Goal: Task Accomplishment & Management: Manage account settings

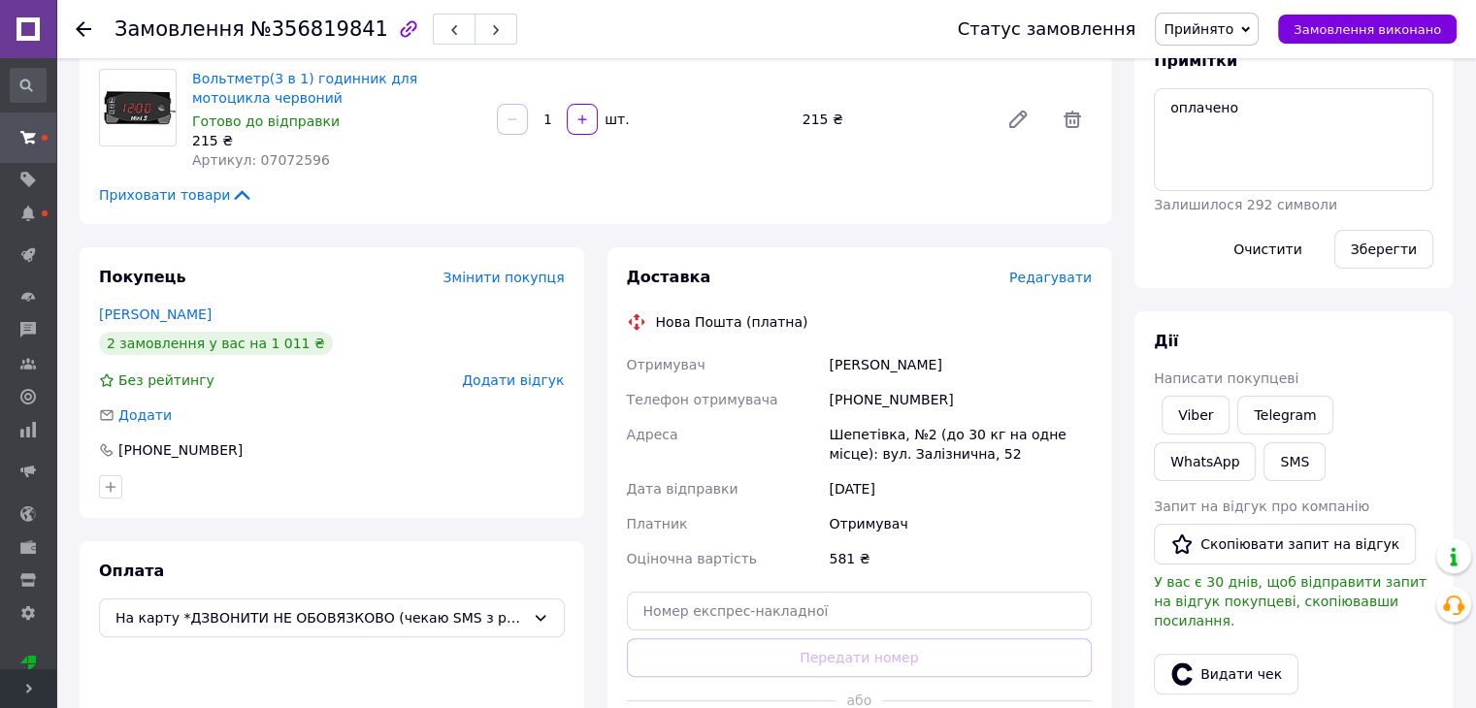
scroll to position [582, 0]
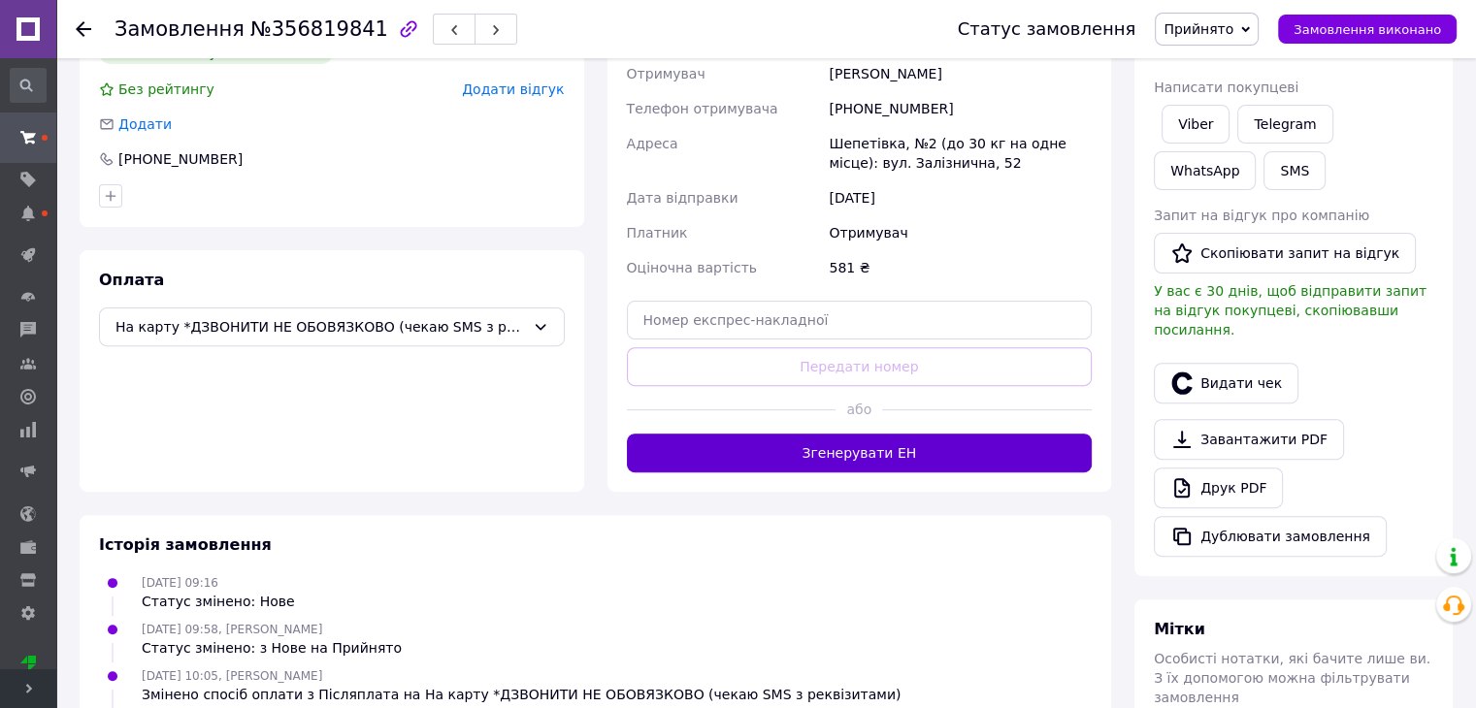
click at [947, 442] on button "Згенерувати ЕН" at bounding box center [860, 453] width 466 height 39
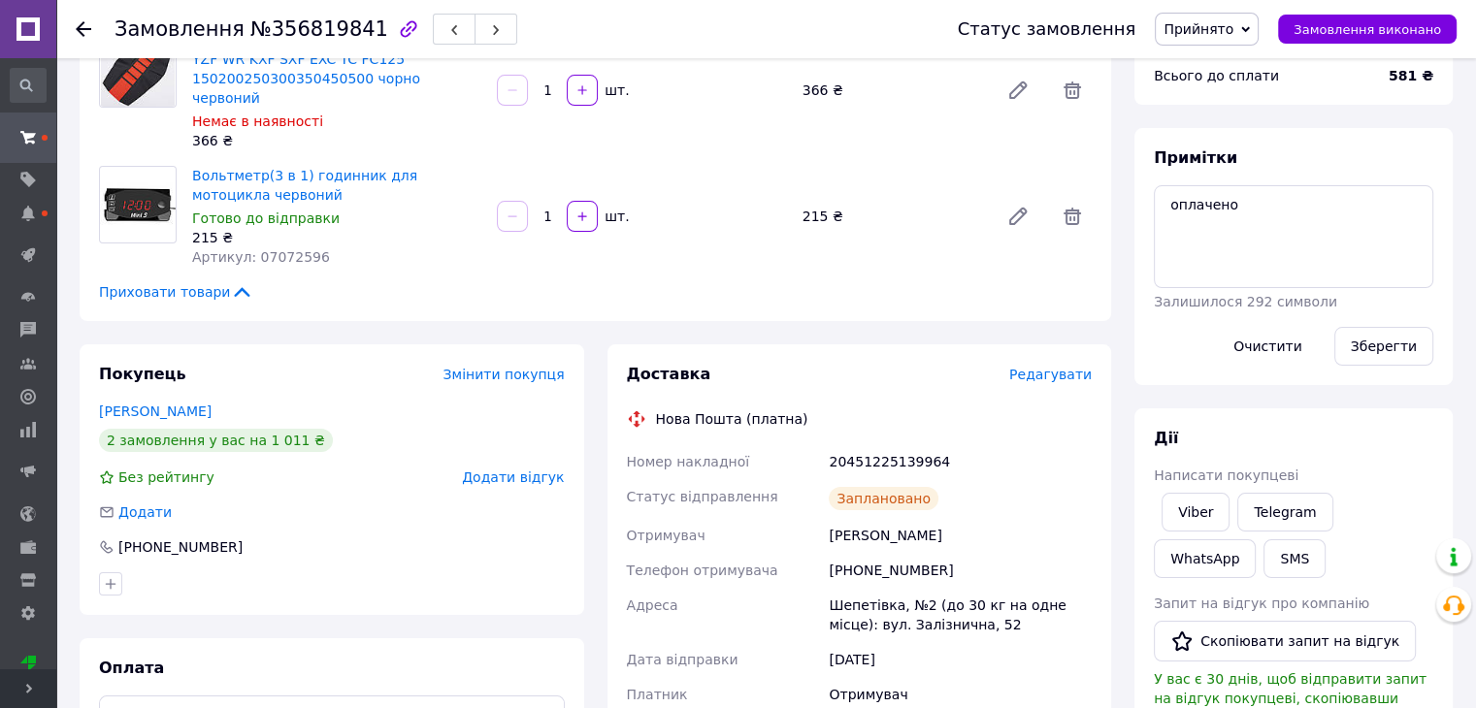
scroll to position [0, 0]
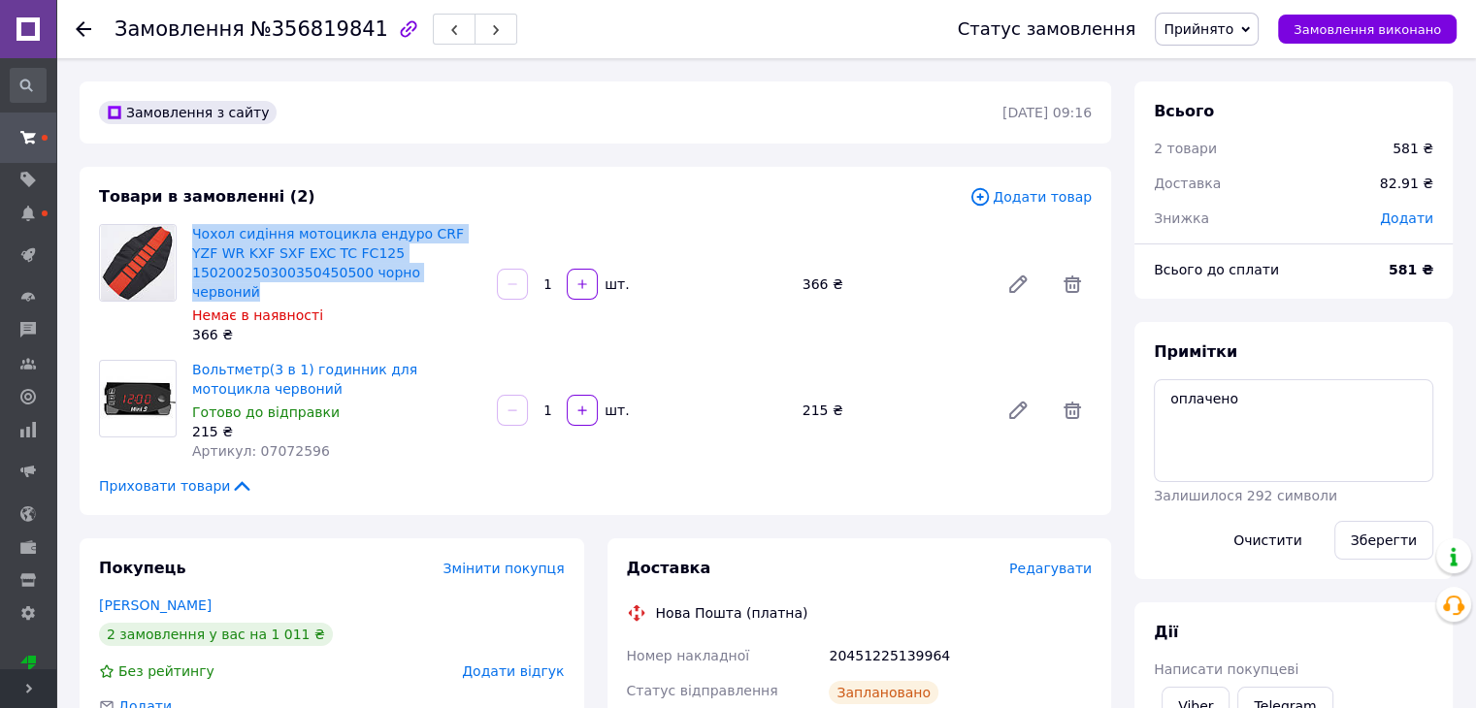
drag, startPoint x: 457, startPoint y: 269, endPoint x: 185, endPoint y: 234, distance: 273.9
click at [185, 234] on div "Чохол сидіння мотоцикла ендуро CRF YZF WR KXF SXF EXC TC FC125 1502002503003504…" at bounding box center [336, 284] width 305 height 128
copy link "Чохол сидіння мотоцикла ендуро CRF YZF WR KXF SXF EXC TC FC125 1502002503003504…"
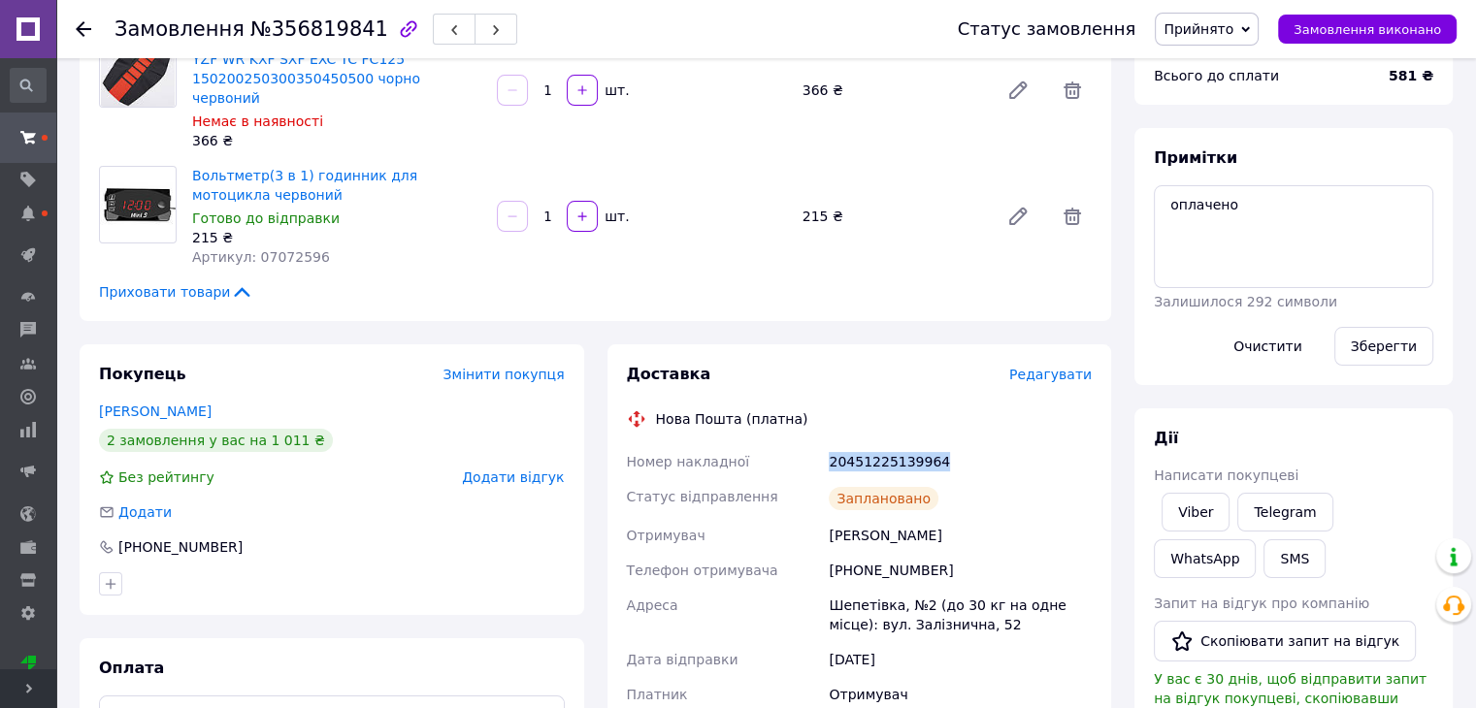
drag, startPoint x: 790, startPoint y: 442, endPoint x: 977, endPoint y: 445, distance: 187.3
click at [977, 445] on div "Номер накладної 20451225139964 Статус відправлення Заплановано Отримувач Потапч…" at bounding box center [859, 613] width 473 height 338
copy div "Номер накладної 20451225139964"
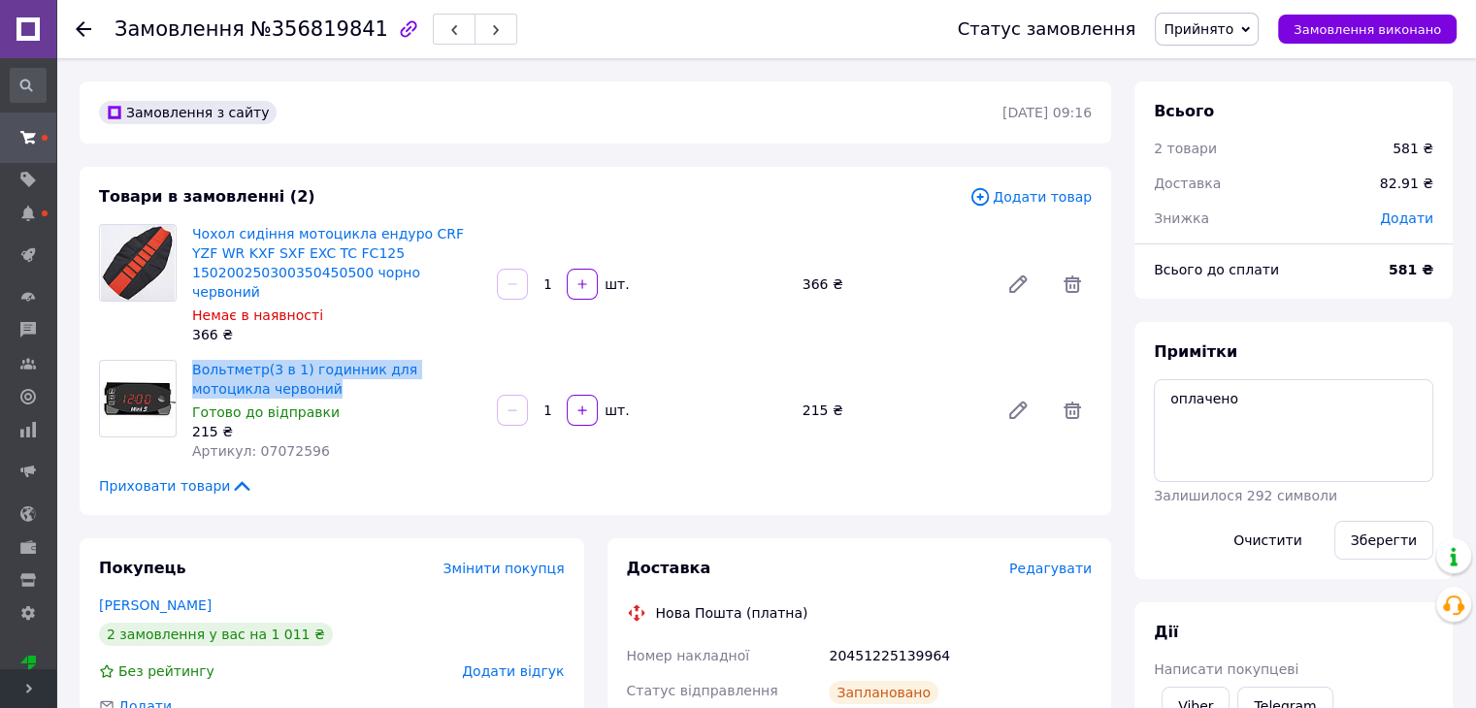
drag, startPoint x: 260, startPoint y: 369, endPoint x: 186, endPoint y: 346, distance: 77.0
click at [186, 356] on div "Вольтметр(3 в 1) годинник для мотоцикла червоний Готово до відправки 215 ₴ Арти…" at bounding box center [336, 410] width 305 height 109
copy link "Вольтметр(3 в 1) годинник для мотоцикла червоний"
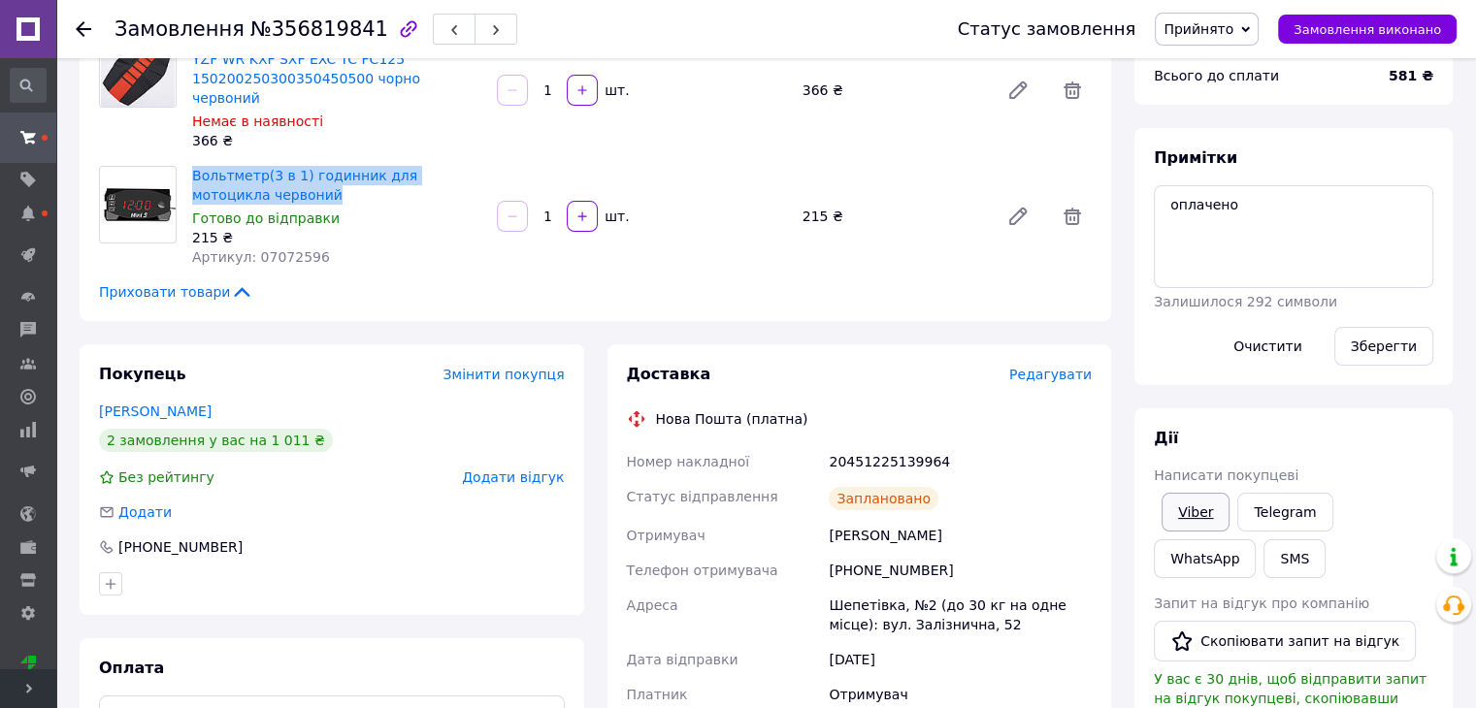
click at [1193, 520] on link "Viber" at bounding box center [1195, 512] width 68 height 39
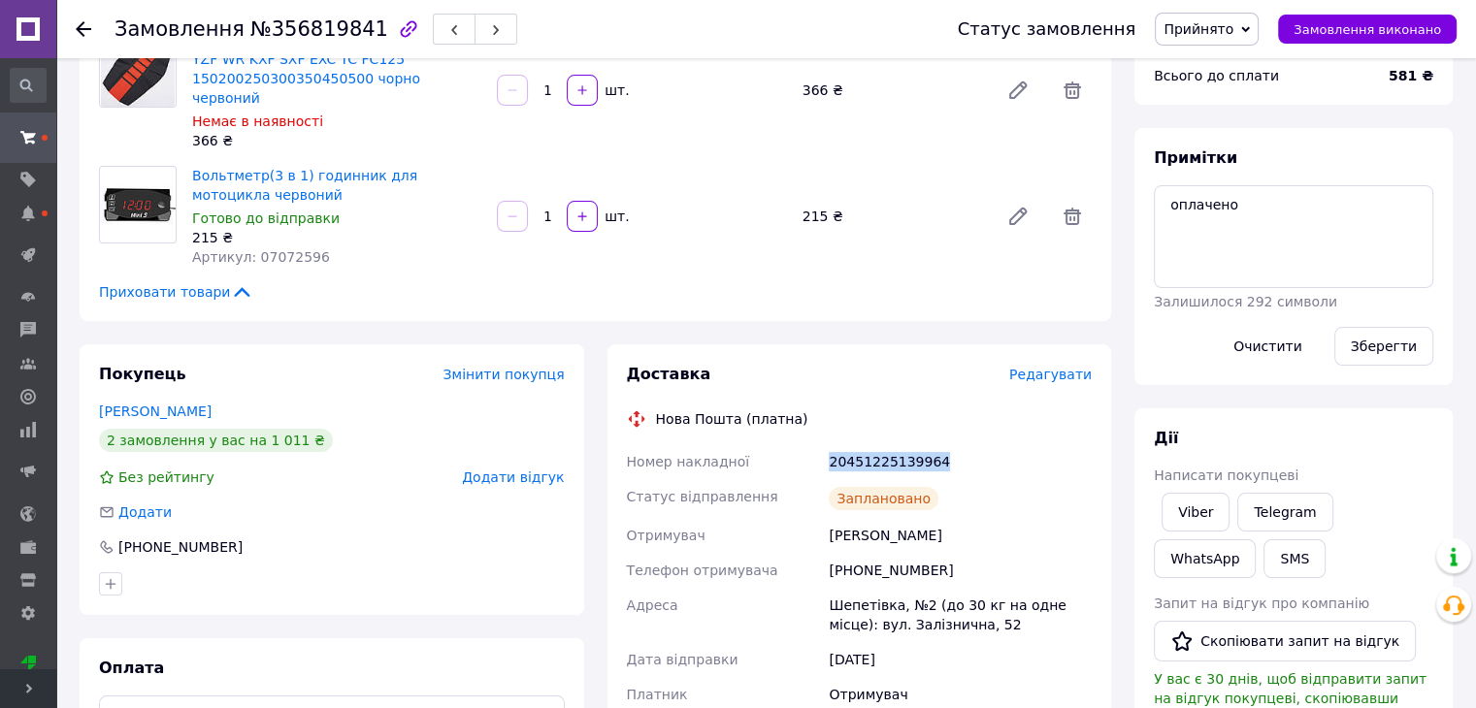
drag, startPoint x: 815, startPoint y: 431, endPoint x: 976, endPoint y: 443, distance: 161.5
click at [976, 444] on div "Номер накладної 20451225139964 Статус відправлення Заплановано Отримувач Потапч…" at bounding box center [859, 613] width 473 height 338
copy div "Номер накладної 20451225139964"
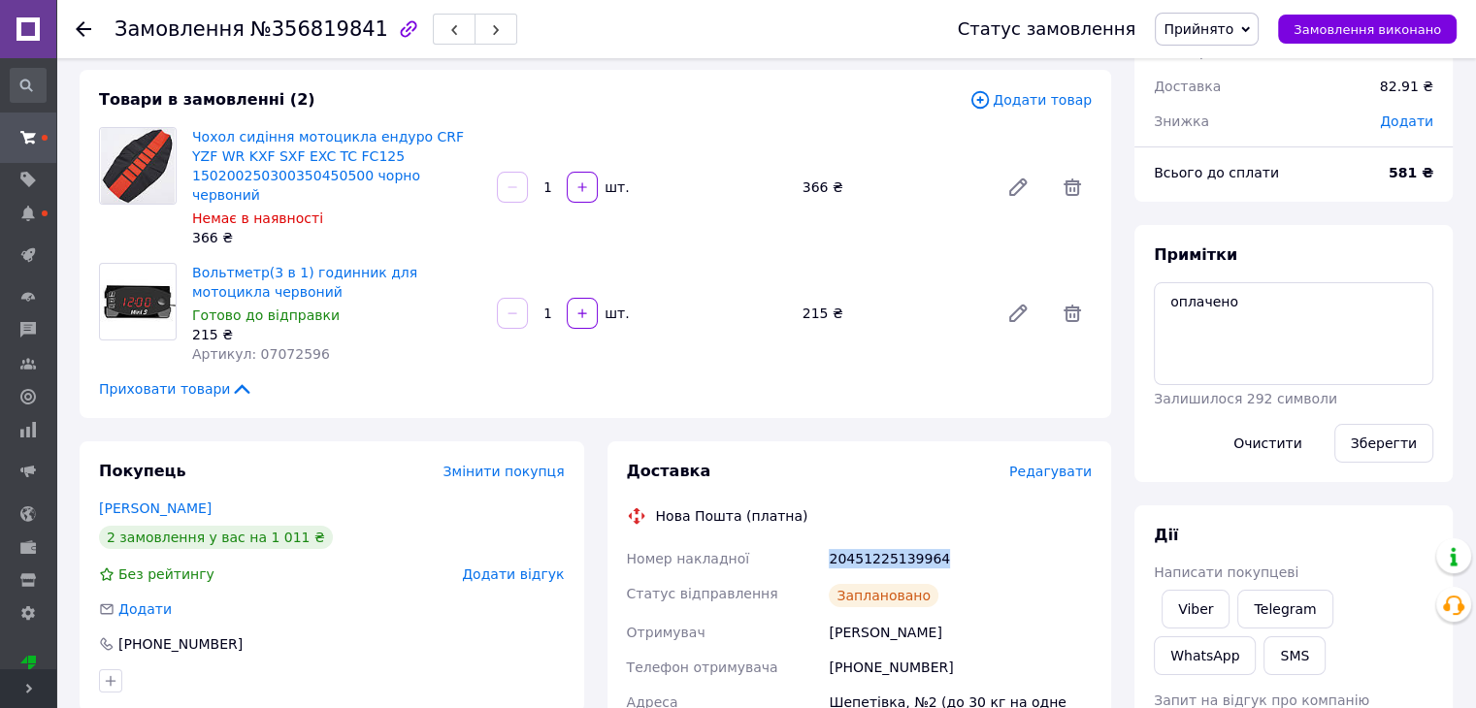
scroll to position [0, 0]
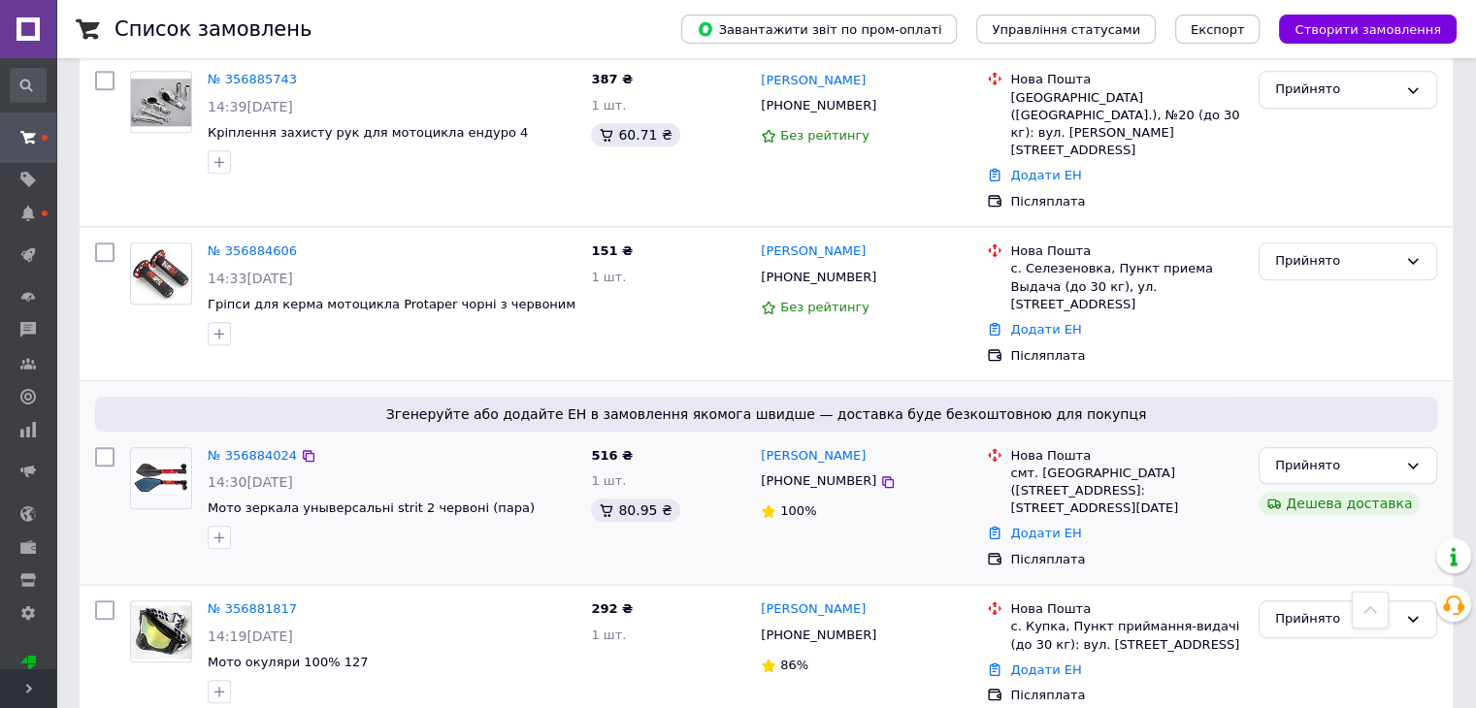
scroll to position [2522, 0]
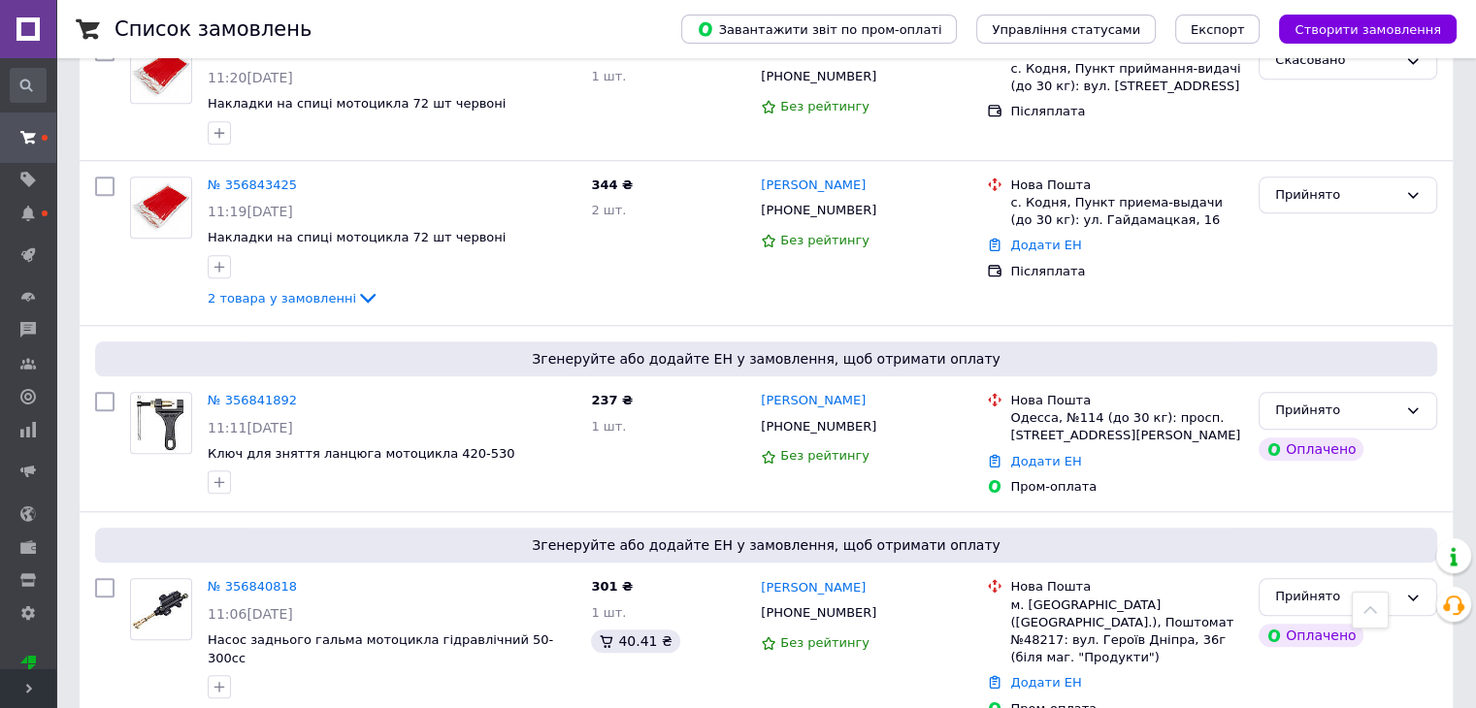
scroll to position [8928, 0]
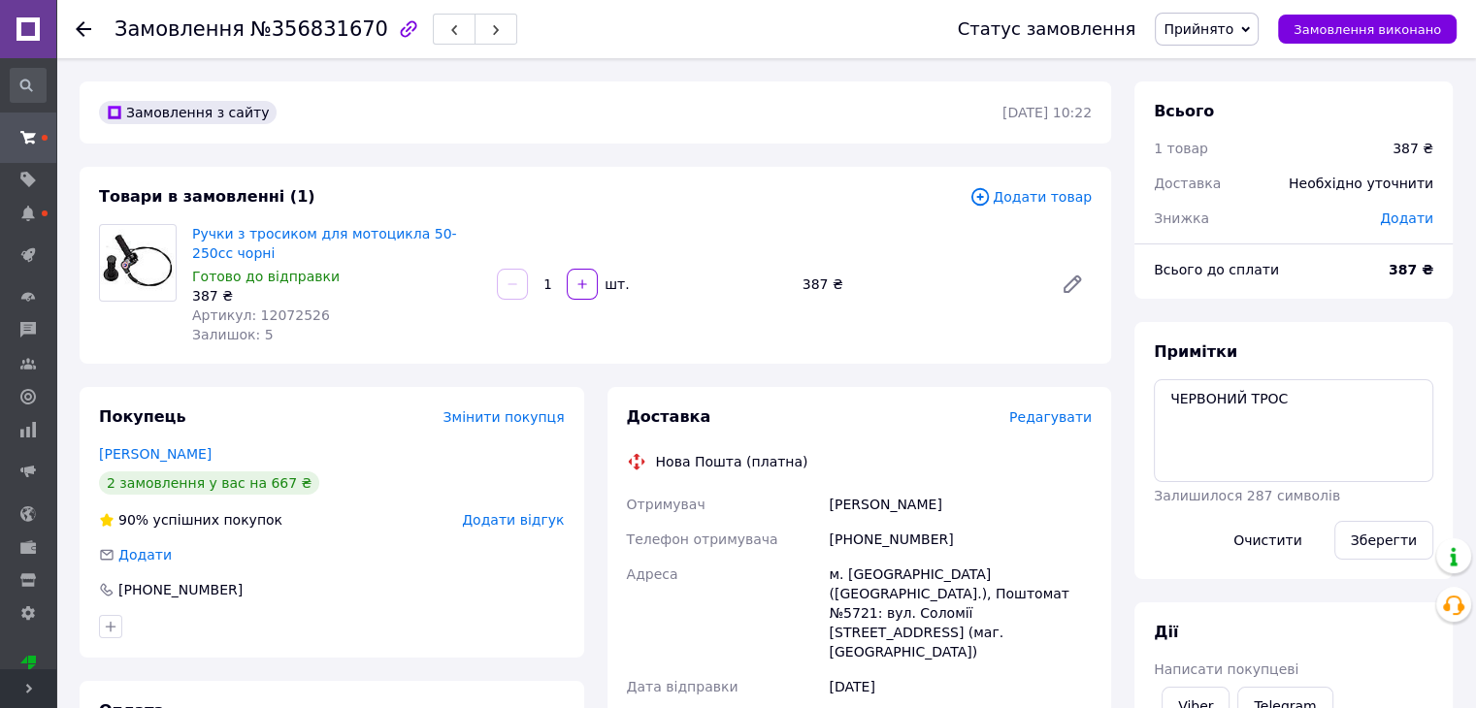
scroll to position [291, 0]
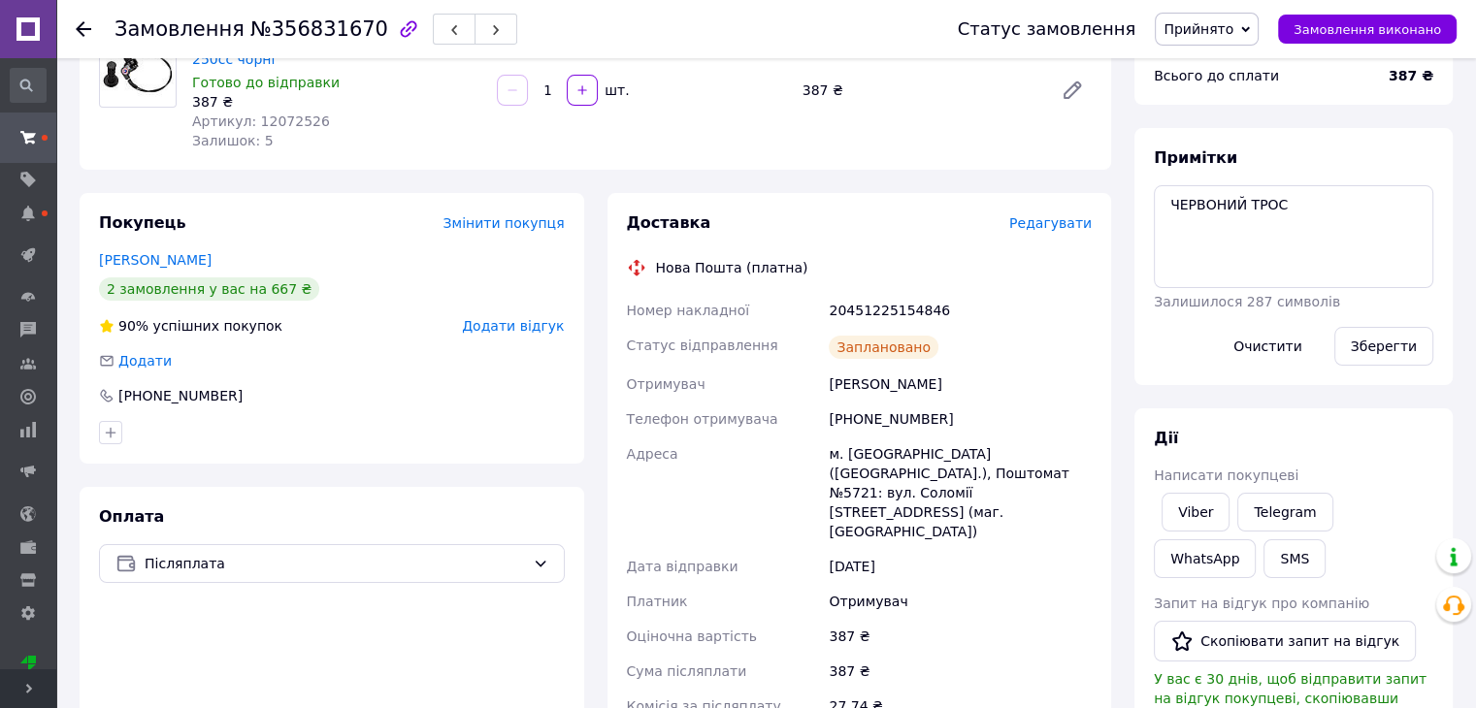
scroll to position [97, 0]
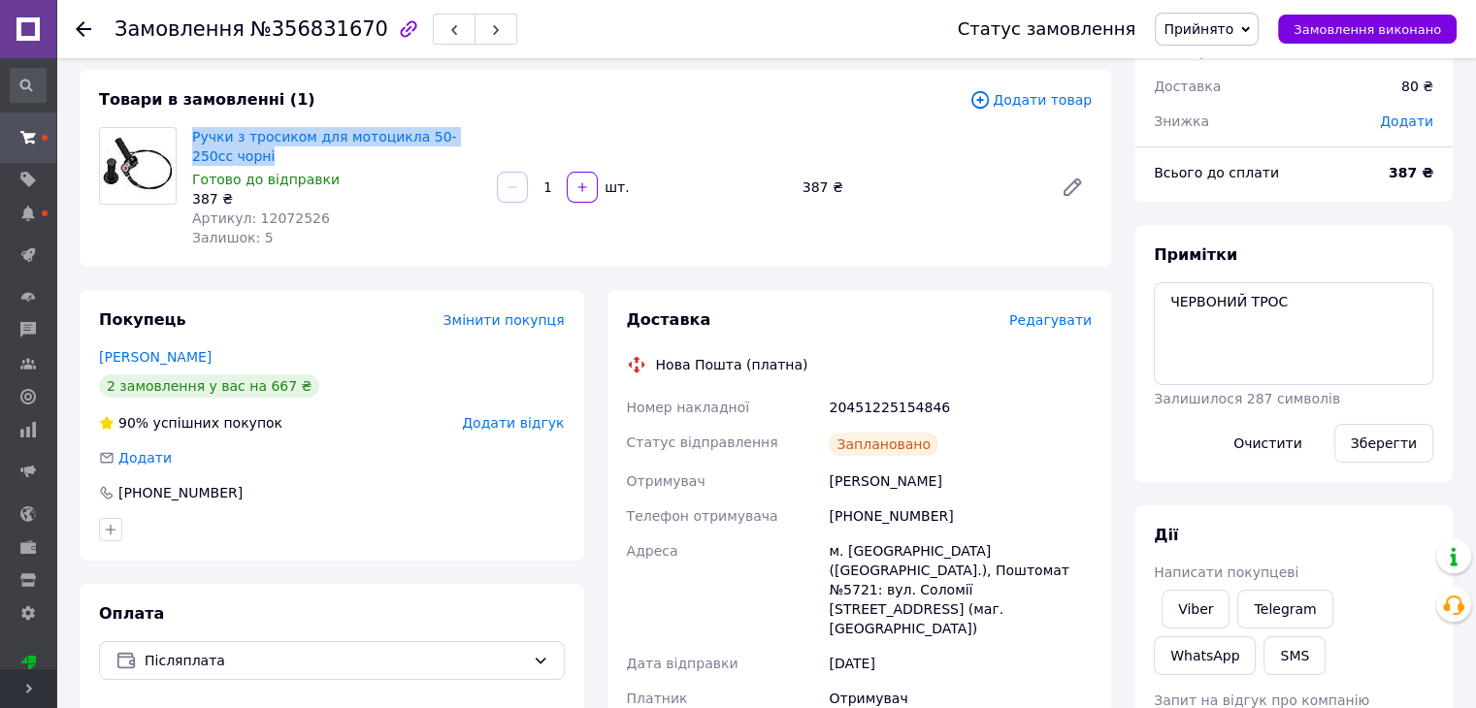
drag, startPoint x: 245, startPoint y: 149, endPoint x: 193, endPoint y: 125, distance: 57.7
click at [193, 125] on div "Ручки з тросиком для мотоцикла 50-250сс чорні Готово до відправки 387 ₴ Артикул…" at bounding box center [336, 187] width 305 height 128
copy link "Ручки з тросиком для мотоцикла 50-250сс чорні"
drag, startPoint x: 806, startPoint y: 400, endPoint x: 972, endPoint y: 404, distance: 165.9
click at [972, 404] on div "Номер накладної 20451225154846 Статус відправлення Заплановано Отримувач [PERSO…" at bounding box center [859, 640] width 473 height 501
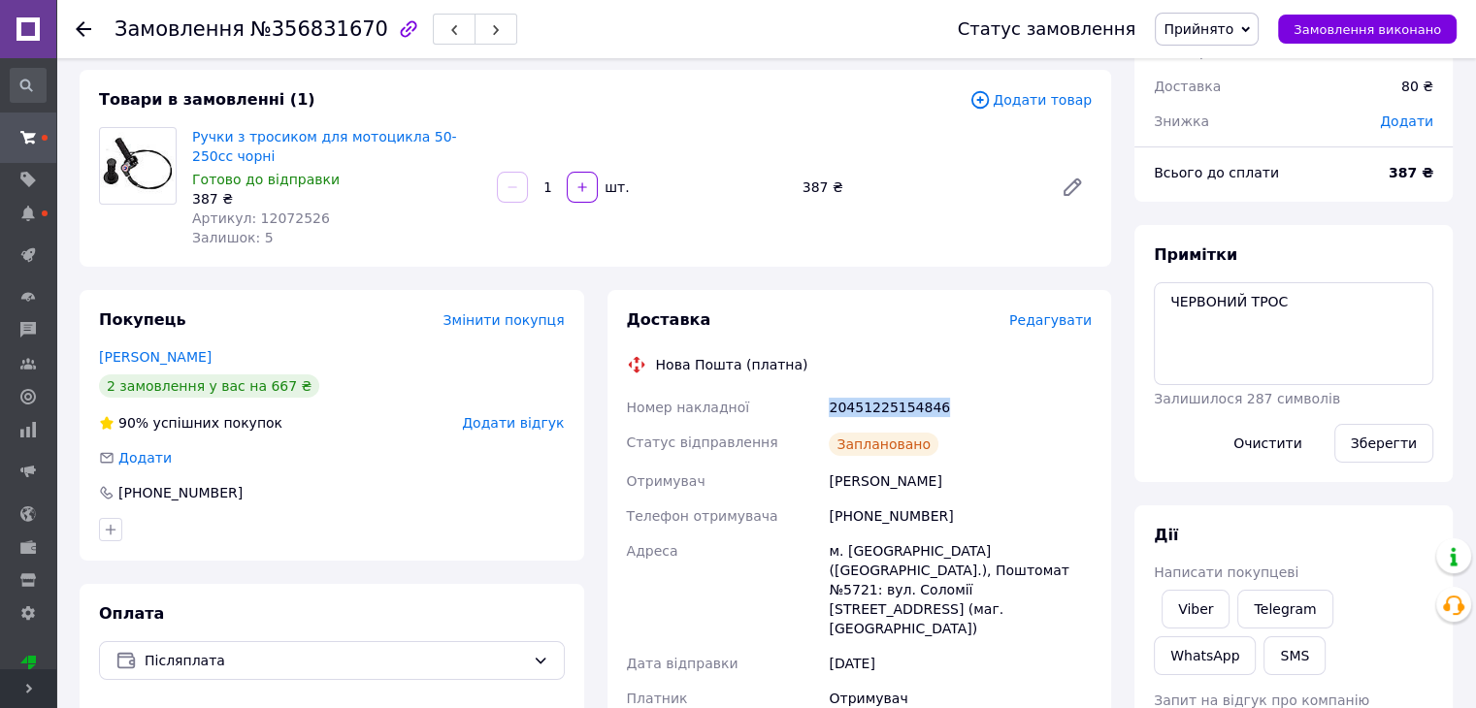
copy div "Номер накладної 20451225154846"
click at [1200, 609] on link "Viber" at bounding box center [1195, 609] width 68 height 39
copy div "Номер накладної 20451225154846"
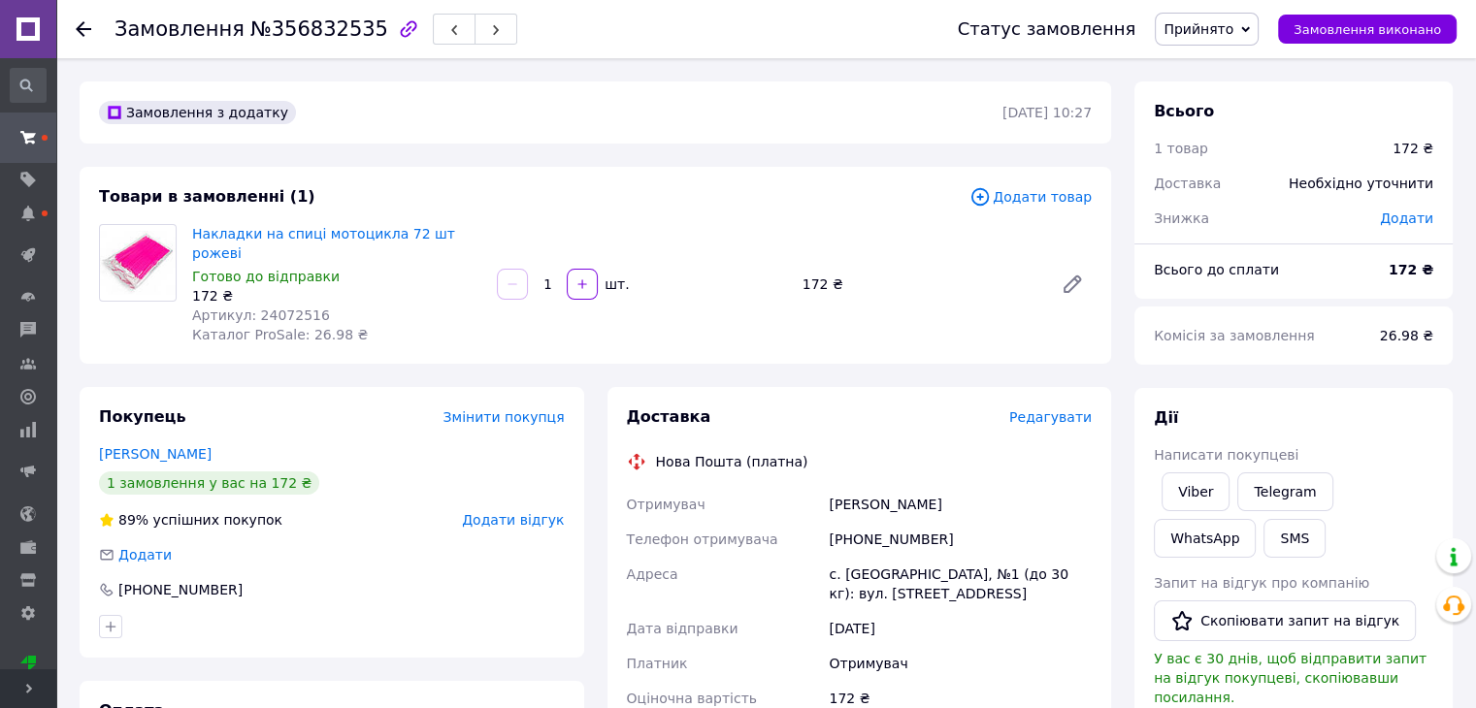
scroll to position [388, 0]
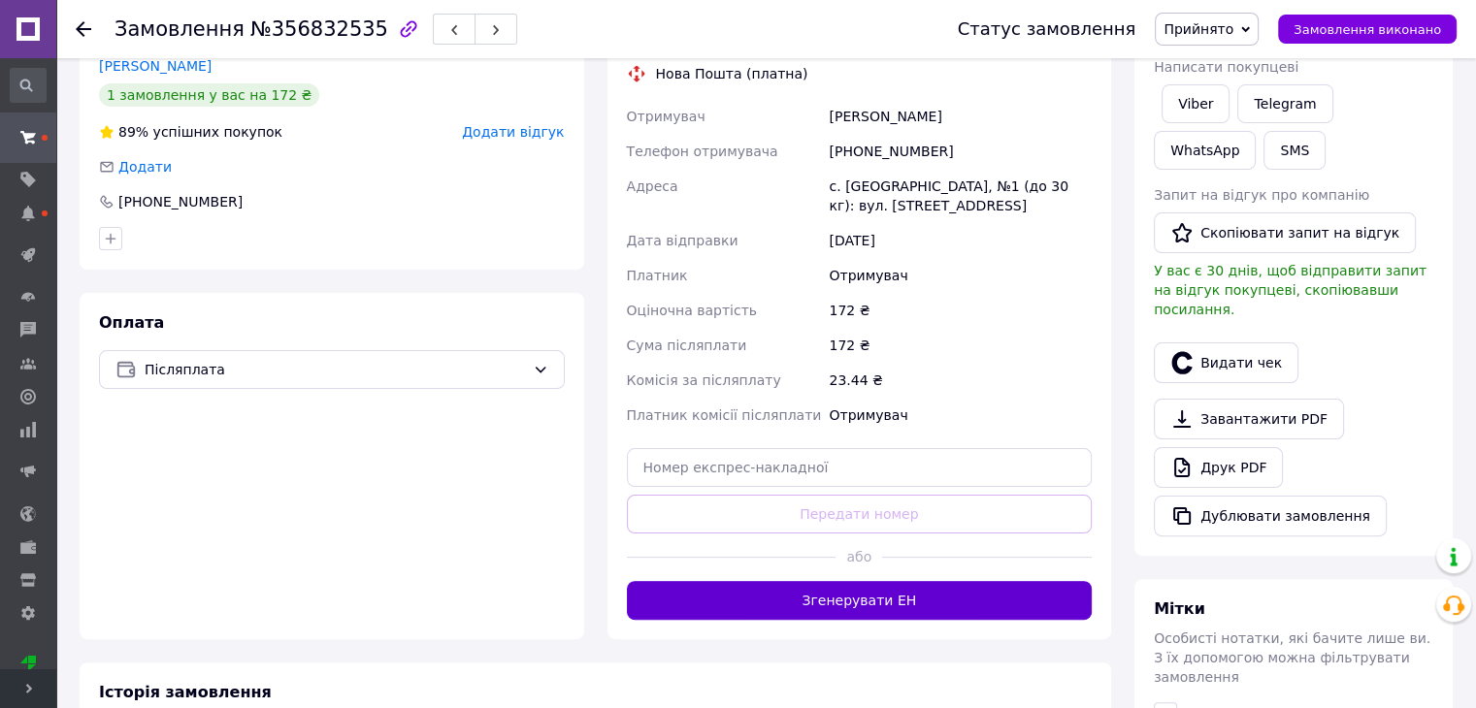
click at [912, 581] on button "Згенерувати ЕН" at bounding box center [860, 600] width 466 height 39
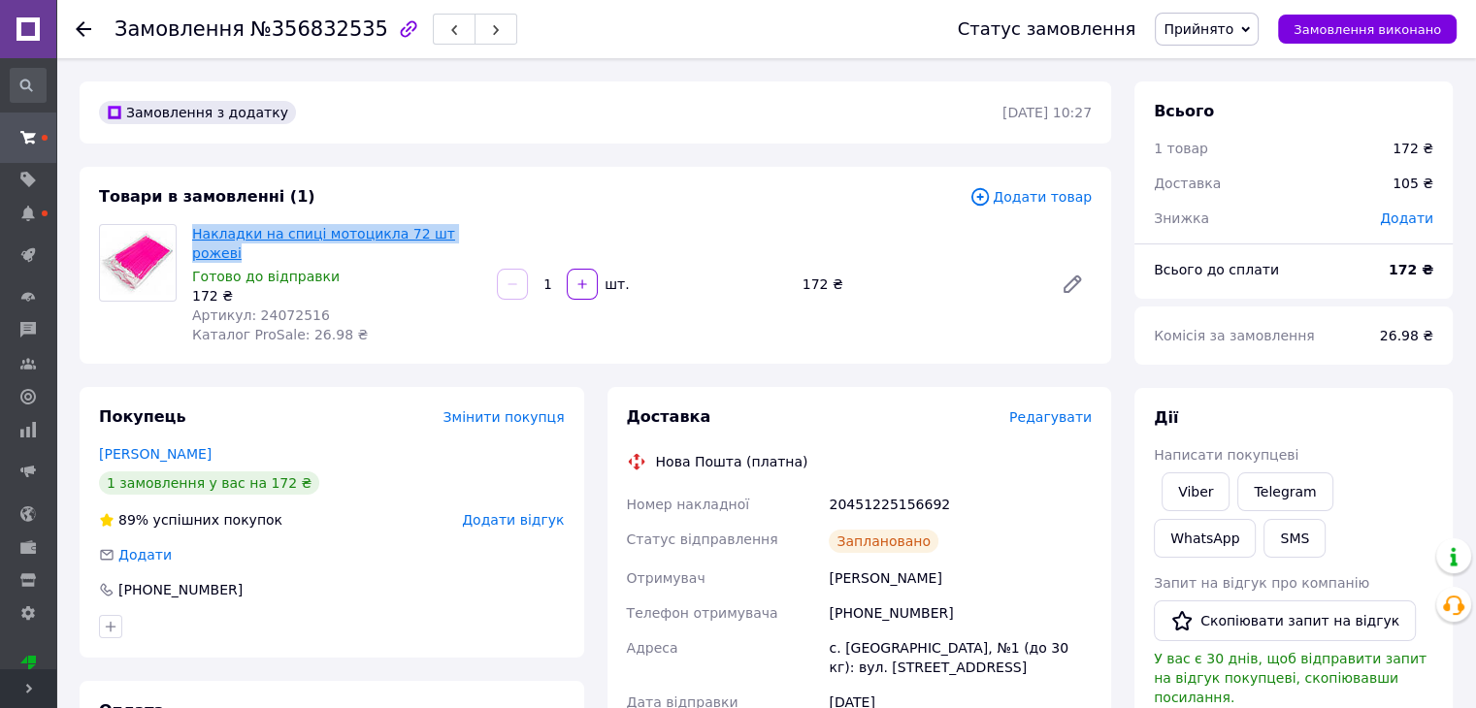
drag, startPoint x: 502, startPoint y: 225, endPoint x: 193, endPoint y: 225, distance: 308.5
click at [193, 225] on div "Накладки на спиці мотоцикла 72 шт рожеві Готово до відправки 172 ₴ Артикул: 240…" at bounding box center [641, 284] width 915 height 128
copy link "Накладки на спиці мотоцикла 72 шт рожеві"
drag, startPoint x: 844, startPoint y: 478, endPoint x: 971, endPoint y: 479, distance: 127.1
click at [971, 487] on div "Номер накладної 20451225156692 Статус відправлення Заплановано Отримувач Савко …" at bounding box center [859, 708] width 473 height 442
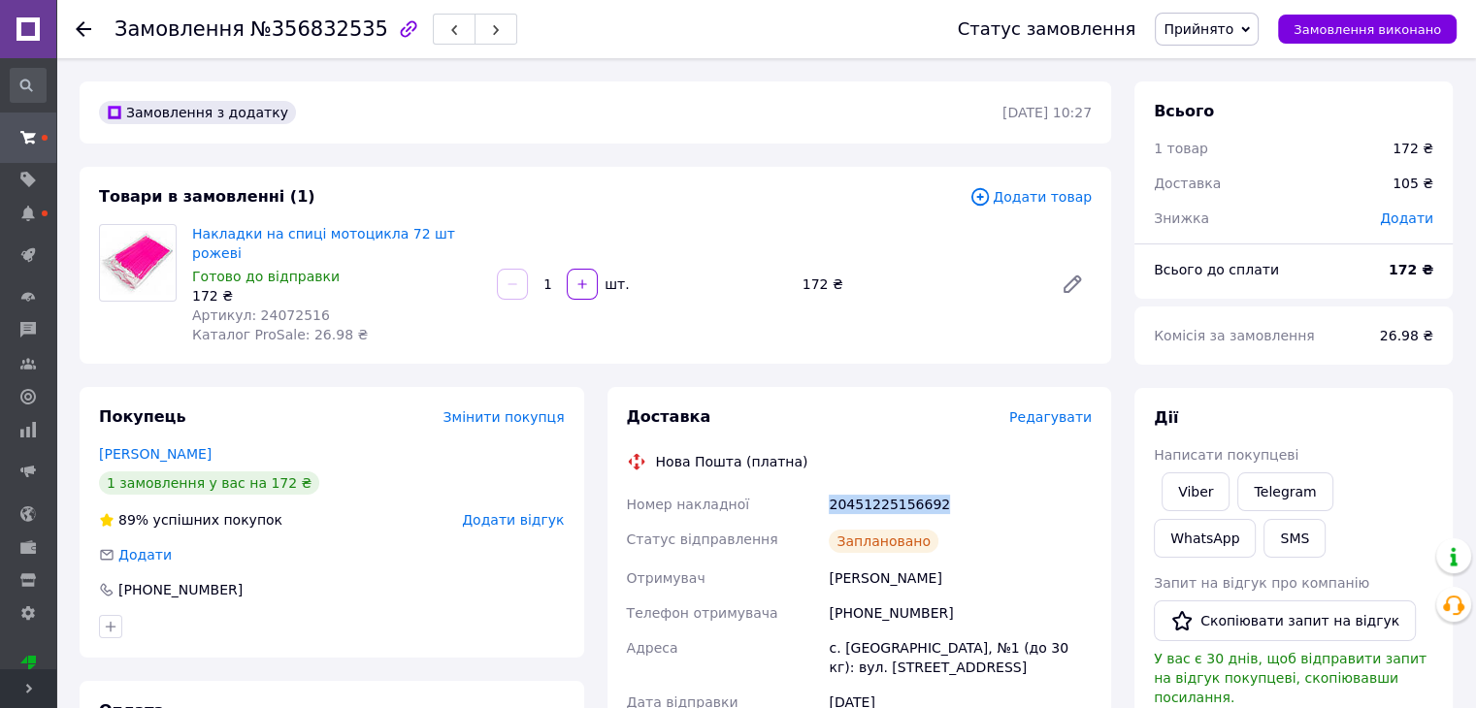
copy div "Номер накладної 20451225156692"
click at [1191, 486] on link "Viber" at bounding box center [1195, 491] width 68 height 39
copy div "Номер накладної 20451225156692"
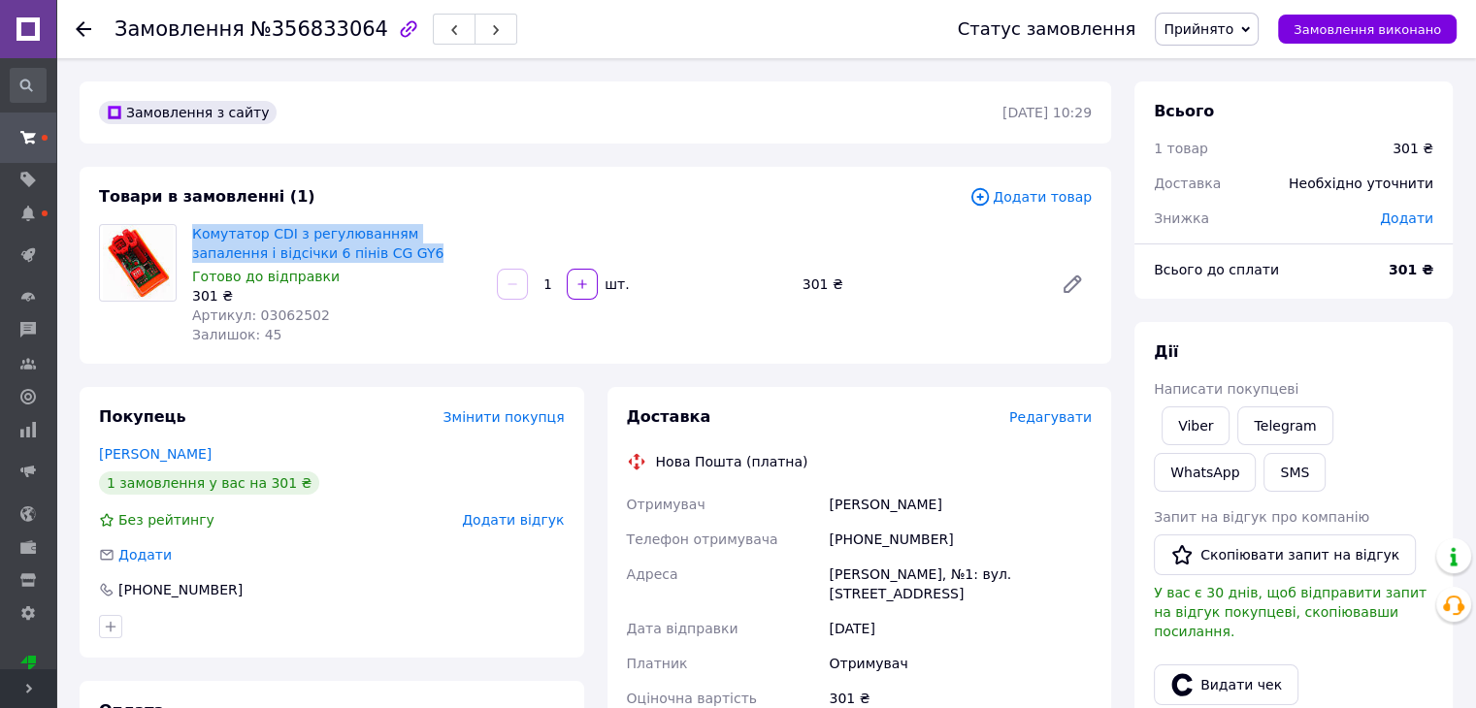
drag, startPoint x: 347, startPoint y: 259, endPoint x: 190, endPoint y: 225, distance: 160.8
click at [190, 225] on div "Комутатор CDI з регулюванням запалення і відсічки 6 пінів CG GY6 Готово до відп…" at bounding box center [336, 284] width 305 height 128
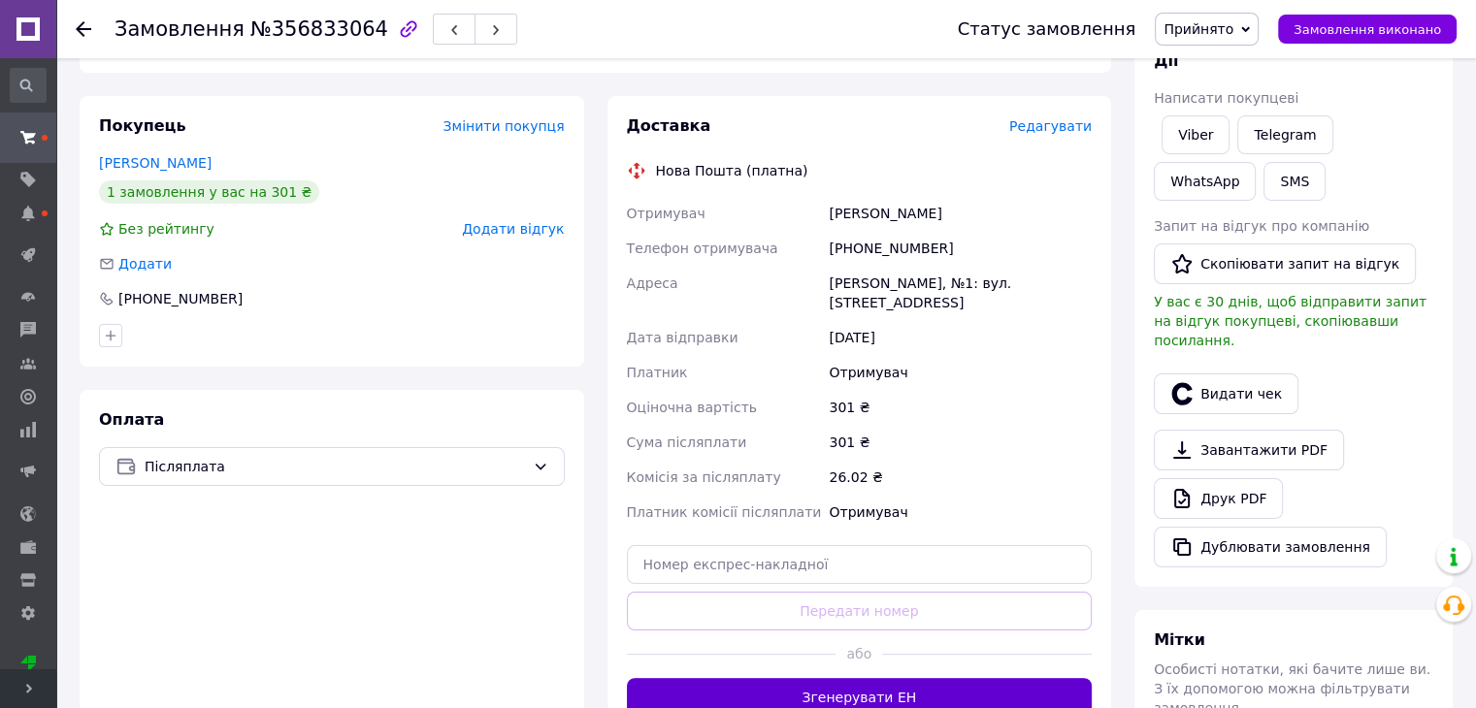
click at [937, 678] on button "Згенерувати ЕН" at bounding box center [860, 697] width 466 height 39
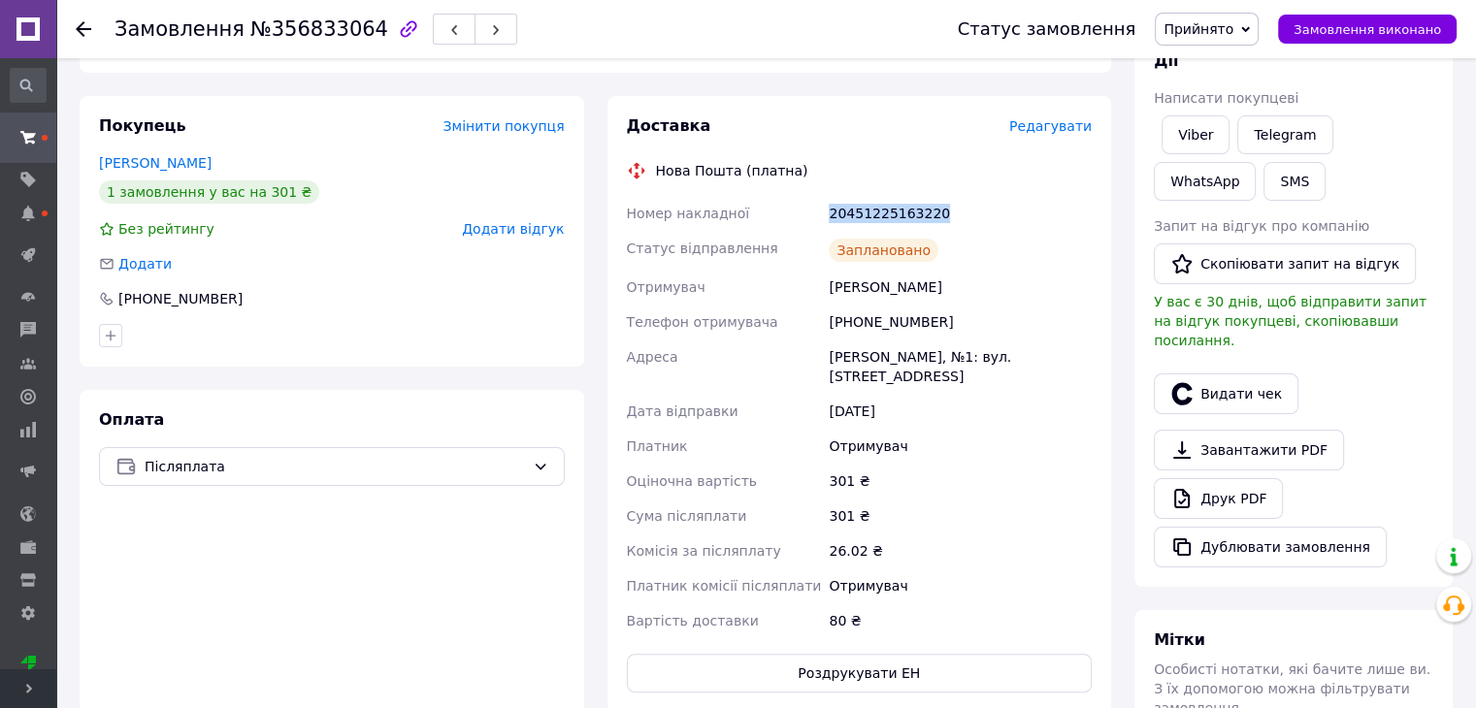
drag, startPoint x: 812, startPoint y: 205, endPoint x: 943, endPoint y: 212, distance: 131.2
click at [944, 214] on div "Номер накладної 20451225163220 Статус відправлення Заплановано Отримувач Котурб…" at bounding box center [859, 417] width 473 height 442
copy div "Номер накладної 20451225163220"
click at [1183, 105] on span "Написати покупцеві" at bounding box center [1225, 98] width 145 height 16
click at [1188, 134] on link "Viber" at bounding box center [1195, 134] width 68 height 39
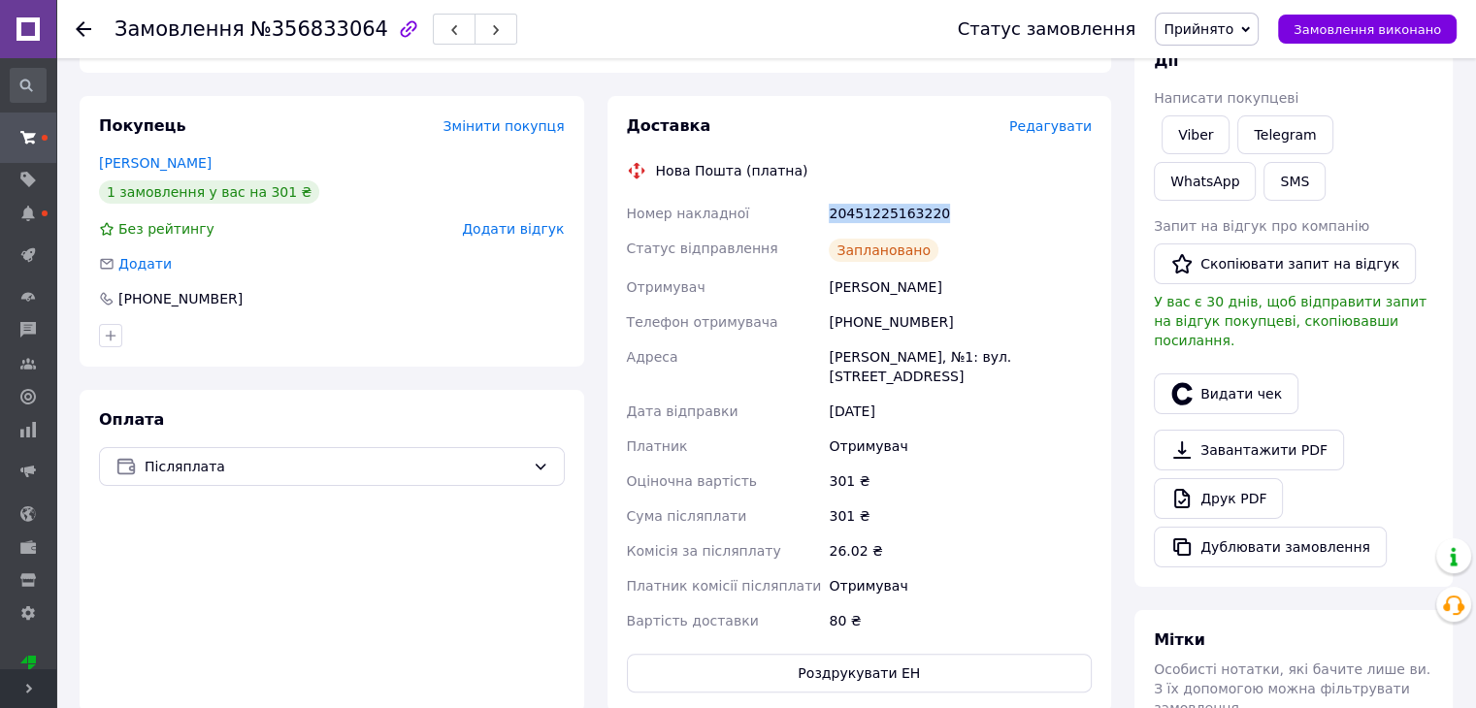
drag, startPoint x: 815, startPoint y: 212, endPoint x: 965, endPoint y: 213, distance: 150.4
click at [965, 213] on div "Номер накладної 20451225163220 Статус відправлення Заплановано Отримувач Котурб…" at bounding box center [859, 417] width 473 height 442
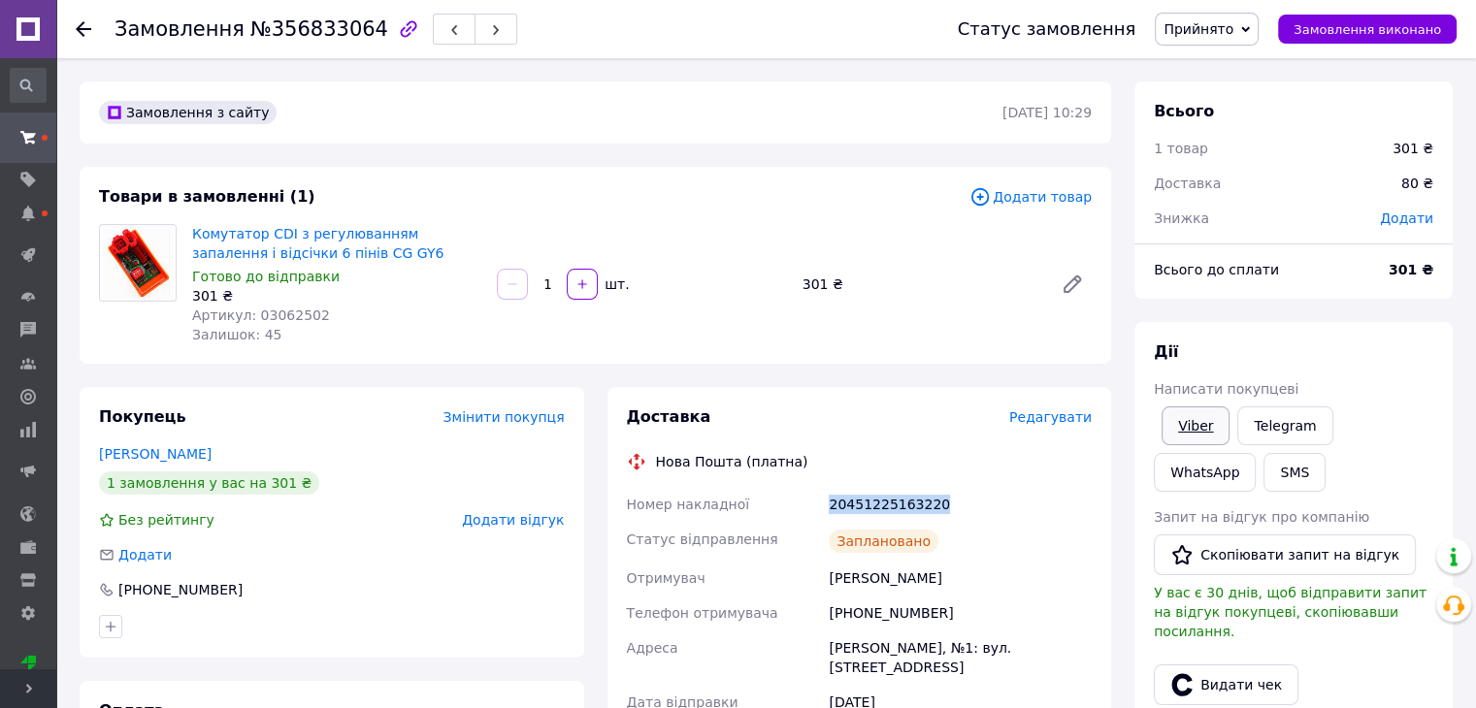
click at [1207, 415] on link "Viber" at bounding box center [1195, 425] width 68 height 39
copy div "Номер накладної 20451225163220"
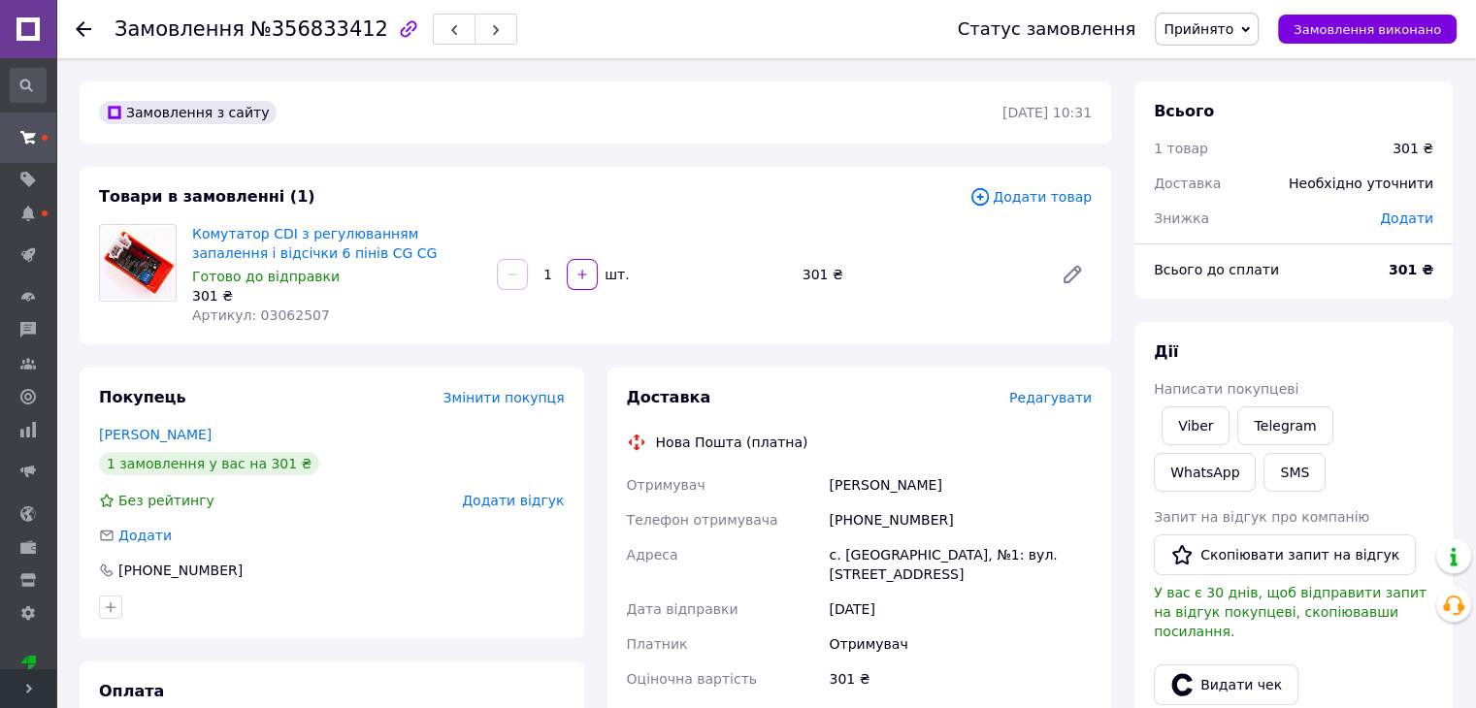
scroll to position [388, 0]
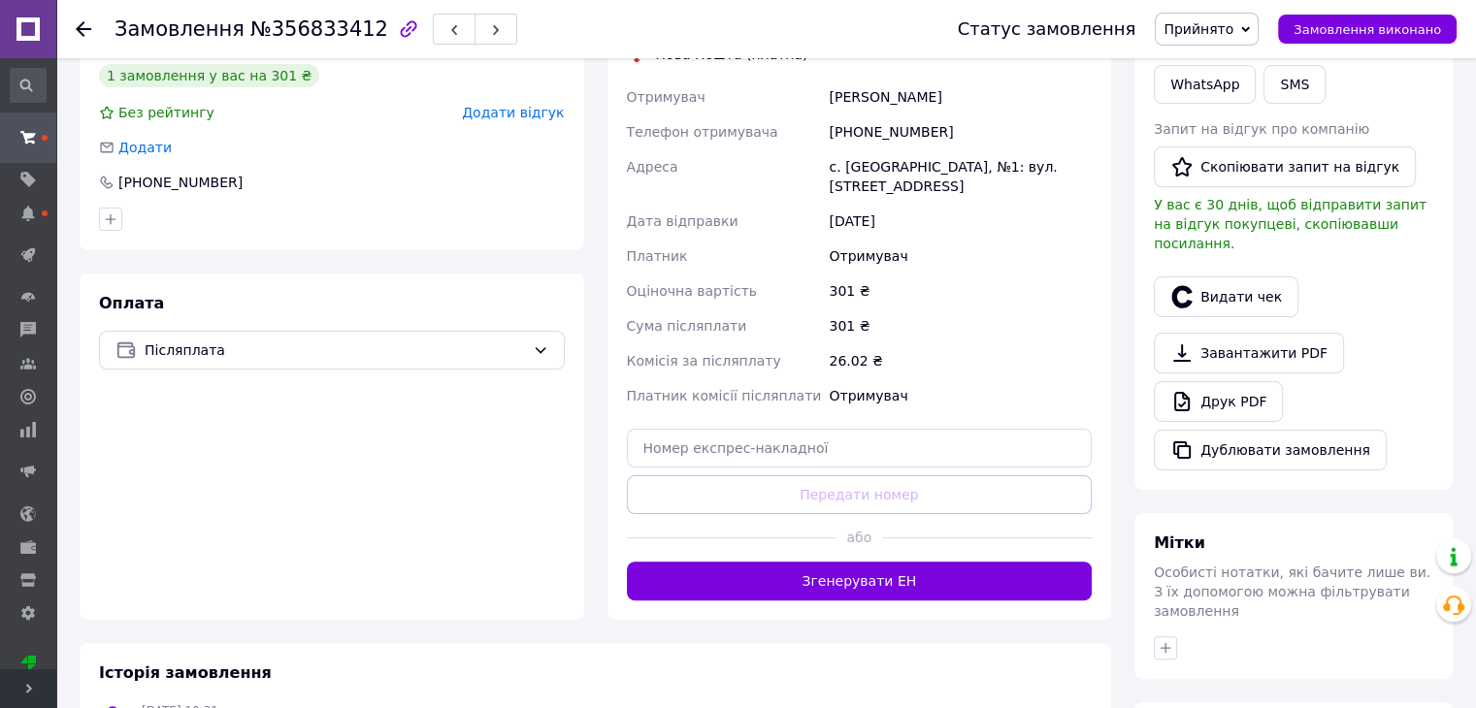
drag, startPoint x: 875, startPoint y: 571, endPoint x: 873, endPoint y: 551, distance: 20.5
click at [873, 571] on button "Згенерувати ЕН" at bounding box center [860, 581] width 466 height 39
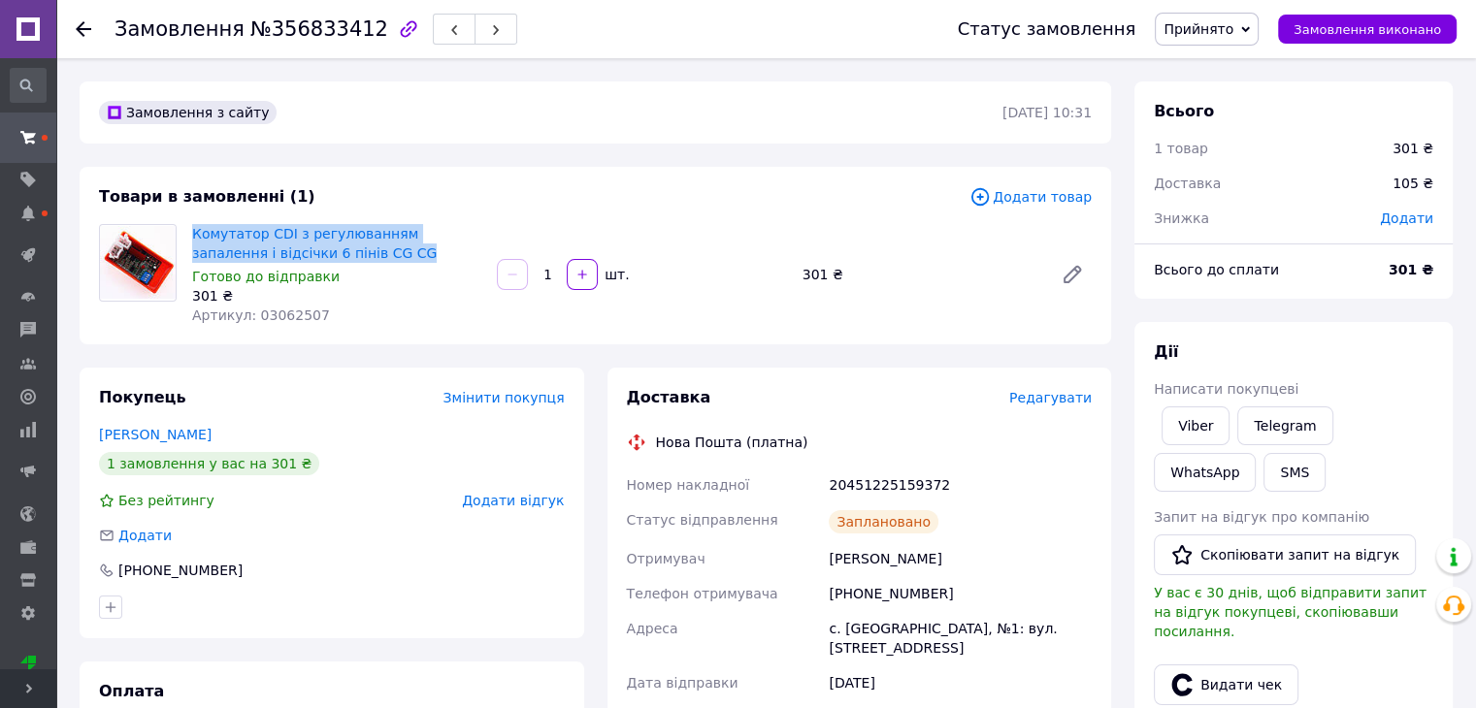
drag, startPoint x: 368, startPoint y: 243, endPoint x: 195, endPoint y: 220, distance: 174.2
click at [195, 220] on div "Комутатор CDI з регулюванням запалення і відсічки 6 пінів CG CG Готово до відпр…" at bounding box center [336, 274] width 305 height 109
copy link "Комутатор CDI з регулюванням запалення і відсічки 6 пінів CG CG"
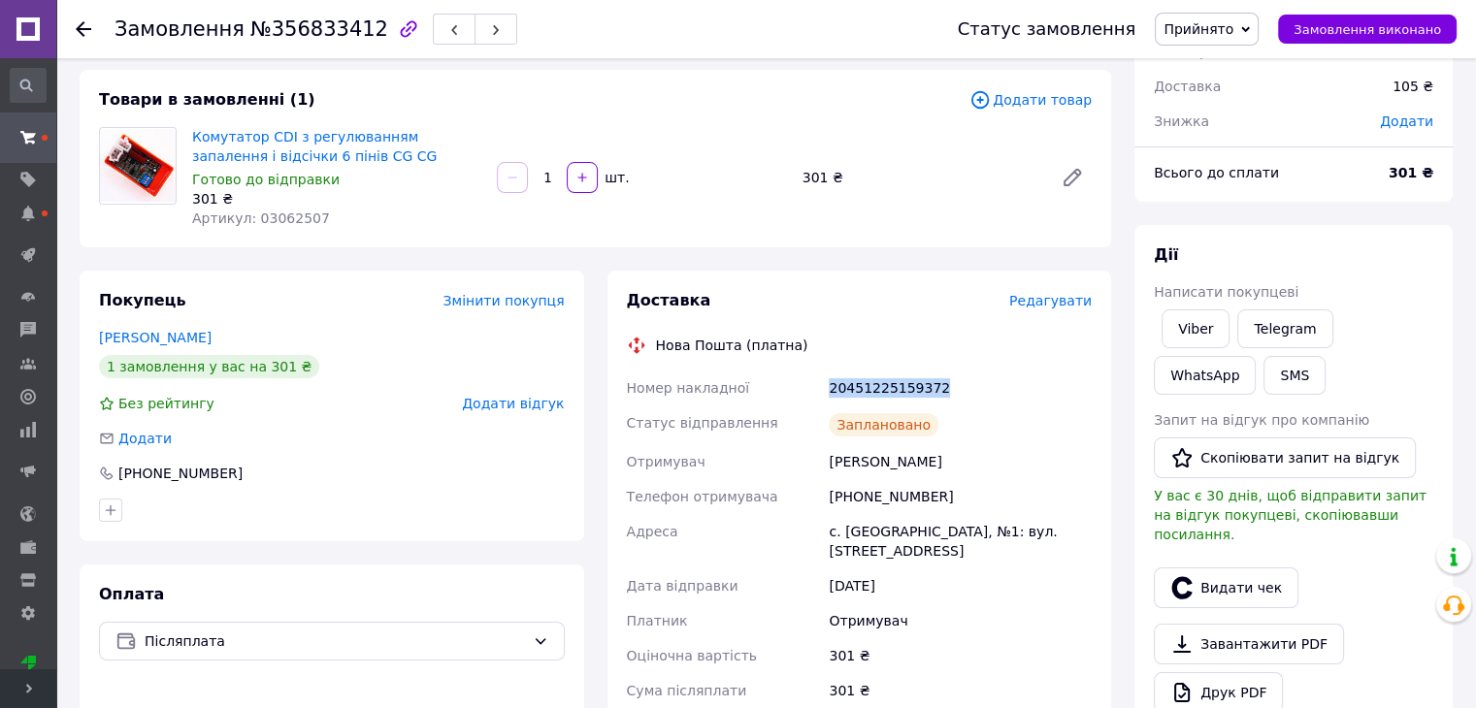
drag, startPoint x: 803, startPoint y: 385, endPoint x: 972, endPoint y: 383, distance: 168.8
click at [972, 383] on div "Номер накладної 20451225159372 Статус відправлення Заплановано Отримувач [PERSO…" at bounding box center [859, 592] width 473 height 442
copy div "Номер накладної 20451225159372"
click at [1212, 323] on link "Viber" at bounding box center [1195, 328] width 68 height 39
copy div "Номер накладної 20451225159372"
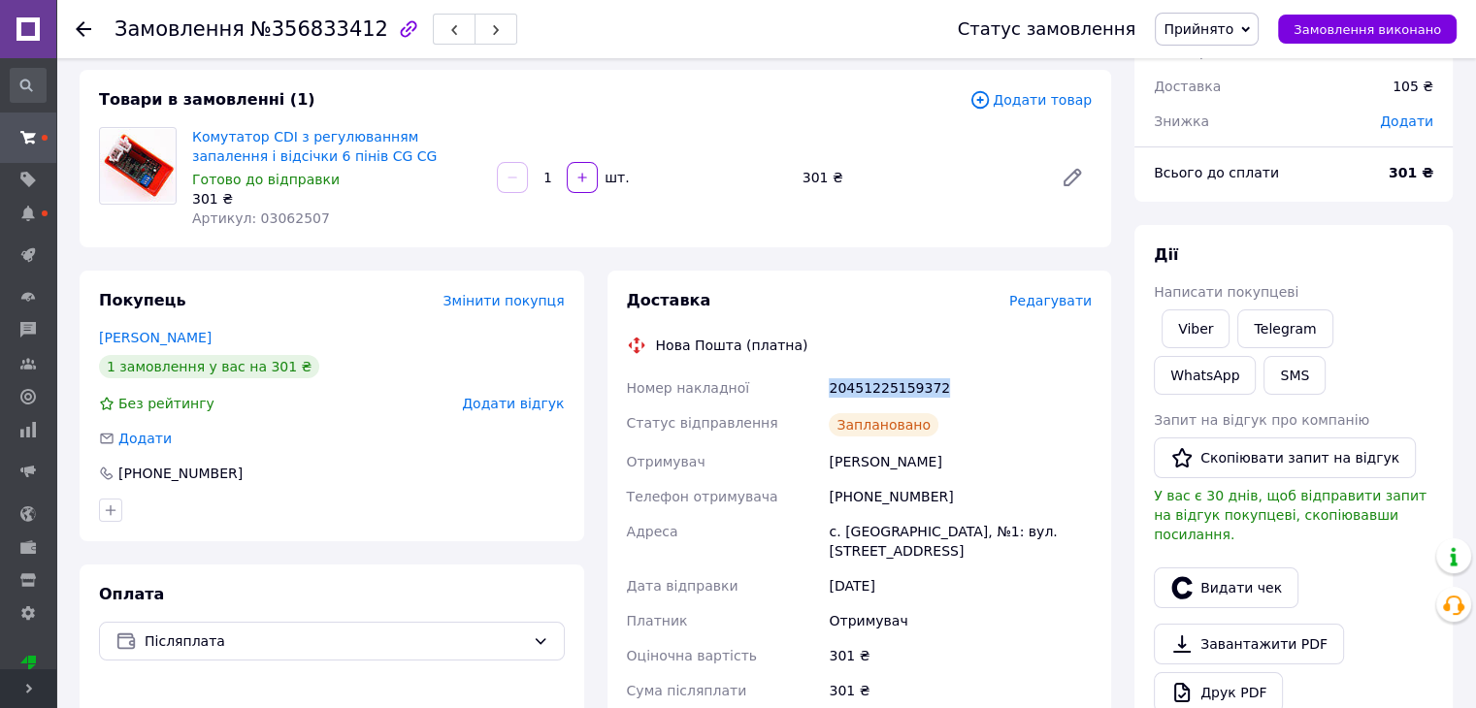
scroll to position [0, 0]
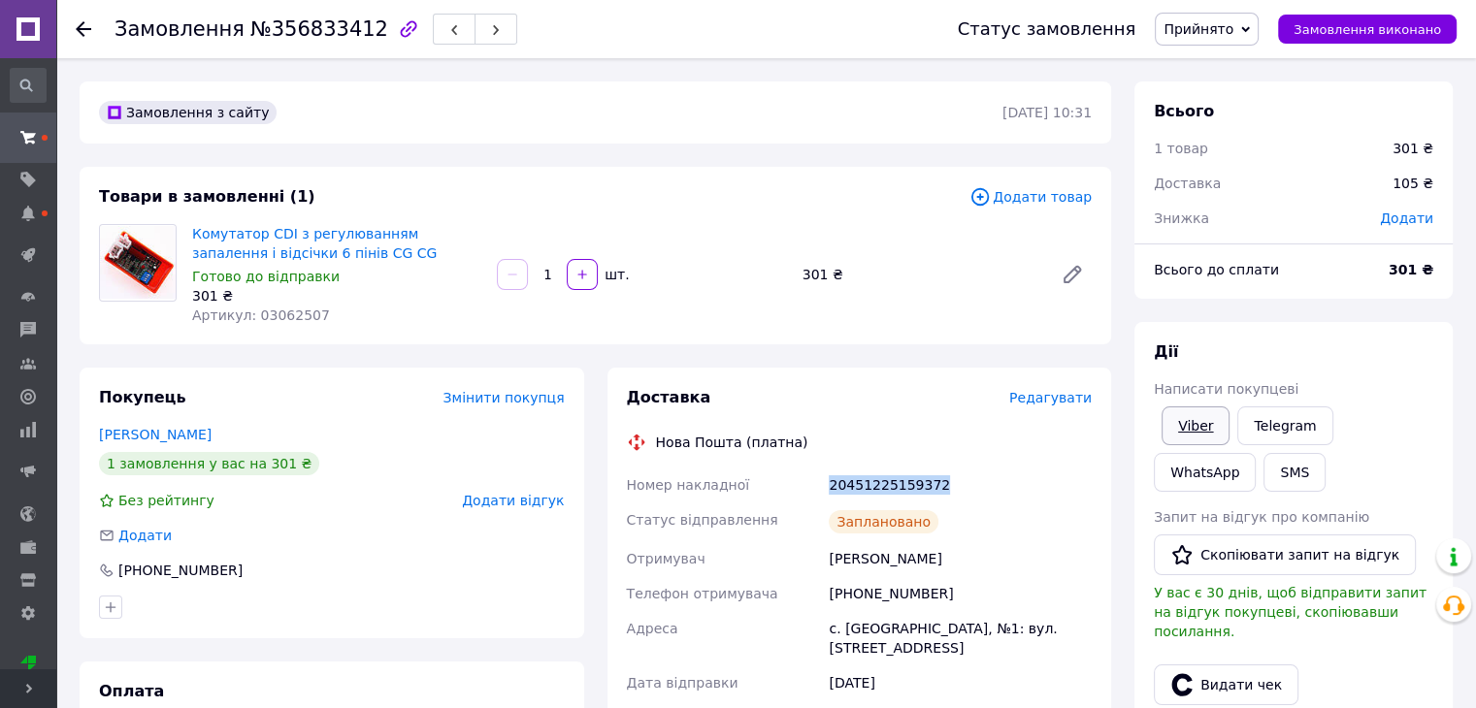
click at [1188, 432] on link "Viber" at bounding box center [1195, 425] width 68 height 39
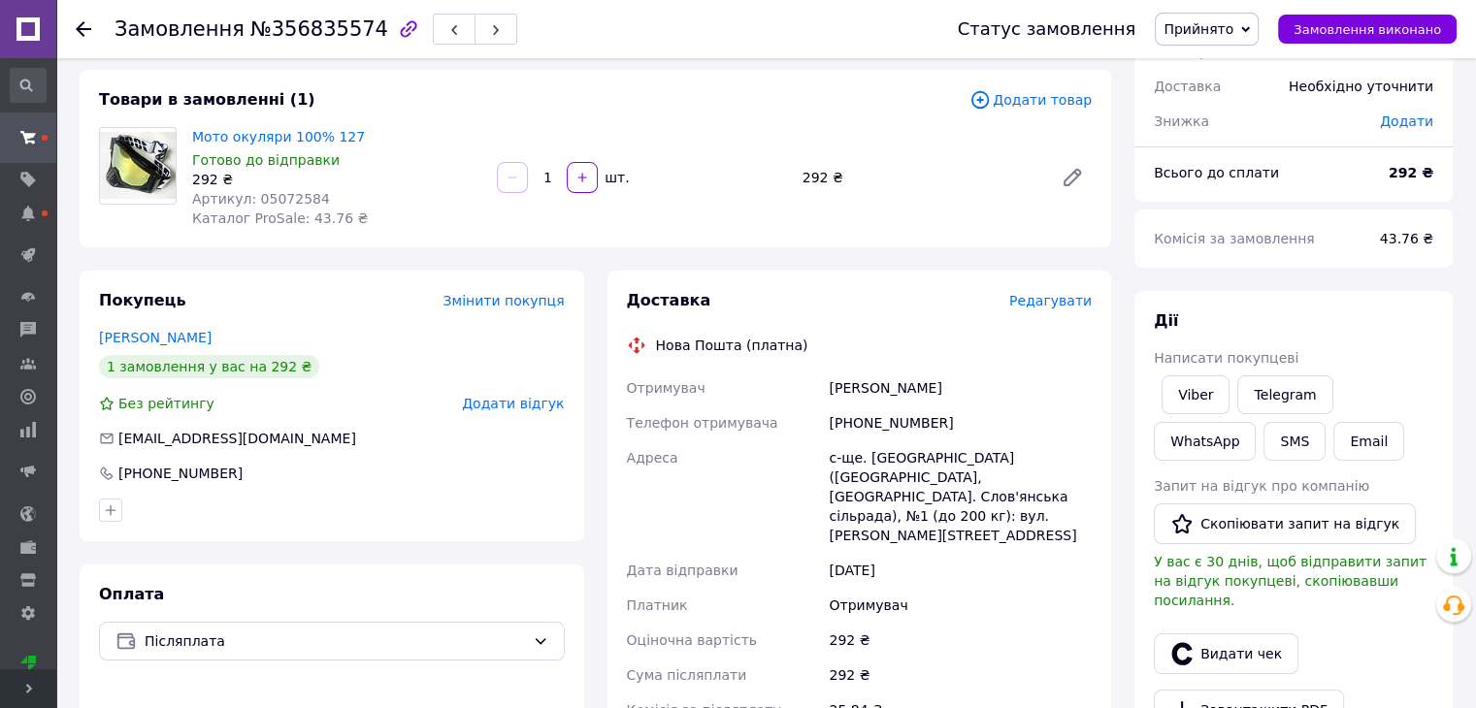
scroll to position [485, 0]
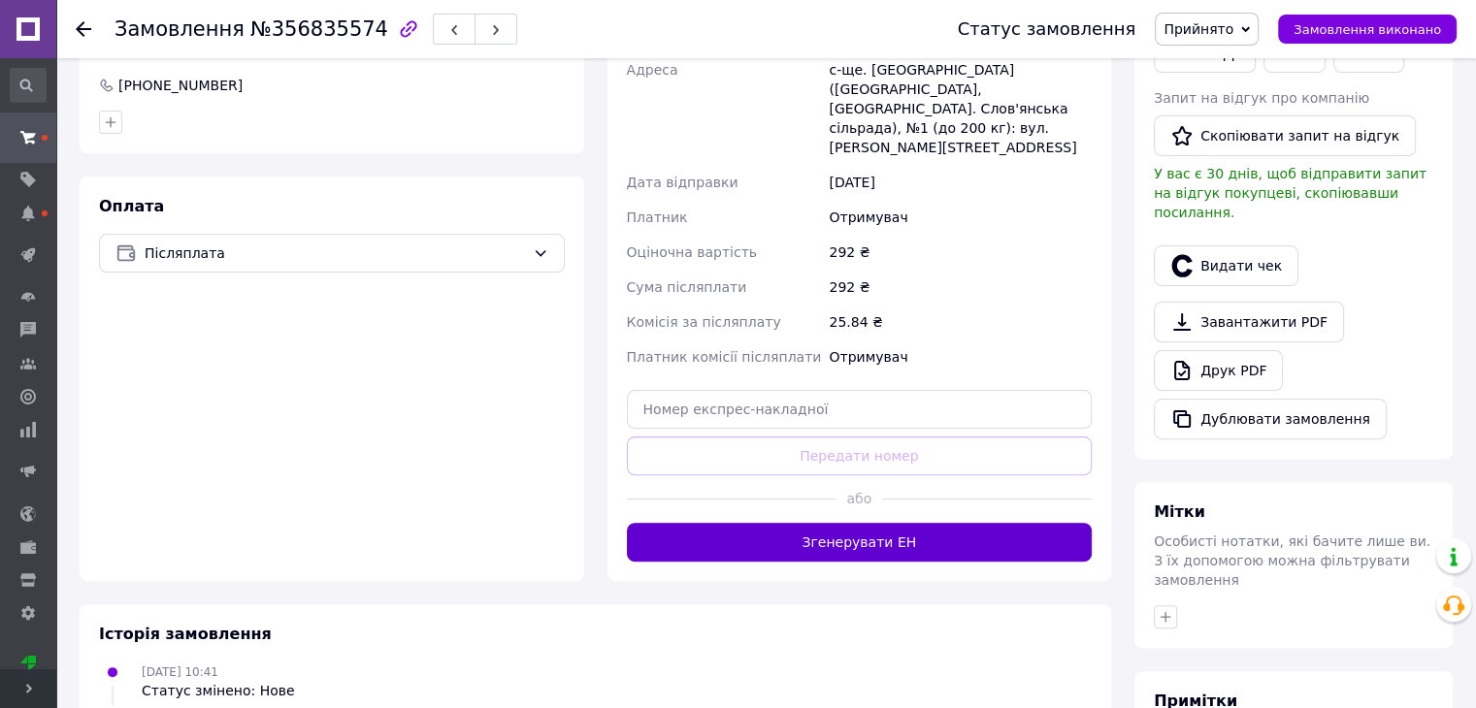
click at [918, 531] on button "Згенерувати ЕН" at bounding box center [860, 542] width 466 height 39
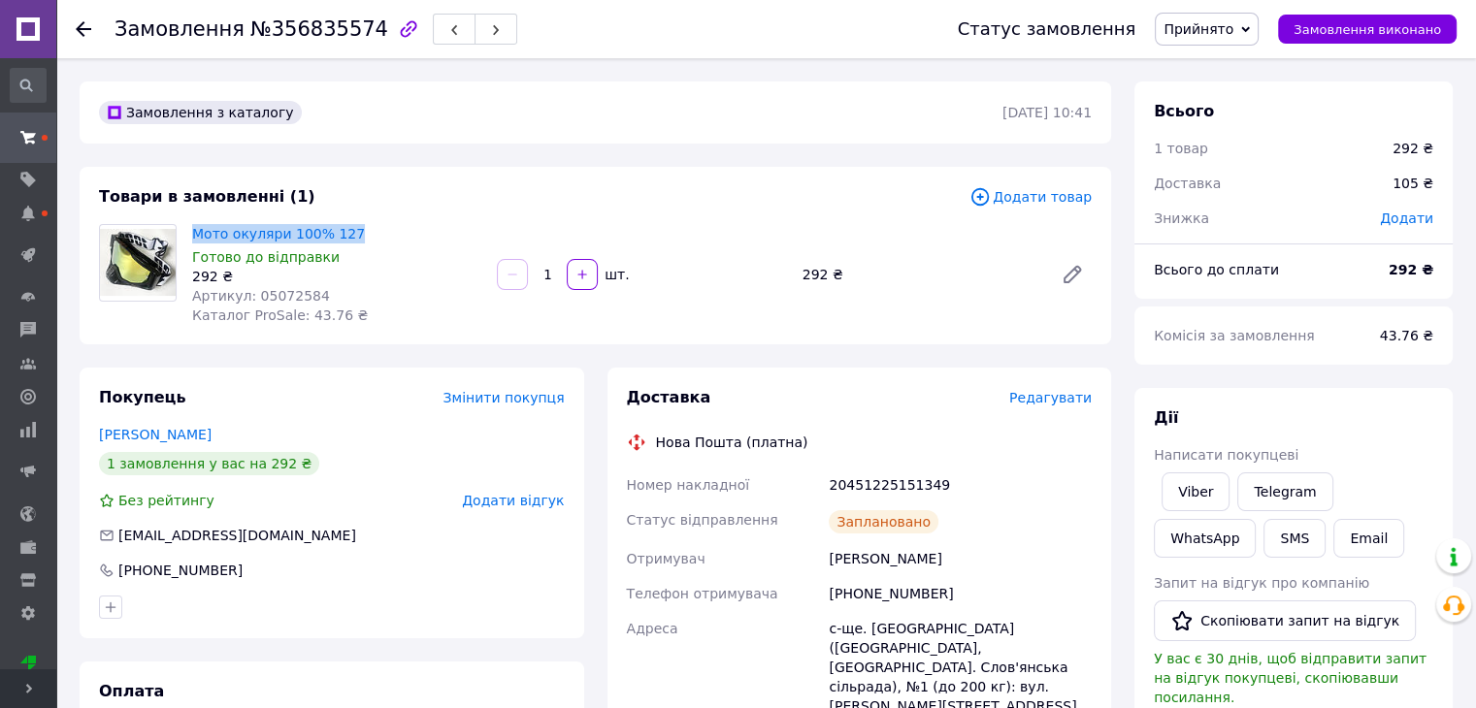
drag, startPoint x: 393, startPoint y: 230, endPoint x: 193, endPoint y: 212, distance: 200.6
click at [193, 212] on div "Товари в замовленні (1) Додати товар Мото окуляри 100% 127 Готово до відправки …" at bounding box center [595, 256] width 1031 height 178
copy link "Мото окуляри 100% 127"
drag, startPoint x: 911, startPoint y: 470, endPoint x: 939, endPoint y: 467, distance: 28.3
click at [939, 467] on div "Доставка Редагувати Нова Пошта (платна) Номер накладної 20451225151349 Статус в…" at bounding box center [860, 704] width 466 height 635
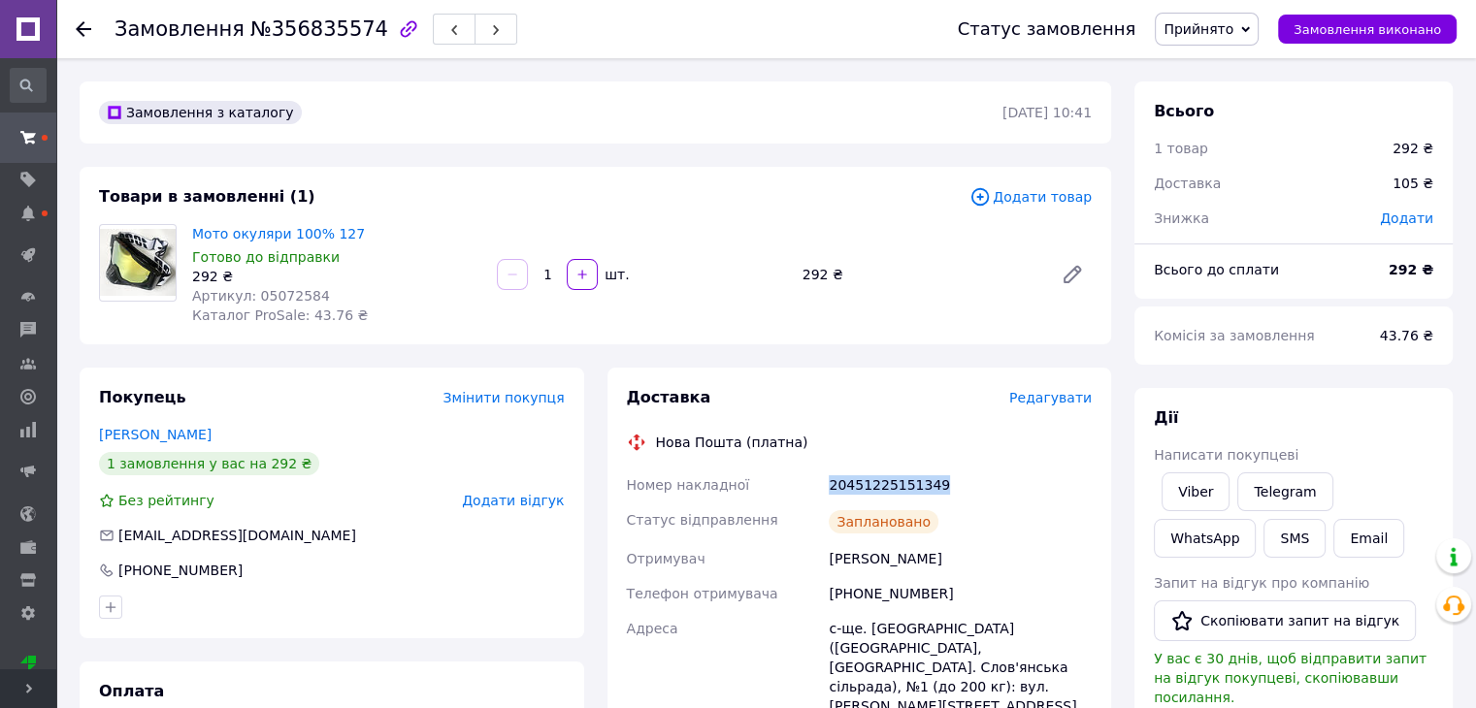
copy div "Номер накладної 20451225151349"
click at [1196, 483] on link "Viber" at bounding box center [1195, 491] width 68 height 39
copy div "Номер накладної 20451225151349"
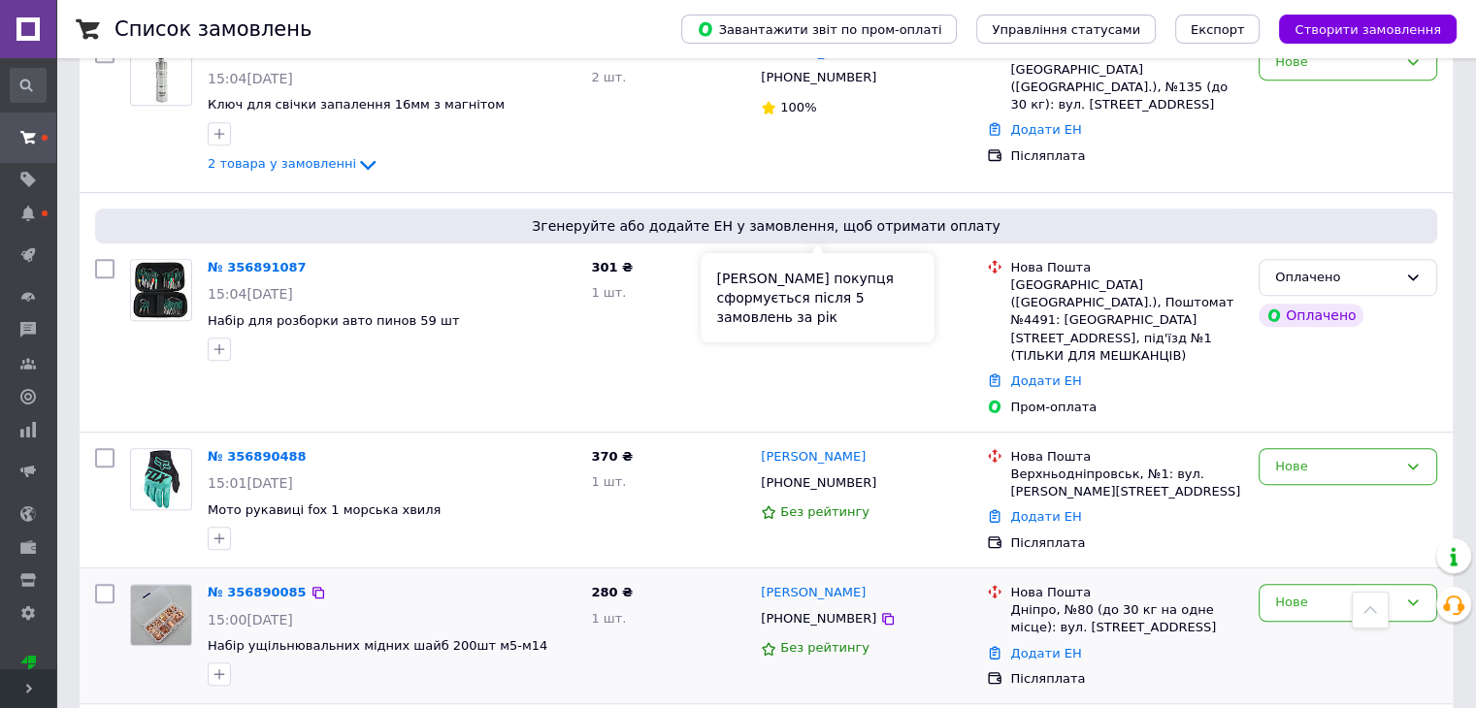
scroll to position [1261, 0]
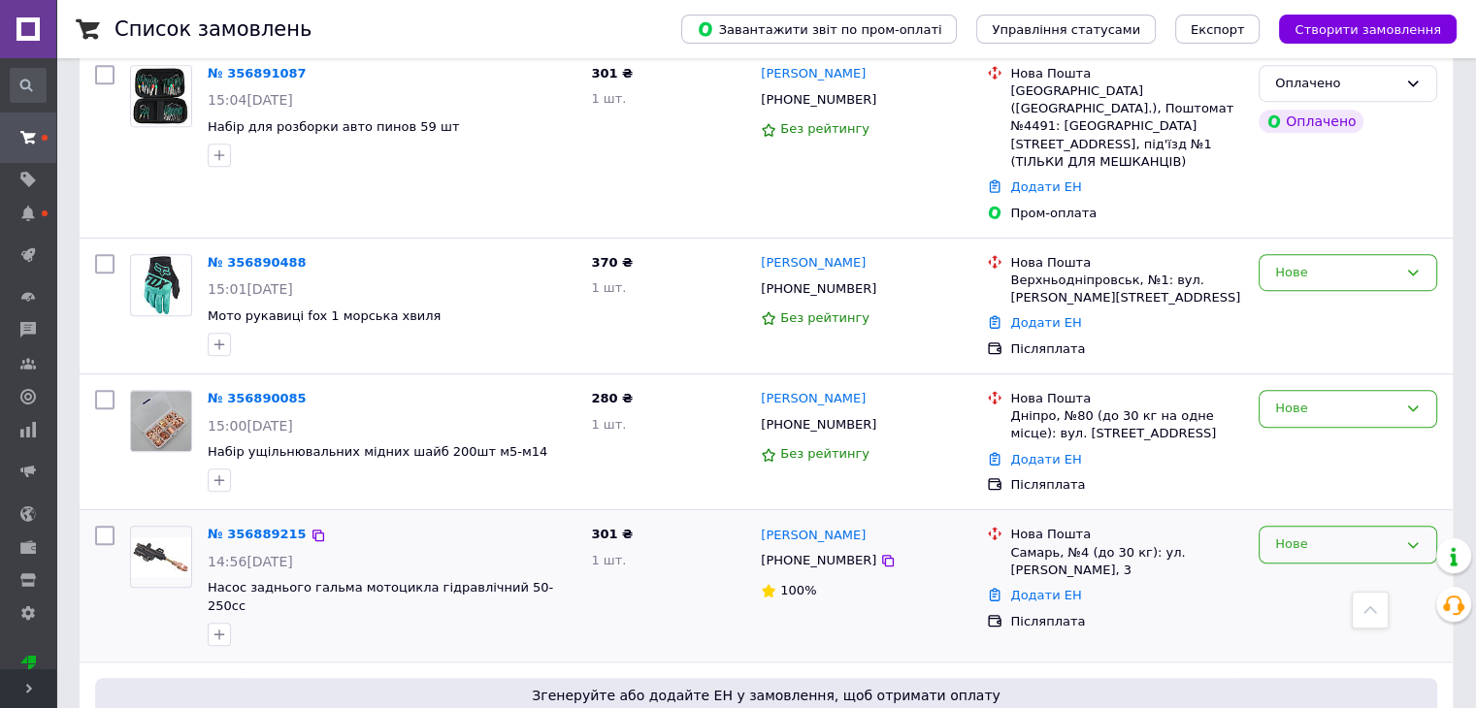
click at [1401, 526] on div "Нове" at bounding box center [1347, 545] width 179 height 38
click at [1369, 568] on li "Прийнято" at bounding box center [1347, 586] width 177 height 36
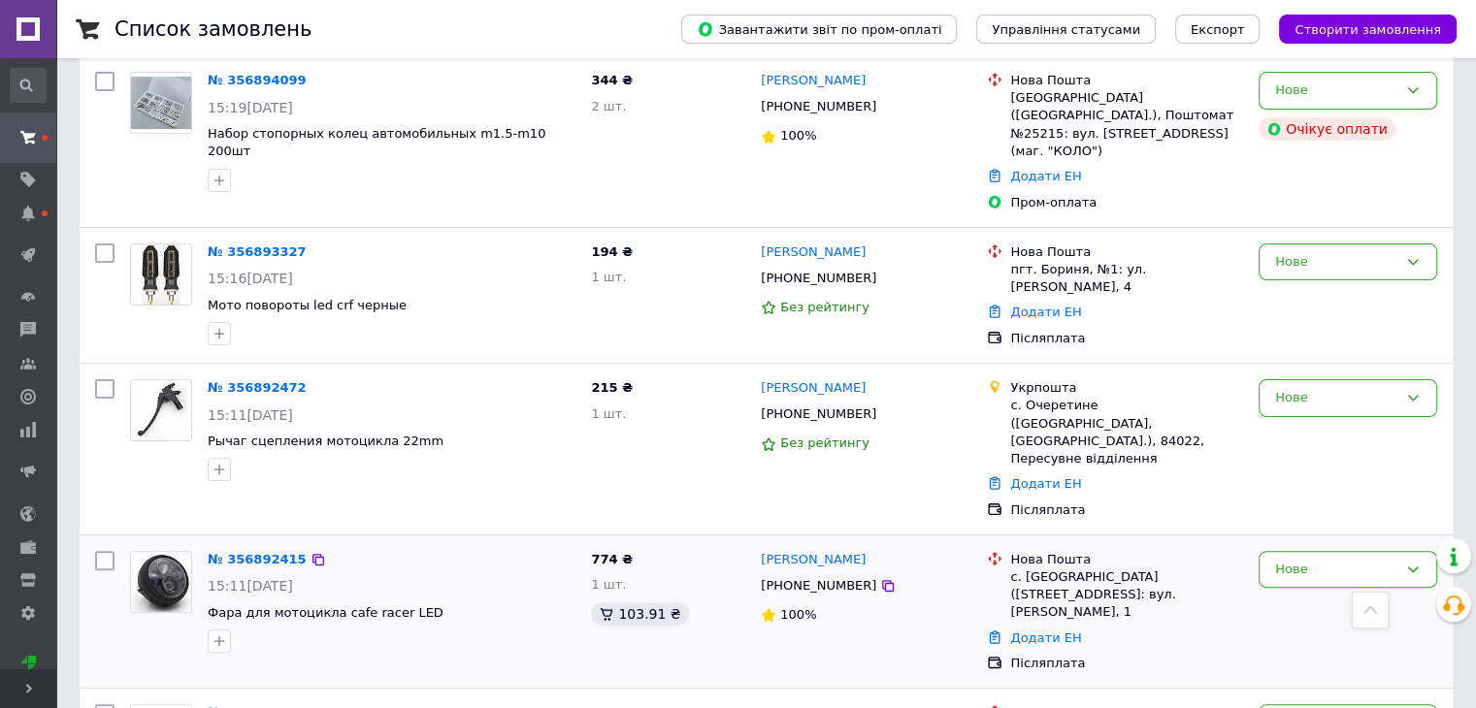
scroll to position [0, 0]
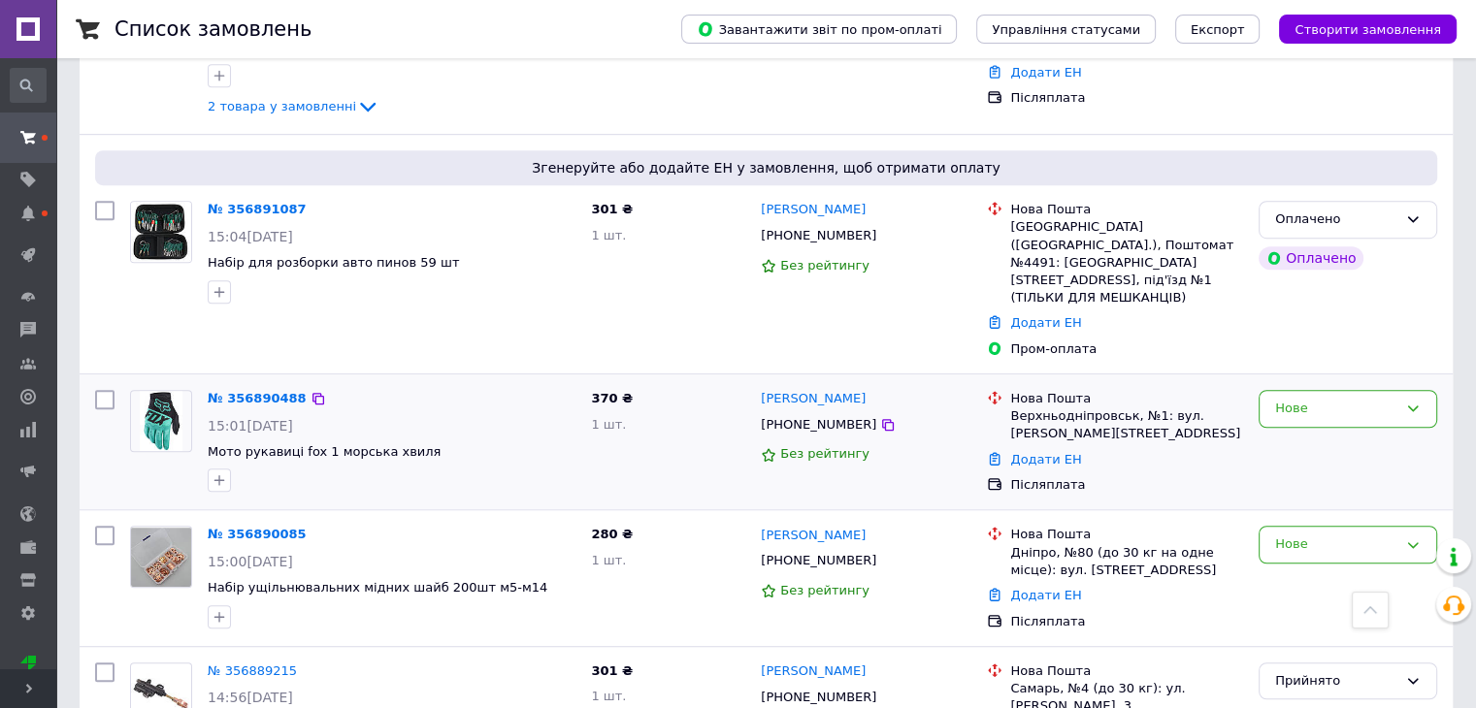
scroll to position [1067, 0]
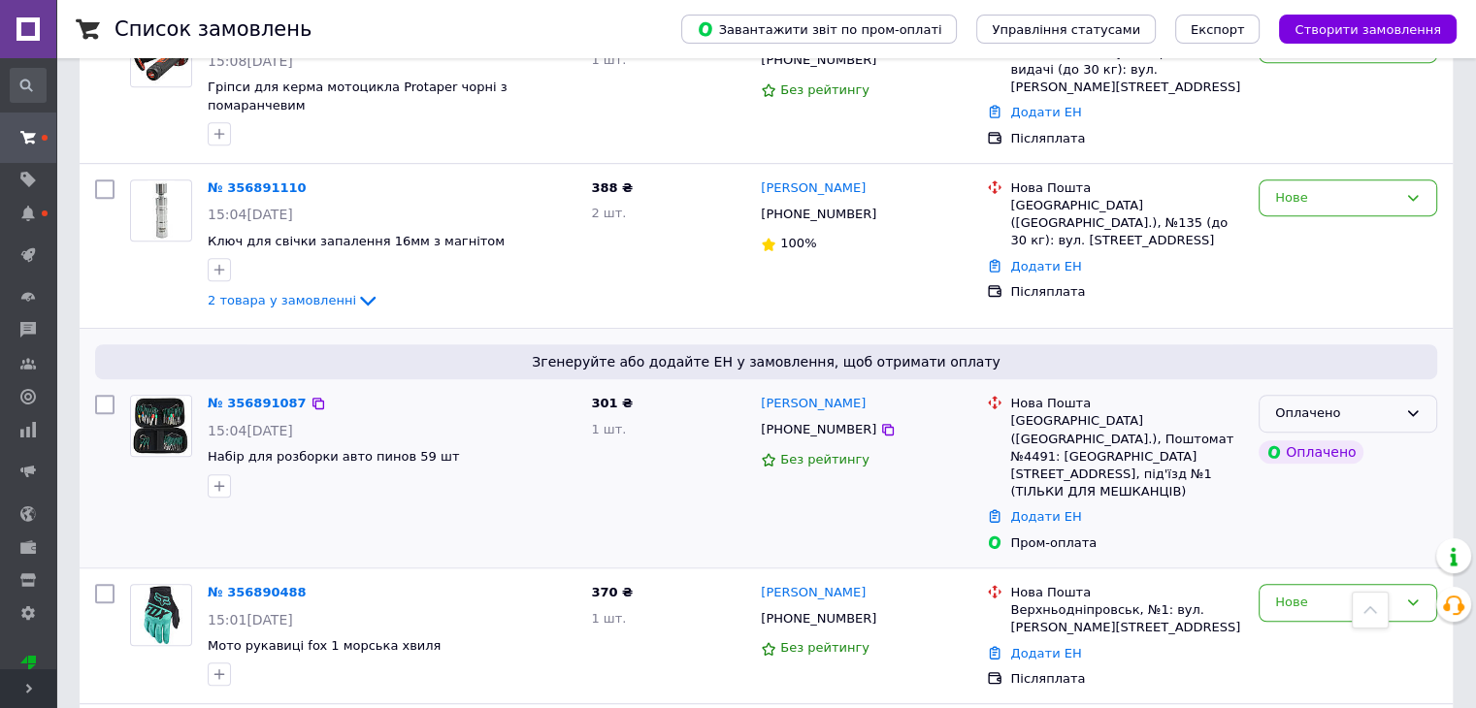
click at [1343, 404] on div "Оплачено" at bounding box center [1336, 414] width 122 height 20
click at [1356, 437] on li "Прийнято" at bounding box center [1347, 455] width 177 height 36
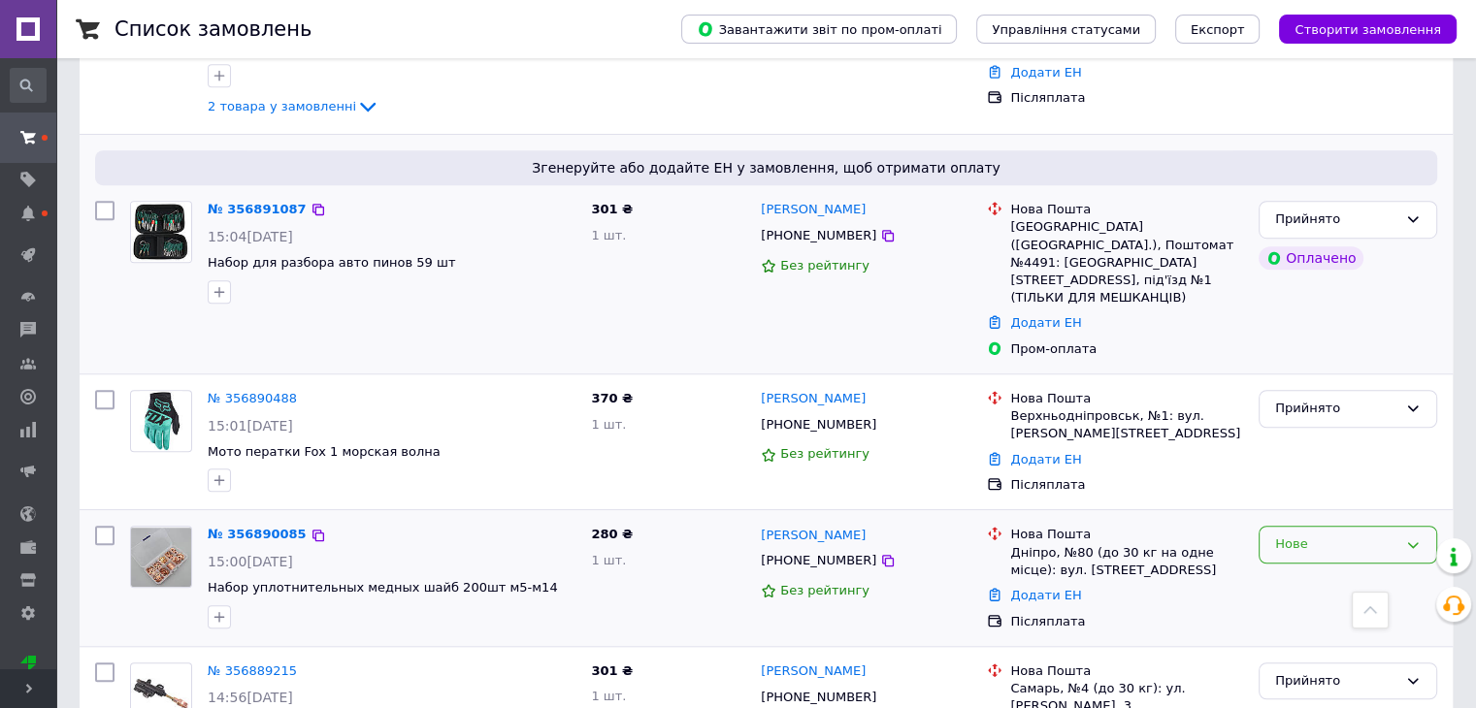
click at [1348, 526] on div "Нове" at bounding box center [1347, 545] width 179 height 38
click at [1329, 568] on li "Прийнято" at bounding box center [1347, 586] width 177 height 36
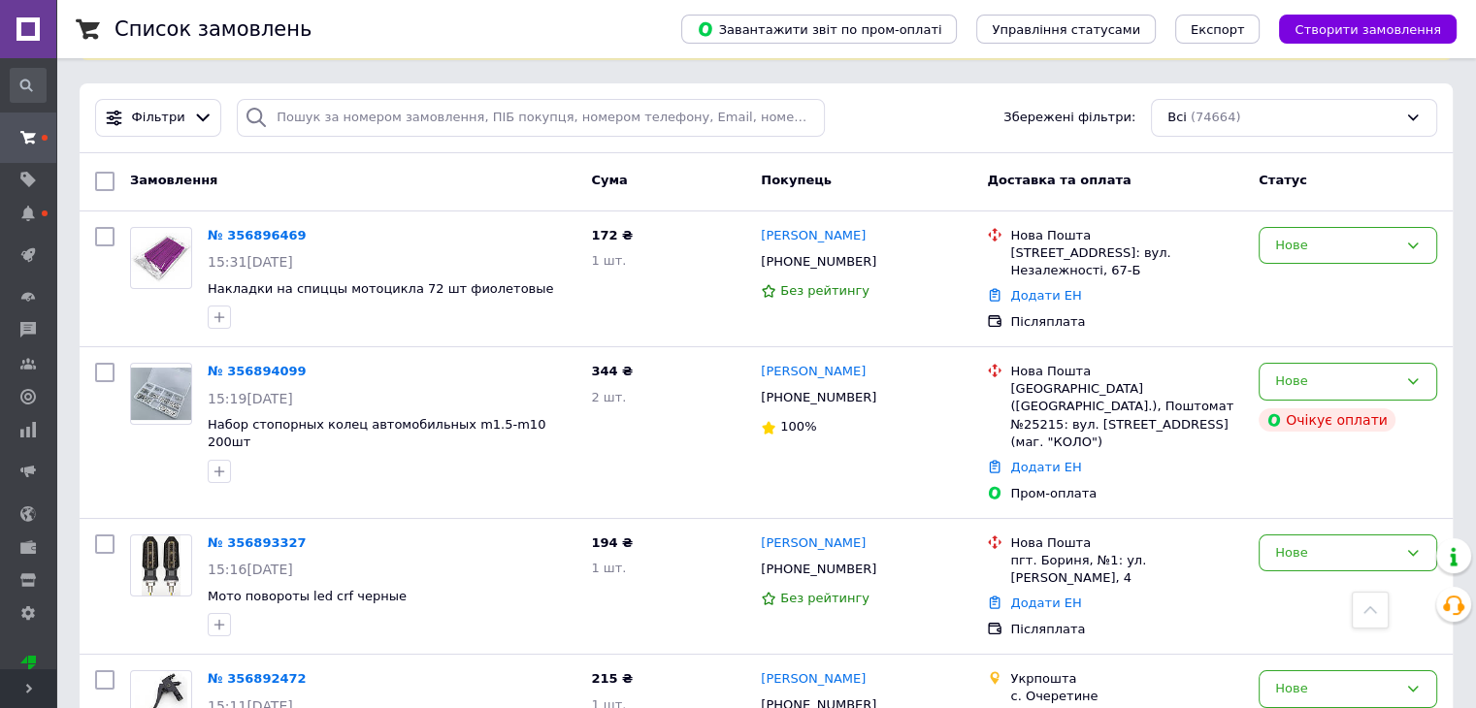
scroll to position [0, 0]
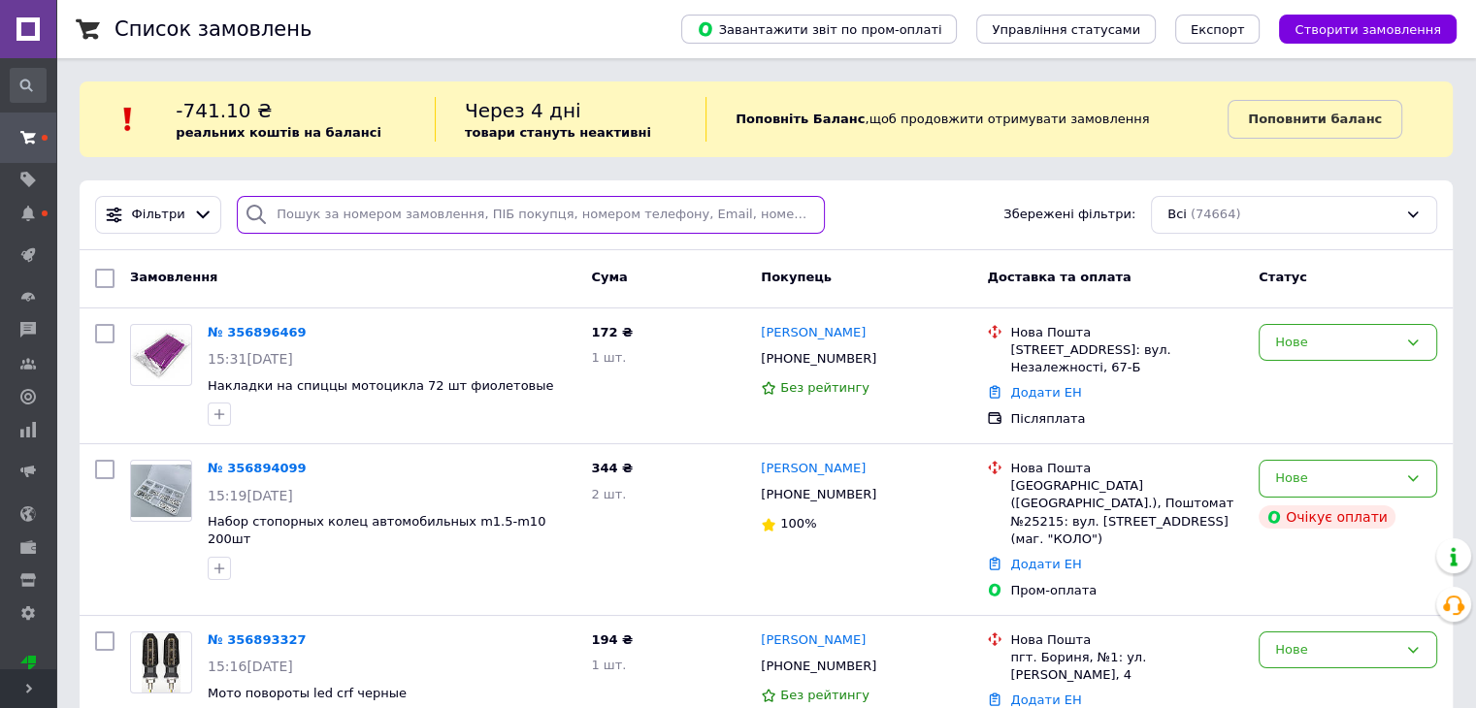
click at [561, 205] on input "search" at bounding box center [531, 215] width 588 height 38
type input "9812"
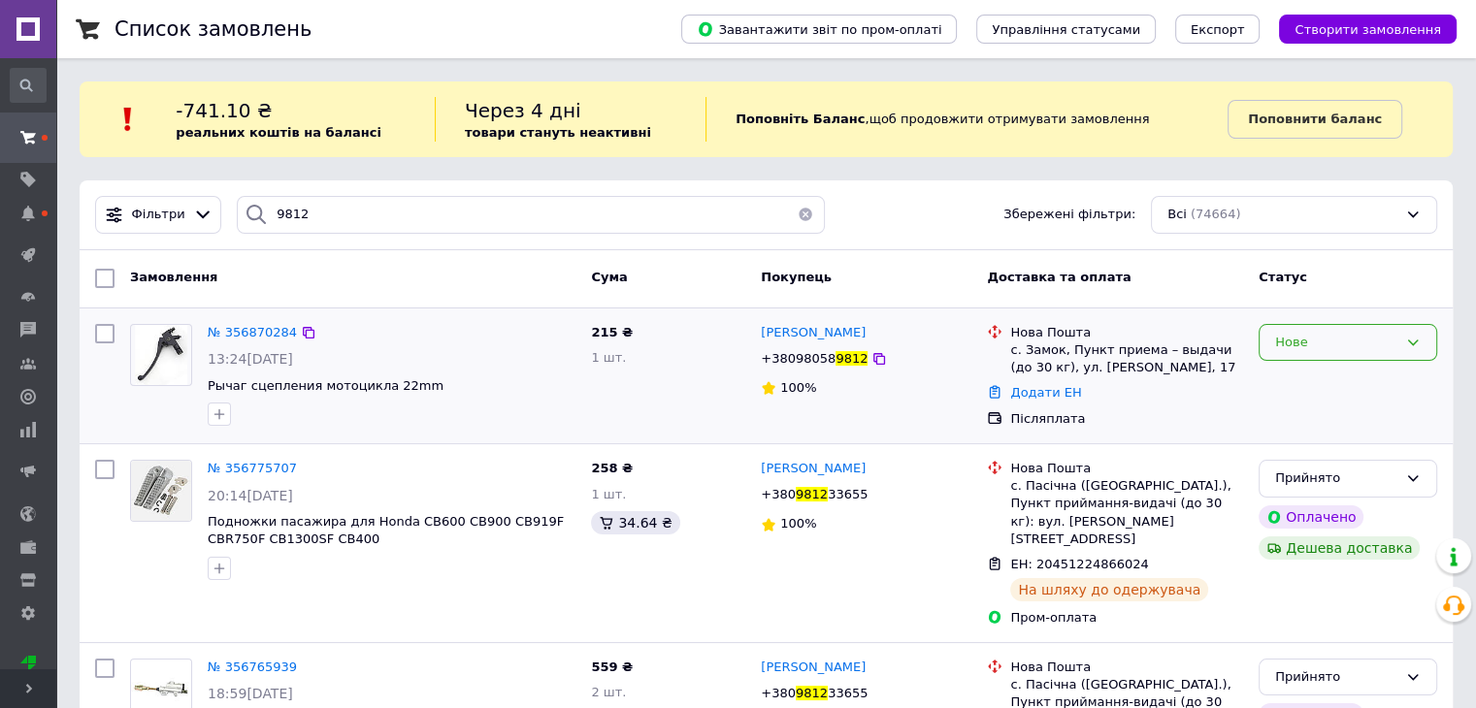
click at [1297, 337] on div "Нове" at bounding box center [1336, 343] width 122 height 20
click at [1308, 380] on li "Прийнято" at bounding box center [1347, 383] width 177 height 36
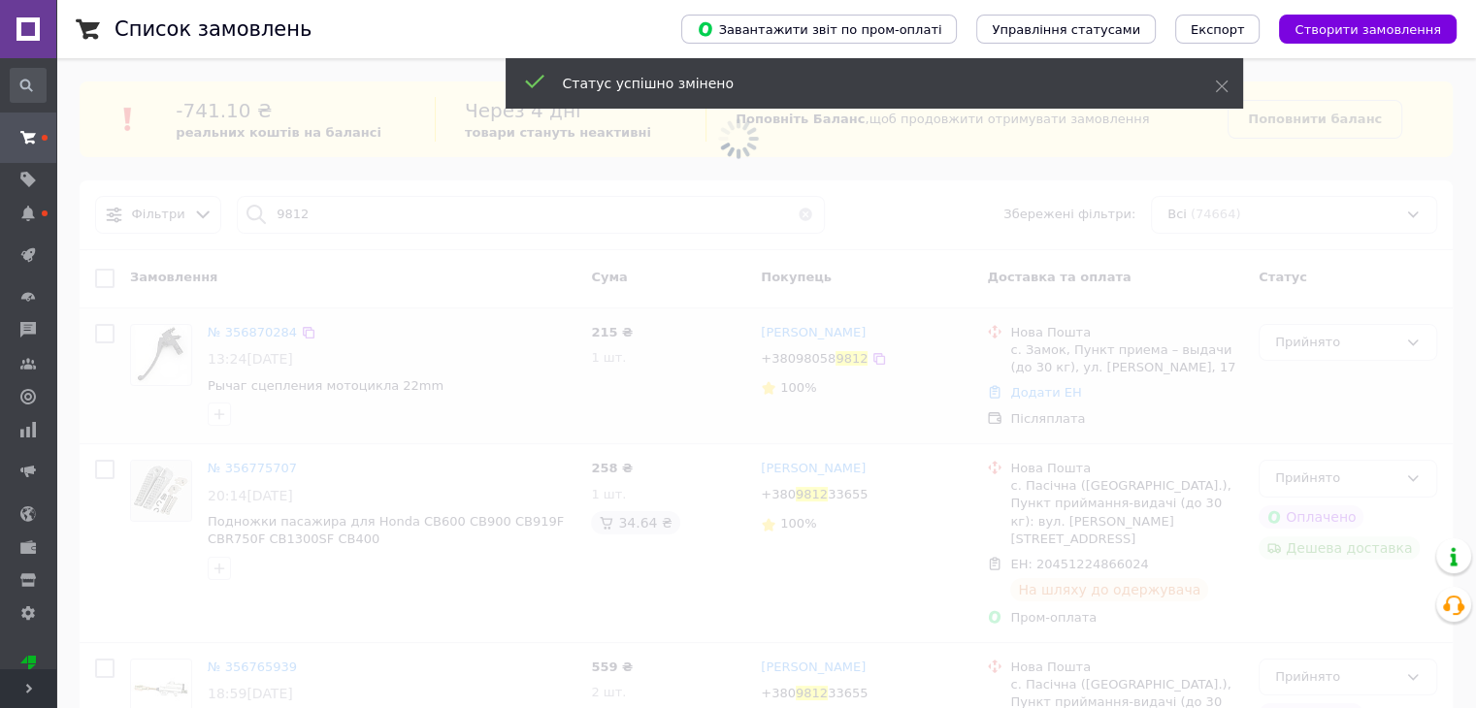
click at [316, 227] on span at bounding box center [738, 138] width 1476 height 276
click at [315, 218] on input "9812" at bounding box center [531, 215] width 588 height 38
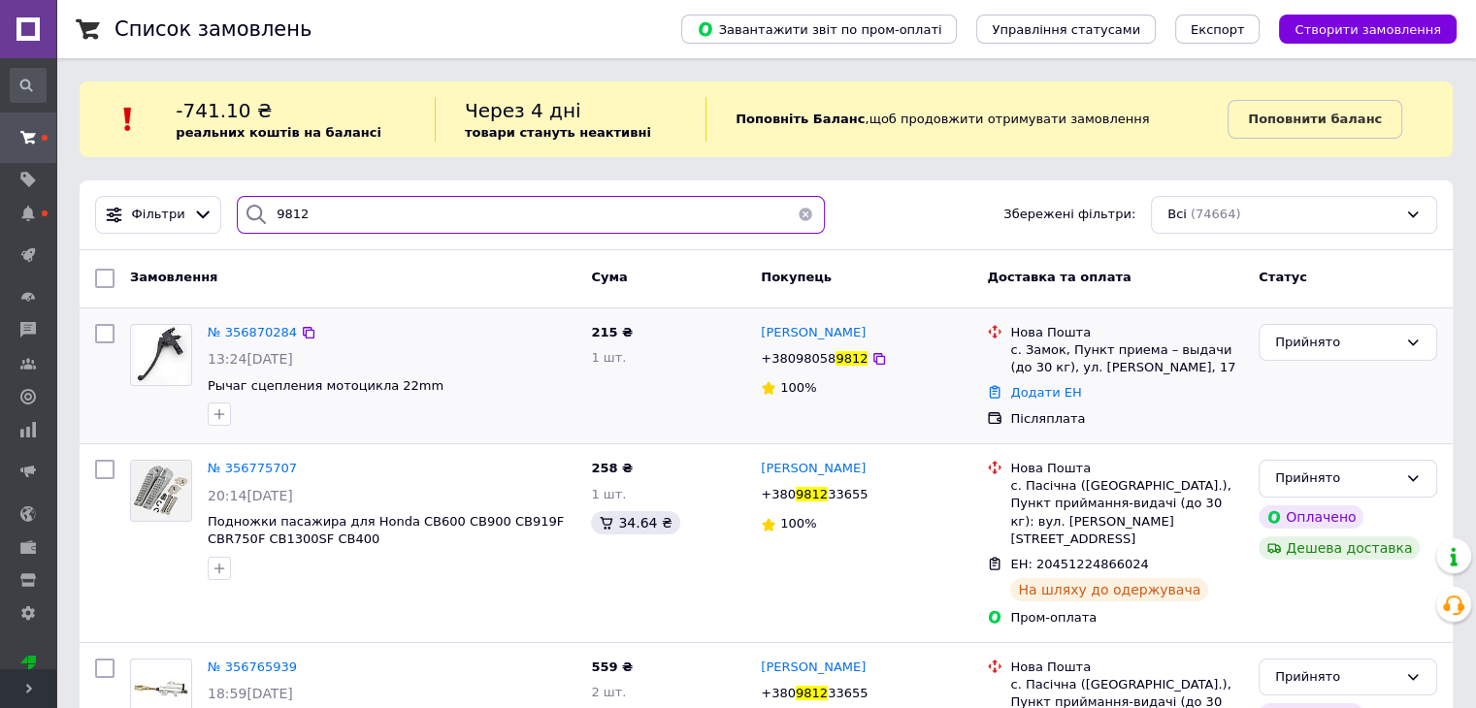
drag, startPoint x: 315, startPoint y: 218, endPoint x: 257, endPoint y: 213, distance: 58.4
click at [257, 213] on div "9812" at bounding box center [531, 215] width 588 height 38
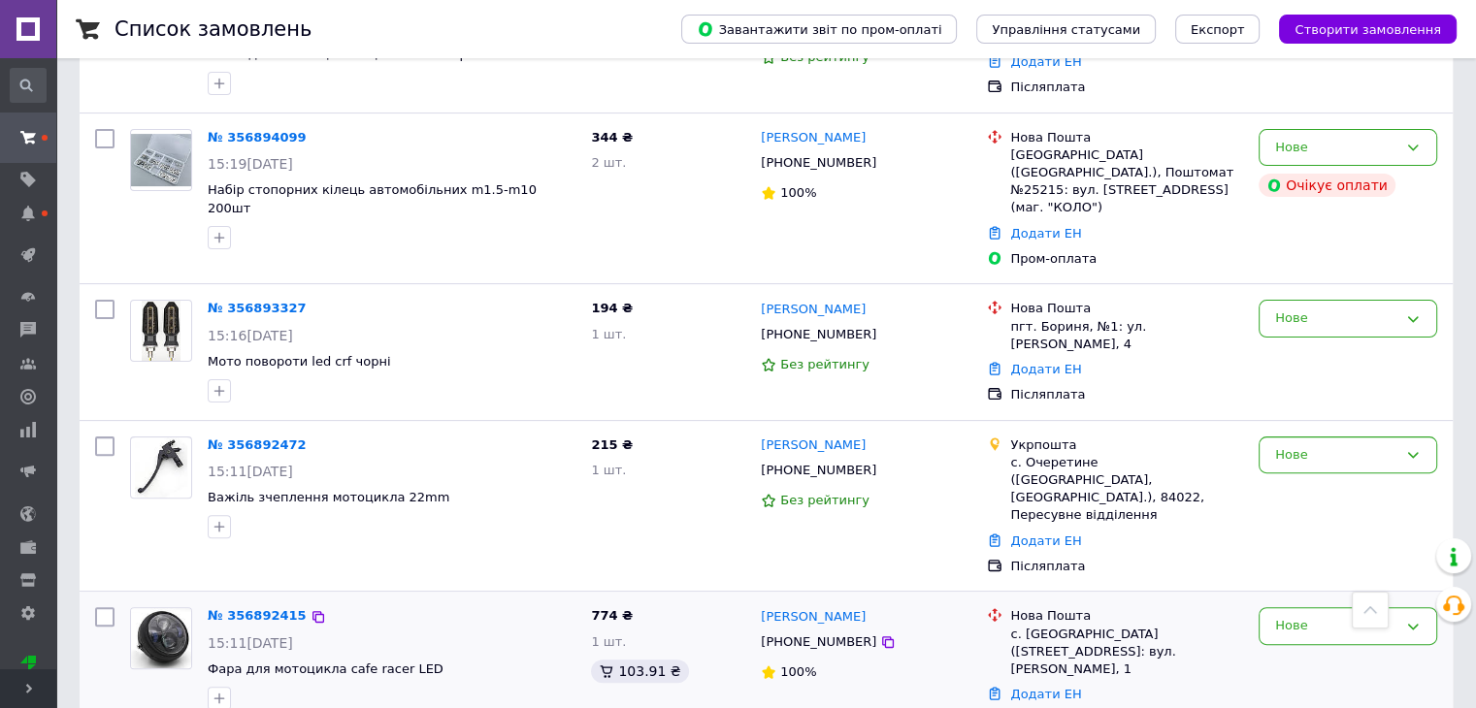
scroll to position [582, 0]
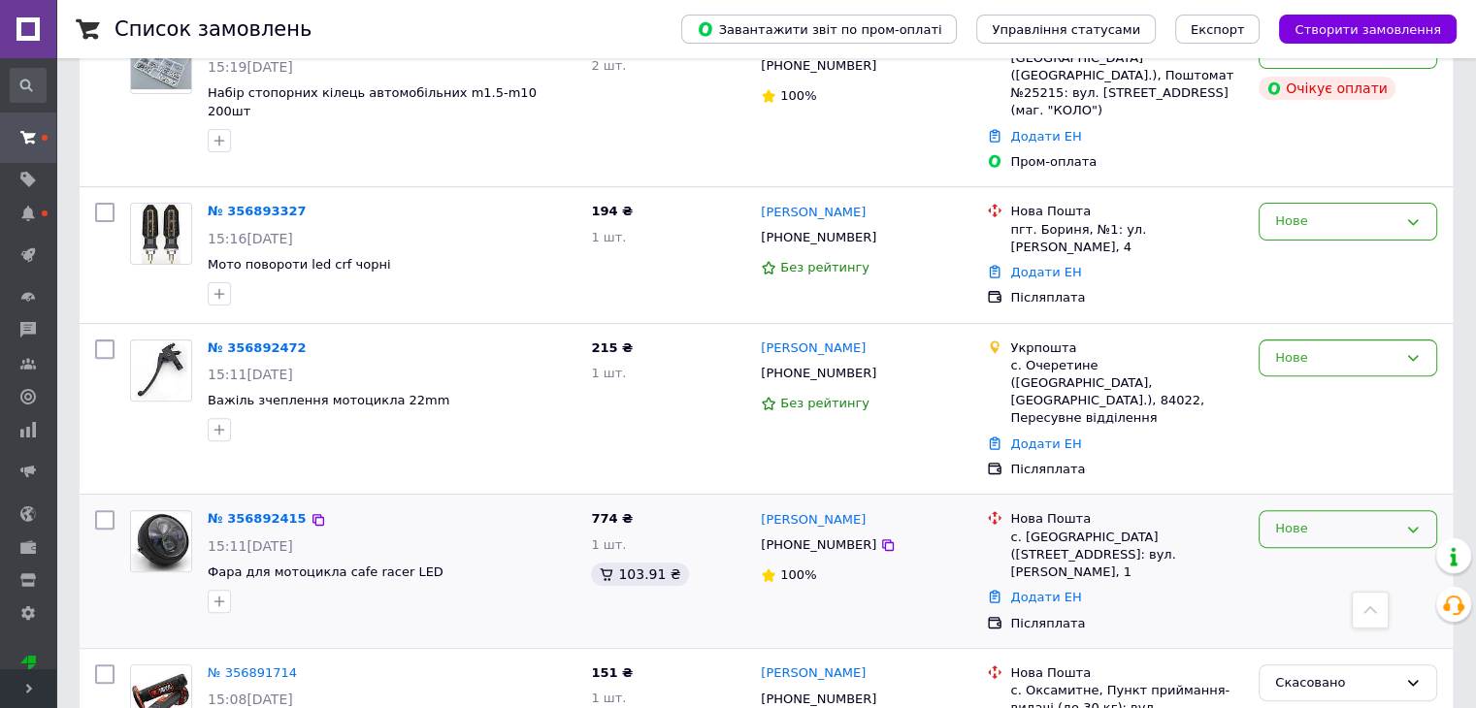
click at [1322, 510] on div "Нове" at bounding box center [1347, 529] width 179 height 38
click at [1311, 552] on li "Прийнято" at bounding box center [1347, 570] width 177 height 36
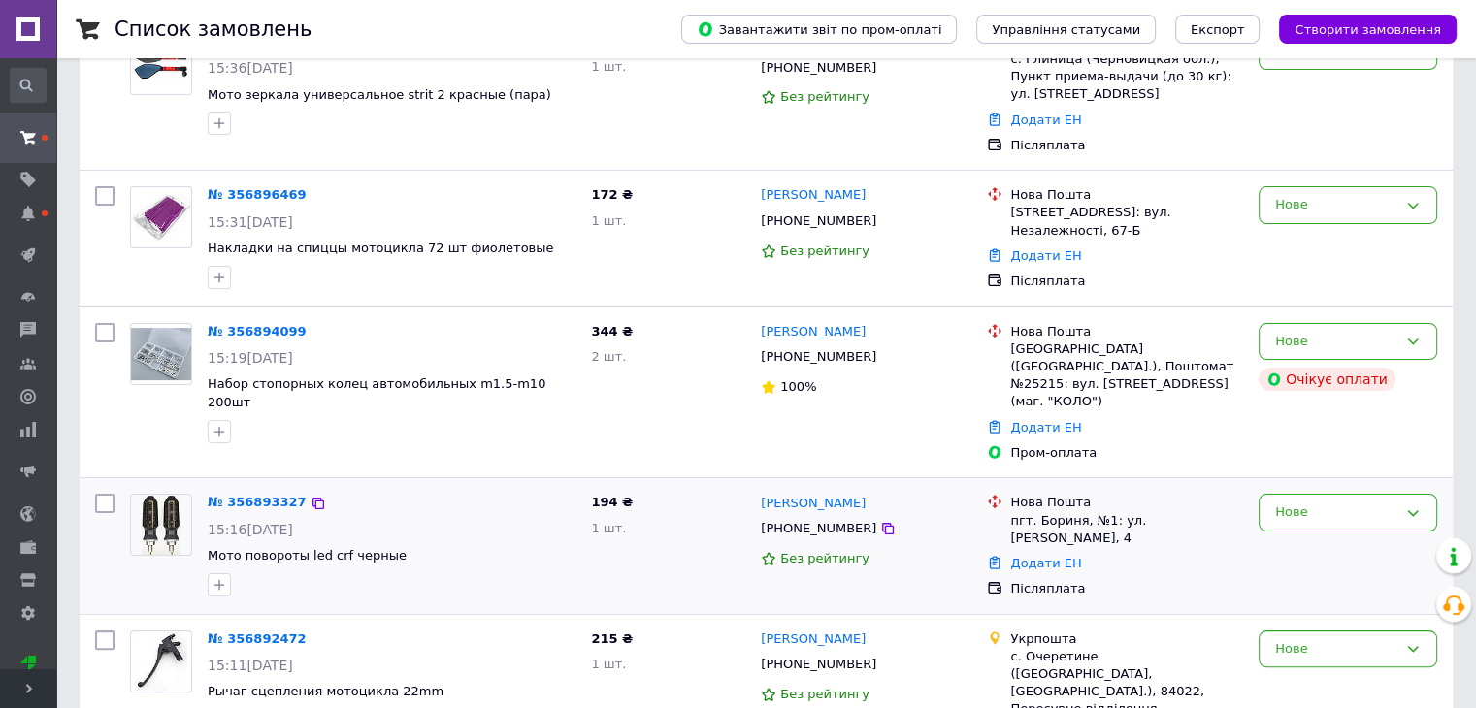
scroll to position [485, 0]
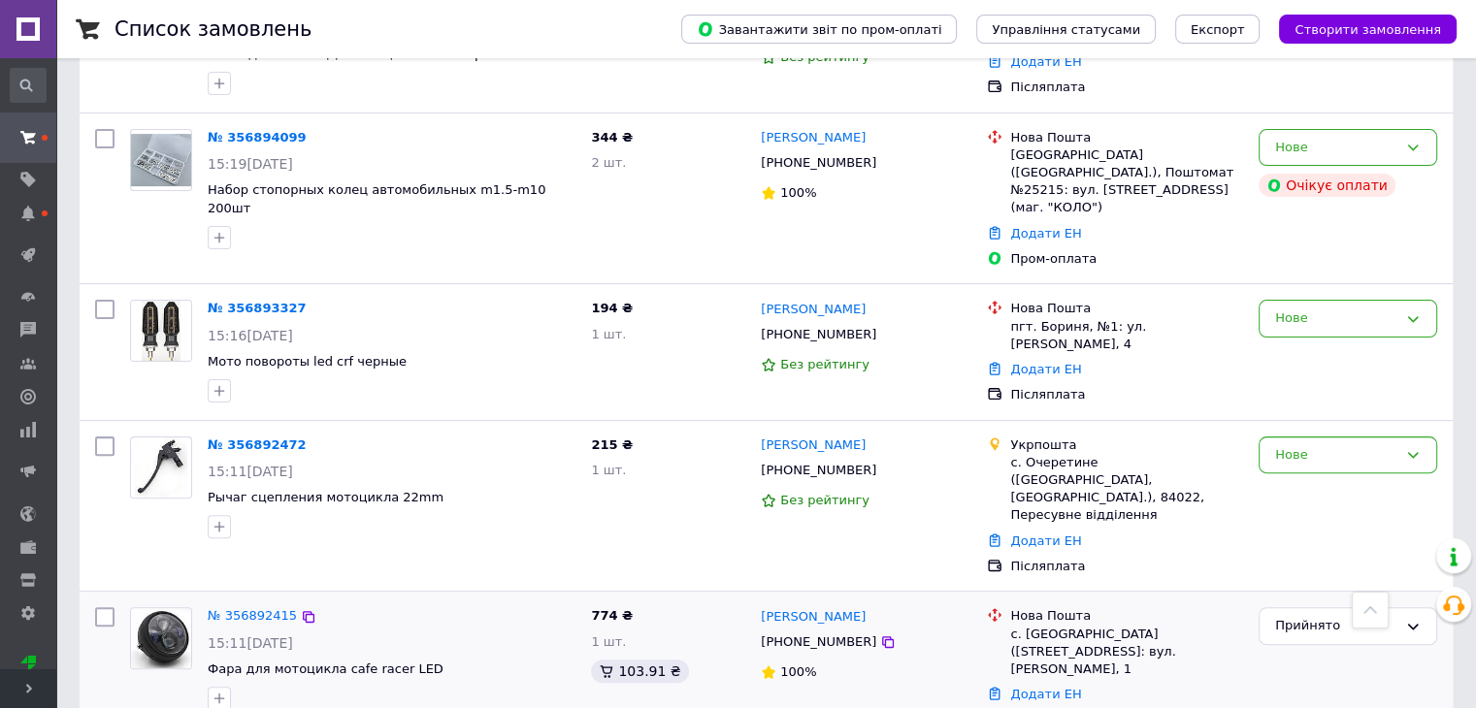
drag, startPoint x: 837, startPoint y: 406, endPoint x: 1466, endPoint y: 397, distance: 628.7
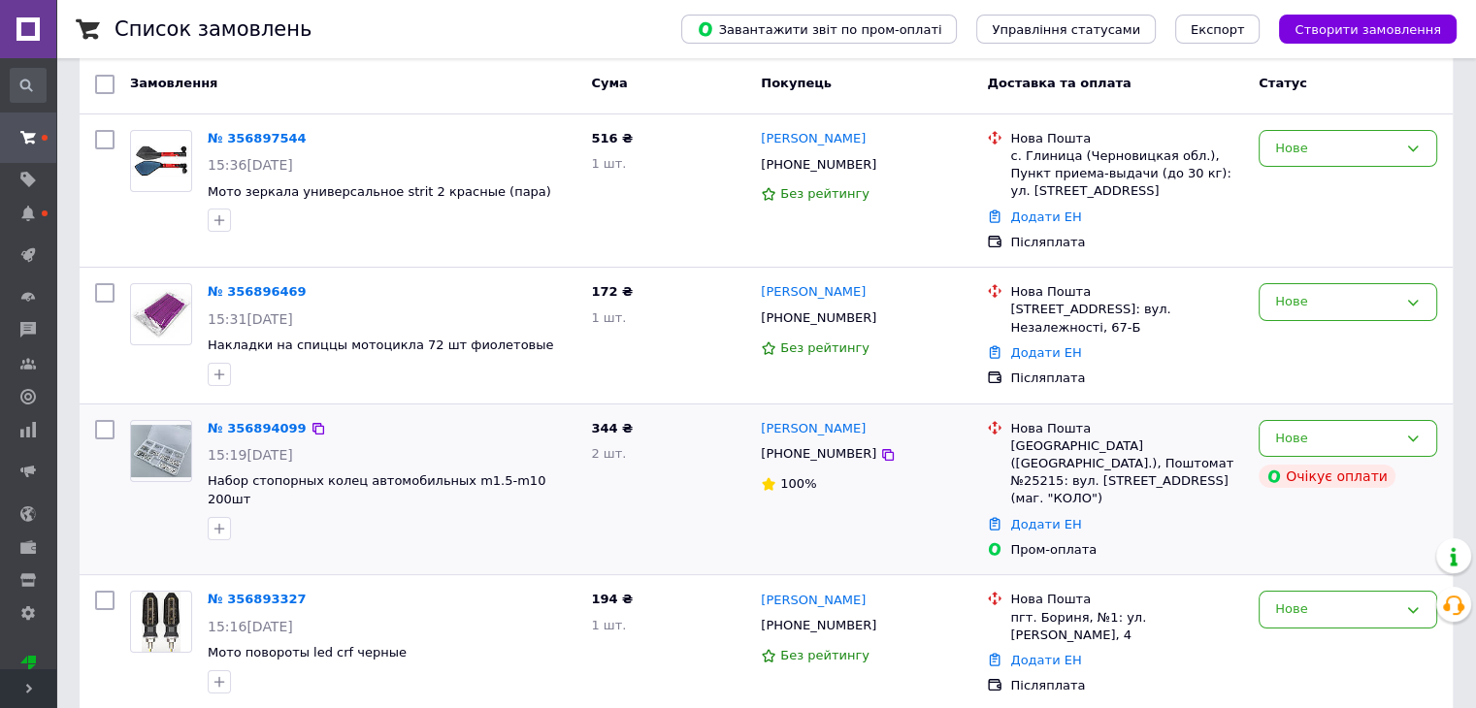
scroll to position [388, 0]
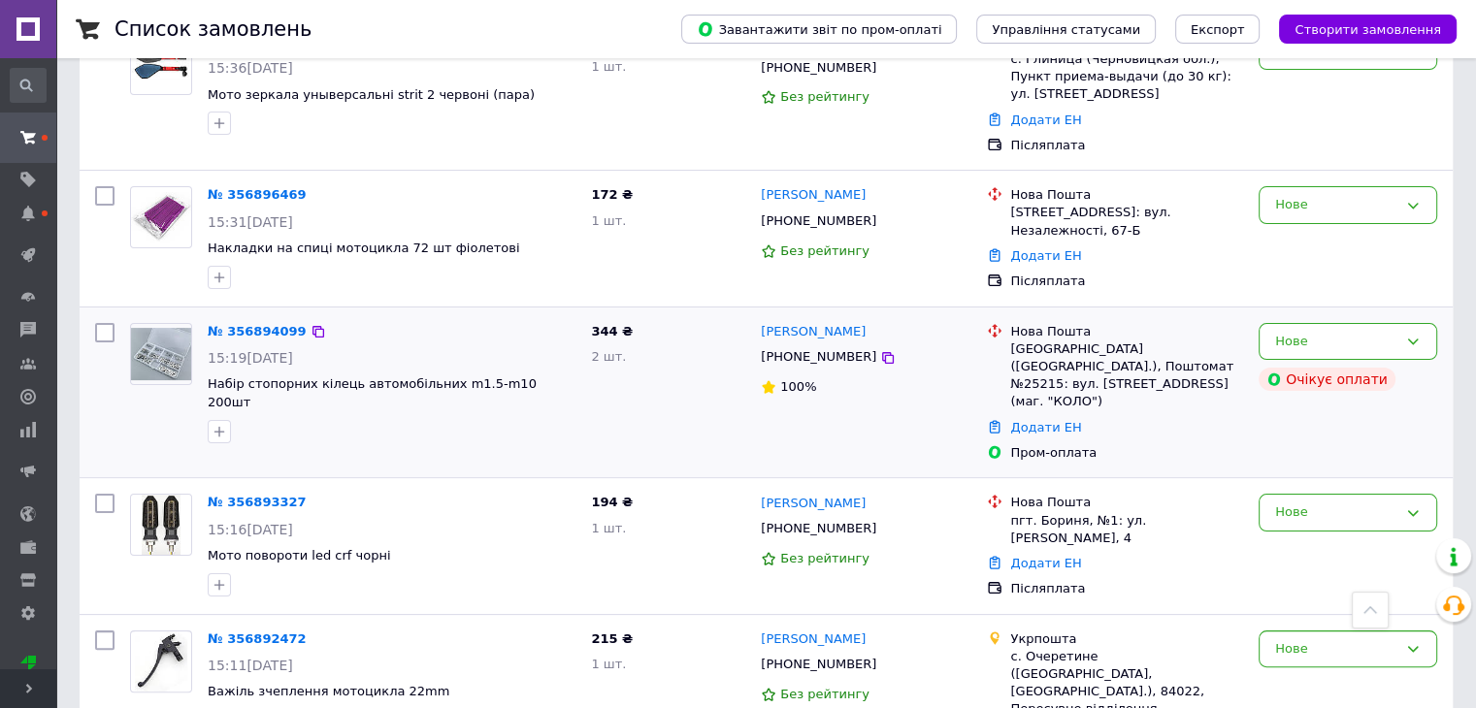
scroll to position [388, 0]
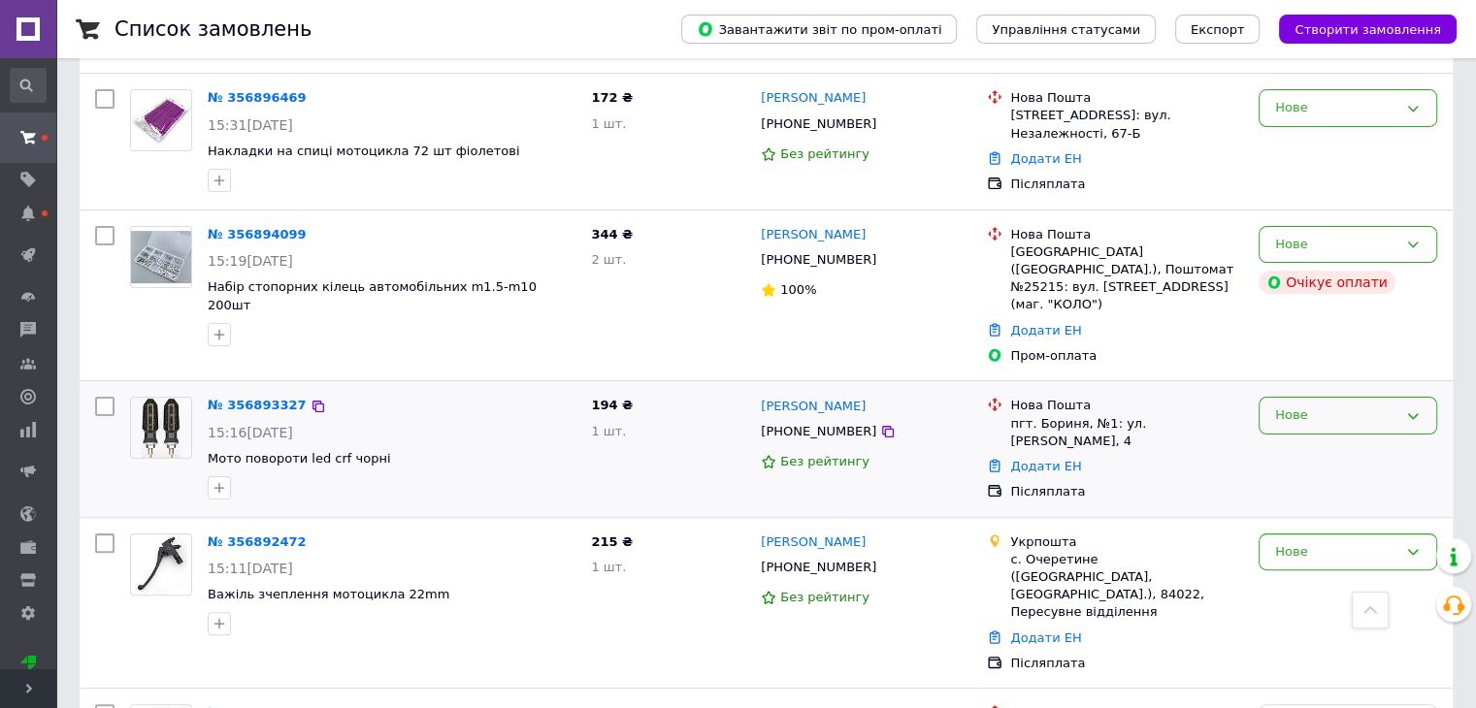
click at [1308, 406] on div "Нове" at bounding box center [1336, 416] width 122 height 20
click at [1341, 438] on li "Прийнято" at bounding box center [1347, 456] width 177 height 36
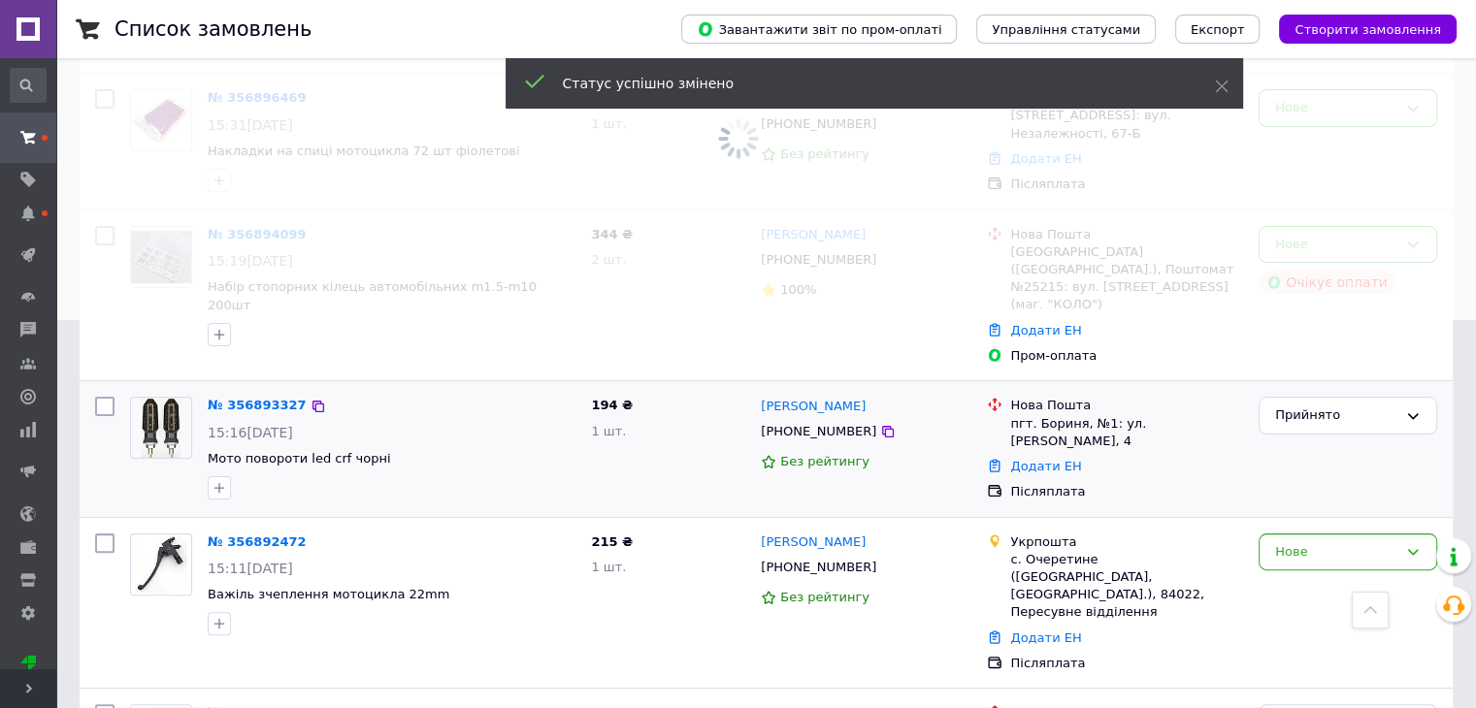
scroll to position [291, 0]
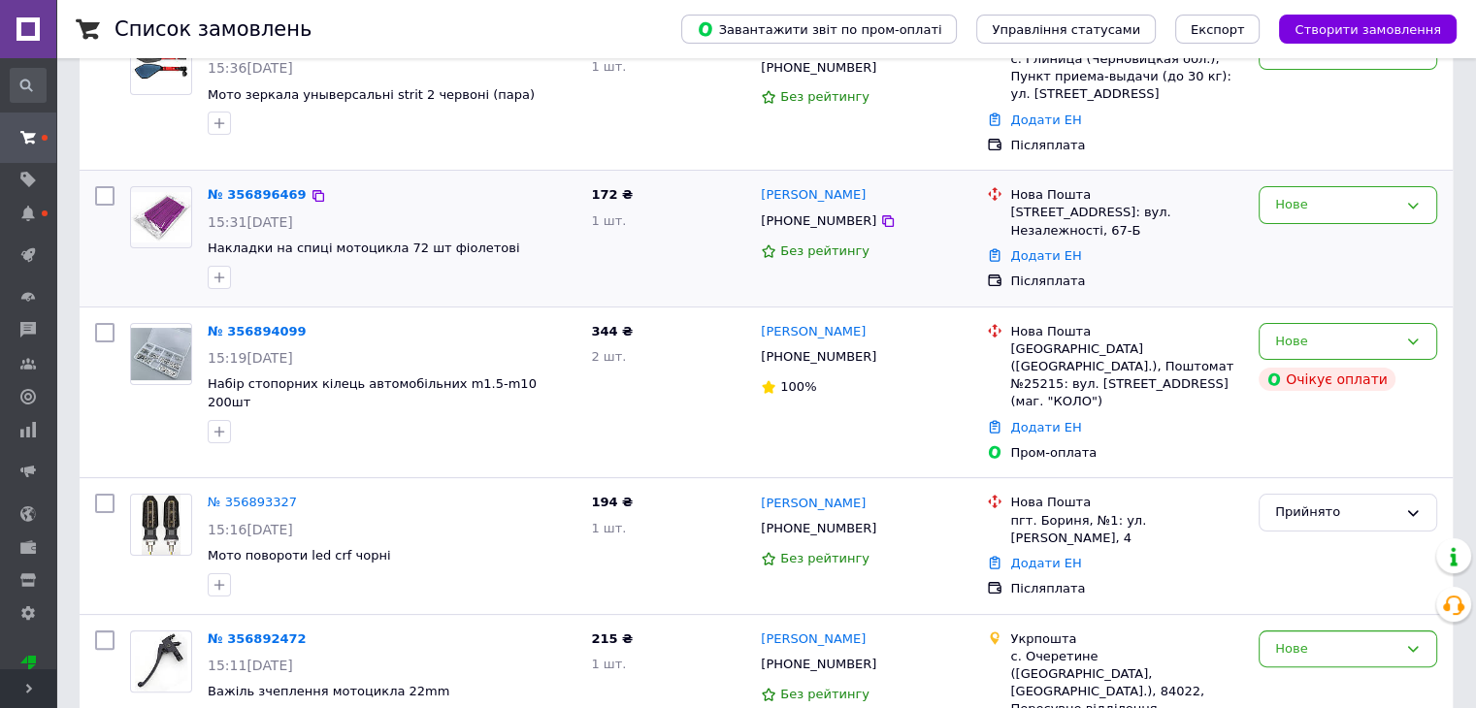
scroll to position [97, 0]
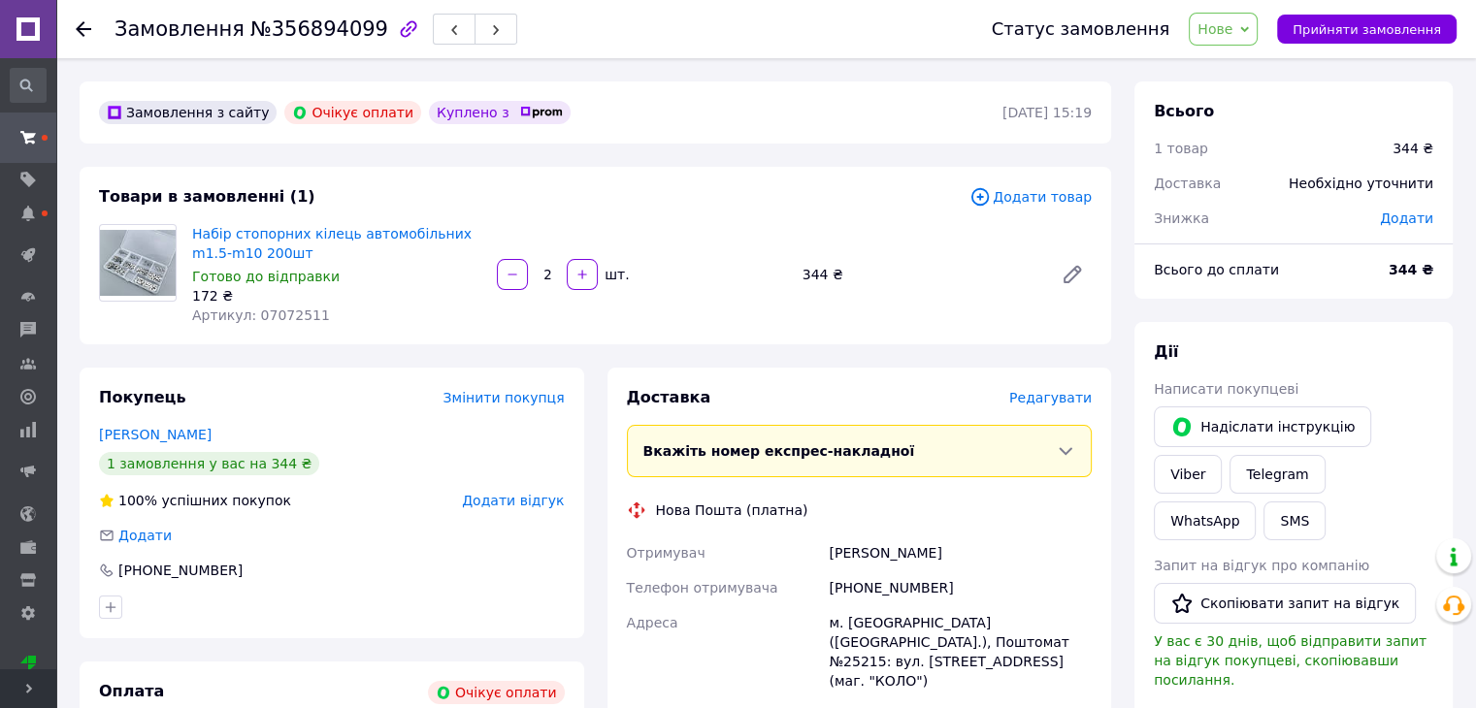
scroll to position [388, 0]
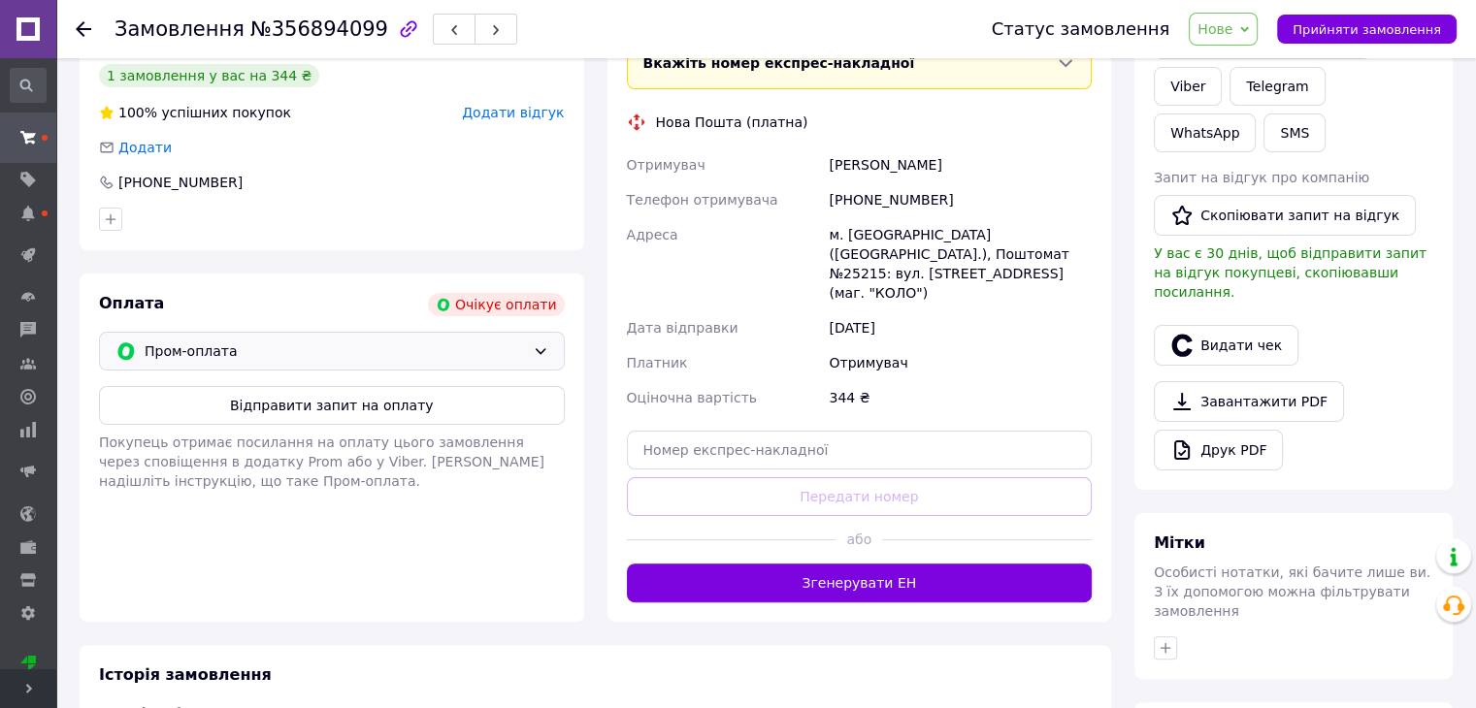
click at [175, 349] on span "Пром-оплата" at bounding box center [335, 351] width 380 height 21
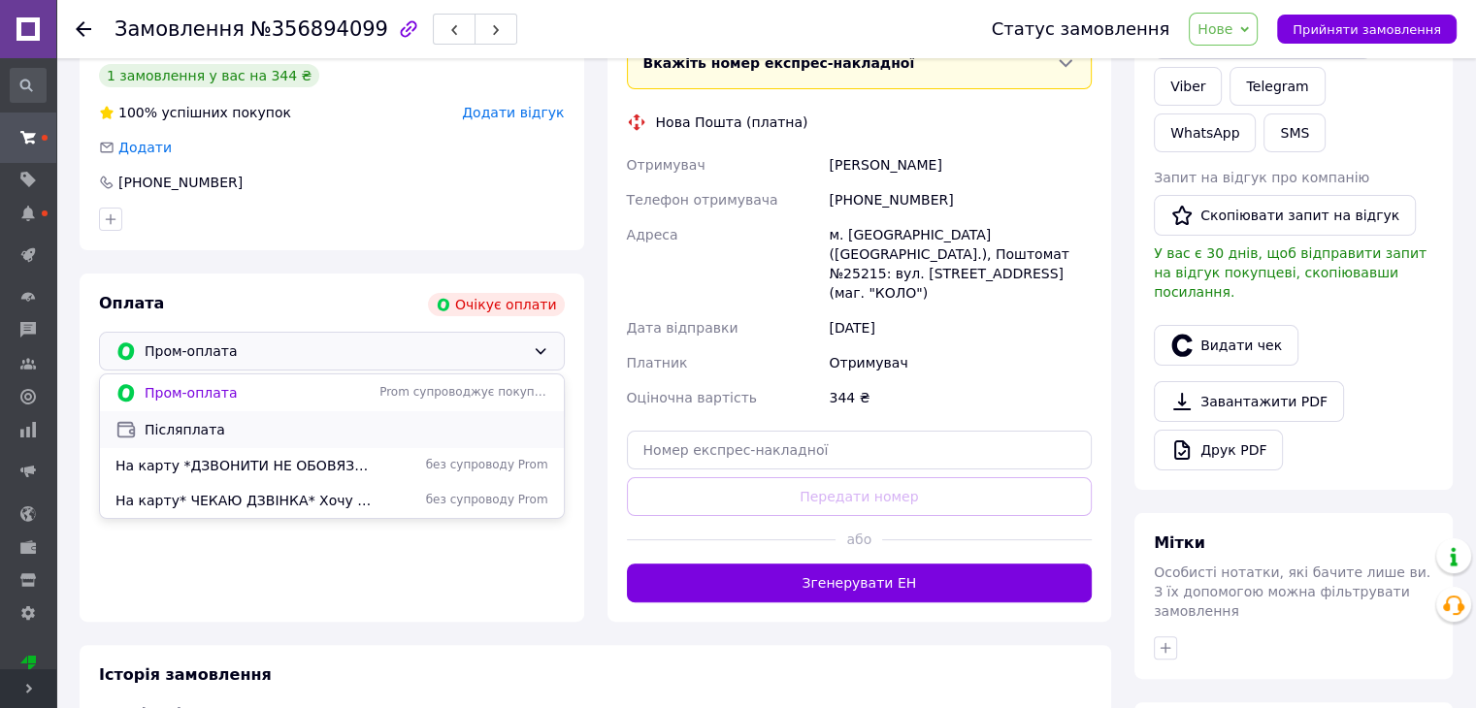
click at [219, 437] on span "Післяплата" at bounding box center [347, 429] width 404 height 19
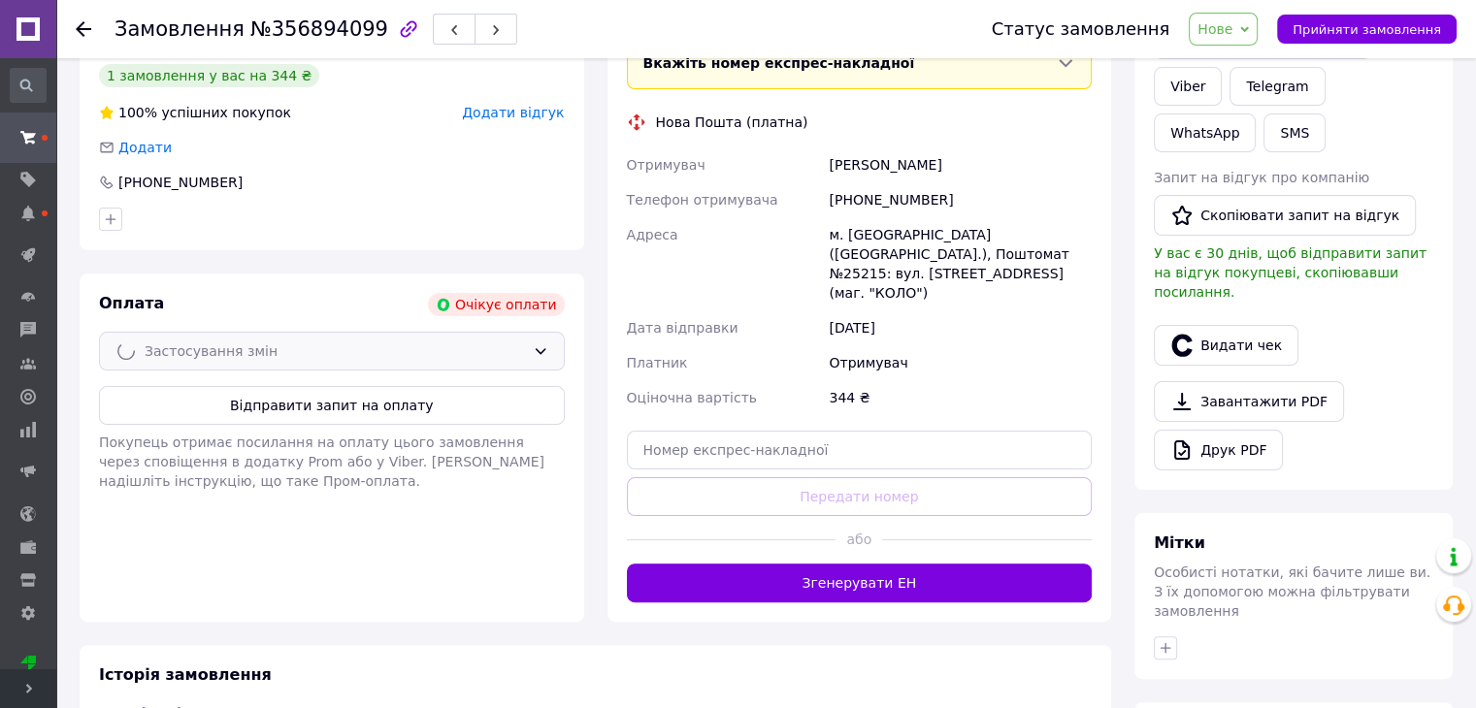
scroll to position [0, 0]
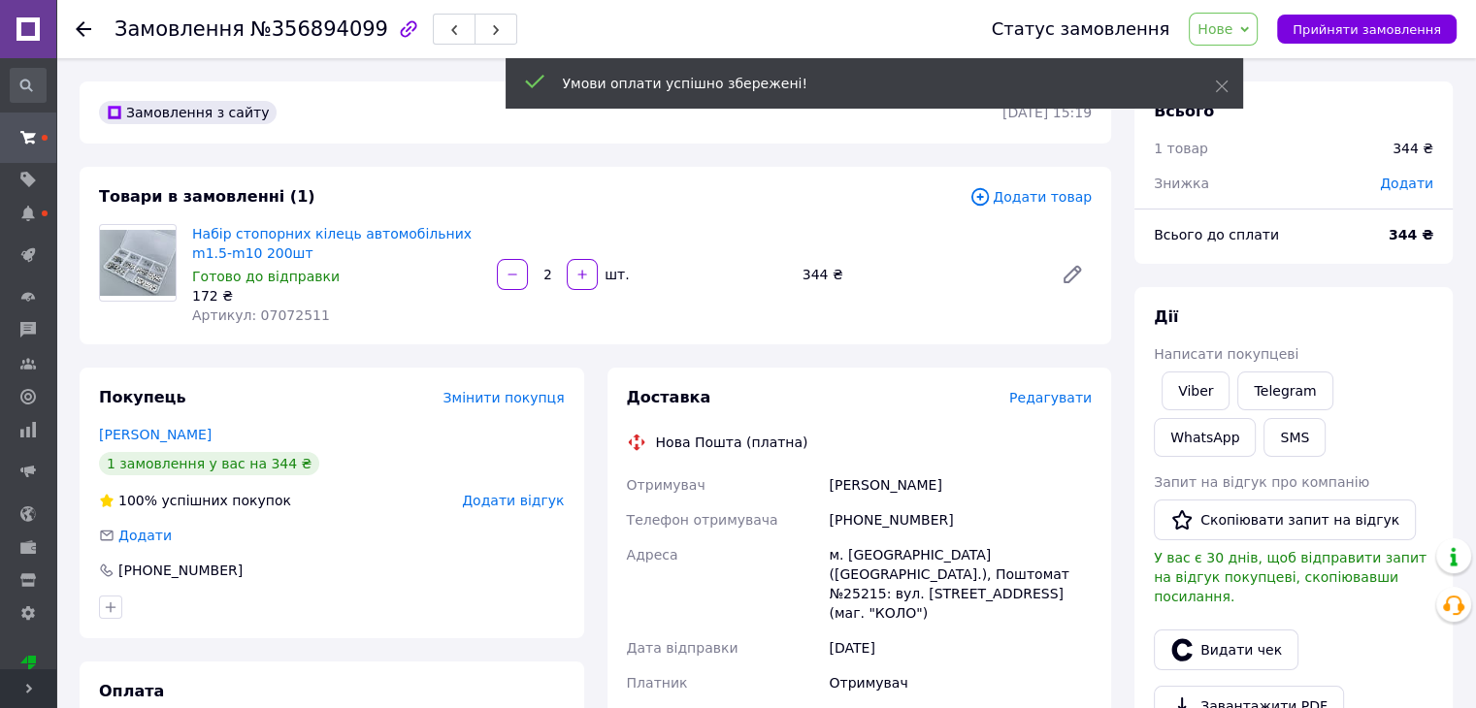
click at [1209, 35] on div "Статус замовлення Нове Прийнято Виконано Скасовано Оплачено Прийняти замовлення" at bounding box center [1214, 29] width 484 height 33
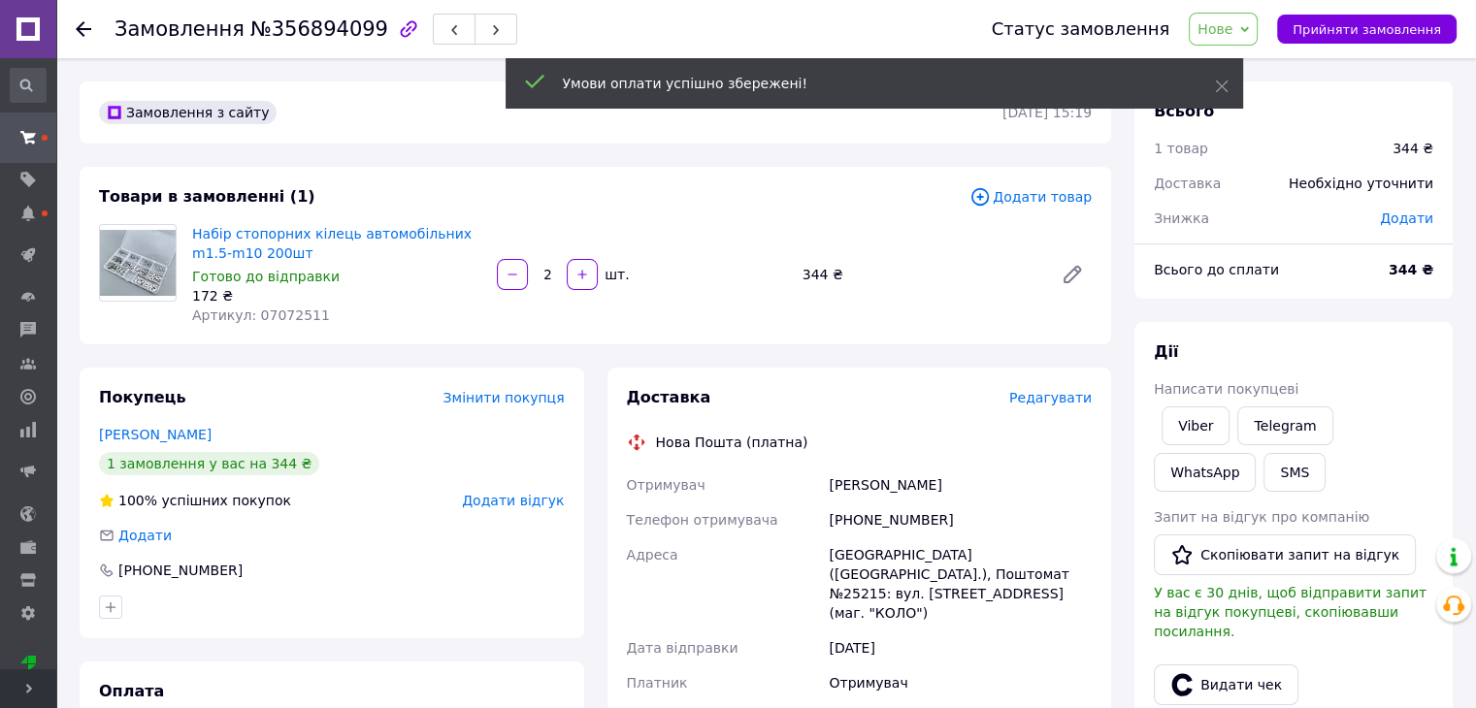
click at [1232, 26] on span "Нове" at bounding box center [1214, 29] width 35 height 16
click at [1273, 62] on li "Прийнято" at bounding box center [1233, 67] width 89 height 29
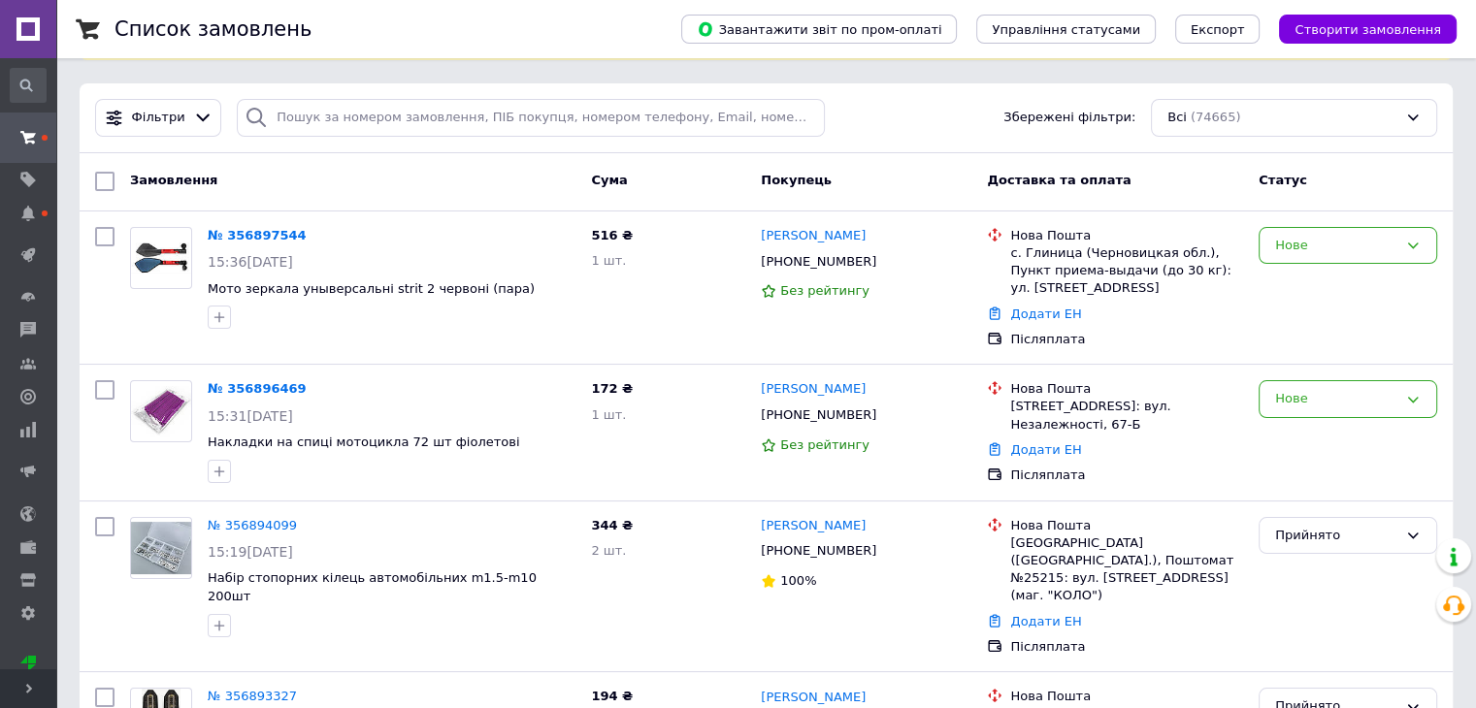
scroll to position [194, 0]
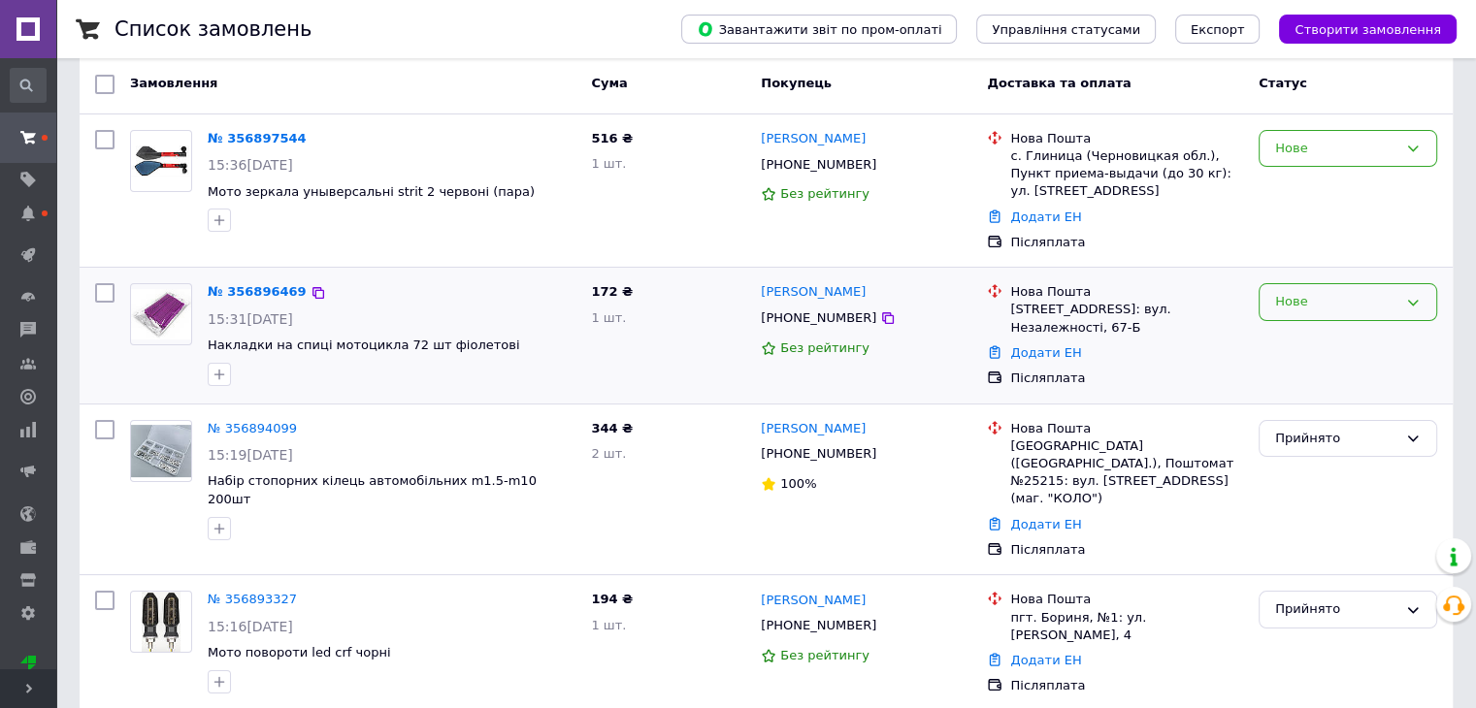
click at [1267, 307] on div "Нове" at bounding box center [1347, 302] width 179 height 38
click at [1300, 338] on li "Прийнято" at bounding box center [1347, 343] width 177 height 36
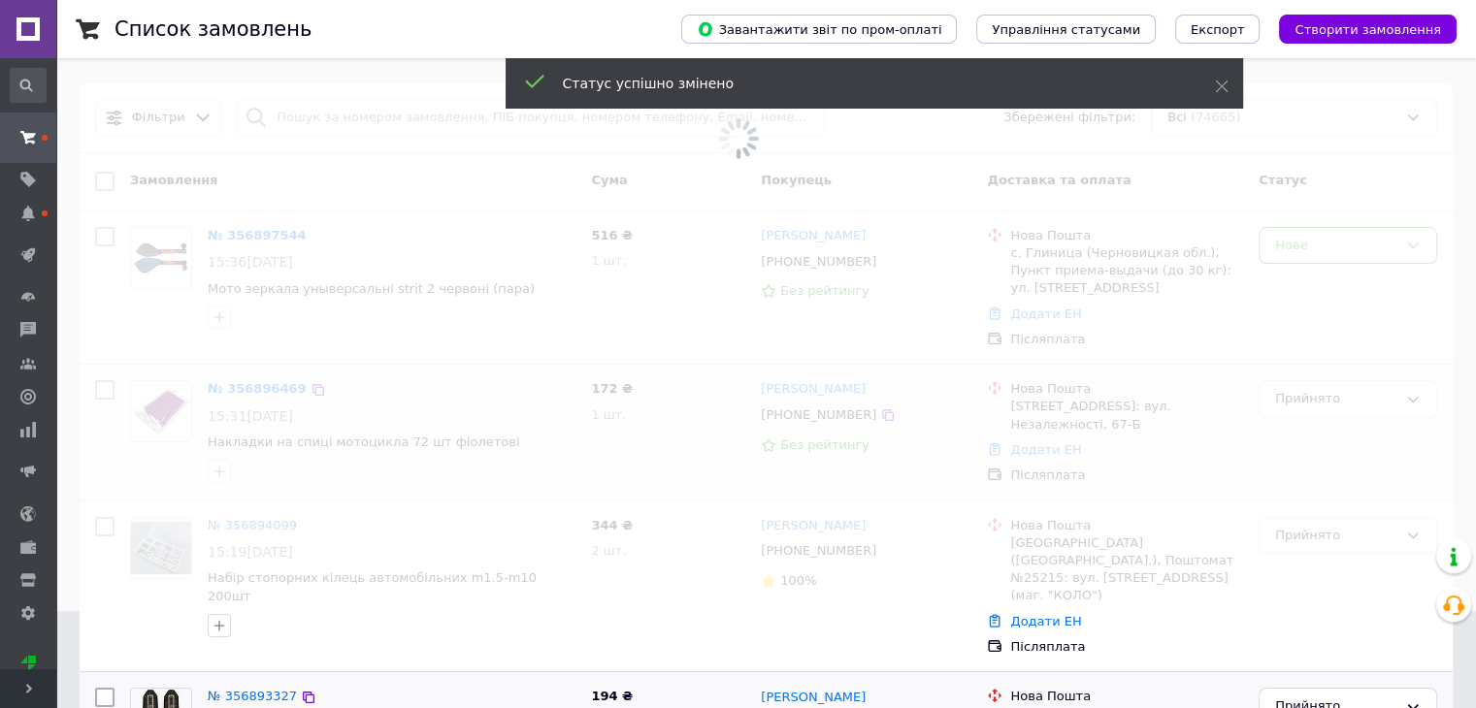
scroll to position [0, 0]
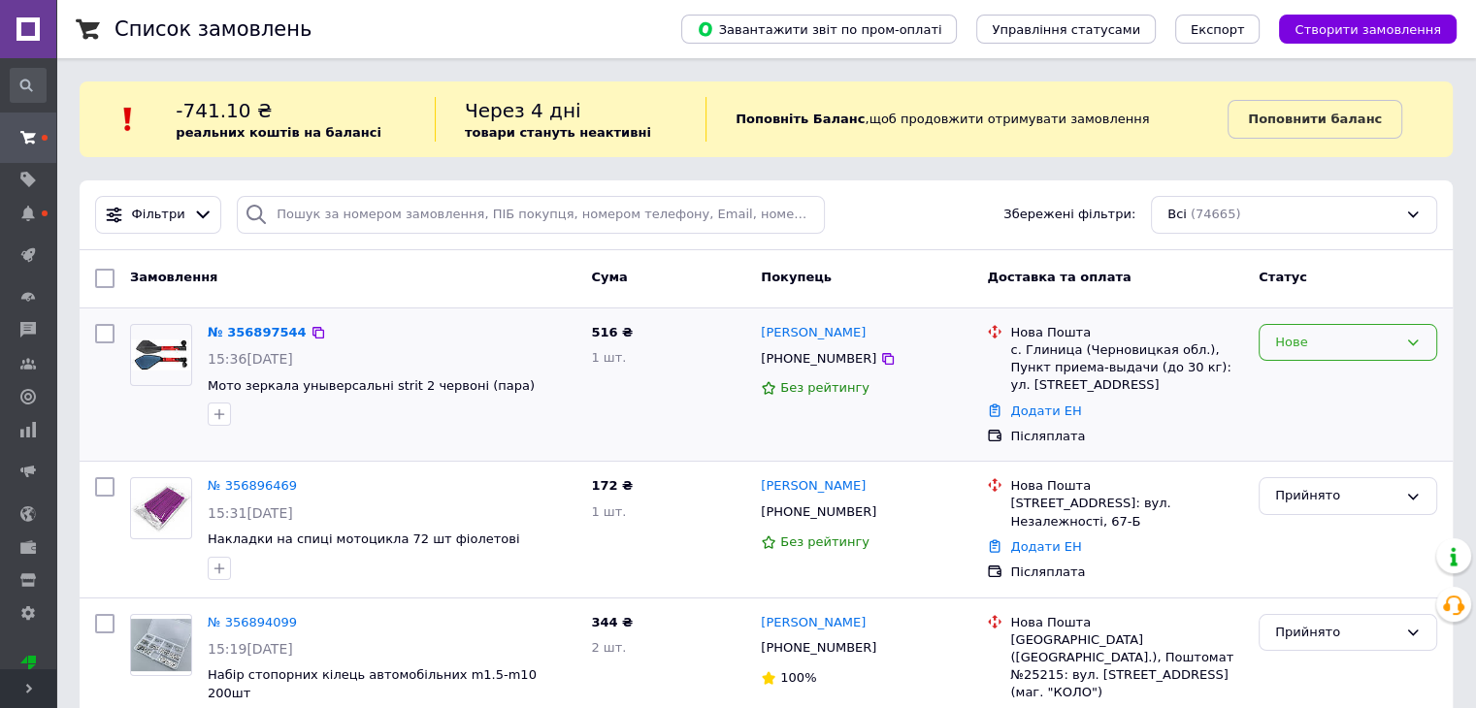
click at [1320, 347] on div "Нове" at bounding box center [1336, 343] width 122 height 20
click at [1327, 381] on li "Прийнято" at bounding box center [1347, 383] width 177 height 36
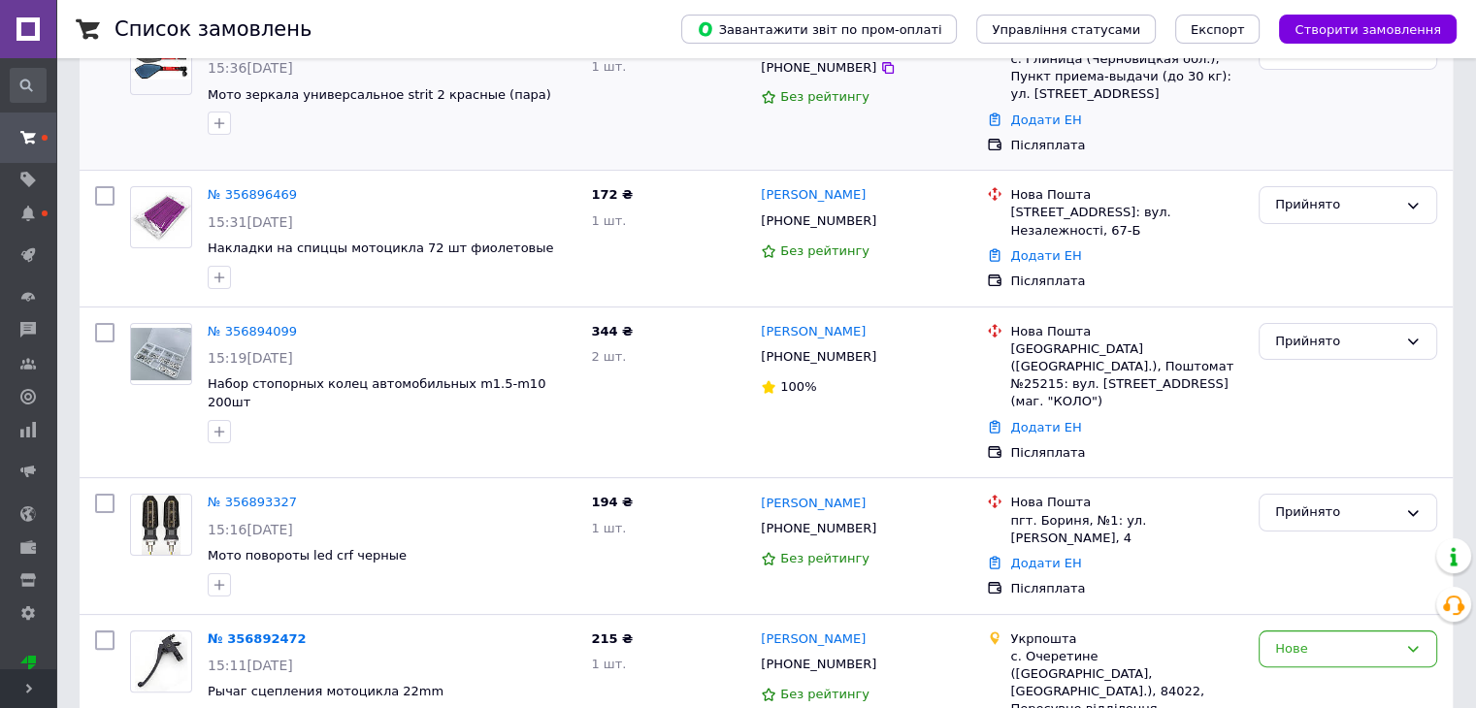
scroll to position [679, 0]
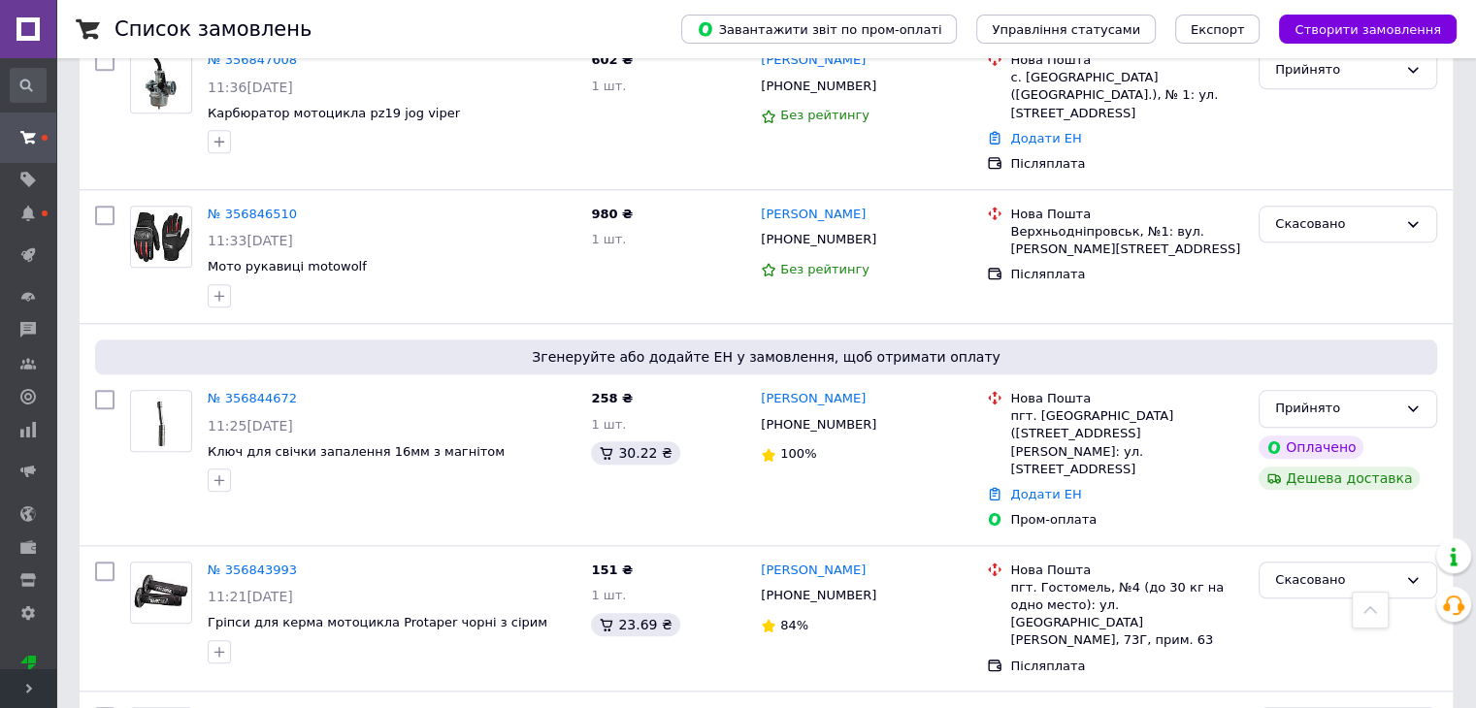
scroll to position [9168, 0]
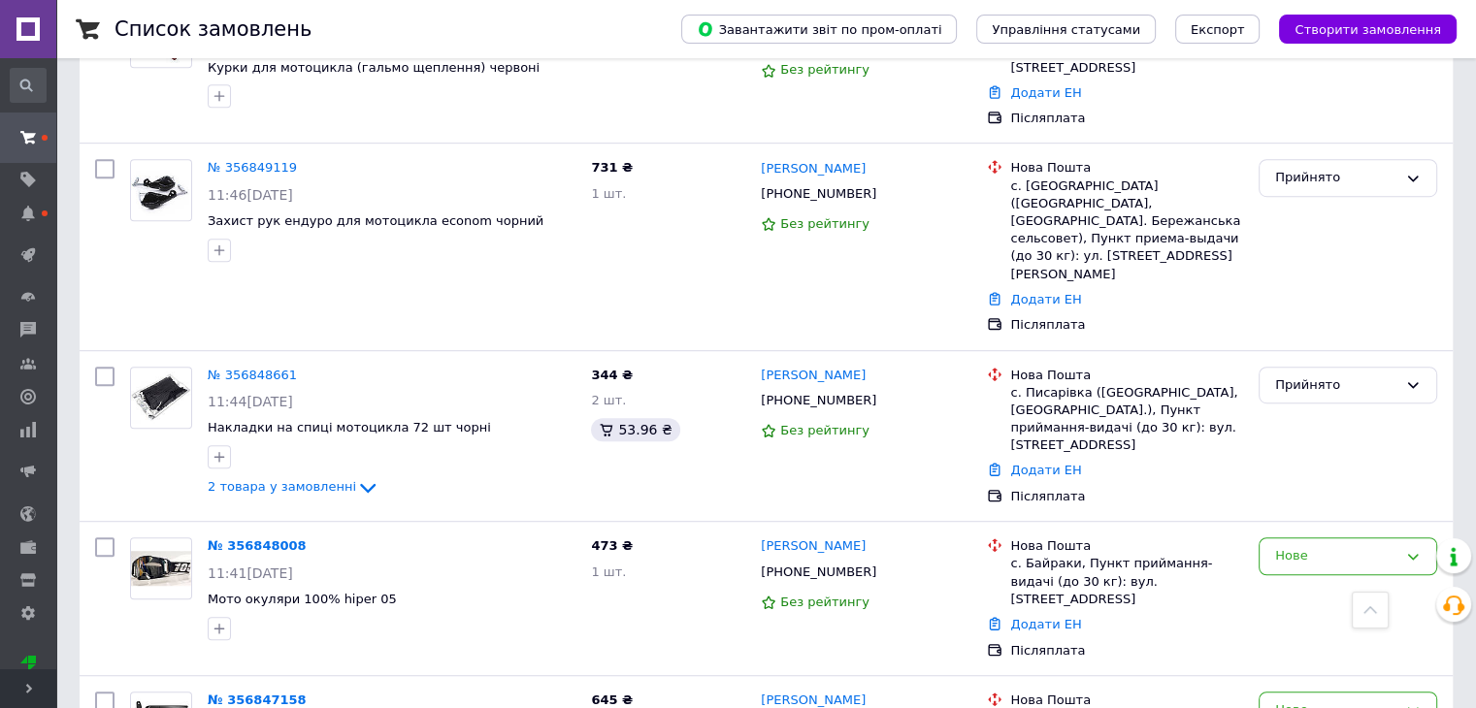
scroll to position [8877, 0]
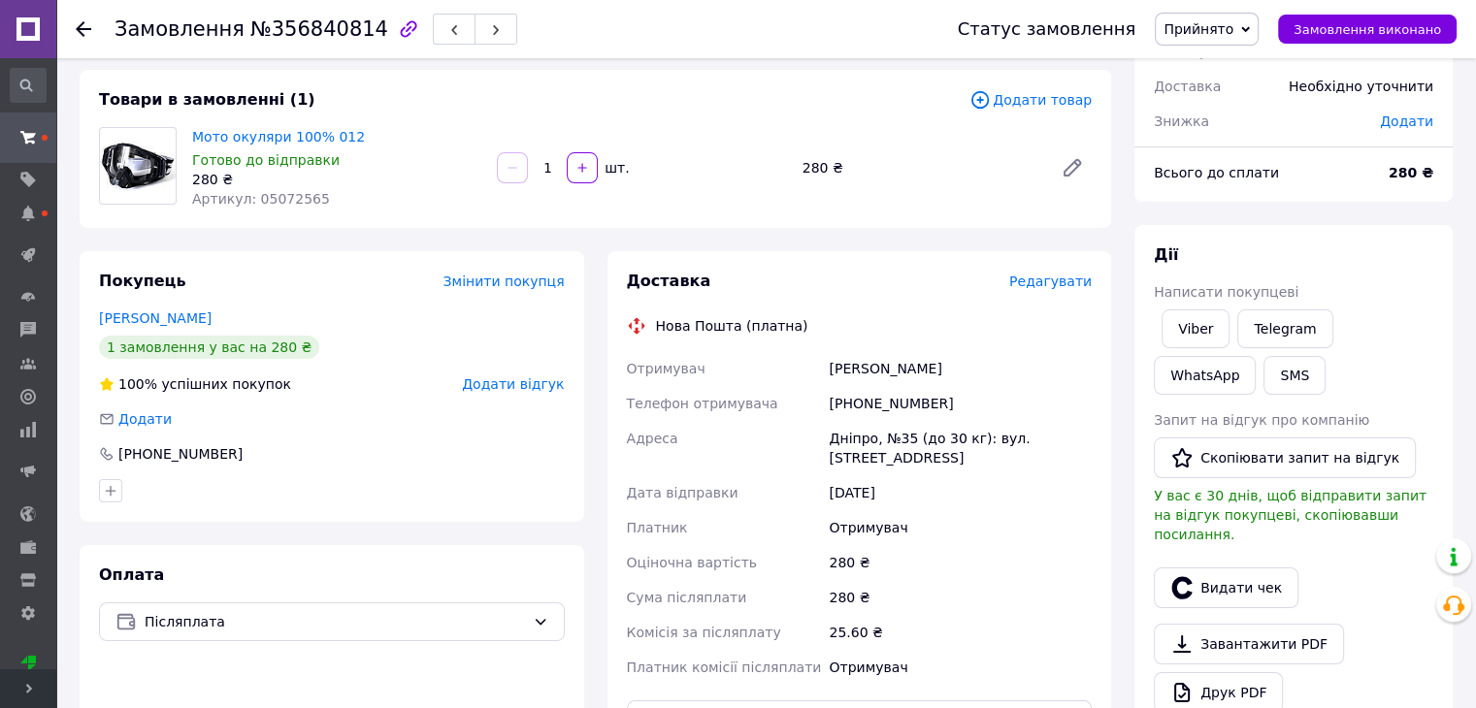
scroll to position [291, 0]
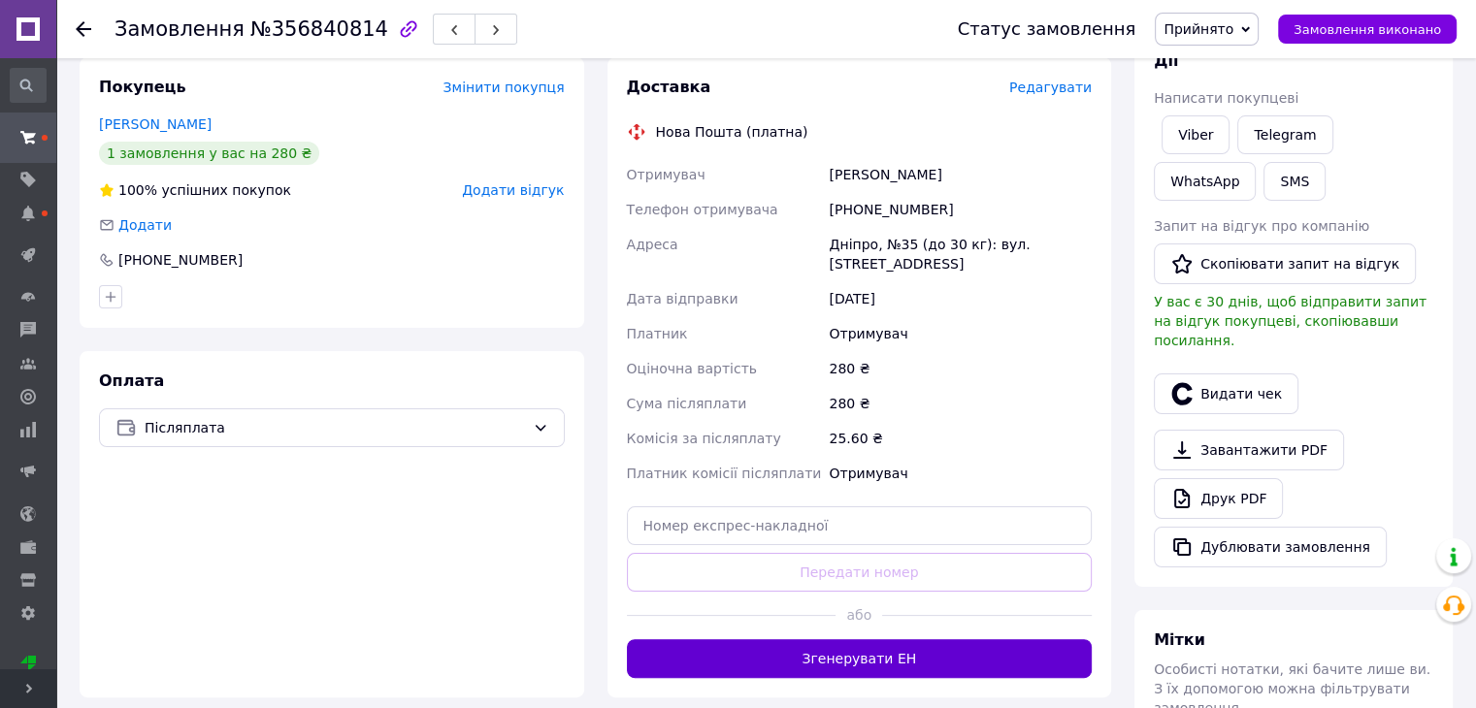
click at [911, 662] on button "Згенерувати ЕН" at bounding box center [860, 658] width 466 height 39
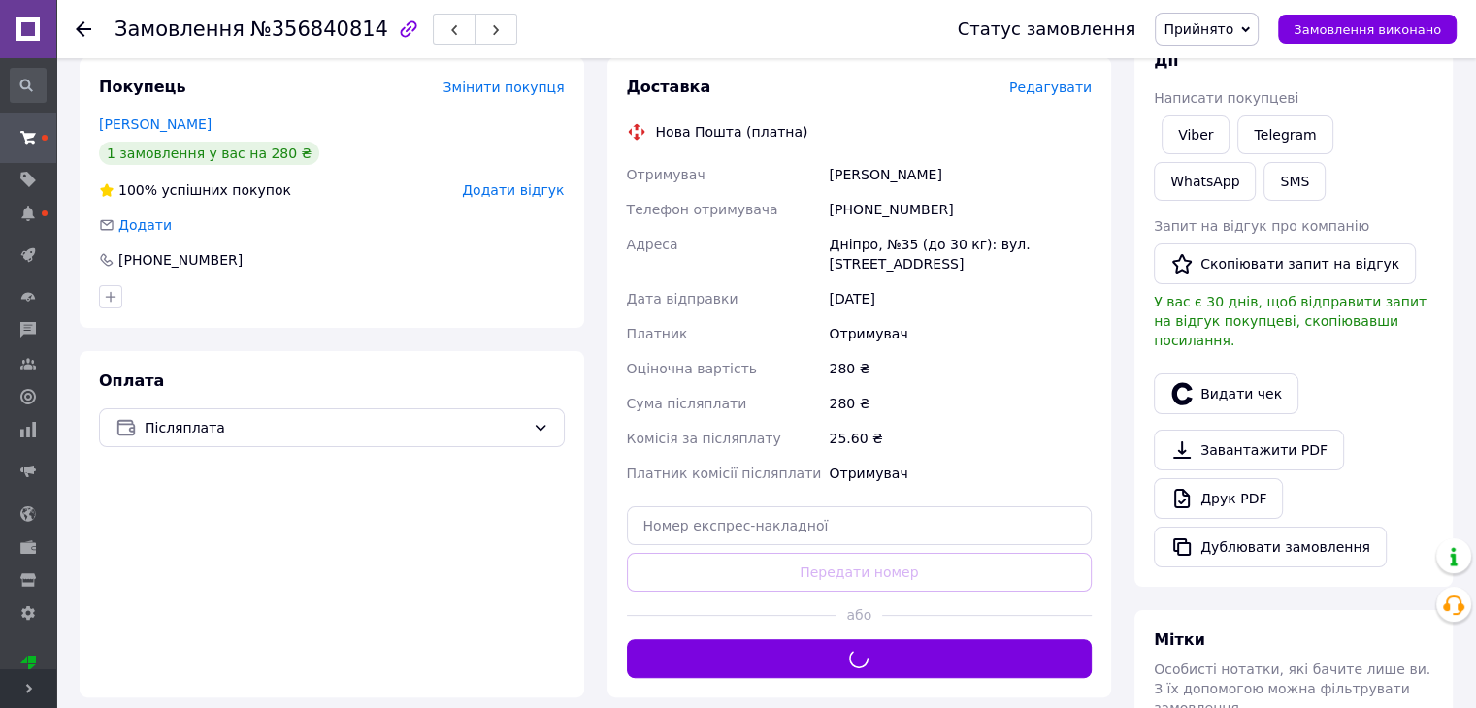
scroll to position [0, 0]
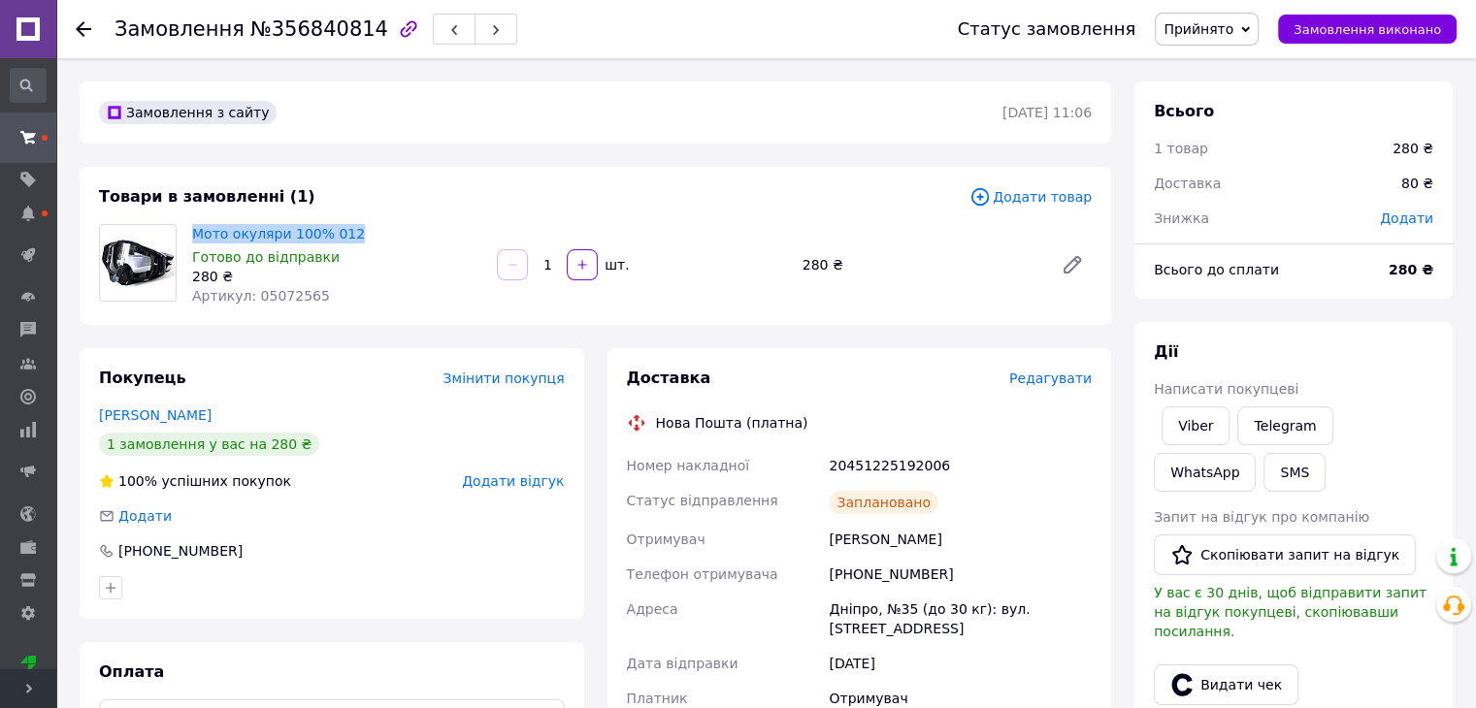
drag, startPoint x: 368, startPoint y: 229, endPoint x: 187, endPoint y: 225, distance: 180.5
click at [187, 225] on div "Мото окуляри 100% 012 Готово до відправки 280 ₴ Артикул: 05072565" at bounding box center [336, 264] width 305 height 89
copy link "Мото окуляри 100% 012"
drag, startPoint x: 807, startPoint y: 453, endPoint x: 945, endPoint y: 462, distance: 138.0
click at [945, 462] on div "Номер накладної 20451225192006 Статус відправлення Заплановано Отримувач Компан…" at bounding box center [859, 669] width 473 height 442
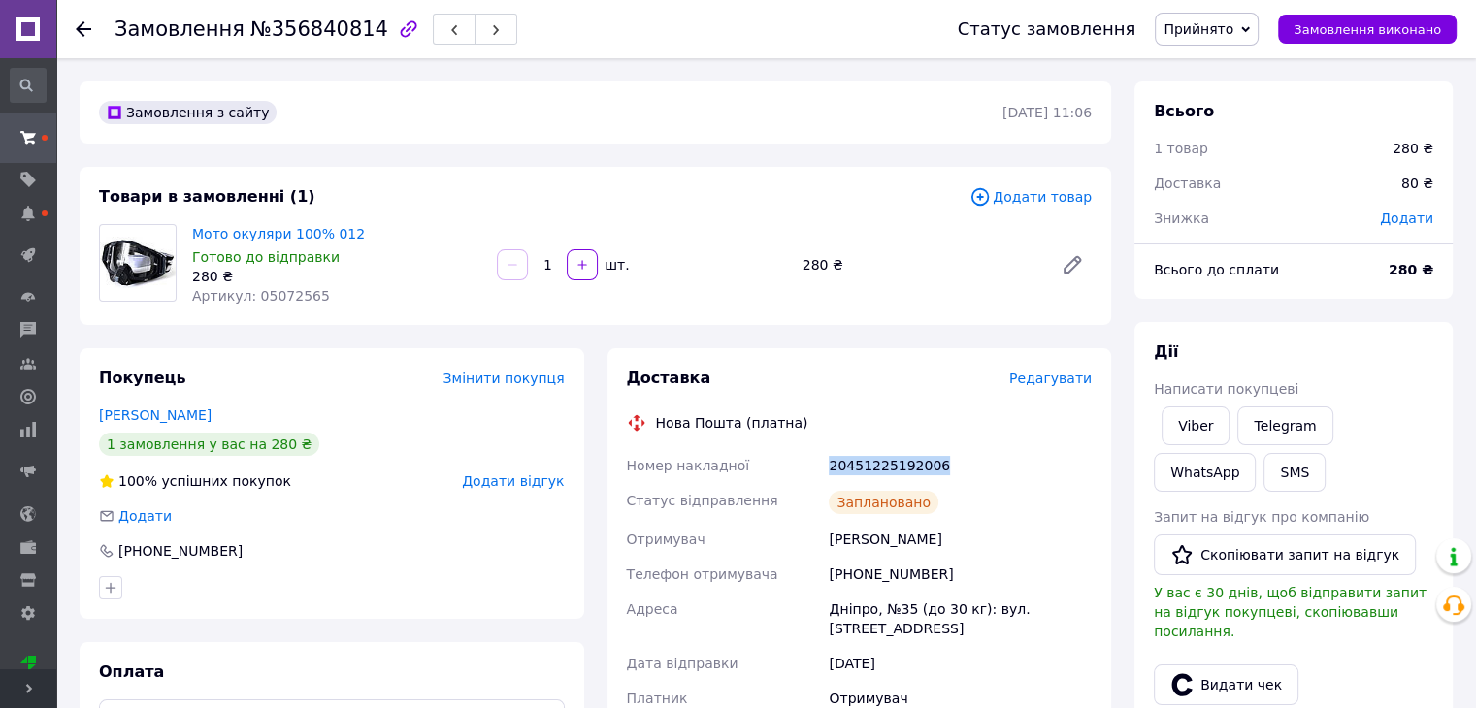
copy div "Номер накладної 20451225192006"
click at [1191, 410] on link "Viber" at bounding box center [1195, 425] width 68 height 39
copy div "Номер накладної 20451225192006"
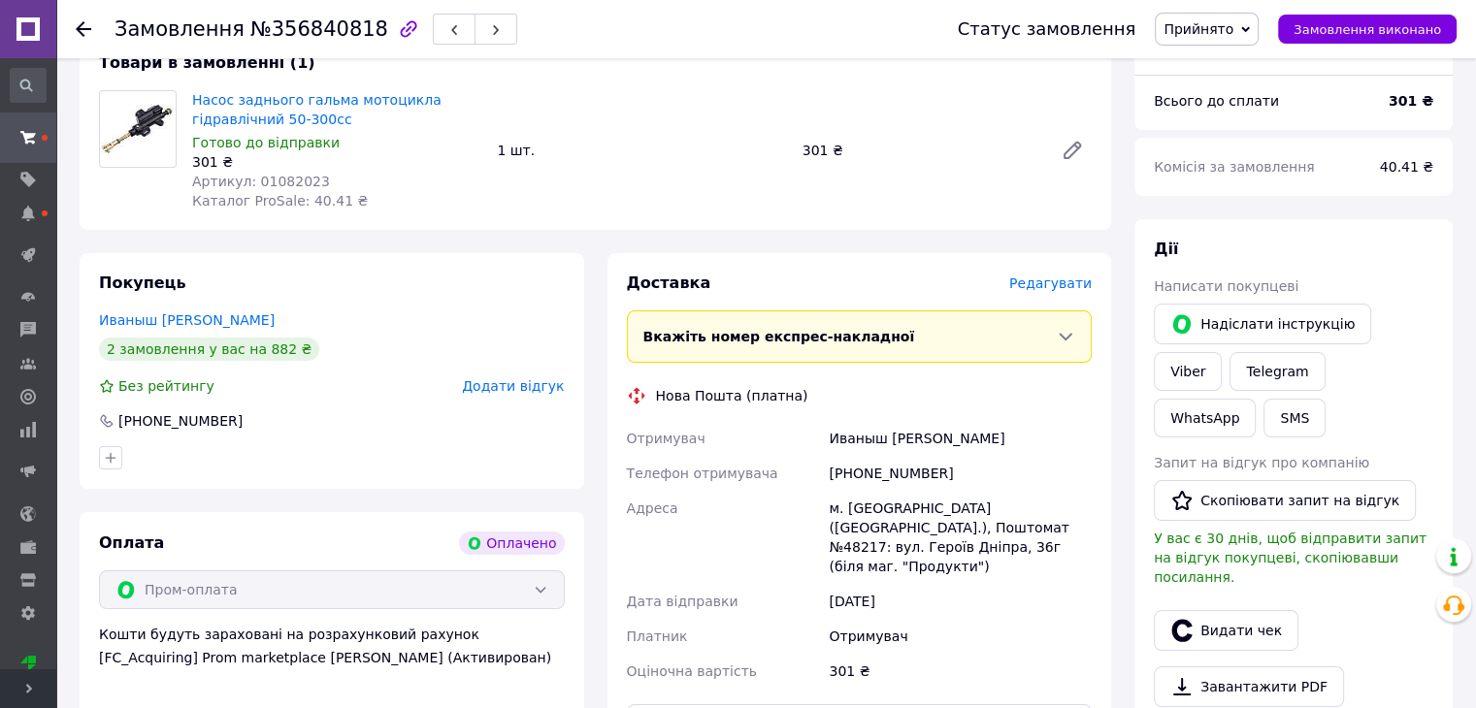
scroll to position [388, 0]
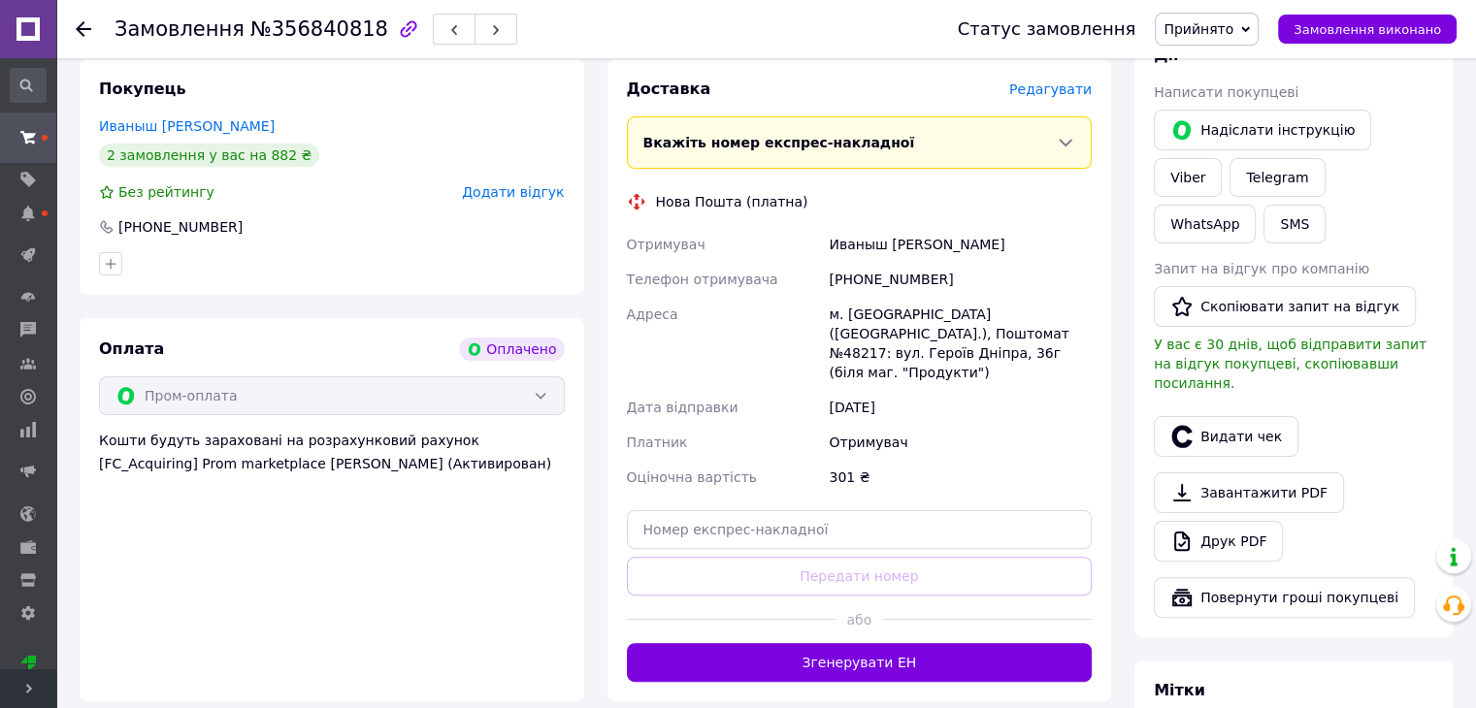
click at [947, 649] on button "Згенерувати ЕН" at bounding box center [860, 662] width 466 height 39
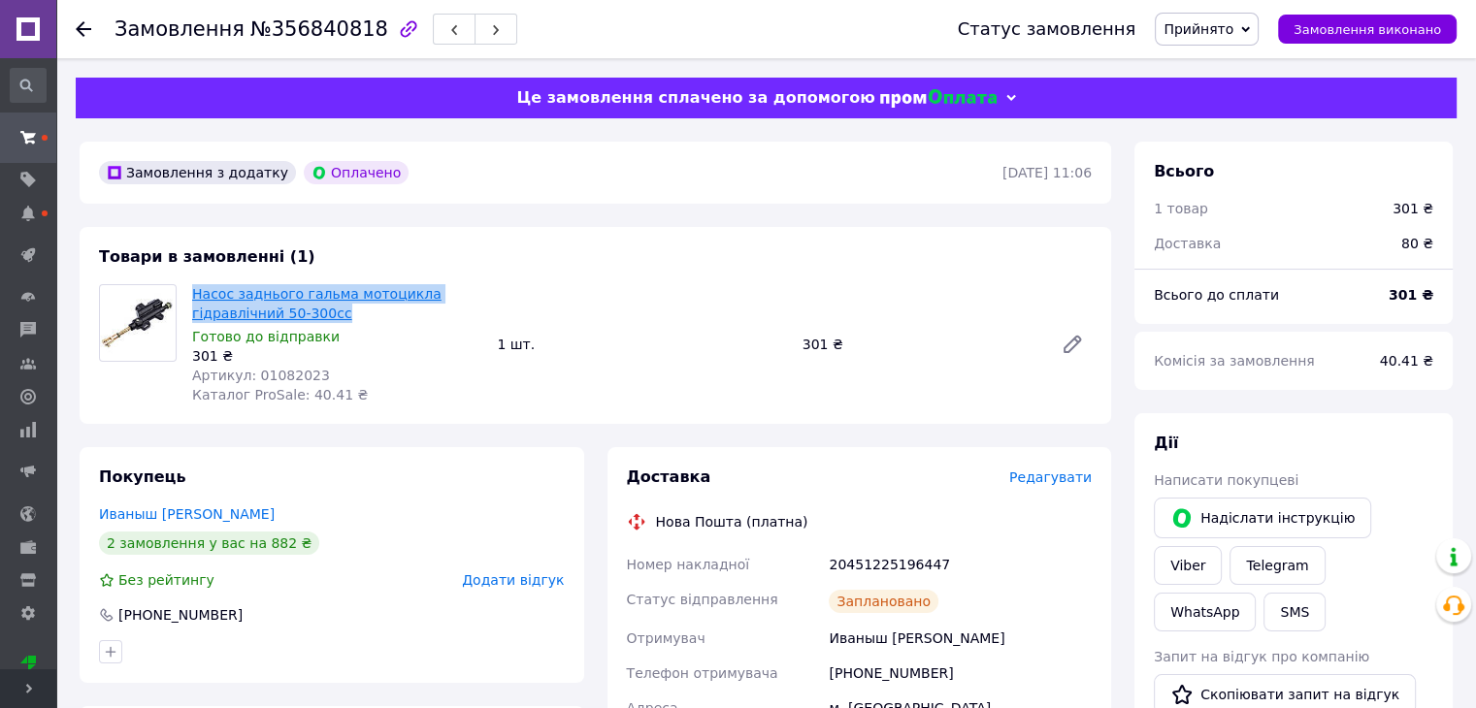
drag, startPoint x: 344, startPoint y: 320, endPoint x: 195, endPoint y: 298, distance: 151.1
click at [195, 298] on span "Насос заднього гальма мотоцикла гідравлічний 50-300сс" at bounding box center [336, 303] width 289 height 39
copy link "Насос заднього гальма мотоцикла гідравлічний 50-300сс"
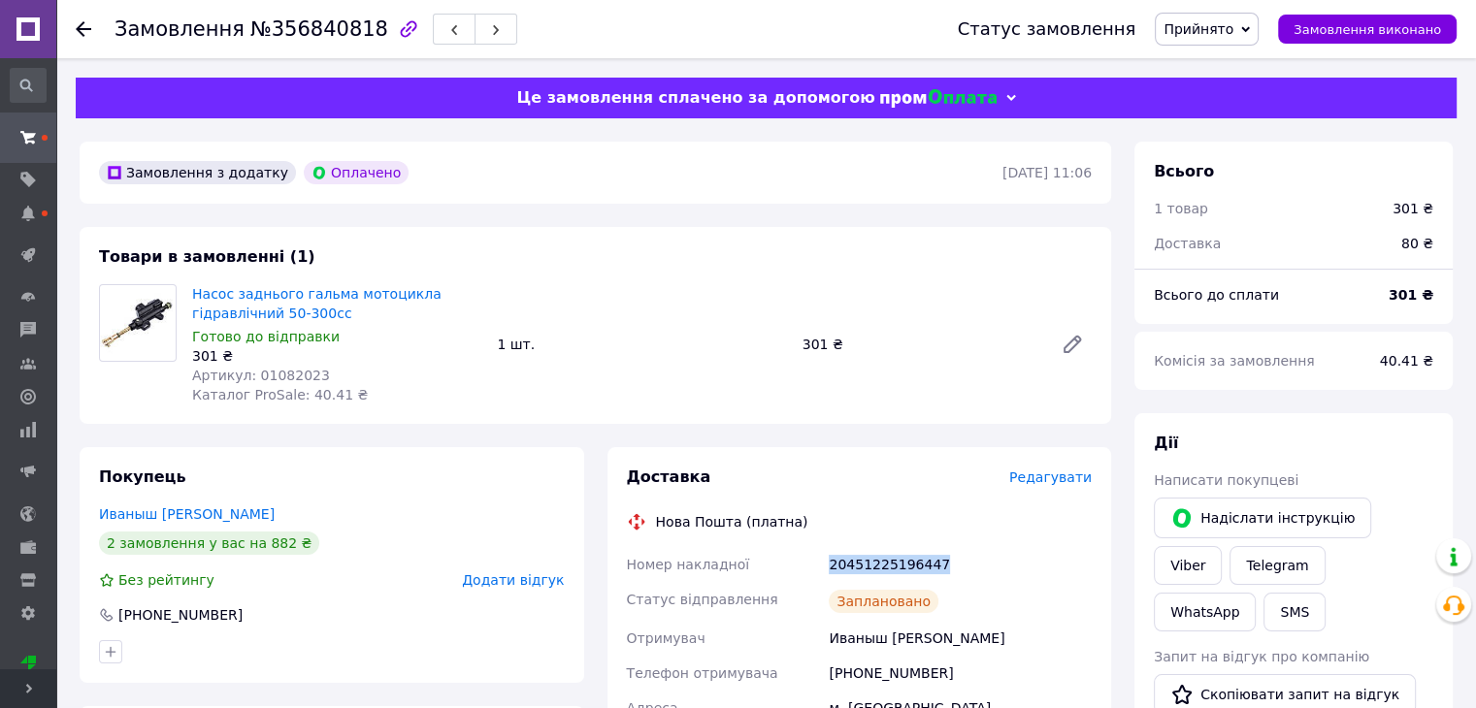
drag, startPoint x: 835, startPoint y: 555, endPoint x: 985, endPoint y: 544, distance: 149.8
click at [984, 544] on div "Доставка Редагувати Нова Пошта (платна) Номер накладної 20451225196447 Статус в…" at bounding box center [860, 722] width 466 height 511
copy div "20451225196447"
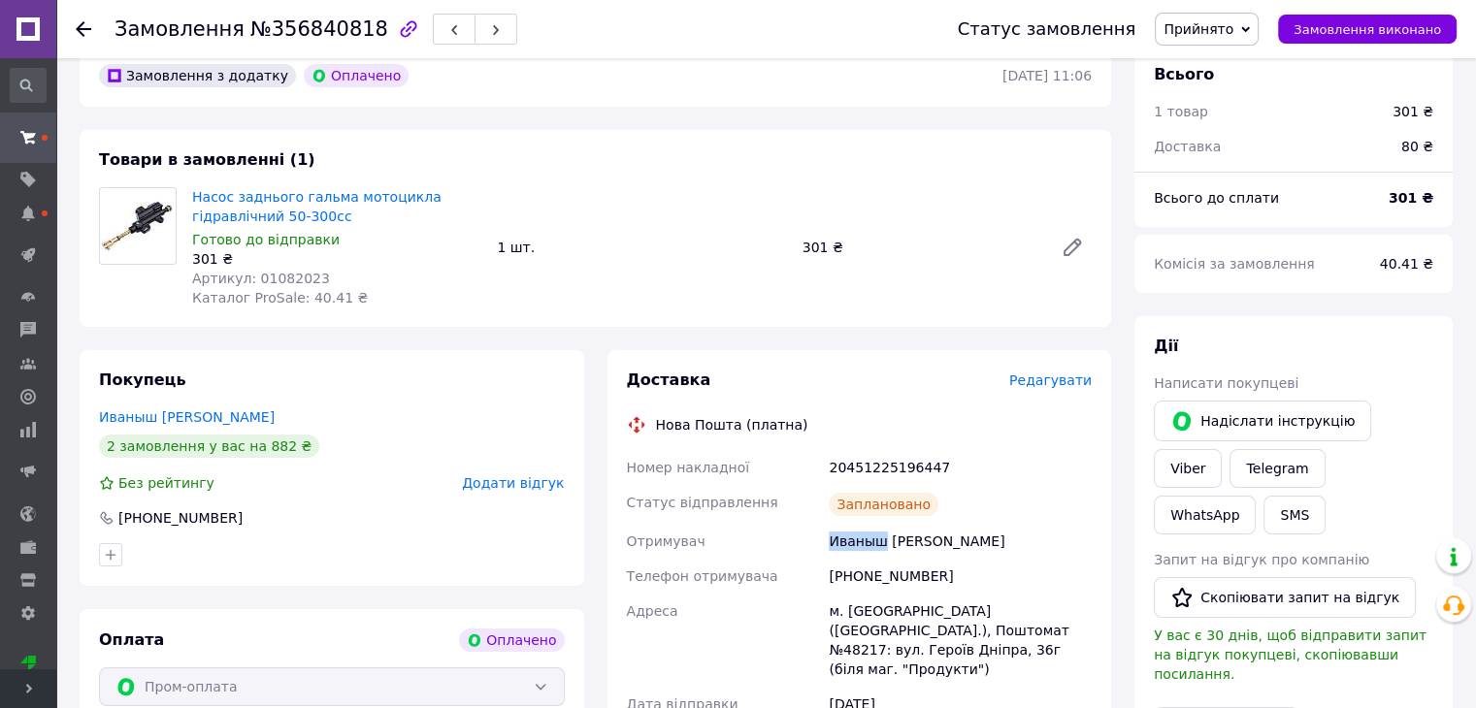
drag, startPoint x: 823, startPoint y: 535, endPoint x: 879, endPoint y: 534, distance: 56.3
click at [879, 534] on div "Номер накладної 20451225196447 Статус відправлення Заплановано Отримувач Иваныш…" at bounding box center [859, 638] width 473 height 376
copy div "Отримувач Иваныш"
click at [1221, 449] on link "Viber" at bounding box center [1187, 468] width 68 height 39
drag, startPoint x: 809, startPoint y: 467, endPoint x: 978, endPoint y: 475, distance: 169.0
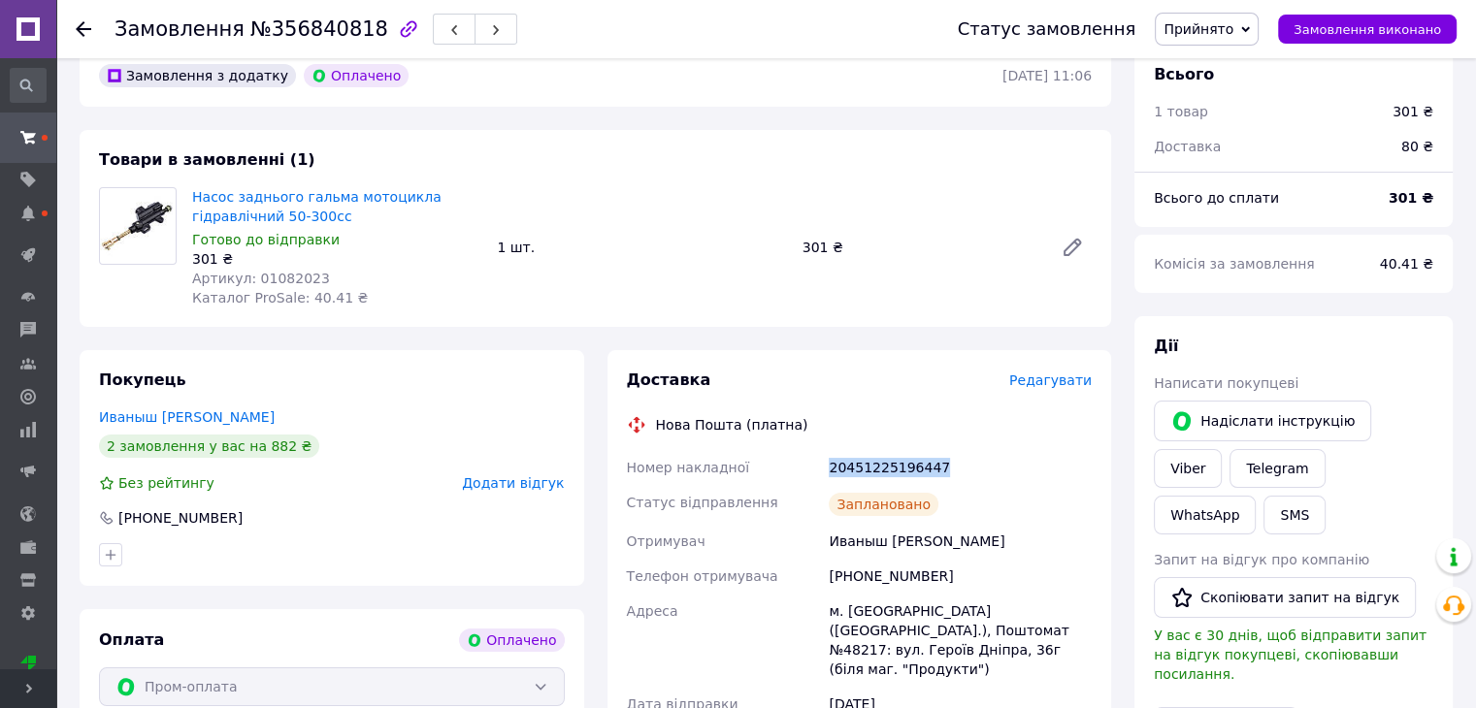
click at [990, 473] on div "Номер накладної 20451225196447 Статус відправлення Заплановано Отримувач Иваныш…" at bounding box center [859, 638] width 473 height 376
copy div "Номер накладної 20451225196447"
click at [1325, 496] on button "SMS" at bounding box center [1294, 515] width 62 height 39
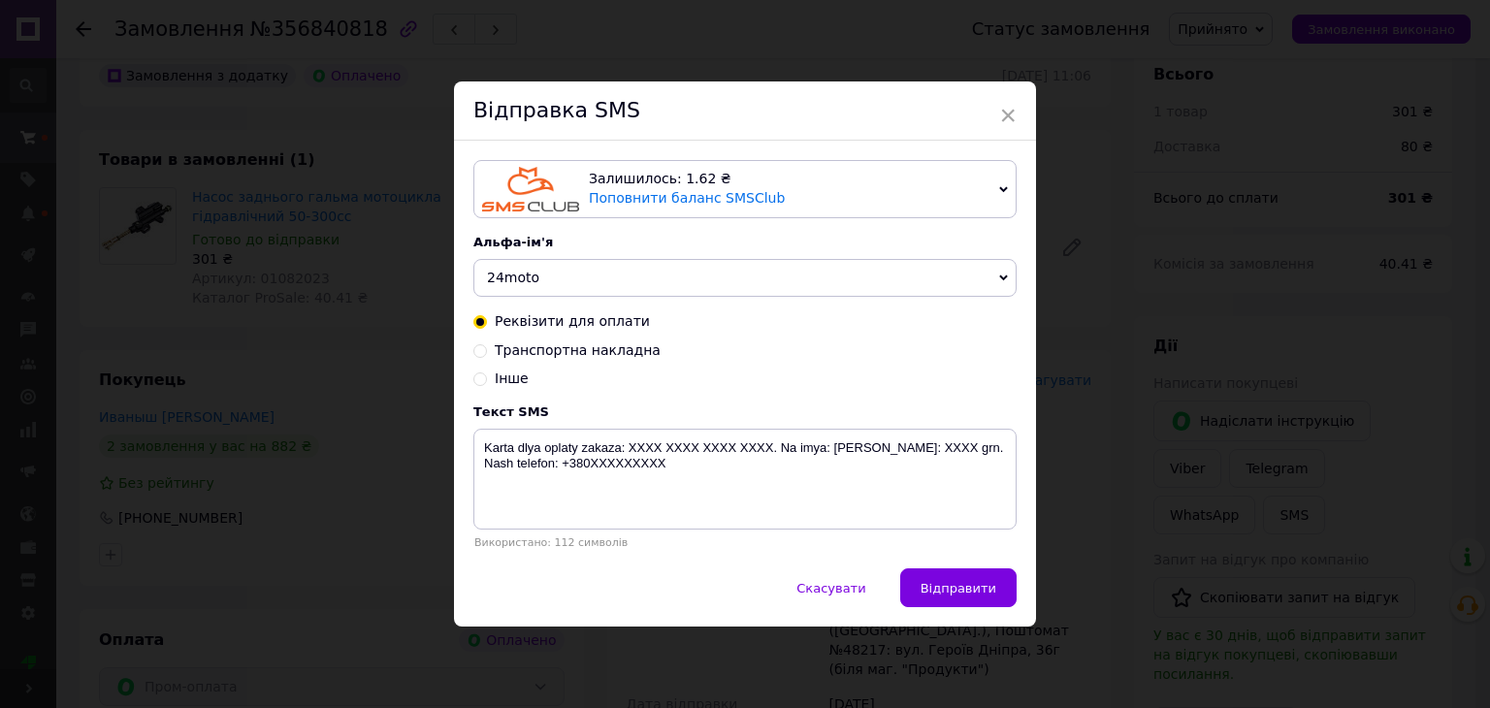
click at [1017, 119] on div "Відправка SMS" at bounding box center [745, 110] width 582 height 59
click at [999, 112] on span "×" at bounding box center [1007, 115] width 17 height 33
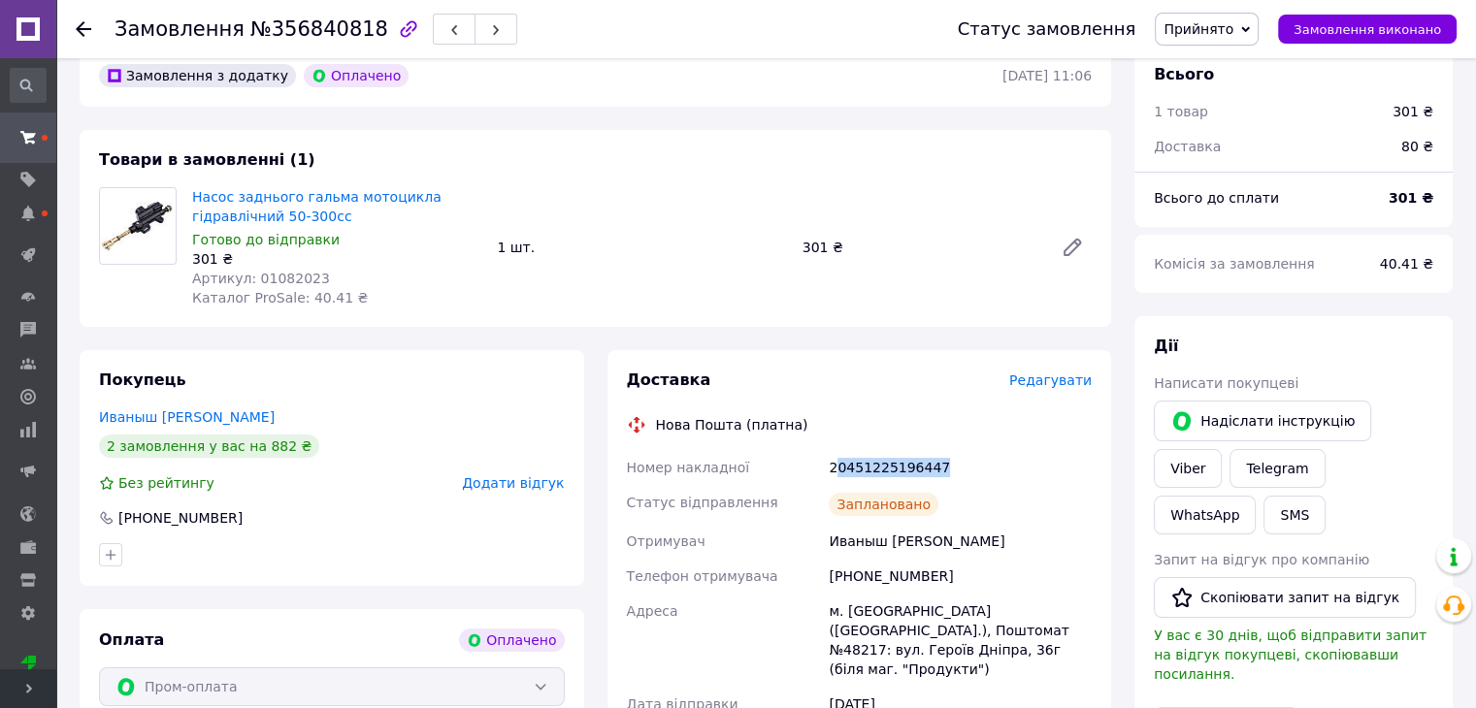
drag, startPoint x: 922, startPoint y: 459, endPoint x: 956, endPoint y: 463, distance: 34.2
click at [956, 463] on div "20451225196447" at bounding box center [960, 467] width 271 height 35
click at [926, 468] on div "20451225196447" at bounding box center [960, 467] width 271 height 35
drag, startPoint x: 828, startPoint y: 464, endPoint x: 992, endPoint y: 455, distance: 165.2
click at [992, 455] on div "20451225196447" at bounding box center [960, 467] width 271 height 35
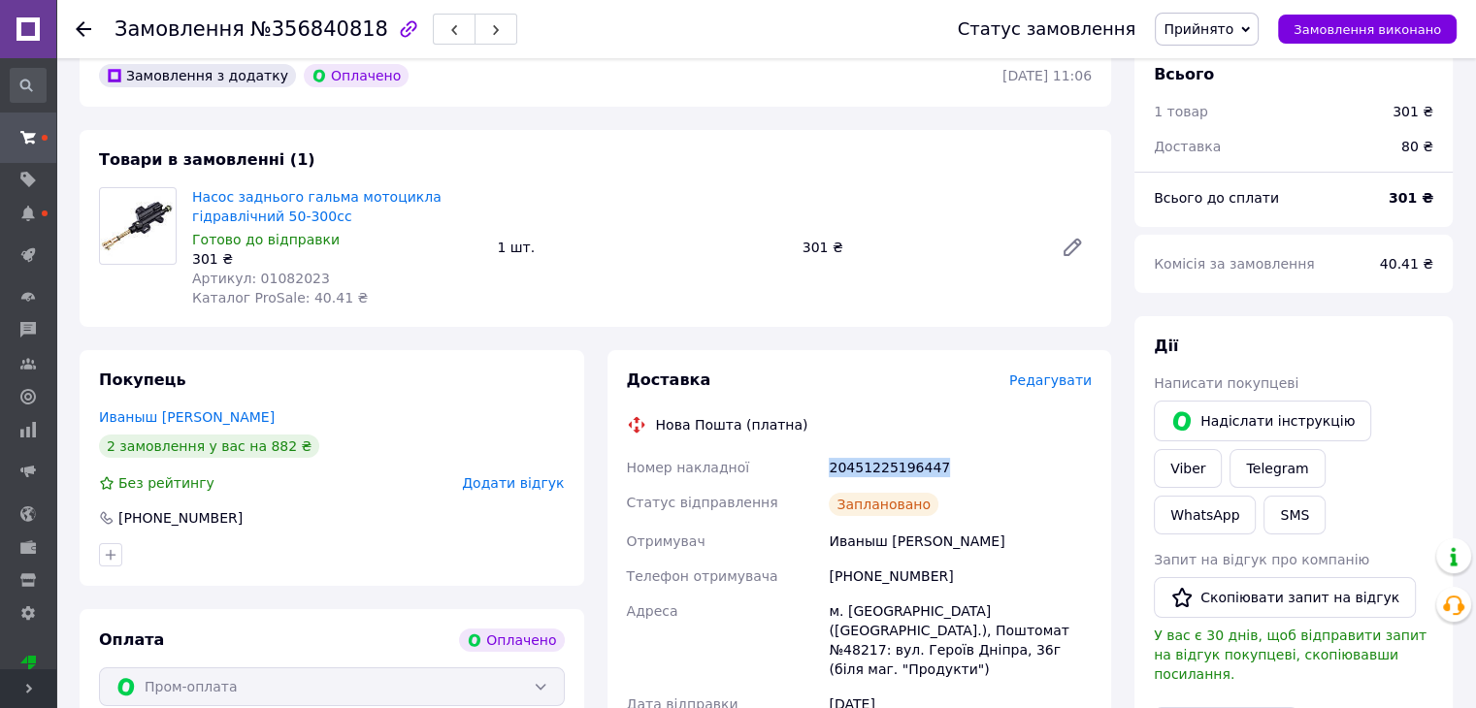
copy div "20451225196447"
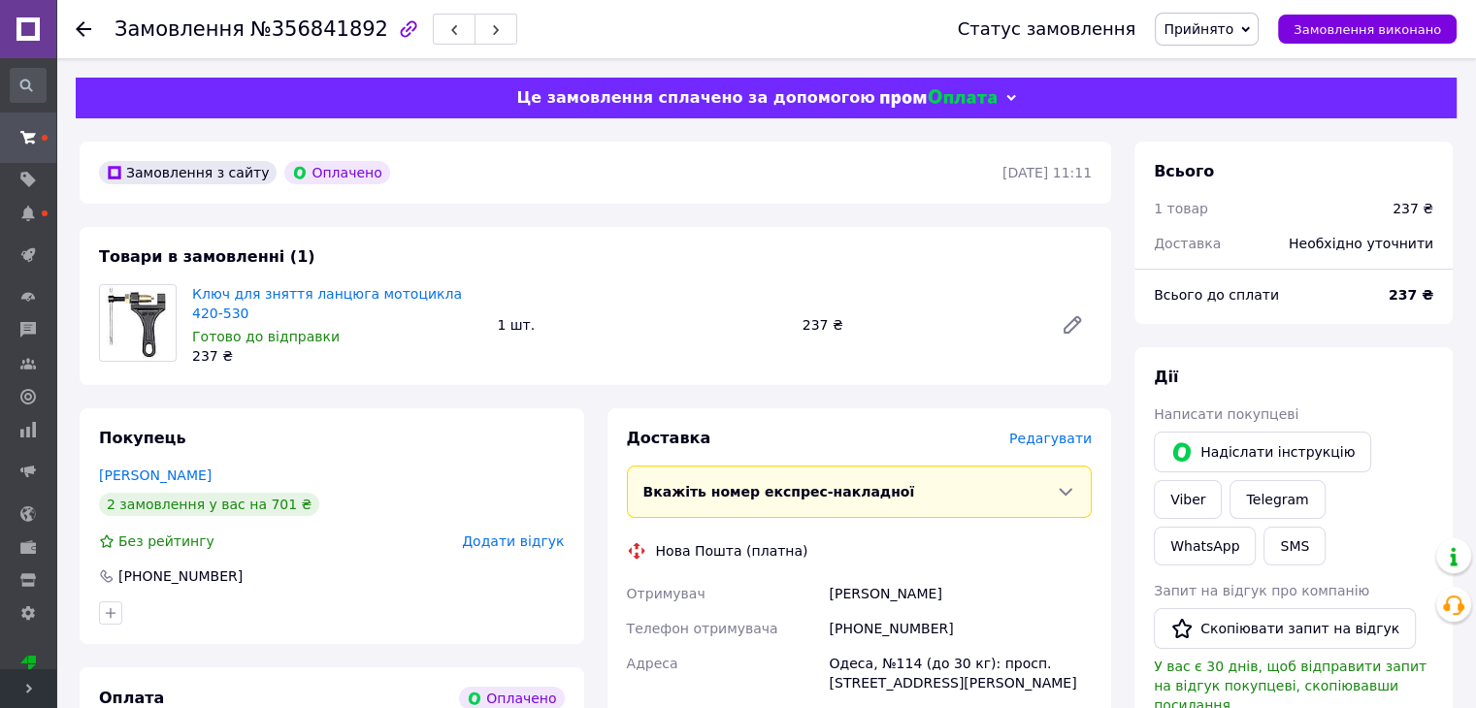
scroll to position [388, 0]
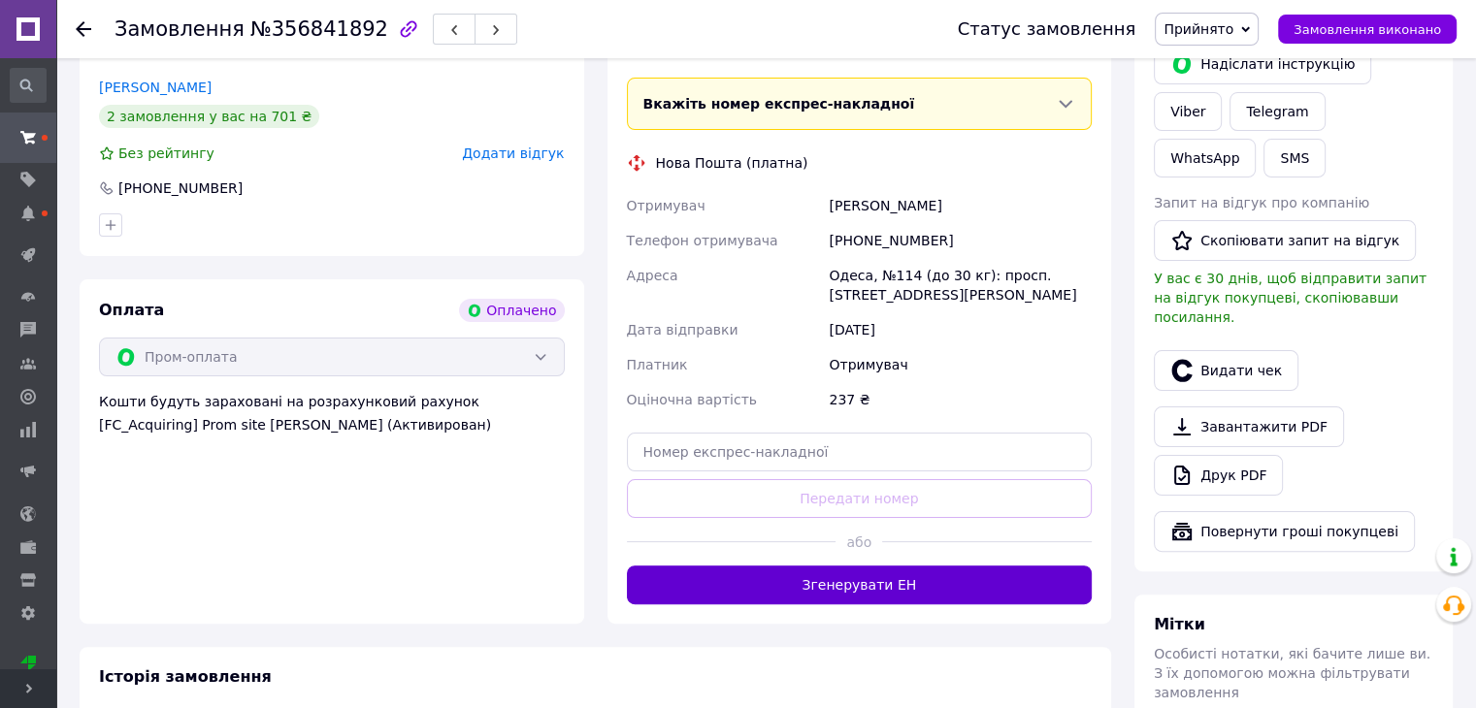
click at [870, 595] on button "Згенерувати ЕН" at bounding box center [860, 585] width 466 height 39
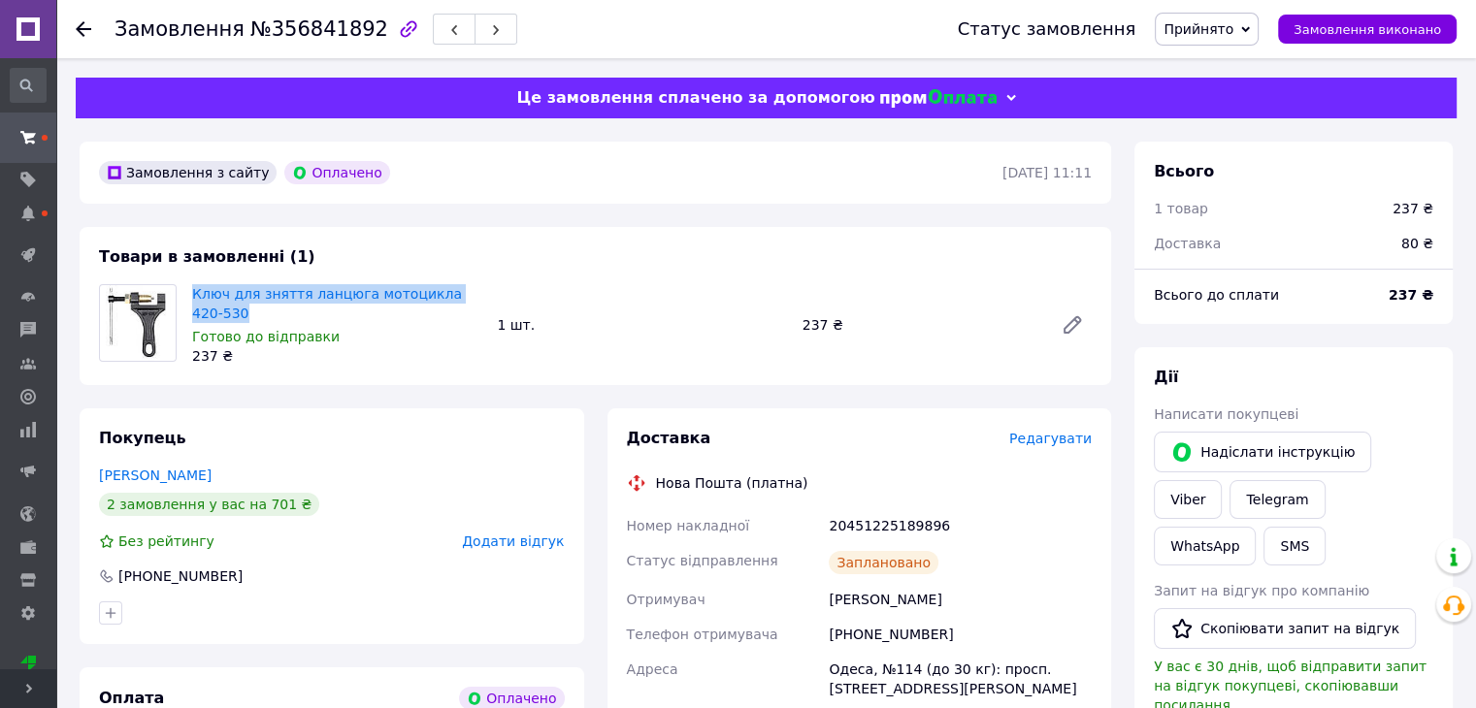
drag, startPoint x: 512, startPoint y: 273, endPoint x: 187, endPoint y: 280, distance: 325.1
click at [187, 280] on div "Товари в замовленні (1) Ключ для зняття ланцюга мотоцикла 420-530 Готово до від…" at bounding box center [595, 306] width 1031 height 158
copy link "Ключ для зняття ланцюга мотоцикла 420-530"
drag, startPoint x: 814, startPoint y: 503, endPoint x: 945, endPoint y: 522, distance: 132.4
click at [945, 522] on div "Доставка Редагувати Нова Пошта (платна) Номер накладної 20451225189896 Статус в…" at bounding box center [860, 664] width 466 height 472
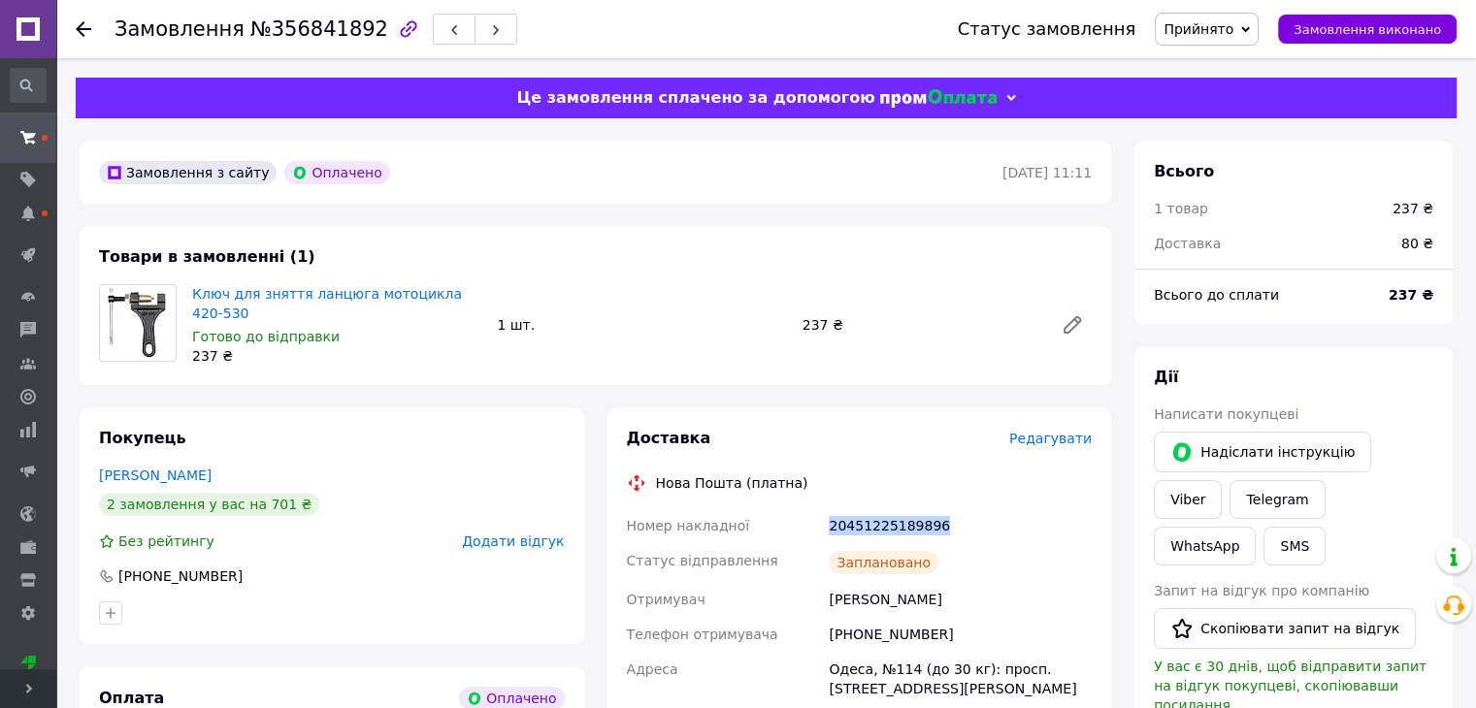
copy div "Номер накладної 20451225189896"
click at [1221, 480] on link "Viber" at bounding box center [1187, 499] width 68 height 39
copy div "Номер накладної 20451225189896"
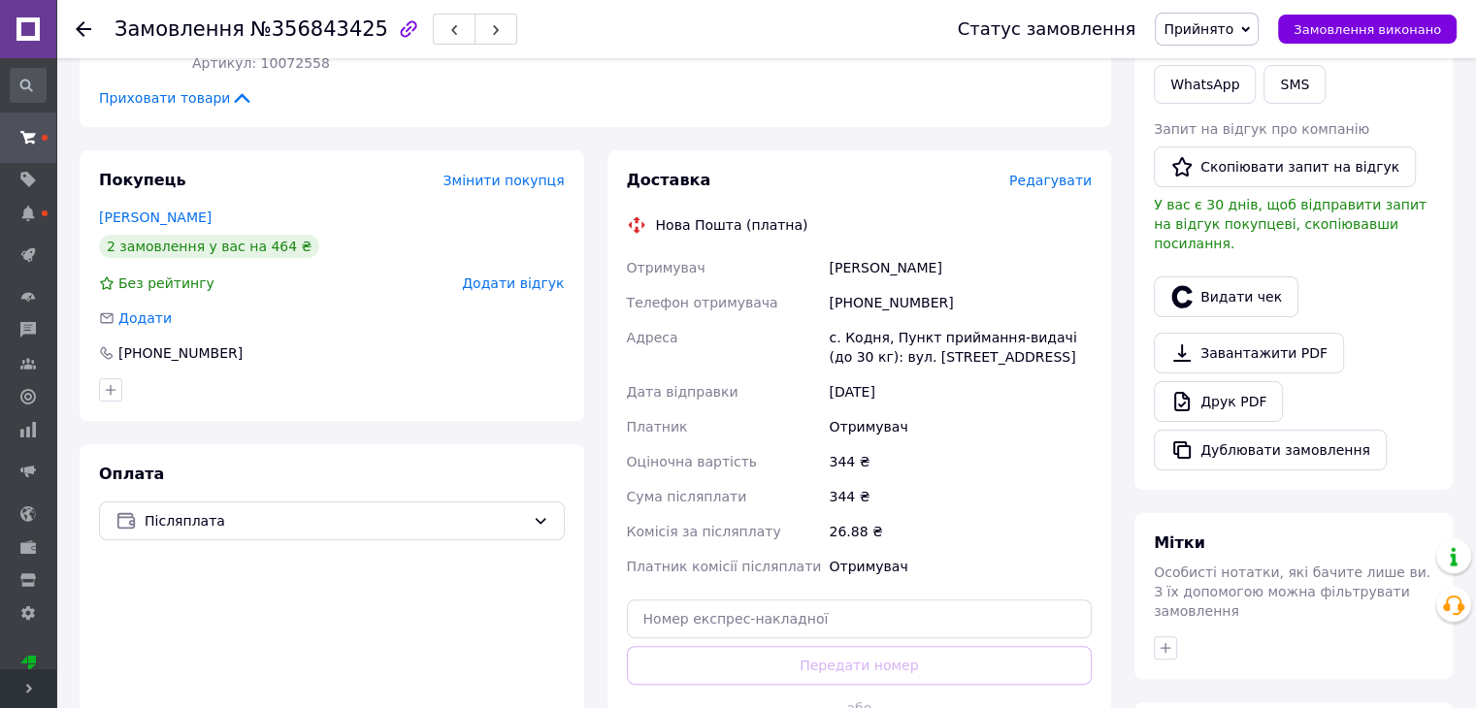
scroll to position [582, 0]
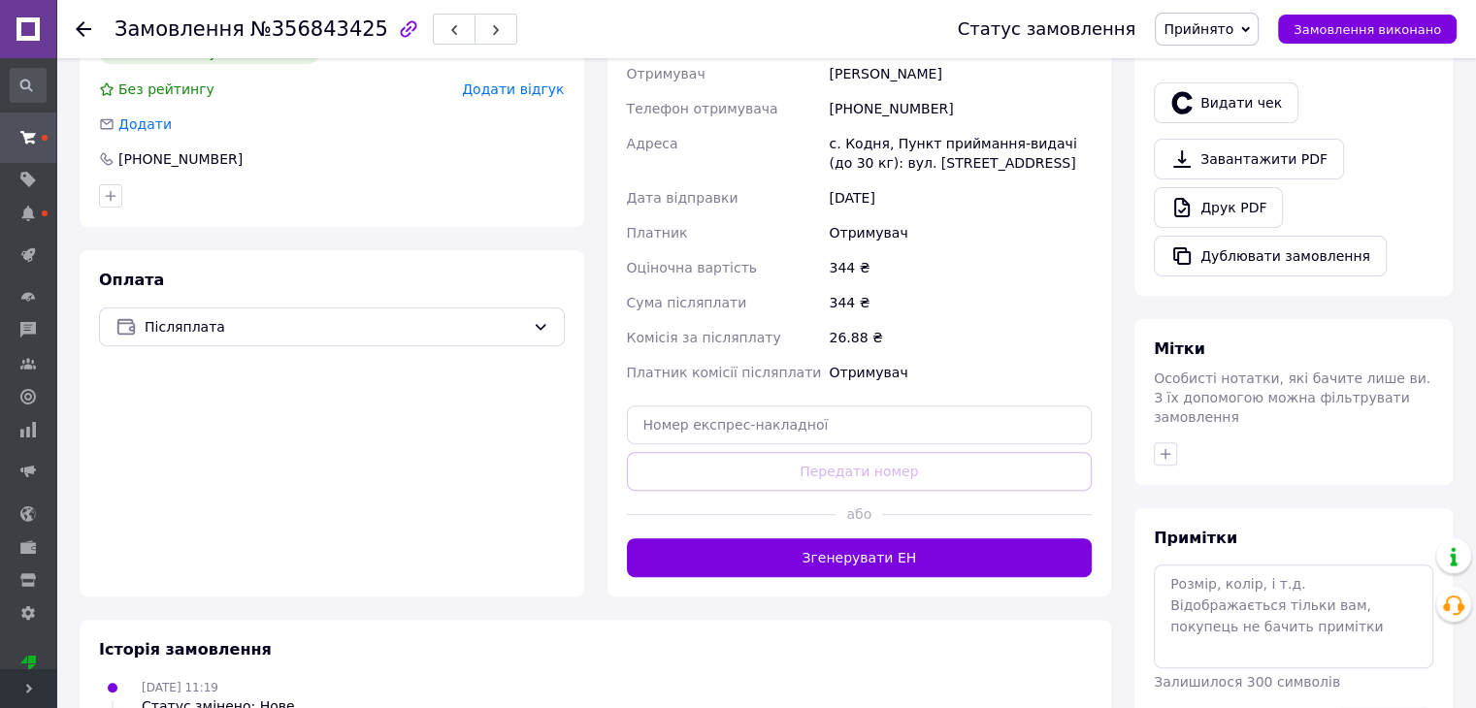
click at [933, 540] on div "Доставка Редагувати Нова Пошта (платна) Отримувач [PERSON_NAME] Телефон отримув…" at bounding box center [859, 276] width 504 height 640
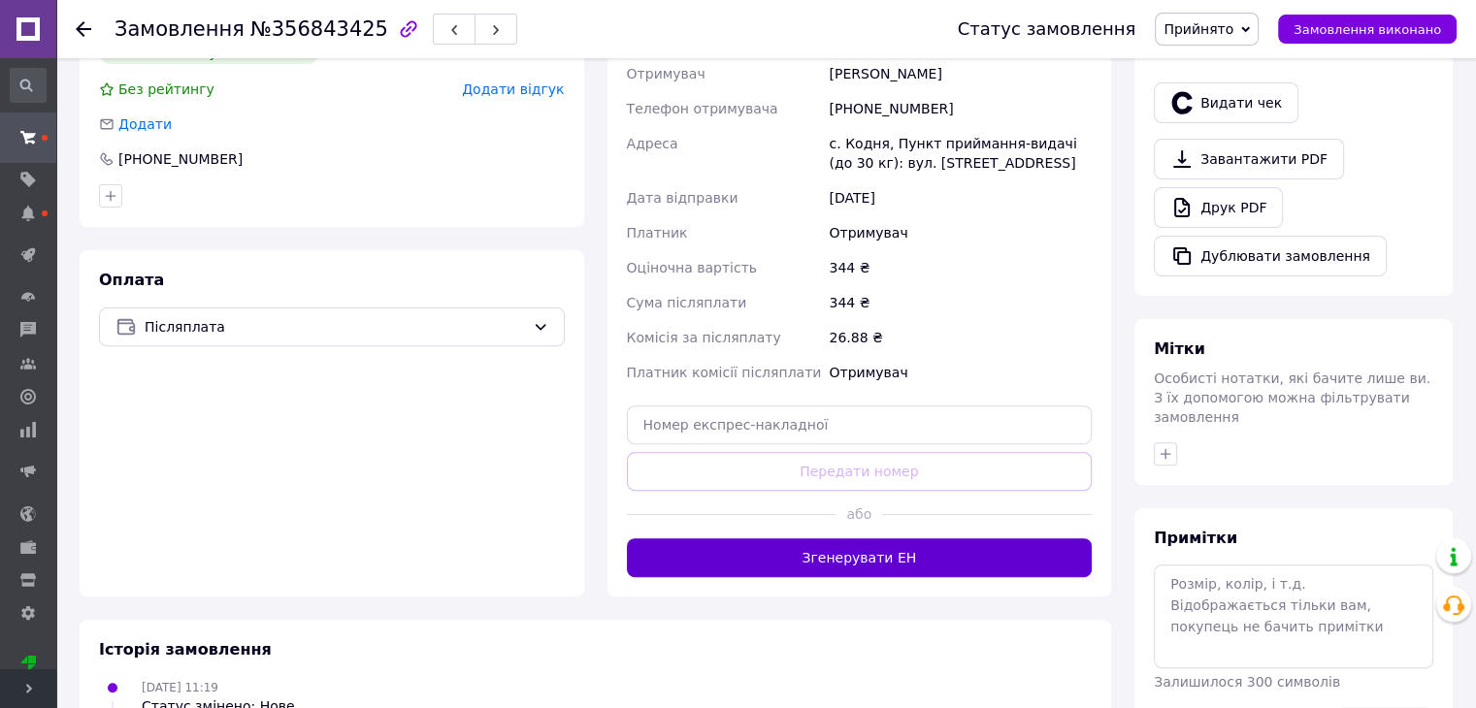
click at [925, 538] on button "Згенерувати ЕН" at bounding box center [860, 557] width 466 height 39
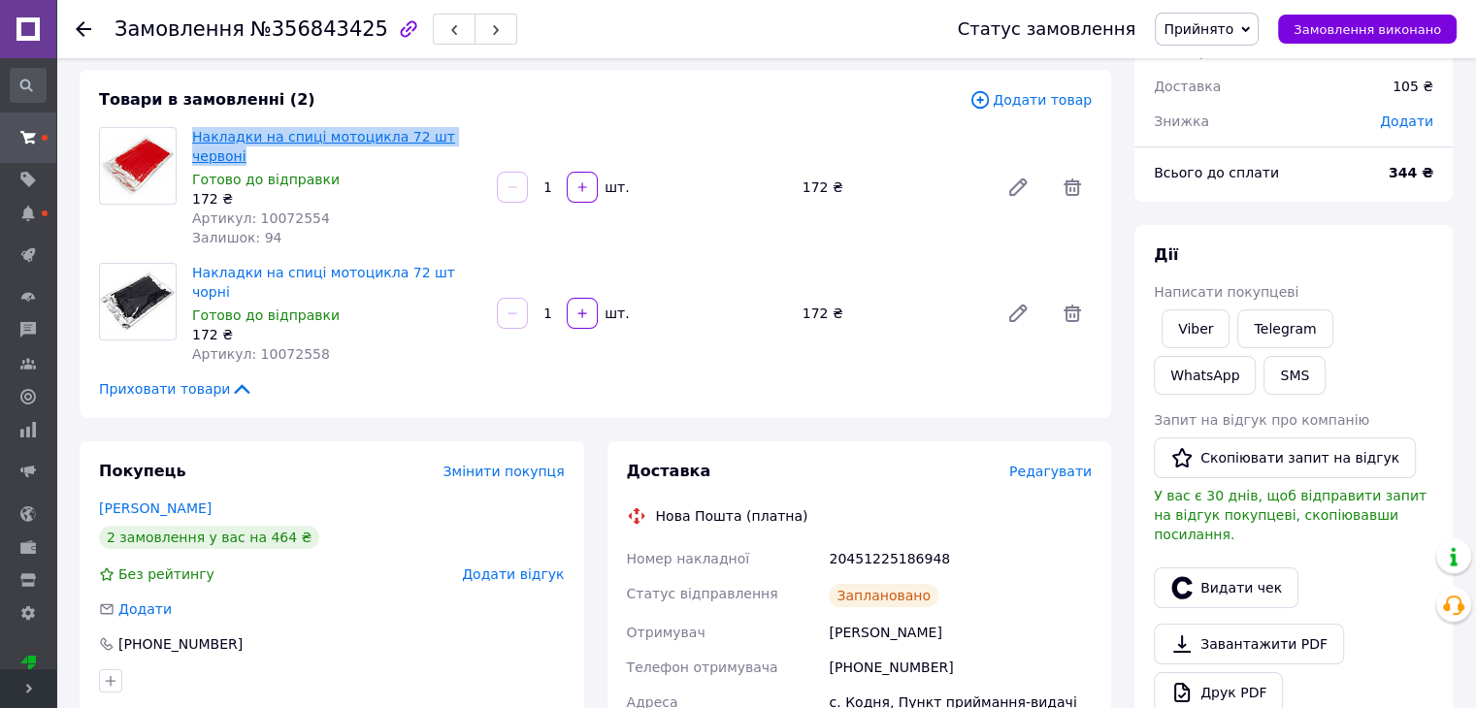
drag, startPoint x: 489, startPoint y: 139, endPoint x: 192, endPoint y: 143, distance: 296.9
click at [192, 143] on div "Накладки на спиці мотоцикла 72 шт червоні Готово до відправки 172 ₴ Артикул: 10…" at bounding box center [641, 187] width 915 height 128
copy link "Накладки на спиці мотоцикла 72 шт червоні"
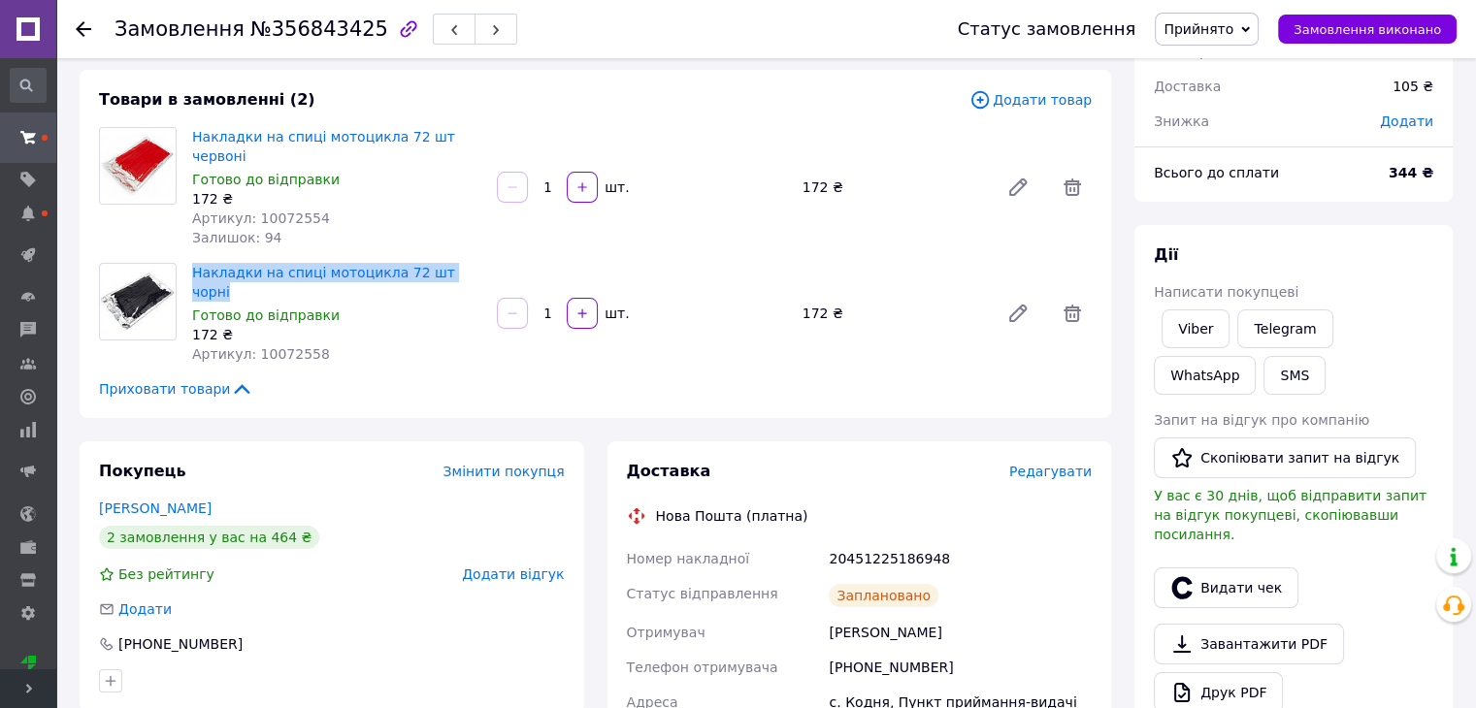
drag, startPoint x: 462, startPoint y: 252, endPoint x: 186, endPoint y: 248, distance: 275.5
click at [186, 259] on div "Накладки на спиці мотоцикла 72 шт чорні Готово до відправки 172 ₴ Артикул: 1007…" at bounding box center [641, 313] width 915 height 109
copy link "Накладки на спиці мотоцикла 72 шт чорні"
drag, startPoint x: 825, startPoint y: 499, endPoint x: 995, endPoint y: 505, distance: 170.9
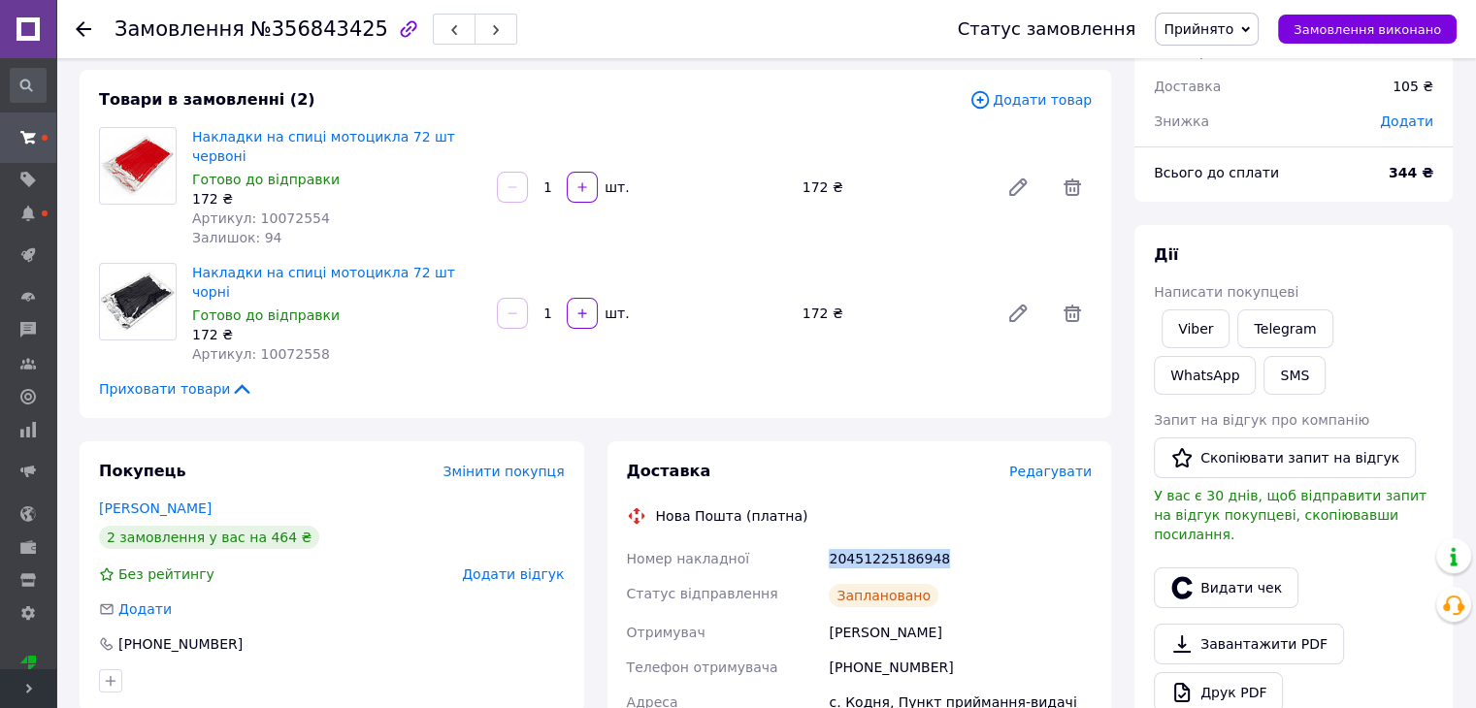
copy div "Номер накладної 20451225186948"
click at [1215, 329] on link "Viber" at bounding box center [1195, 328] width 68 height 39
click at [1199, 335] on link "Viber" at bounding box center [1195, 328] width 68 height 39
copy div "Номер накладної 20451225186948"
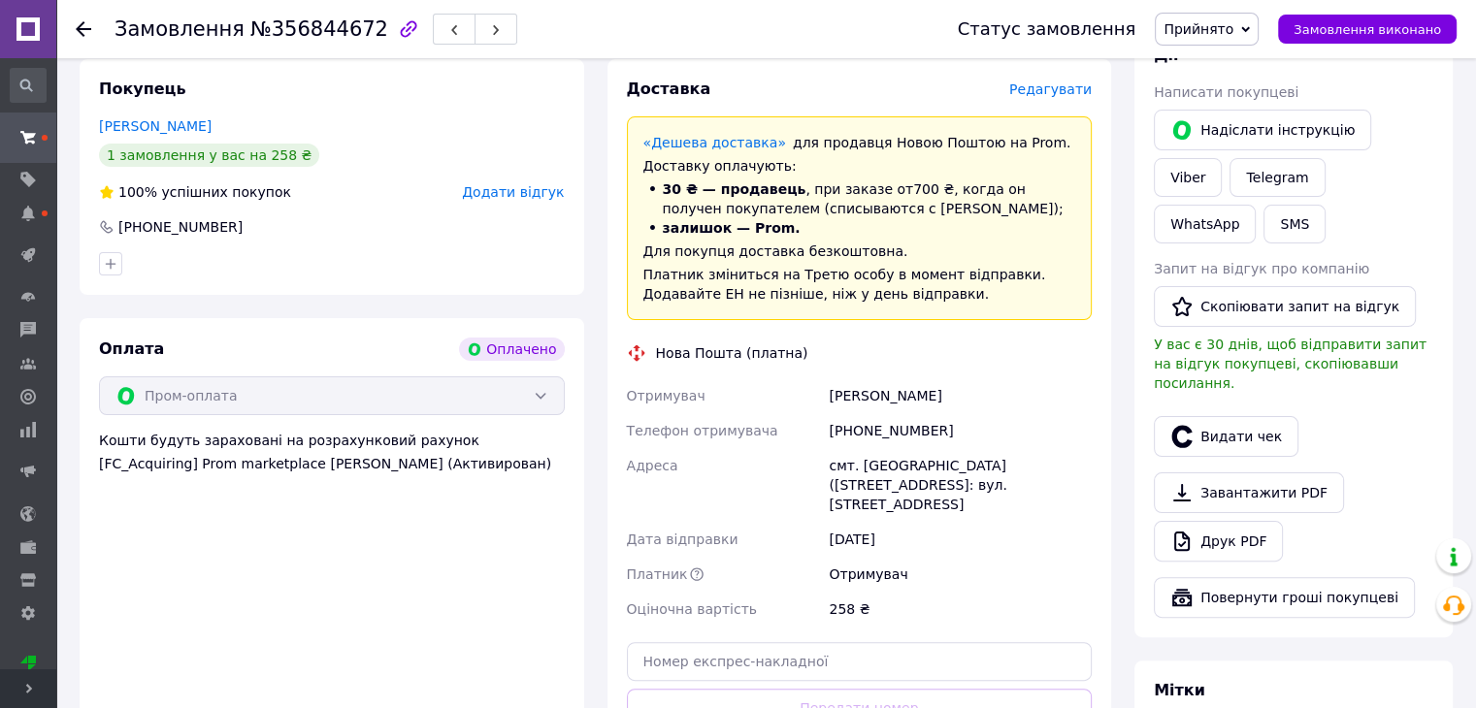
scroll to position [582, 0]
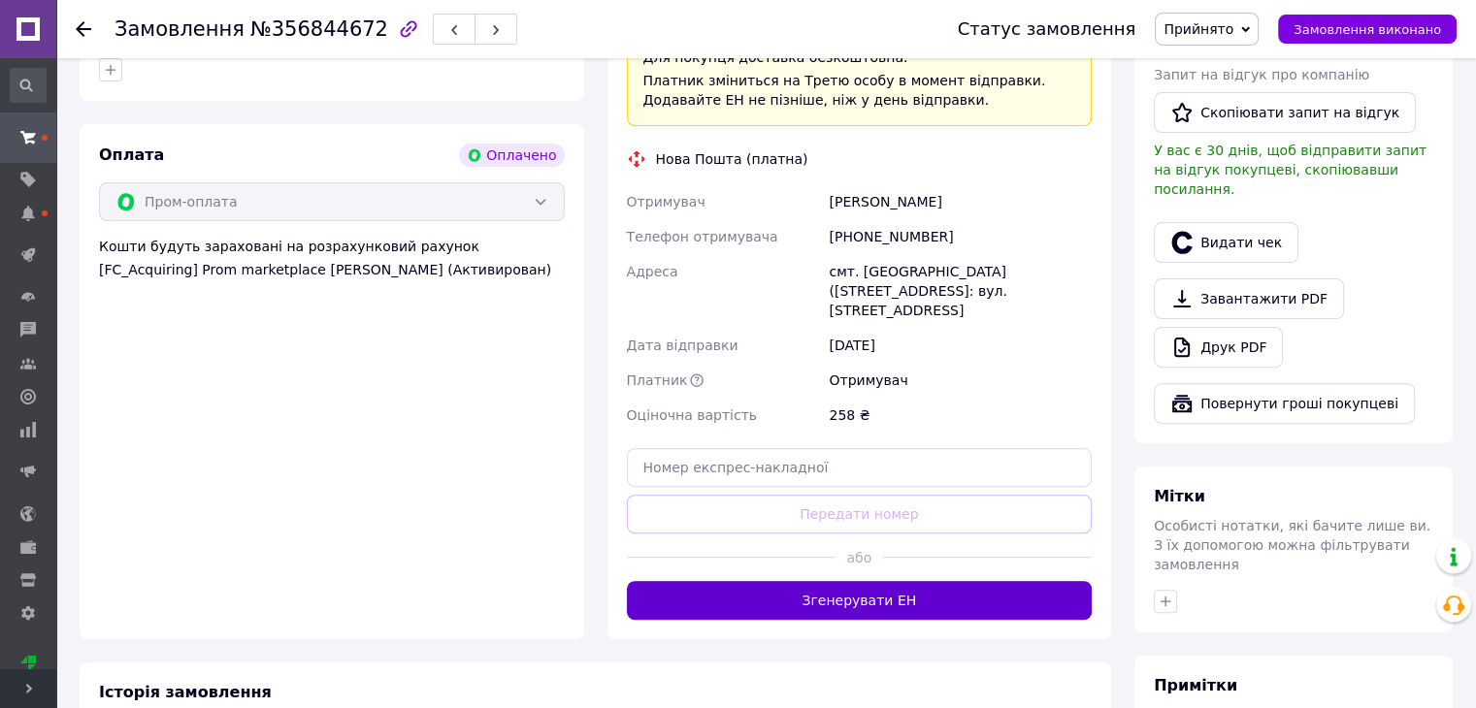
click at [959, 581] on button "Згенерувати ЕН" at bounding box center [860, 600] width 466 height 39
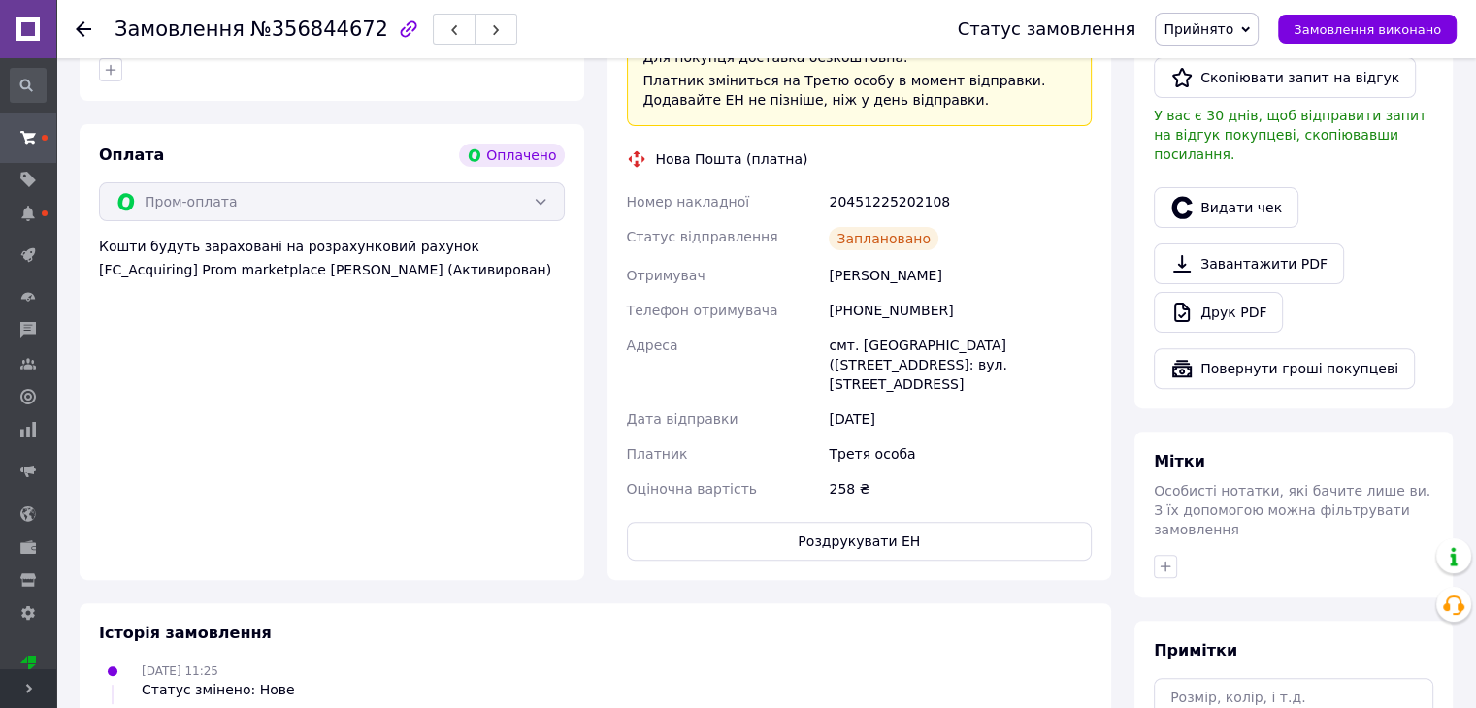
scroll to position [485, 0]
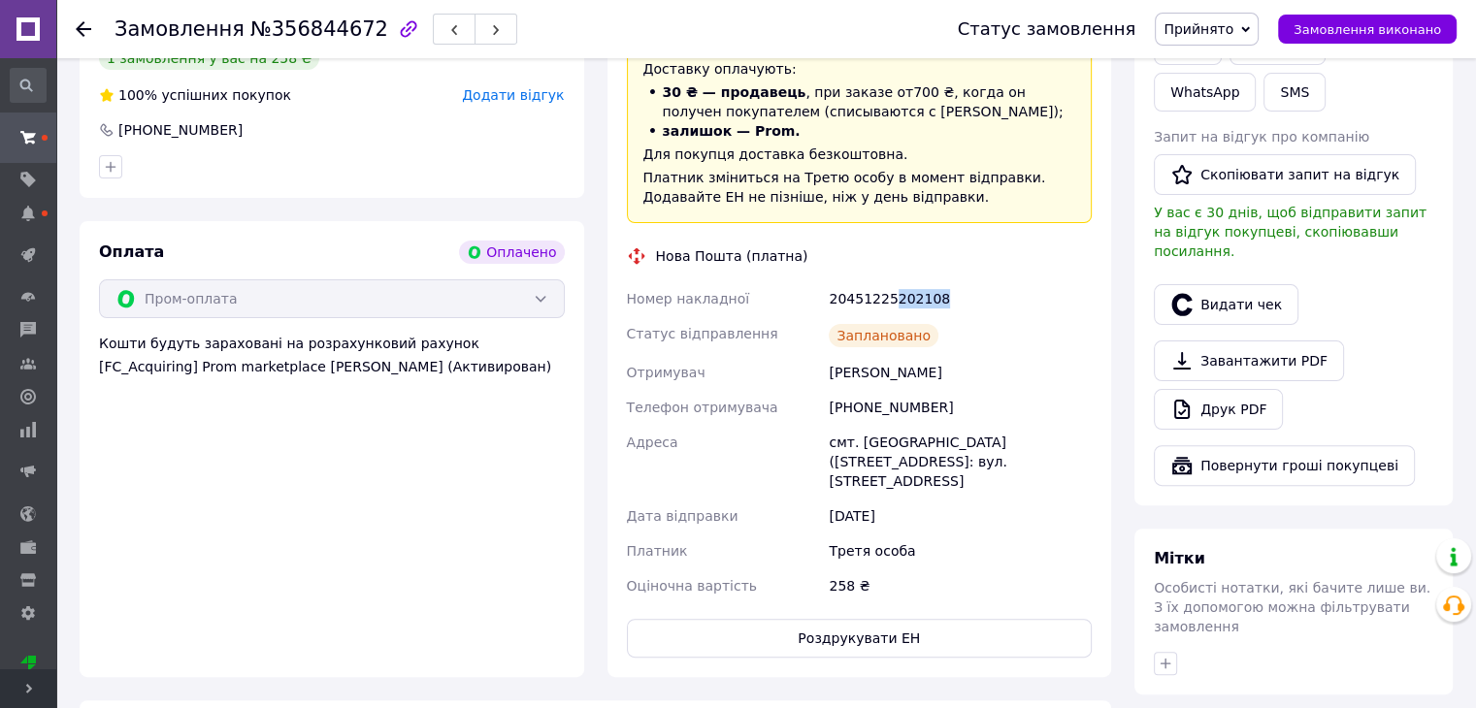
drag, startPoint x: 890, startPoint y: 282, endPoint x: 939, endPoint y: 279, distance: 49.6
click at [939, 281] on div "20451225202108" at bounding box center [960, 298] width 271 height 35
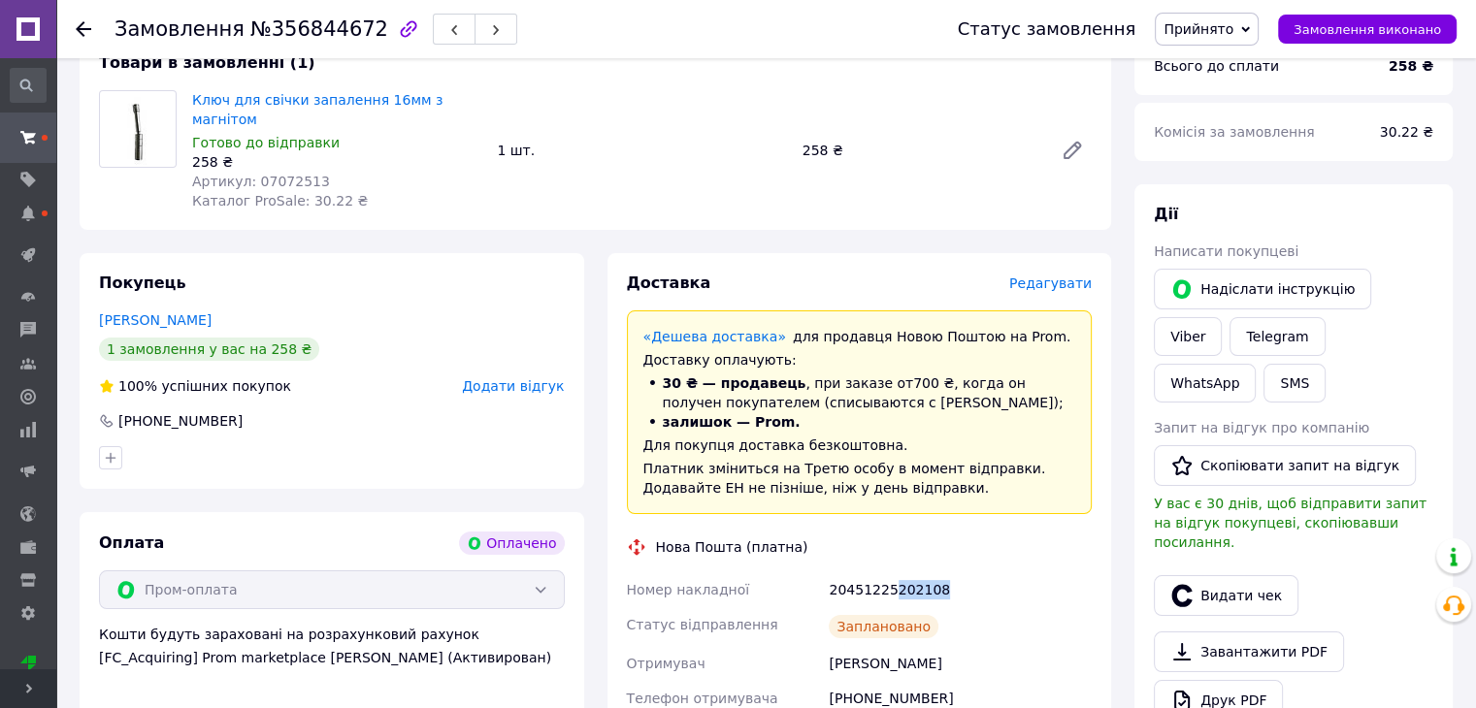
scroll to position [0, 0]
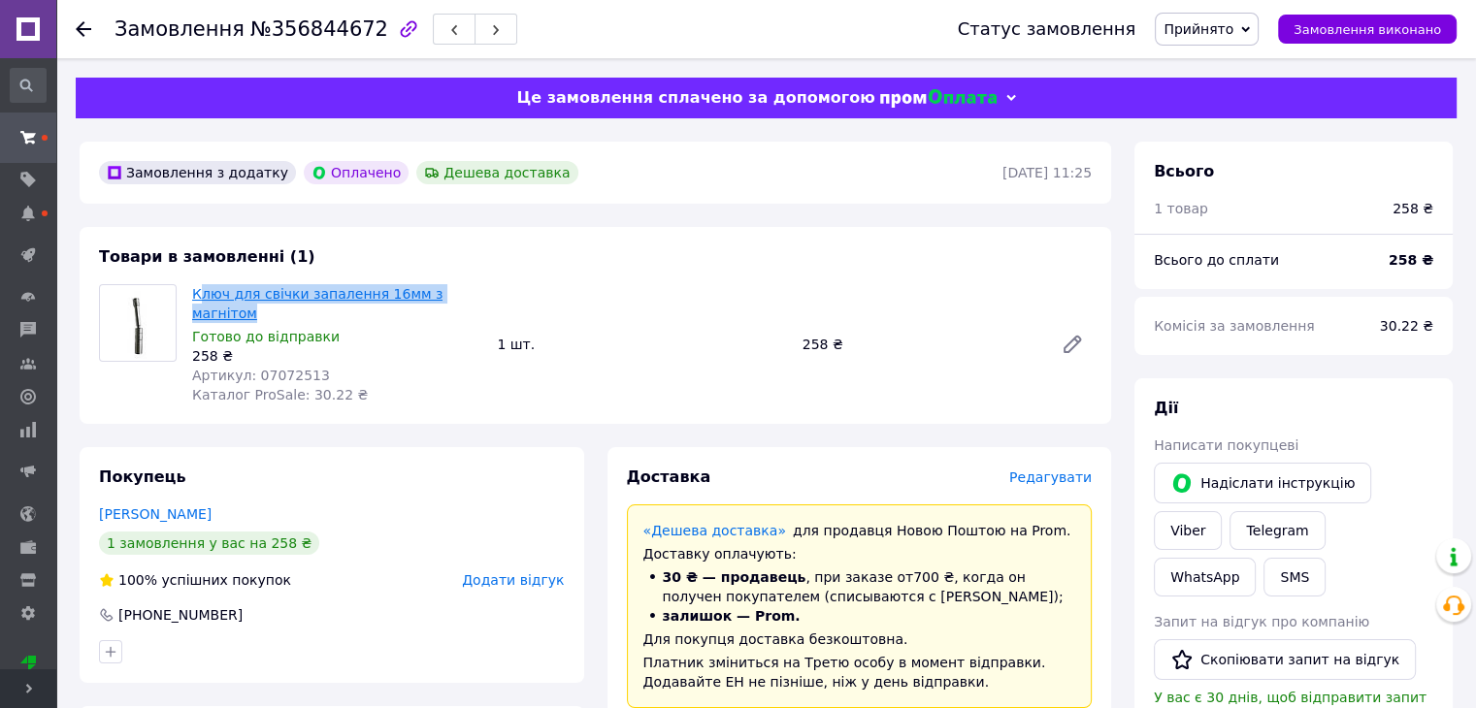
drag, startPoint x: 489, startPoint y: 303, endPoint x: 196, endPoint y: 295, distance: 293.1
click at [196, 295] on div "Ключ для свічки запалення 16мм з магнітом Готово до відправки 258 ₴ Артикул: 07…" at bounding box center [641, 344] width 915 height 128
click at [406, 346] on div "258 ₴" at bounding box center [336, 355] width 289 height 19
drag, startPoint x: 488, startPoint y: 285, endPoint x: 185, endPoint y: 290, distance: 302.7
click at [185, 290] on div "Ключ для свічки запалення 16мм з магнітом Готово до відправки 258 ₴ Артикул: 07…" at bounding box center [336, 344] width 305 height 128
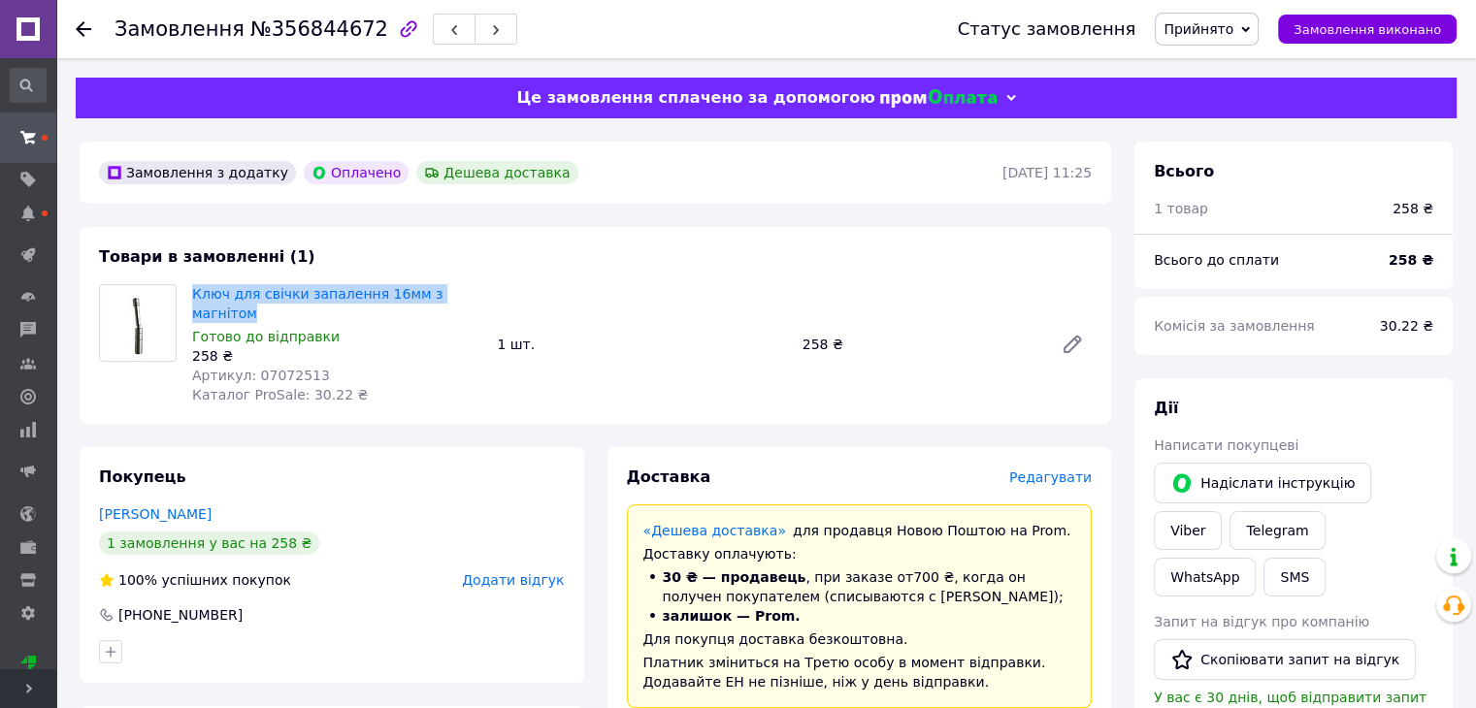
copy link "Ключ для свічки запалення 16мм з магнітом"
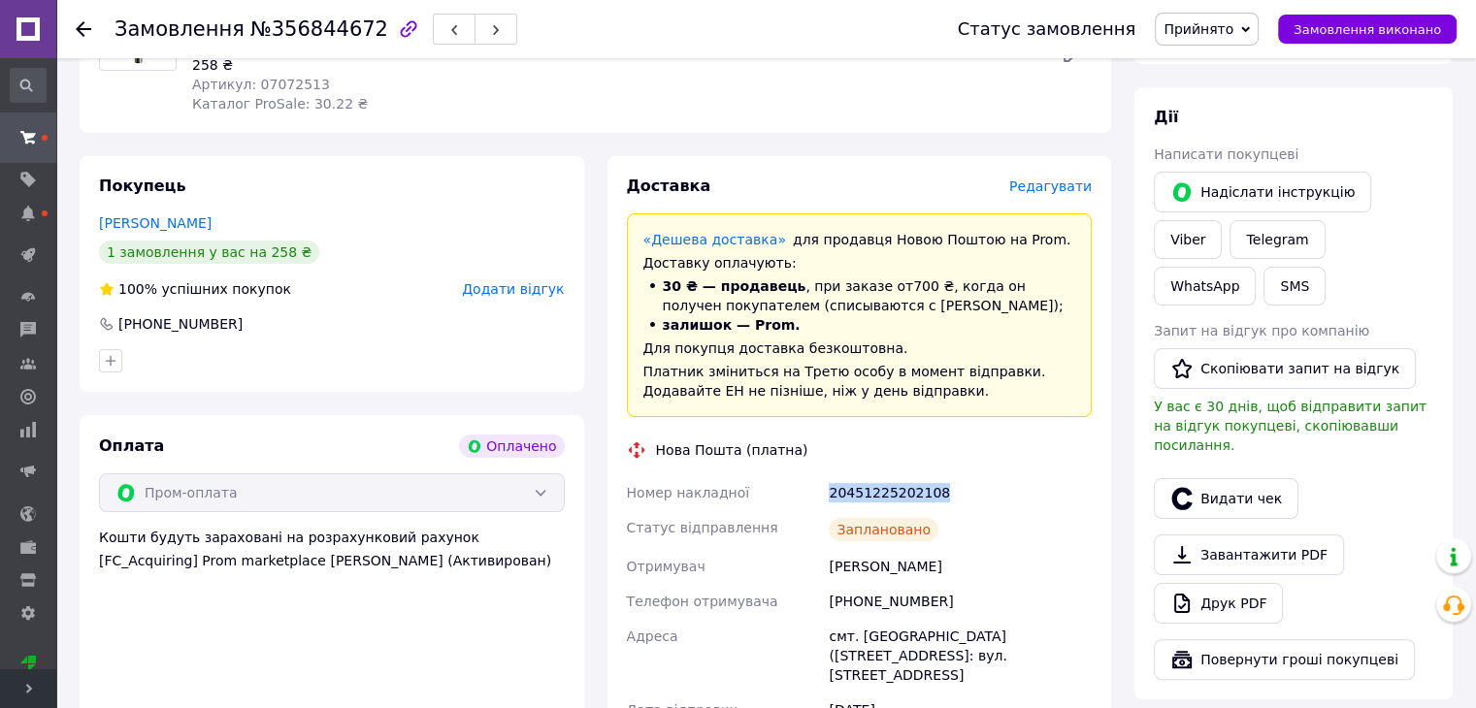
drag, startPoint x: 900, startPoint y: 467, endPoint x: 994, endPoint y: 451, distance: 95.4
click at [994, 451] on div "Доставка Редагувати «Дешева доставка»   для продавця Новою Поштою на Prom. Дост…" at bounding box center [860, 514] width 466 height 676
copy div "Номер накладної 20451225202108"
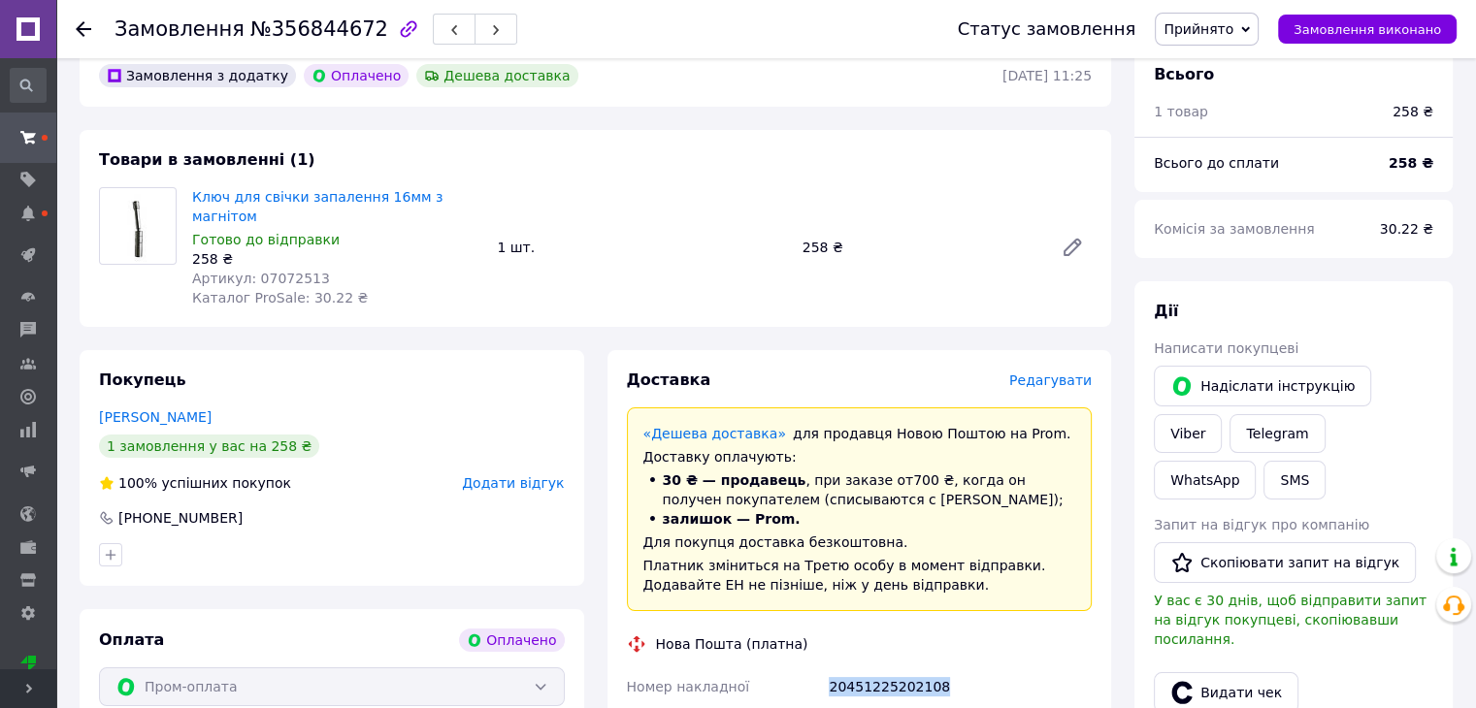
scroll to position [194, 0]
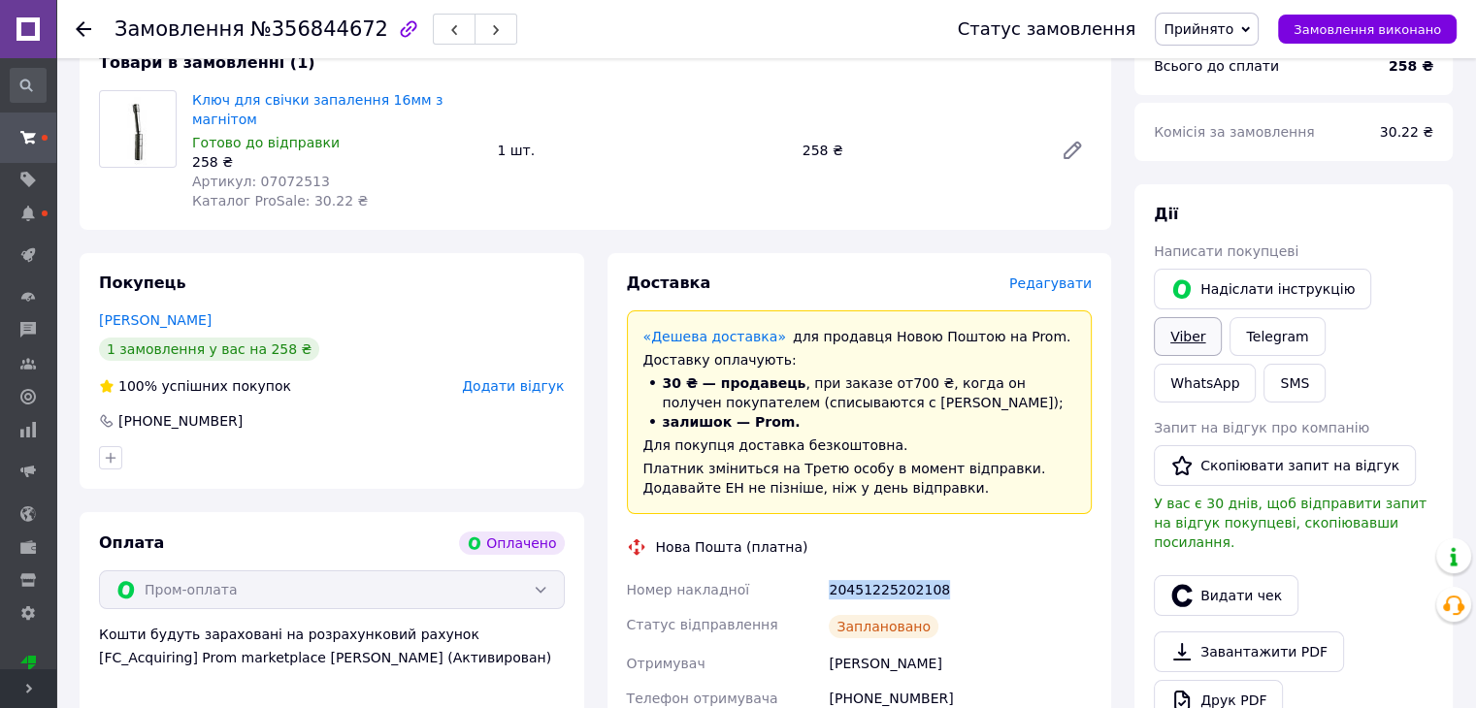
click at [1221, 317] on link "Viber" at bounding box center [1187, 336] width 68 height 39
click at [1229, 334] on link "Telegram" at bounding box center [1276, 336] width 95 height 39
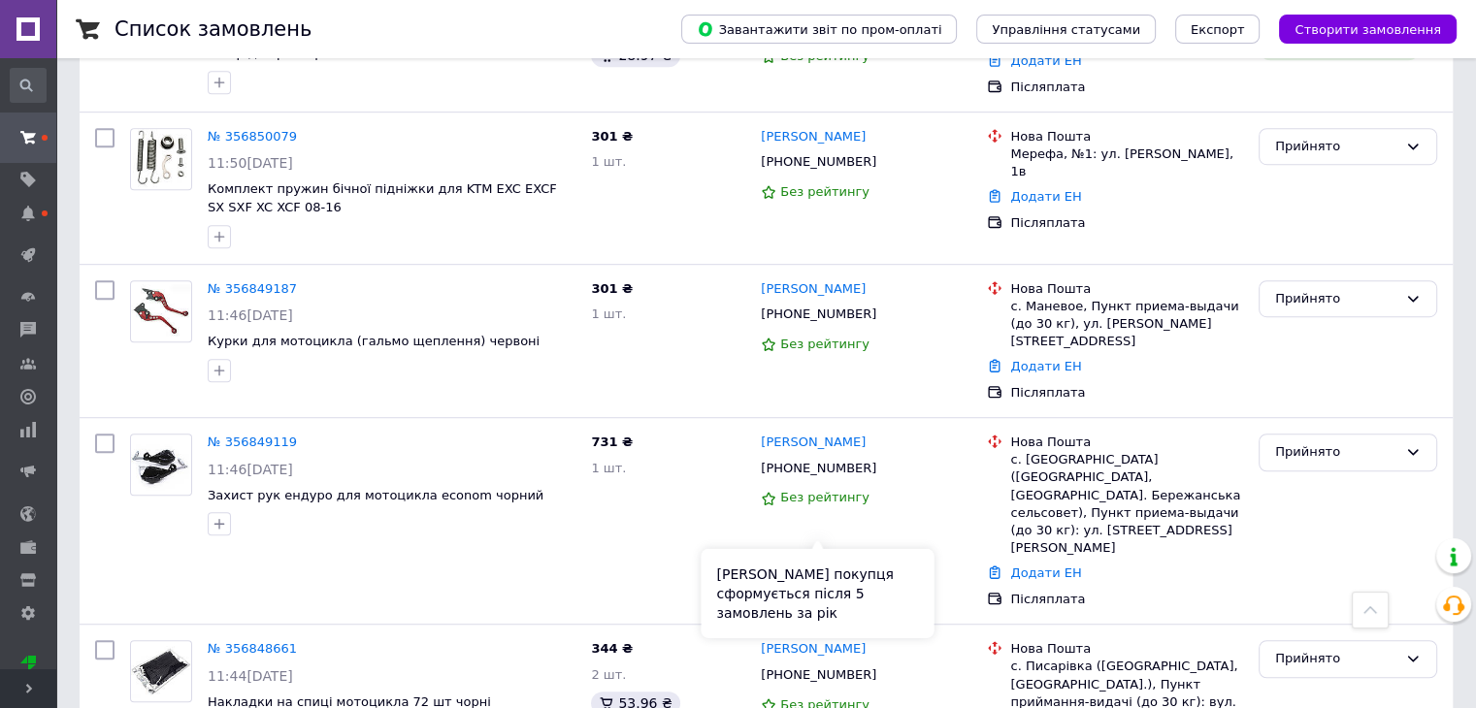
scroll to position [8343, 0]
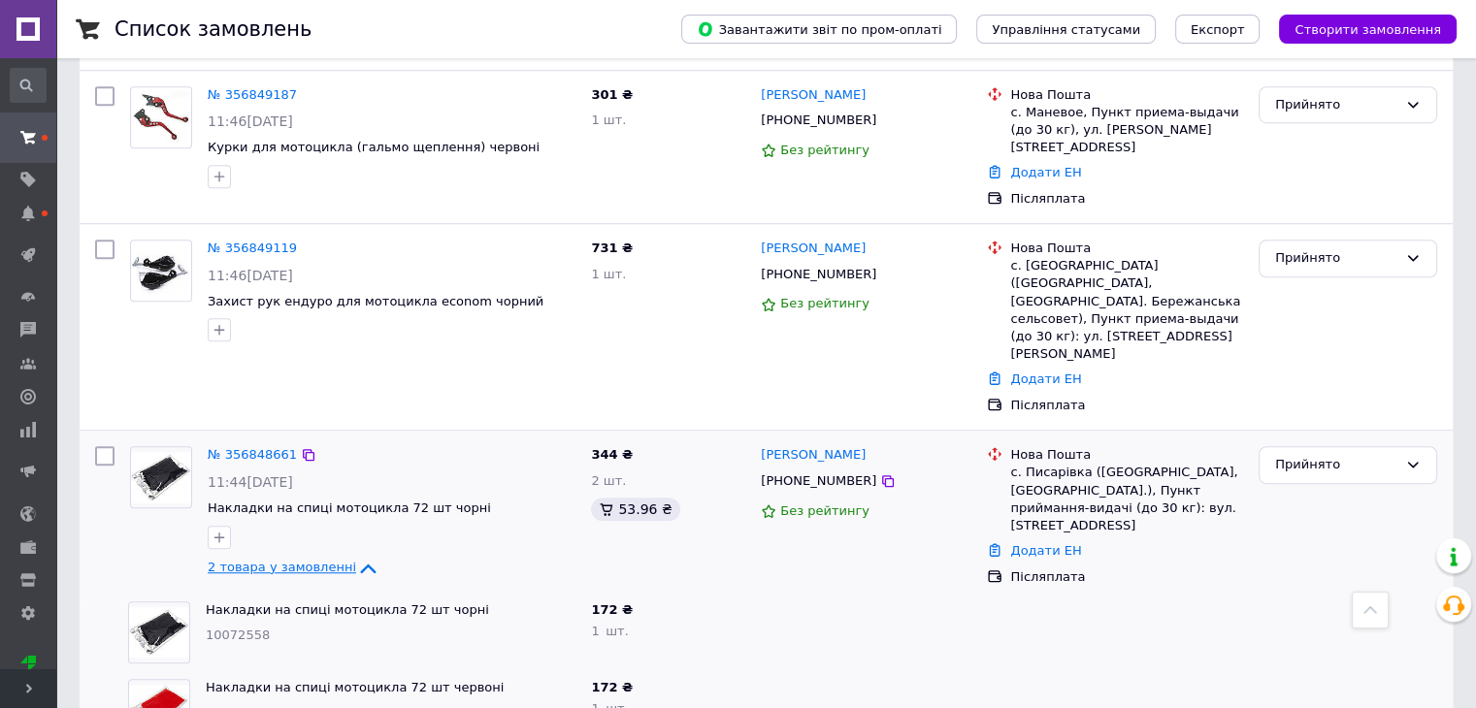
scroll to position [8925, 0]
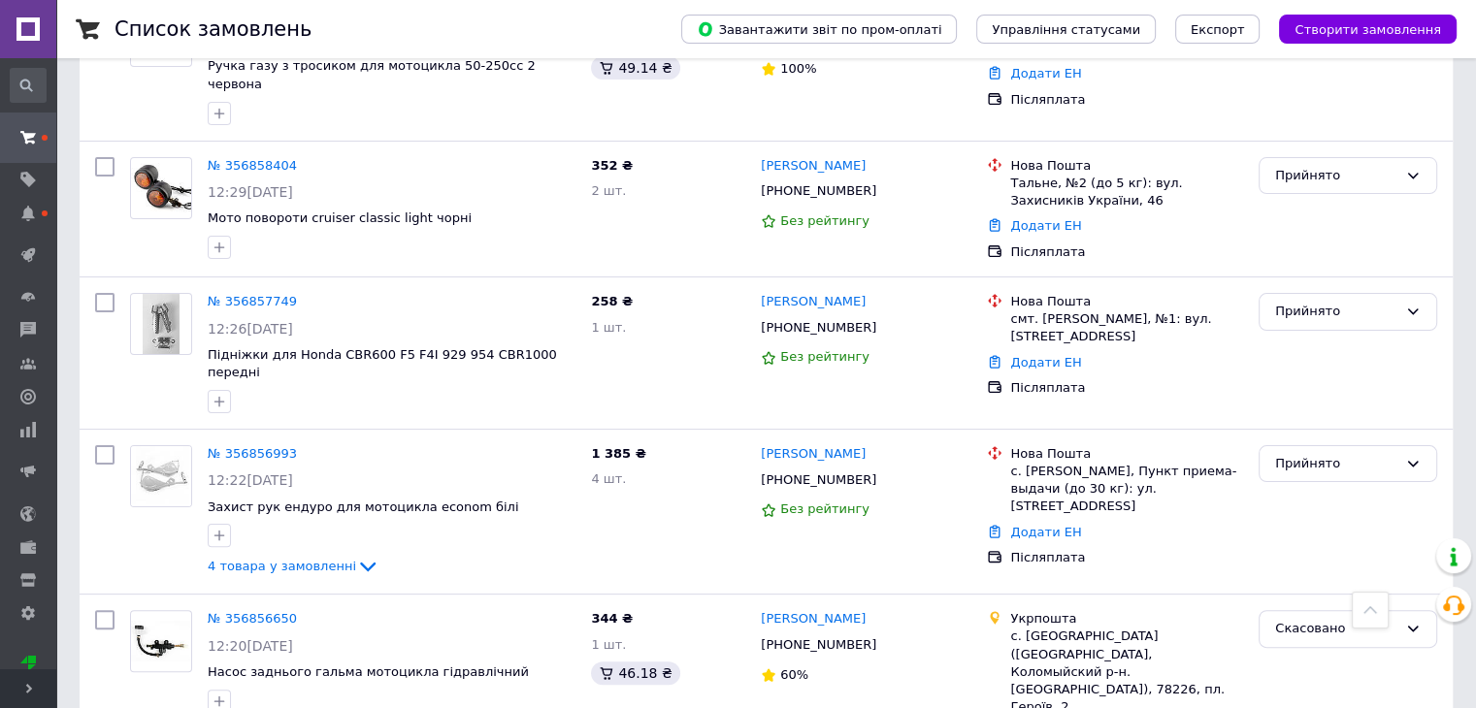
scroll to position [7567, 0]
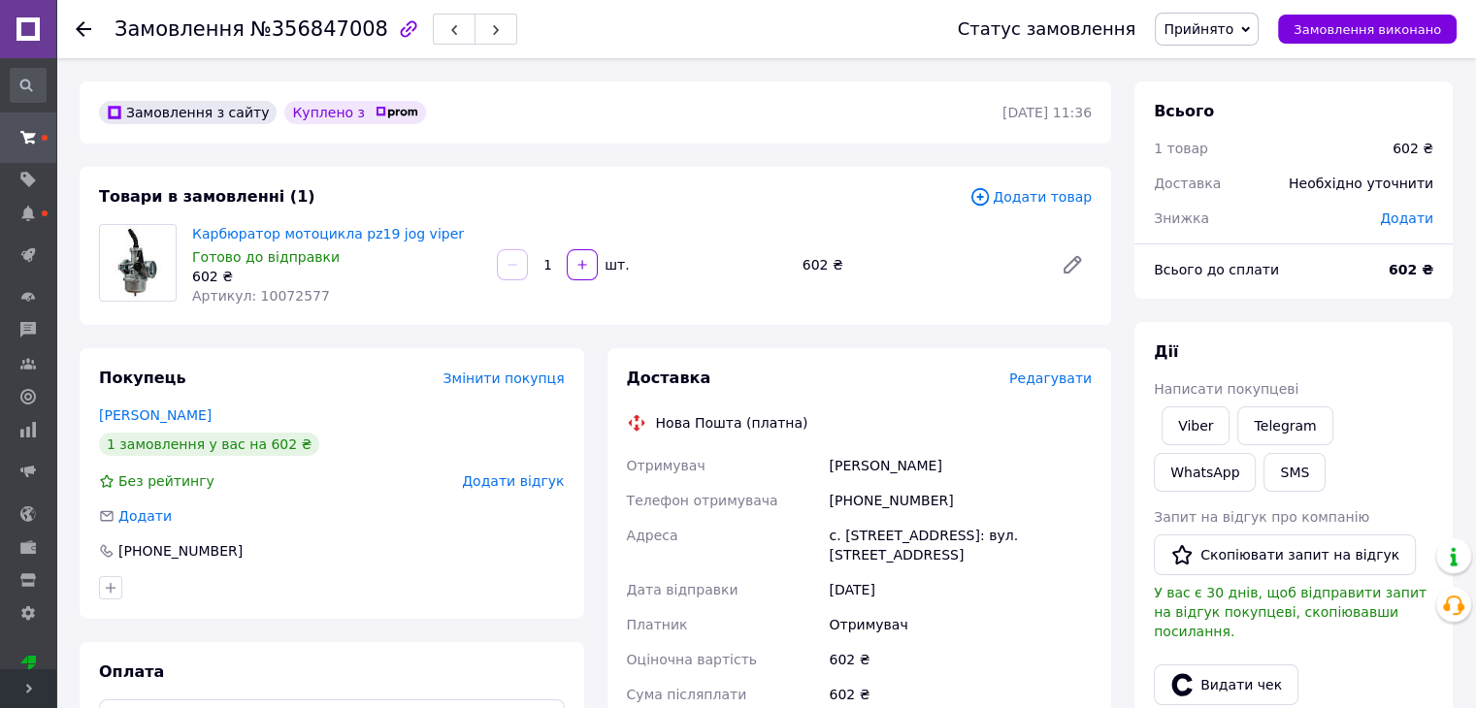
scroll to position [291, 0]
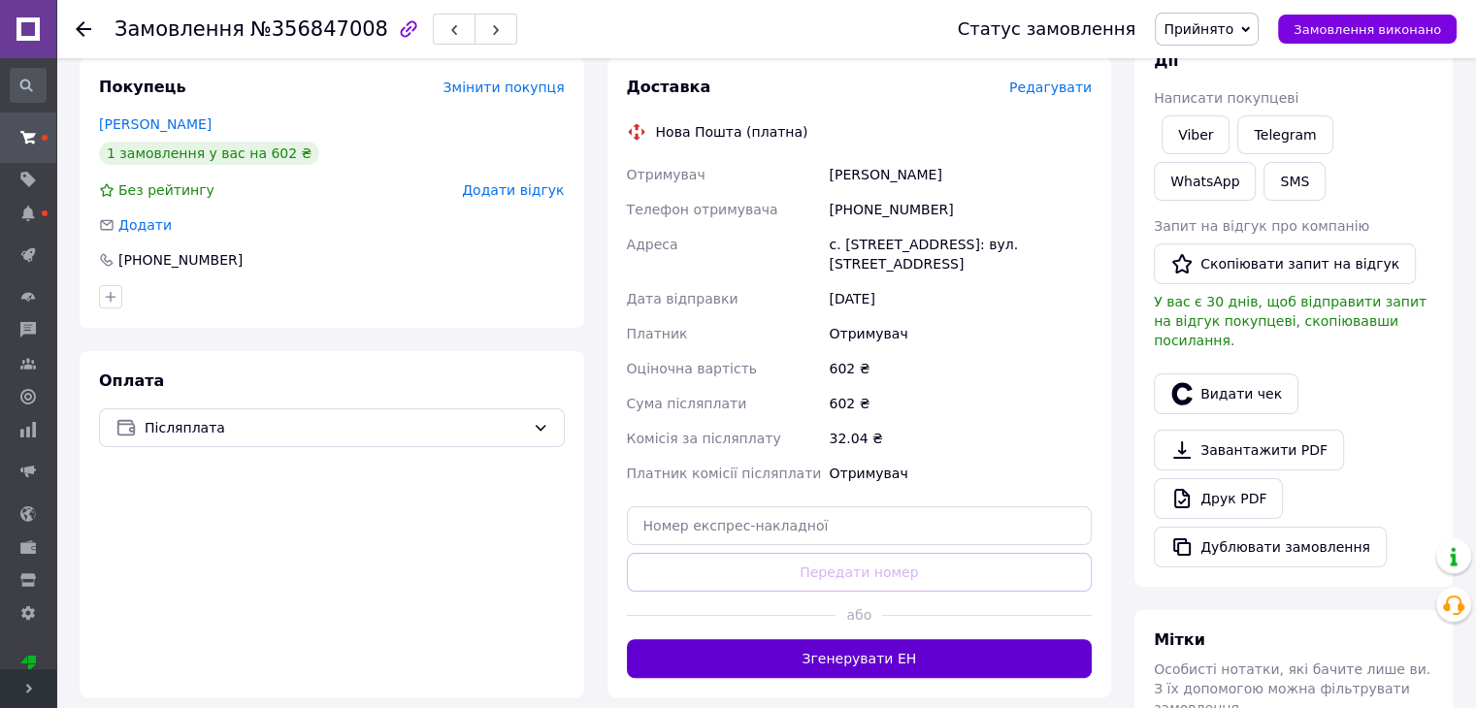
click at [823, 645] on button "Згенерувати ЕН" at bounding box center [860, 658] width 466 height 39
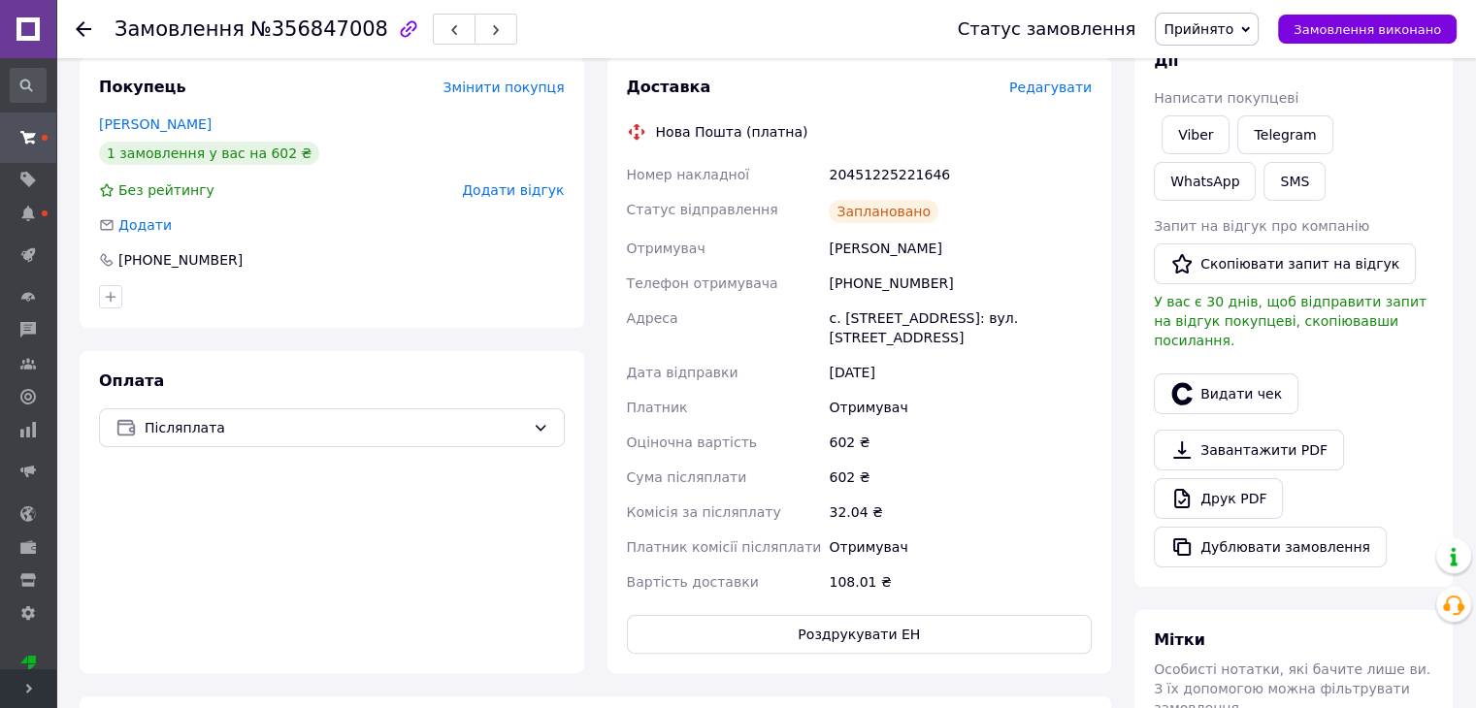
scroll to position [0, 0]
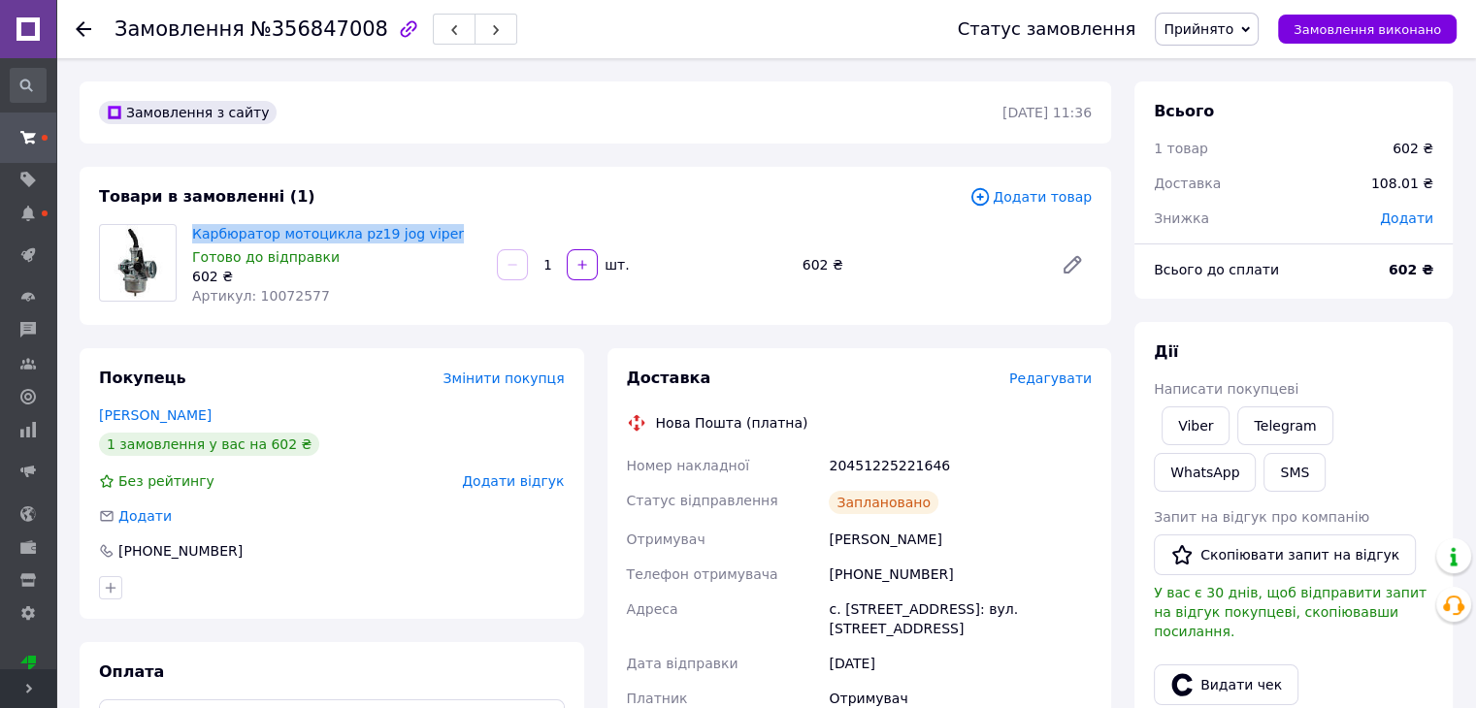
drag, startPoint x: 463, startPoint y: 230, endPoint x: 187, endPoint y: 223, distance: 275.6
click at [187, 223] on div "Карбюратор мотоцикла pz19 jog viper Готово до відправки 602 ₴ Артикул: 10072577" at bounding box center [336, 264] width 305 height 89
copy link "Карбюратор мотоцикла pz19 jog viper"
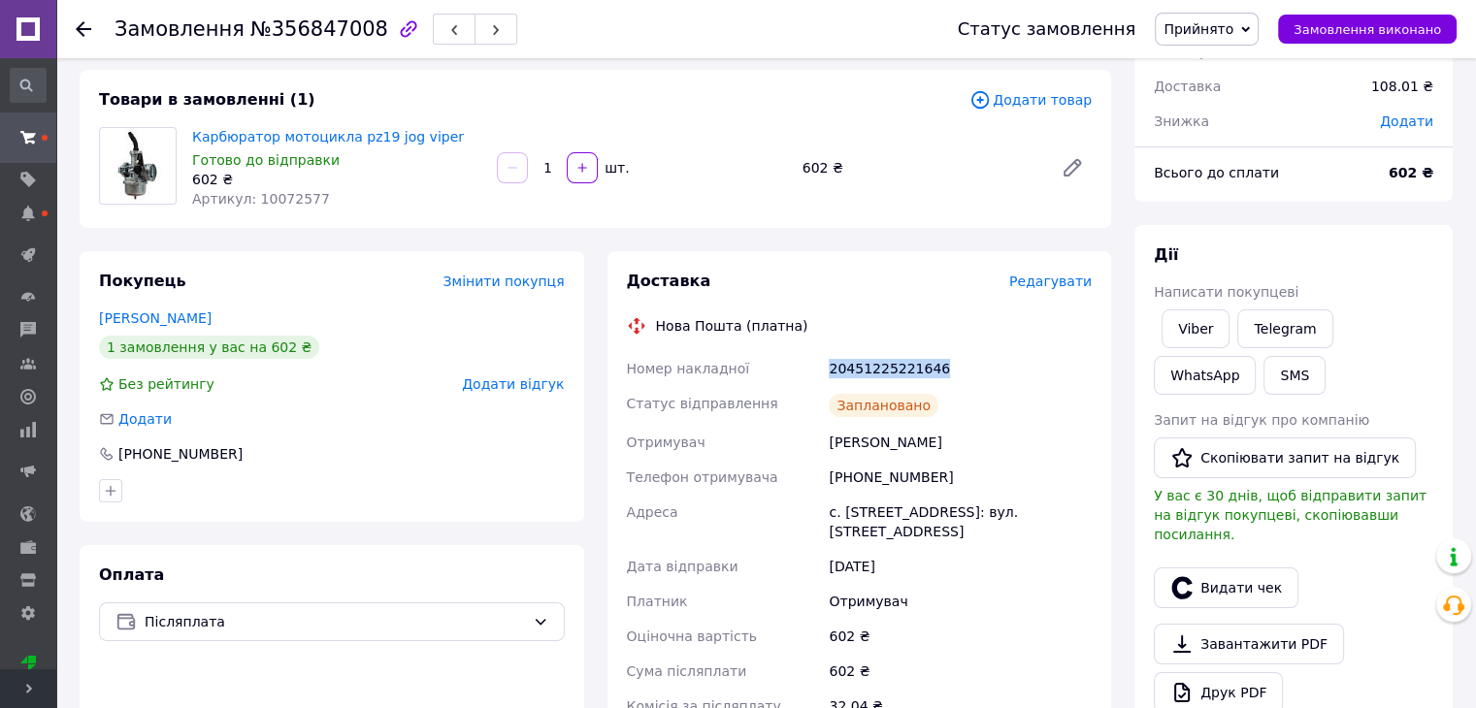
drag, startPoint x: 811, startPoint y: 370, endPoint x: 1035, endPoint y: 362, distance: 224.2
click at [1035, 362] on div "Номер накладної 20451225221646 Статус відправлення Заплановано Отримувач Бобире…" at bounding box center [859, 572] width 473 height 442
copy div "Номер накладної 20451225221646"
click at [1215, 314] on link "Viber" at bounding box center [1195, 328] width 68 height 39
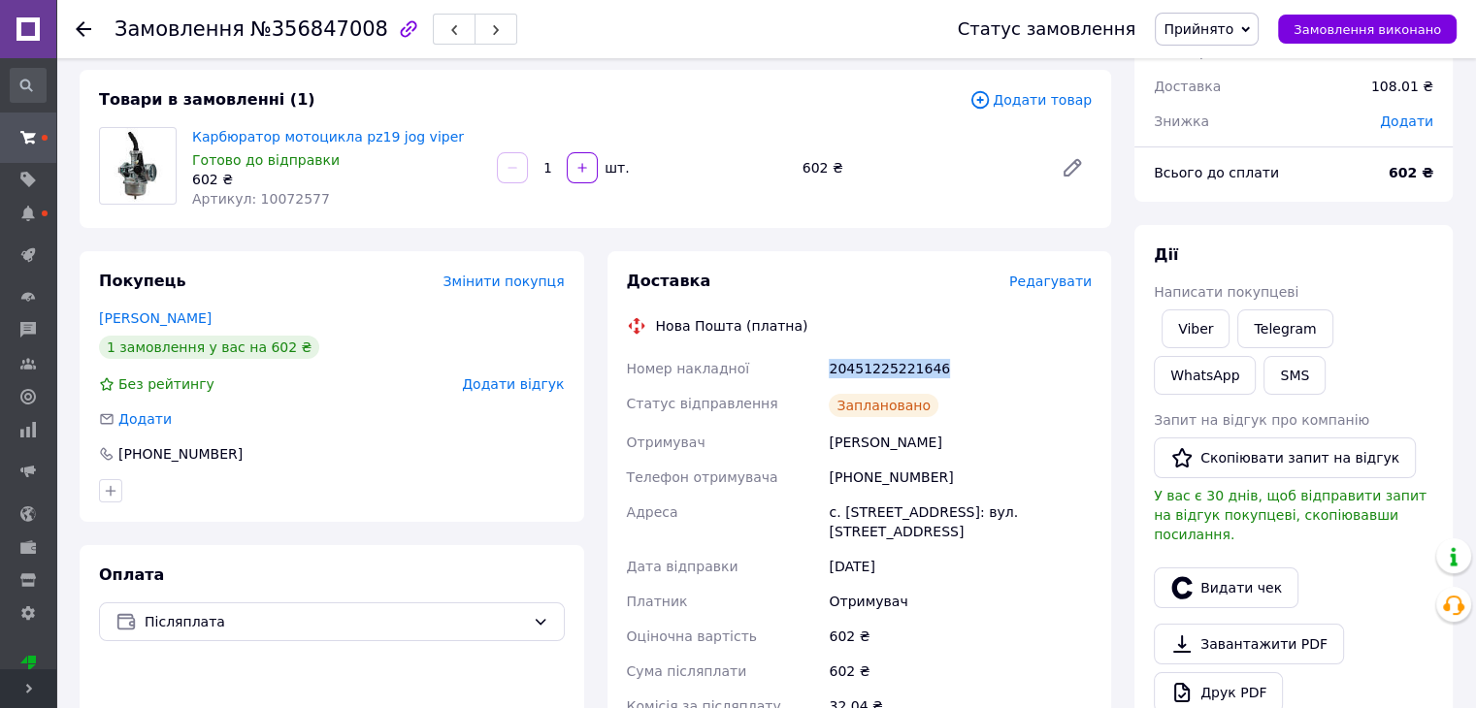
copy div "Номер накладної 20451225221646"
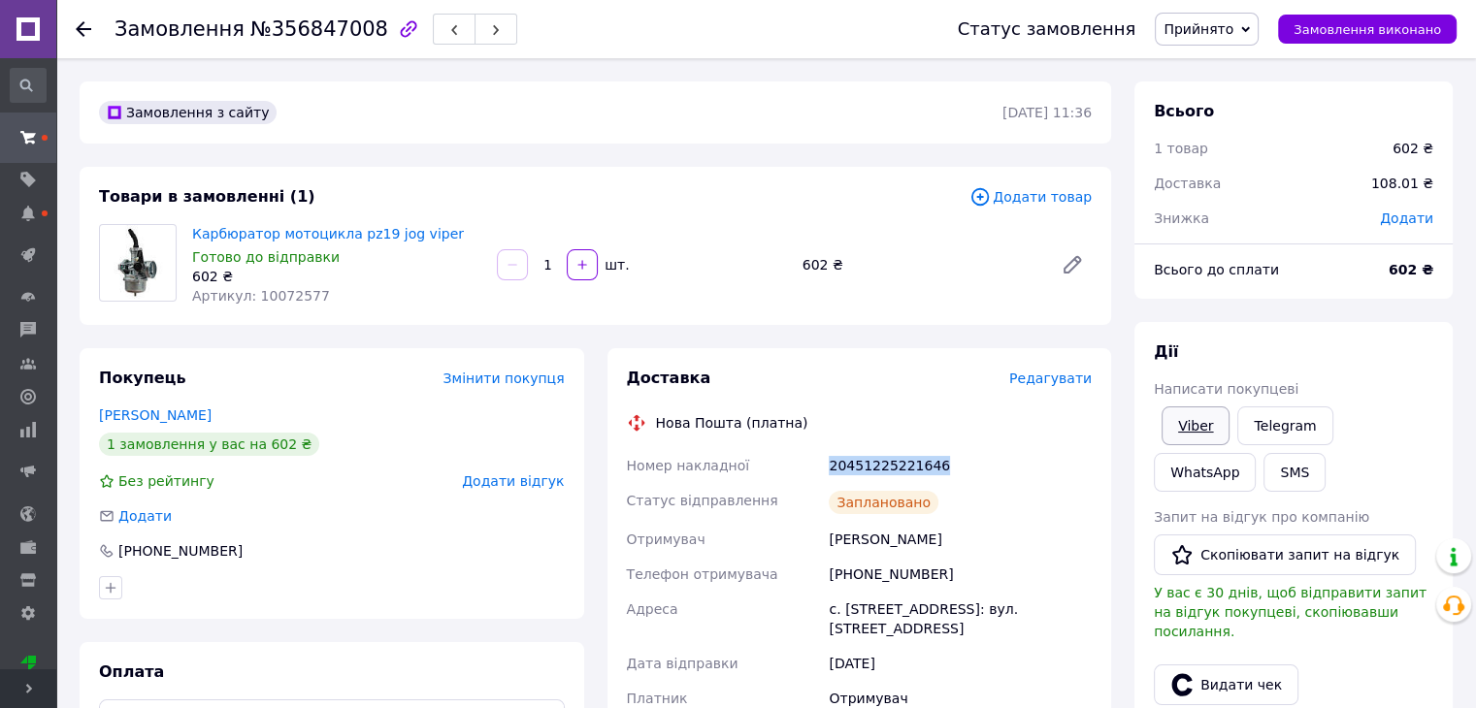
click at [1192, 420] on link "Viber" at bounding box center [1195, 425] width 68 height 39
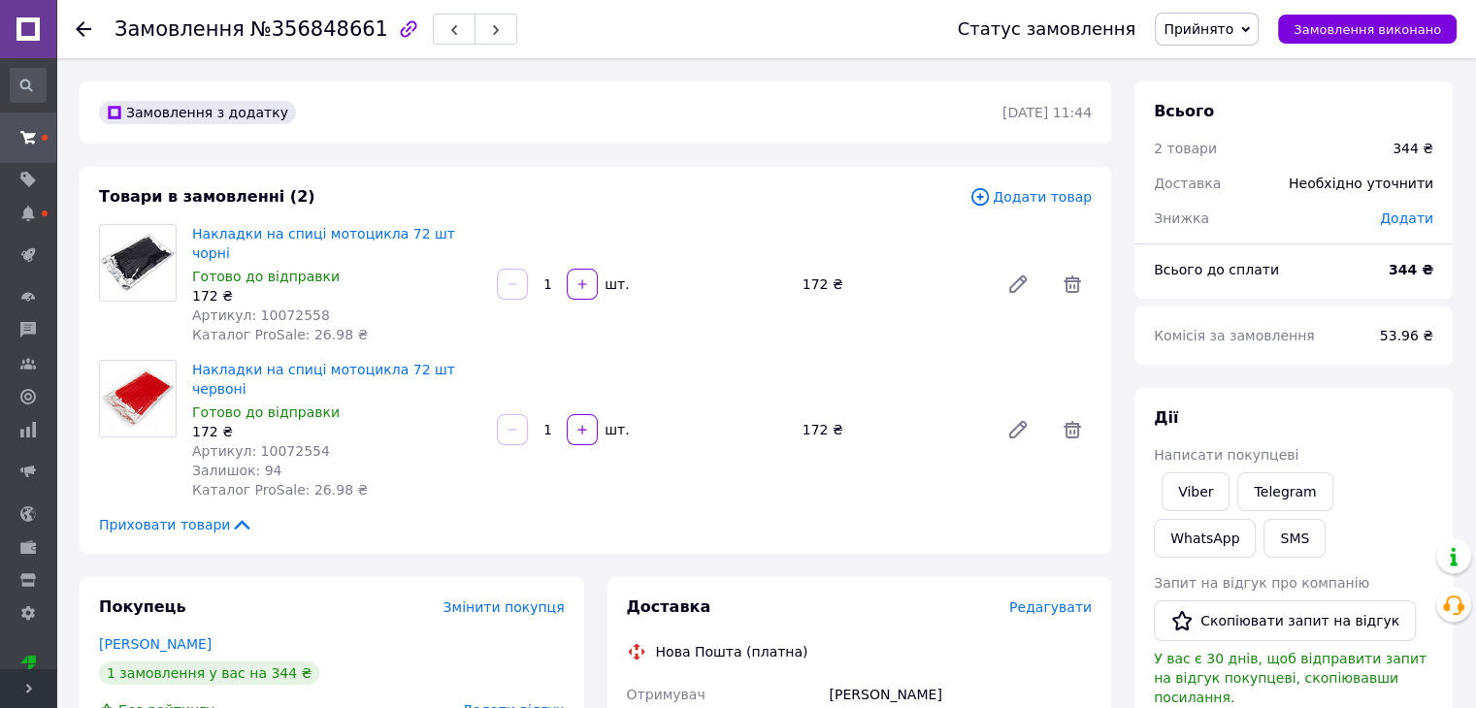
scroll to position [485, 0]
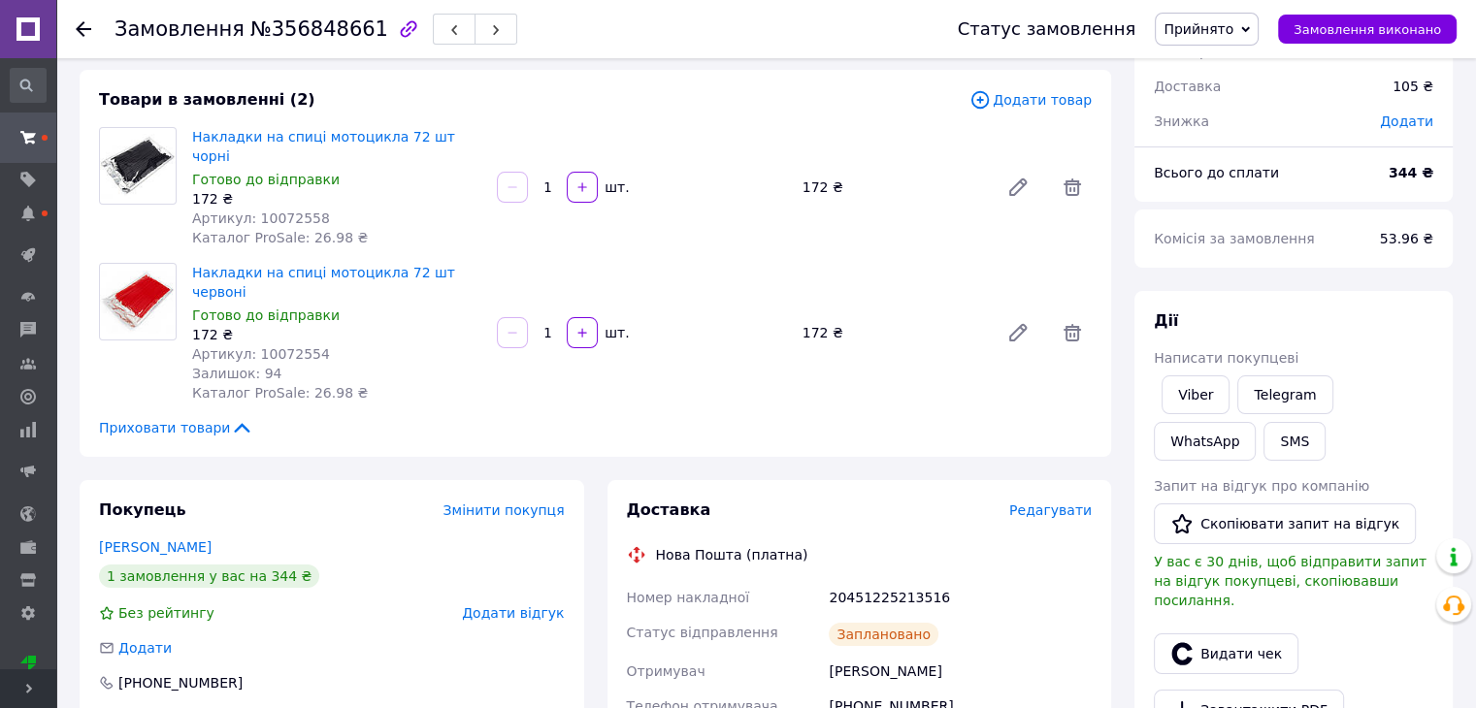
scroll to position [0, 0]
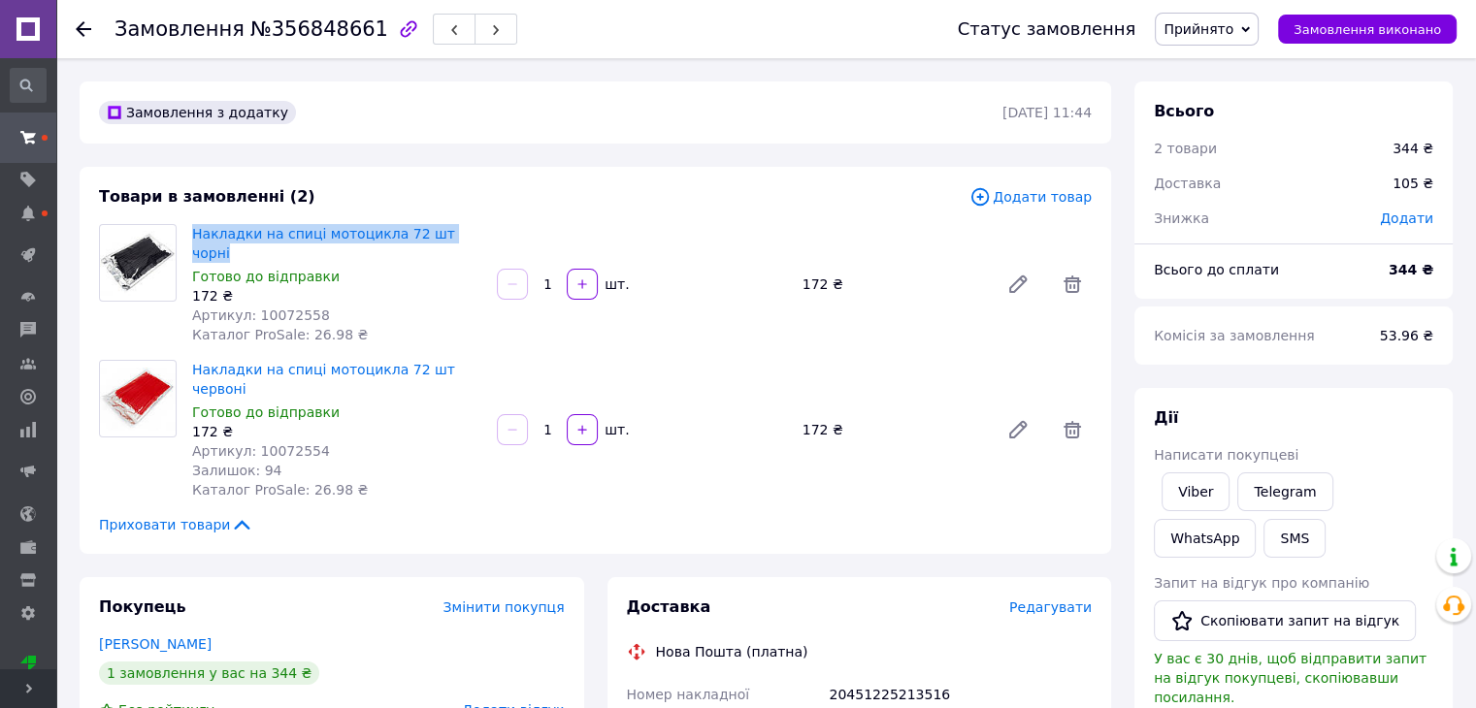
drag, startPoint x: 502, startPoint y: 228, endPoint x: 187, endPoint y: 223, distance: 314.4
click at [187, 223] on div "Накладки на спиці мотоцикла 72 шт чорні Готово до відправки 172 ₴ Артикул: 1007…" at bounding box center [641, 284] width 915 height 128
copy link "Накладки на спиці мотоцикла 72 шт чорні"
drag, startPoint x: 500, startPoint y: 339, endPoint x: 436, endPoint y: 341, distance: 64.1
click at [436, 356] on div "Накладки на спиці мотоцикла 72 шт червоні Готово до відправки 172 ₴ Артикул: 10…" at bounding box center [641, 429] width 915 height 147
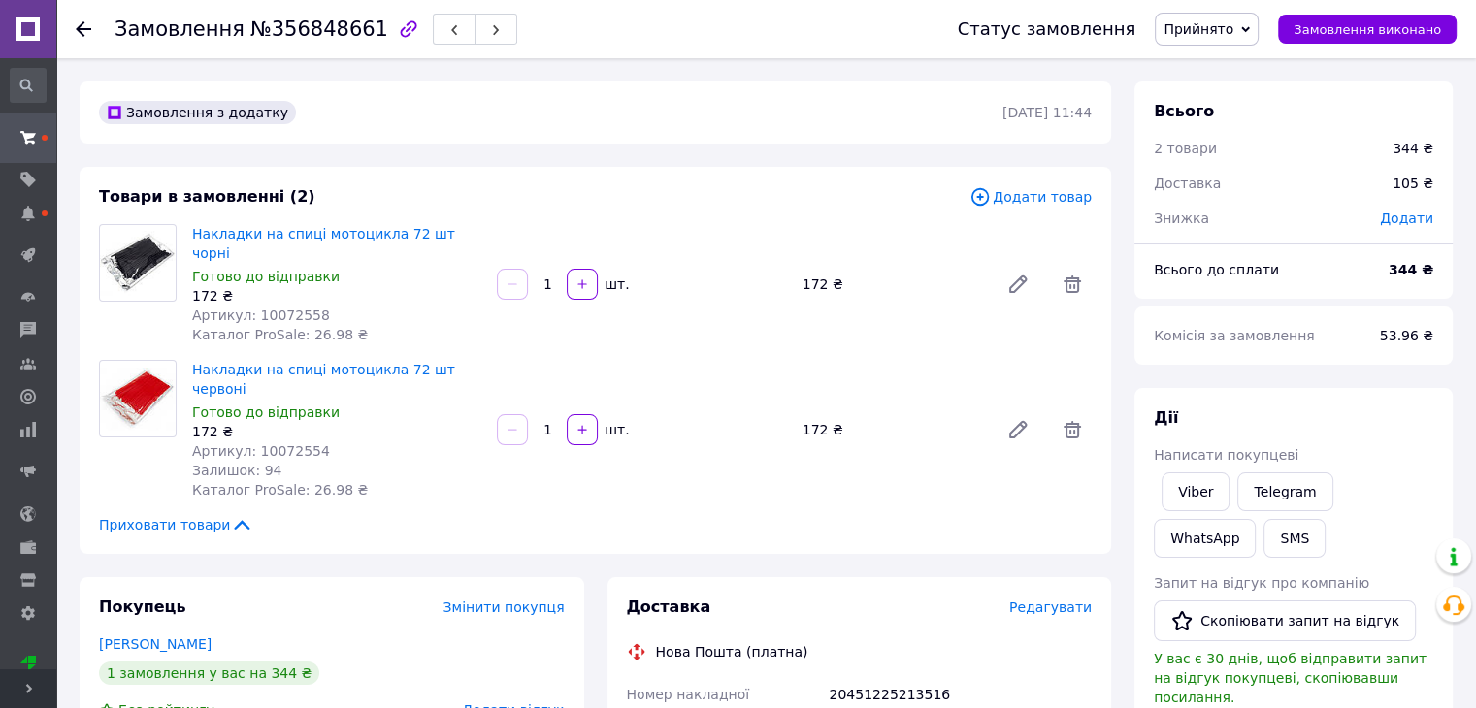
click at [561, 356] on div "Накладки на спиці мотоцикла 72 шт червоні Готово до відправки 172 ₴ Артикул: 10…" at bounding box center [641, 429] width 915 height 147
drag, startPoint x: 525, startPoint y: 338, endPoint x: 188, endPoint y: 350, distance: 336.9
click at [188, 356] on div "Накладки на спиці мотоцикла 72 шт червоні Готово до відправки 172 ₴ Артикул: 10…" at bounding box center [641, 429] width 915 height 147
copy link "Накладки на спиці мотоцикла 72 шт червоні"
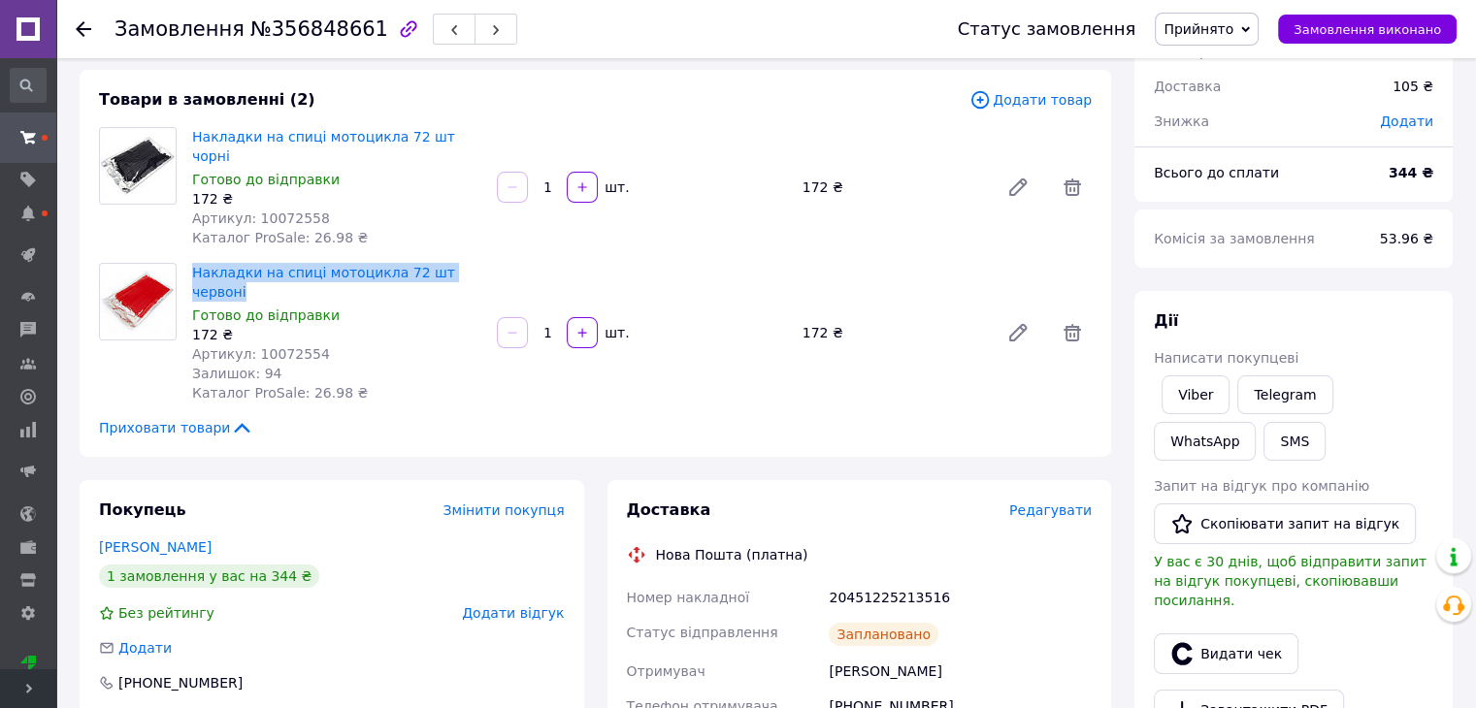
scroll to position [194, 0]
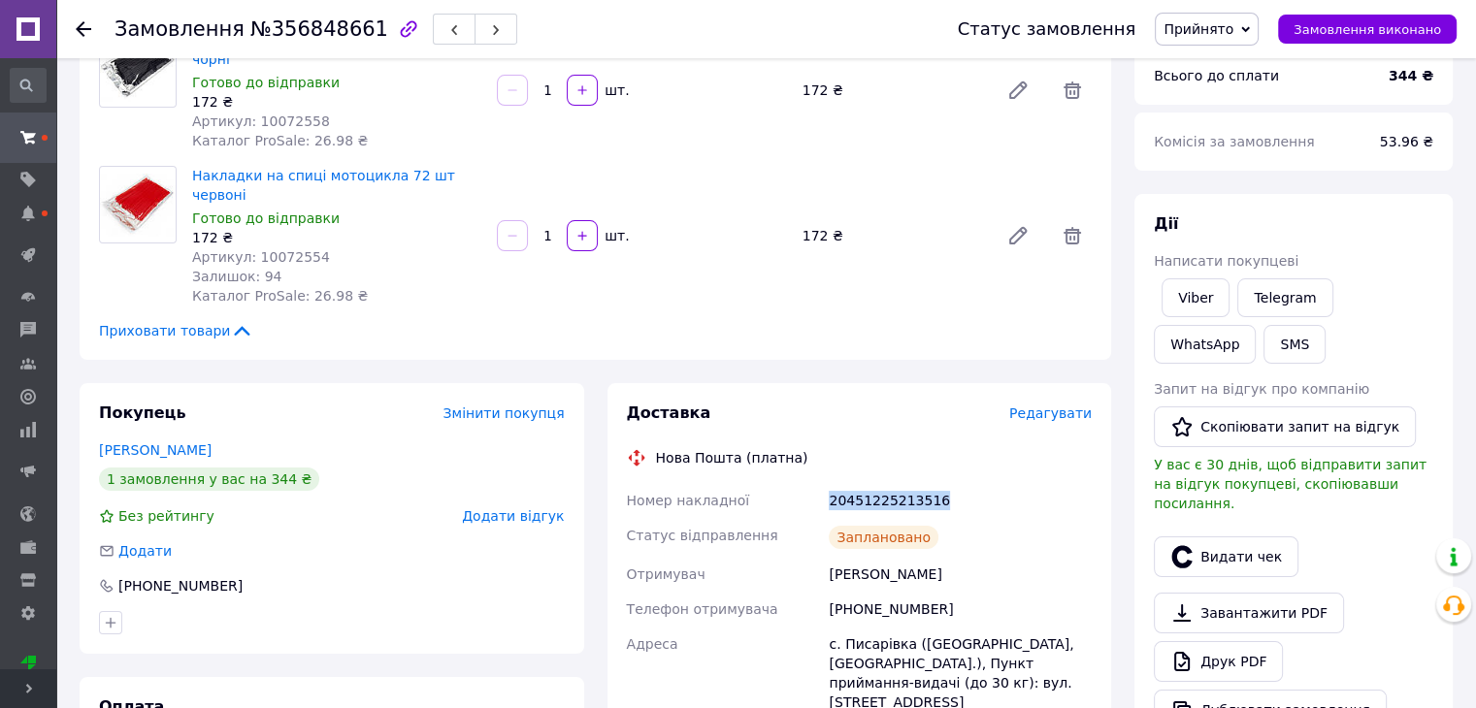
drag, startPoint x: 886, startPoint y: 459, endPoint x: 945, endPoint y: 458, distance: 59.2
copy div "Номер накладної 20451225213516"
click at [1208, 296] on link "Viber" at bounding box center [1195, 297] width 68 height 39
copy div "Номер накладної 20451225213516"
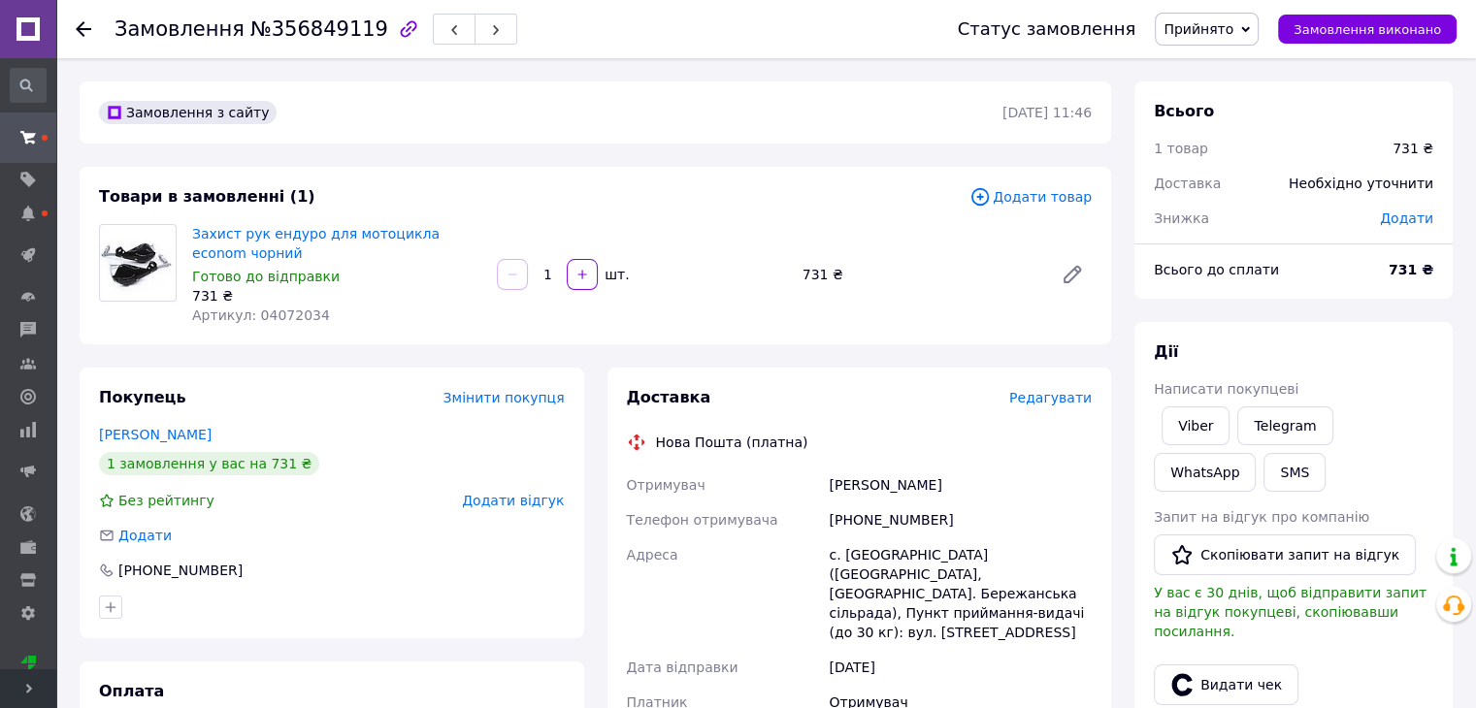
scroll to position [388, 0]
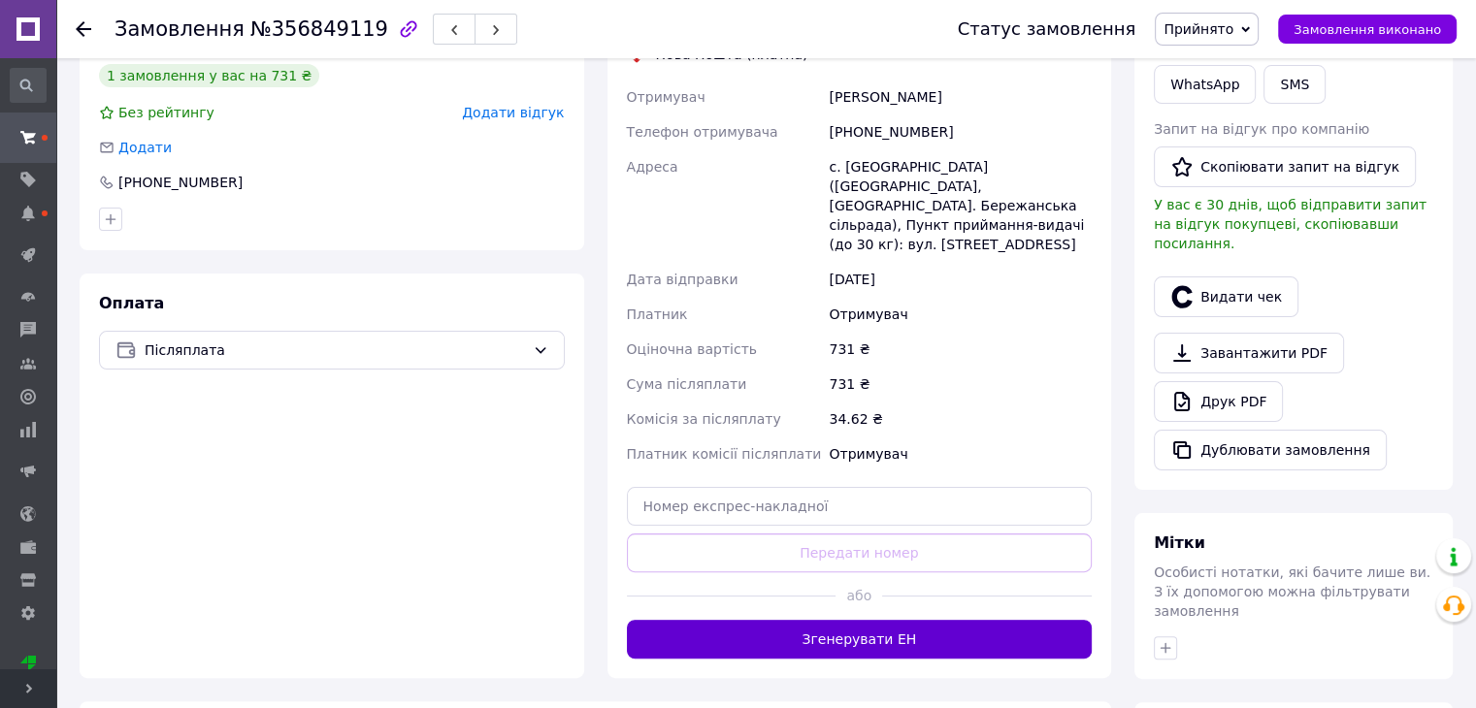
click at [945, 628] on button "Згенерувати ЕН" at bounding box center [860, 639] width 466 height 39
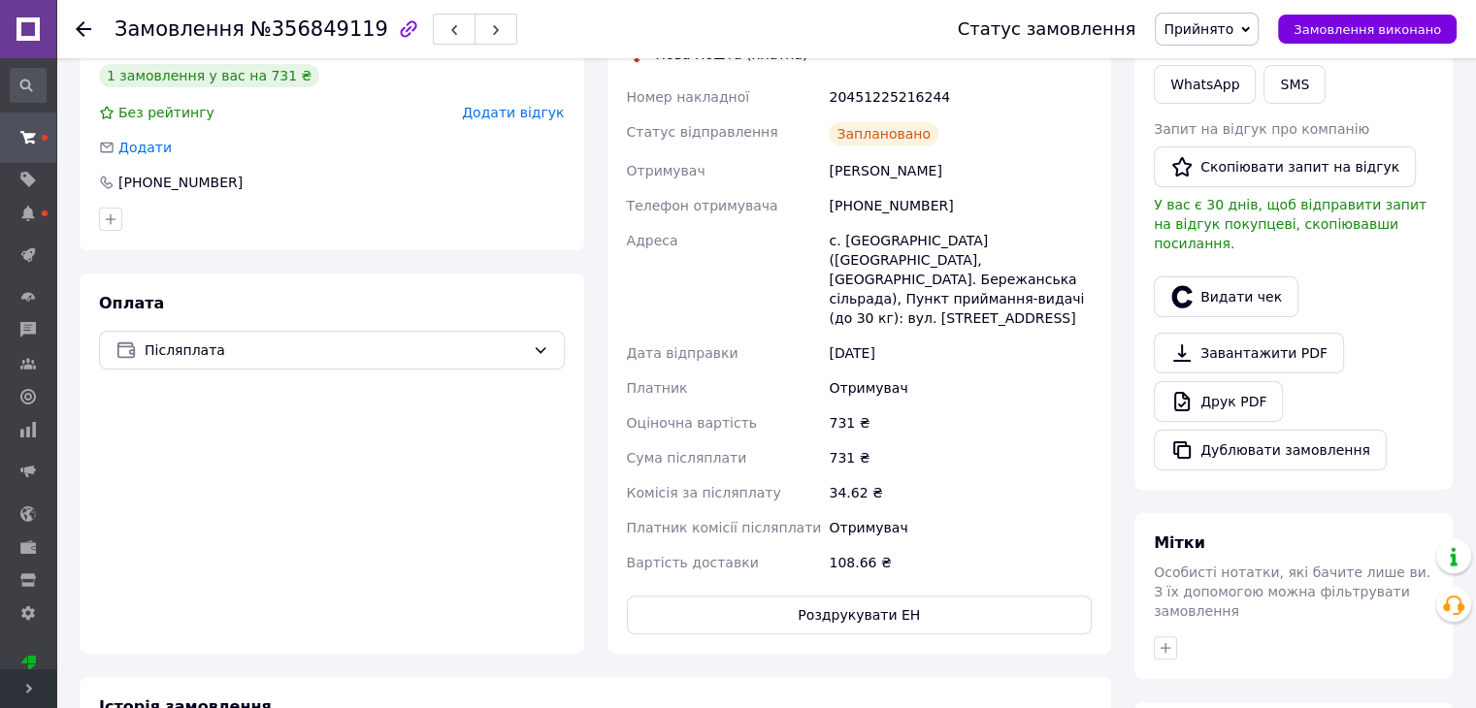
scroll to position [0, 0]
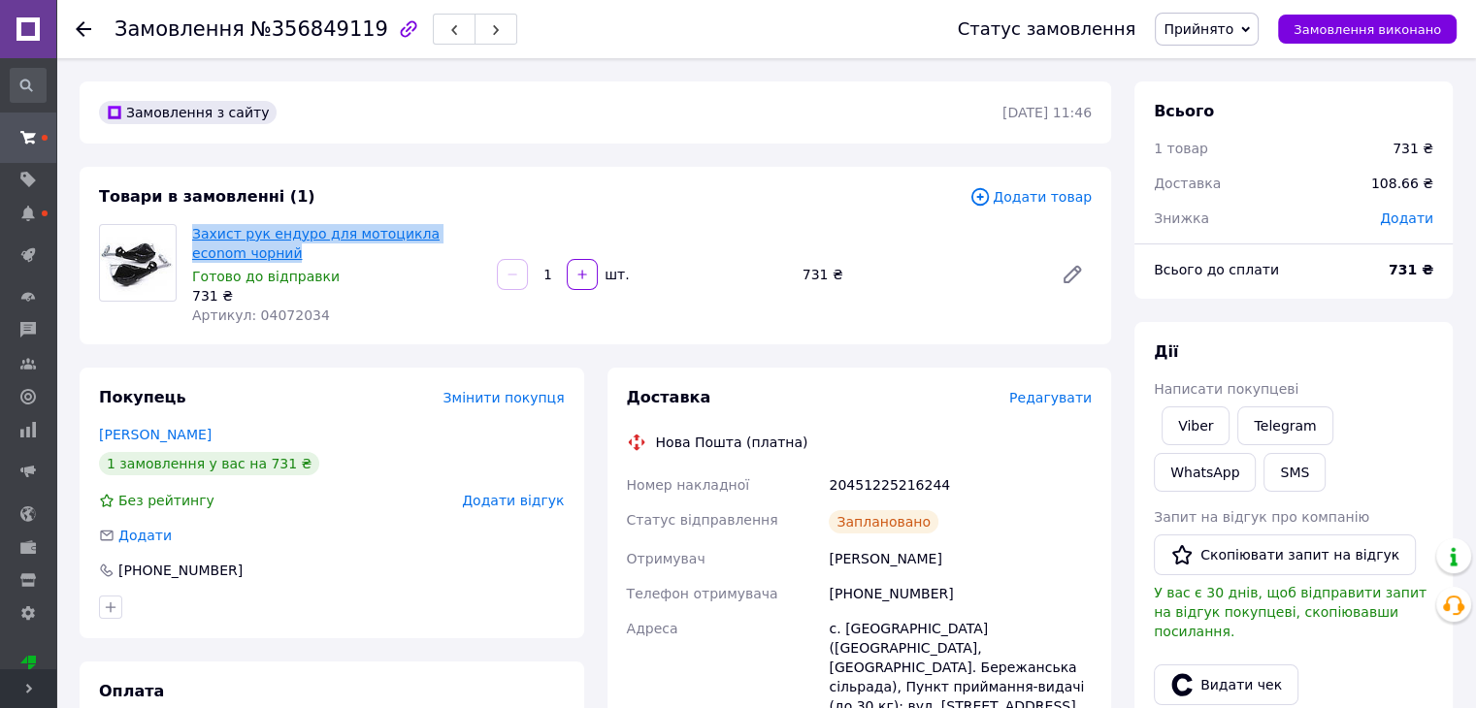
drag, startPoint x: 245, startPoint y: 249, endPoint x: 191, endPoint y: 234, distance: 56.5
click at [192, 234] on span "Захист рук ендуро для мотоцикла econom чорний" at bounding box center [336, 243] width 289 height 39
copy link "Захист рук ендуро для мотоцикла econom чорний"
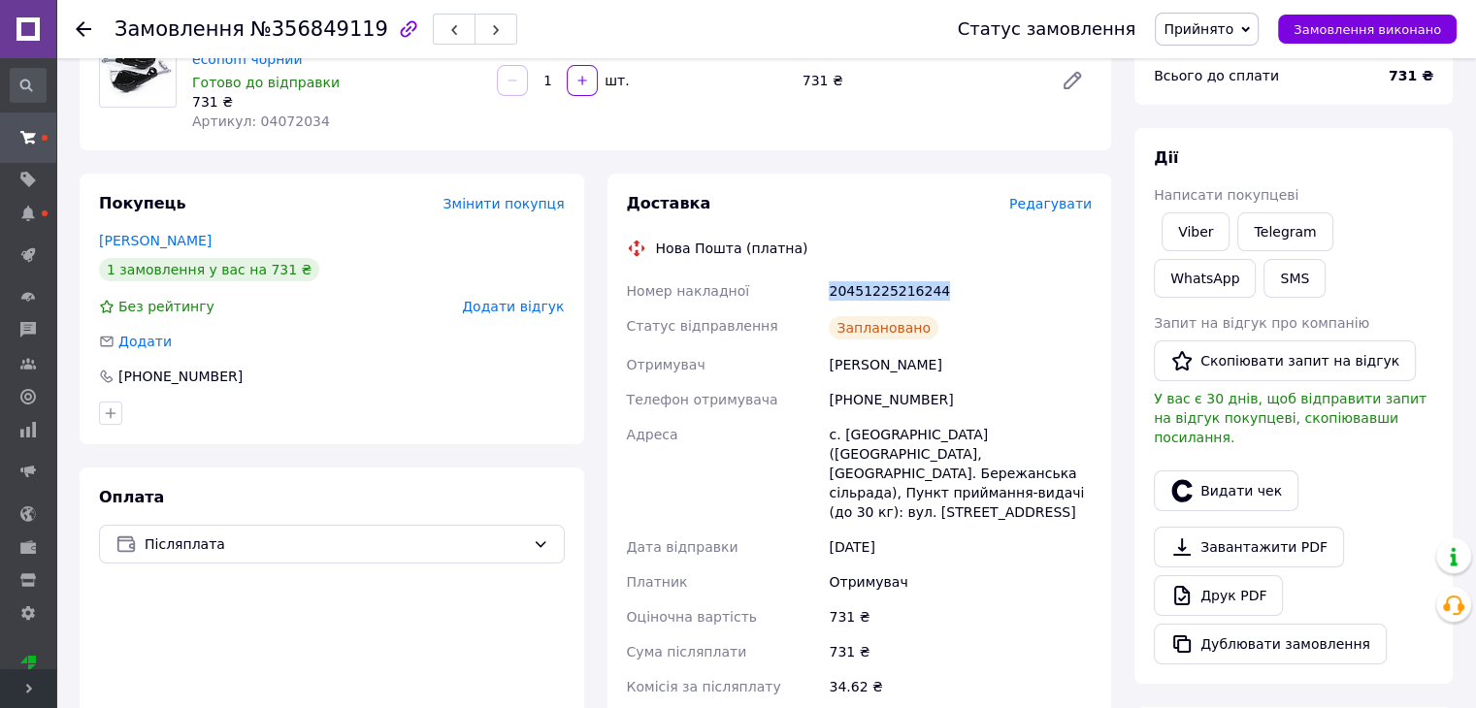
drag, startPoint x: 894, startPoint y: 273, endPoint x: 965, endPoint y: 273, distance: 70.8
click at [965, 273] on div "Доставка Редагувати Нова Пошта (платна) Номер накладної 20451225216244 Статус в…" at bounding box center [860, 510] width 466 height 635
copy div "Номер накладної 20451225216244"
click at [1233, 223] on div "Telegram" at bounding box center [1284, 232] width 103 height 47
click at [1203, 227] on link "Viber" at bounding box center [1195, 231] width 68 height 39
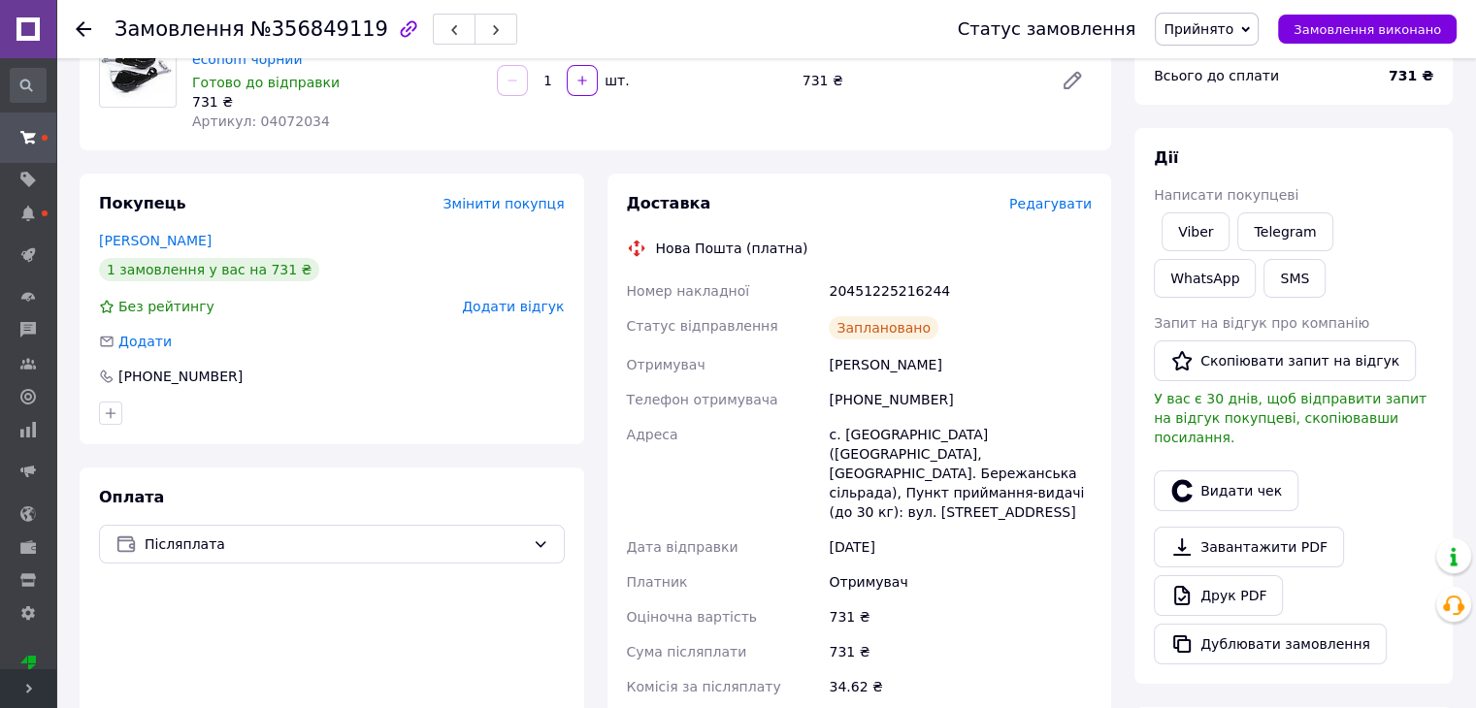
scroll to position [0, 0]
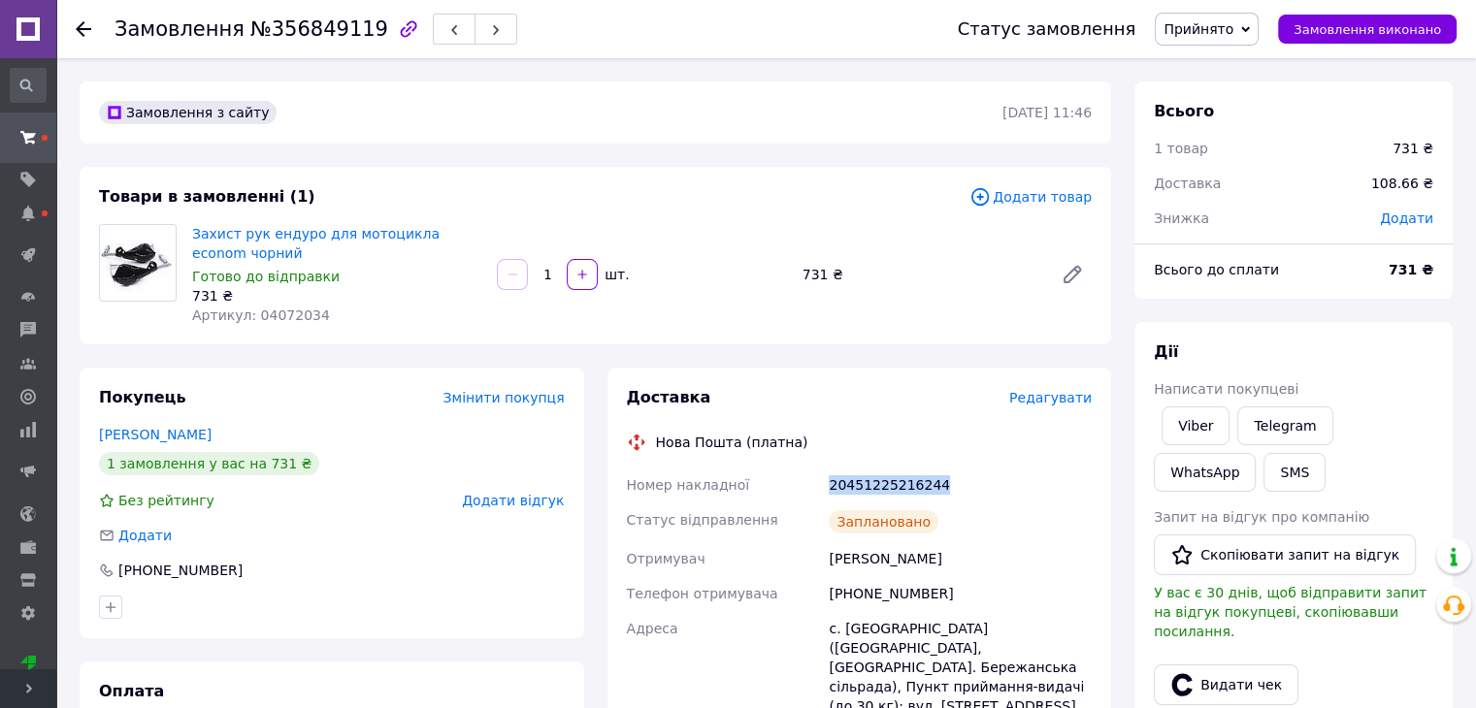
drag, startPoint x: 799, startPoint y: 476, endPoint x: 988, endPoint y: 487, distance: 188.5
click at [988, 487] on div "Номер накладної 20451225216244 Статус відправлення Заплановано Отримувач [PERSO…" at bounding box center [859, 718] width 473 height 501
copy div "Номер накладної 20451225216244"
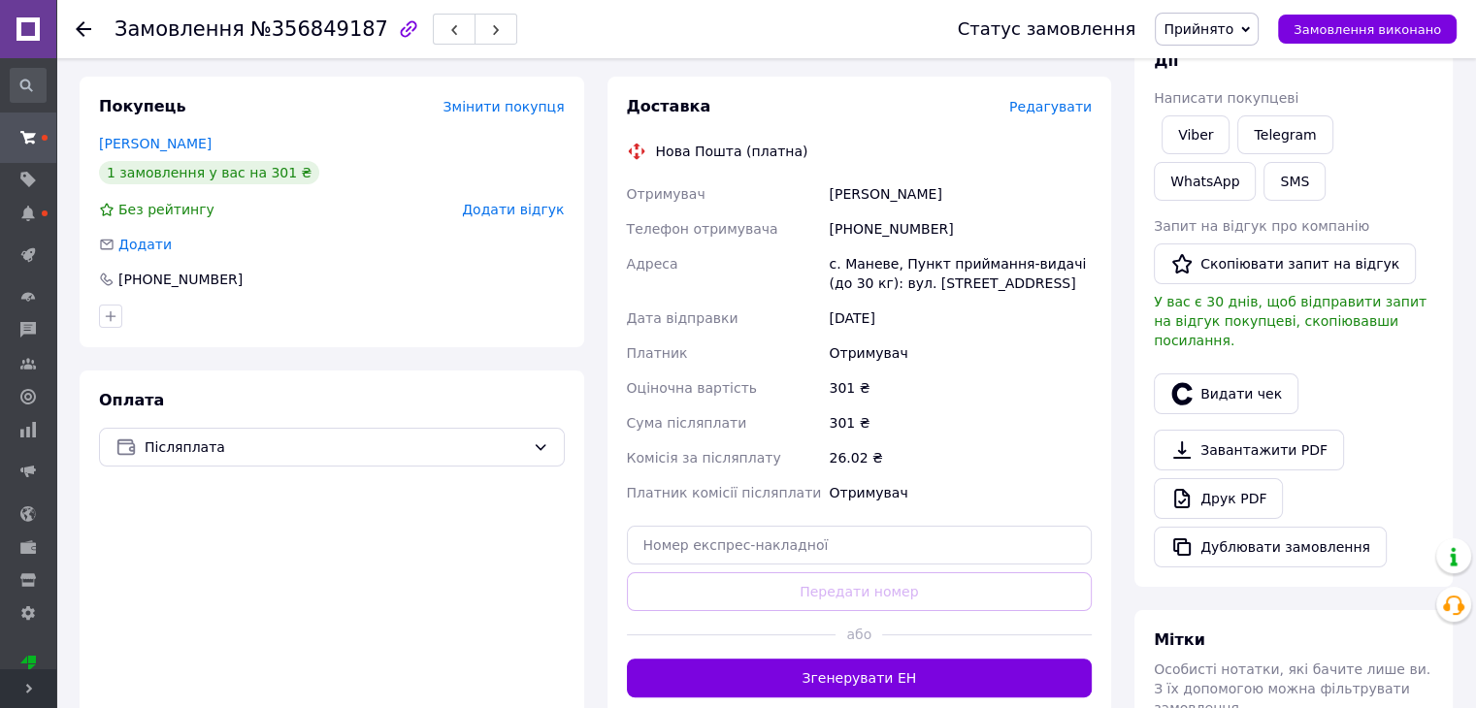
scroll to position [485, 0]
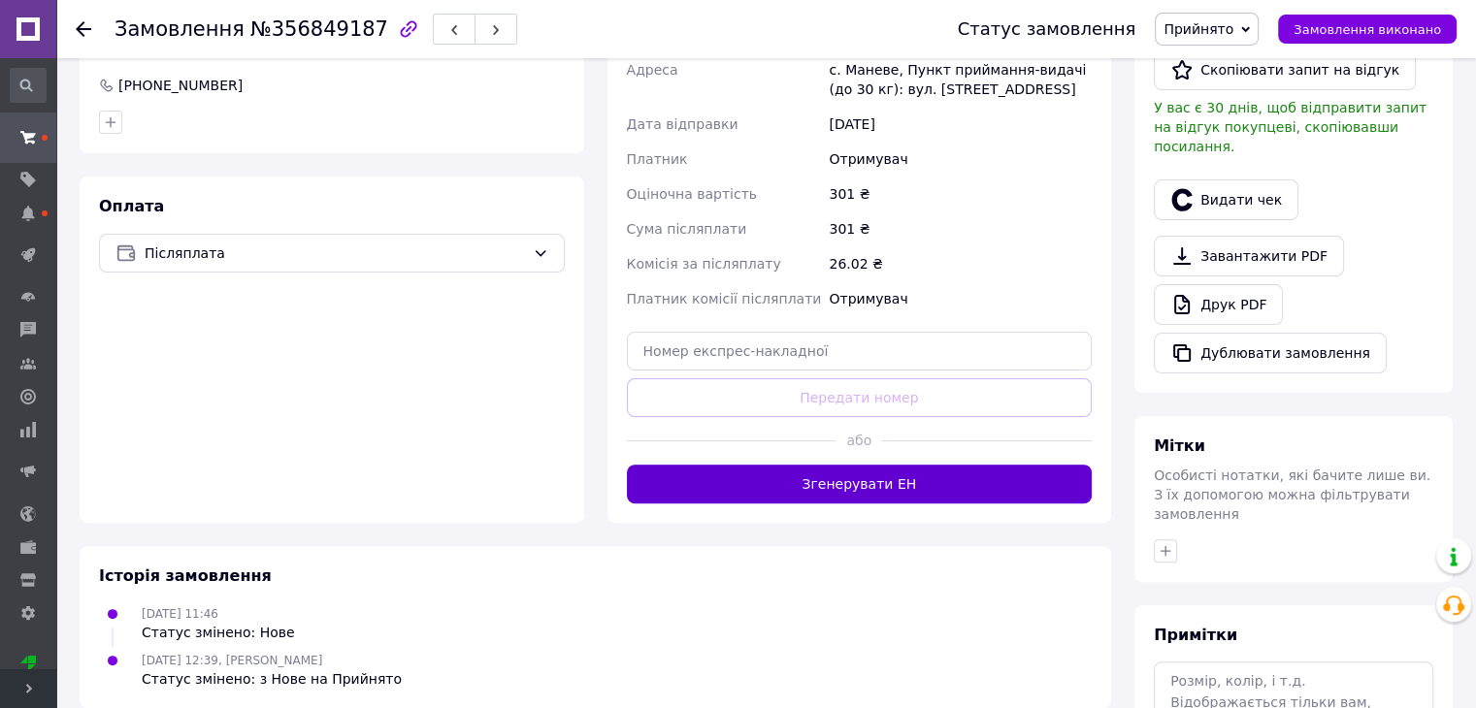
click at [915, 477] on button "Згенерувати ЕН" at bounding box center [860, 484] width 466 height 39
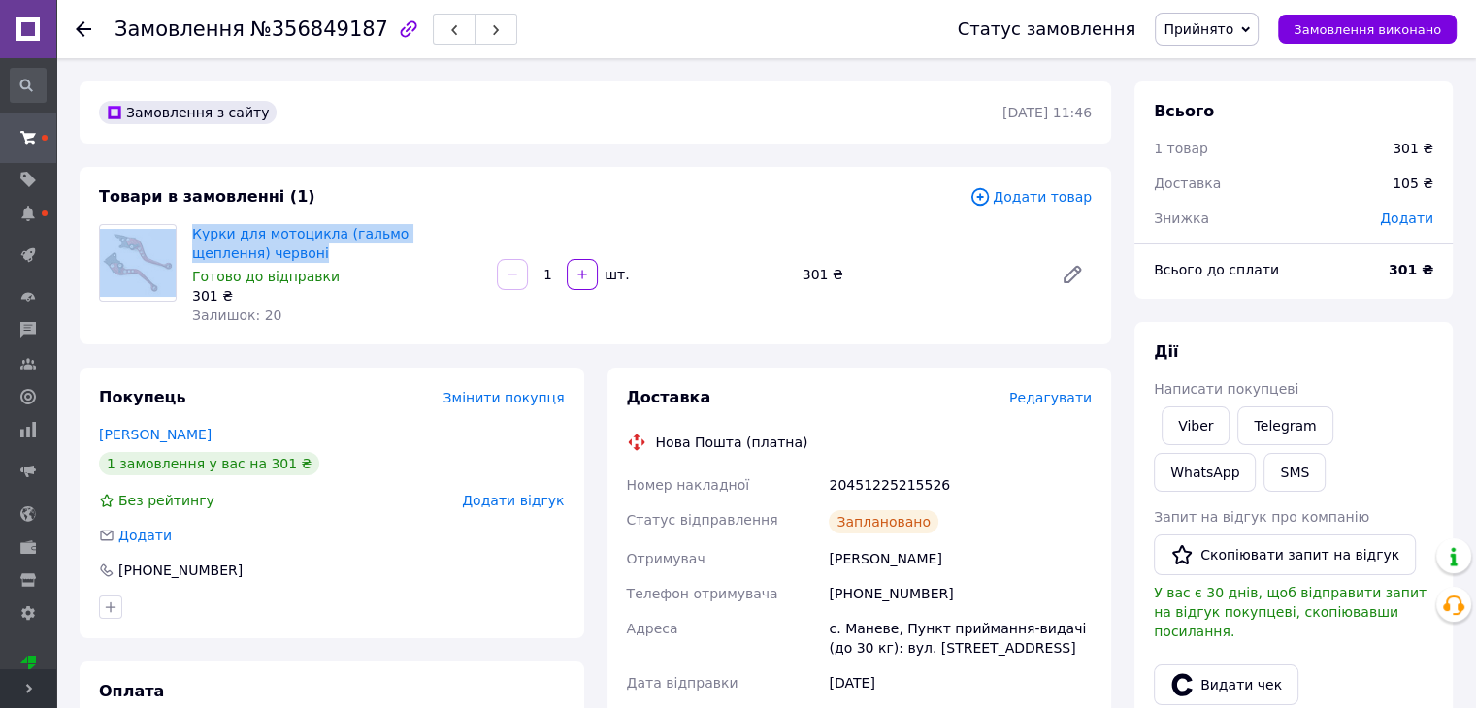
drag, startPoint x: 252, startPoint y: 250, endPoint x: 181, endPoint y: 218, distance: 77.7
click at [181, 218] on div "Товари в замовленні (1) Додати товар Курки для мотоцикла (гальмо щеплення) черв…" at bounding box center [595, 256] width 1031 height 178
drag, startPoint x: 410, startPoint y: 350, endPoint x: 365, endPoint y: 282, distance: 81.8
click at [410, 348] on div "Замовлення з сайту [DATE] 11:46 Товари в замовленні (1) Додати товар Курки для …" at bounding box center [595, 714] width 1055 height 1266
drag, startPoint x: 255, startPoint y: 250, endPoint x: 189, endPoint y: 220, distance: 72.5
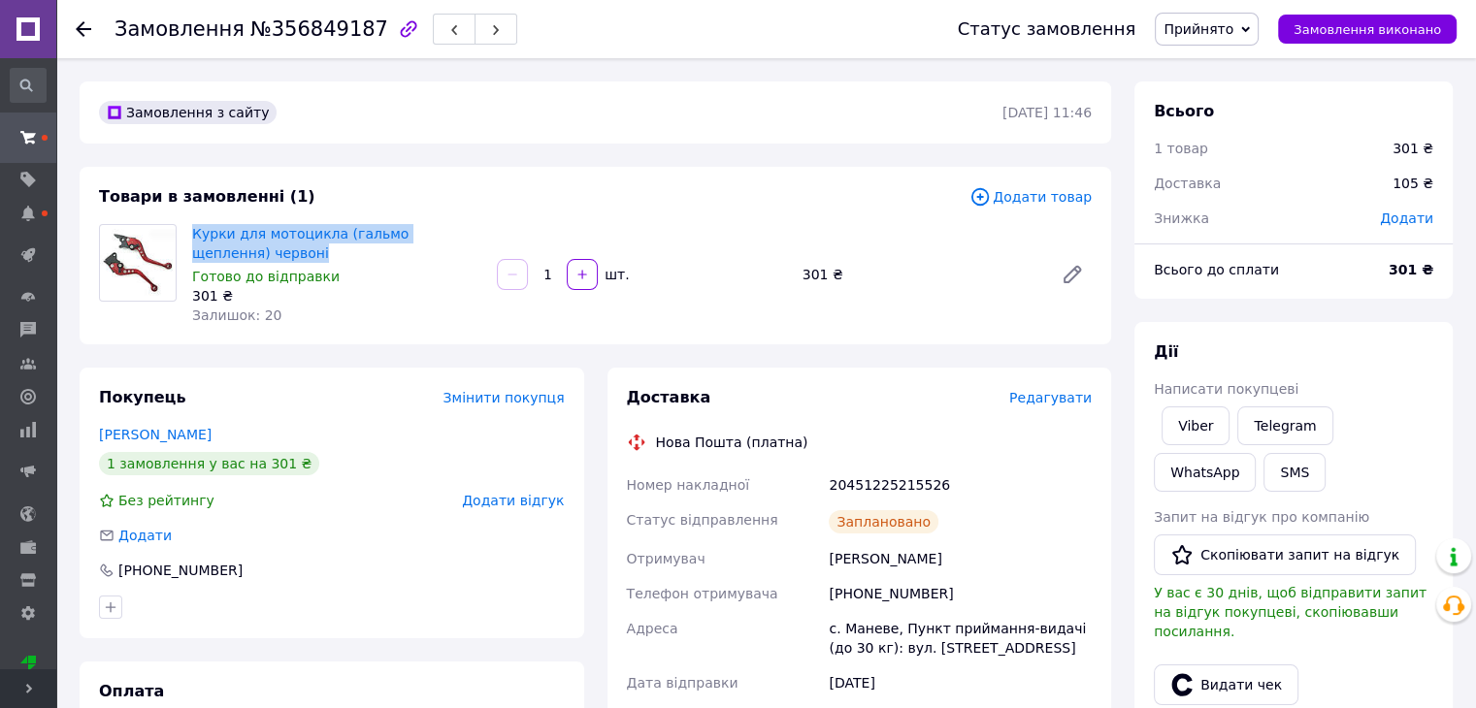
click at [189, 220] on div "Курки для мотоцикла (гальмо щеплення) червоні Готово до відправки 301 ₴ Залишок…" at bounding box center [336, 274] width 305 height 109
copy link "Курки для мотоцикла (гальмо щеплення) червоні"
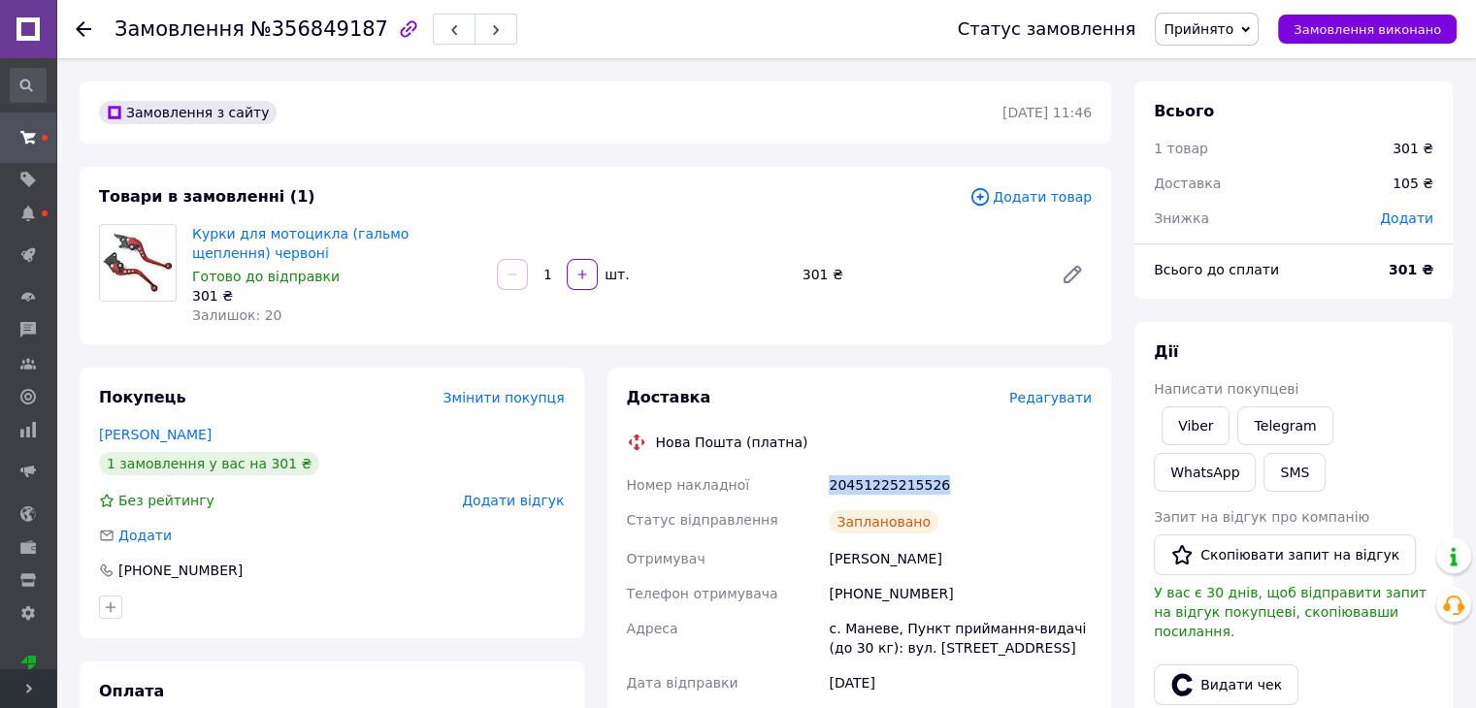
drag, startPoint x: 822, startPoint y: 485, endPoint x: 949, endPoint y: 494, distance: 127.4
click at [949, 494] on div "Номер накладної 20451225215526 Статус відправлення Заплановано Отримувач [PERSO…" at bounding box center [859, 689] width 473 height 442
copy div "Номер накладної 20451225215526"
click at [1187, 432] on link "Viber" at bounding box center [1195, 425] width 68 height 39
copy div "Номер накладної 20451225215526"
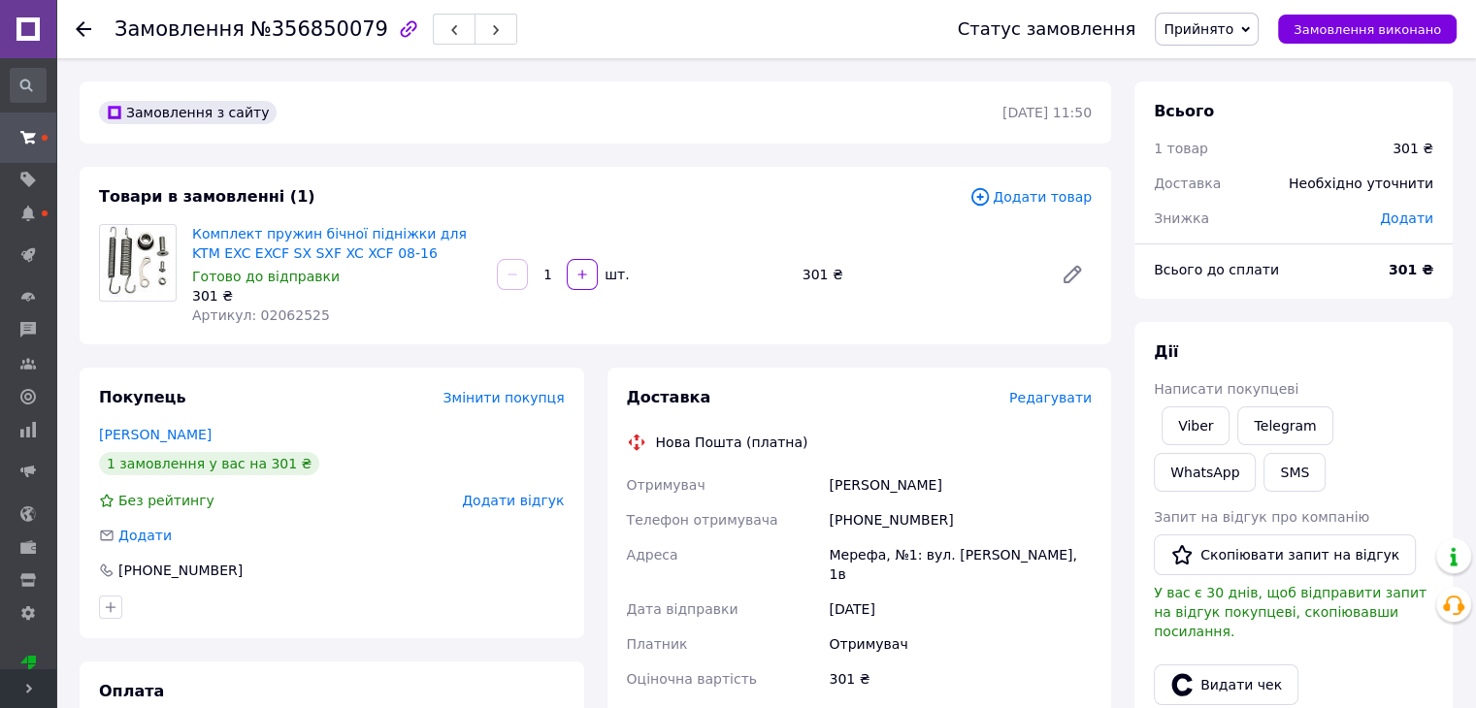
scroll to position [388, 0]
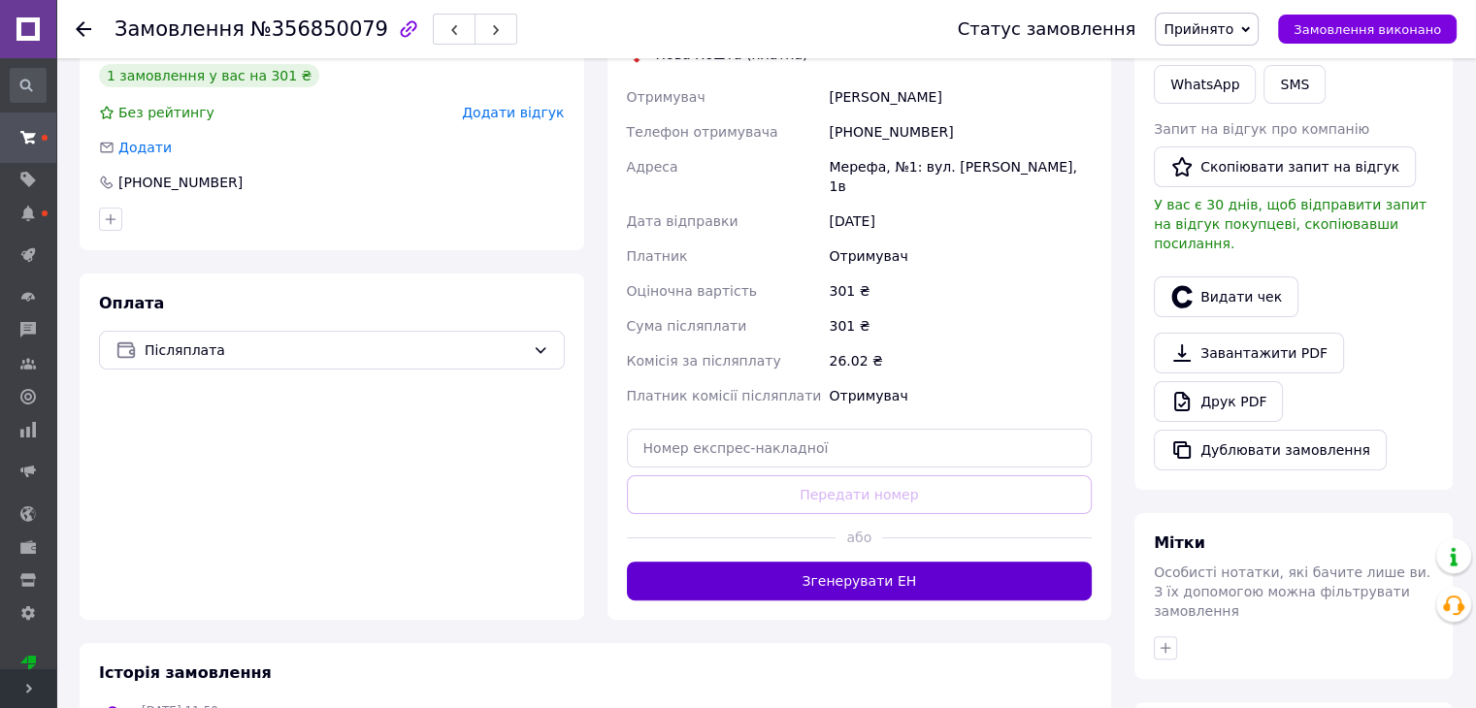
click at [935, 562] on button "Згенерувати ЕН" at bounding box center [860, 581] width 466 height 39
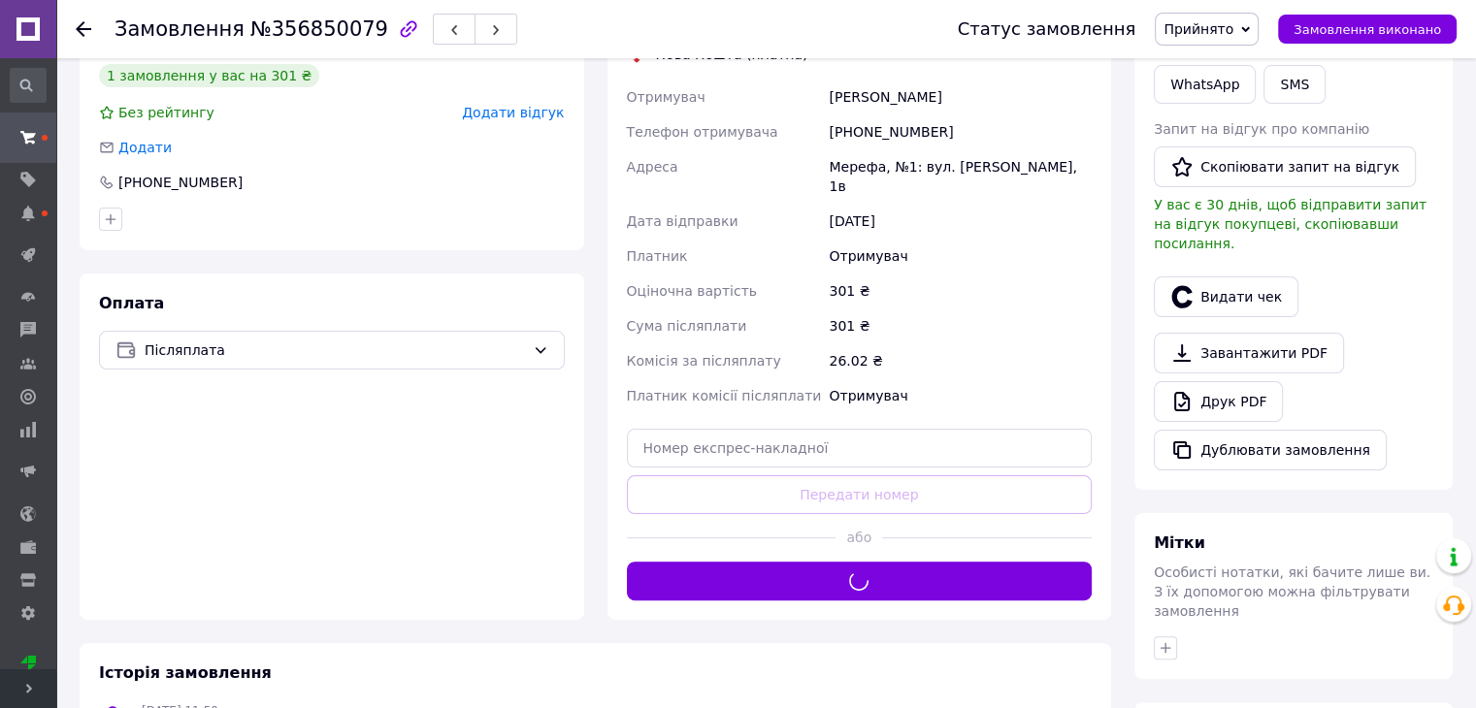
scroll to position [0, 0]
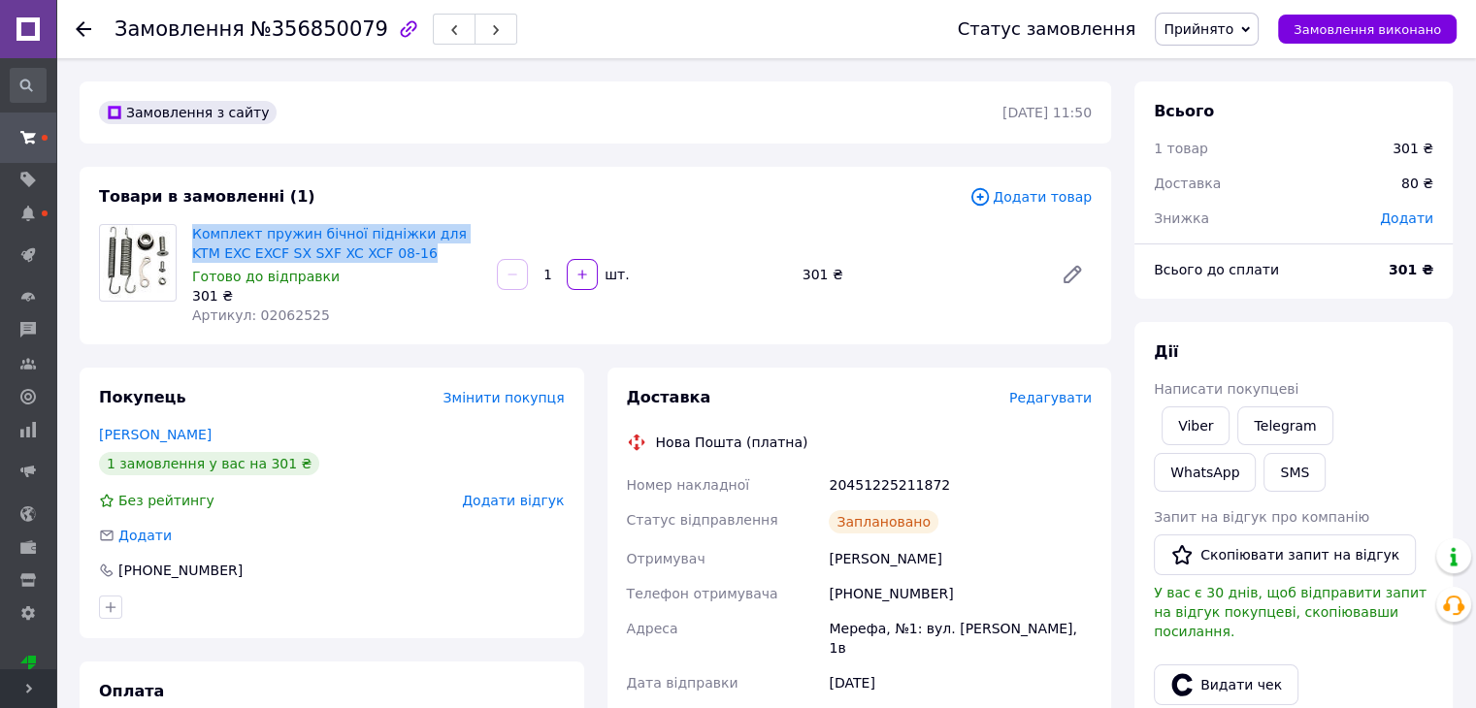
drag, startPoint x: 427, startPoint y: 248, endPoint x: 190, endPoint y: 233, distance: 237.2
click at [190, 233] on div "Комплект пружин бічної підніжки для KTM EXC EXCF SX SXF XC XCF 08-16 Готово до …" at bounding box center [336, 274] width 305 height 109
copy link "Комплект пружин бічної підніжки для KTM EXC EXCF SX SXF XC XCF 08-16"
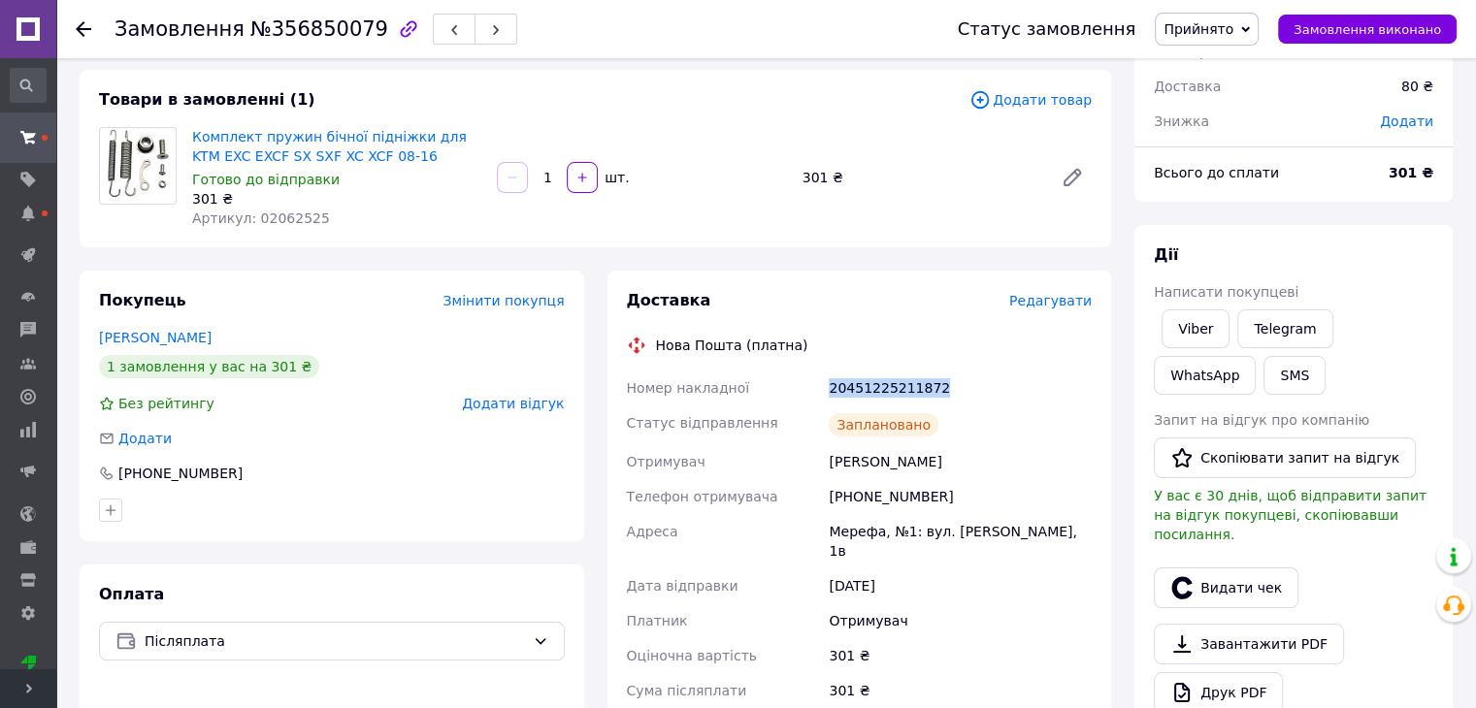
drag, startPoint x: 864, startPoint y: 385, endPoint x: 948, endPoint y: 386, distance: 83.4
click at [948, 386] on div "Номер накладної 20451225211872 Статус відправлення Заплановано Отримувач Наумен…" at bounding box center [859, 592] width 473 height 442
copy div "Номер накладної 20451225211872"
click at [1196, 336] on link "Viber" at bounding box center [1195, 328] width 68 height 39
copy div "Номер накладної 20451225211872"
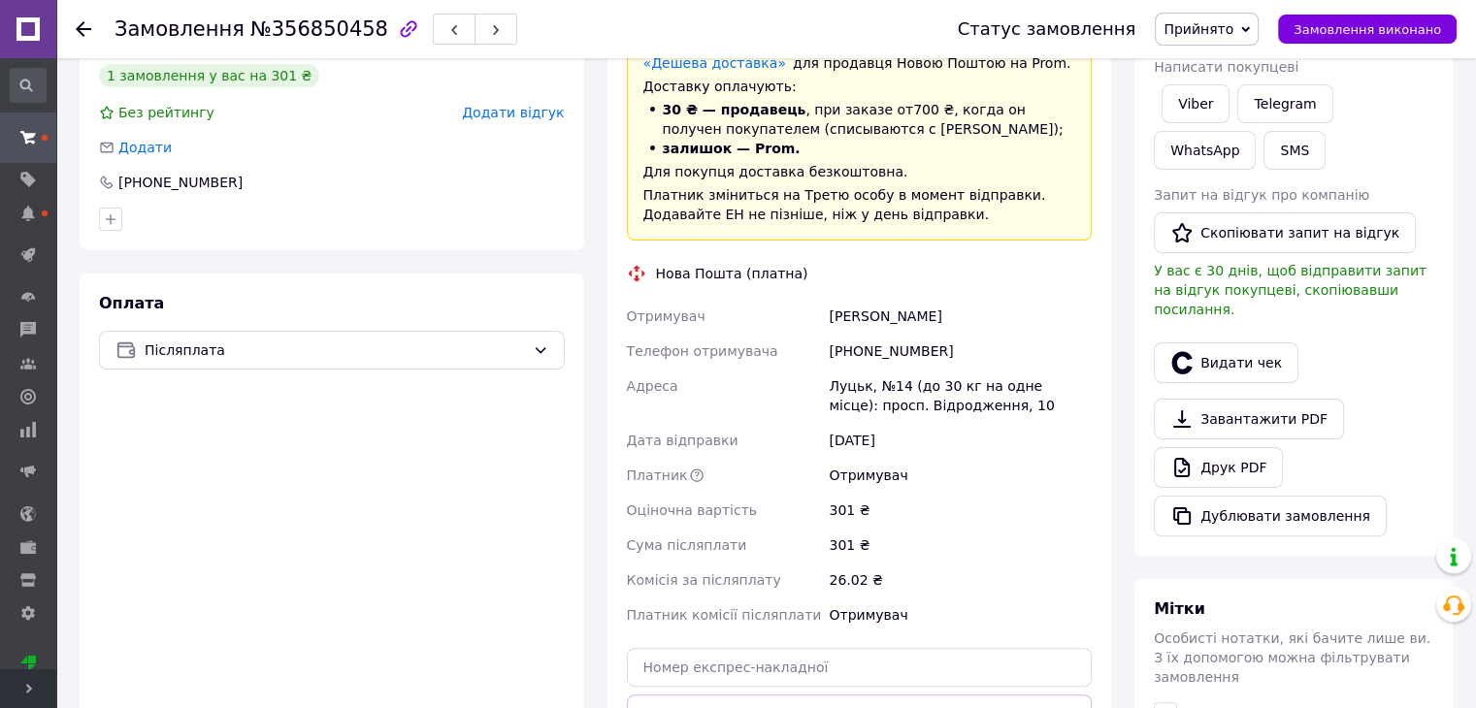
scroll to position [485, 0]
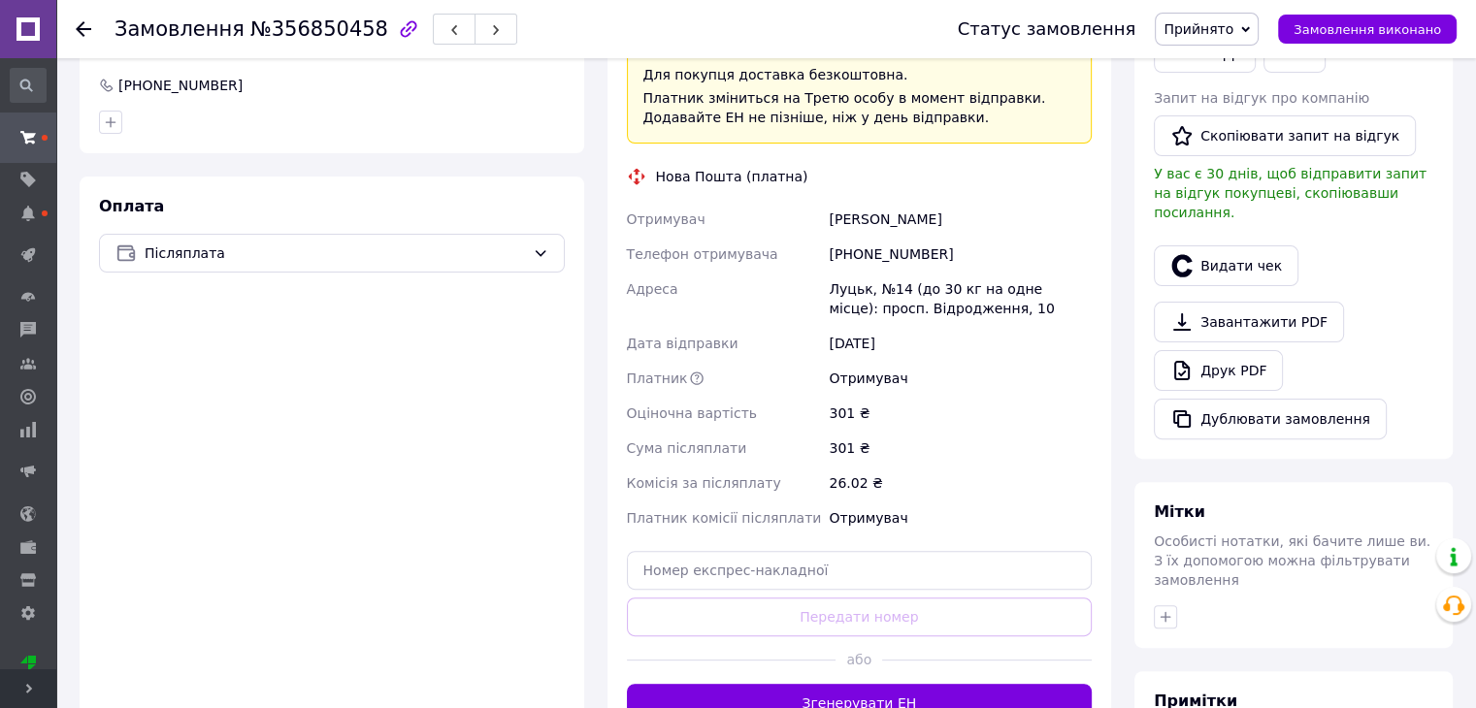
click at [953, 679] on div at bounding box center [987, 660] width 210 height 48
click at [955, 680] on div at bounding box center [987, 660] width 210 height 48
click at [960, 688] on button "Згенерувати ЕН" at bounding box center [860, 703] width 466 height 39
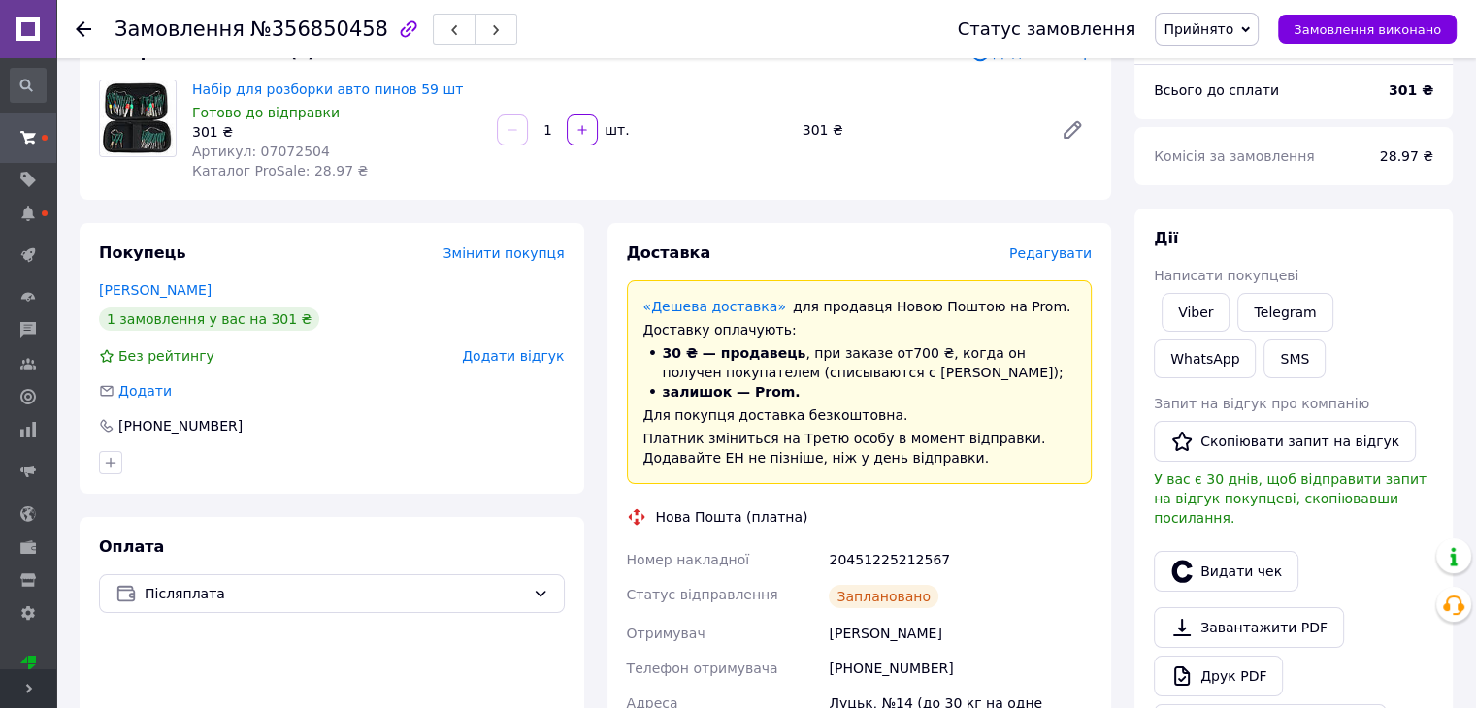
scroll to position [0, 0]
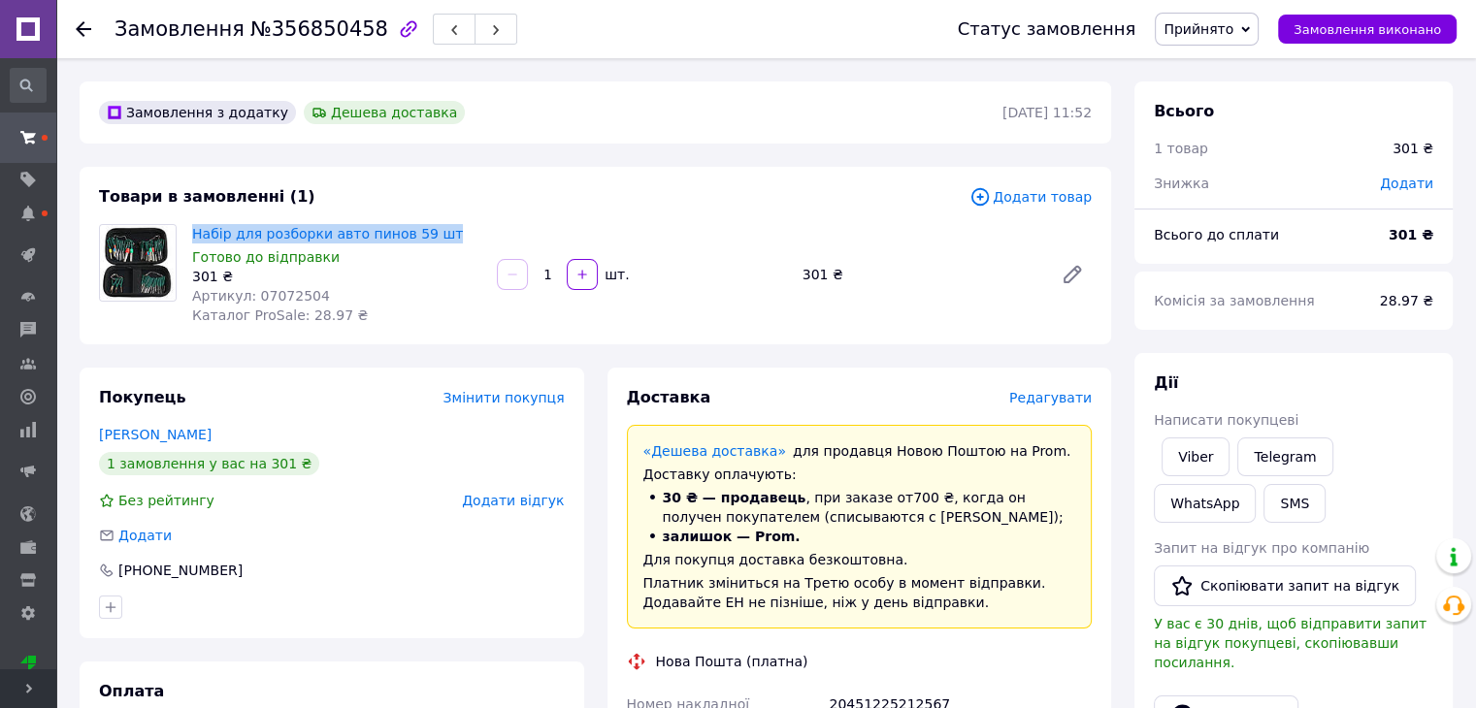
drag, startPoint x: 440, startPoint y: 231, endPoint x: 186, endPoint y: 230, distance: 254.2
click at [186, 230] on div "Набір для розборки авто пинов 59 шт Готово до відправки 301 ₴ Артикул: 07072504…" at bounding box center [336, 274] width 305 height 109
copy link "Набір для розборки авто пинов 59 шт"
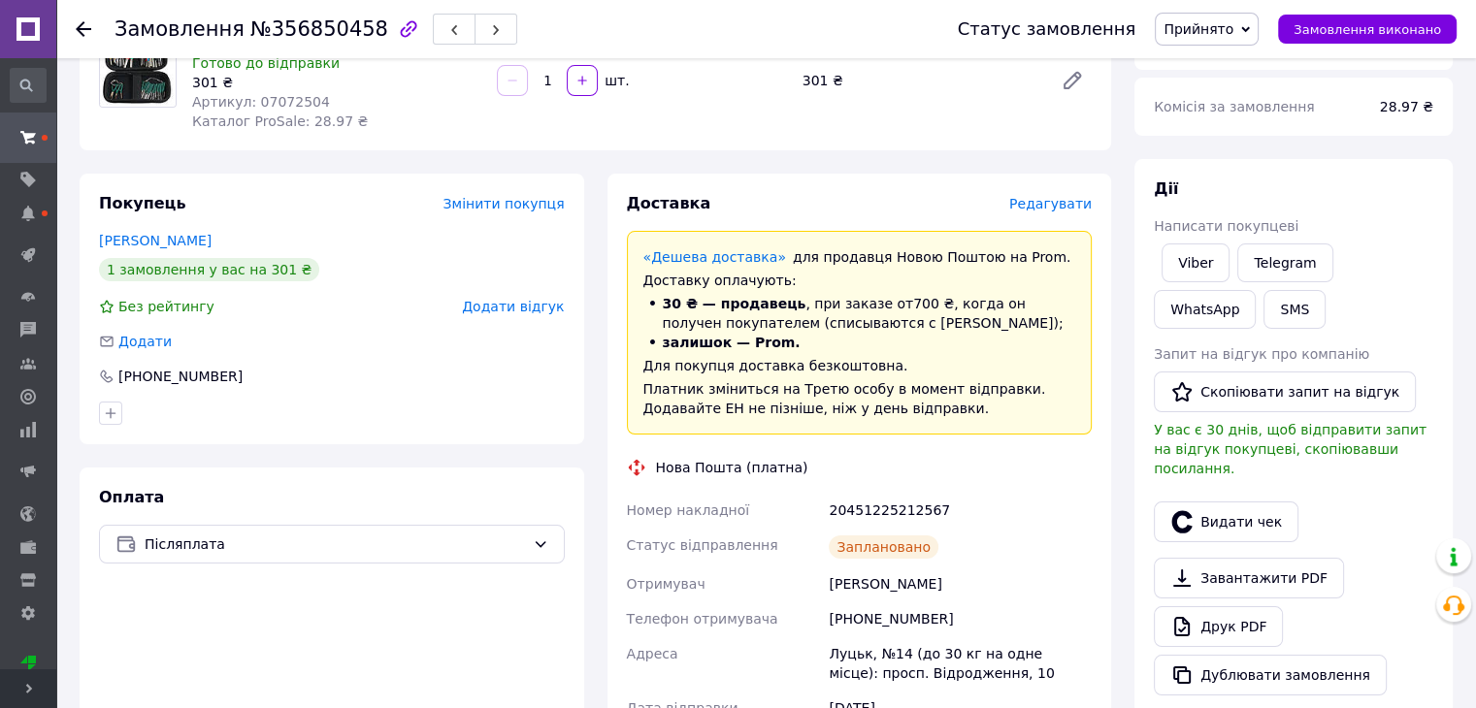
scroll to position [291, 0]
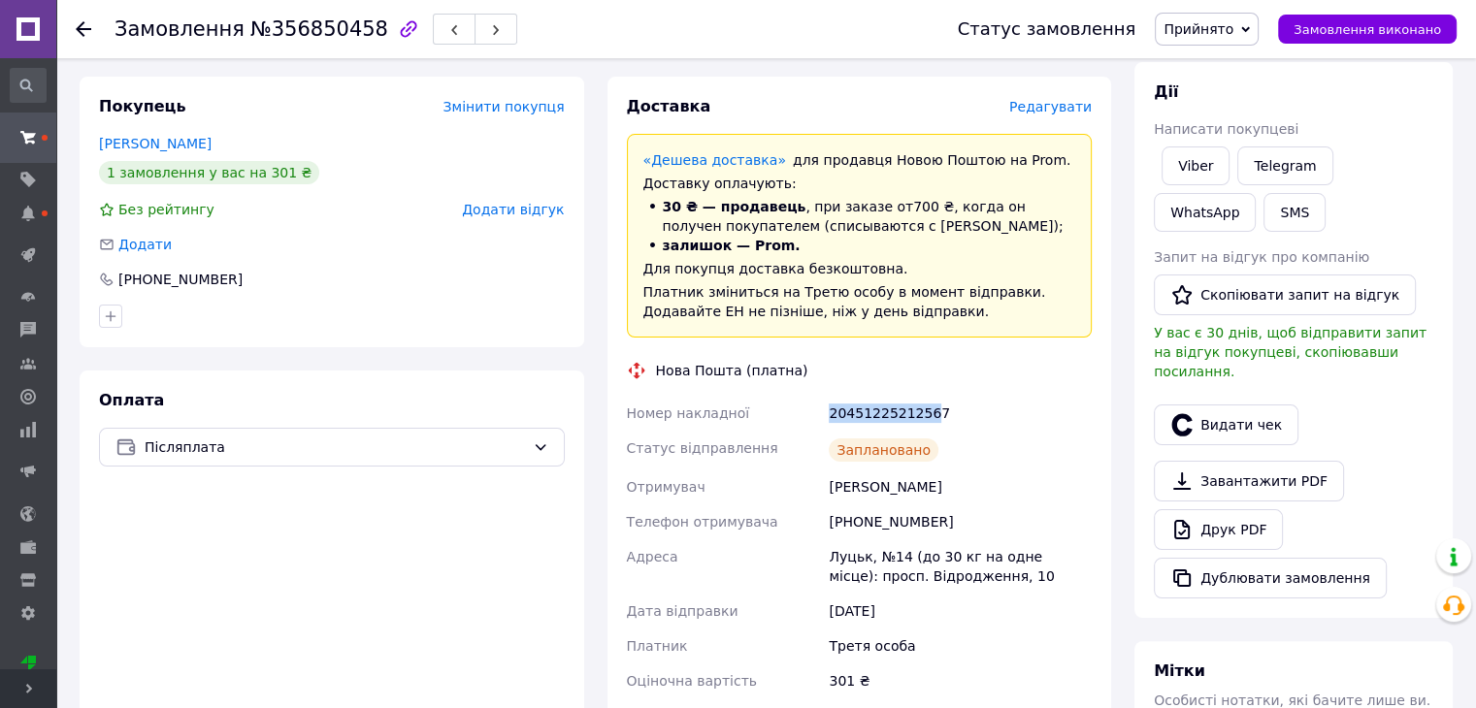
drag, startPoint x: 810, startPoint y: 412, endPoint x: 920, endPoint y: 416, distance: 109.7
click at [920, 416] on div "Номер накладної 20451225212567 Статус відправлення Заплановано Отримувач Володи…" at bounding box center [859, 599] width 473 height 407
click at [920, 416] on div "20451225212567" at bounding box center [960, 413] width 271 height 35
drag, startPoint x: 816, startPoint y: 405, endPoint x: 972, endPoint y: 417, distance: 156.7
click at [972, 417] on div "Номер накладної 20451225212567 Статус відправлення Заплановано Отримувач Володи…" at bounding box center [859, 599] width 473 height 407
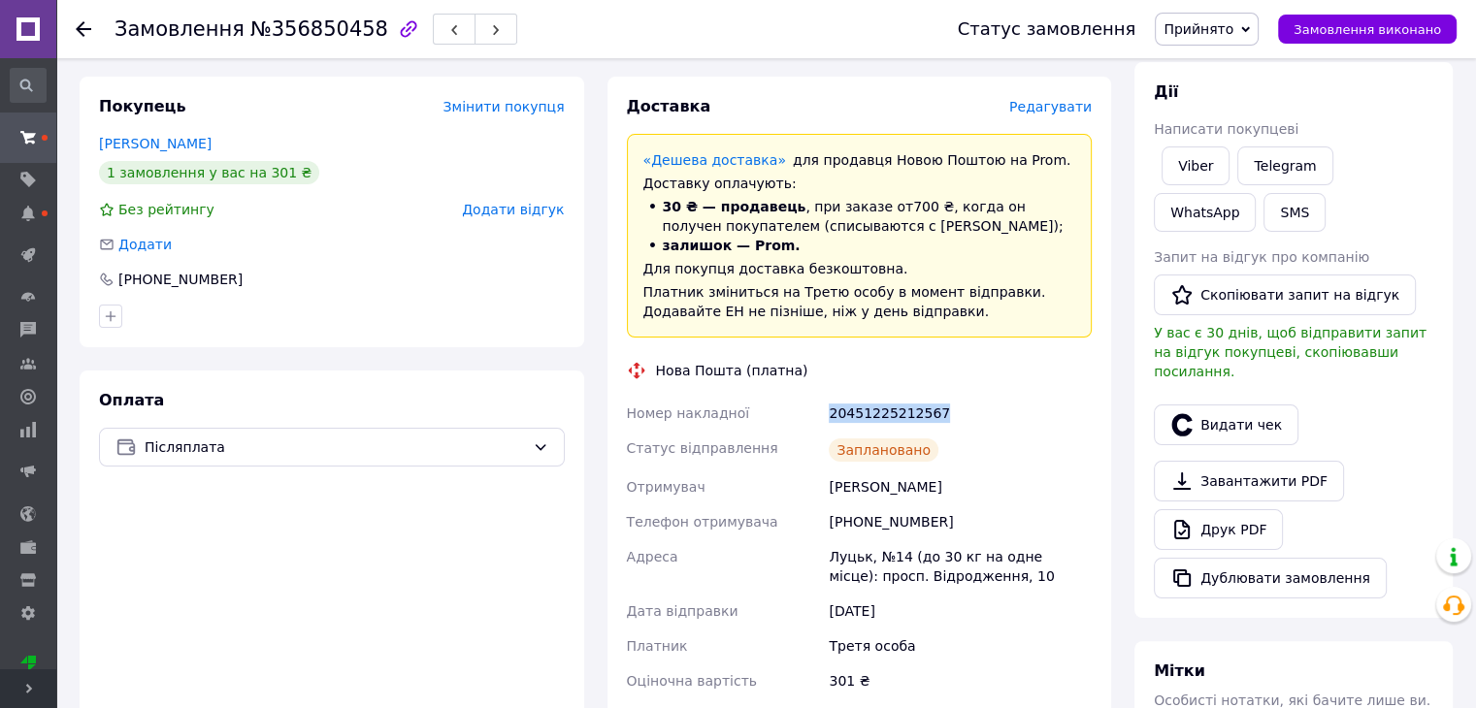
copy div "Номер накладної 20451225212567"
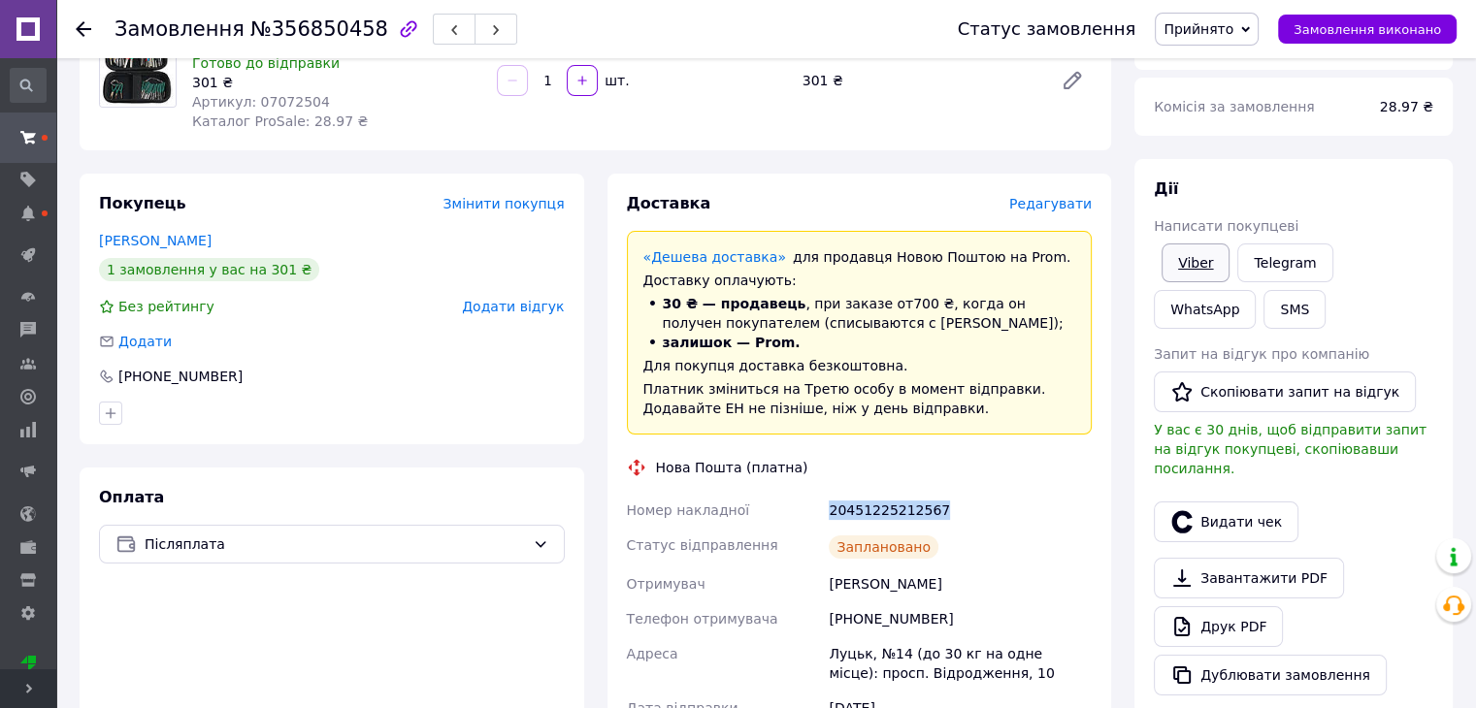
click at [1198, 264] on link "Viber" at bounding box center [1195, 262] width 68 height 39
copy div "Номер накладної 20451225212567"
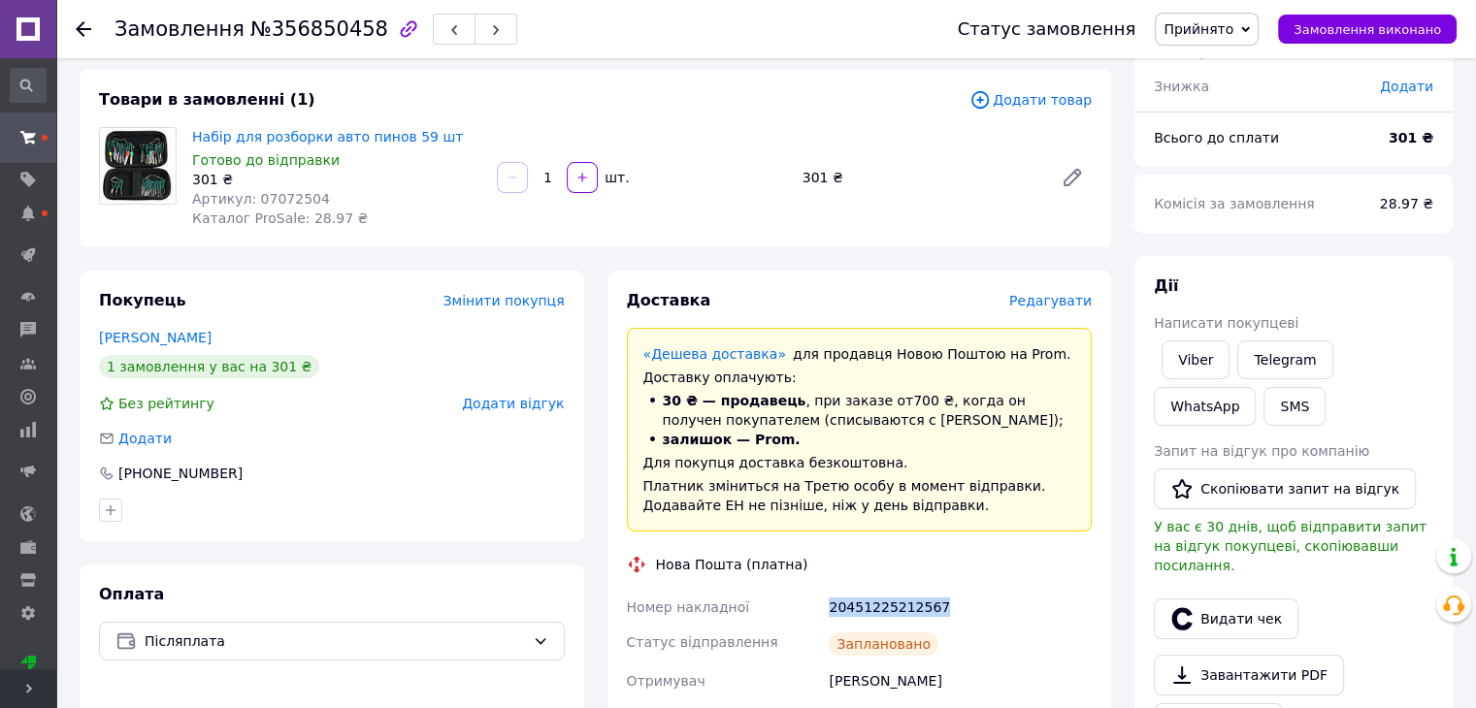
scroll to position [0, 0]
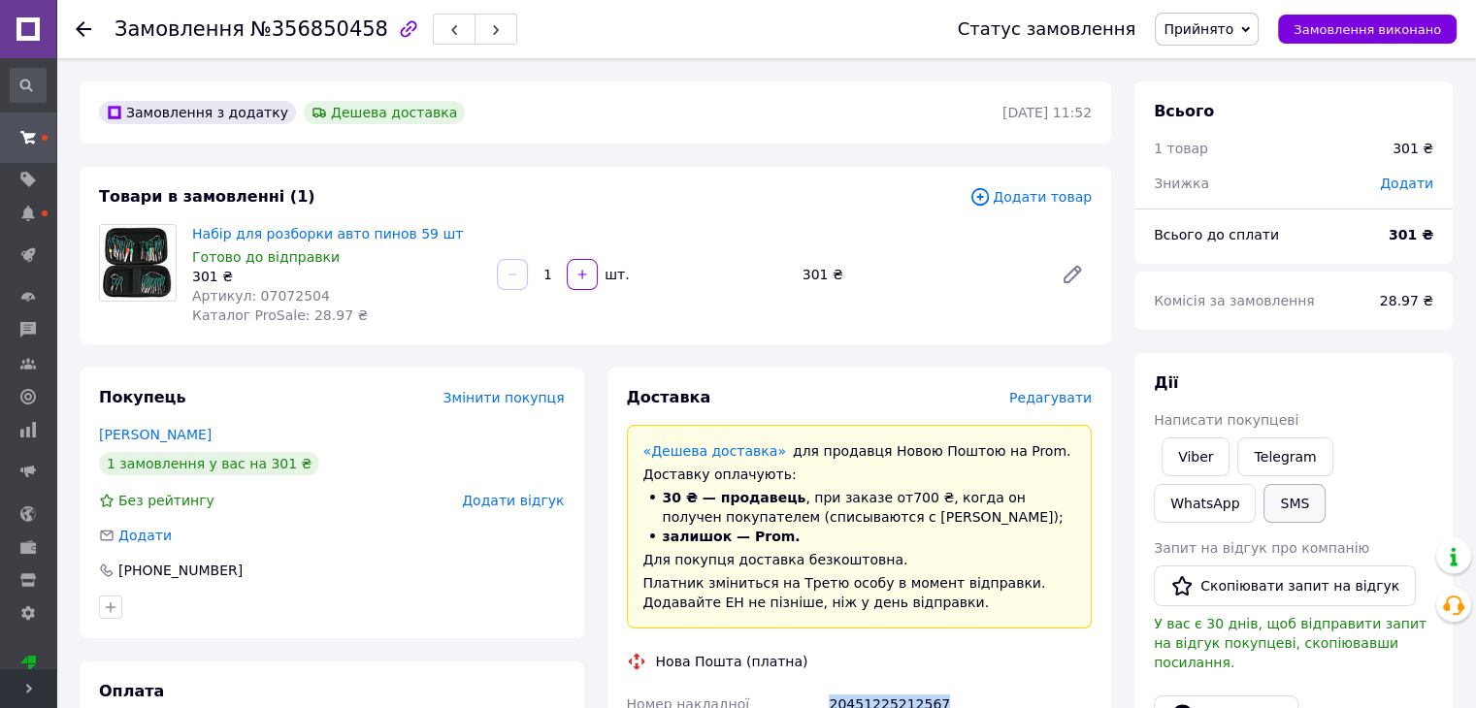
click at [1263, 508] on button "SMS" at bounding box center [1294, 503] width 62 height 39
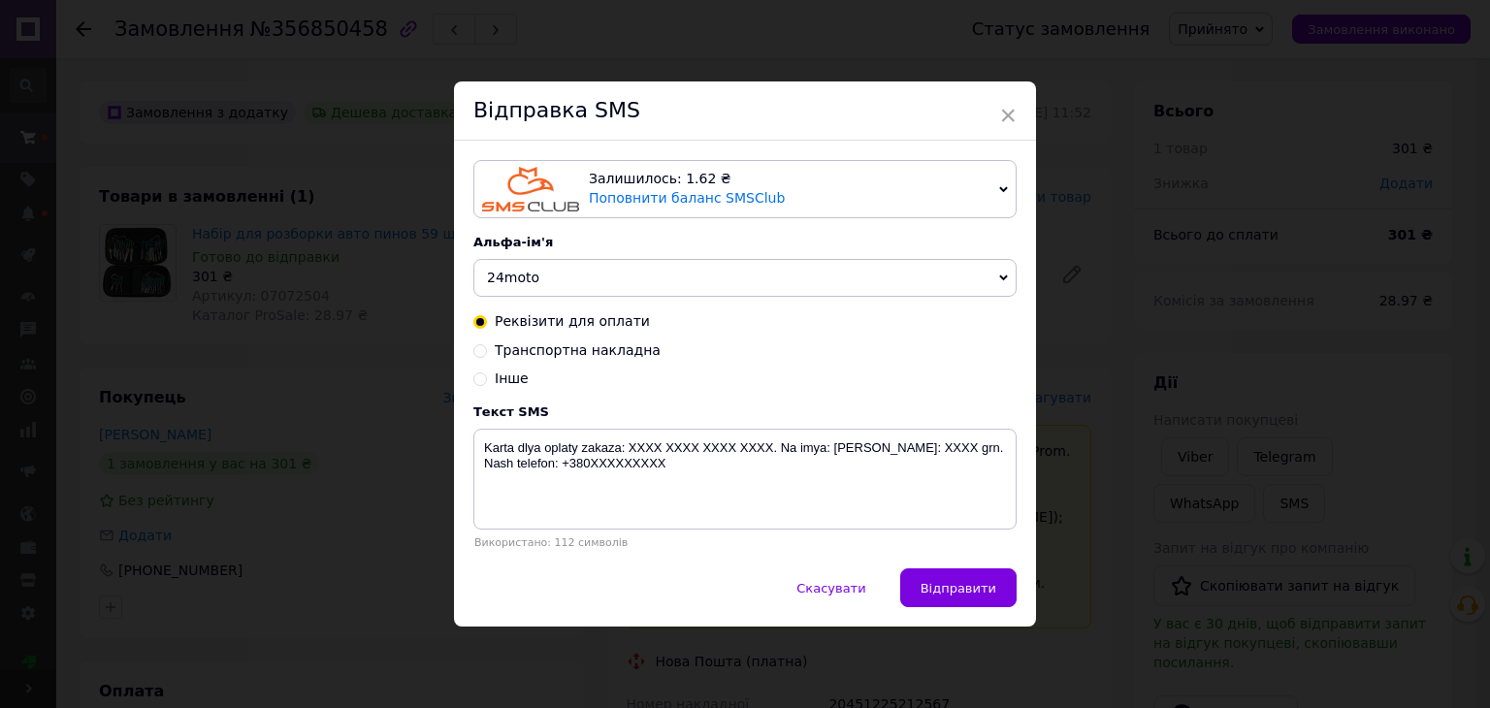
click at [594, 362] on div "Реквізити для оплати Транспортна накладна Інше" at bounding box center [744, 350] width 543 height 77
click at [597, 334] on div "Реквізити для оплати Транспортна накладна Інше" at bounding box center [744, 350] width 543 height 77
click at [602, 363] on div "Реквізити для оплати Транспортна накладна Інше" at bounding box center [744, 350] width 543 height 77
click at [614, 358] on span "Транспортна накладна" at bounding box center [578, 350] width 166 height 16
click at [487, 356] on input "Транспортна накладна" at bounding box center [480, 349] width 14 height 14
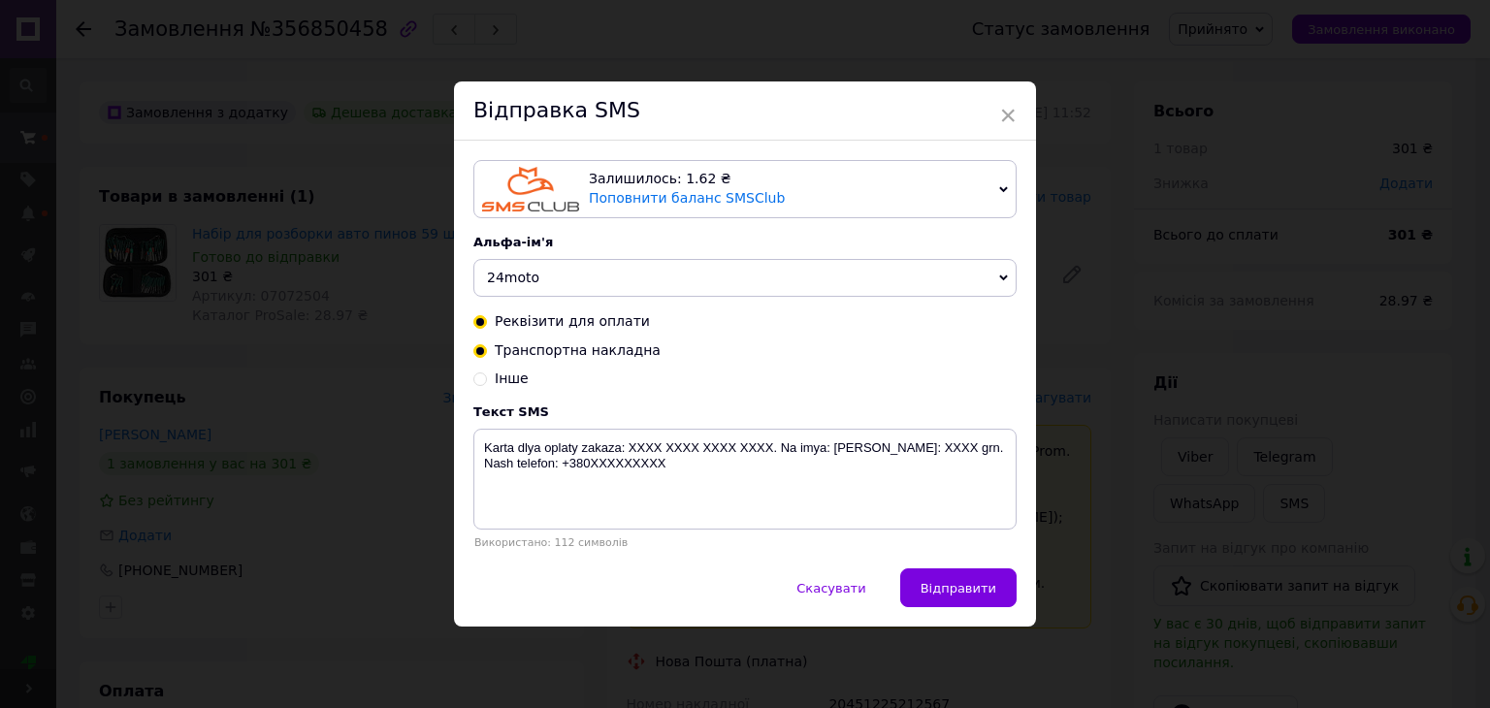
radio input "true"
radio input "false"
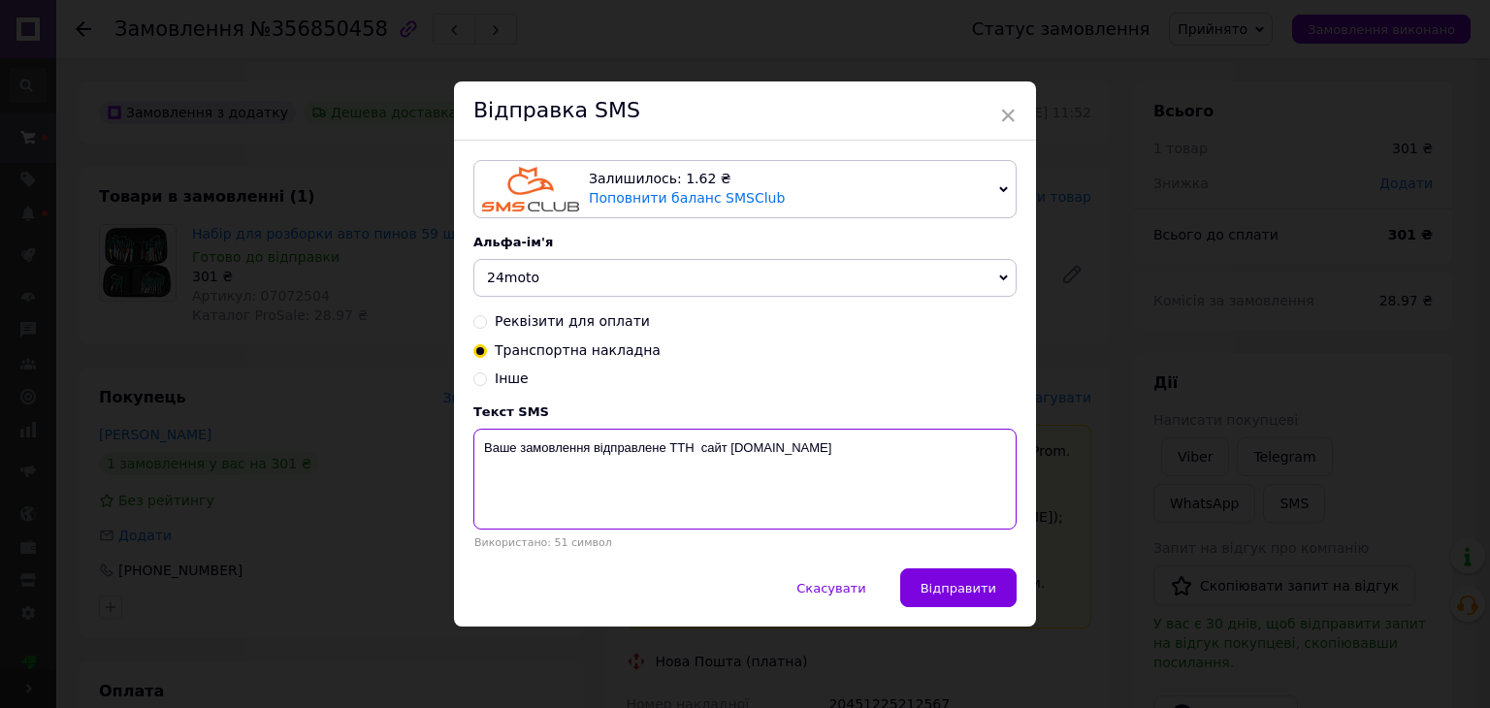
click at [690, 454] on textarea "Ваше замовлення відправлене ТТН сайт 24moto.com.ua" at bounding box center [744, 479] width 543 height 101
paste textarea "20451225212567"
click at [481, 464] on textarea "Ваше замовлення відправлене ТТН 20451225212567 сайт 24moto.com.ua" at bounding box center [744, 479] width 543 height 101
type textarea "Ваше замовлення відправлене ТТН 20451225212567 сайт 24moto.com.ua"
click at [996, 595] on button "Відправити" at bounding box center [958, 587] width 116 height 39
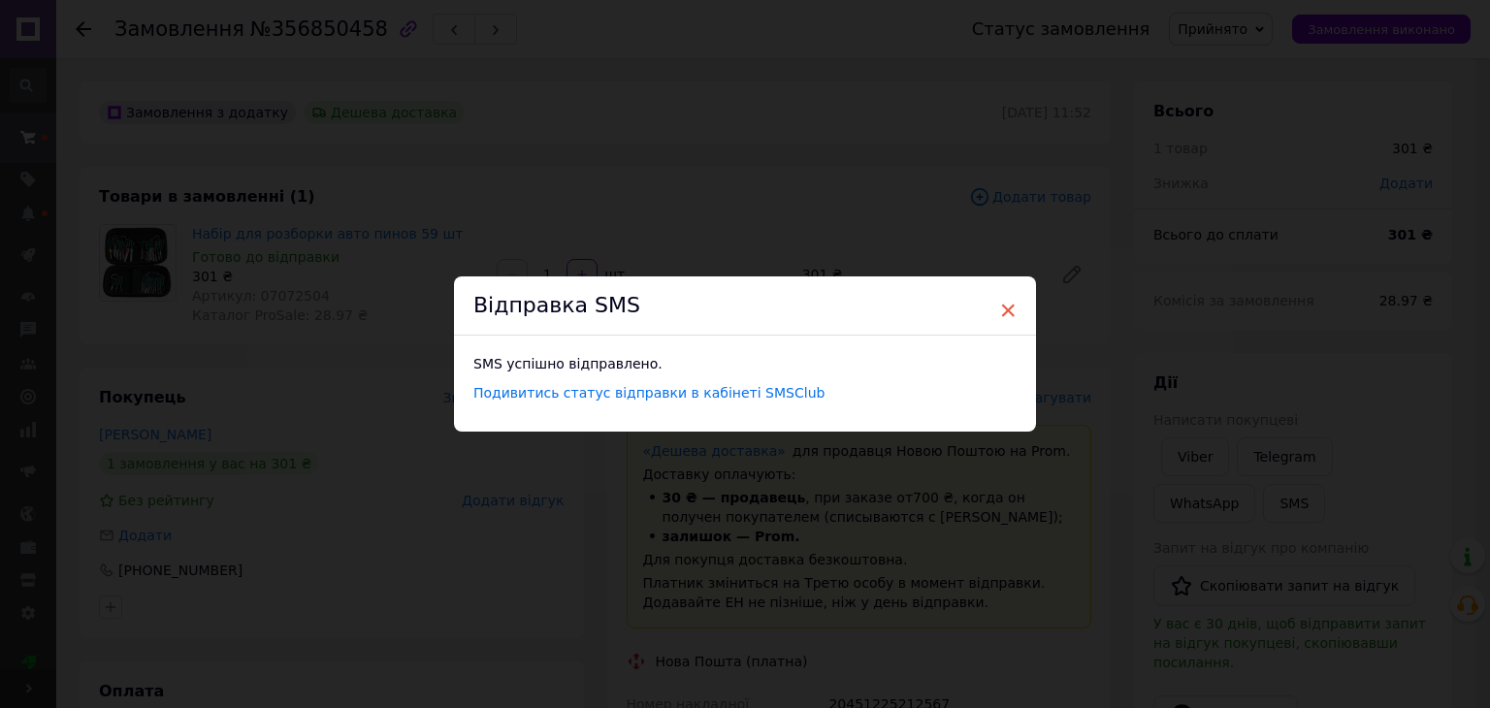
click at [1003, 315] on span "×" at bounding box center [1007, 310] width 17 height 33
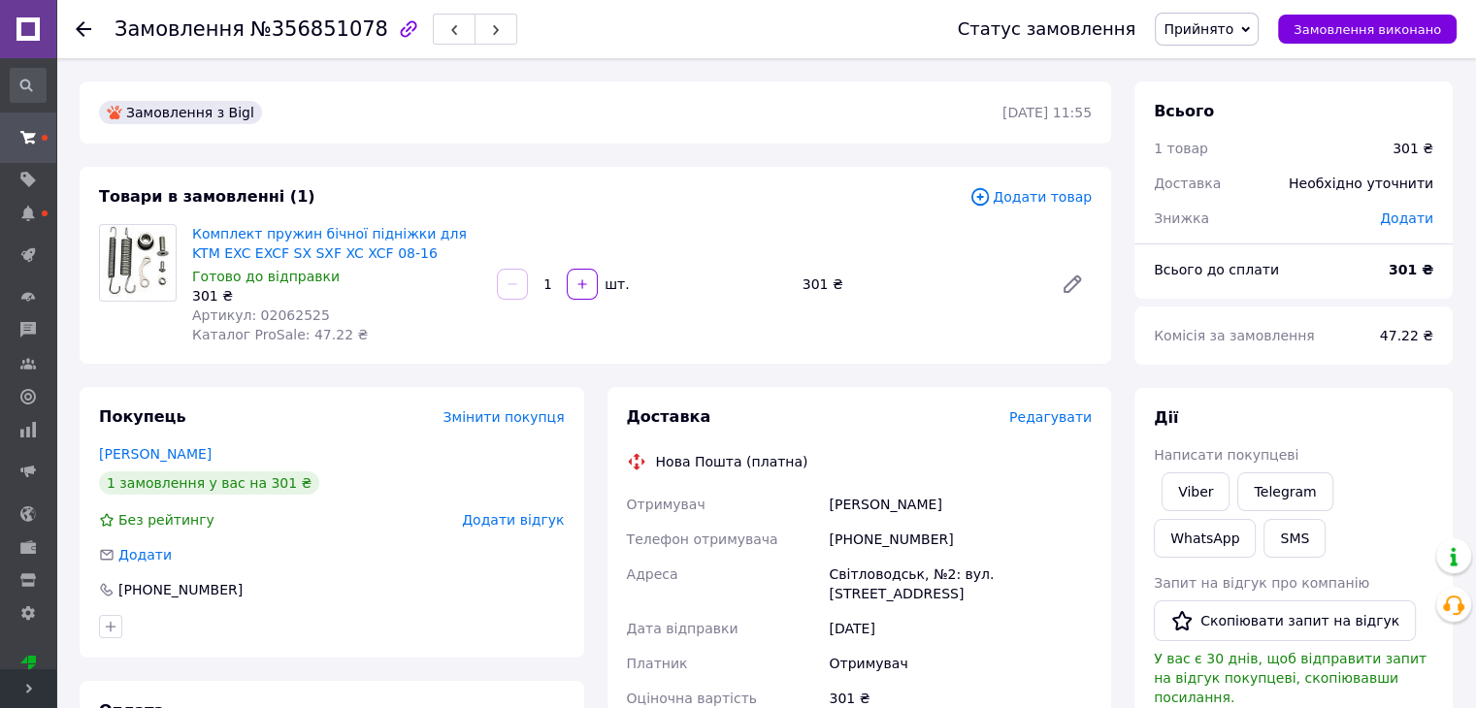
scroll to position [388, 0]
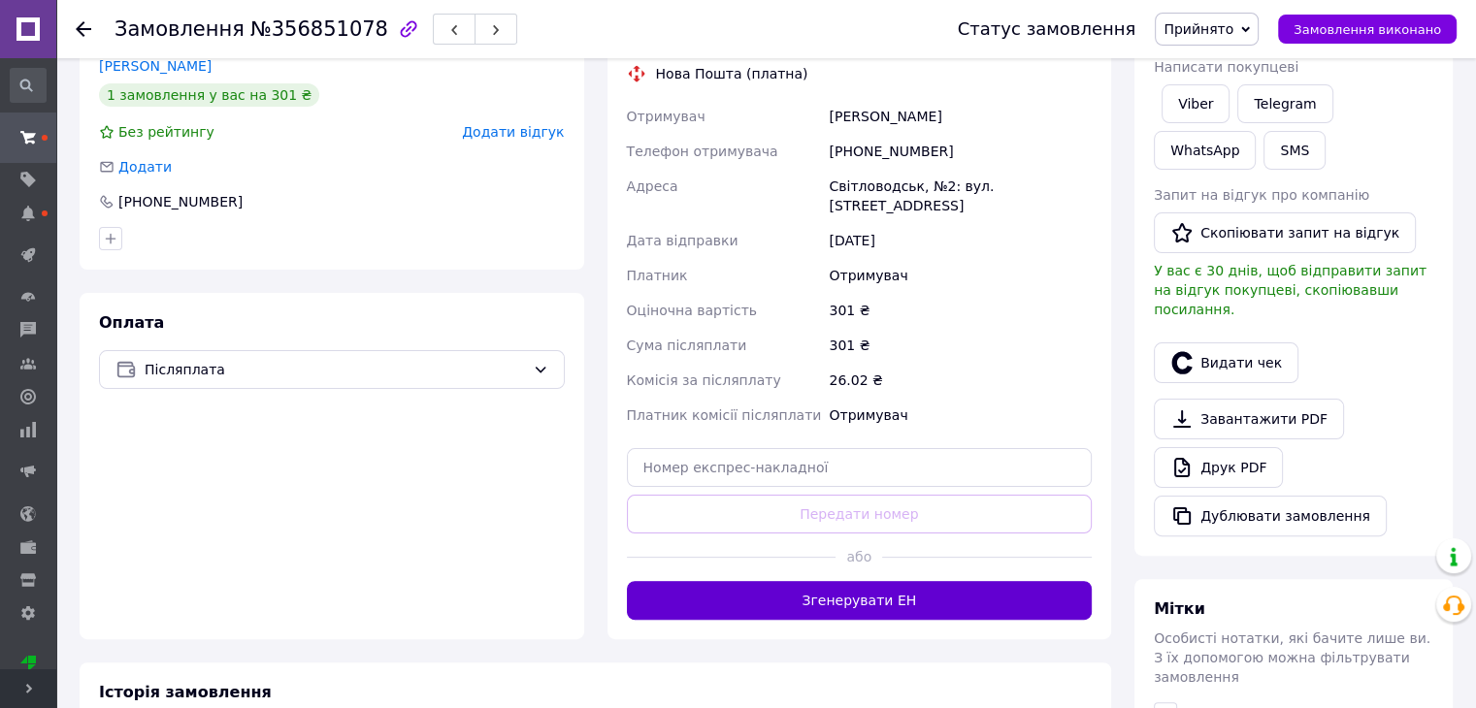
click at [966, 581] on button "Згенерувати ЕН" at bounding box center [860, 600] width 466 height 39
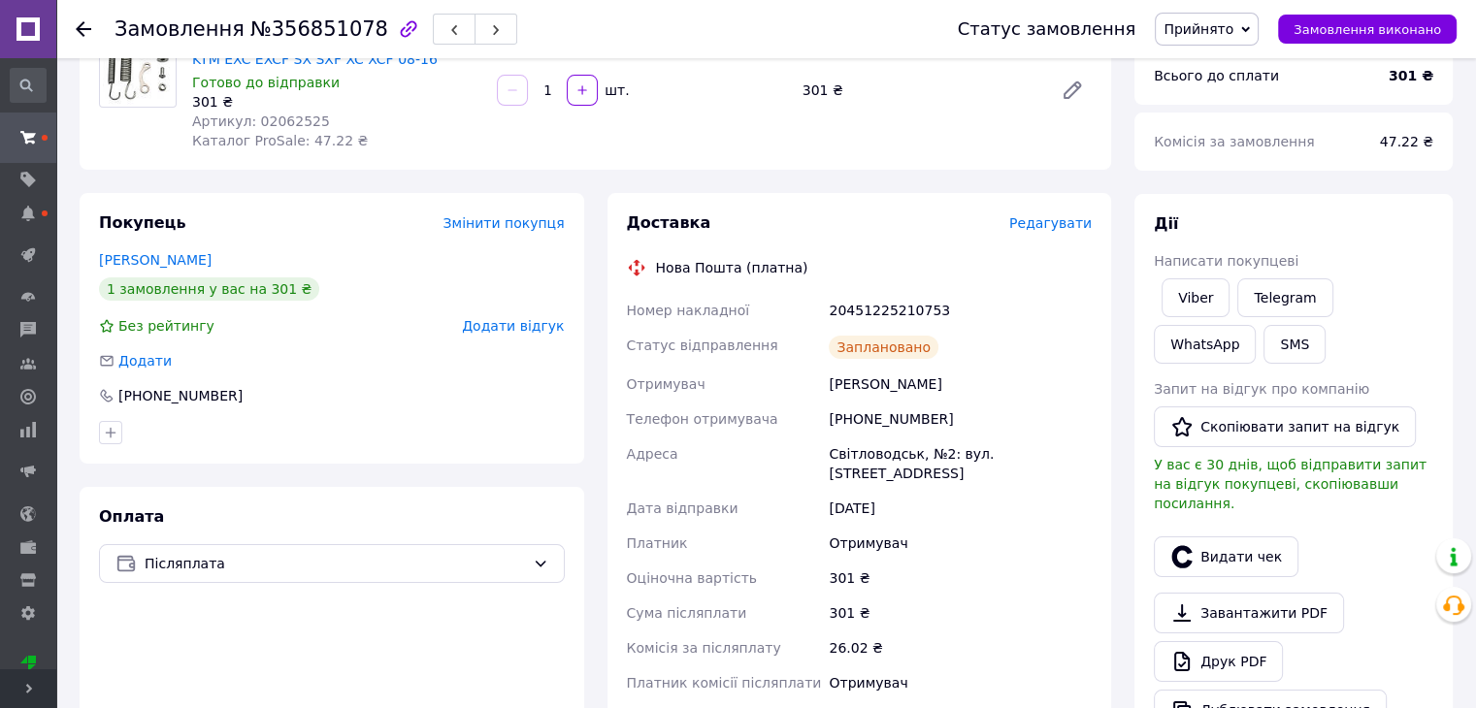
scroll to position [0, 0]
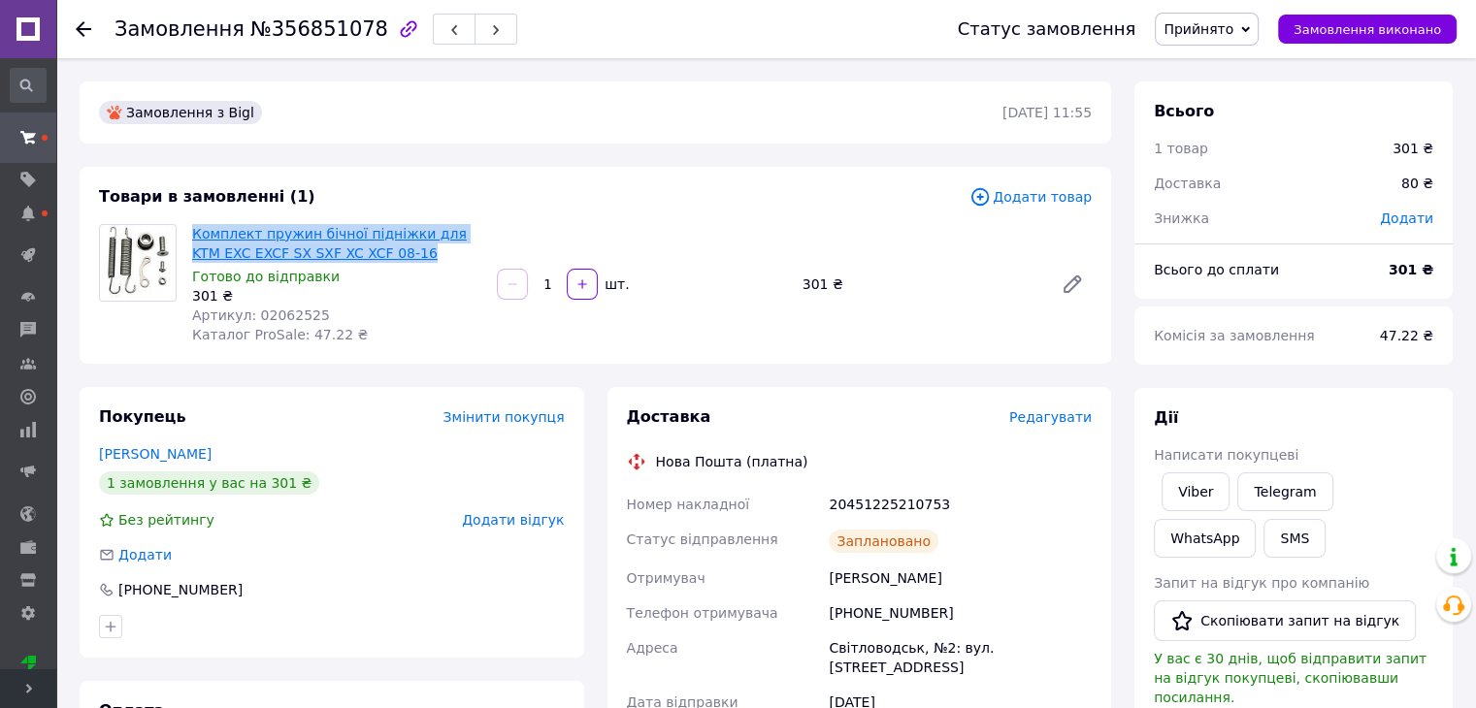
drag, startPoint x: 402, startPoint y: 260, endPoint x: 194, endPoint y: 230, distance: 209.8
click at [194, 230] on span "Комплект пружин бічної підніжки для KTM EXC EXCF SX SXF XC XCF 08-16" at bounding box center [336, 243] width 289 height 39
copy link "Комплект пружин бічної підніжки для KTM EXC EXCF SX SXF XC XCF 08-16"
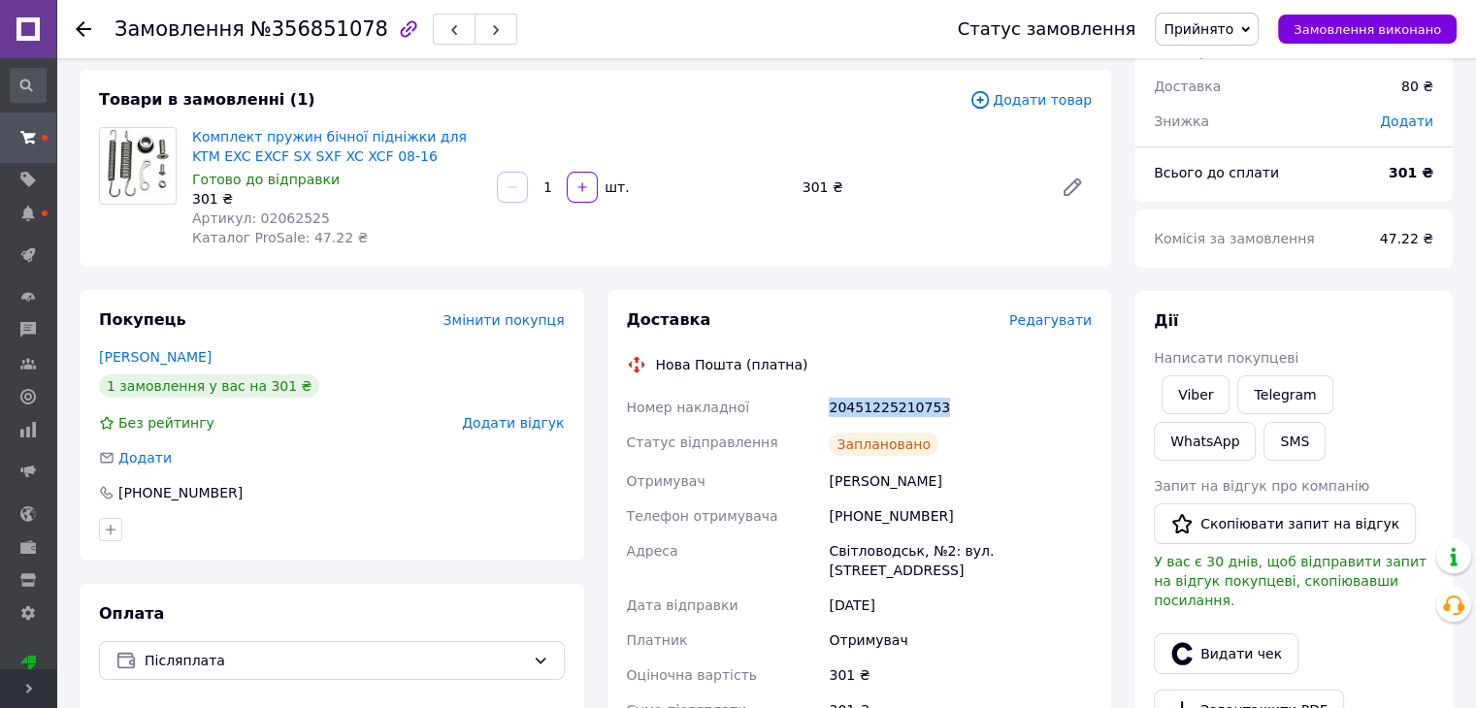
drag, startPoint x: 821, startPoint y: 394, endPoint x: 992, endPoint y: 390, distance: 171.8
click at [992, 390] on div "Номер накладної 20451225210753 Статус відправлення Заплановано Отримувач Литвин…" at bounding box center [859, 611] width 473 height 442
copy div "Номер накладної 20451225210753"
click at [1211, 383] on link "Viber" at bounding box center [1195, 394] width 68 height 39
copy div "Номер накладної 20451225210753"
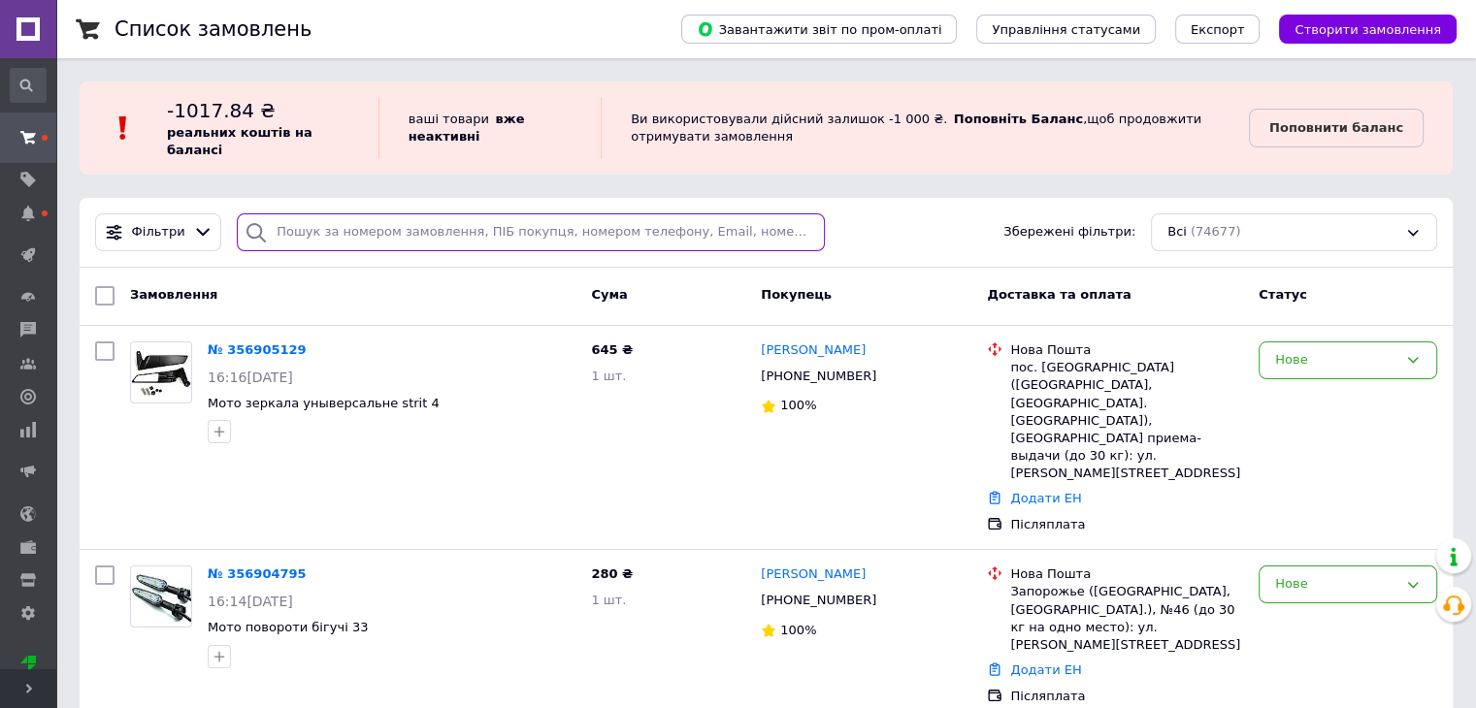
click at [471, 218] on input "search" at bounding box center [531, 232] width 588 height 38
type input "0766"
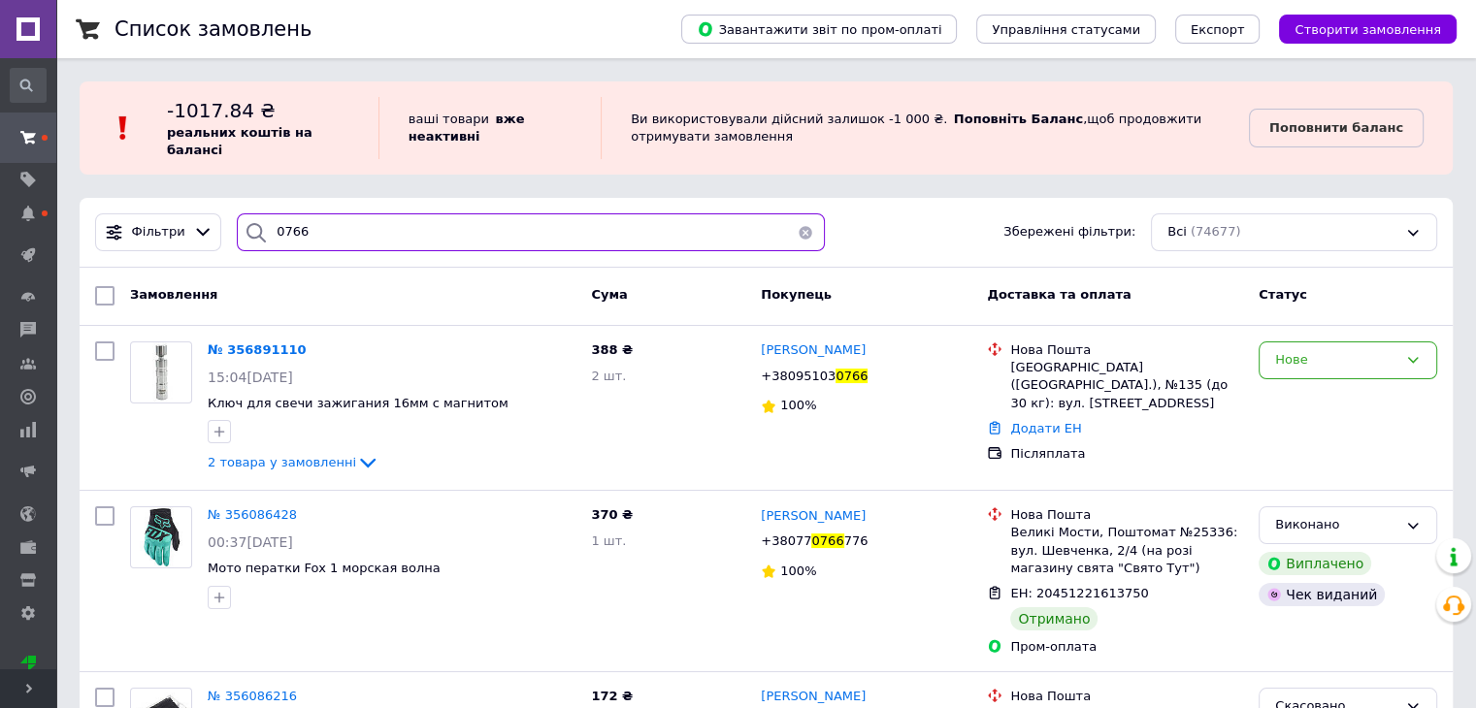
scroll to position [97, 0]
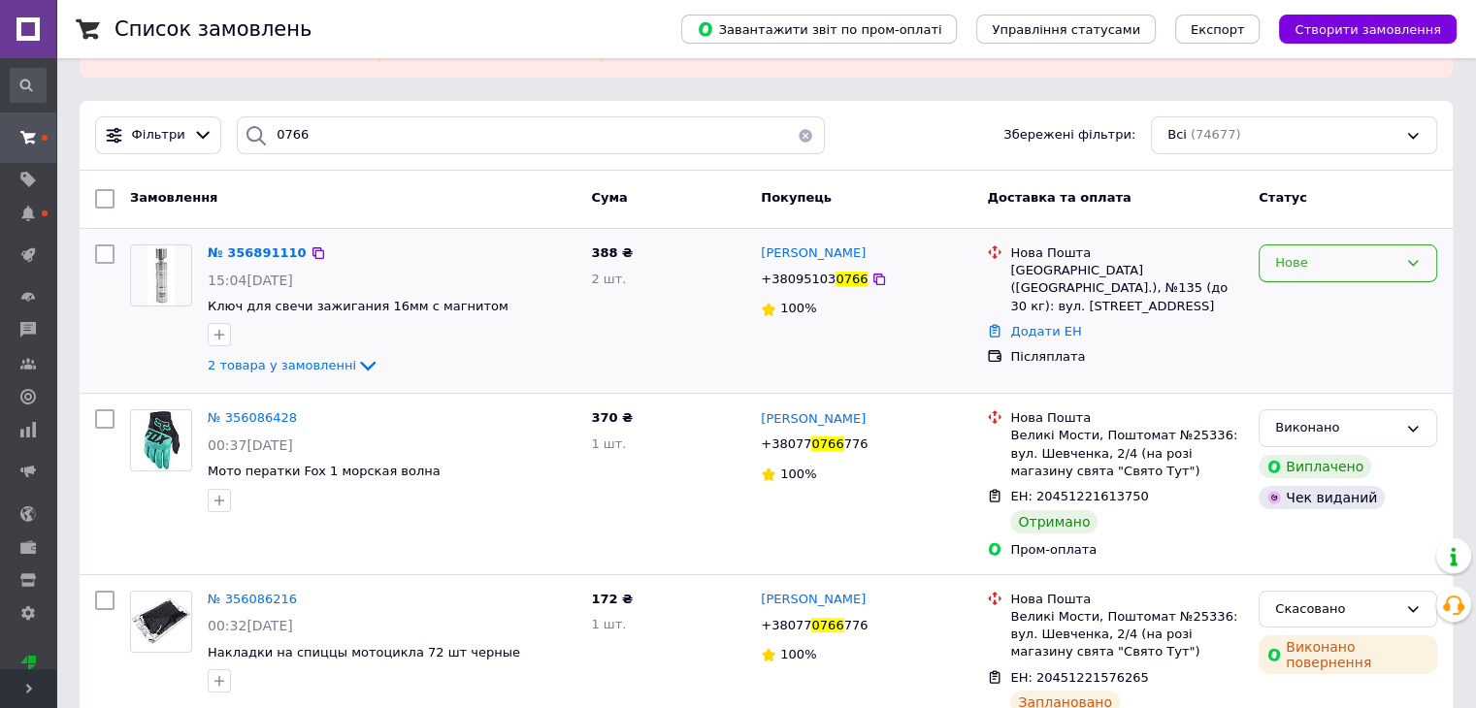
click at [1327, 271] on div "Нове" at bounding box center [1336, 263] width 122 height 20
click at [1334, 308] on li "Прийнято" at bounding box center [1347, 304] width 177 height 36
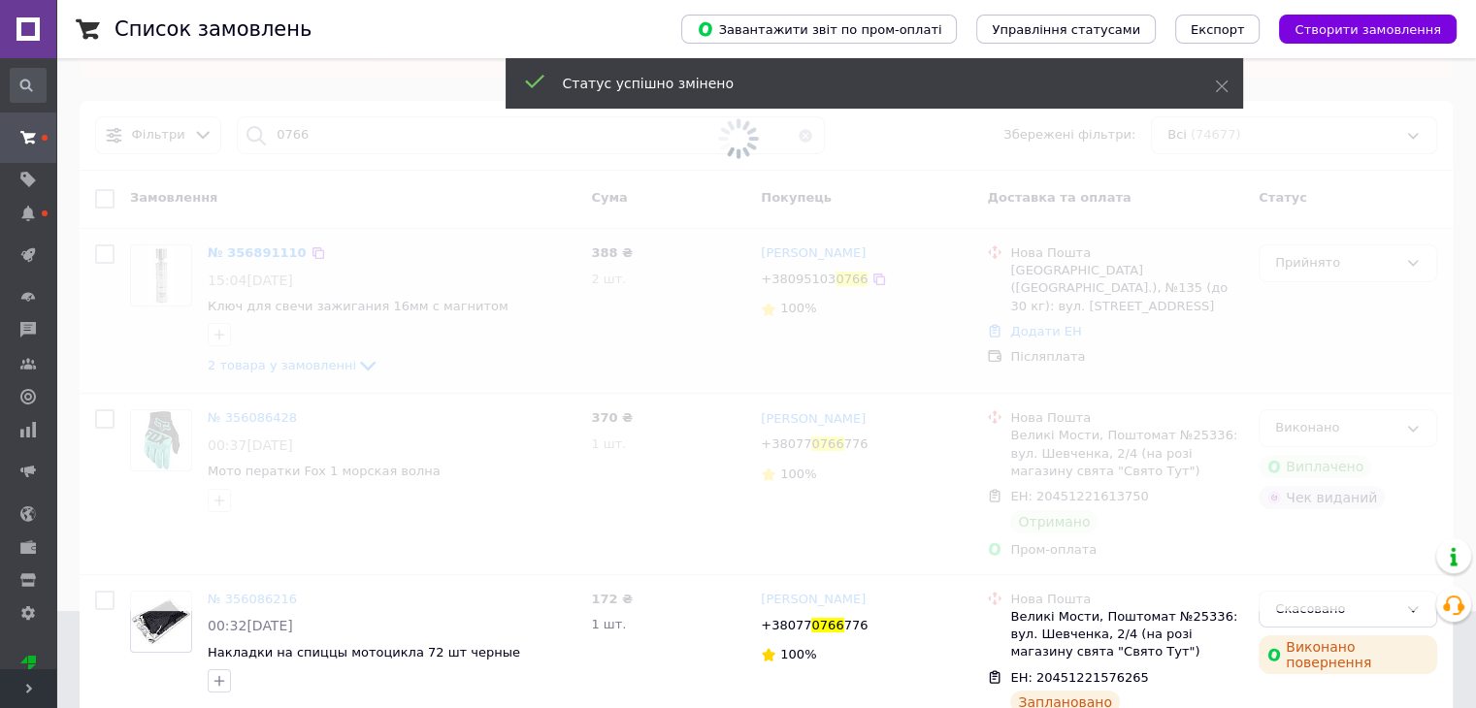
click at [329, 141] on span at bounding box center [738, 41] width 1476 height 276
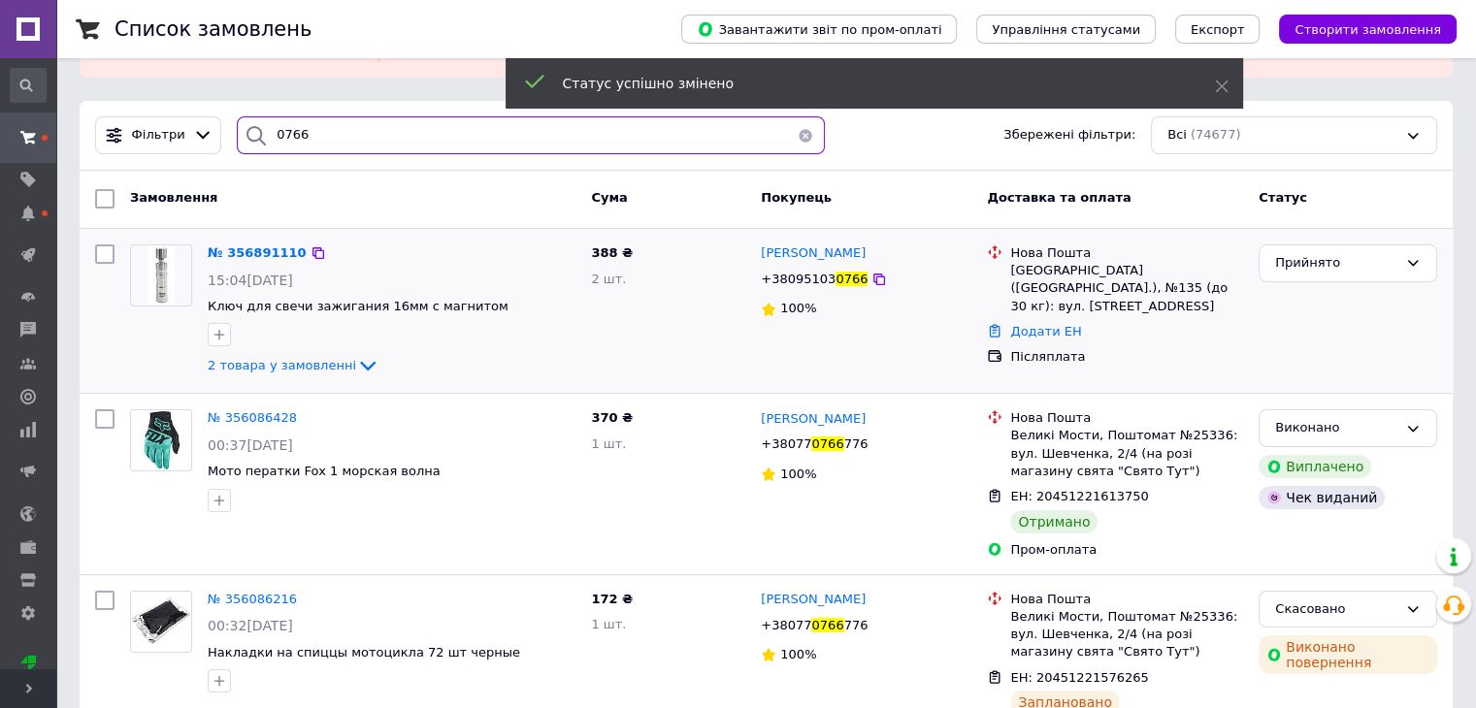
drag, startPoint x: 317, startPoint y: 142, endPoint x: 268, endPoint y: 140, distance: 49.5
click at [268, 140] on input "0766" at bounding box center [531, 135] width 588 height 38
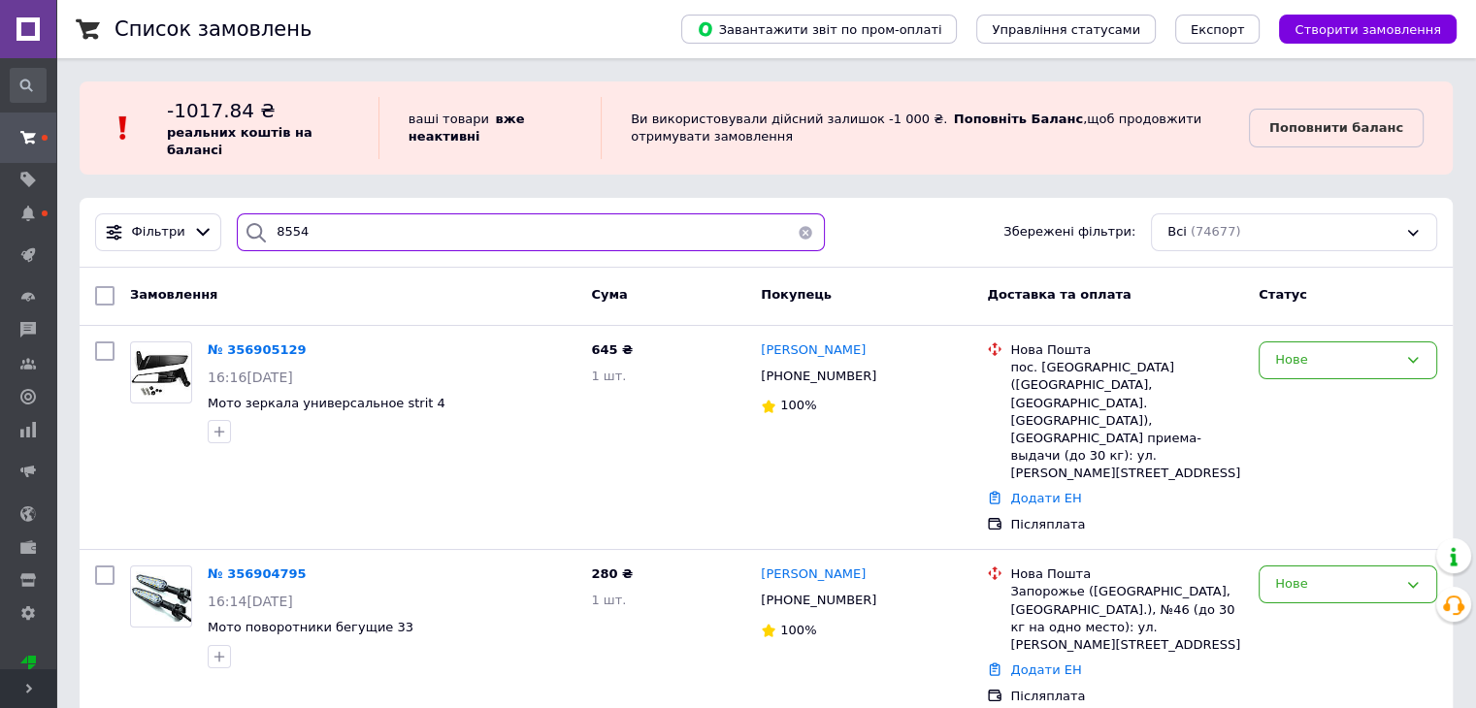
type input "8554"
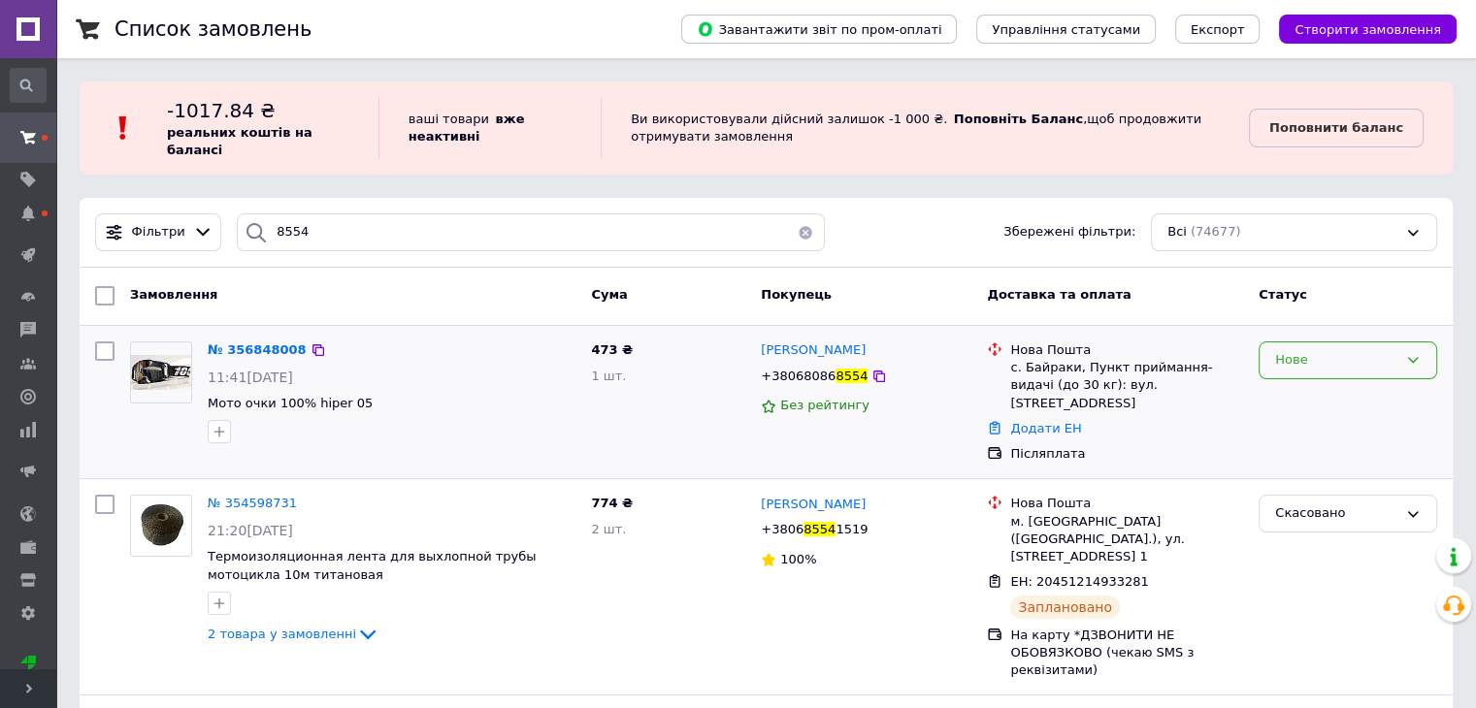
click at [1371, 356] on div "Нове" at bounding box center [1336, 360] width 122 height 20
drag, startPoint x: 1365, startPoint y: 401, endPoint x: 1308, endPoint y: 378, distance: 61.4
click at [1364, 401] on li "Прийнято" at bounding box center [1347, 401] width 177 height 36
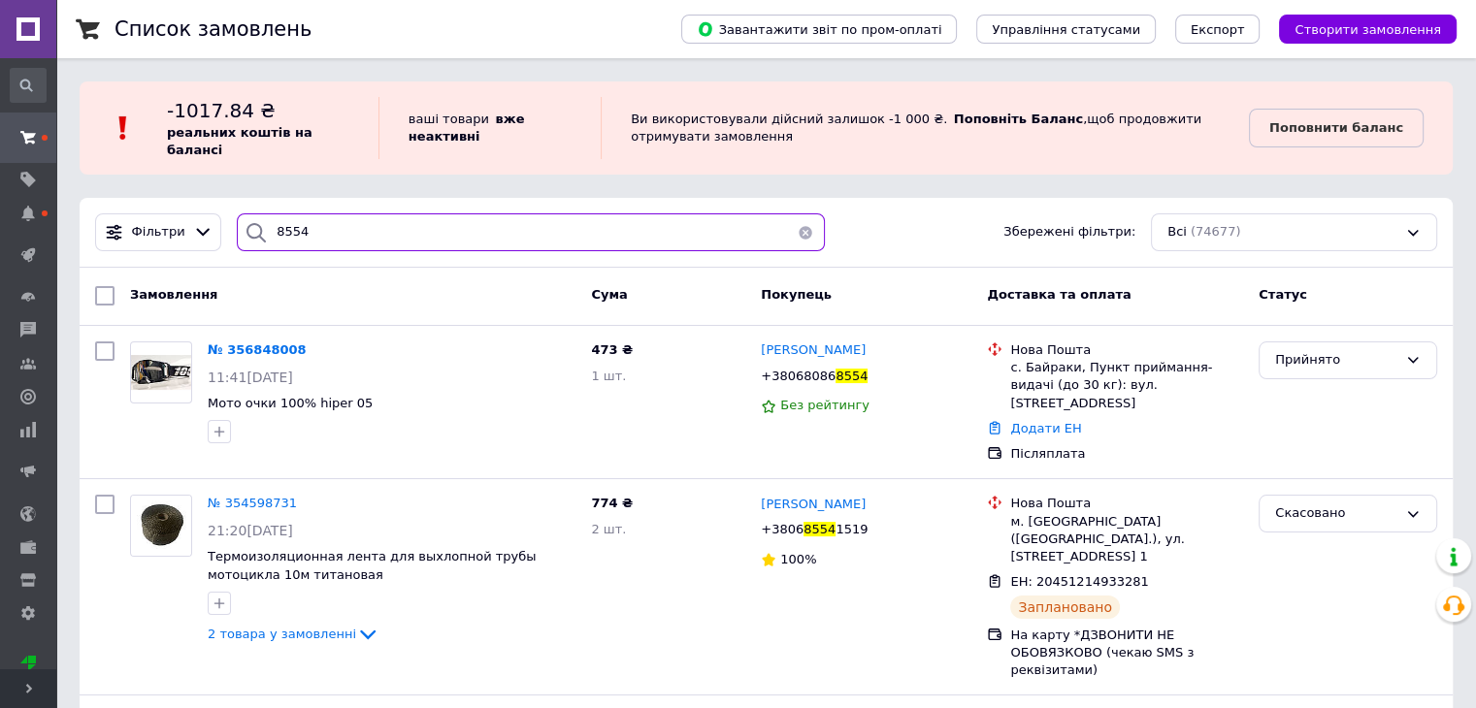
click at [369, 221] on input "8554" at bounding box center [531, 232] width 588 height 38
drag, startPoint x: 361, startPoint y: 246, endPoint x: 258, endPoint y: 213, distance: 108.0
click at [259, 214] on div "8554" at bounding box center [531, 232] width 588 height 38
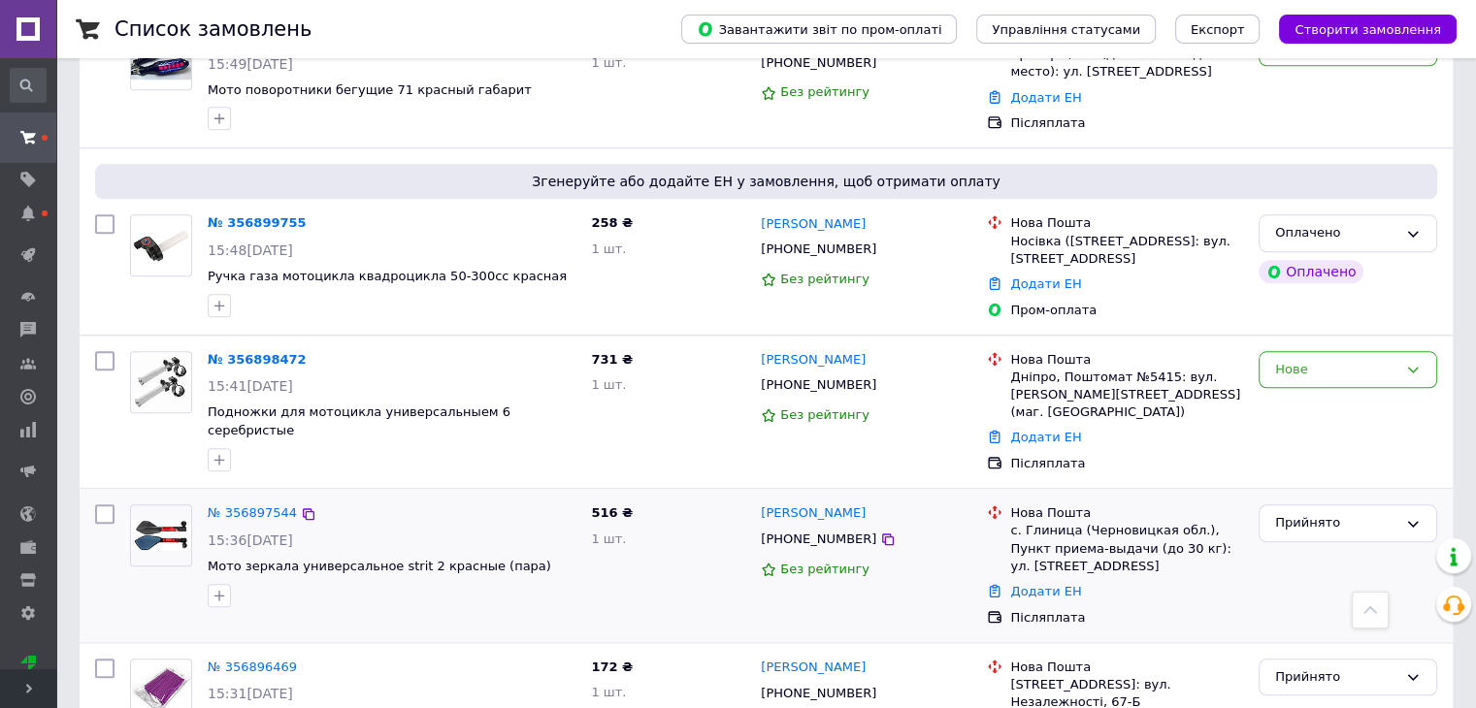
scroll to position [1746, 0]
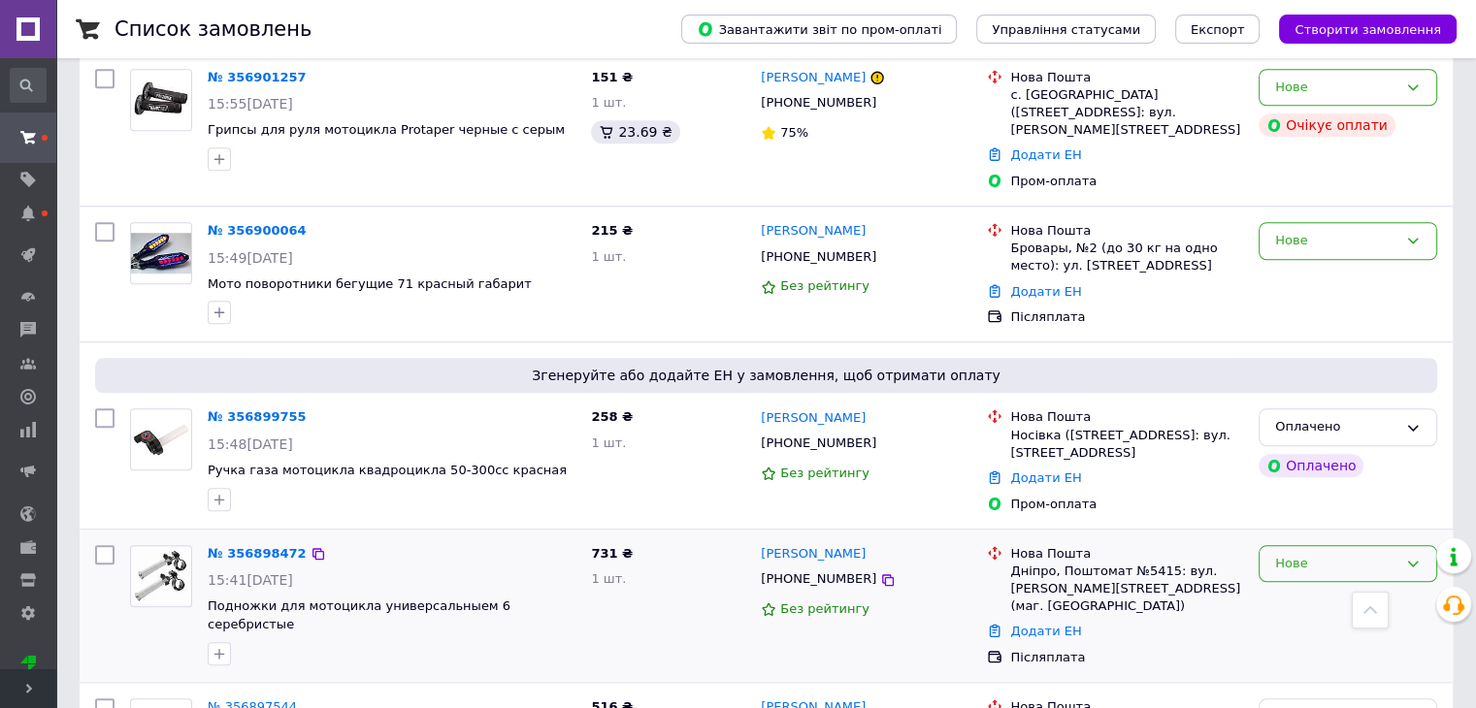
click at [1319, 554] on div "Нове" at bounding box center [1336, 564] width 122 height 20
click at [1331, 586] on li "Прийнято" at bounding box center [1347, 604] width 177 height 36
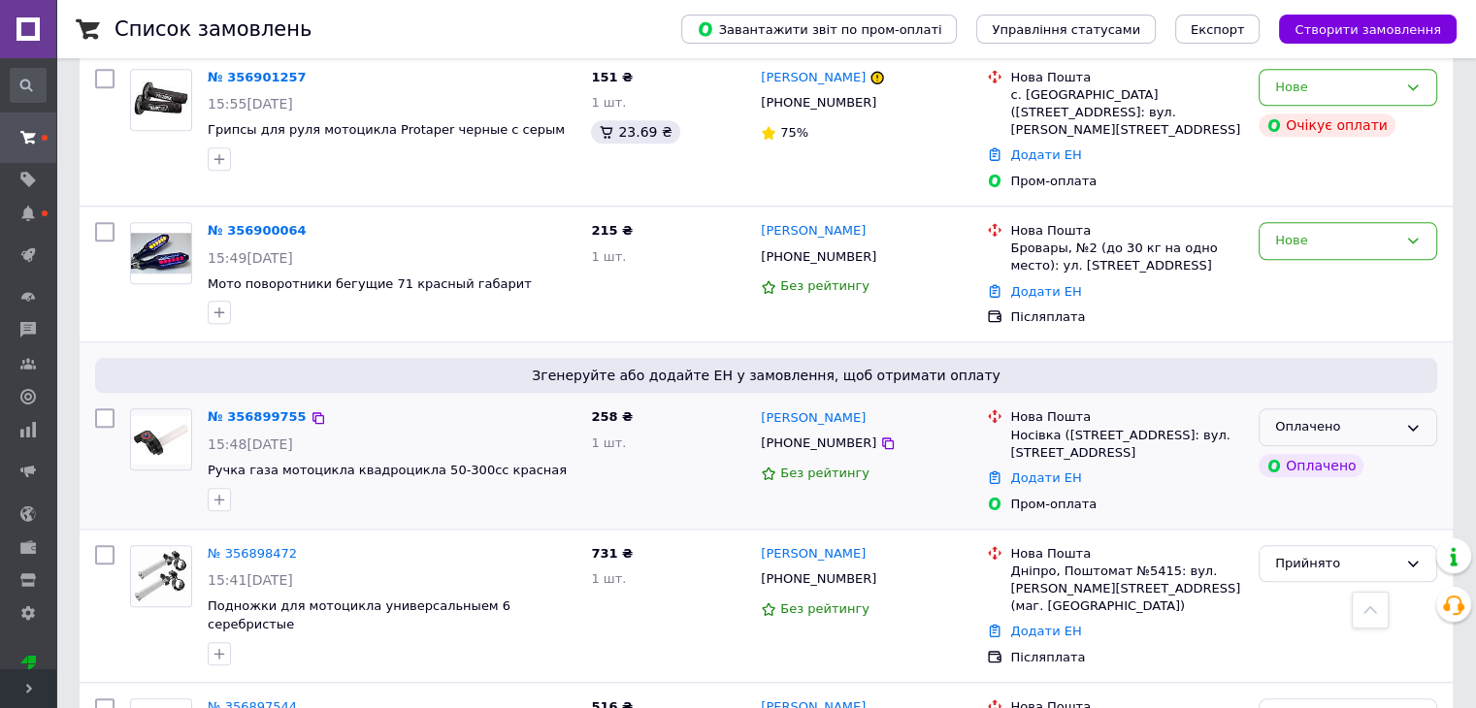
click at [1293, 417] on div "Оплачено" at bounding box center [1336, 427] width 122 height 20
click at [1320, 450] on li "Прийнято" at bounding box center [1347, 468] width 177 height 36
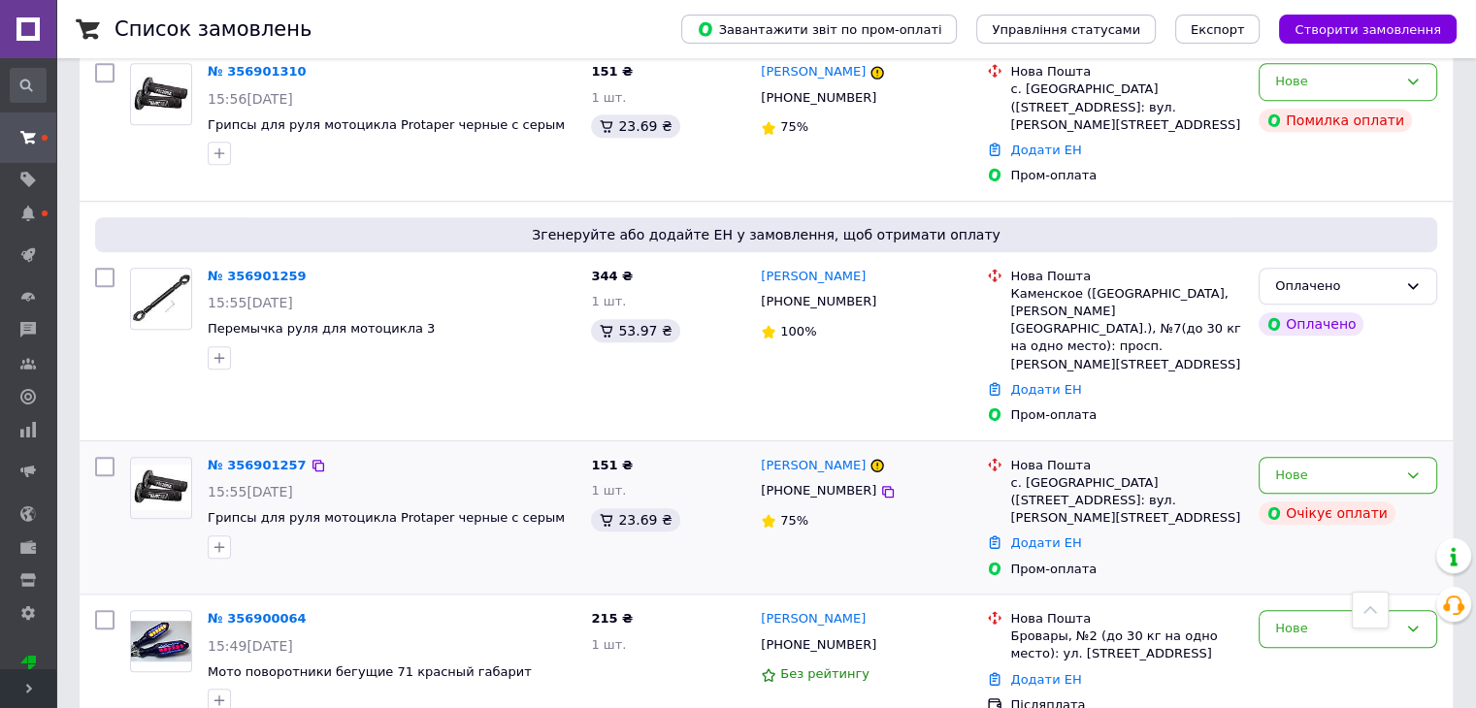
scroll to position [1164, 0]
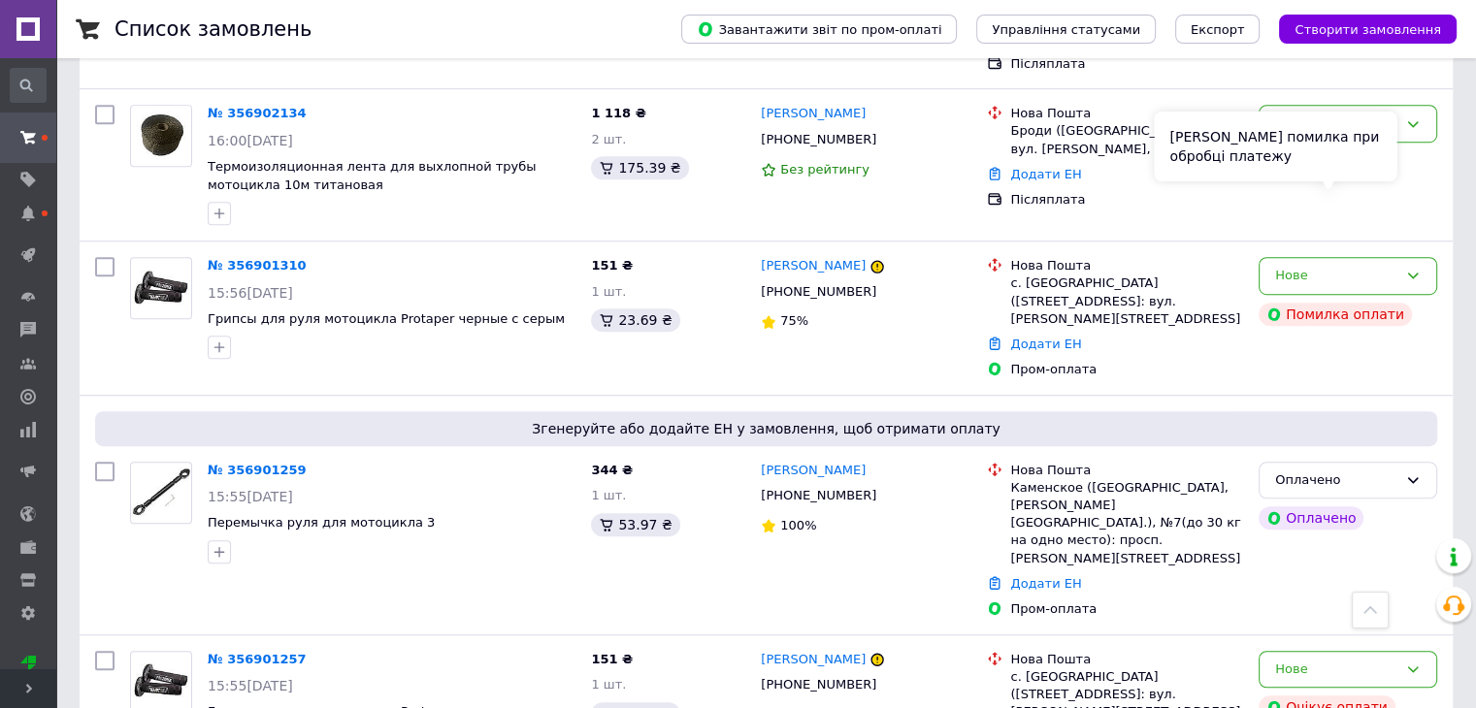
click at [1316, 163] on div "Сталася помилка при обробці платежу" at bounding box center [1274, 147] width 243 height 70
click at [1427, 257] on div "Нове" at bounding box center [1347, 276] width 179 height 38
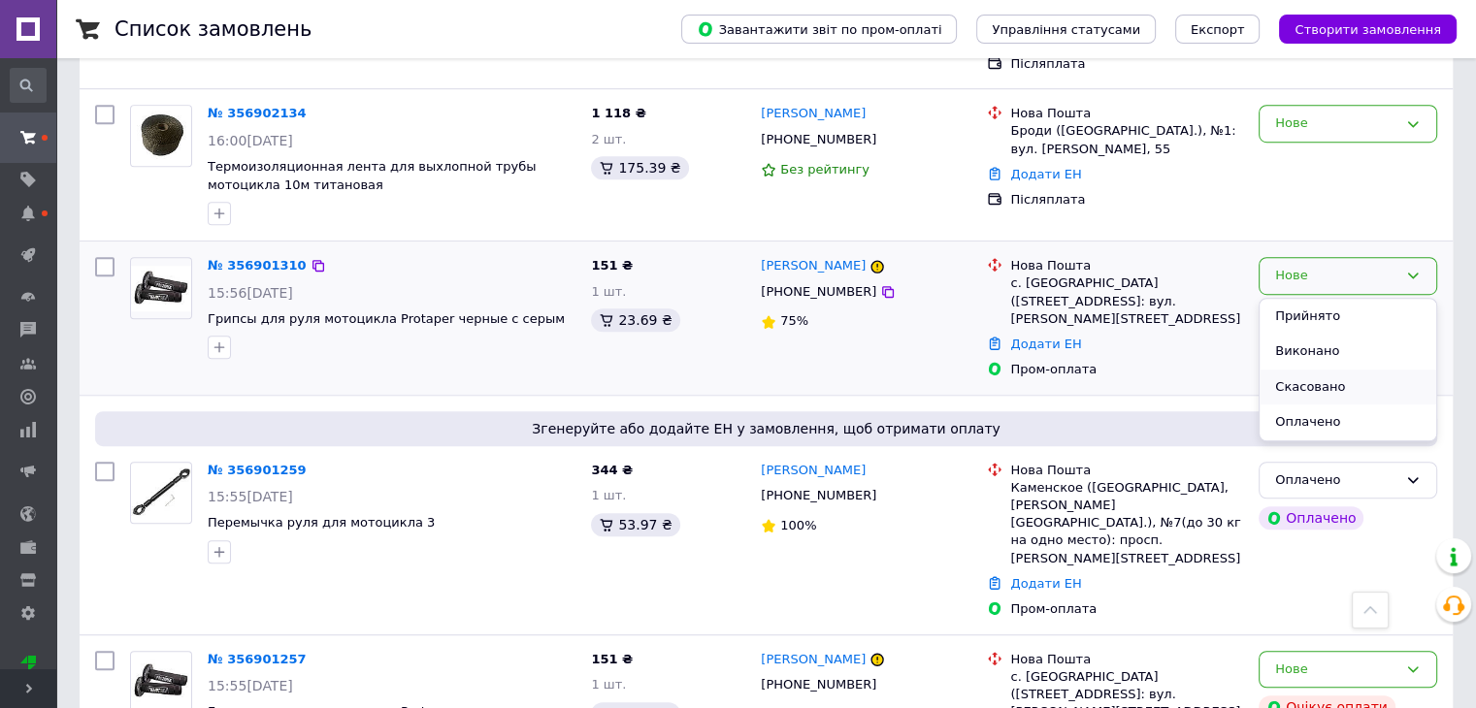
click at [1394, 370] on li "Скасовано" at bounding box center [1347, 388] width 177 height 36
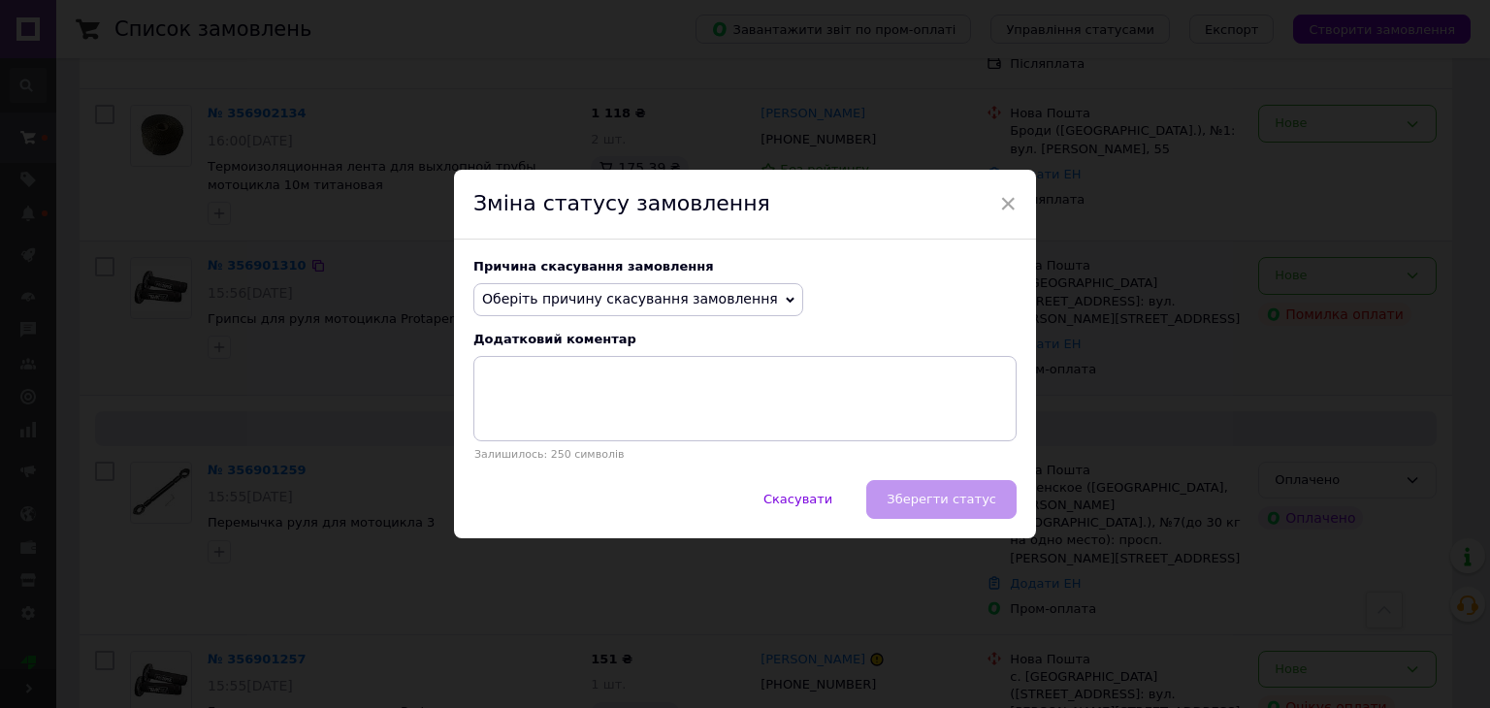
click at [699, 309] on span "Оберіть причину скасування замовлення" at bounding box center [638, 299] width 330 height 33
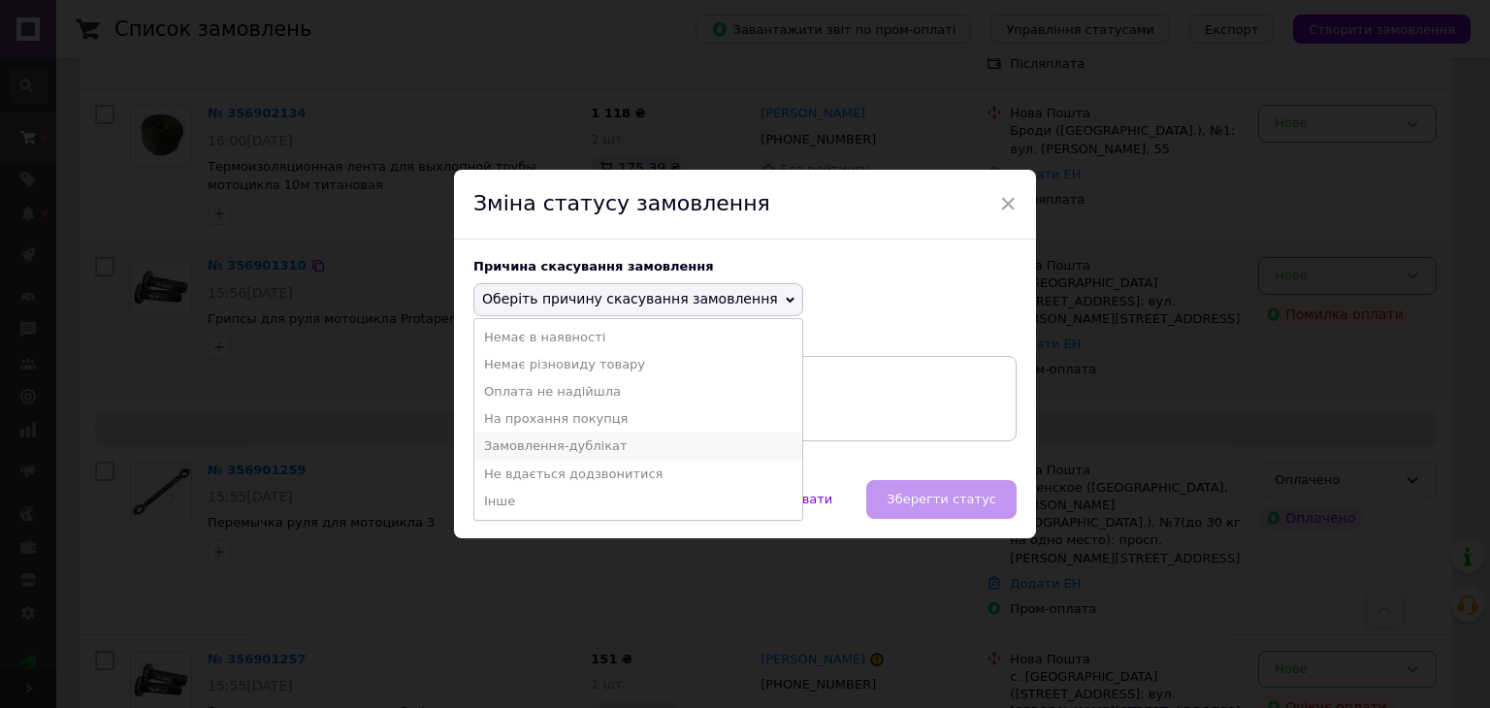
click at [675, 453] on li "Замовлення-дублікат" at bounding box center [638, 446] width 328 height 27
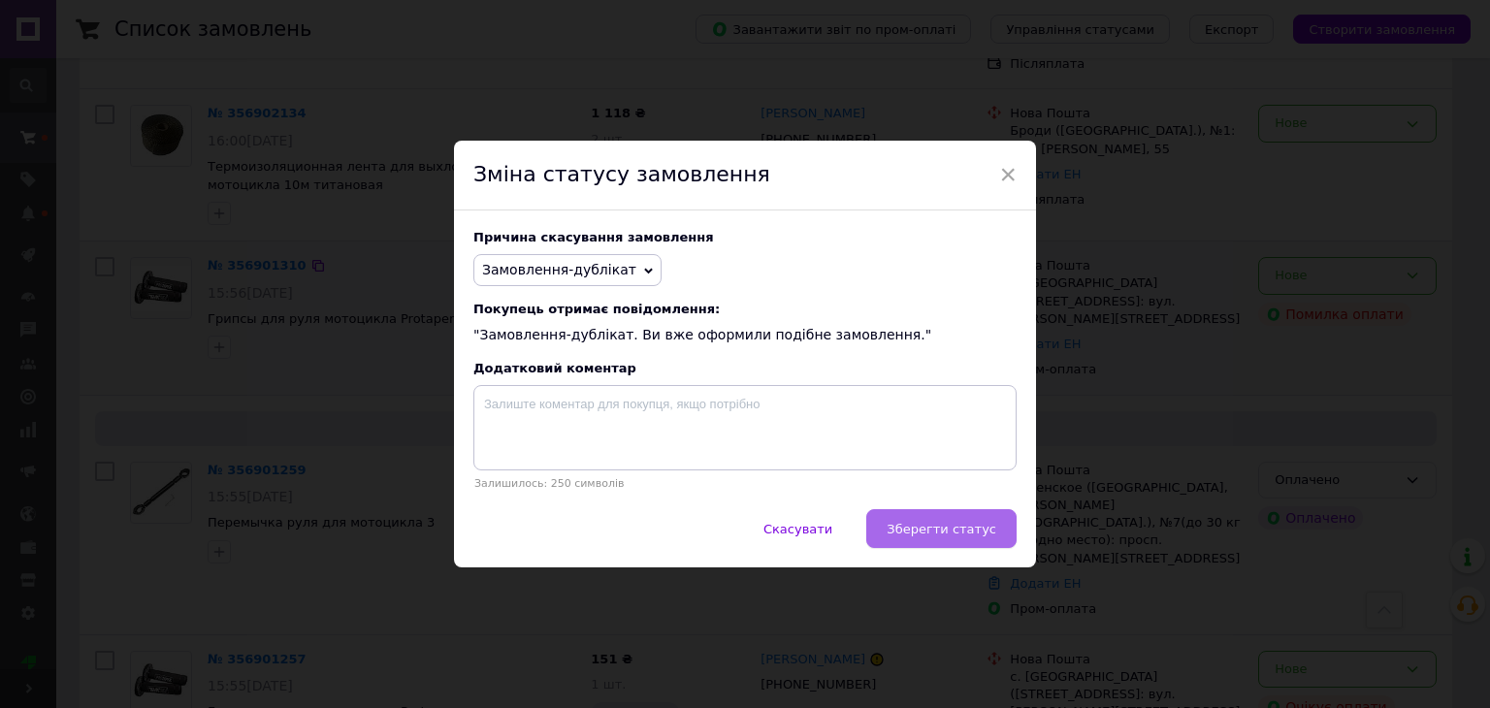
click at [940, 536] on span "Зберегти статус" at bounding box center [942, 529] width 110 height 15
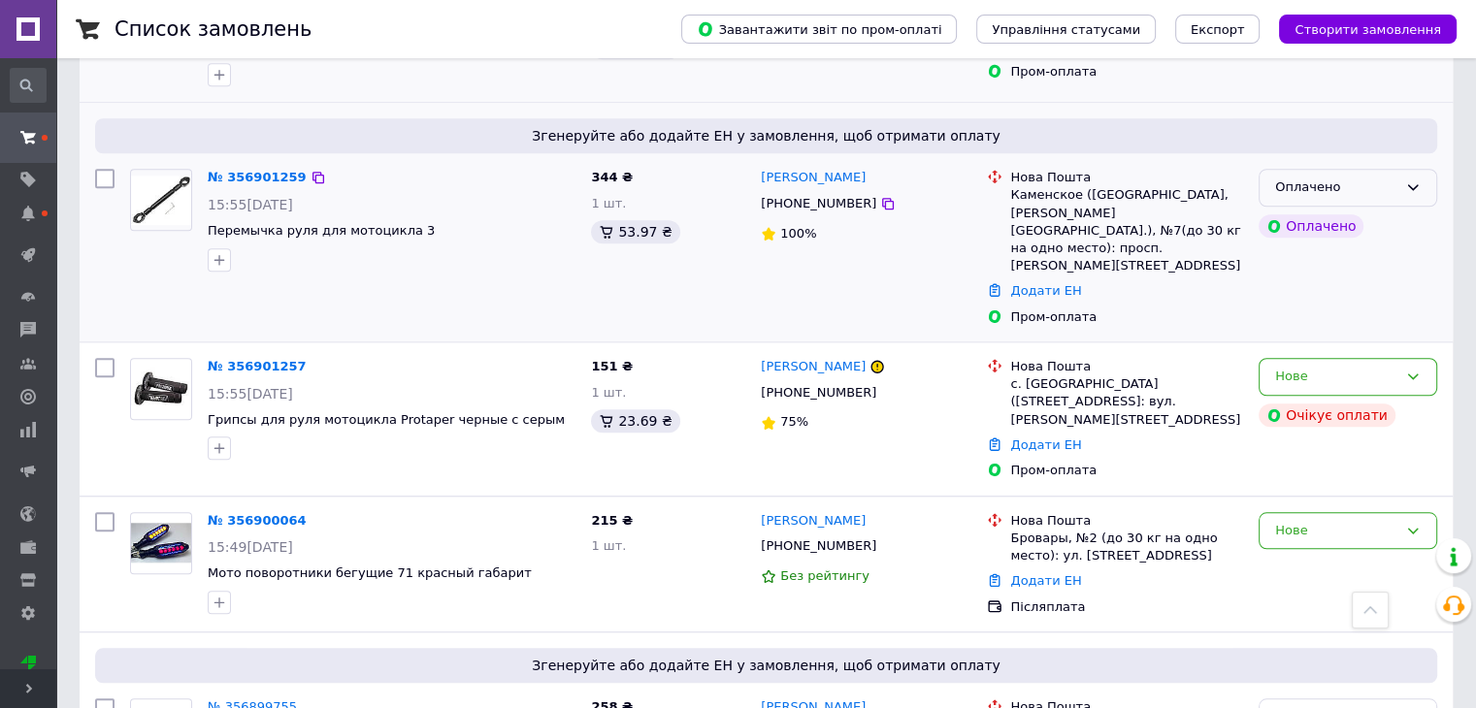
scroll to position [1414, 0]
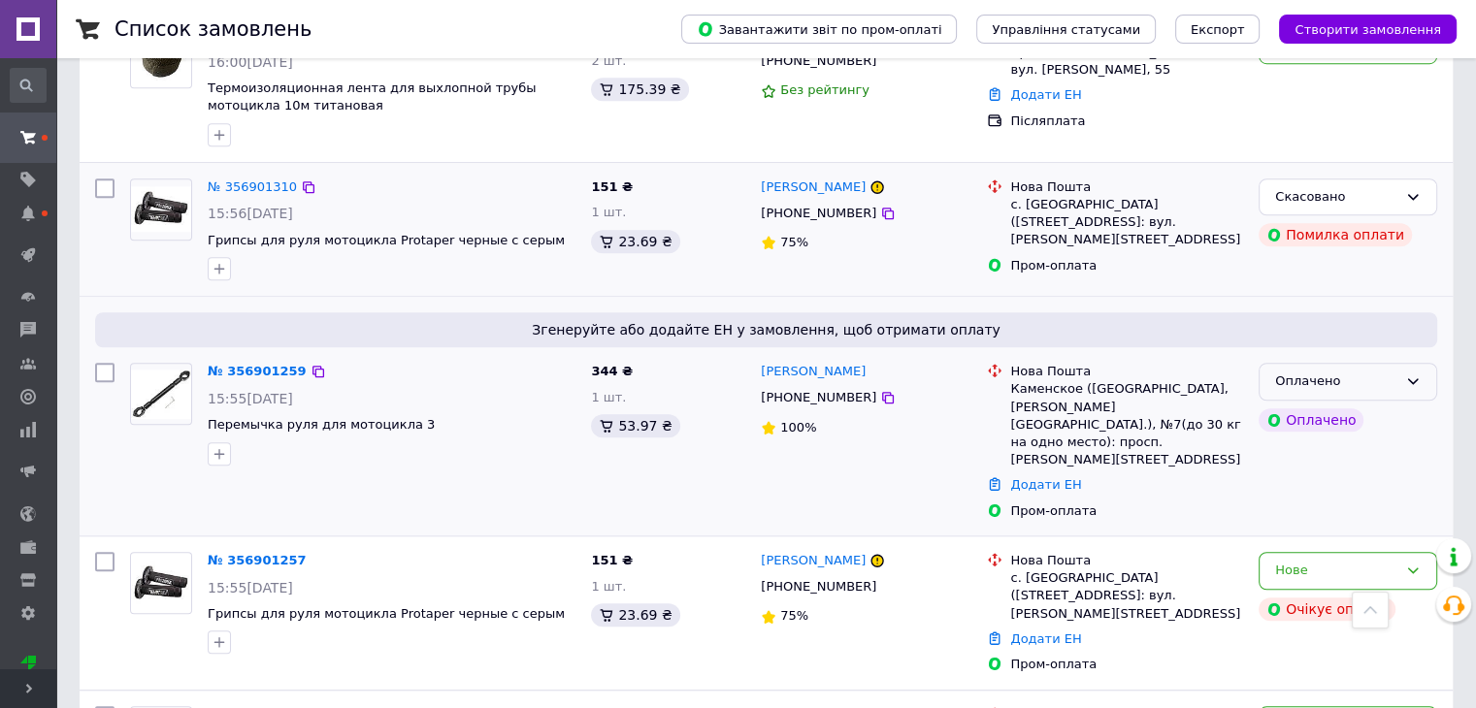
click at [1356, 372] on div "Оплачено" at bounding box center [1336, 382] width 122 height 20
click at [1379, 405] on li "Прийнято" at bounding box center [1347, 423] width 177 height 36
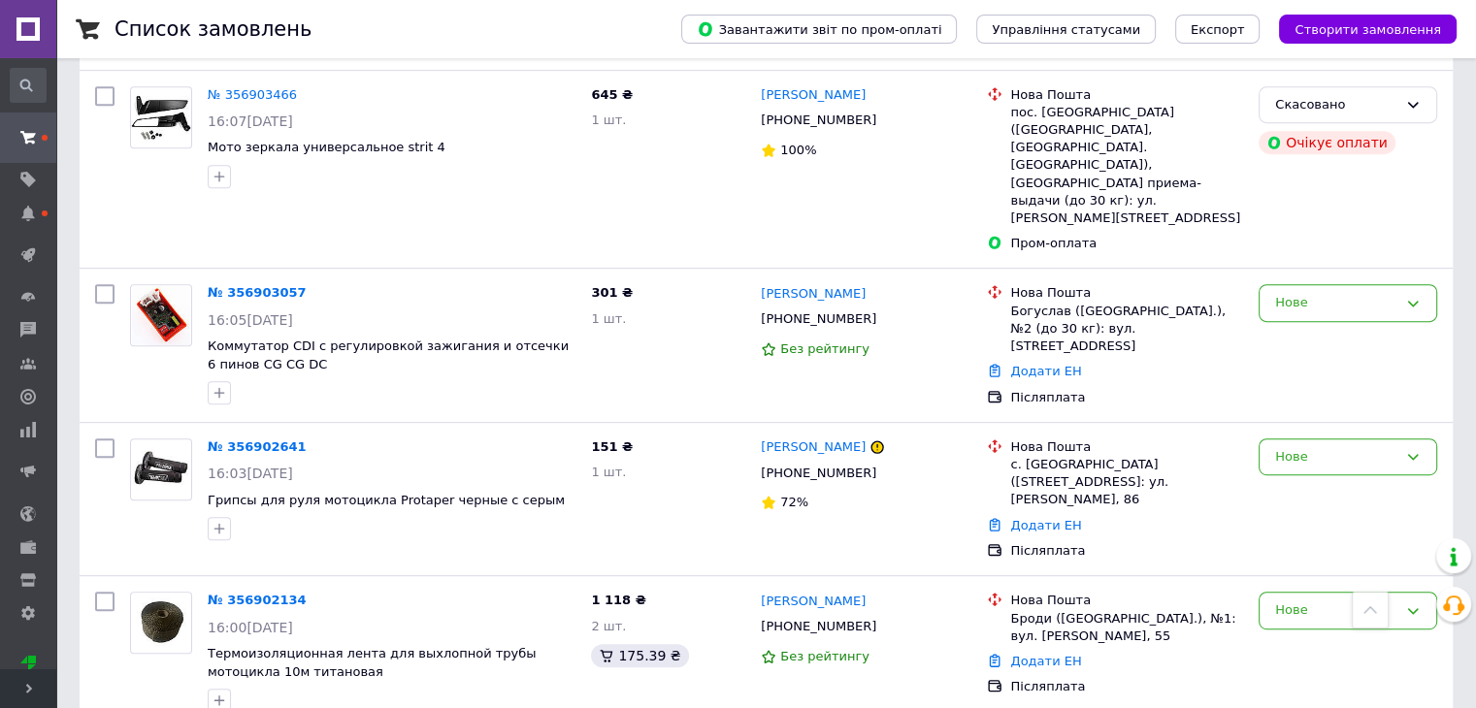
scroll to position [1067, 0]
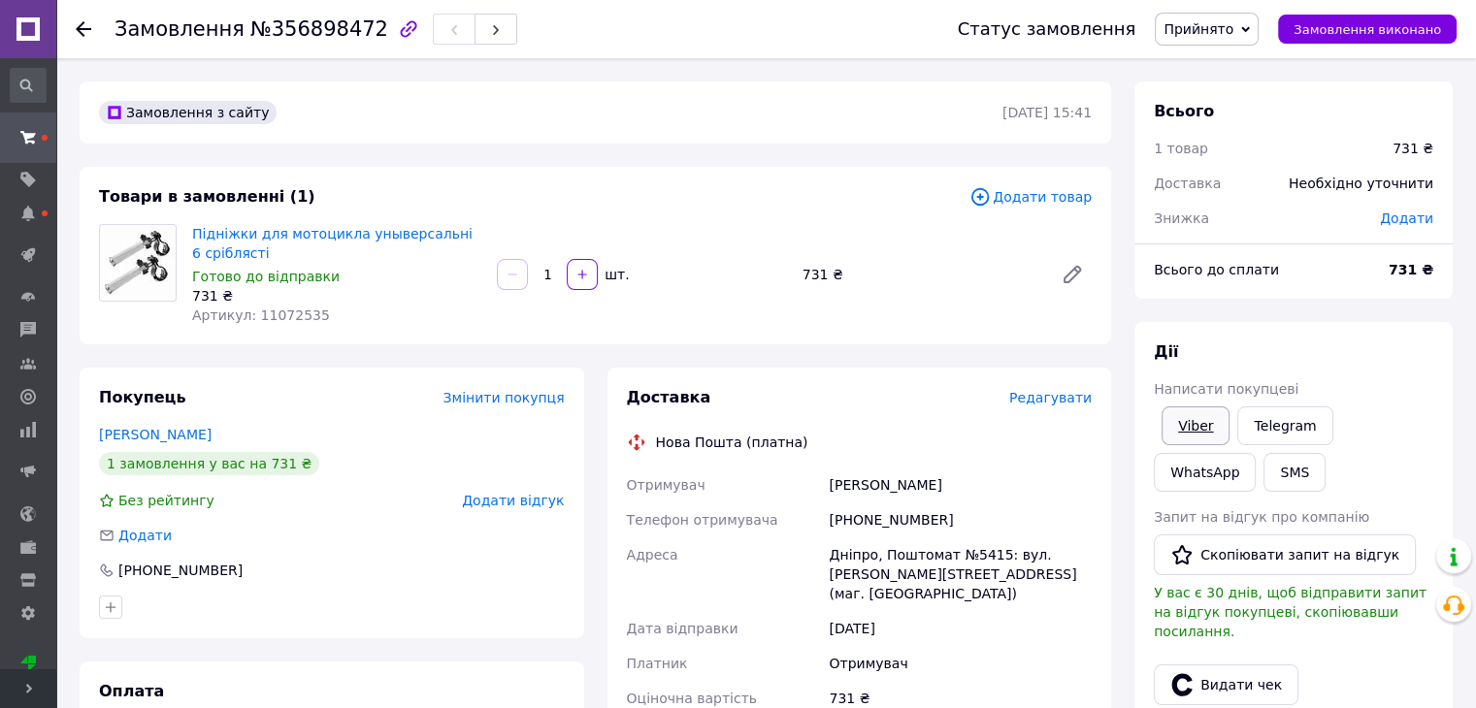
click at [1207, 428] on link "Viber" at bounding box center [1195, 425] width 68 height 39
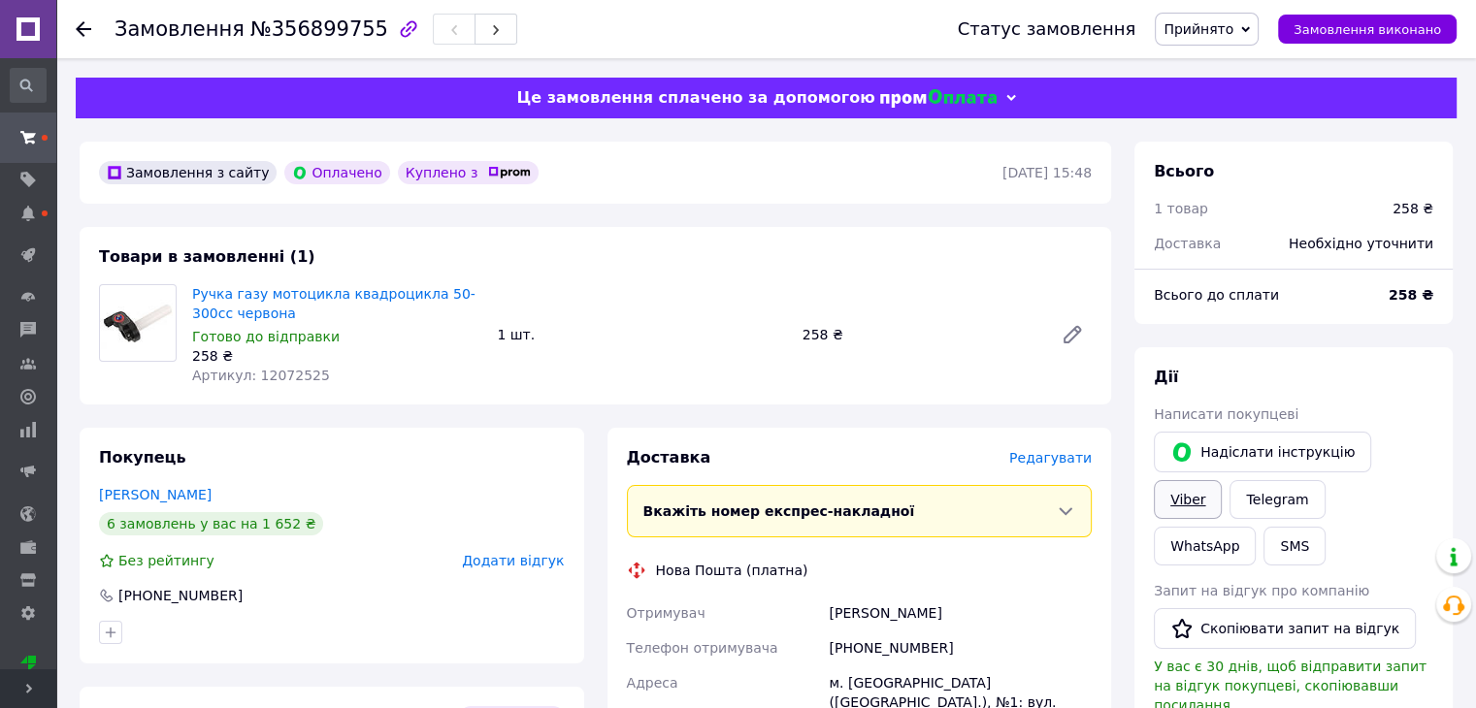
click at [1221, 480] on link "Viber" at bounding box center [1187, 499] width 68 height 39
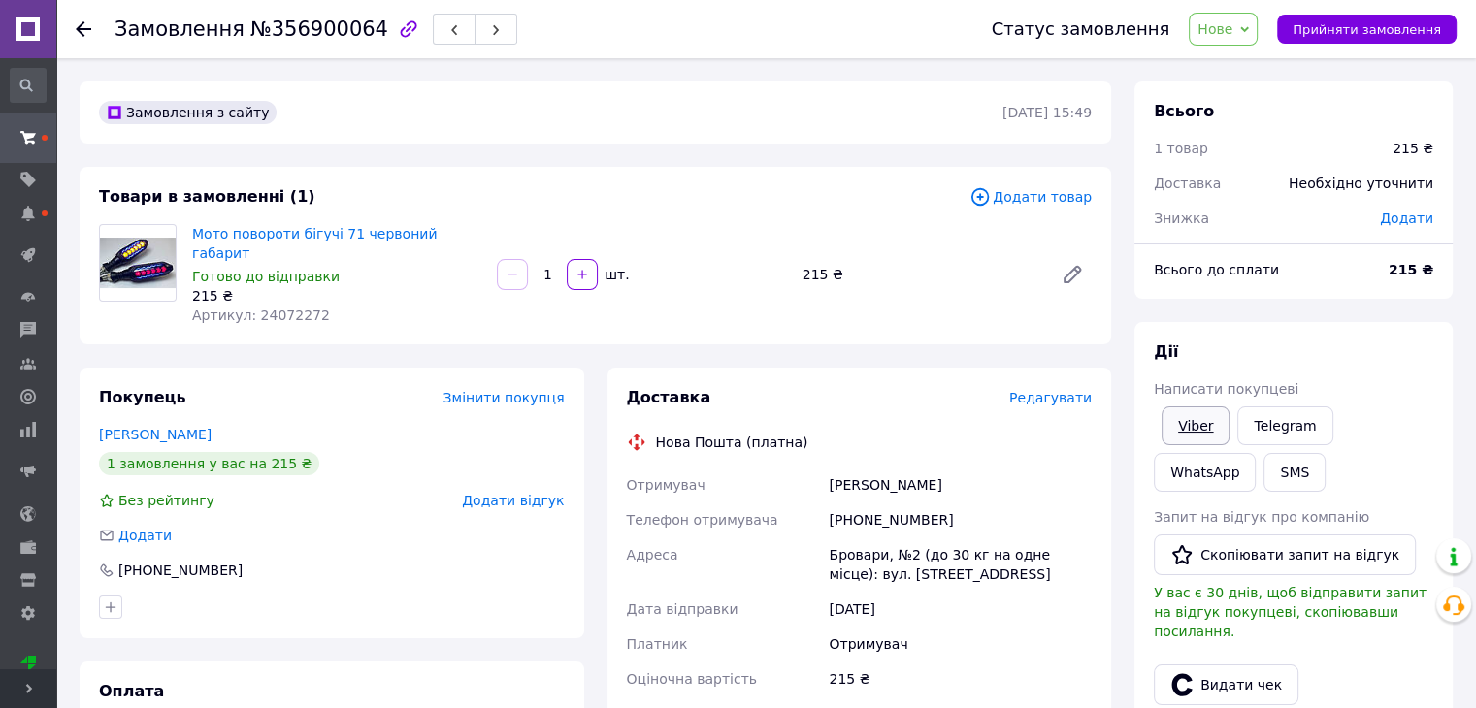
click at [1189, 426] on link "Viber" at bounding box center [1195, 425] width 68 height 39
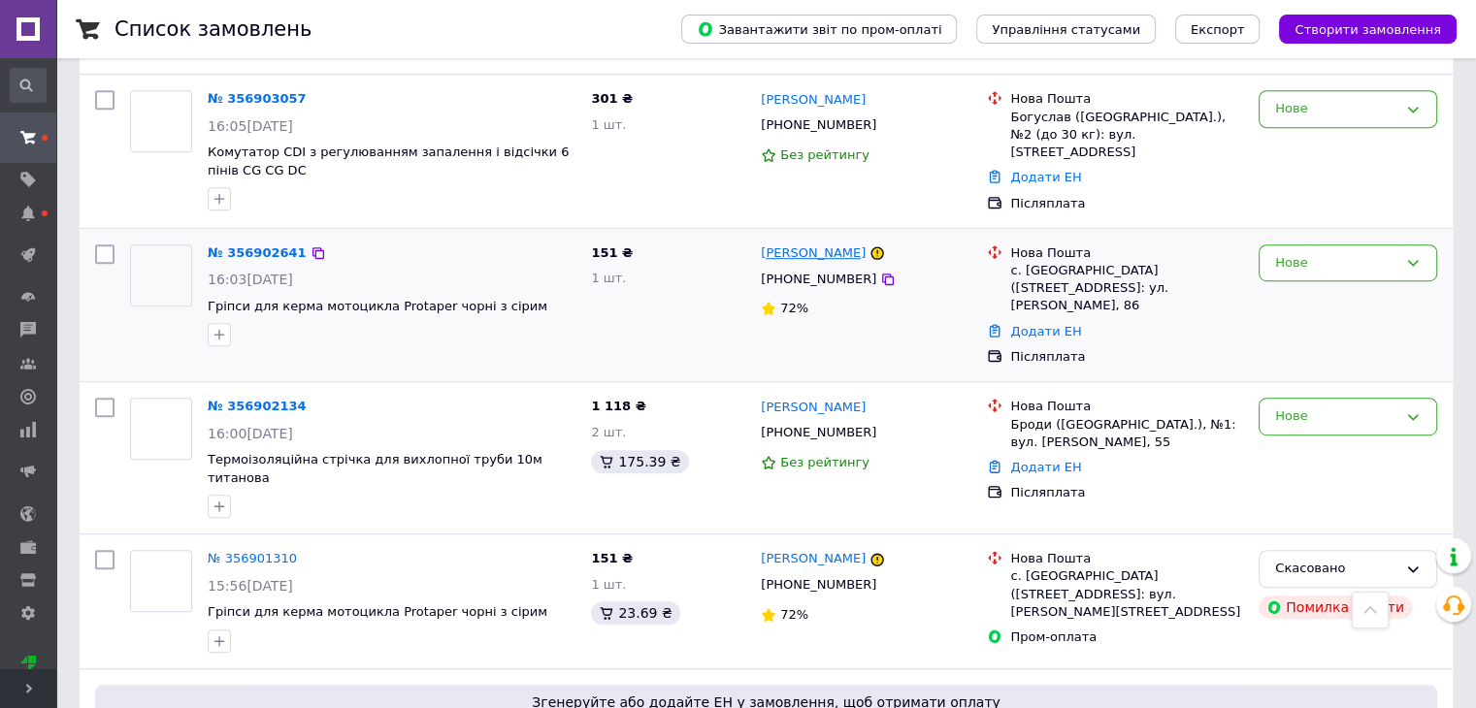
scroll to position [1261, 0]
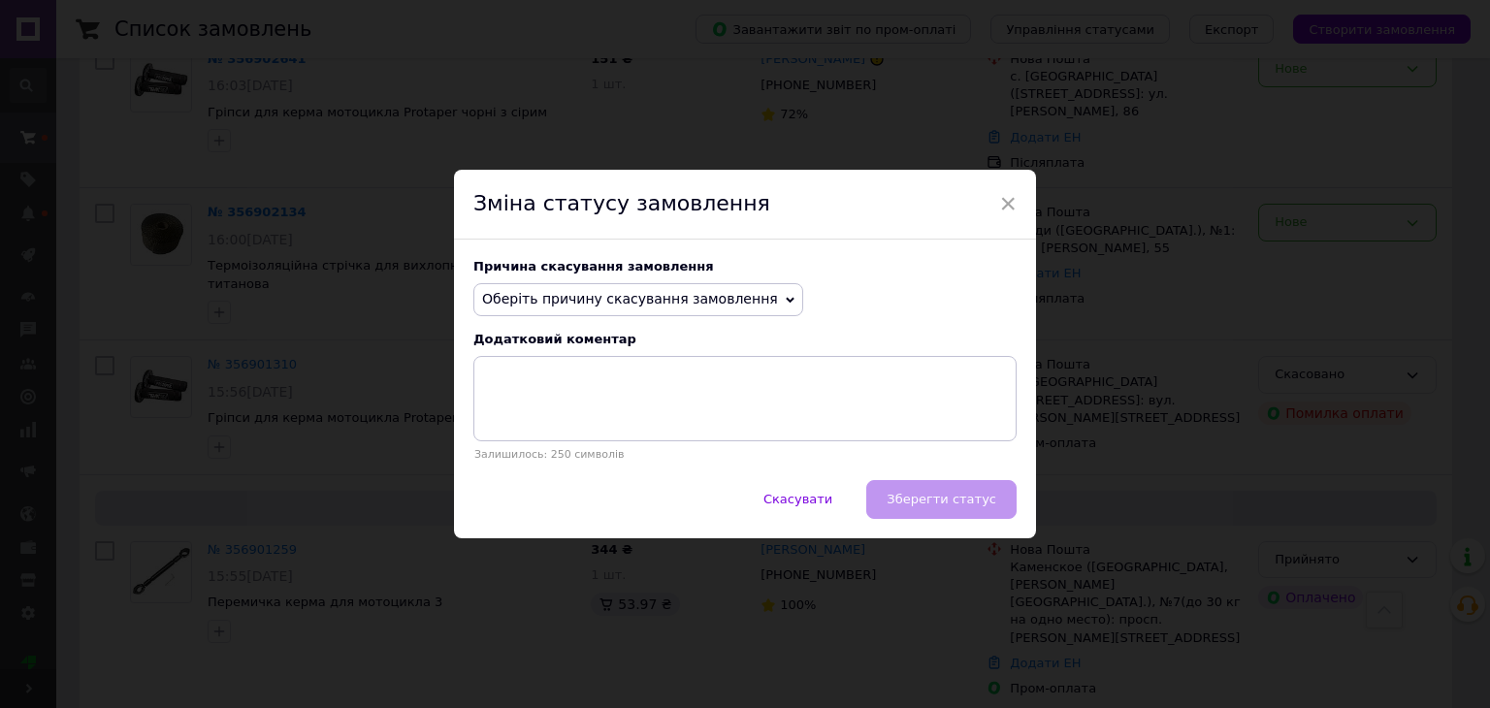
click at [686, 300] on span "Оберіть причину скасування замовлення" at bounding box center [630, 299] width 296 height 16
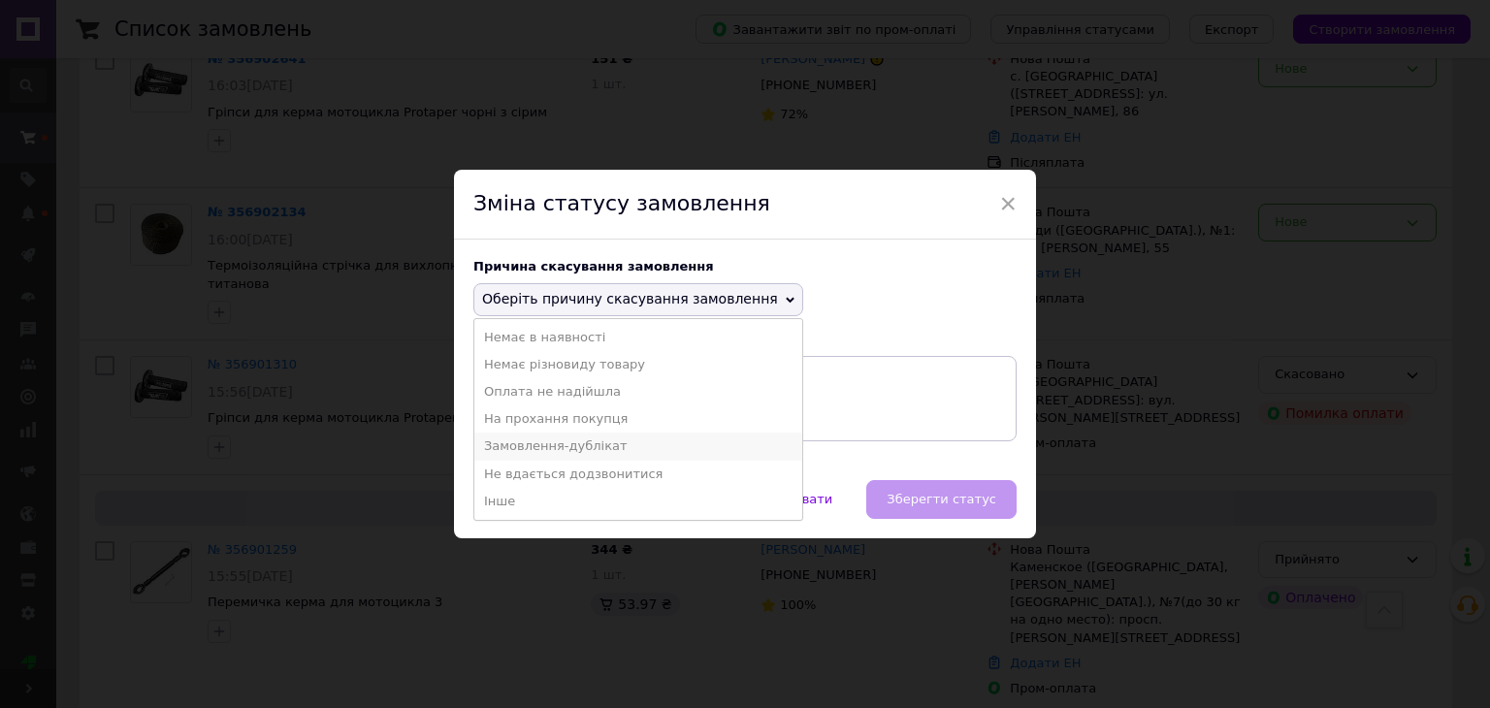
click at [631, 448] on li "Замовлення-дублікат" at bounding box center [638, 446] width 328 height 27
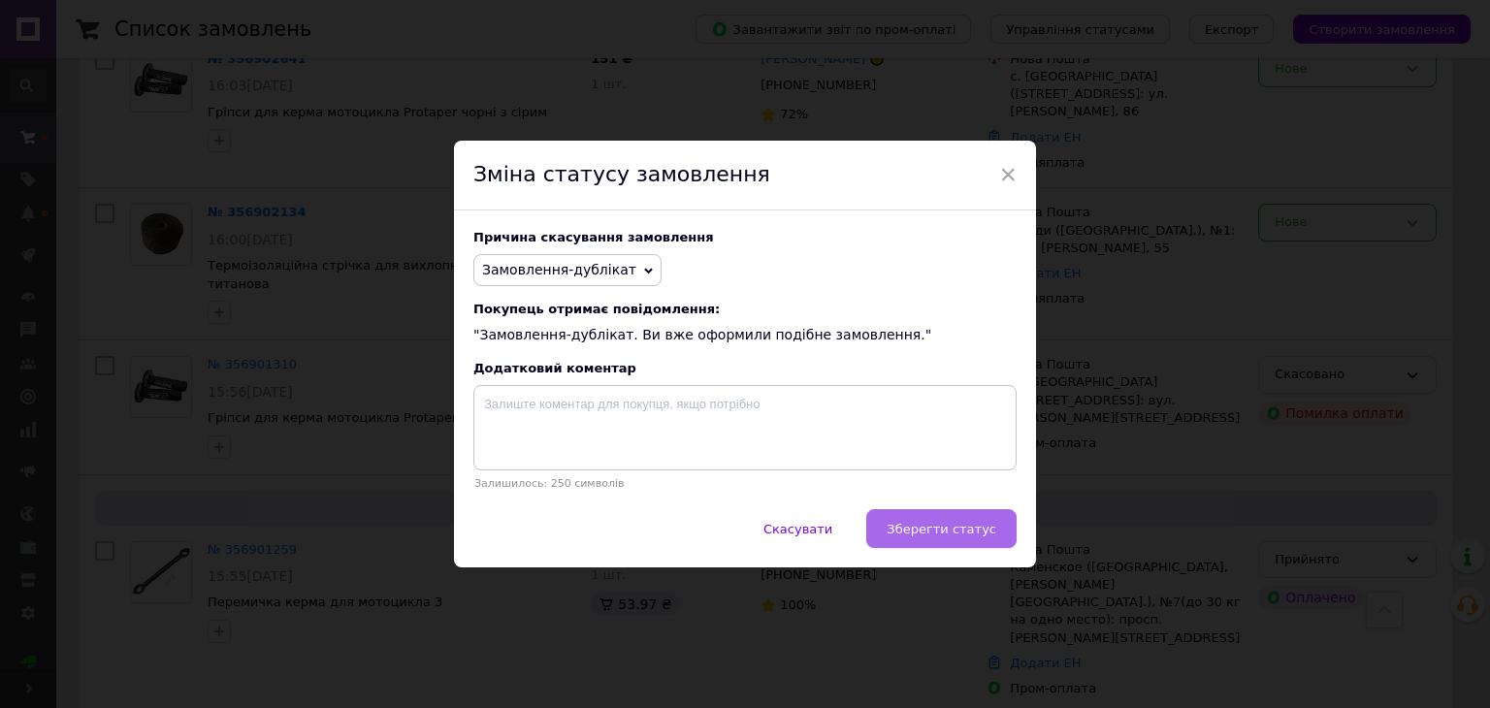
click at [915, 533] on span "Зберегти статус" at bounding box center [942, 529] width 110 height 15
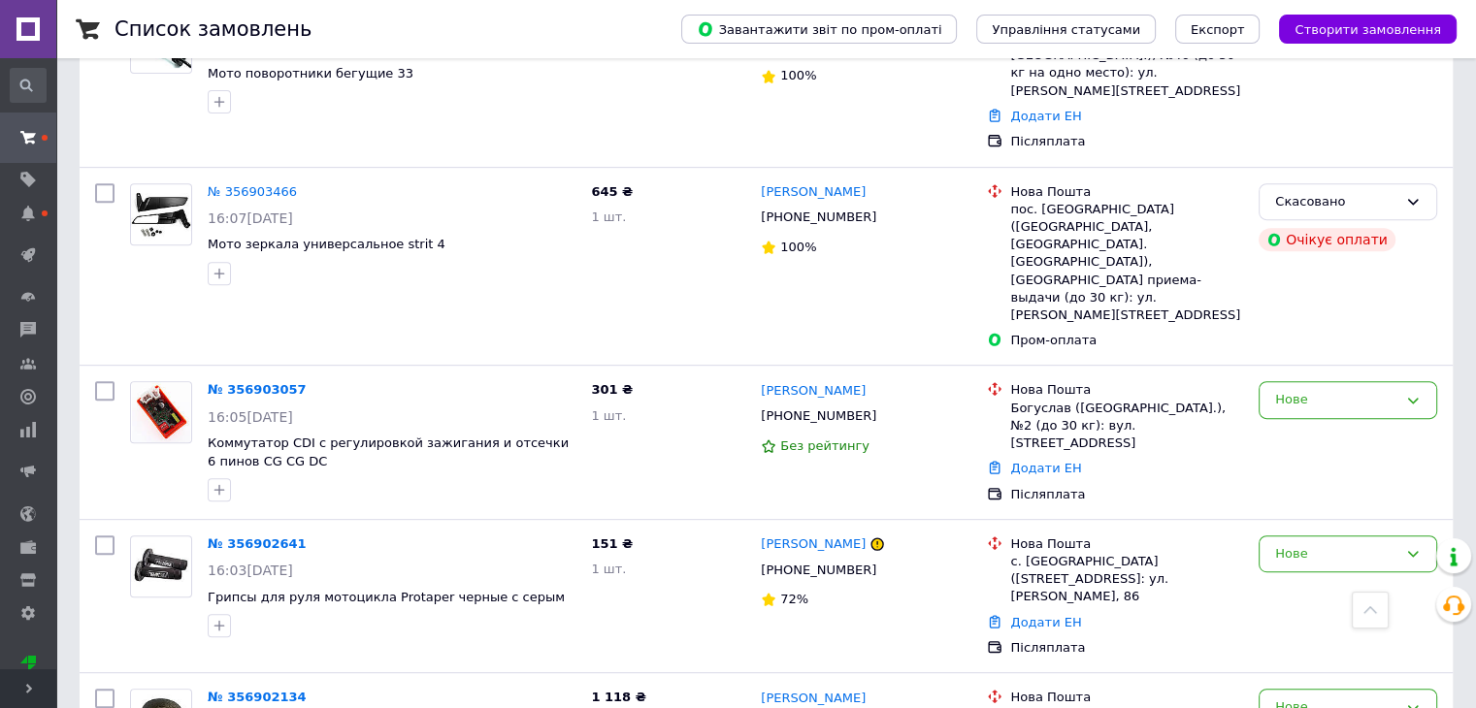
scroll to position [970, 0]
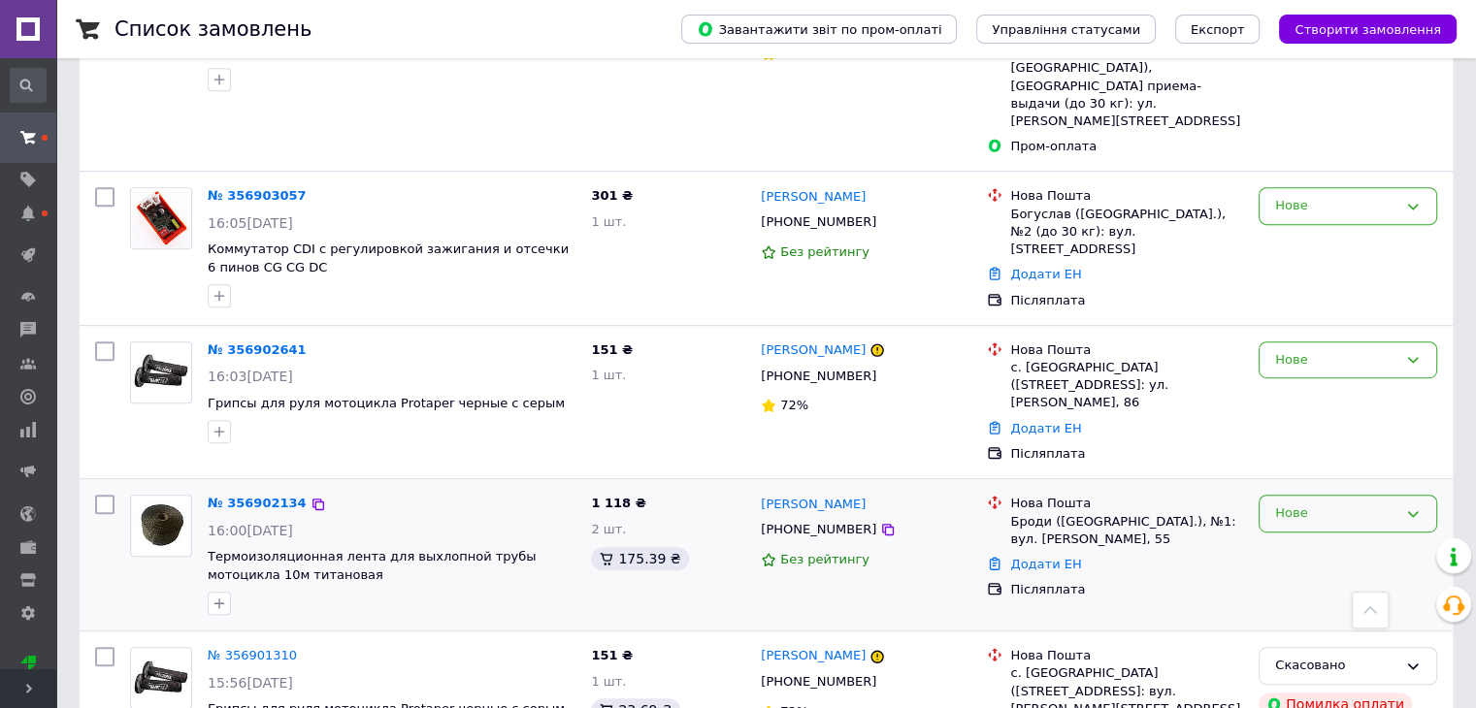
click at [1285, 495] on div "Нове" at bounding box center [1347, 514] width 179 height 38
click at [1311, 536] on li "Прийнято" at bounding box center [1347, 554] width 177 height 36
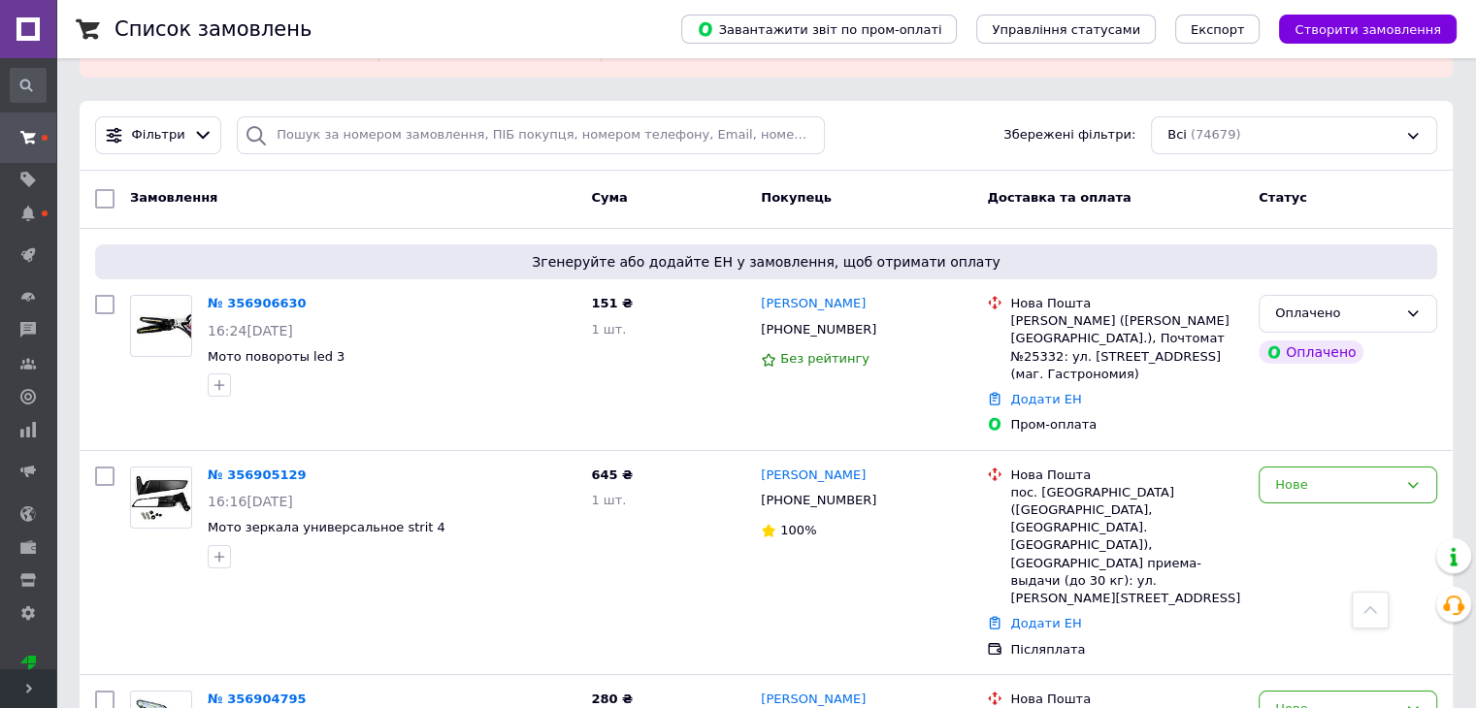
scroll to position [0, 0]
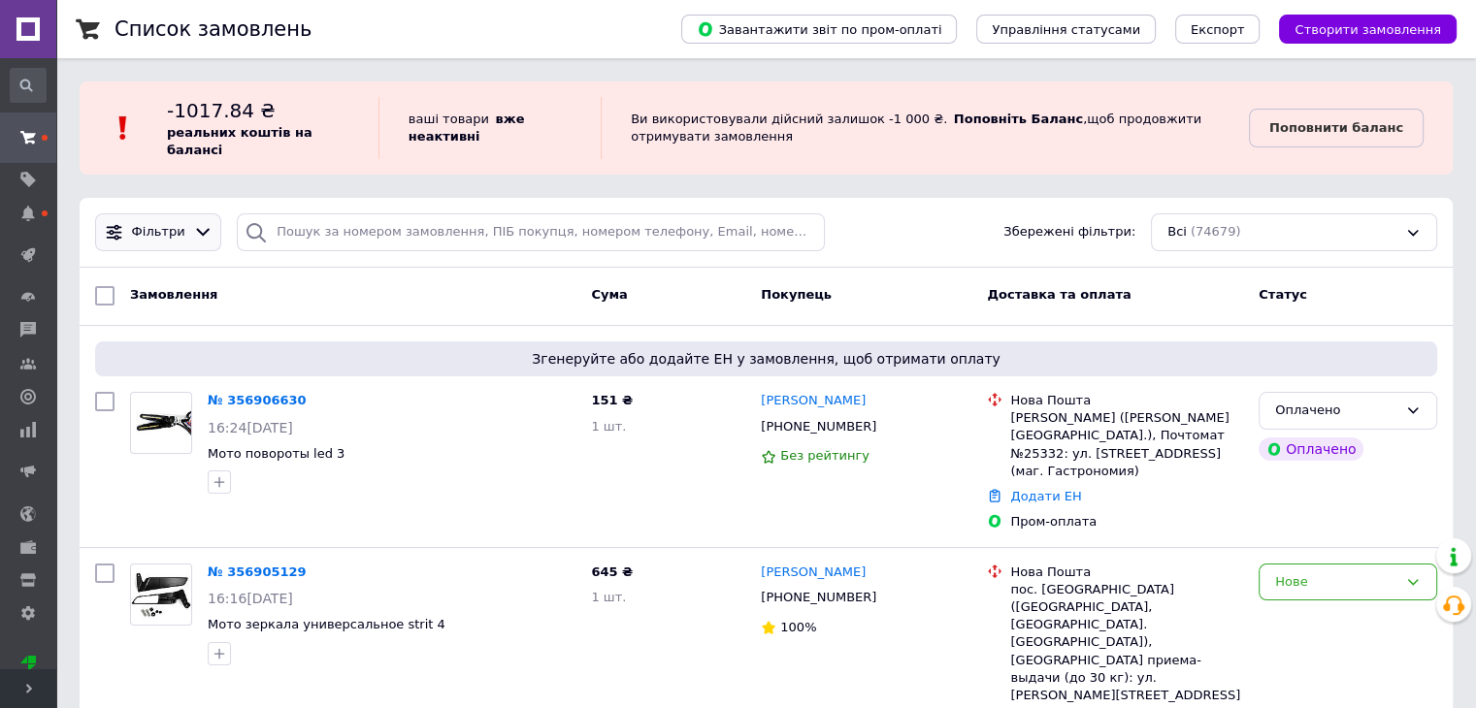
click at [179, 238] on div "Фільтри" at bounding box center [158, 232] width 61 height 18
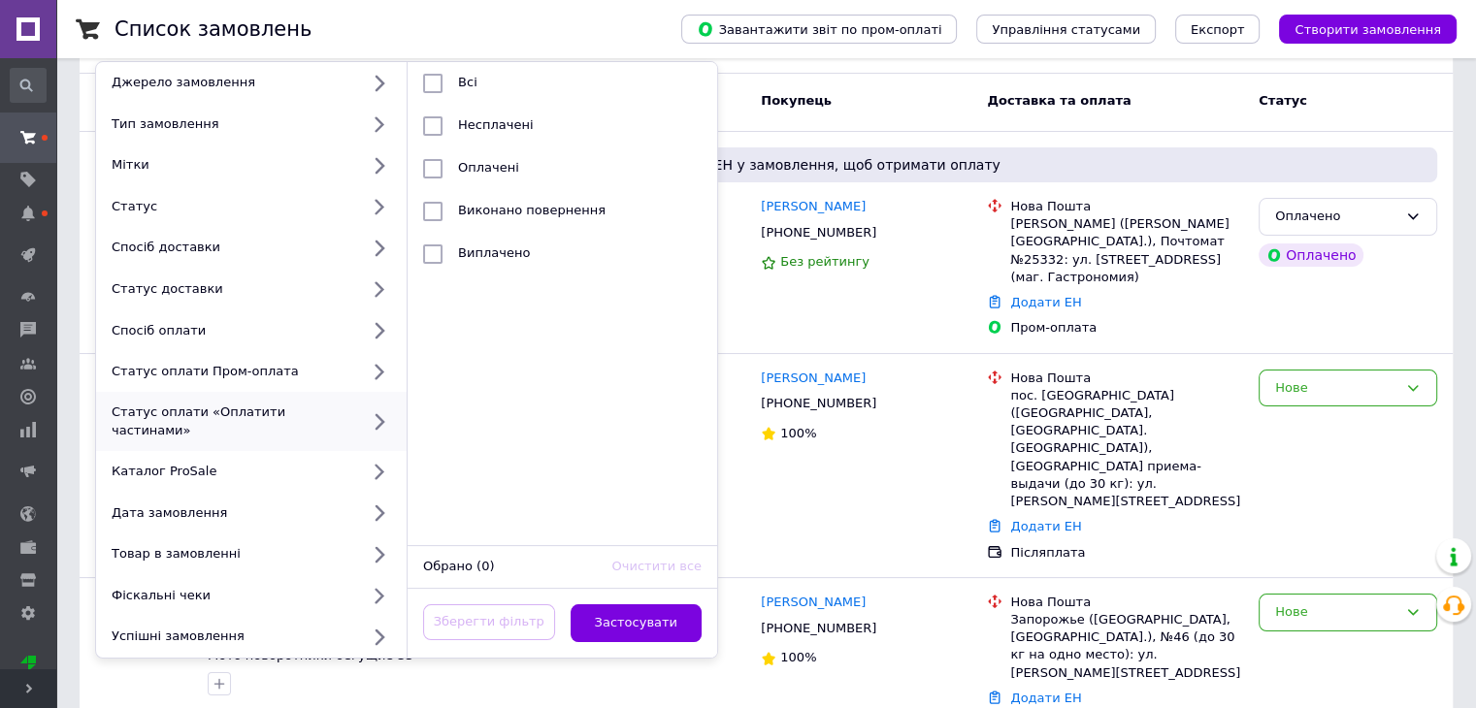
scroll to position [97, 0]
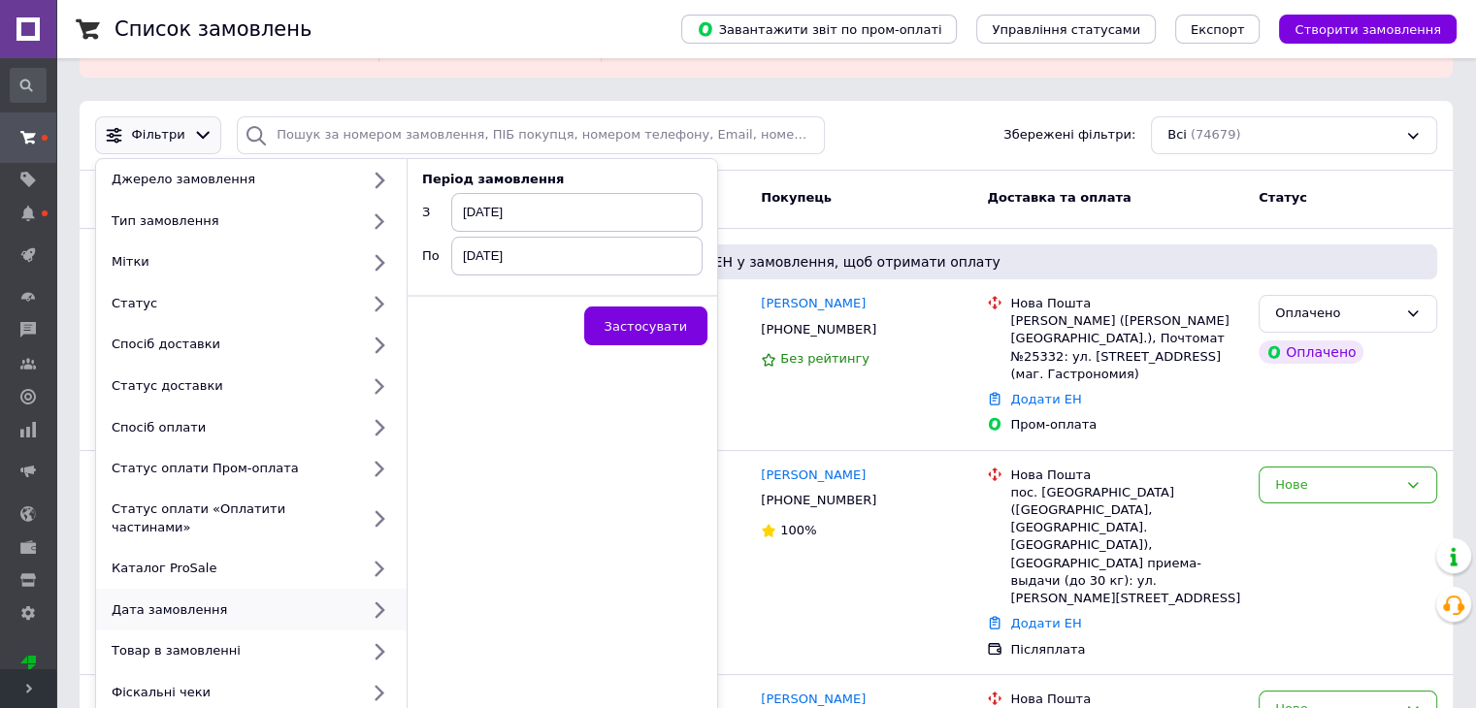
click at [479, 210] on span "12.08.2025" at bounding box center [576, 212] width 251 height 39
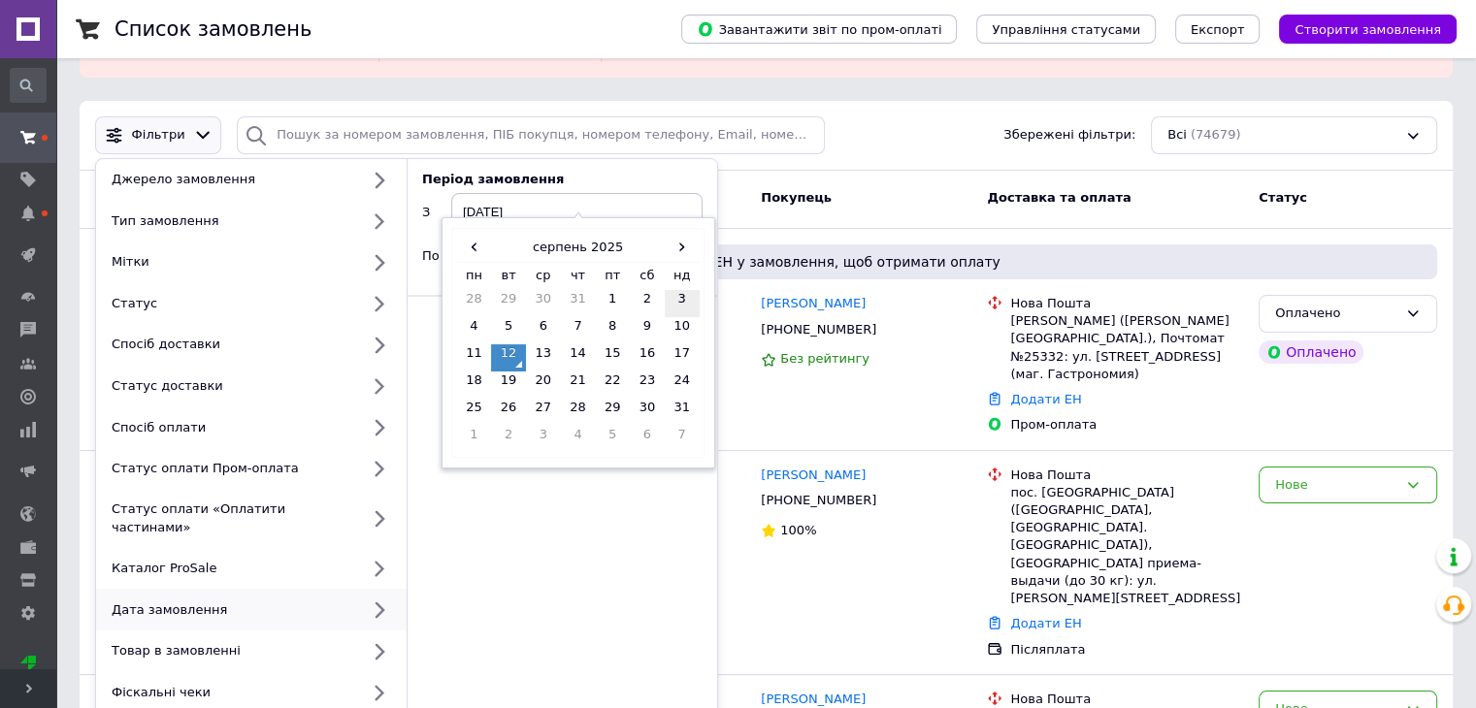
click at [683, 304] on td "3" at bounding box center [682, 303] width 35 height 27
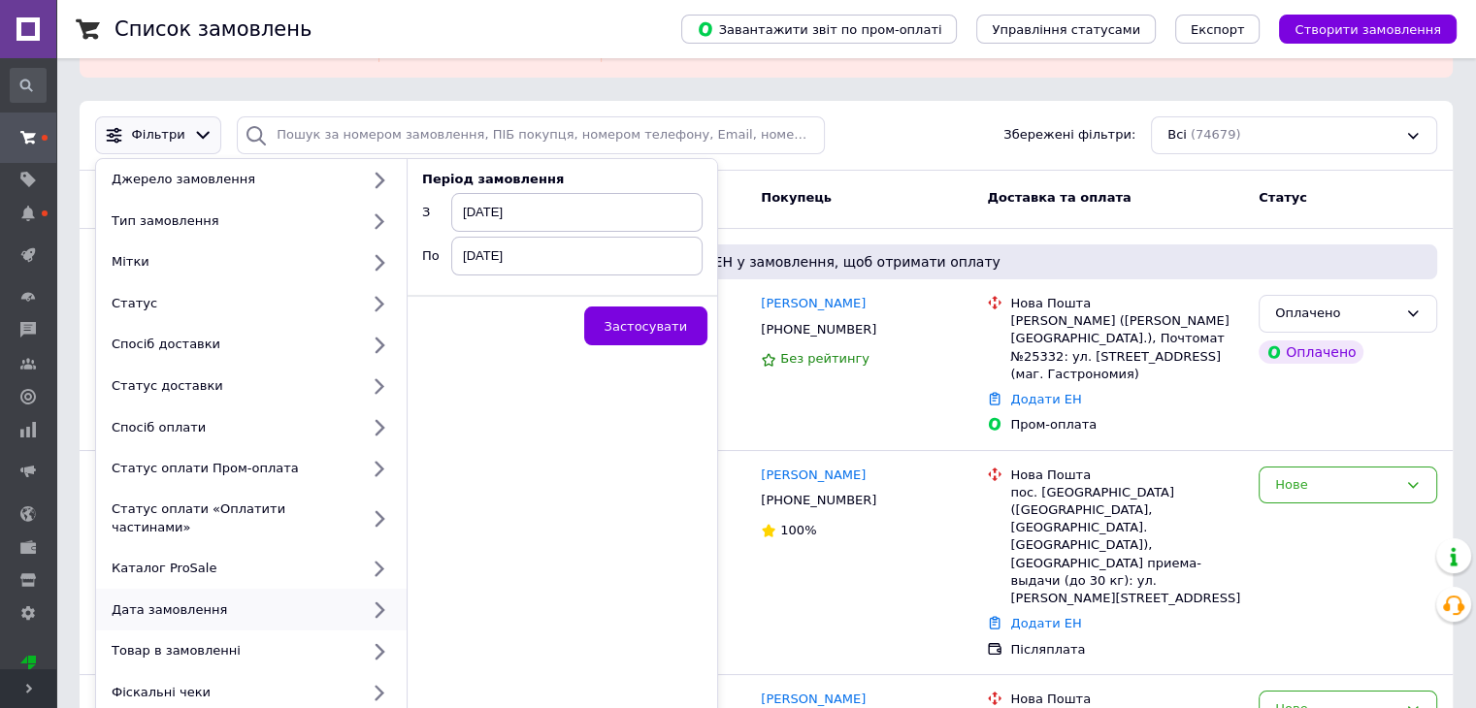
click at [568, 258] on span "[DATE]" at bounding box center [576, 256] width 251 height 39
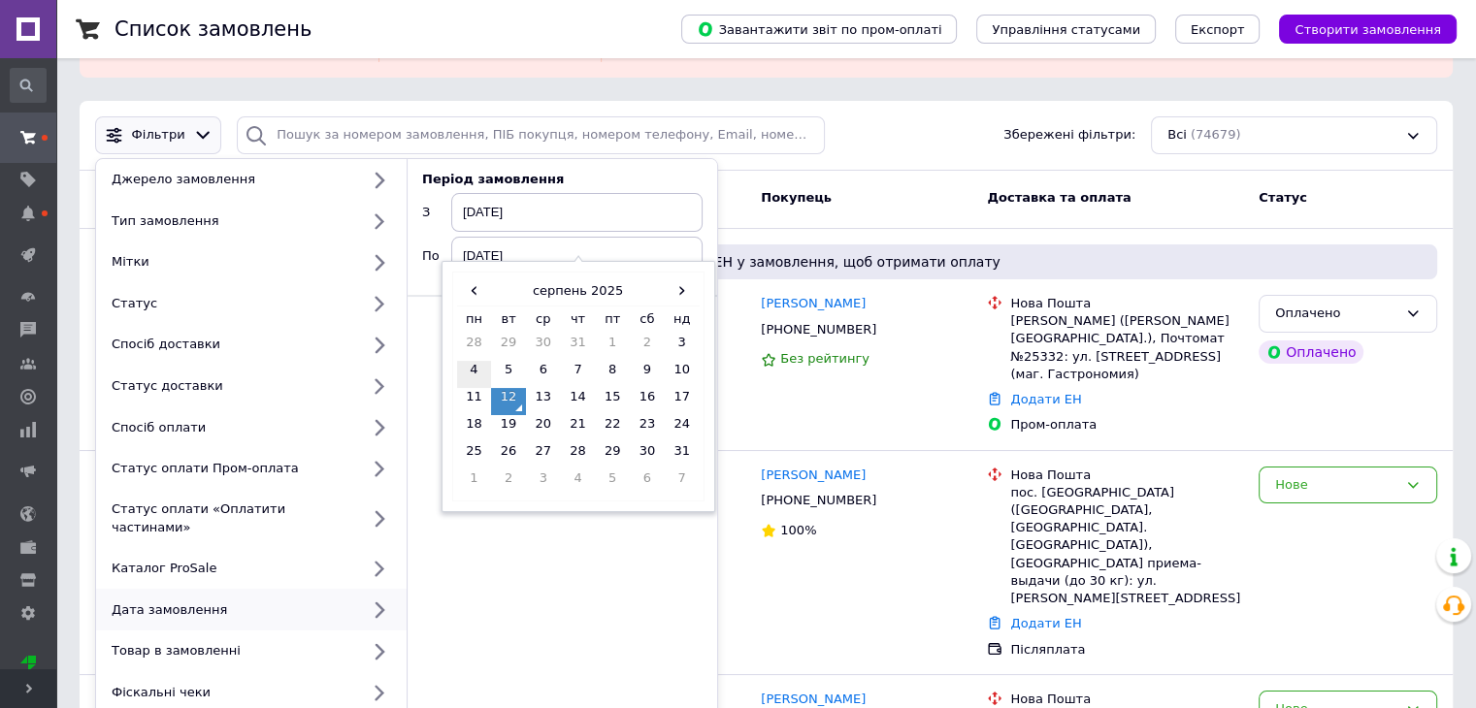
click at [477, 370] on td "4" at bounding box center [474, 374] width 35 height 27
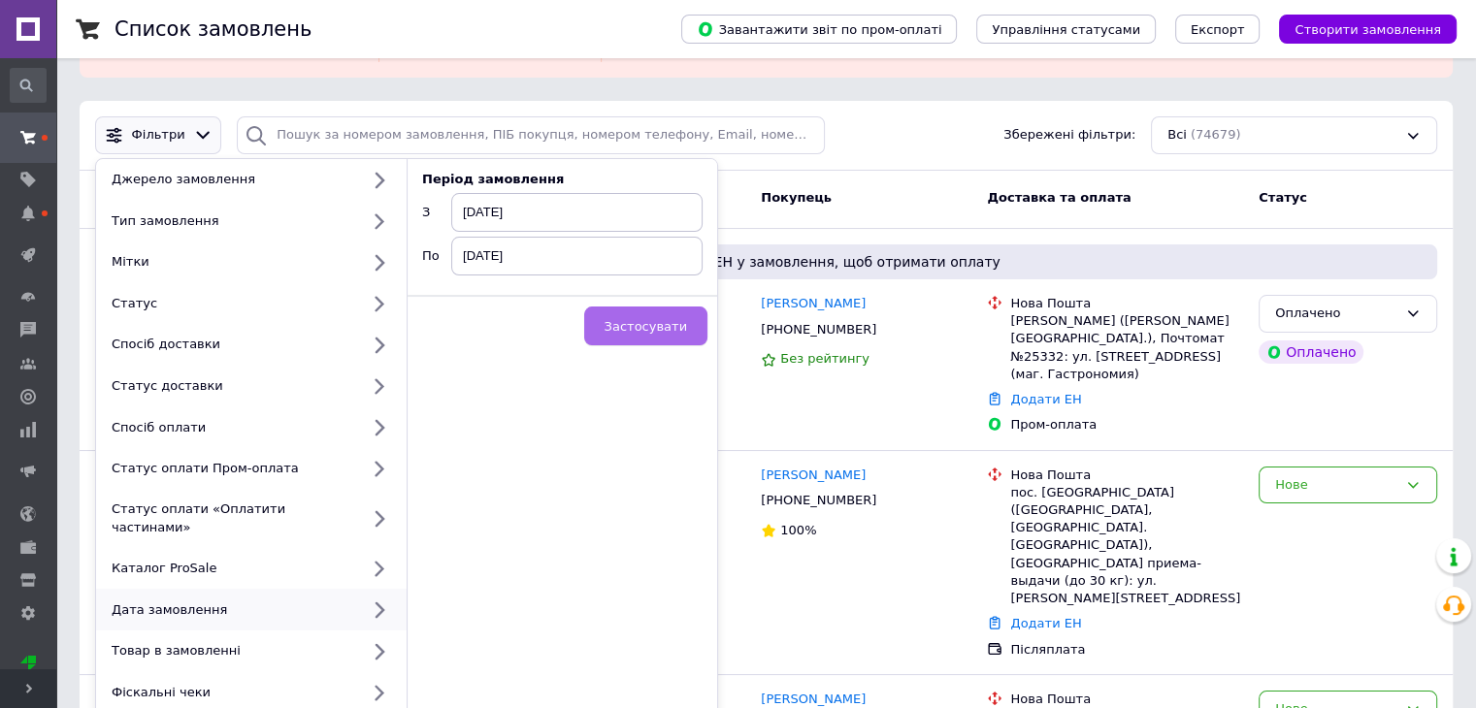
click at [665, 335] on button "Застосувати" at bounding box center [645, 326] width 123 height 39
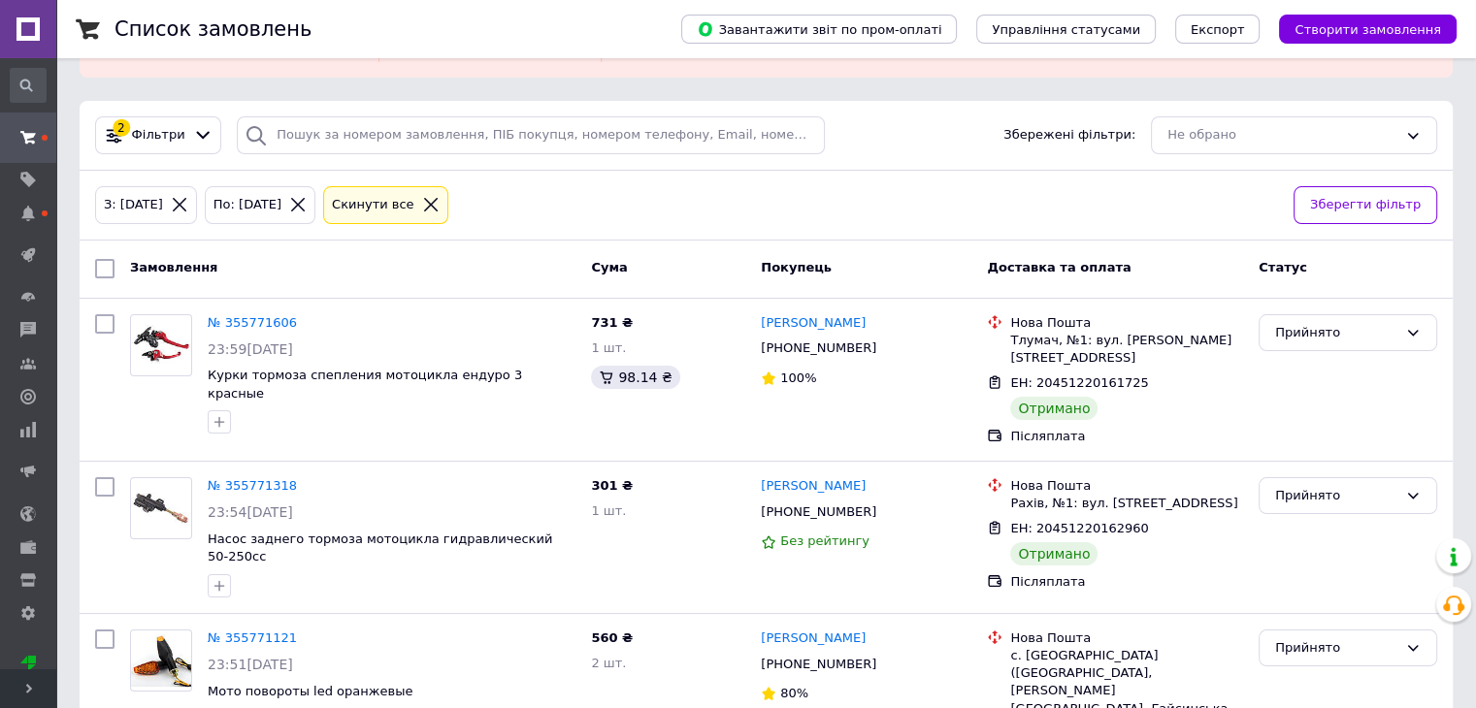
scroll to position [194, 0]
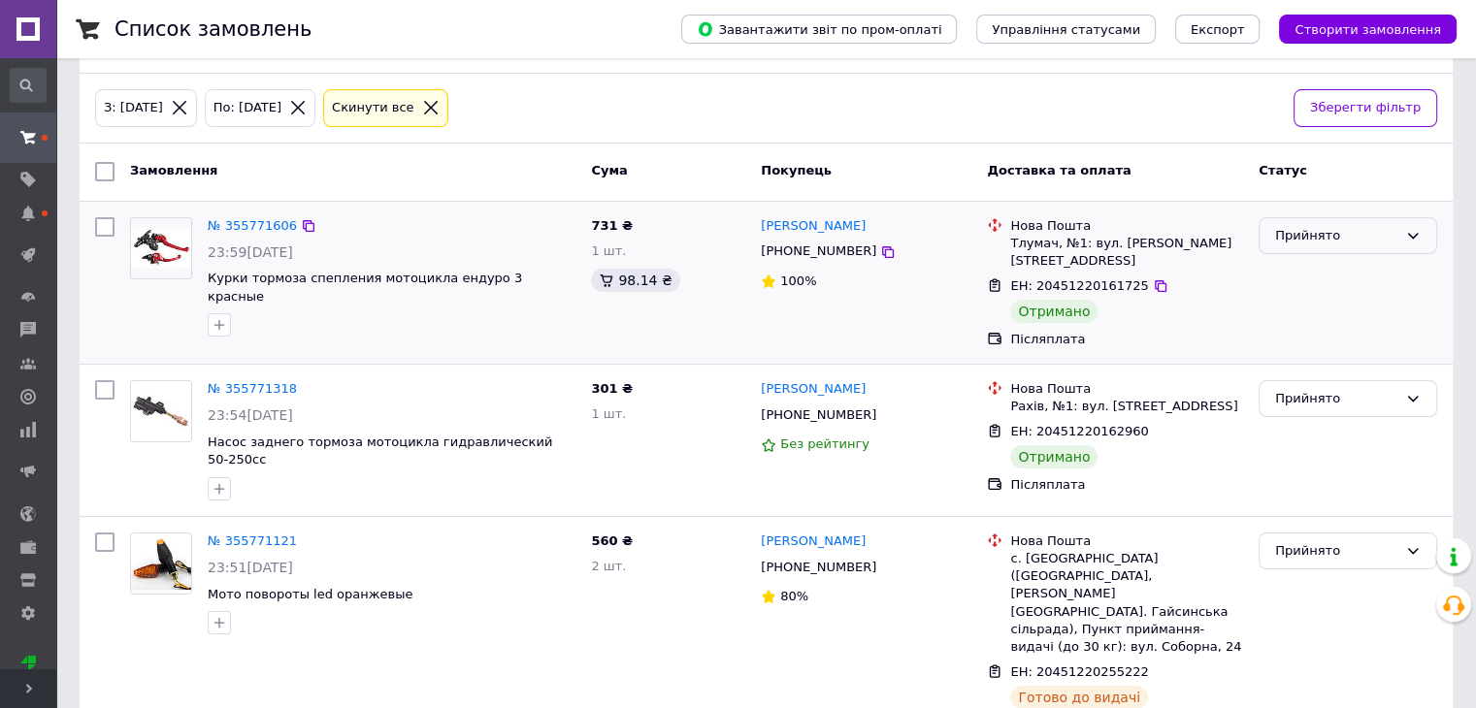
click at [1343, 243] on div "Прийнято" at bounding box center [1336, 236] width 122 height 20
click at [1324, 276] on li "Виконано" at bounding box center [1347, 276] width 177 height 36
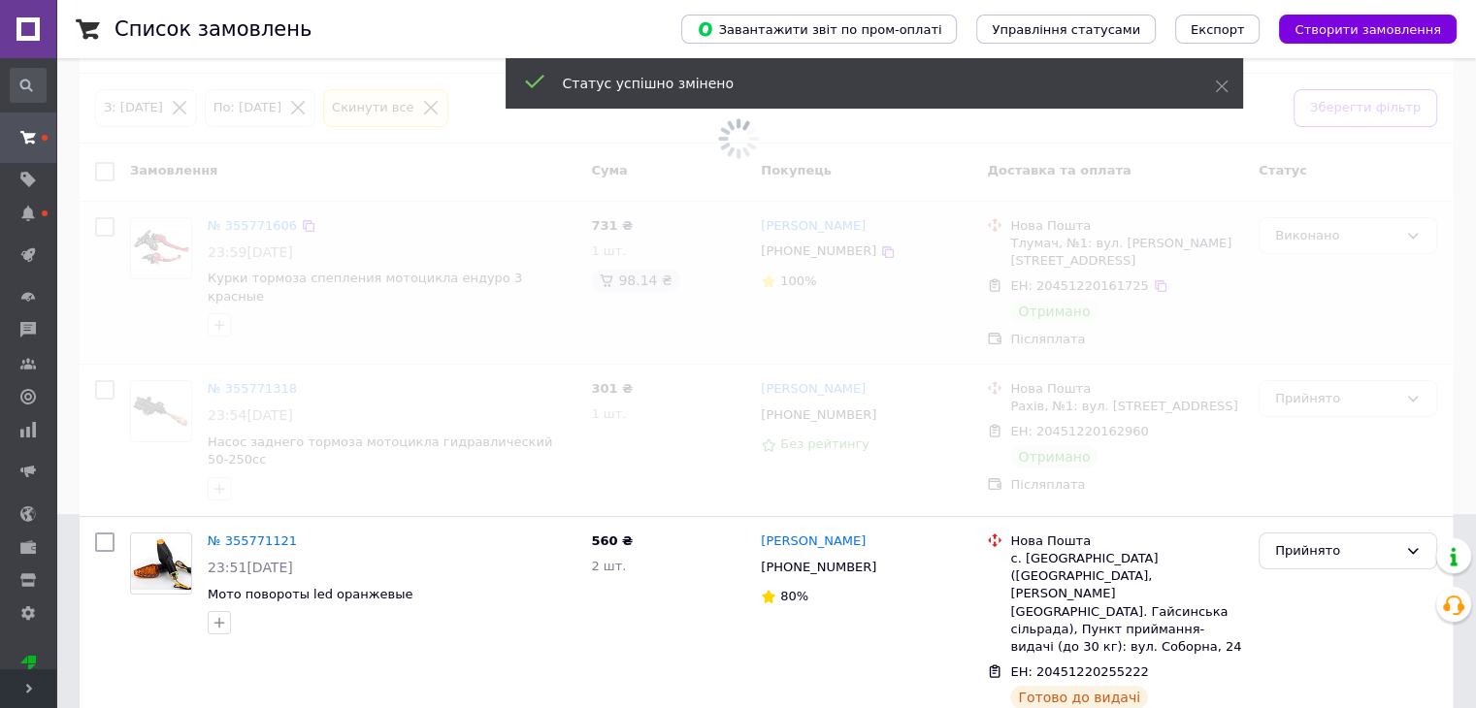
scroll to position [291, 0]
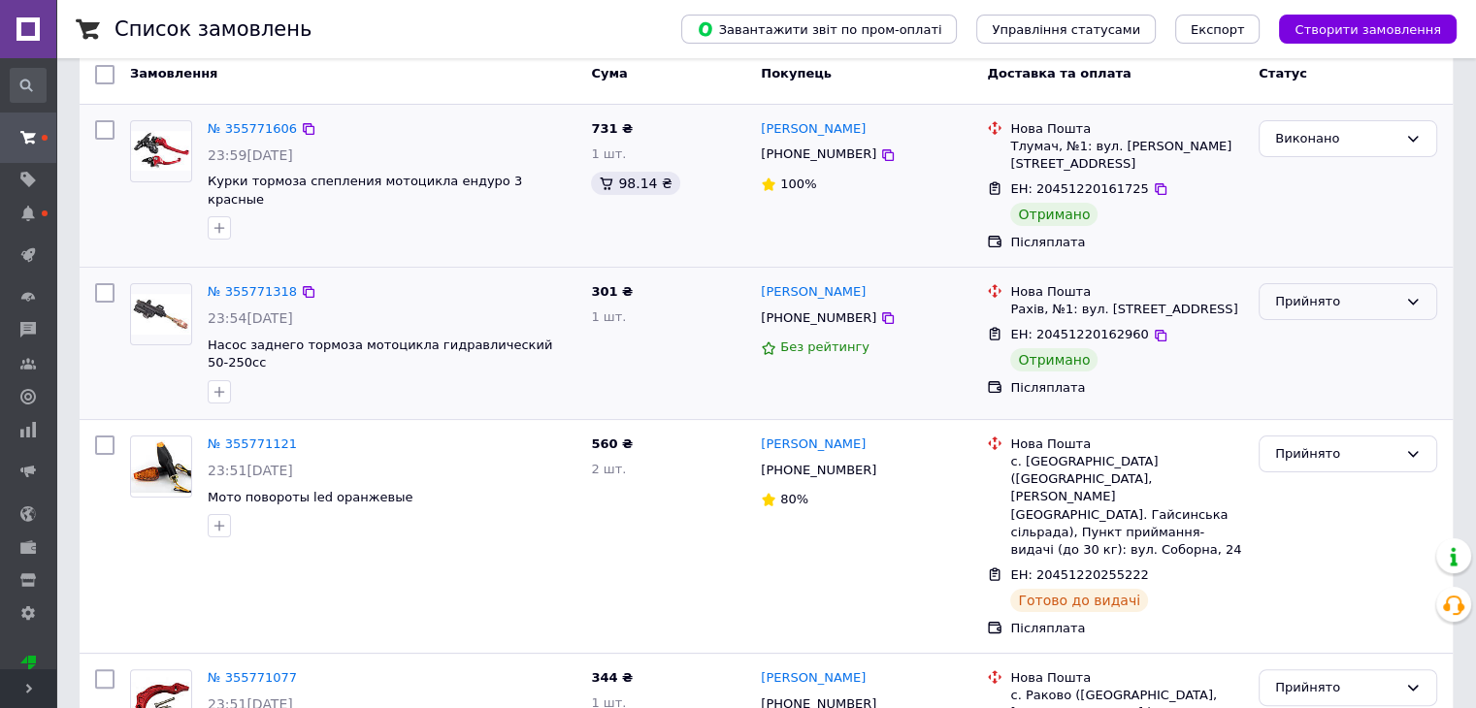
click at [1376, 292] on div "Прийнято" at bounding box center [1336, 302] width 122 height 20
click at [1338, 325] on li "Виконано" at bounding box center [1347, 342] width 177 height 36
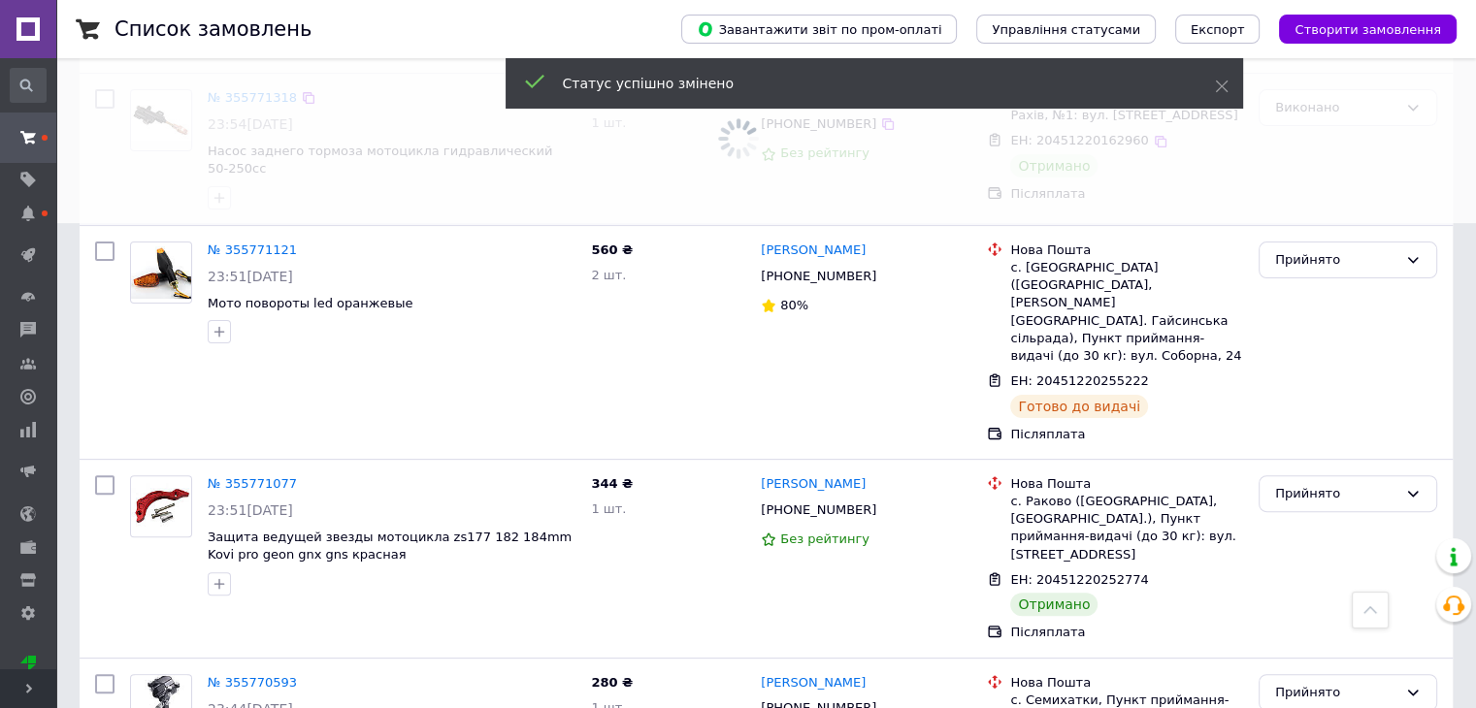
scroll to position [582, 0]
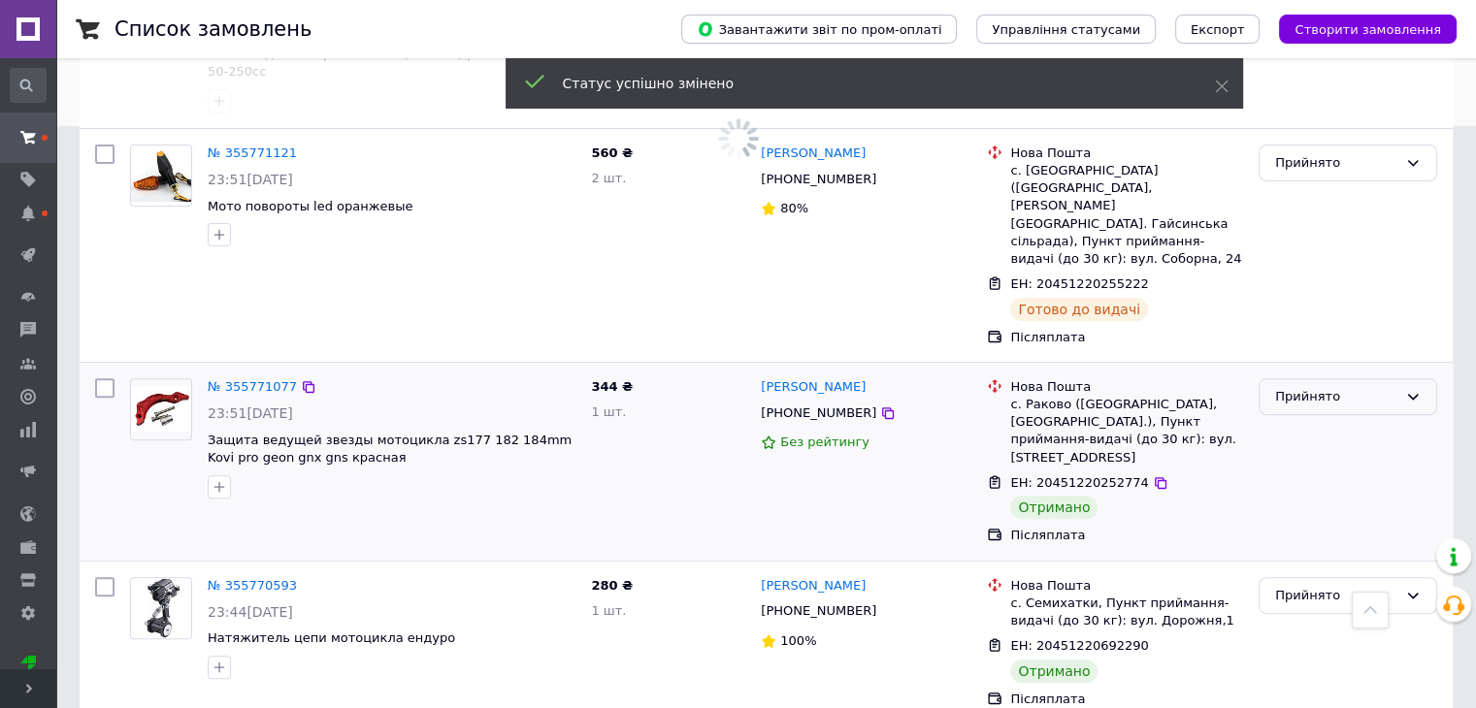
click at [1335, 387] on div "Прийнято" at bounding box center [1336, 397] width 122 height 20
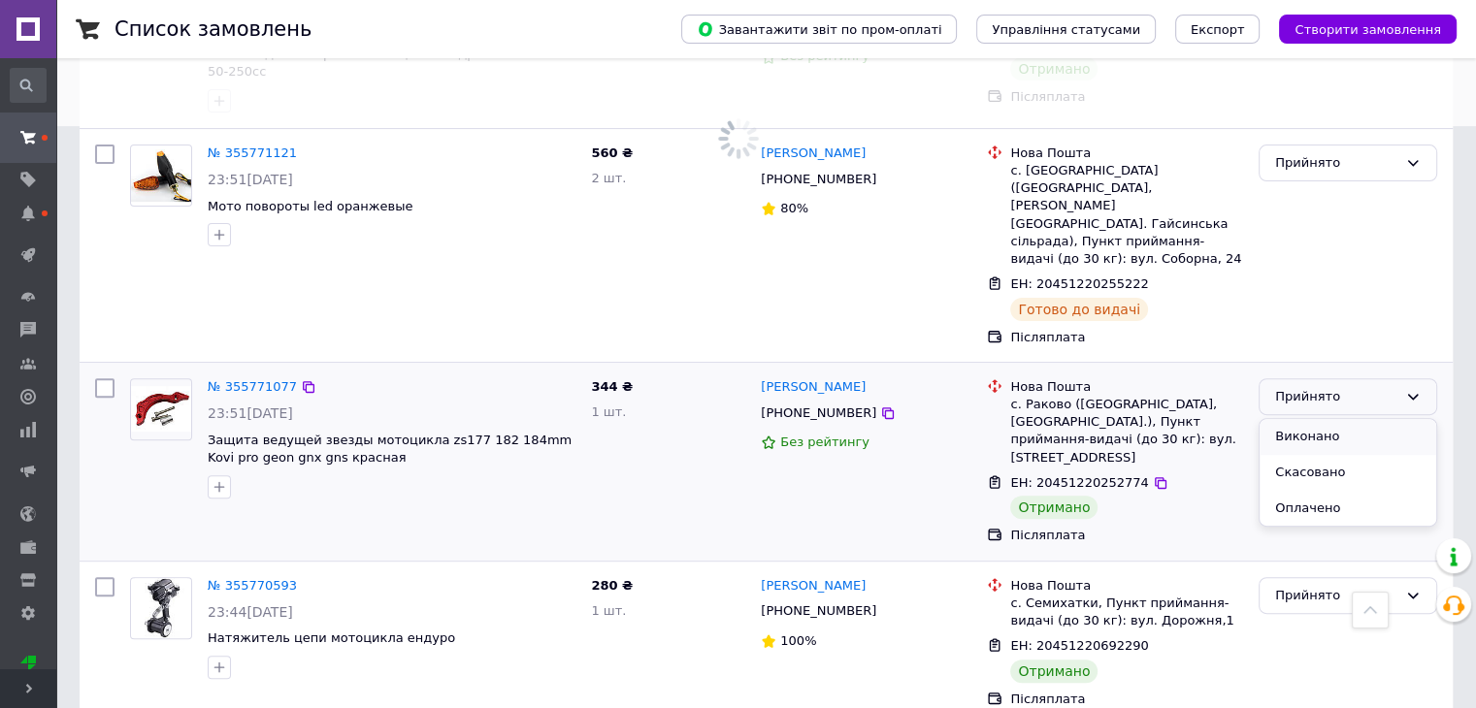
click at [1337, 419] on li "Виконано" at bounding box center [1347, 437] width 177 height 36
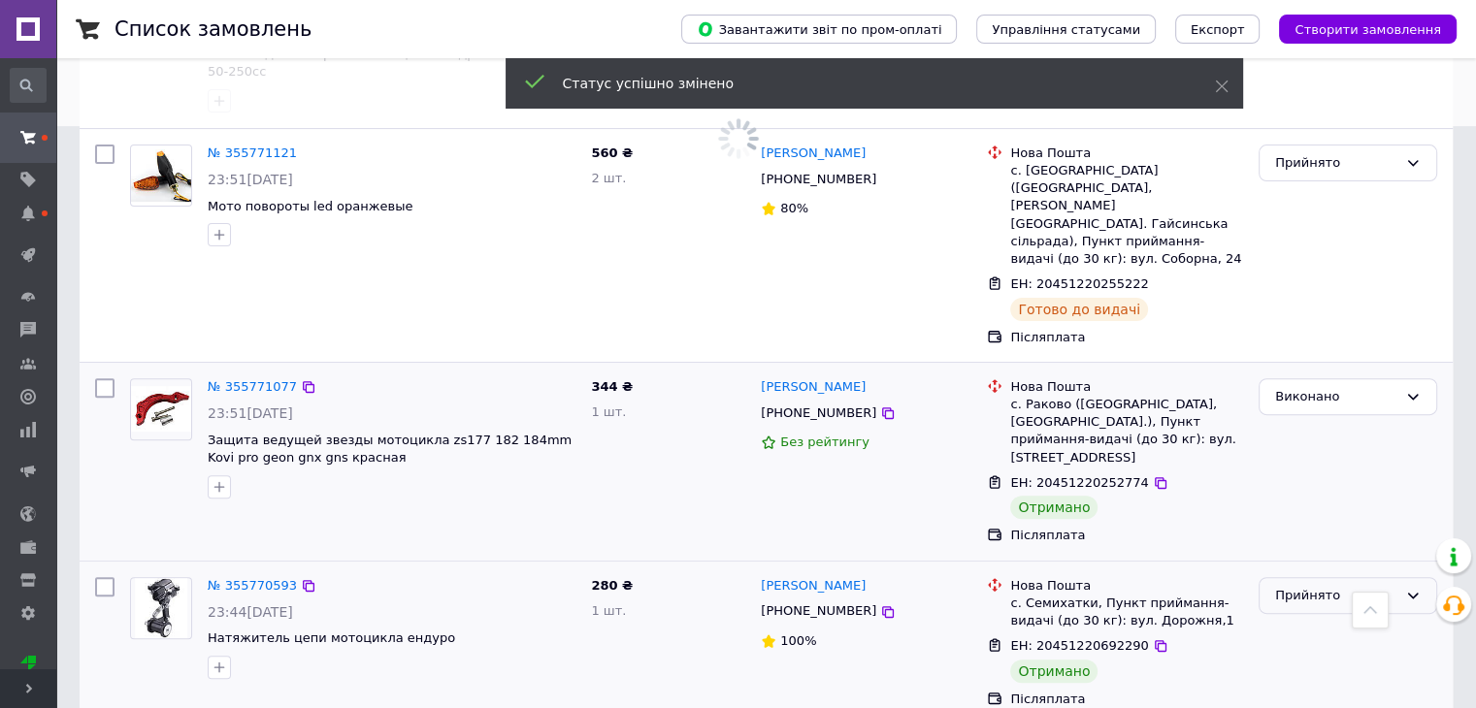
click at [1331, 586] on div "Прийнято" at bounding box center [1336, 596] width 122 height 20
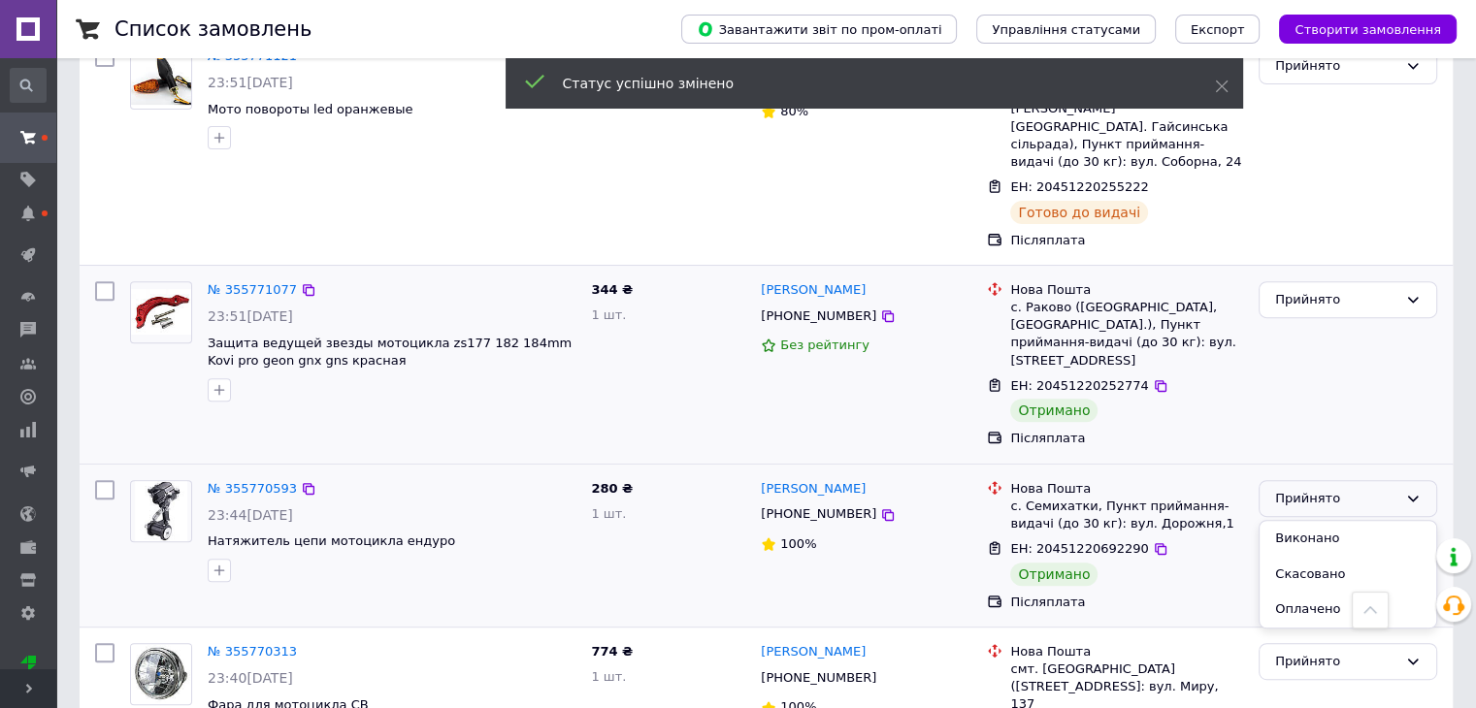
click at [1325, 521] on li "Виконано" at bounding box center [1347, 539] width 177 height 36
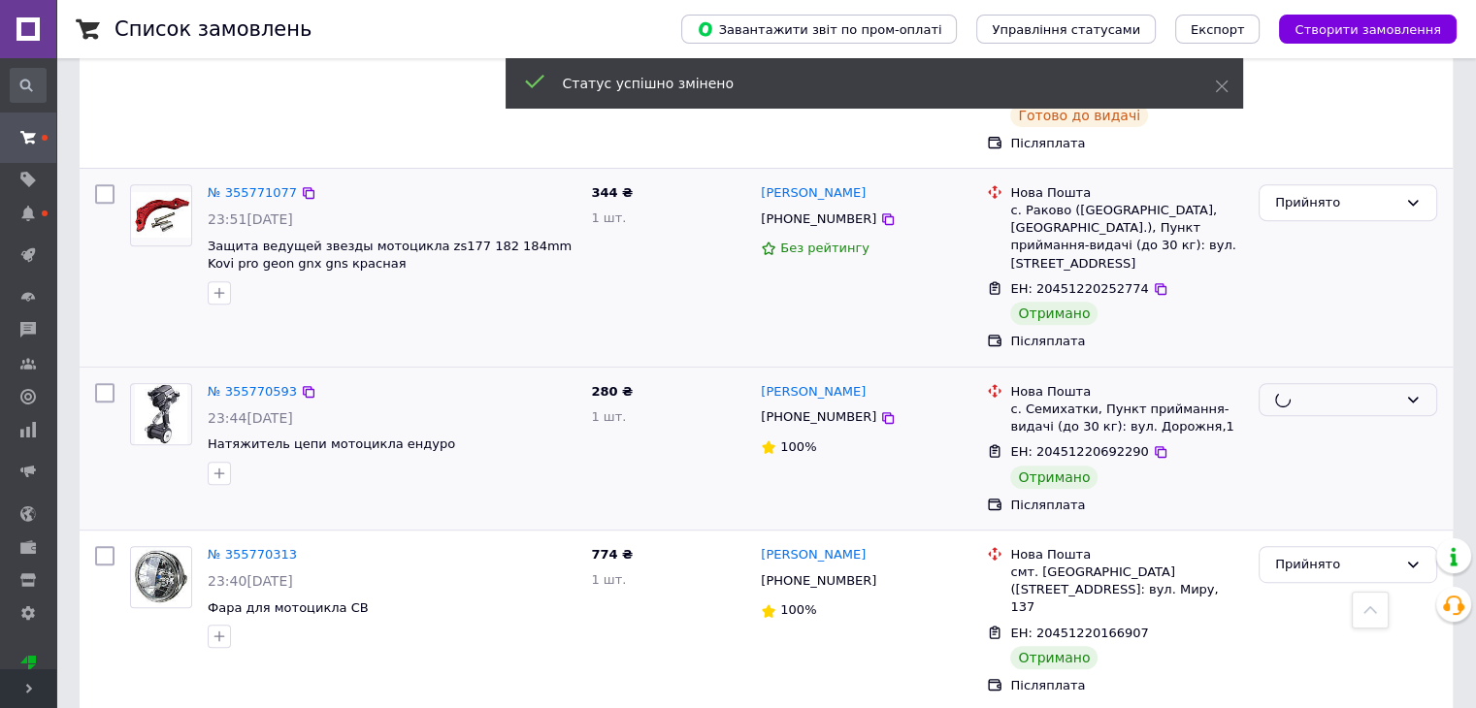
scroll to position [873, 0]
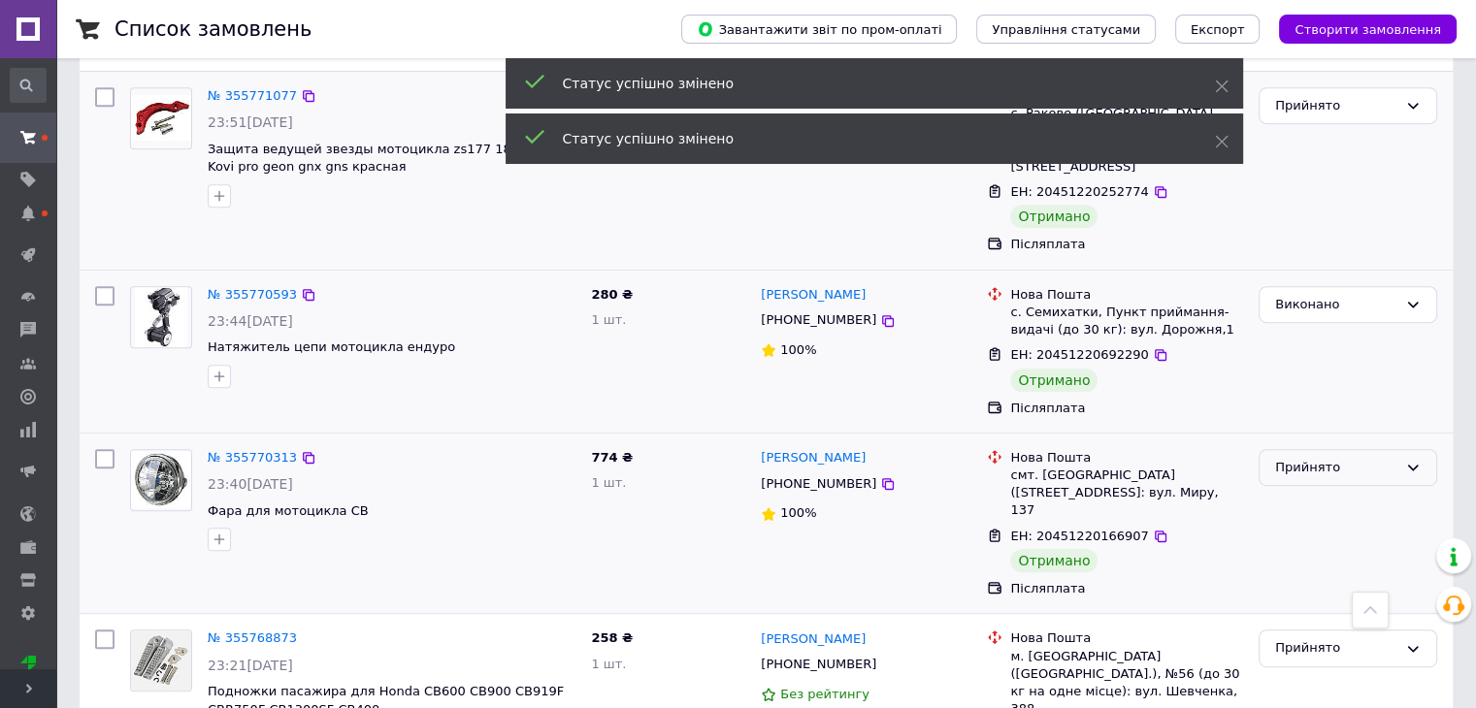
click at [1302, 458] on div "Прийнято" at bounding box center [1336, 468] width 122 height 20
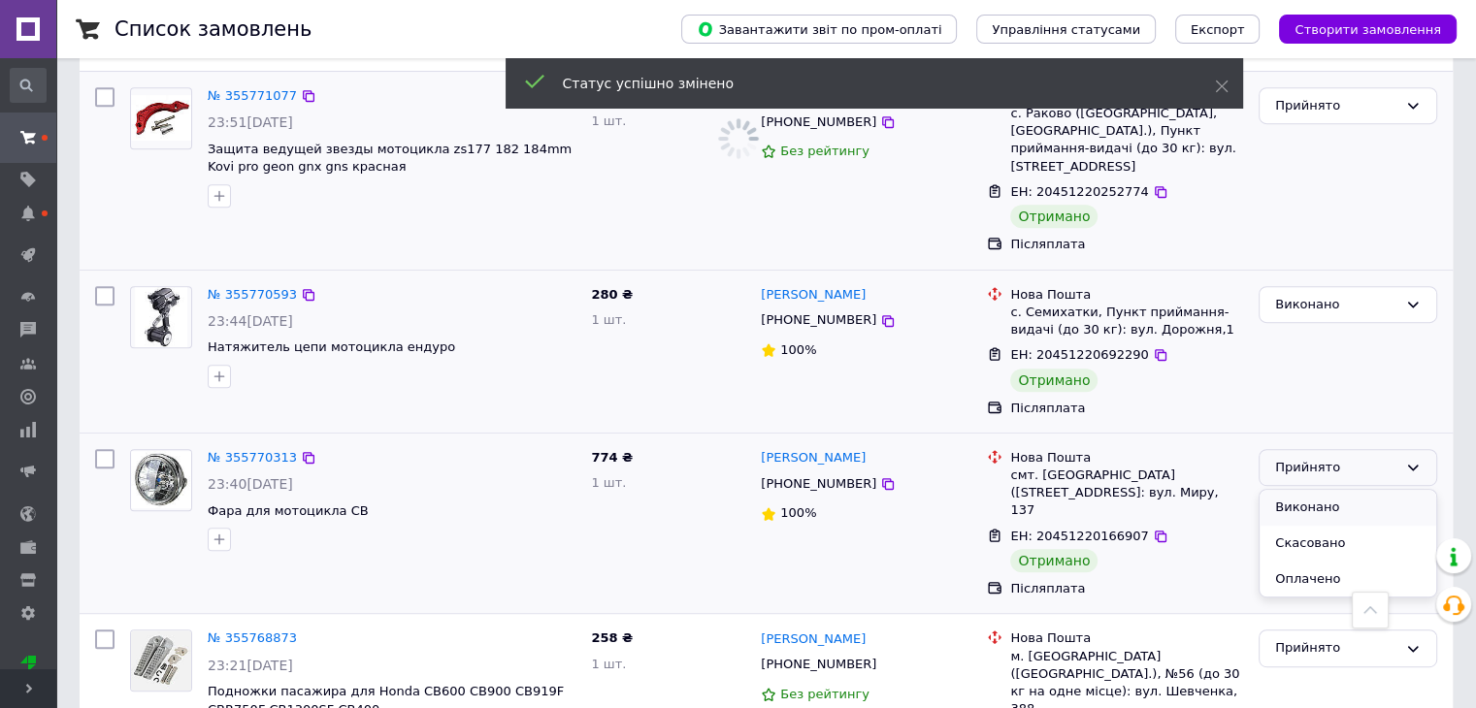
click at [1310, 490] on li "Виконано" at bounding box center [1347, 508] width 177 height 36
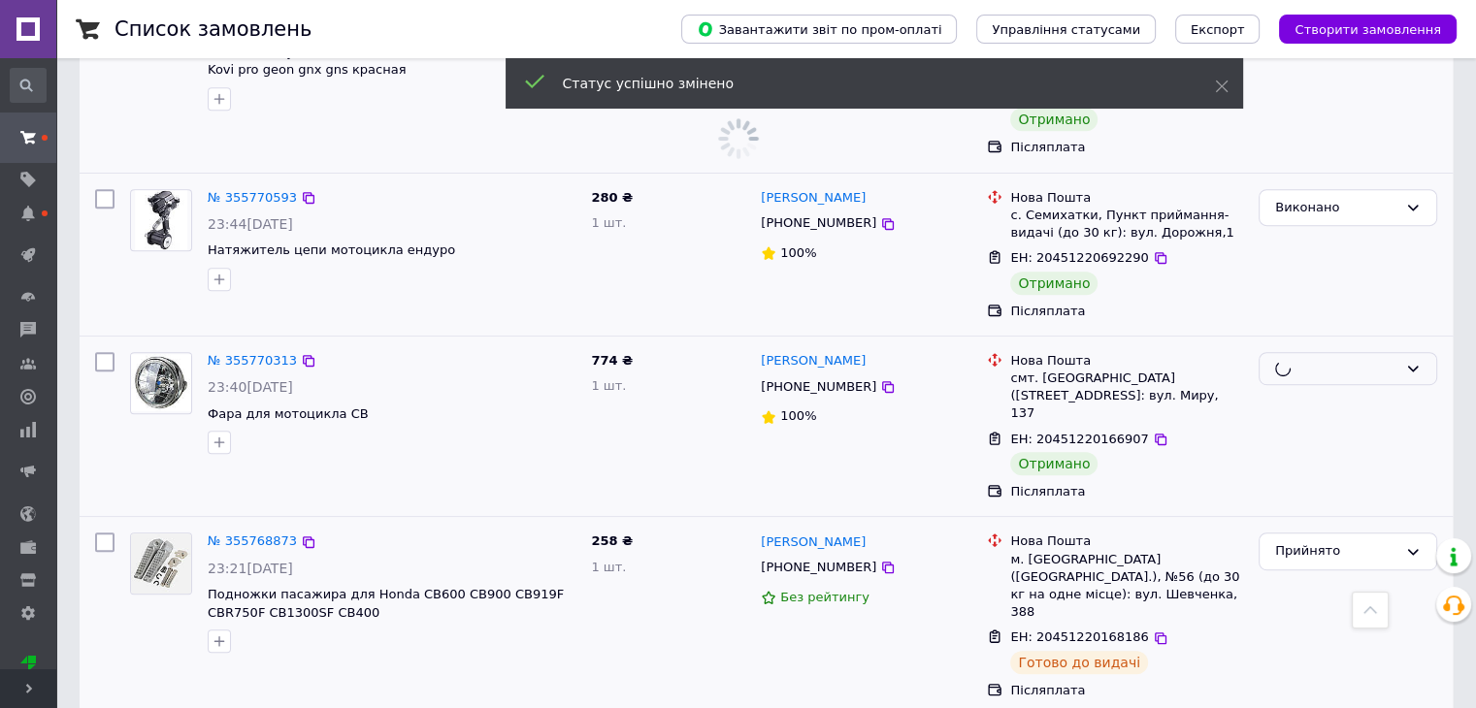
scroll to position [1164, 0]
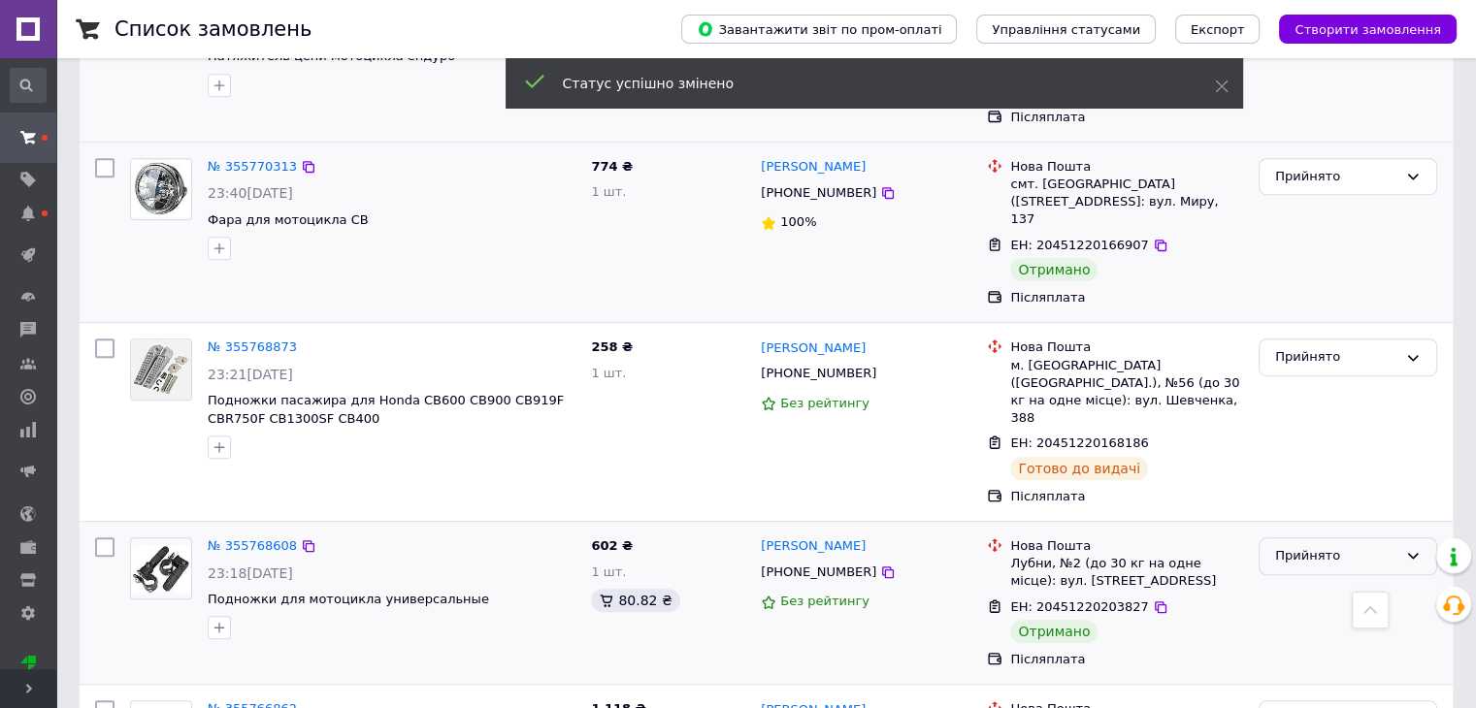
click at [1322, 546] on div "Прийнято" at bounding box center [1336, 556] width 122 height 20
click at [1311, 579] on li "Виконано" at bounding box center [1347, 597] width 177 height 36
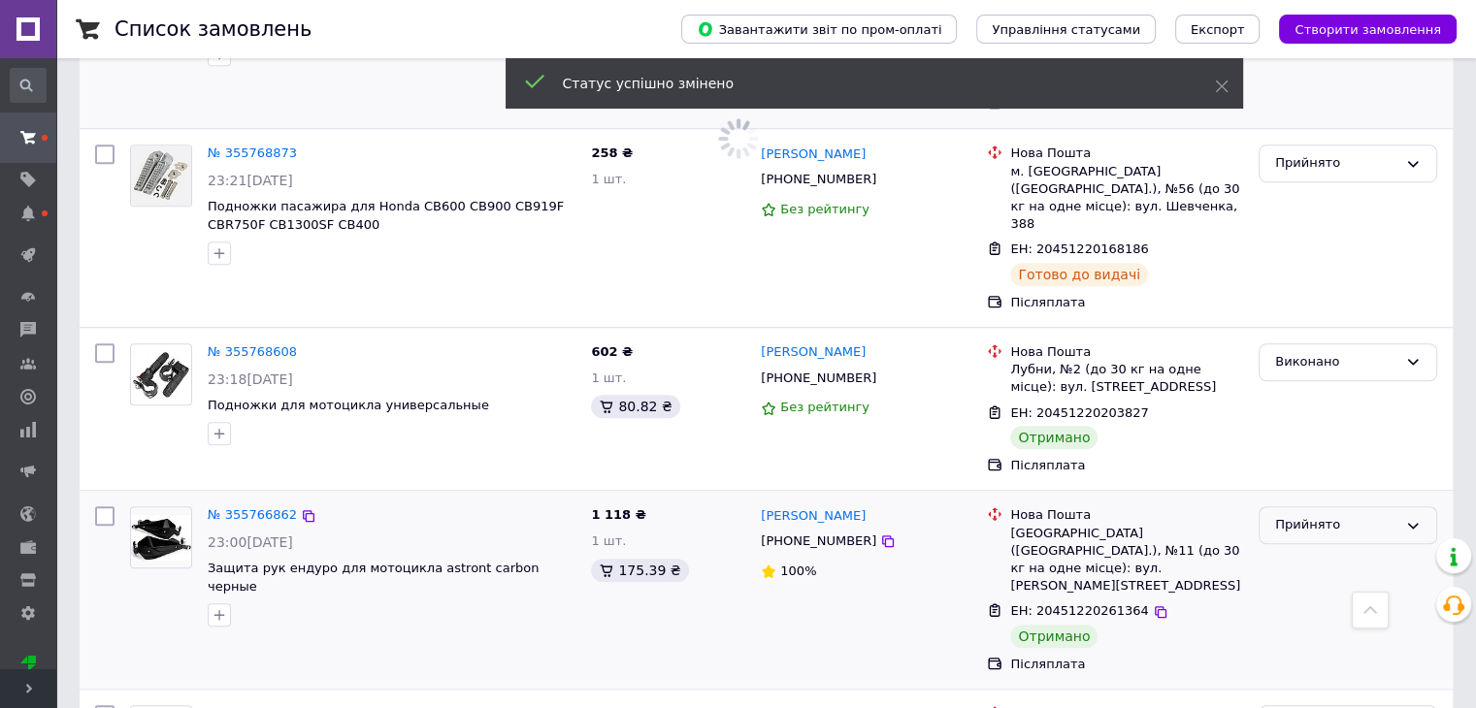
click at [1315, 515] on div "Прийнято" at bounding box center [1336, 525] width 122 height 20
click at [1311, 548] on li "Виконано" at bounding box center [1347, 566] width 177 height 36
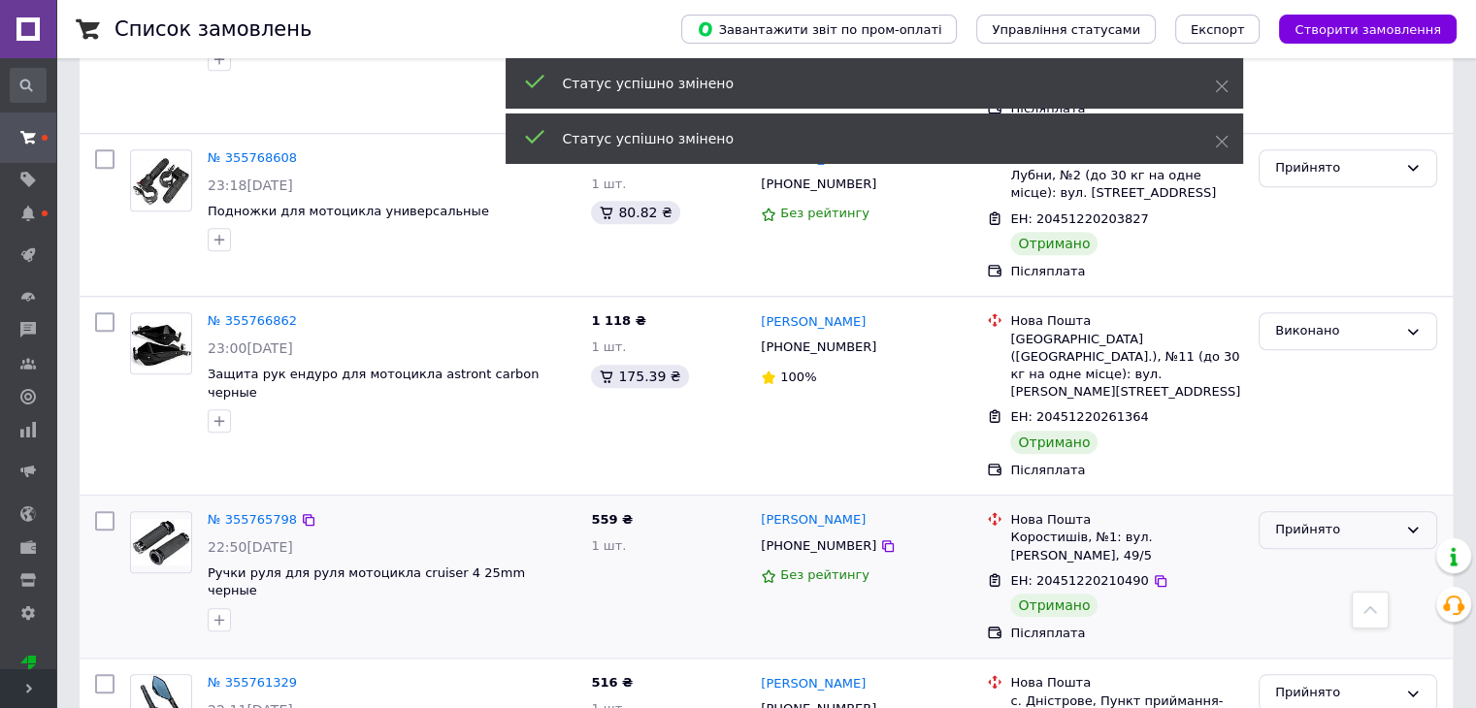
click at [1297, 520] on div "Прийнято" at bounding box center [1336, 530] width 122 height 20
click at [1304, 553] on li "Виконано" at bounding box center [1347, 571] width 177 height 36
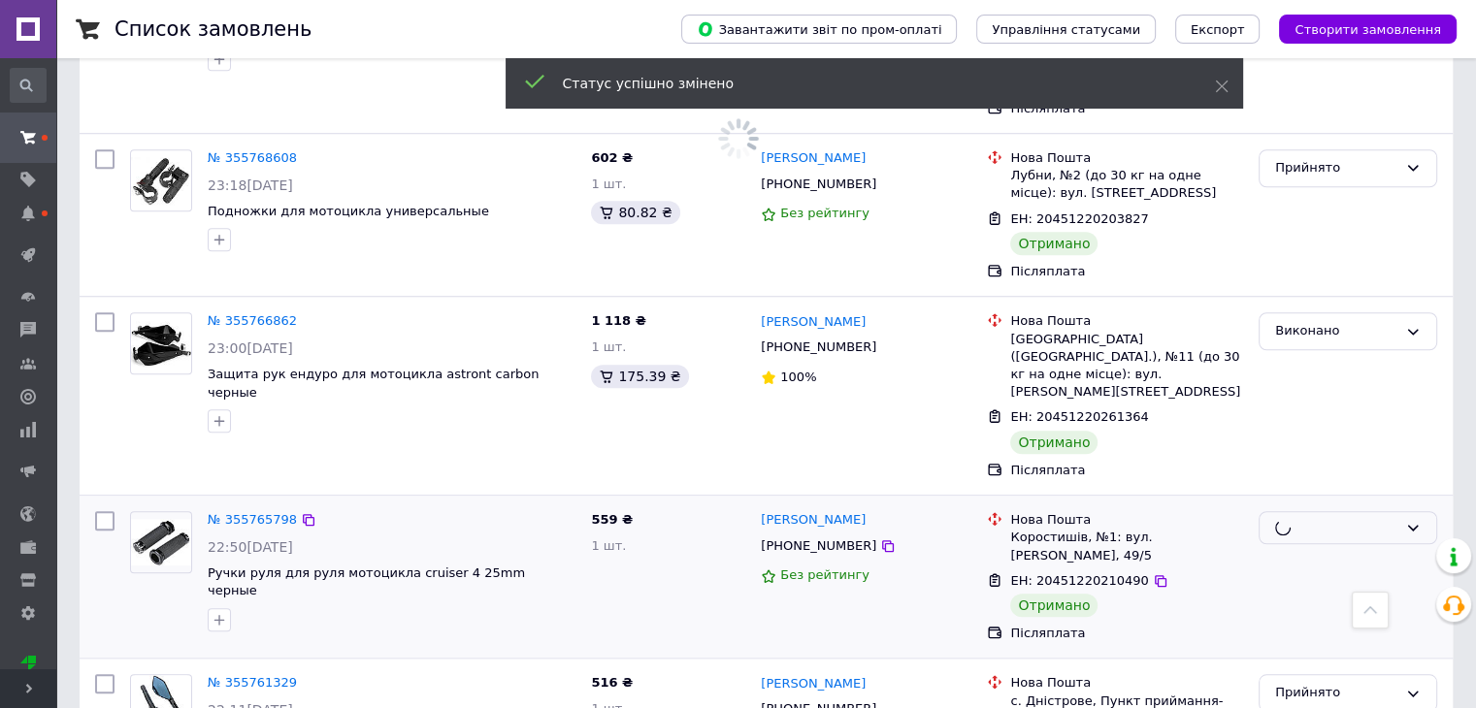
scroll to position [1649, 0]
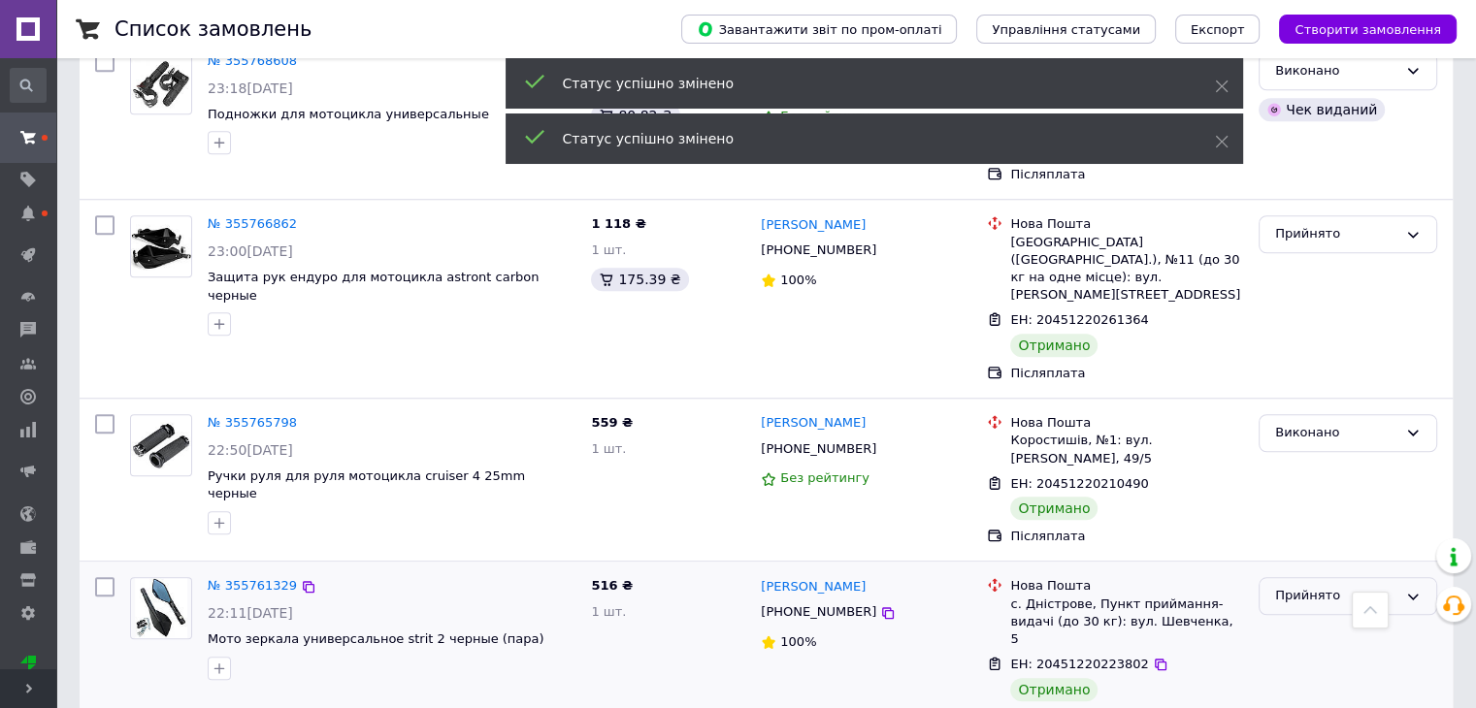
click at [1295, 586] on div "Прийнято" at bounding box center [1336, 596] width 122 height 20
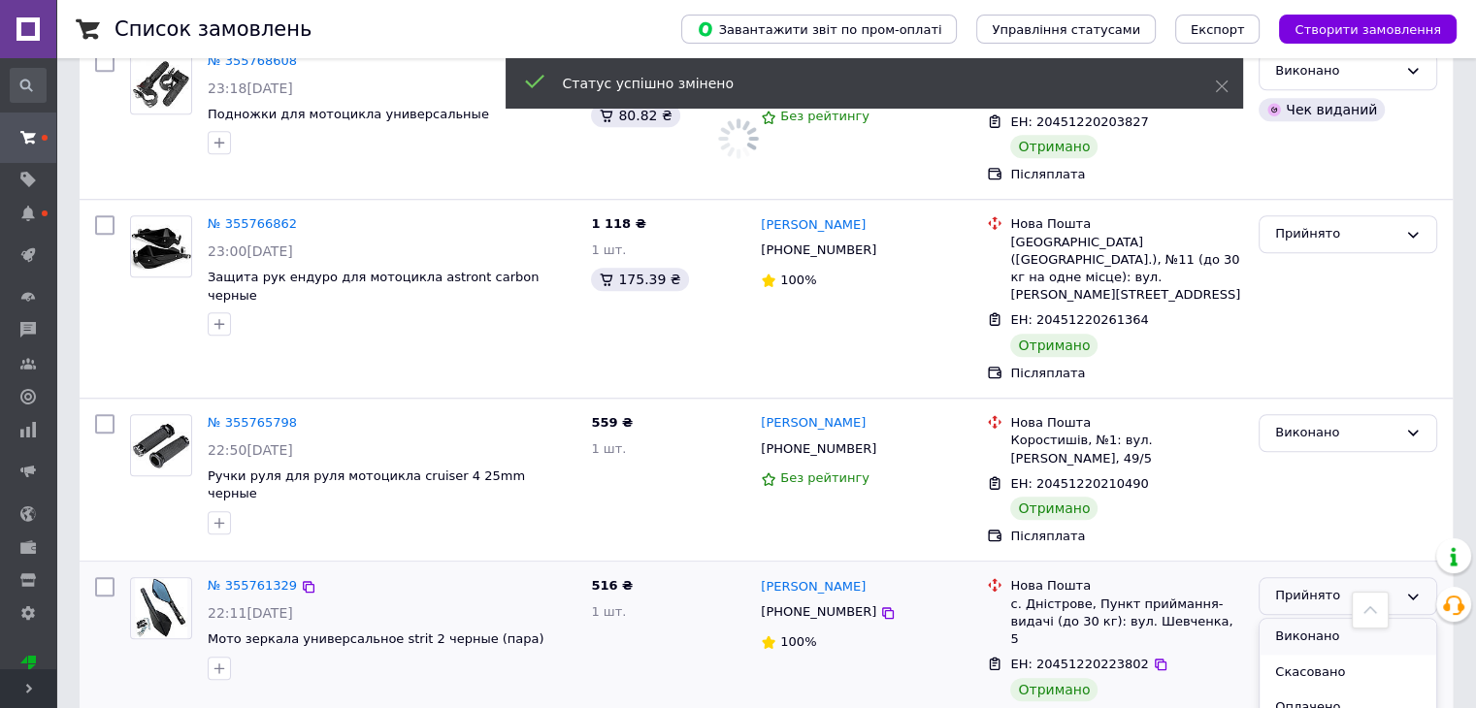
click at [1315, 619] on li "Виконано" at bounding box center [1347, 637] width 177 height 36
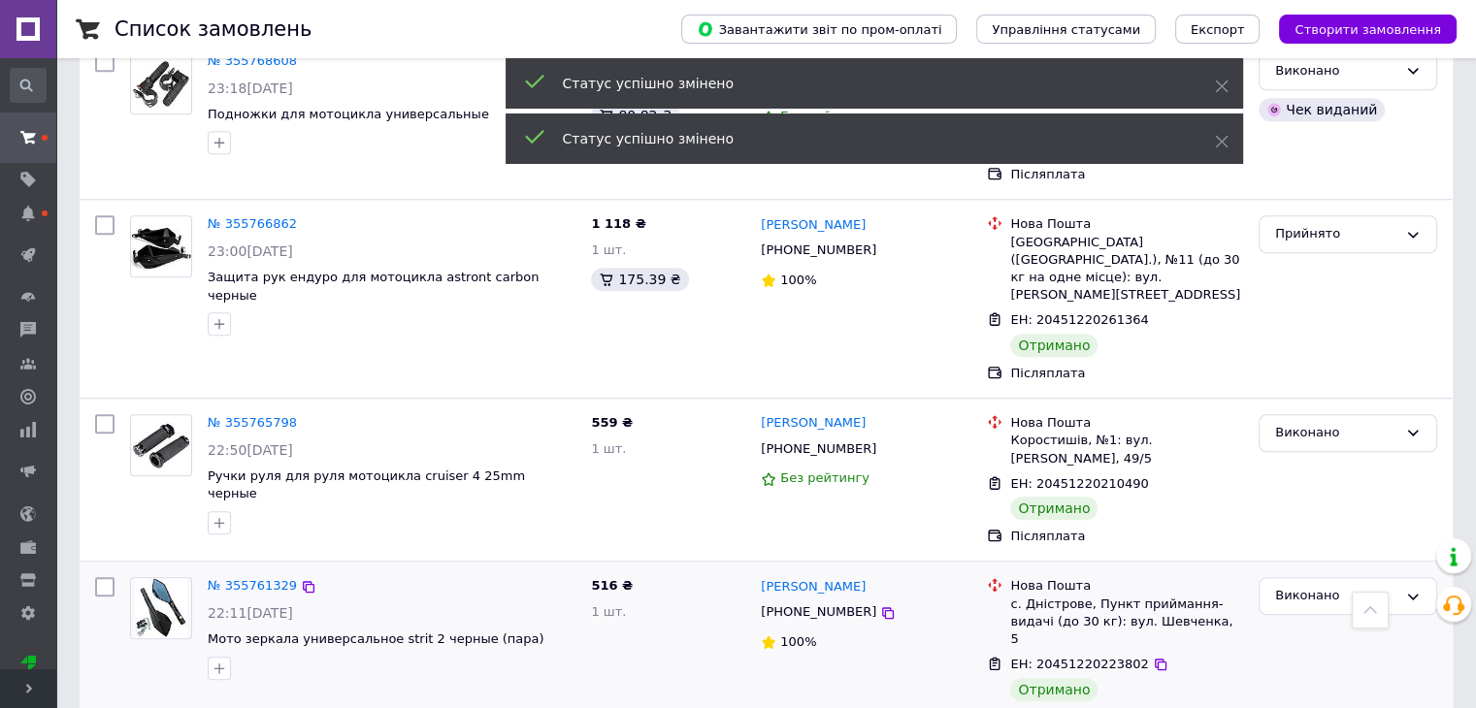
scroll to position [1843, 0]
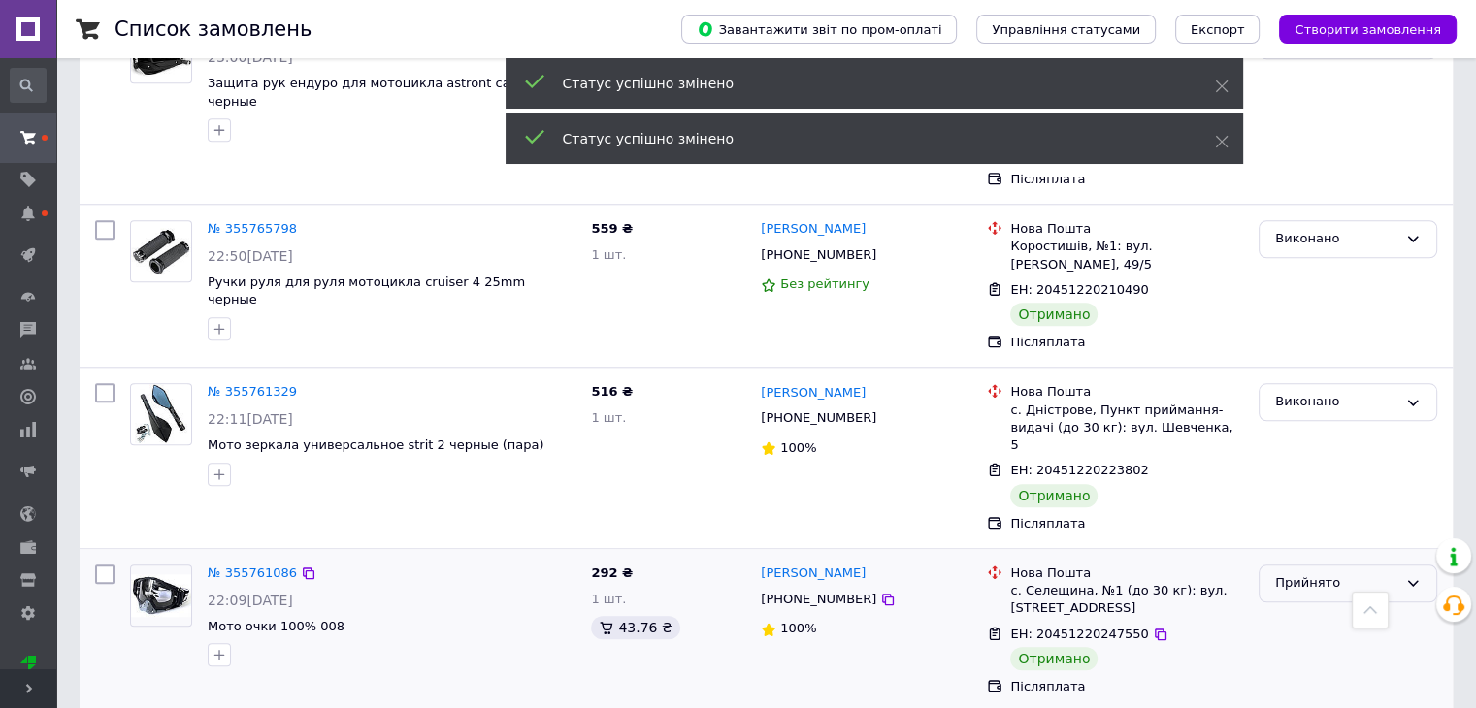
click at [1282, 573] on div "Прийнято" at bounding box center [1336, 583] width 122 height 20
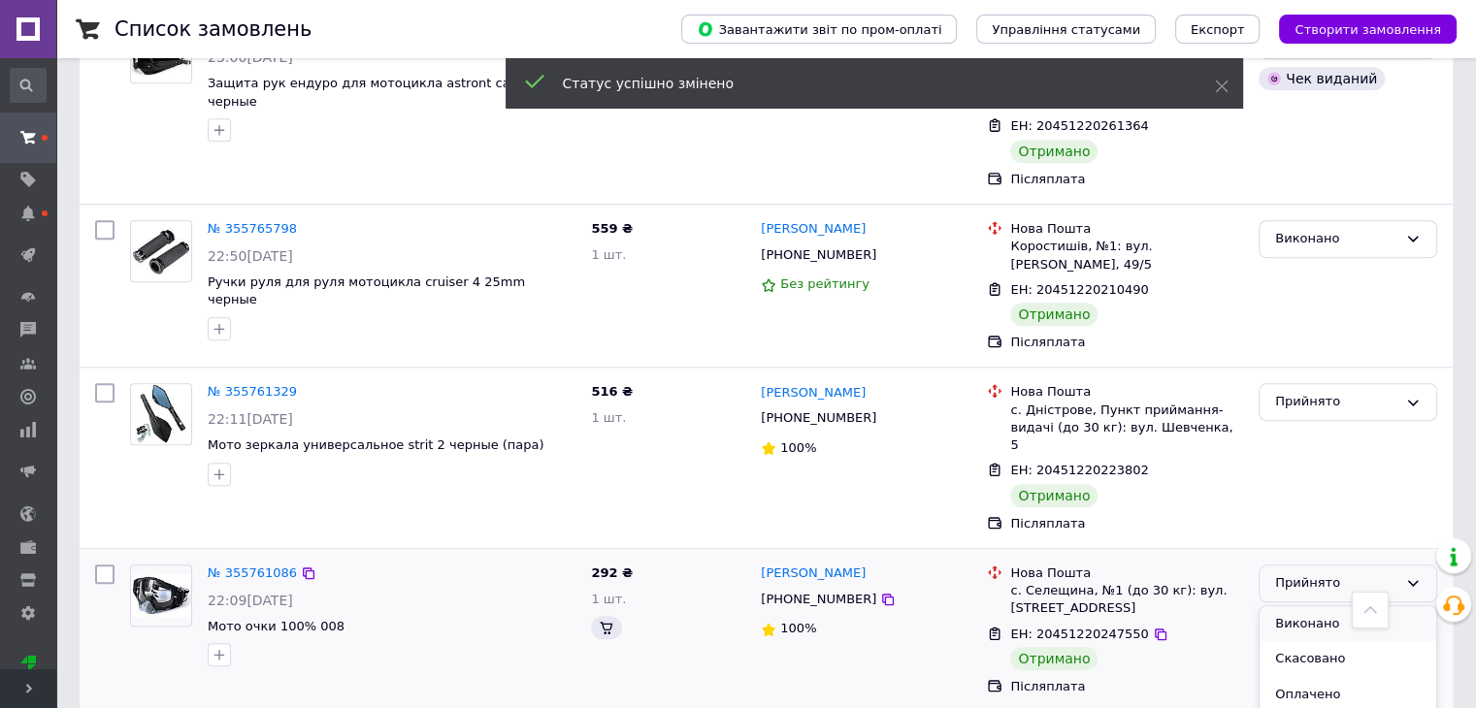
click at [1303, 606] on li "Виконано" at bounding box center [1347, 624] width 177 height 36
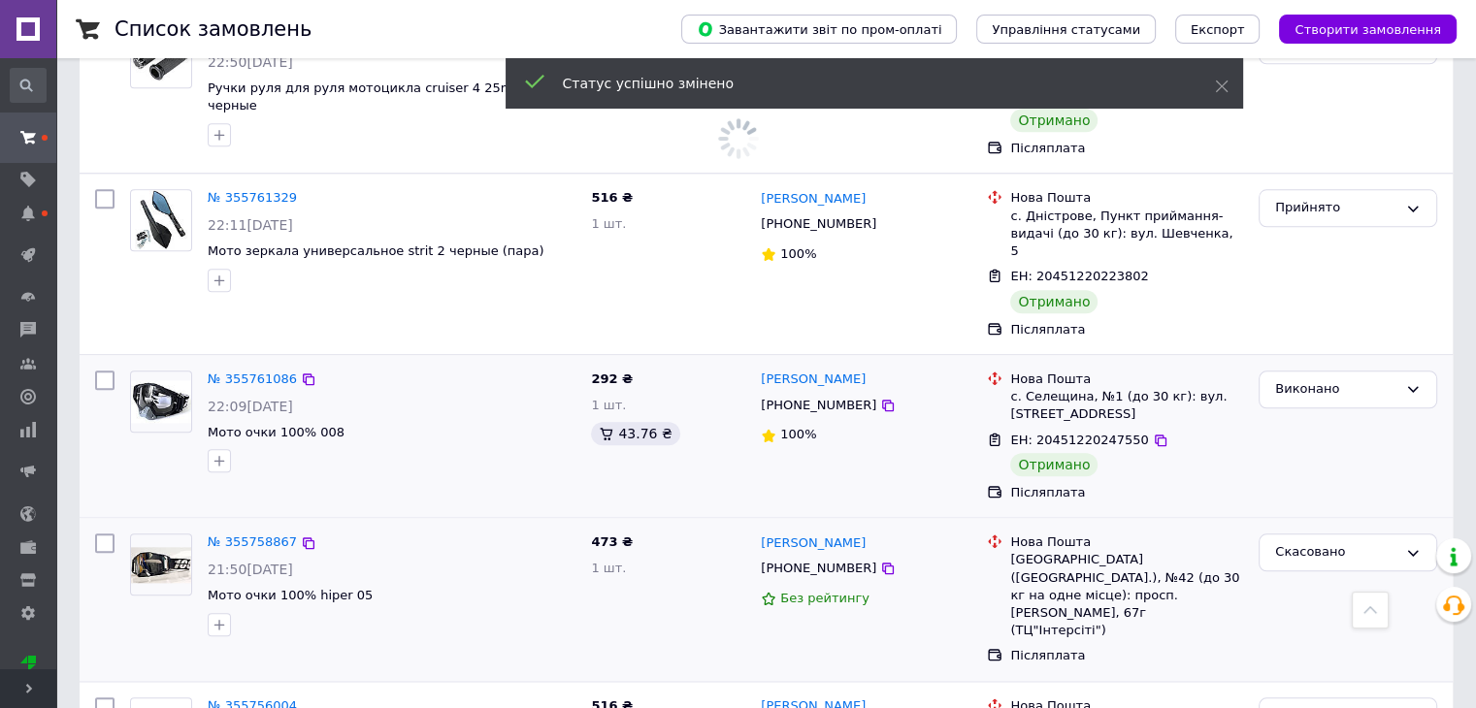
scroll to position [2134, 0]
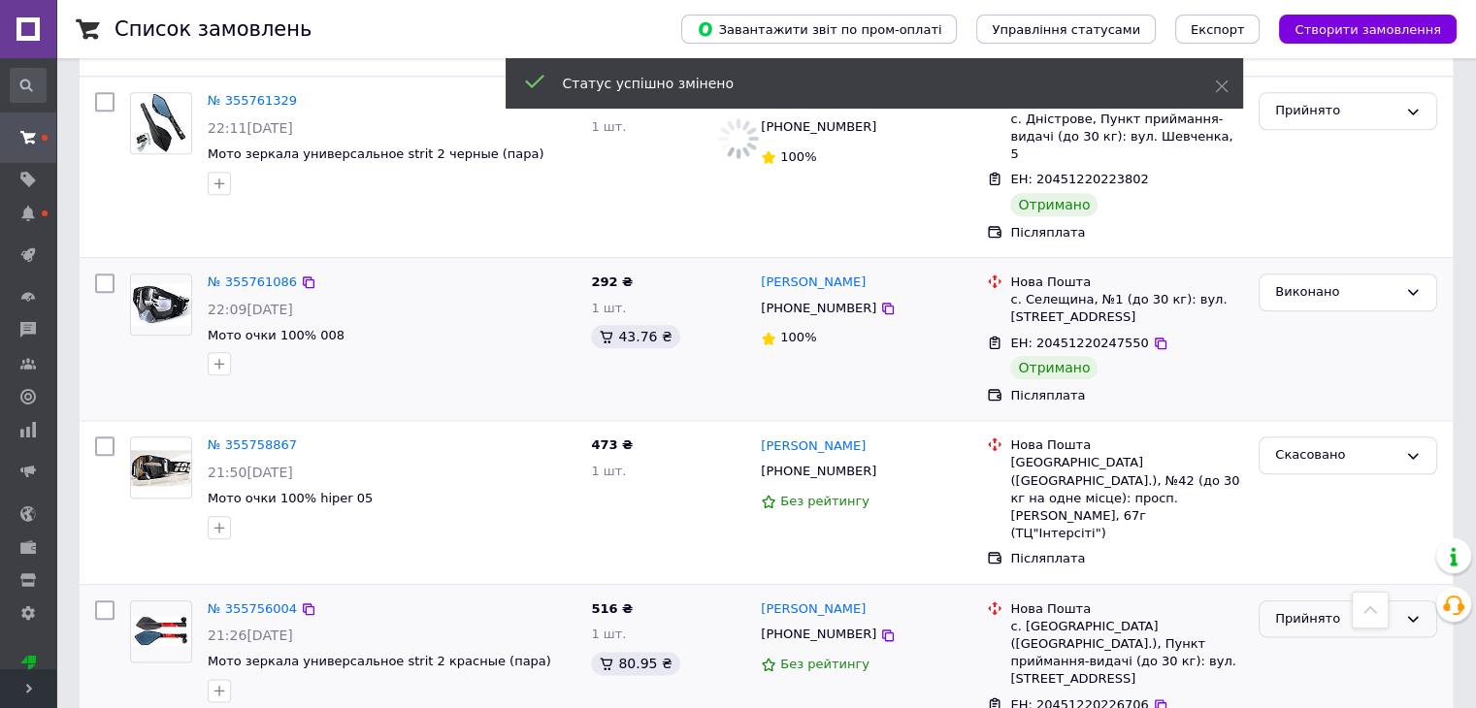
click at [1356, 609] on div "Прийнято" at bounding box center [1336, 619] width 122 height 20
click at [1328, 641] on li "Виконано" at bounding box center [1347, 659] width 177 height 36
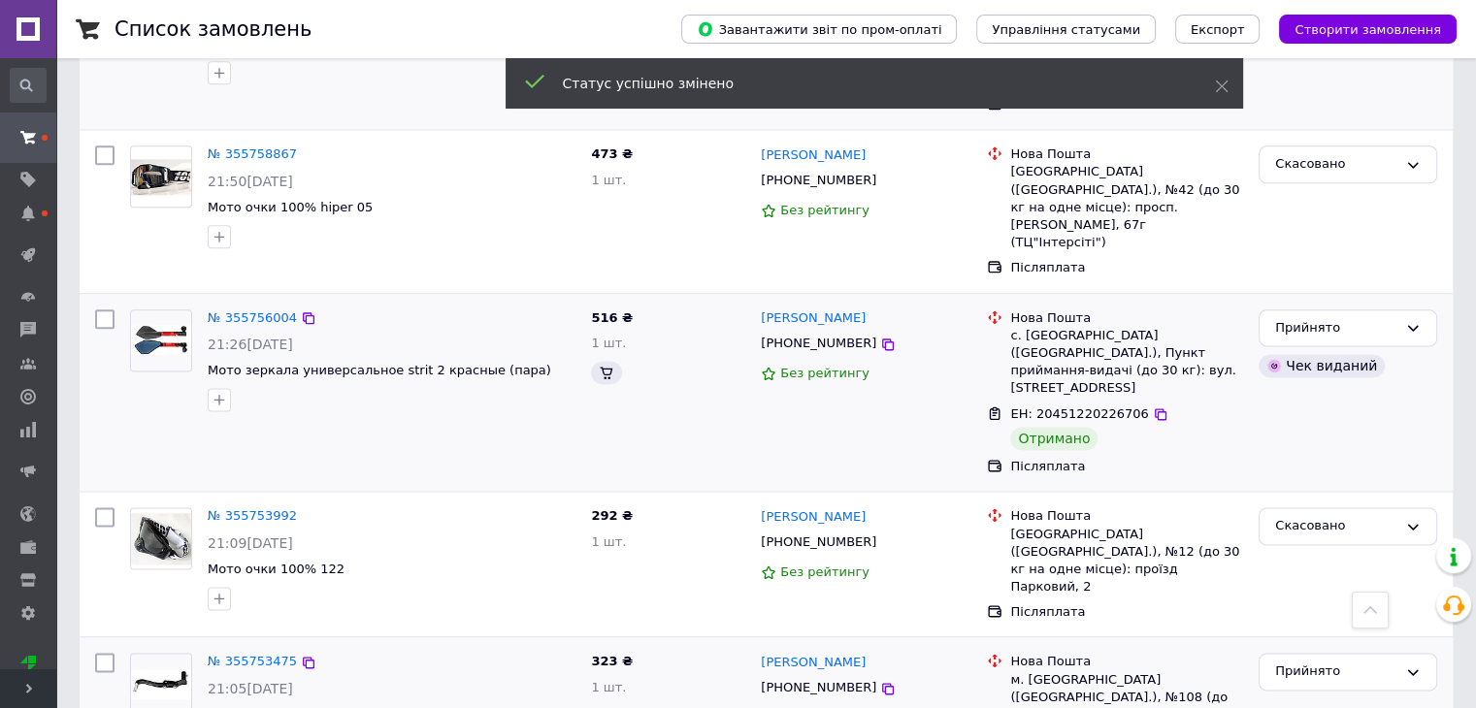
scroll to position [2619, 0]
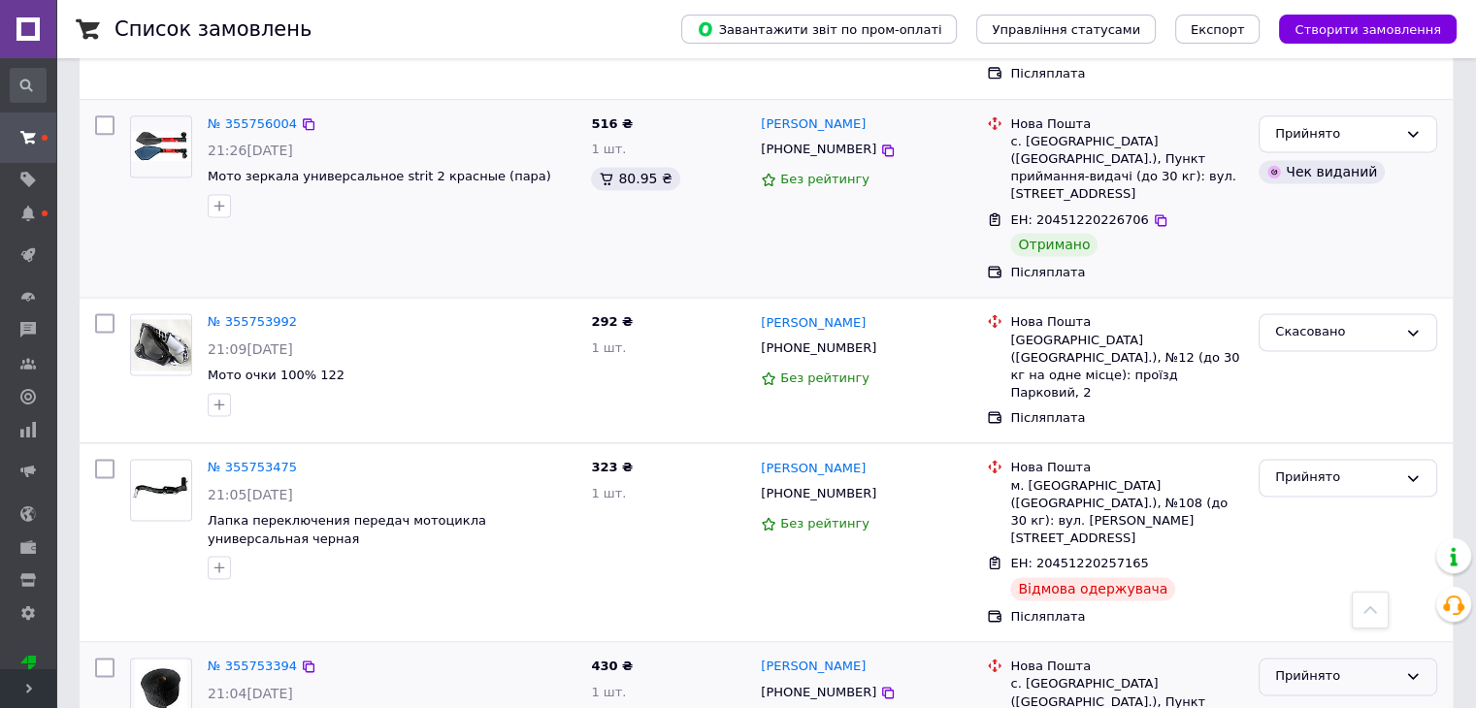
click at [1352, 666] on div "Прийнято" at bounding box center [1336, 676] width 122 height 20
click at [1308, 699] on li "Виконано" at bounding box center [1347, 717] width 177 height 36
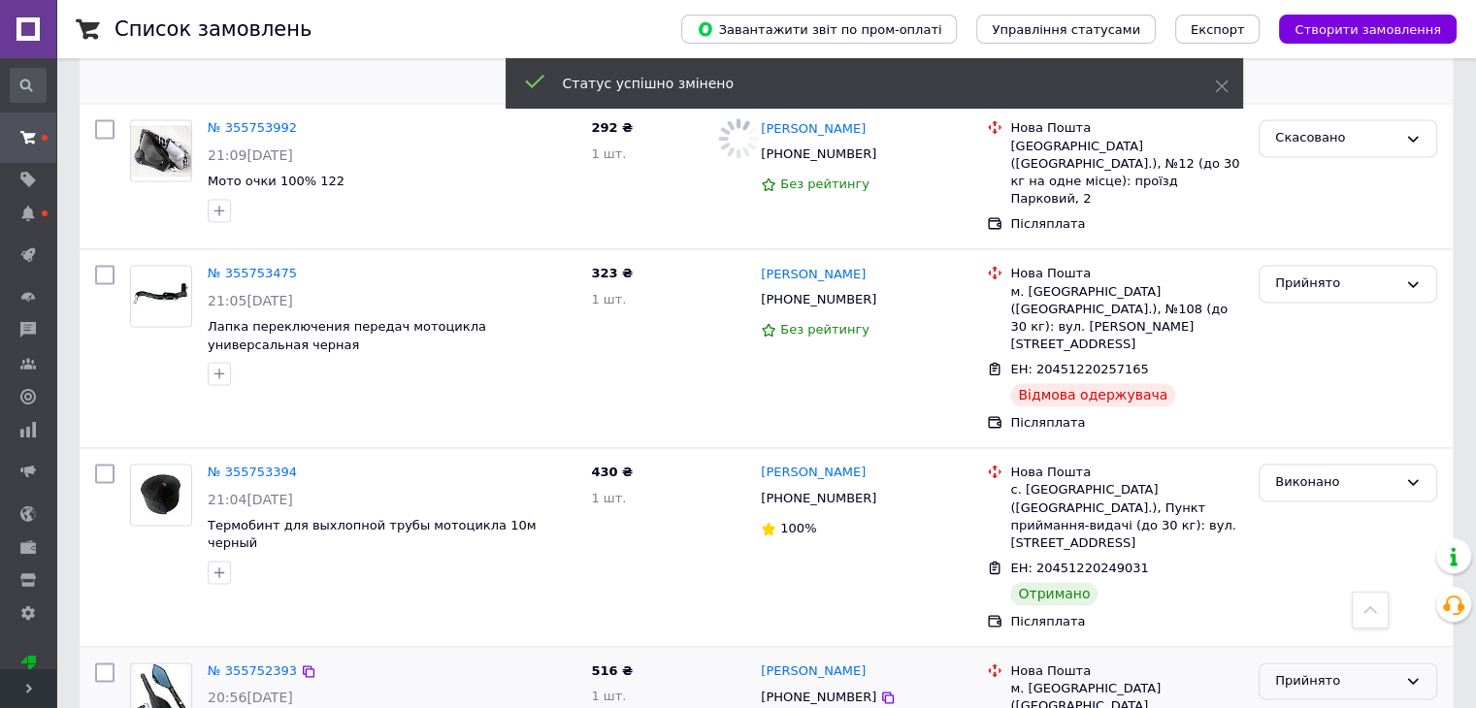
click at [1347, 671] on div "Прийнято" at bounding box center [1336, 681] width 122 height 20
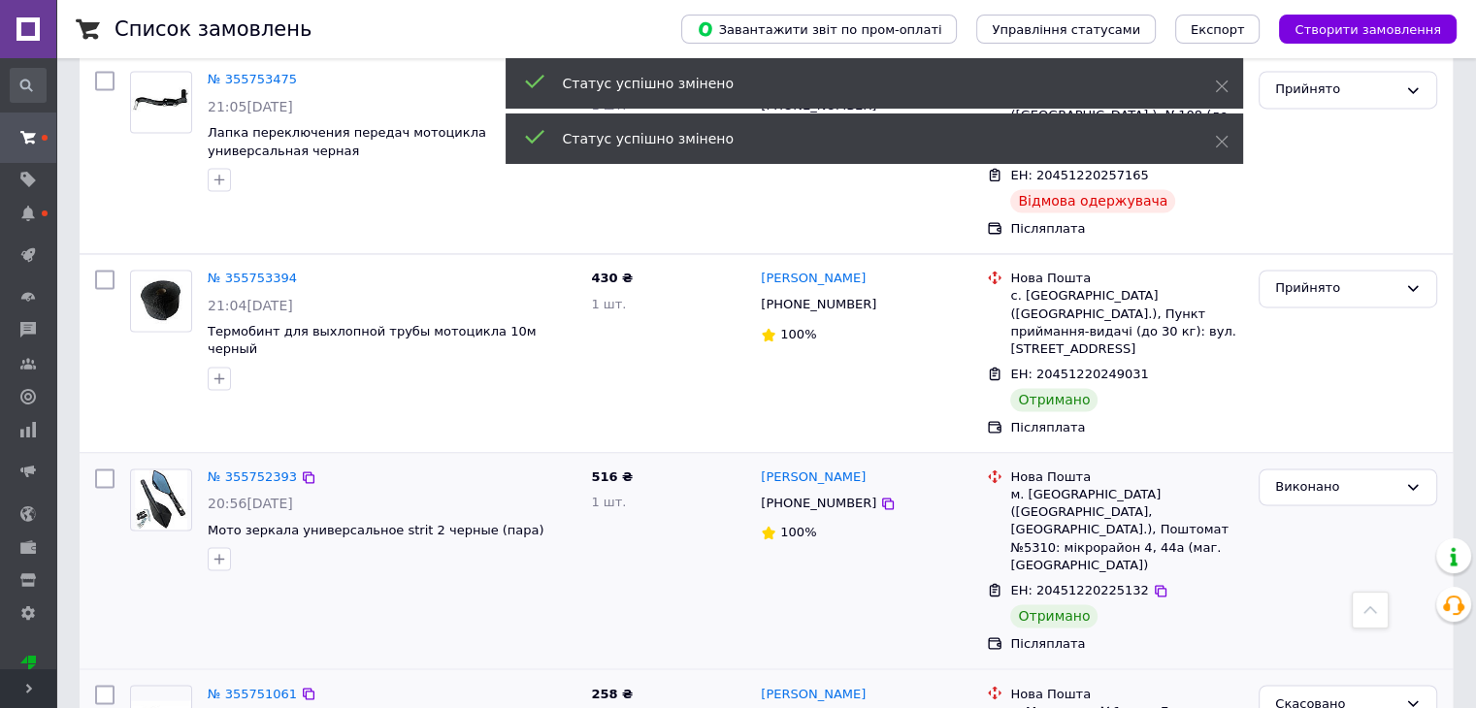
scroll to position [3104, 0]
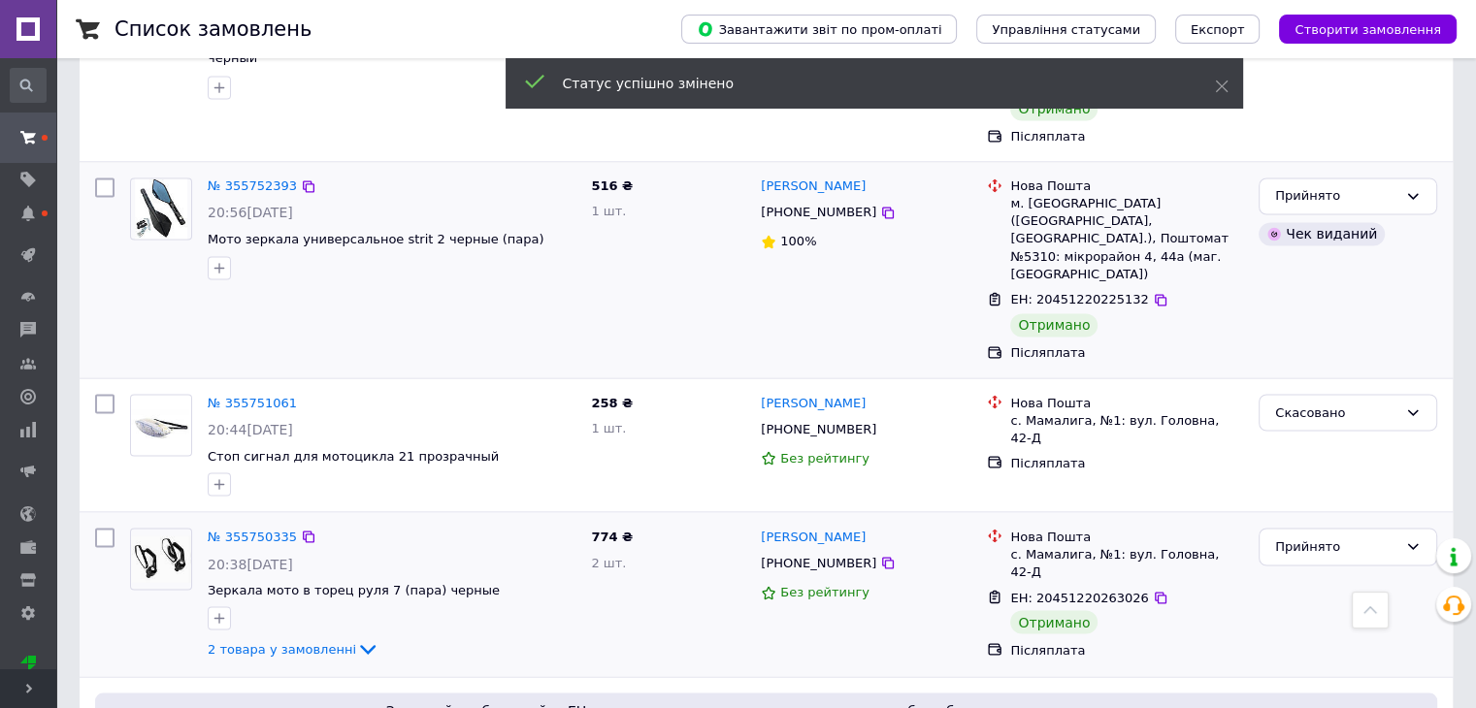
scroll to position [3589, 0]
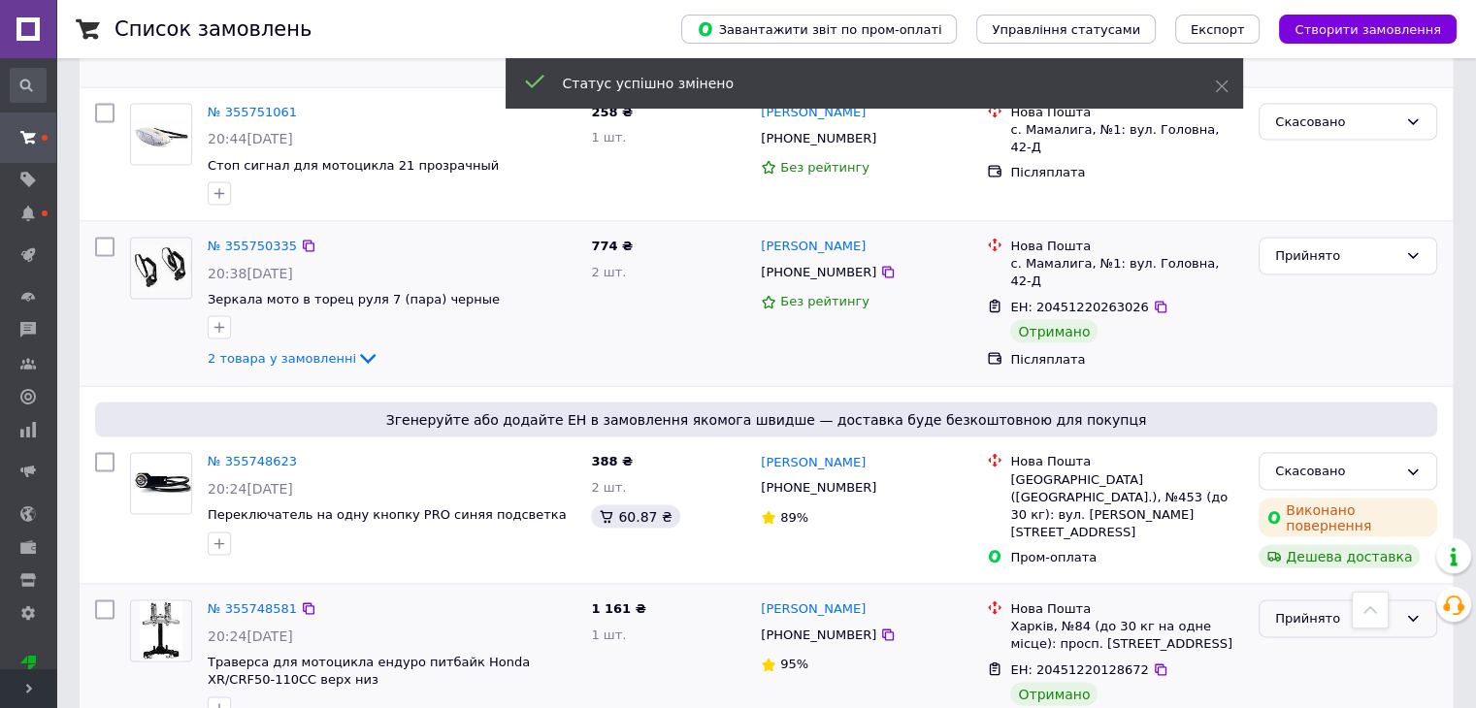
click at [1293, 608] on div "Прийнято" at bounding box center [1336, 618] width 122 height 20
click at [1326, 641] on li "Виконано" at bounding box center [1347, 659] width 177 height 36
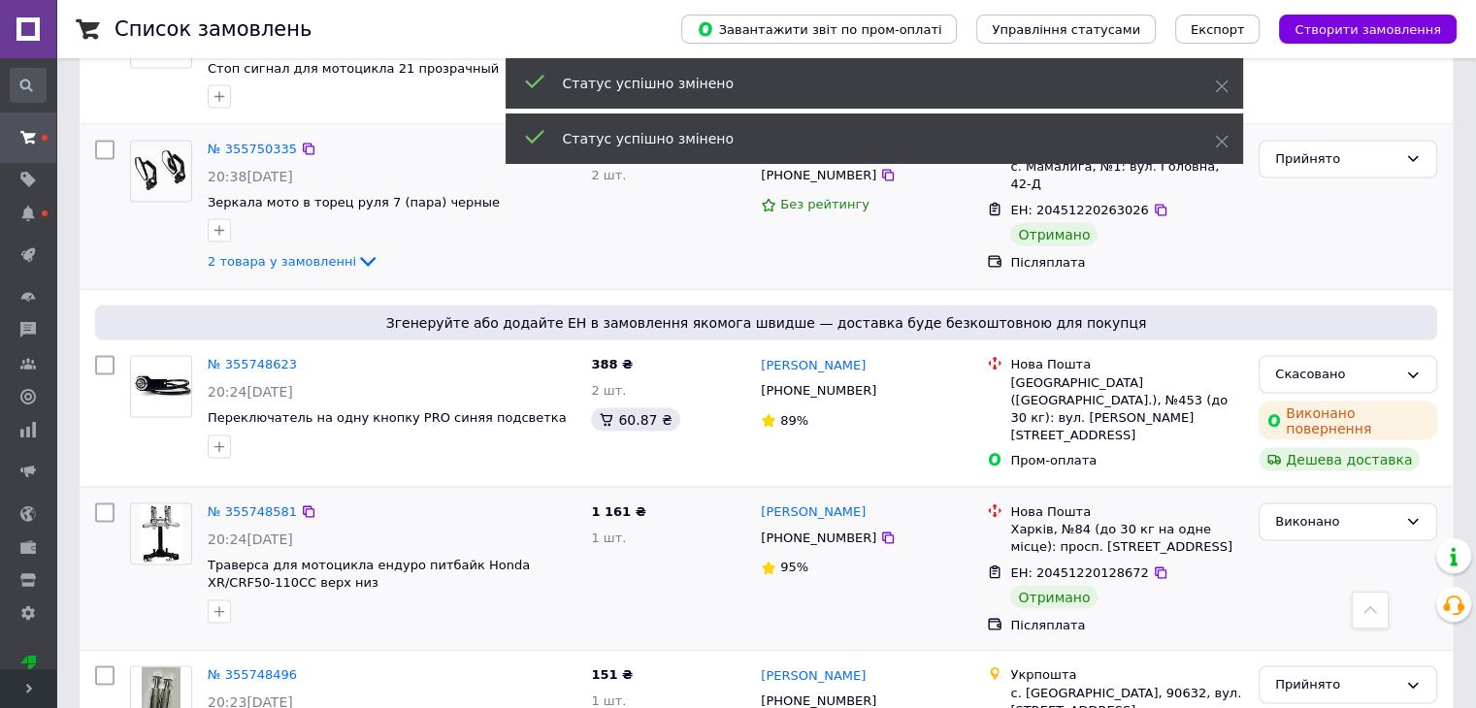
scroll to position [3880, 0]
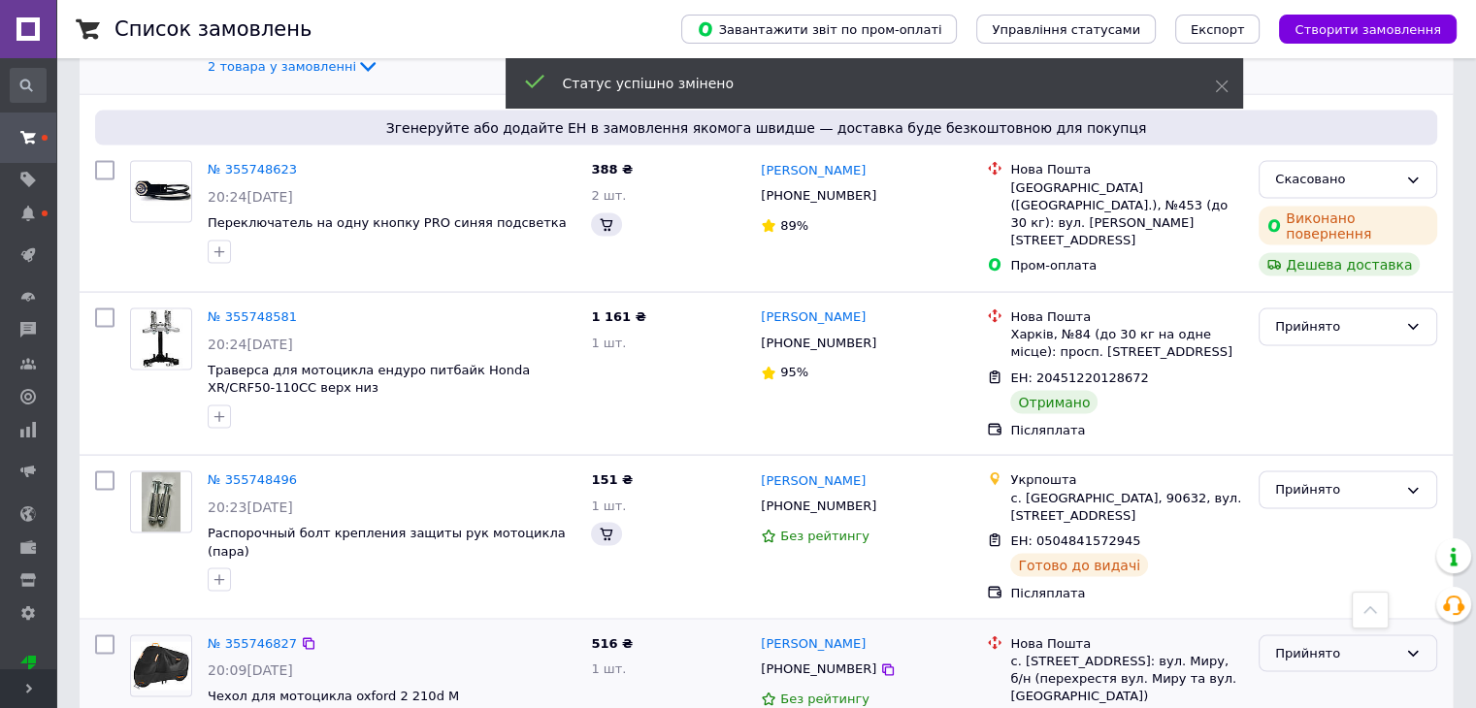
click at [1331, 644] on div "Прийнято" at bounding box center [1336, 654] width 122 height 20
click at [1302, 676] on li "Виконано" at bounding box center [1347, 694] width 177 height 36
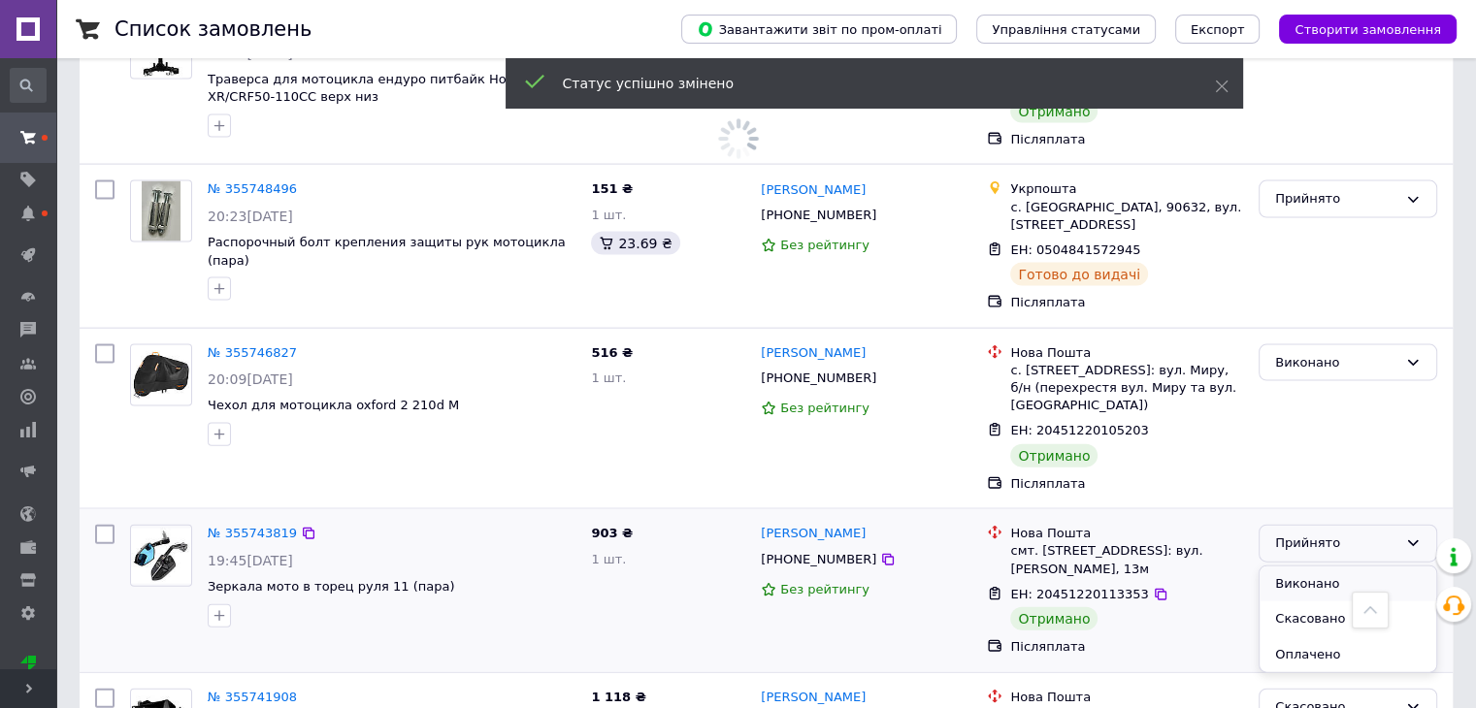
click at [1316, 567] on li "Виконано" at bounding box center [1347, 585] width 177 height 36
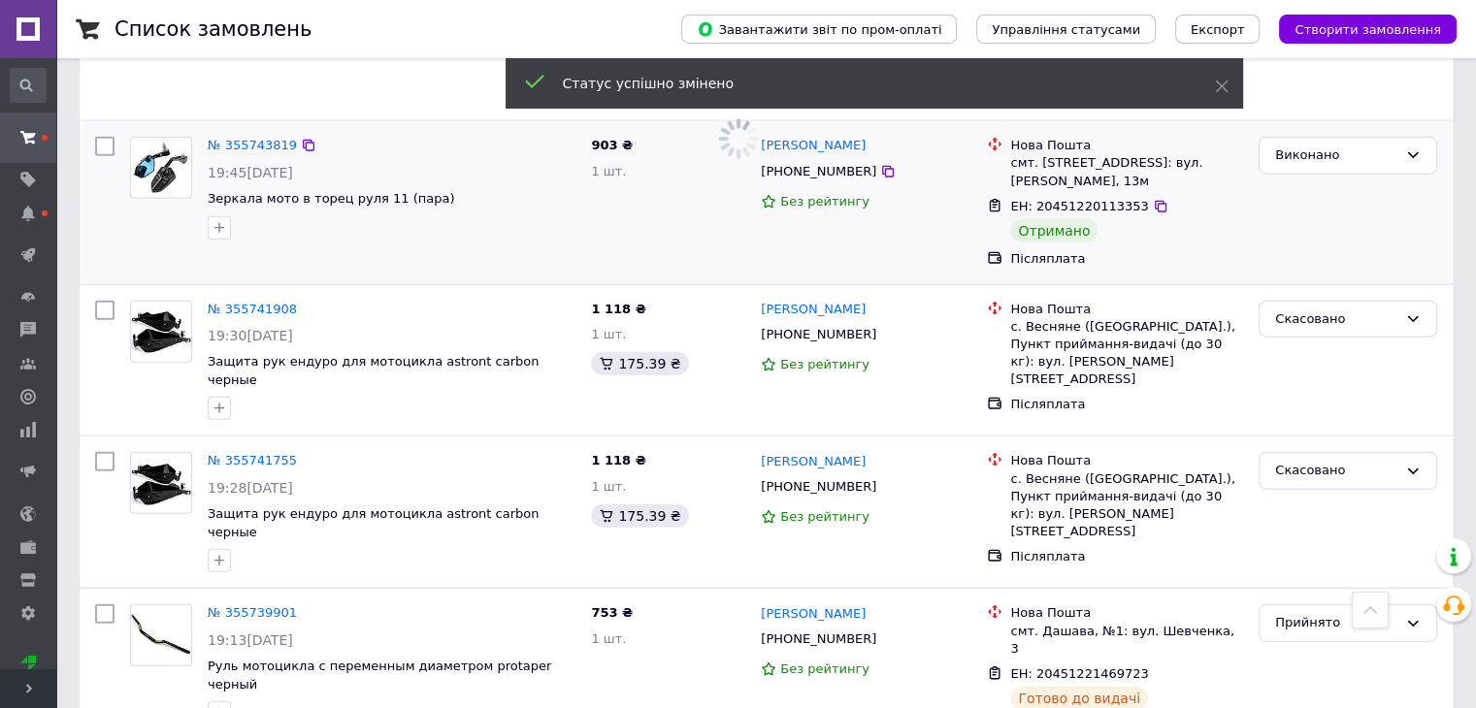
scroll to position [4754, 0]
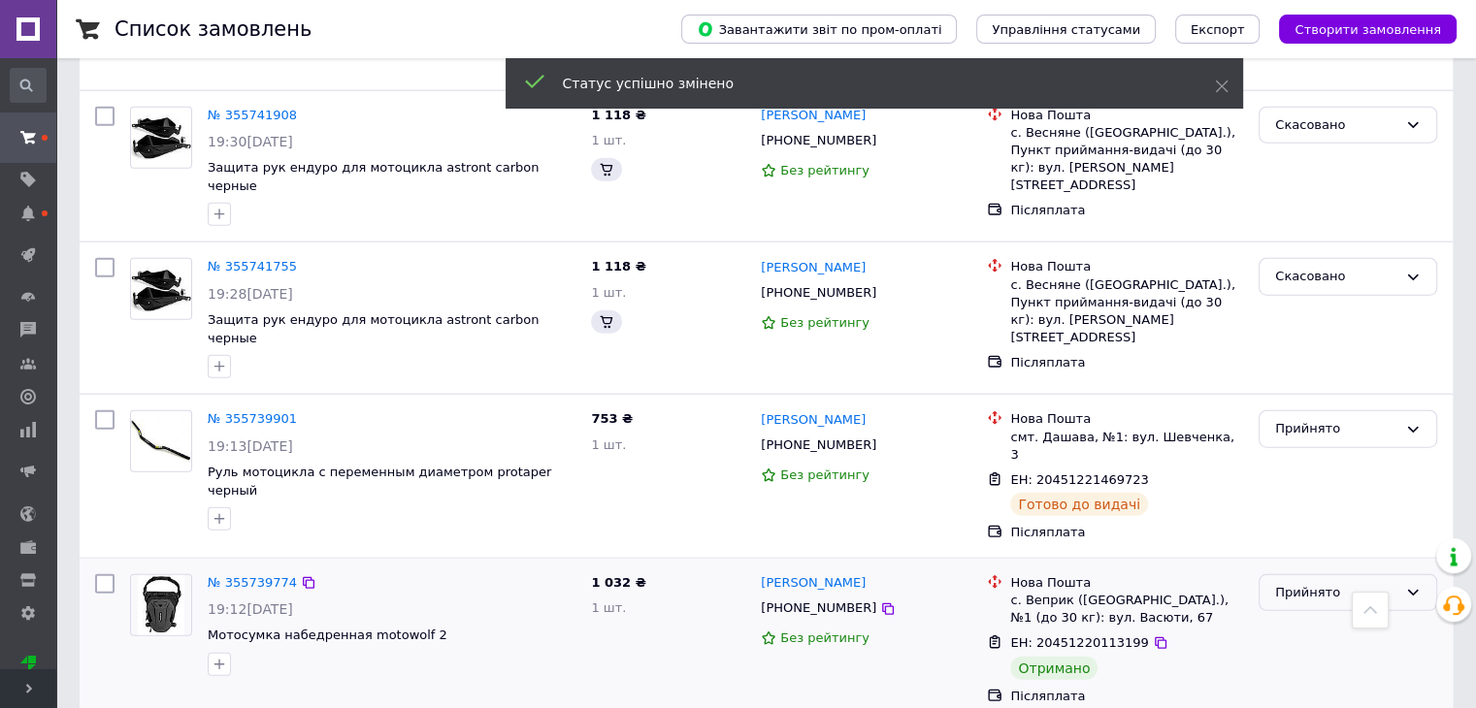
click at [1335, 583] on div "Прийнято" at bounding box center [1336, 593] width 122 height 20
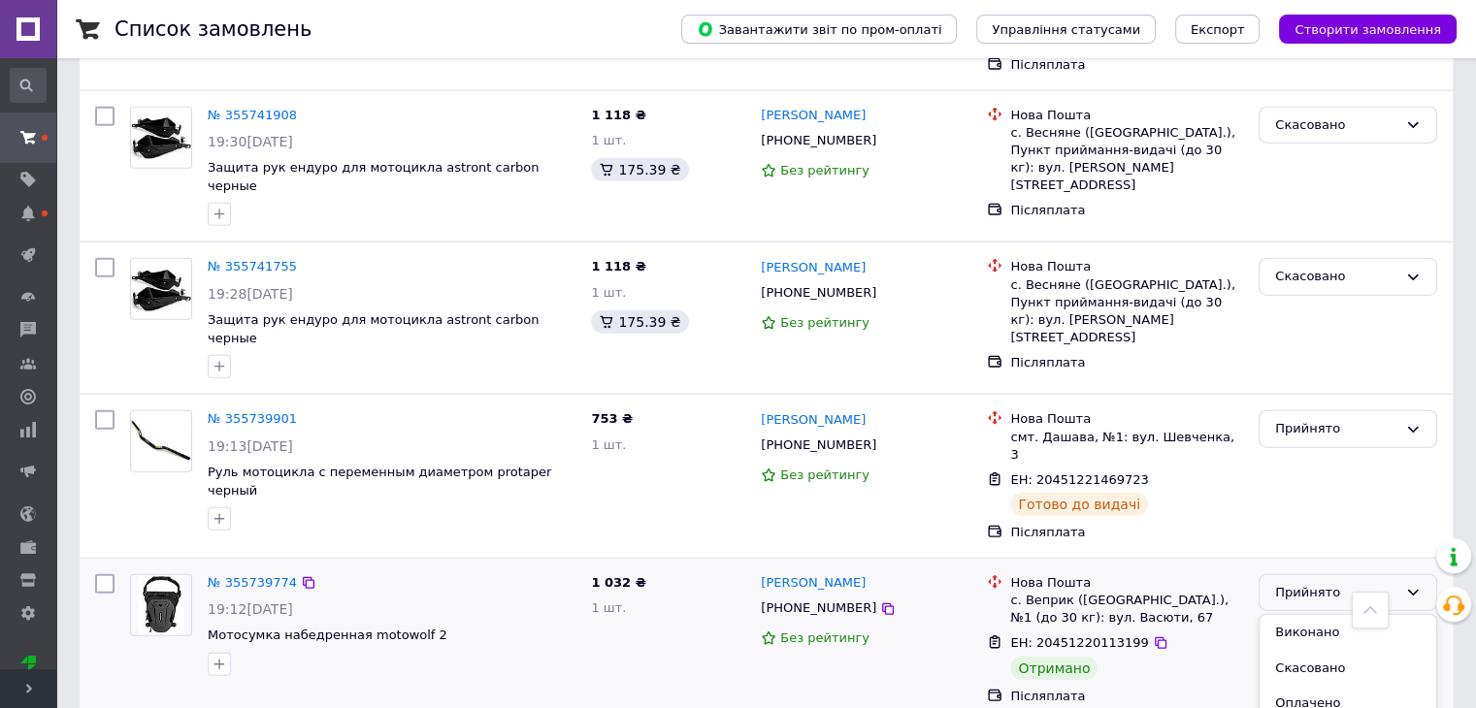
click at [1329, 615] on li "Виконано" at bounding box center [1347, 633] width 177 height 36
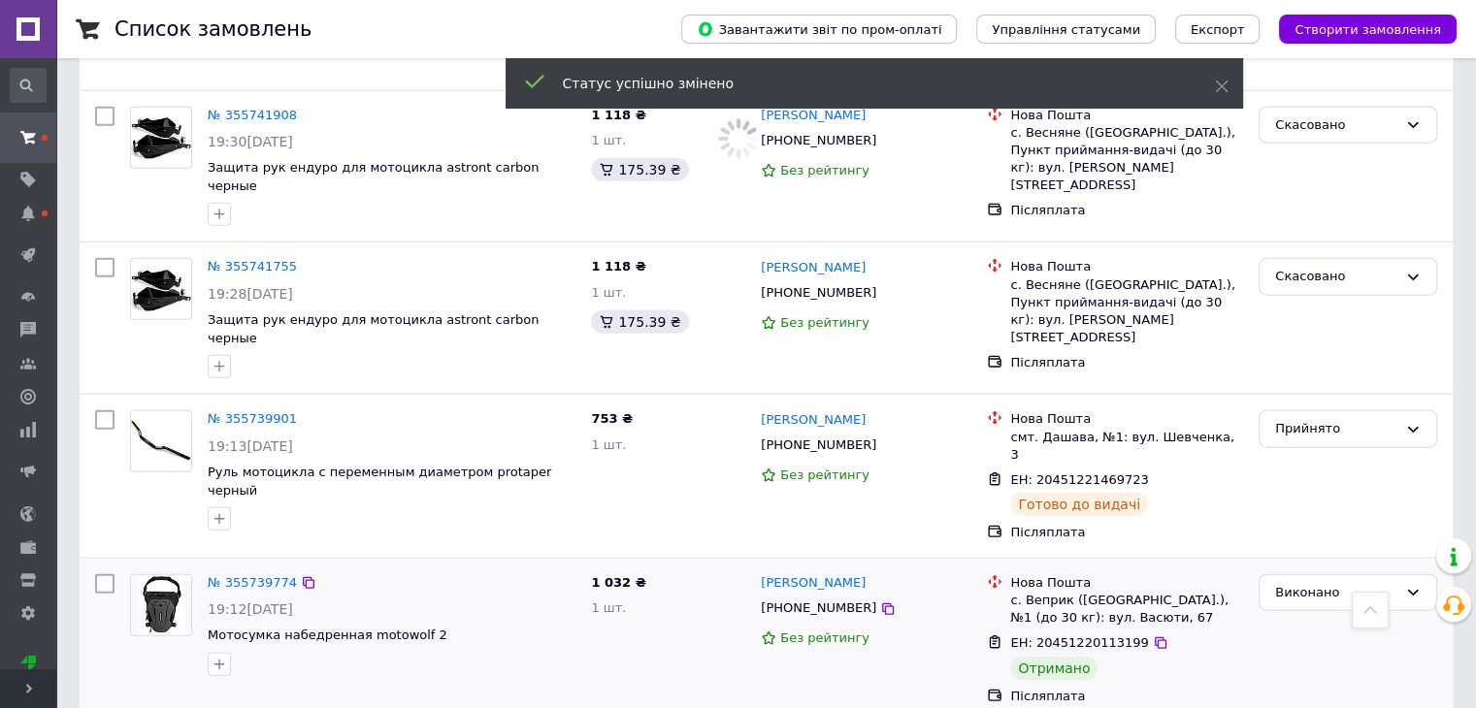
scroll to position [4851, 0]
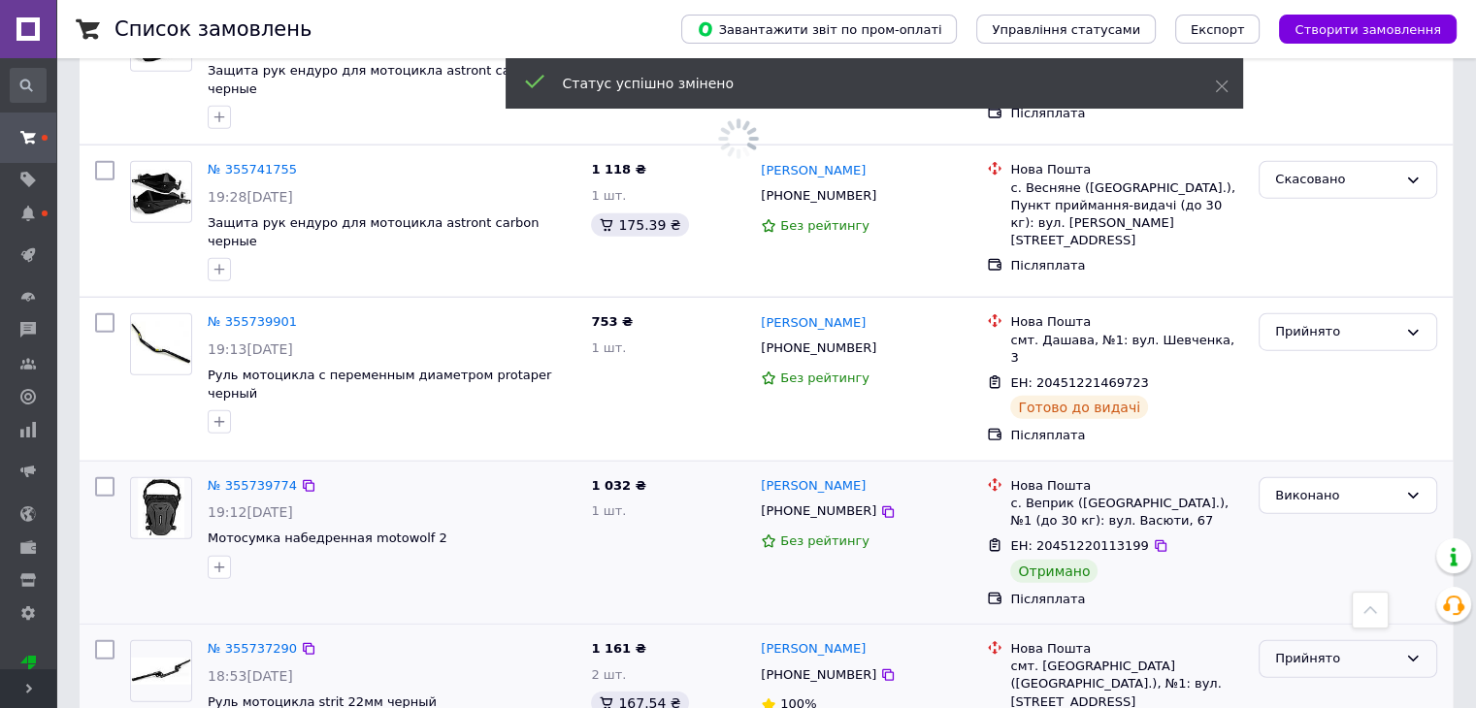
click at [1358, 649] on div "Прийнято" at bounding box center [1336, 659] width 122 height 20
click at [1310, 682] on li "Виконано" at bounding box center [1347, 700] width 177 height 36
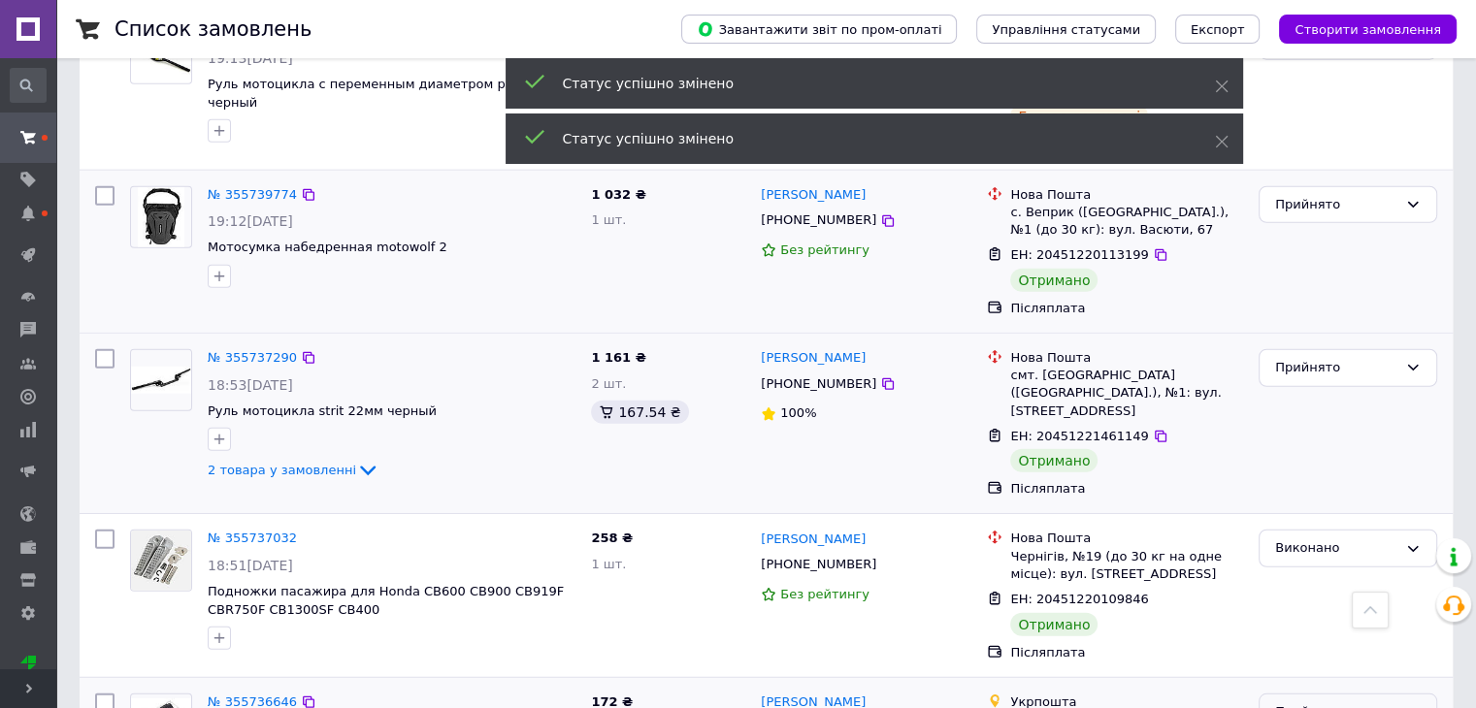
click at [1331, 702] on div "Прийнято" at bounding box center [1336, 712] width 122 height 20
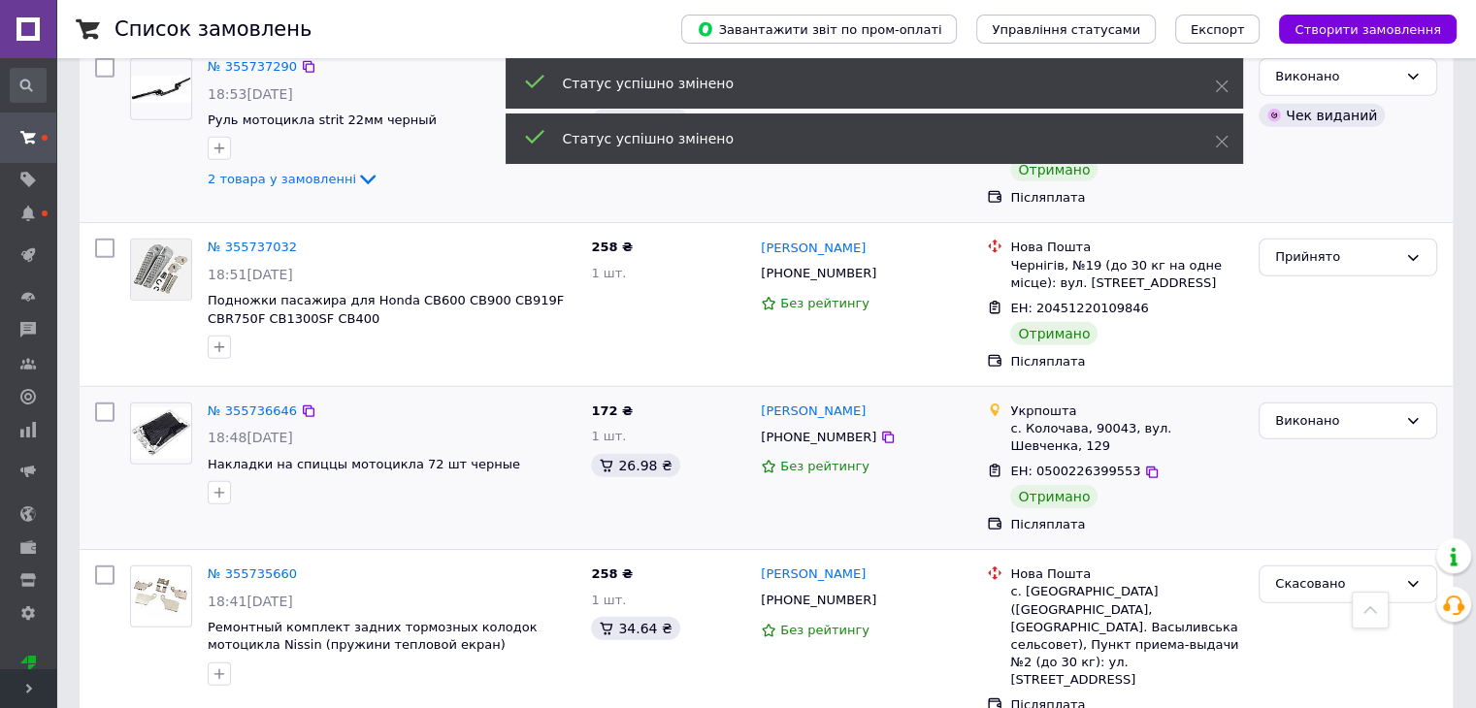
scroll to position [5627, 0]
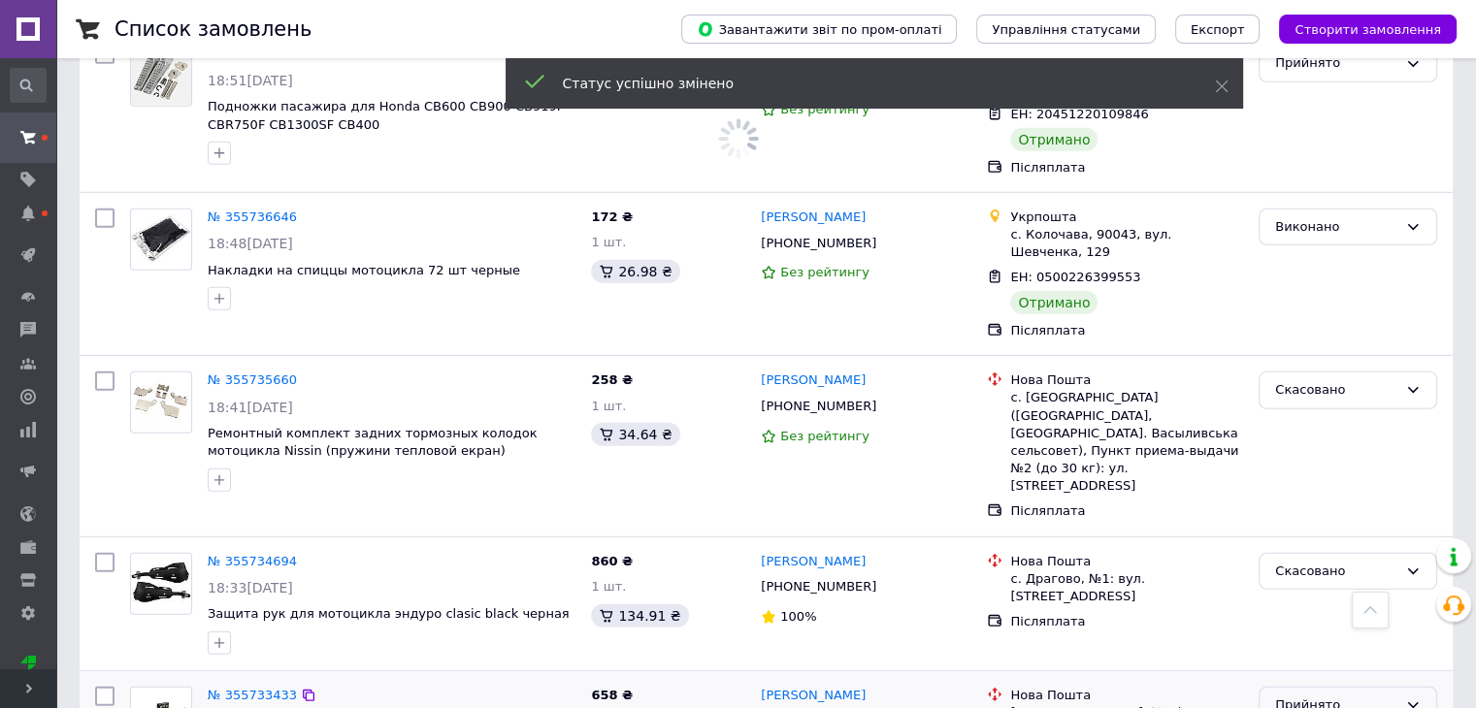
click at [1363, 696] on div "Прийнято" at bounding box center [1336, 706] width 122 height 20
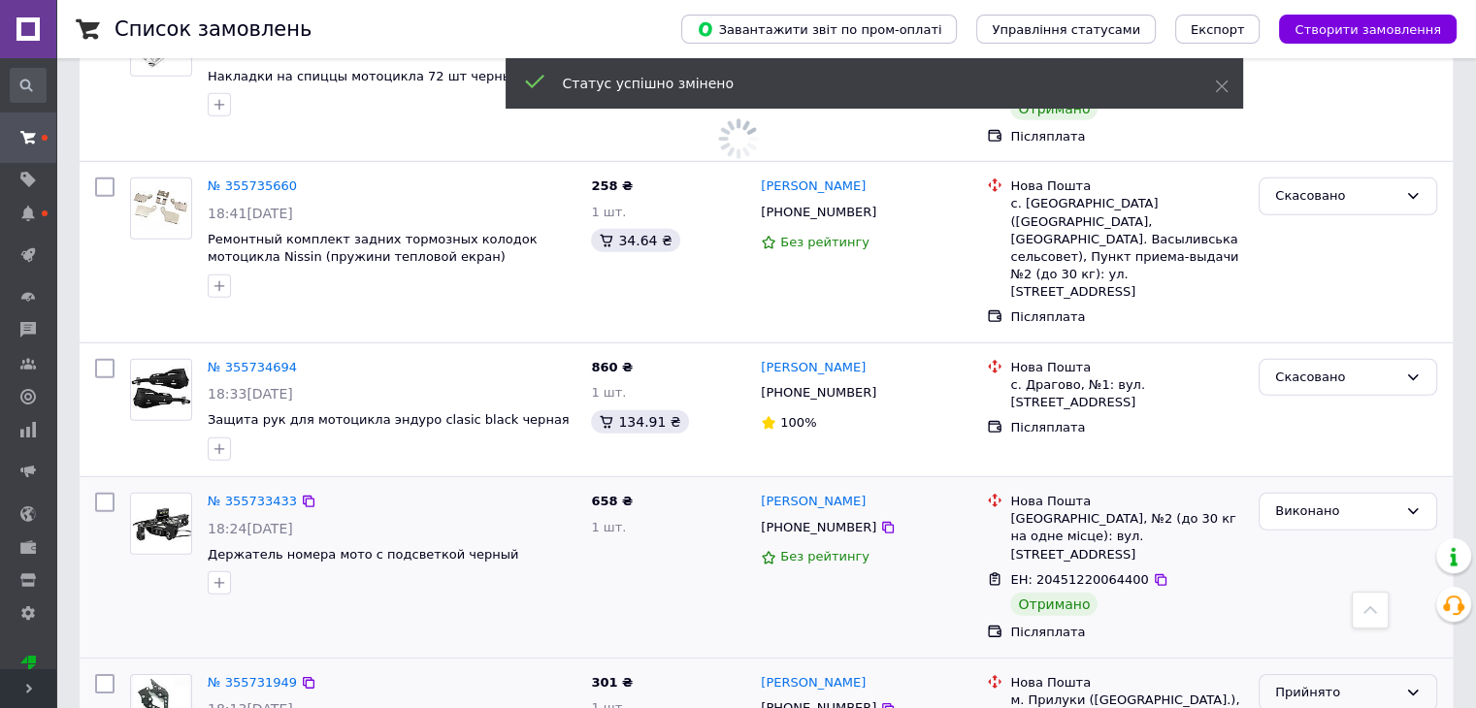
scroll to position [6015, 0]
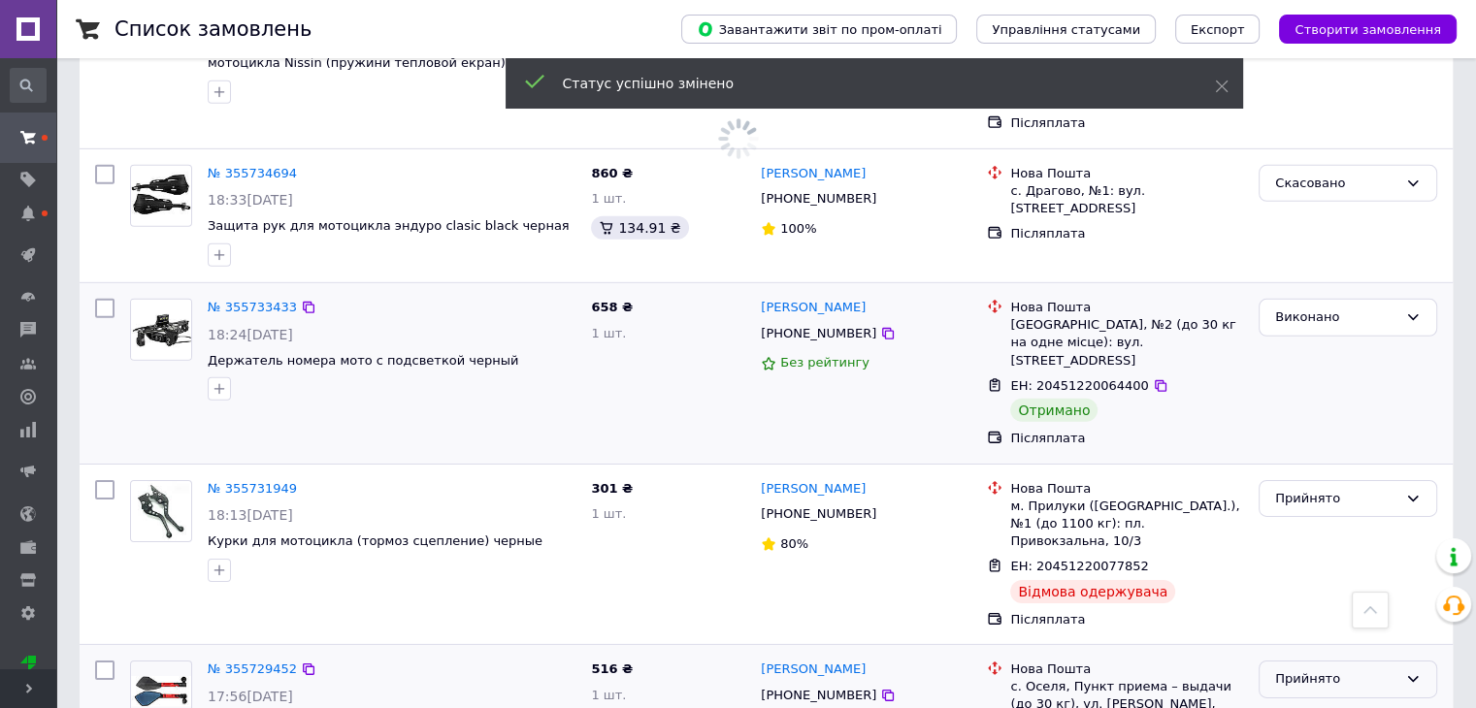
click at [1319, 669] on div "Прийнято" at bounding box center [1336, 679] width 122 height 20
click at [1337, 702] on li "Виконано" at bounding box center [1347, 720] width 177 height 36
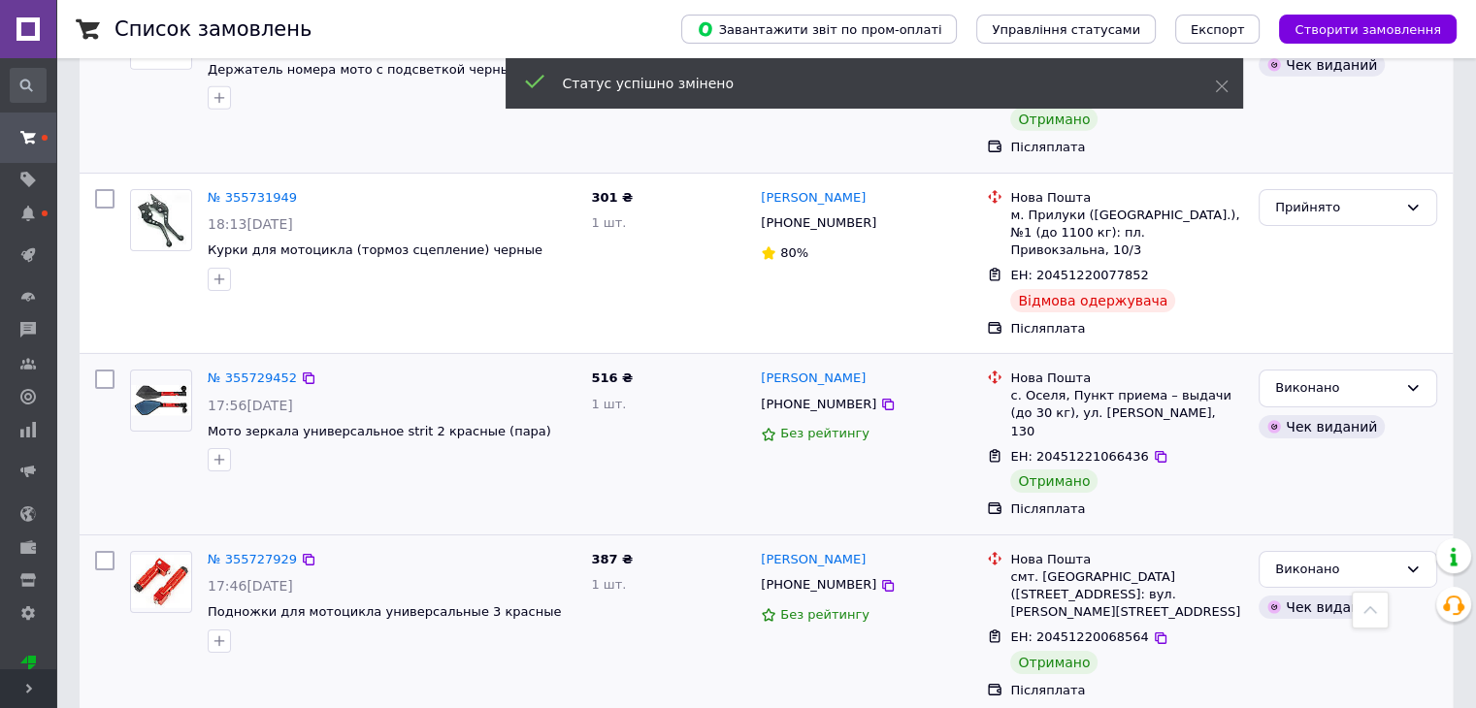
scroll to position [6500, 0]
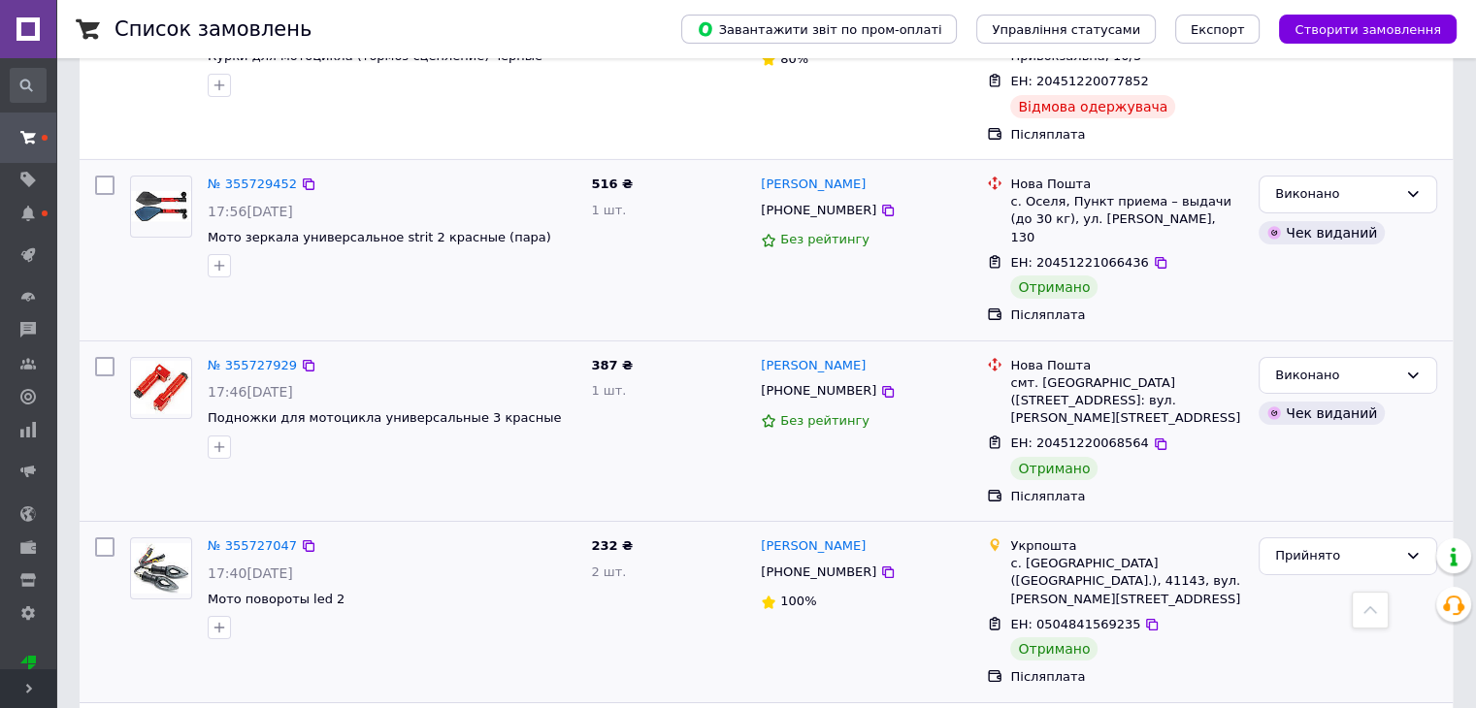
scroll to position [6597, 0]
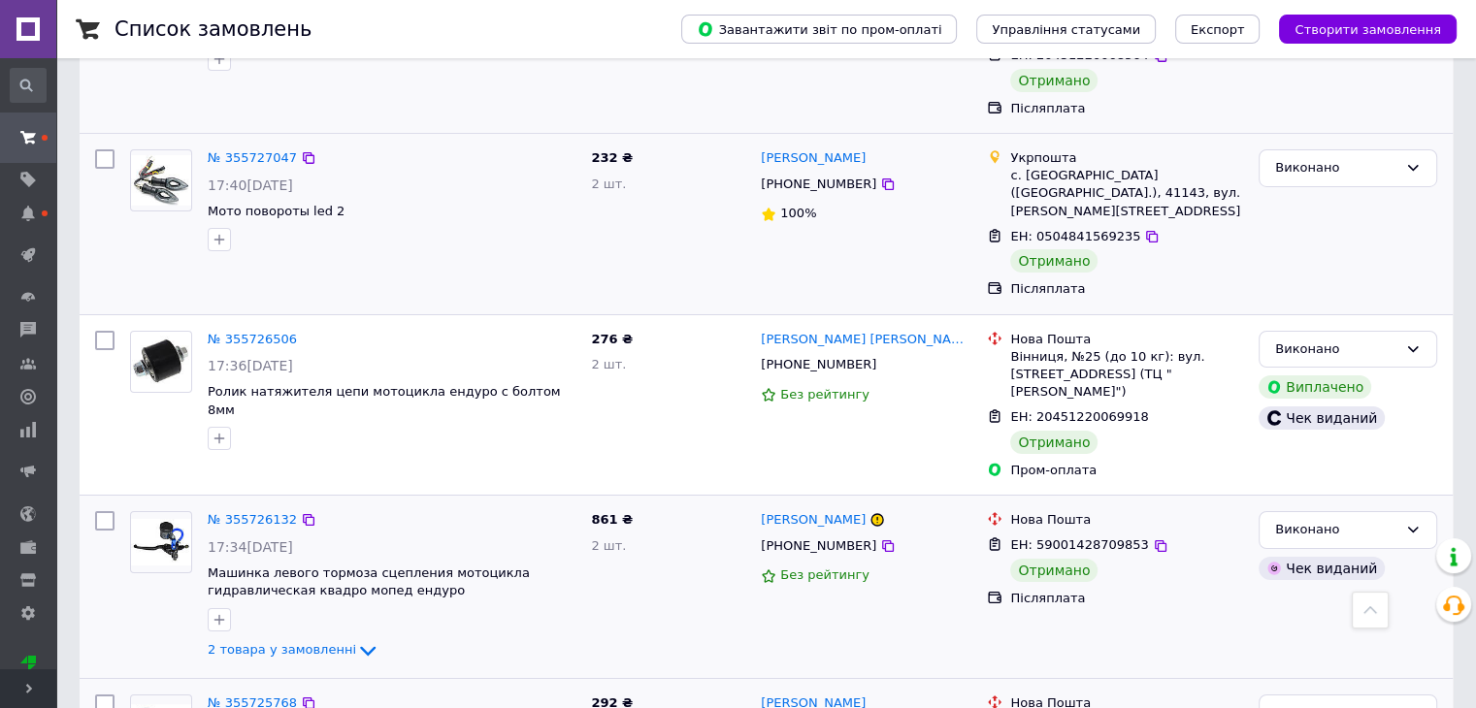
scroll to position [6985, 0]
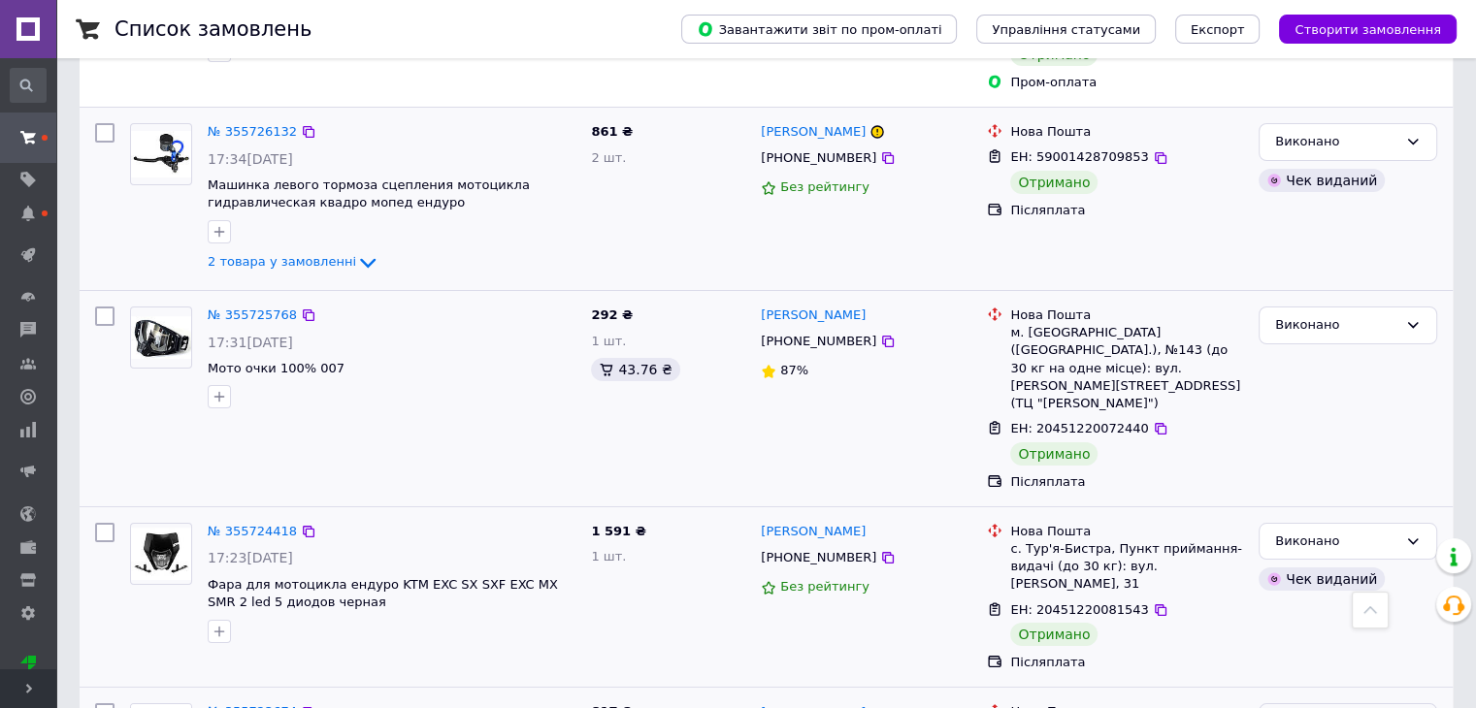
scroll to position [7373, 0]
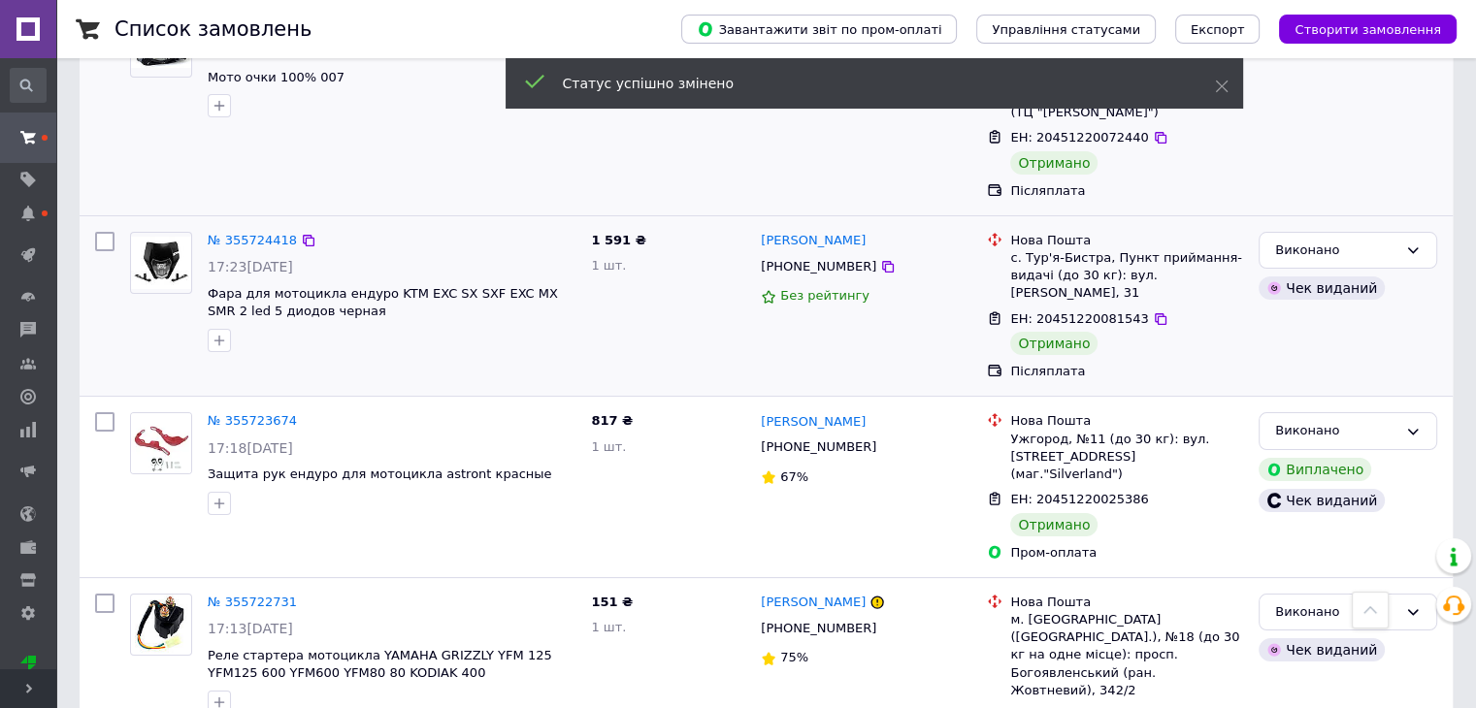
scroll to position [7664, 0]
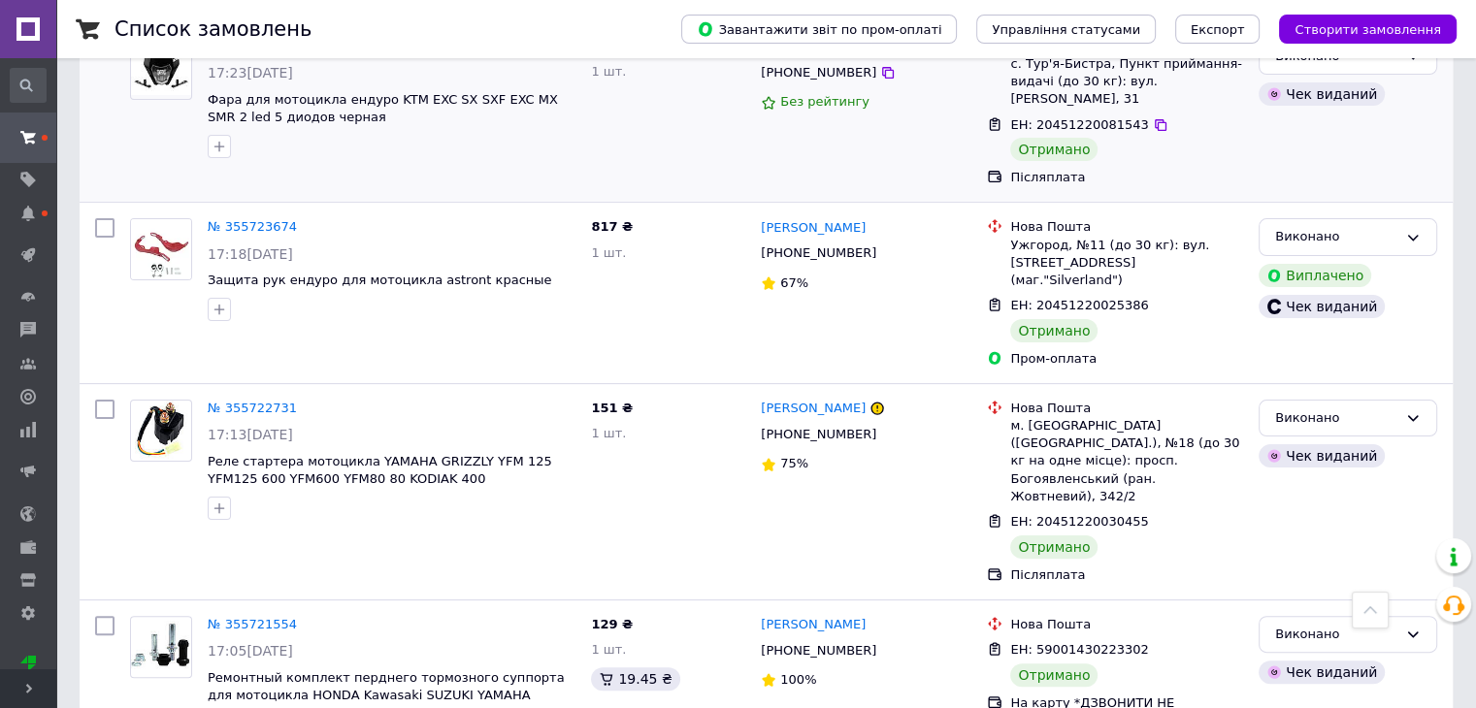
scroll to position [7858, 0]
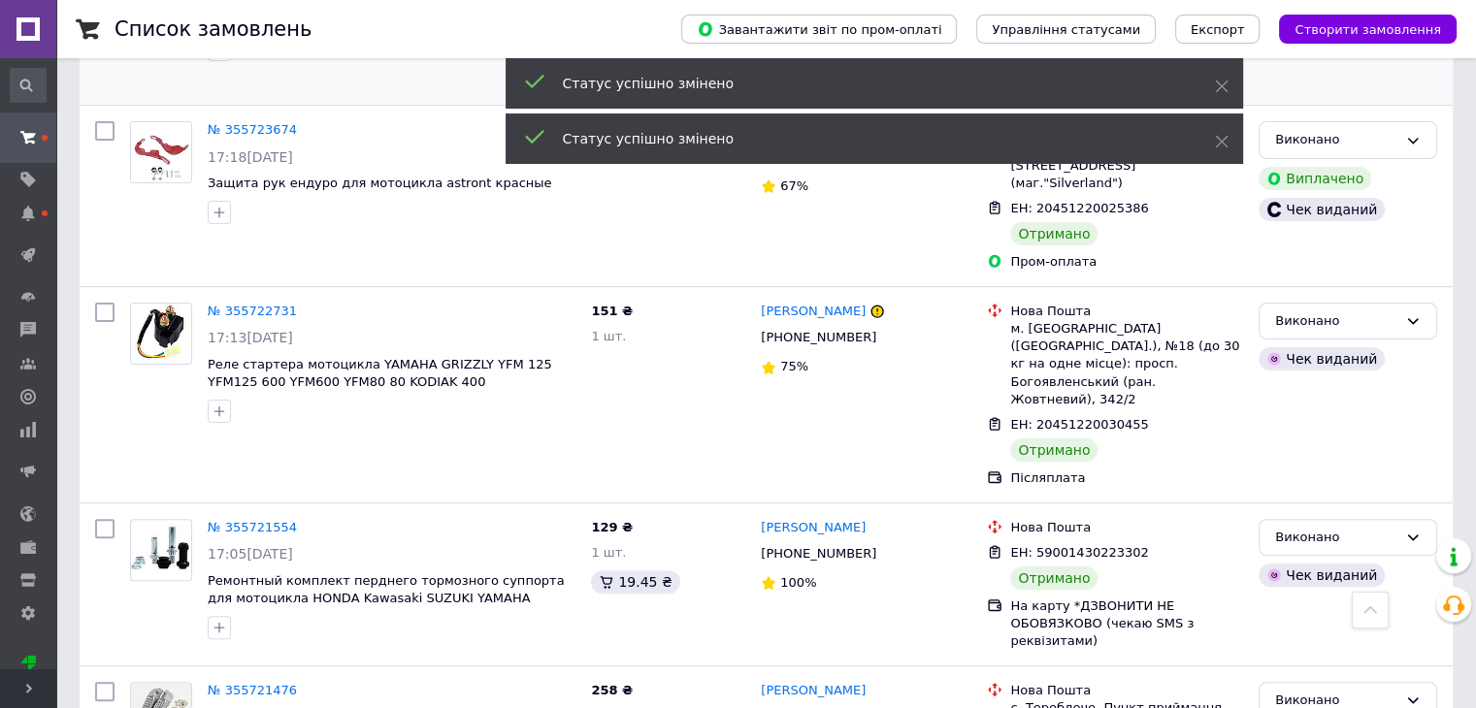
scroll to position [7955, 0]
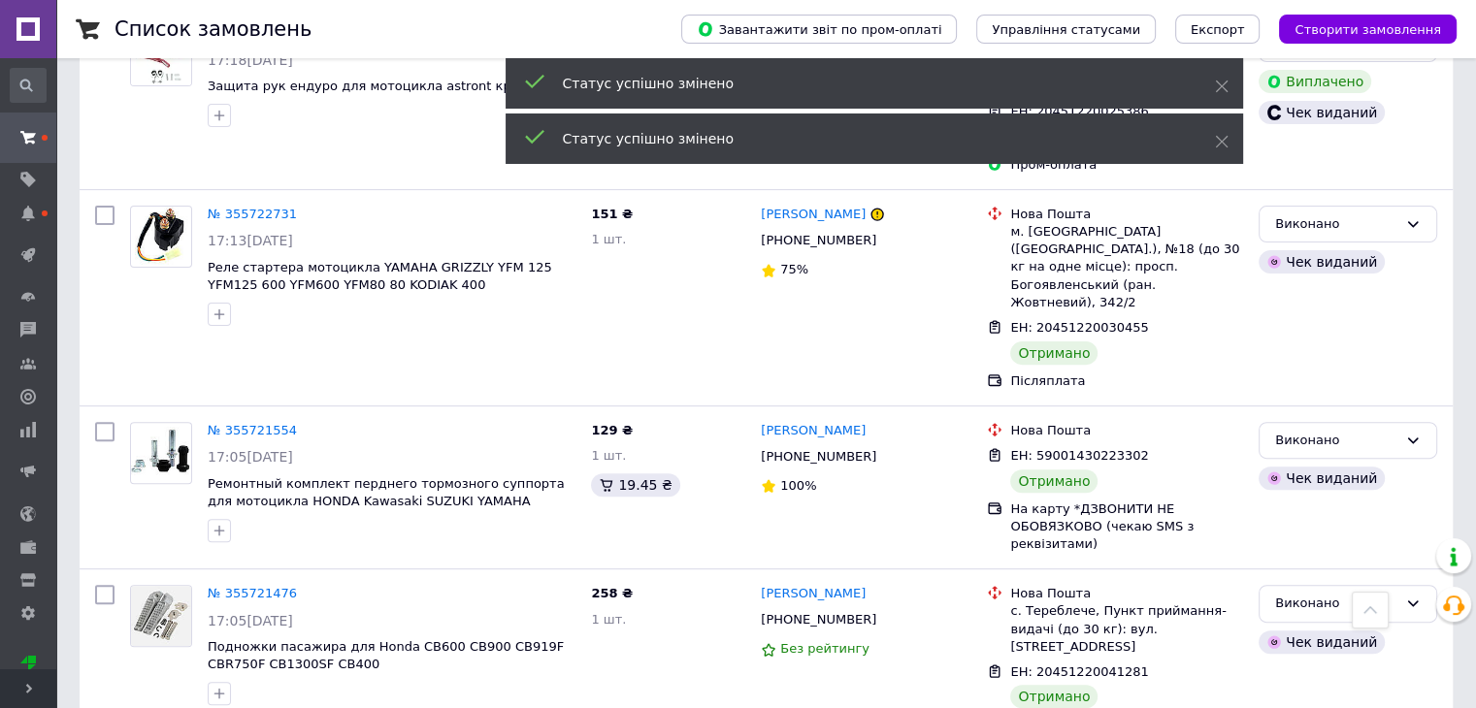
scroll to position [8149, 0]
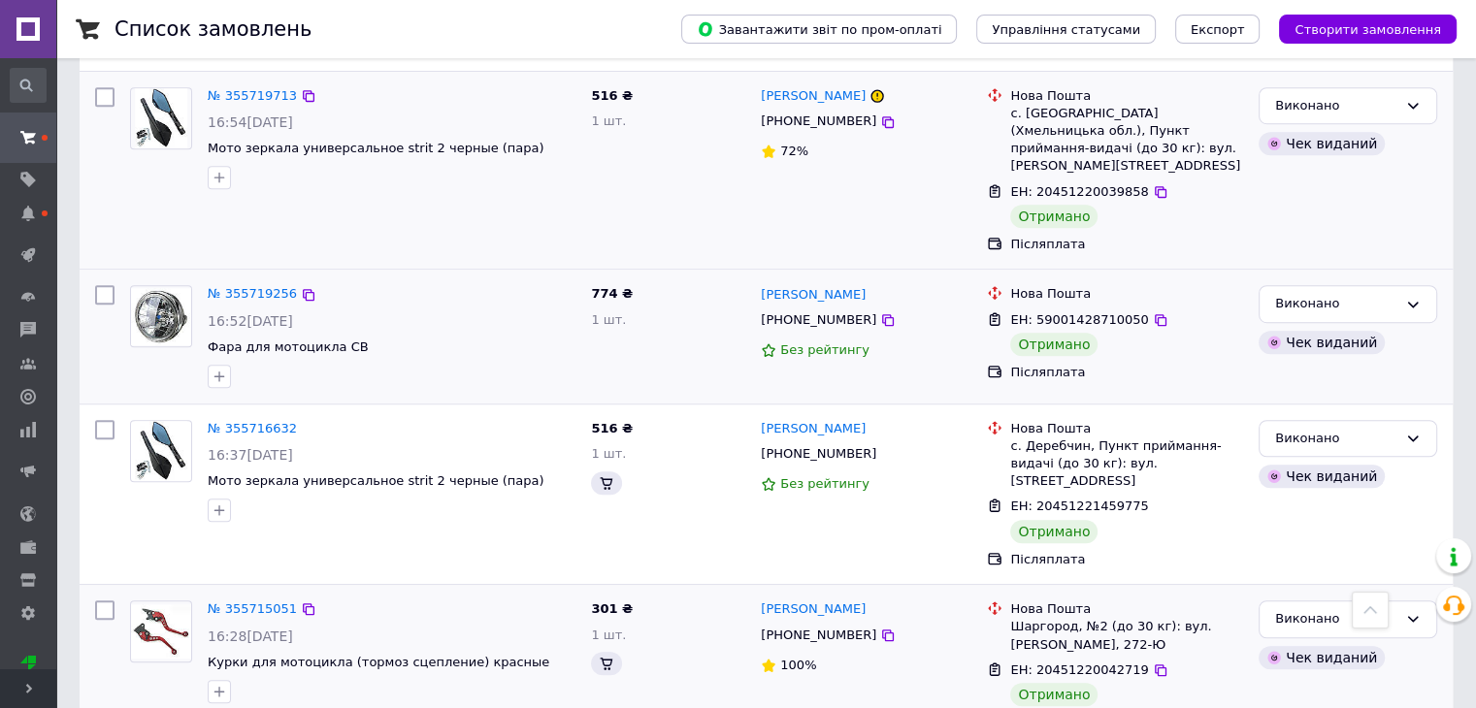
scroll to position [8828, 0]
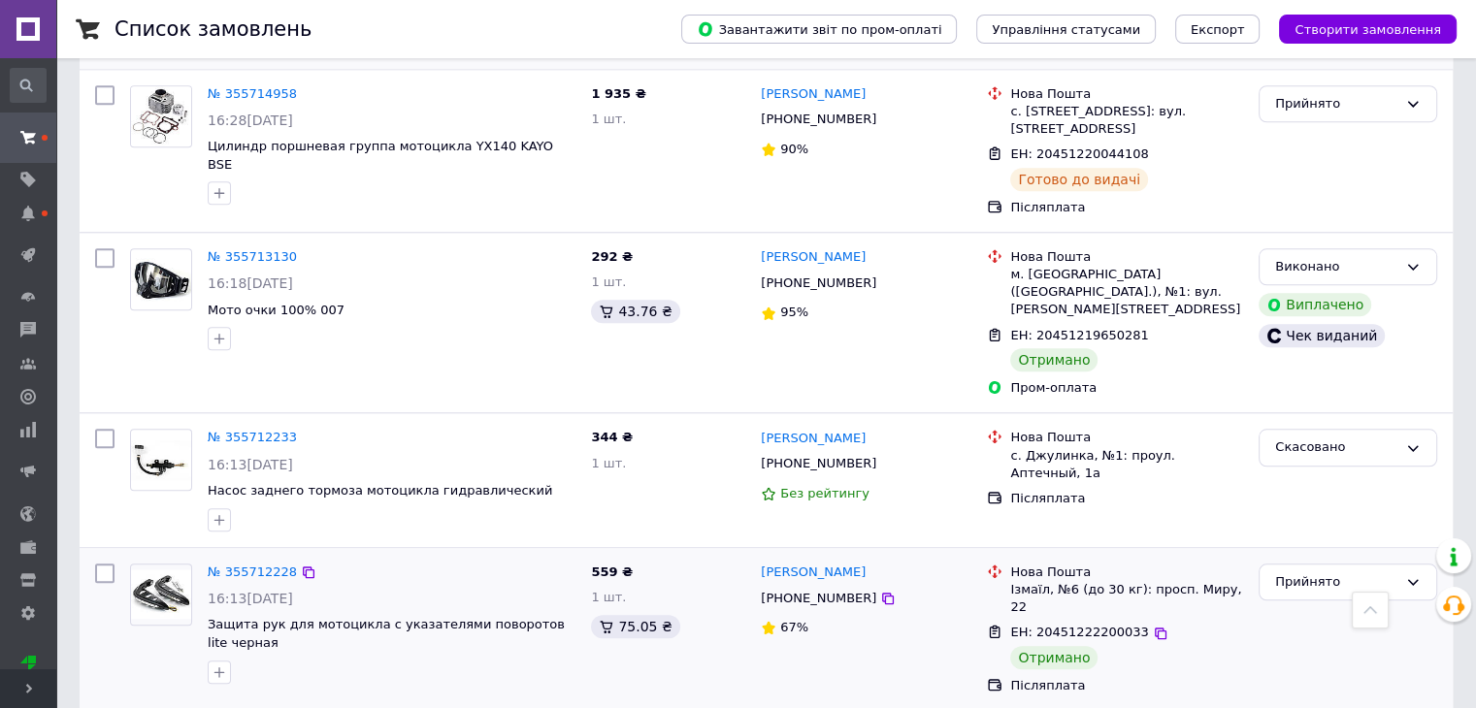
scroll to position [9507, 0]
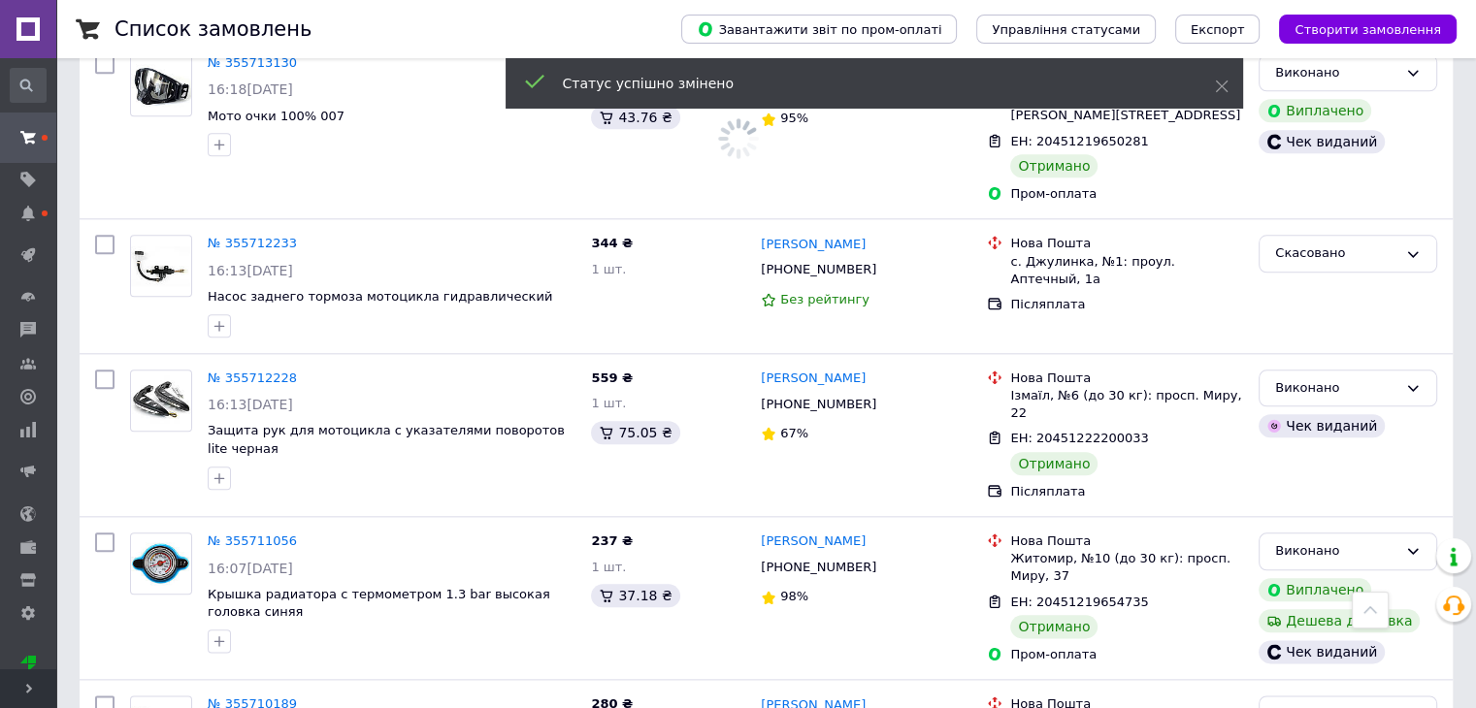
scroll to position [9604, 0]
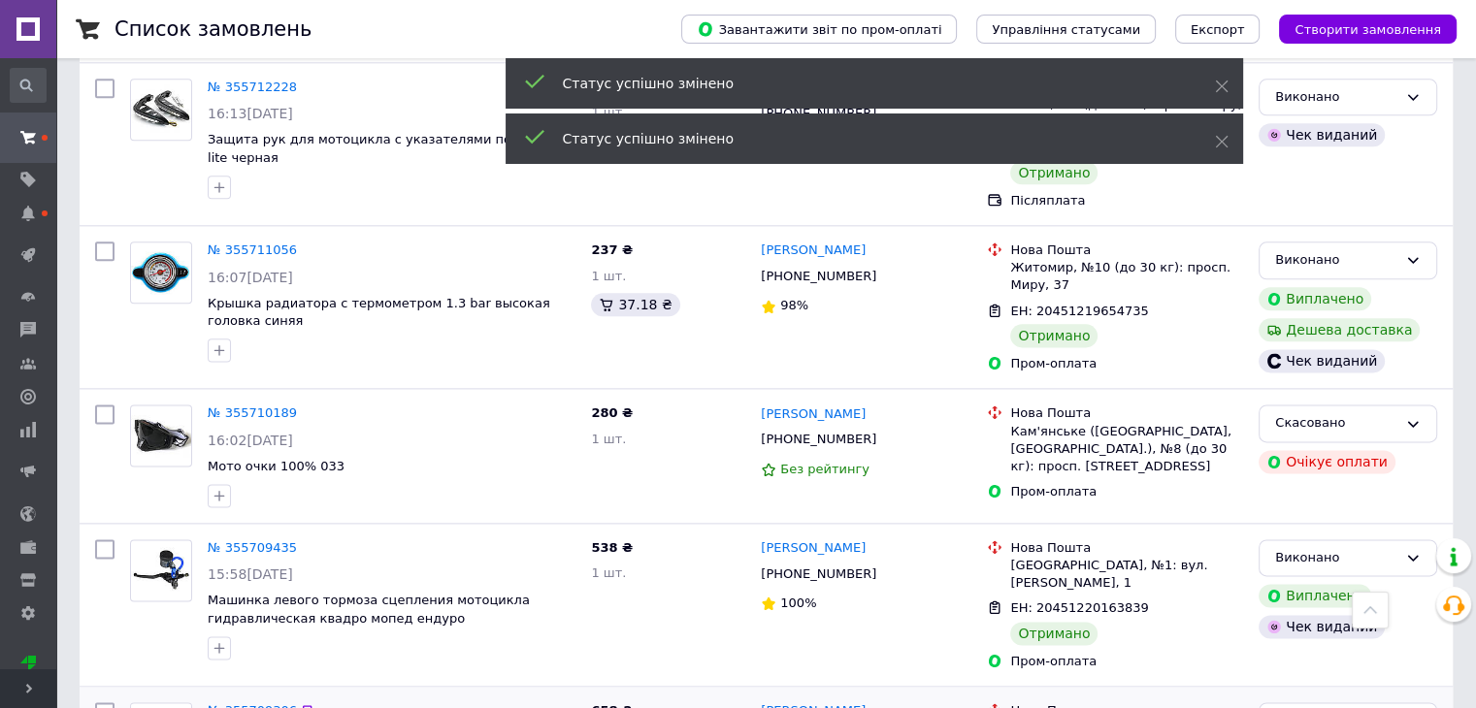
scroll to position [9895, 0]
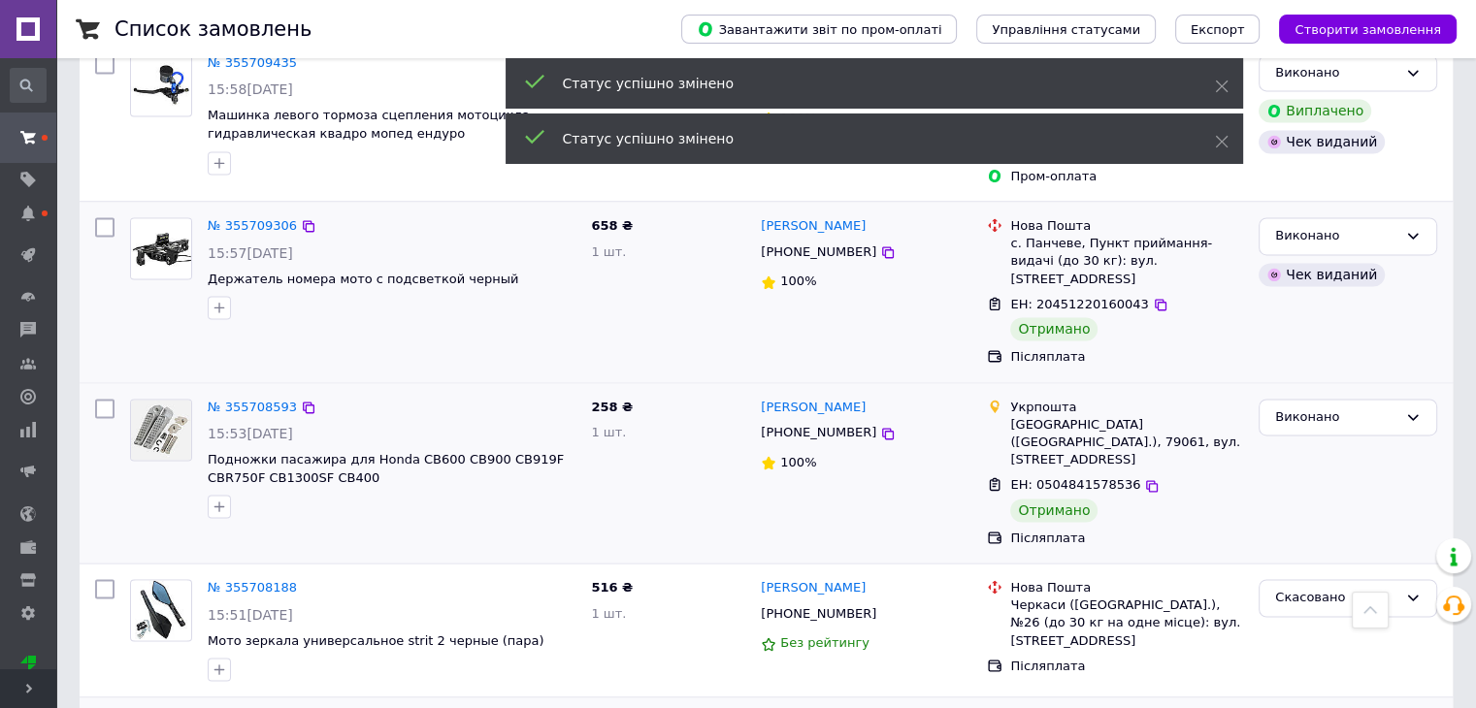
scroll to position [10380, 0]
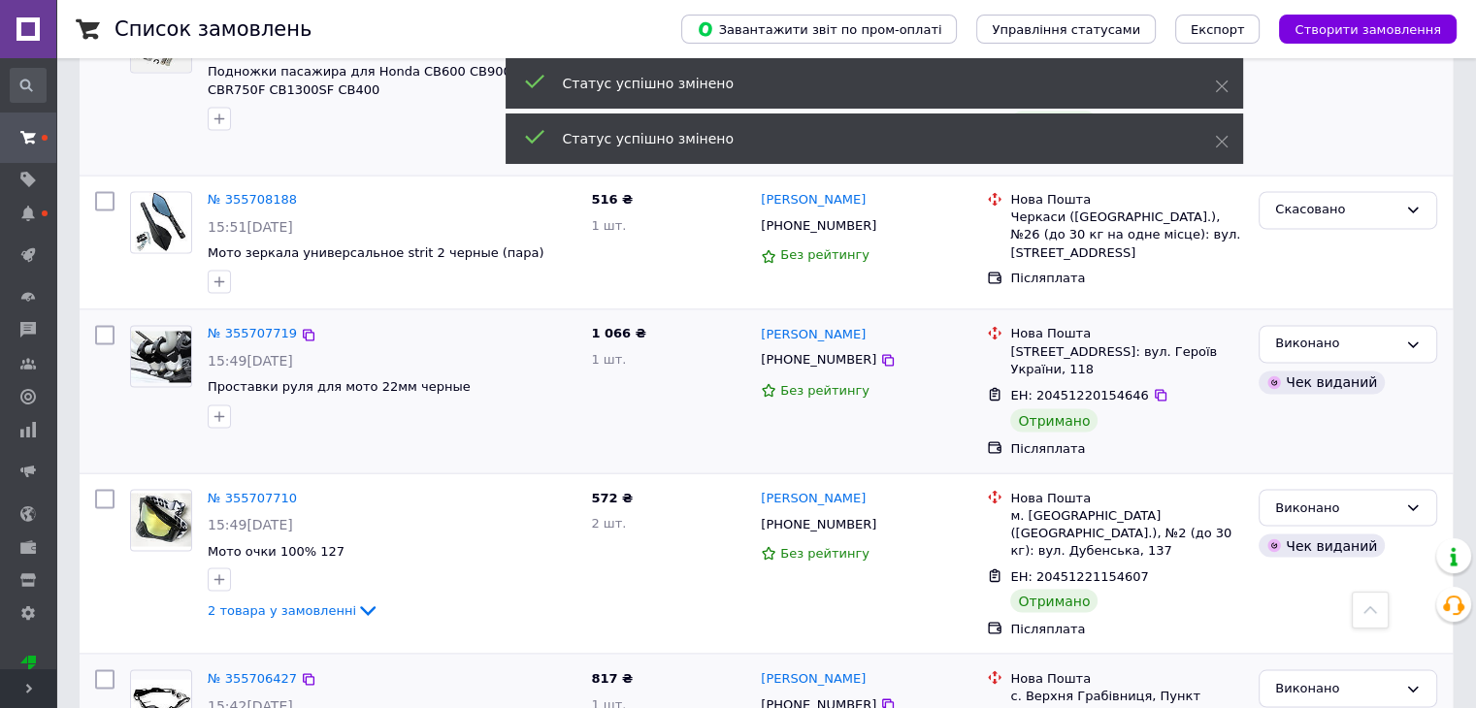
scroll to position [10768, 0]
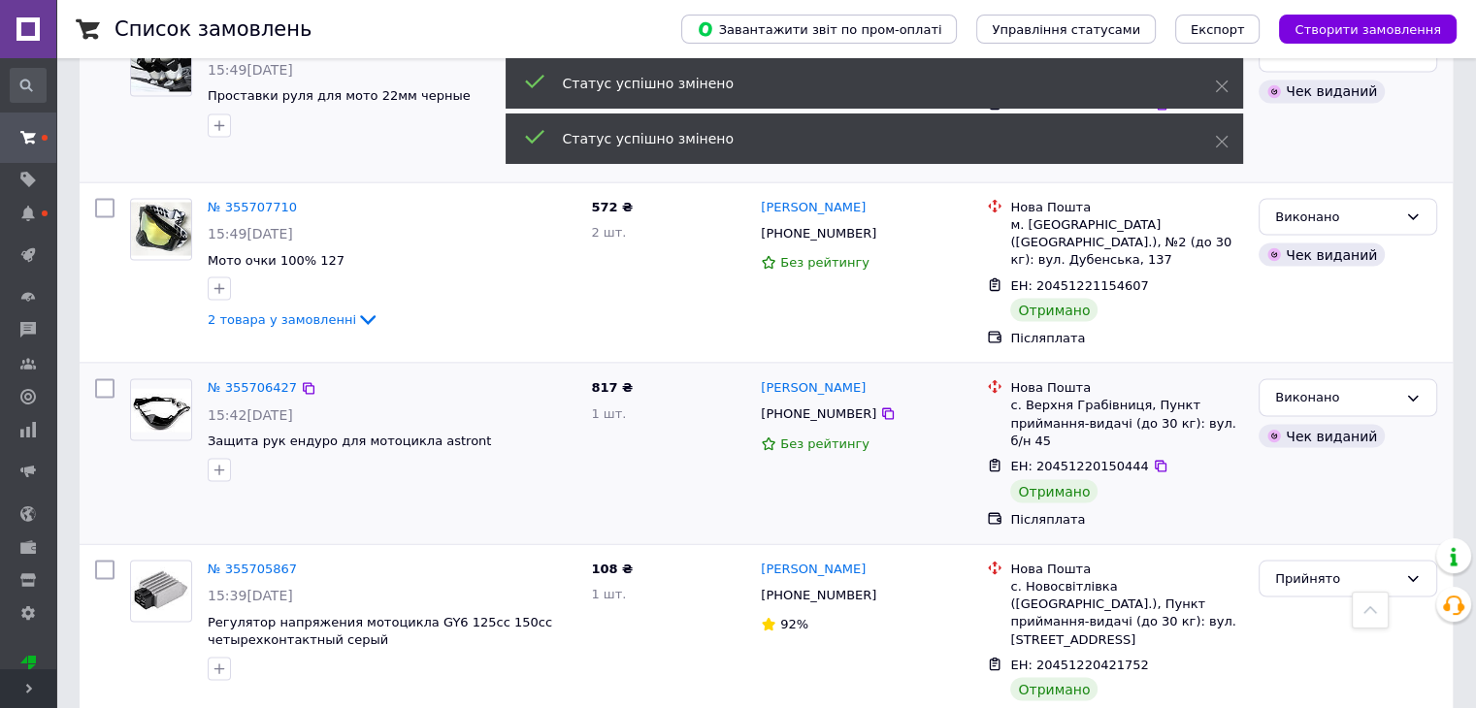
scroll to position [11059, 0]
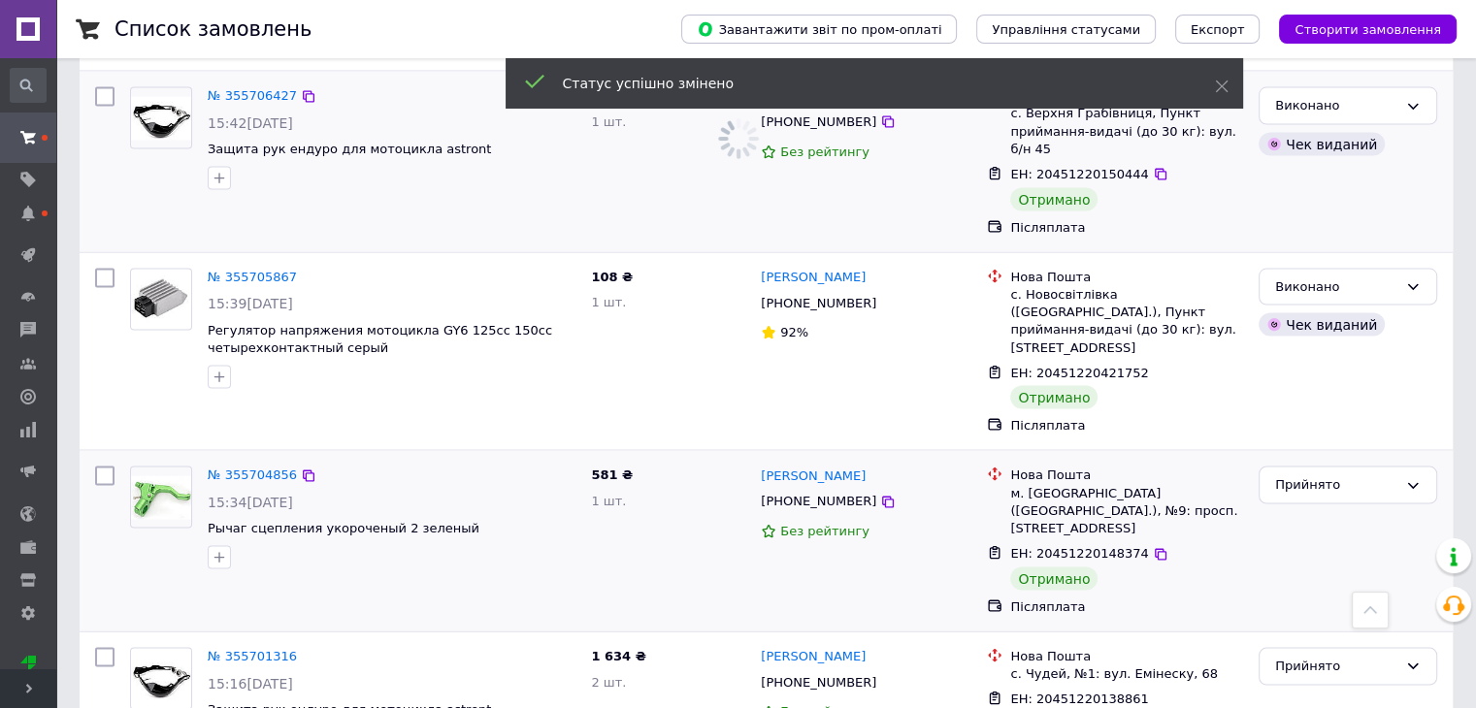
scroll to position [11350, 0]
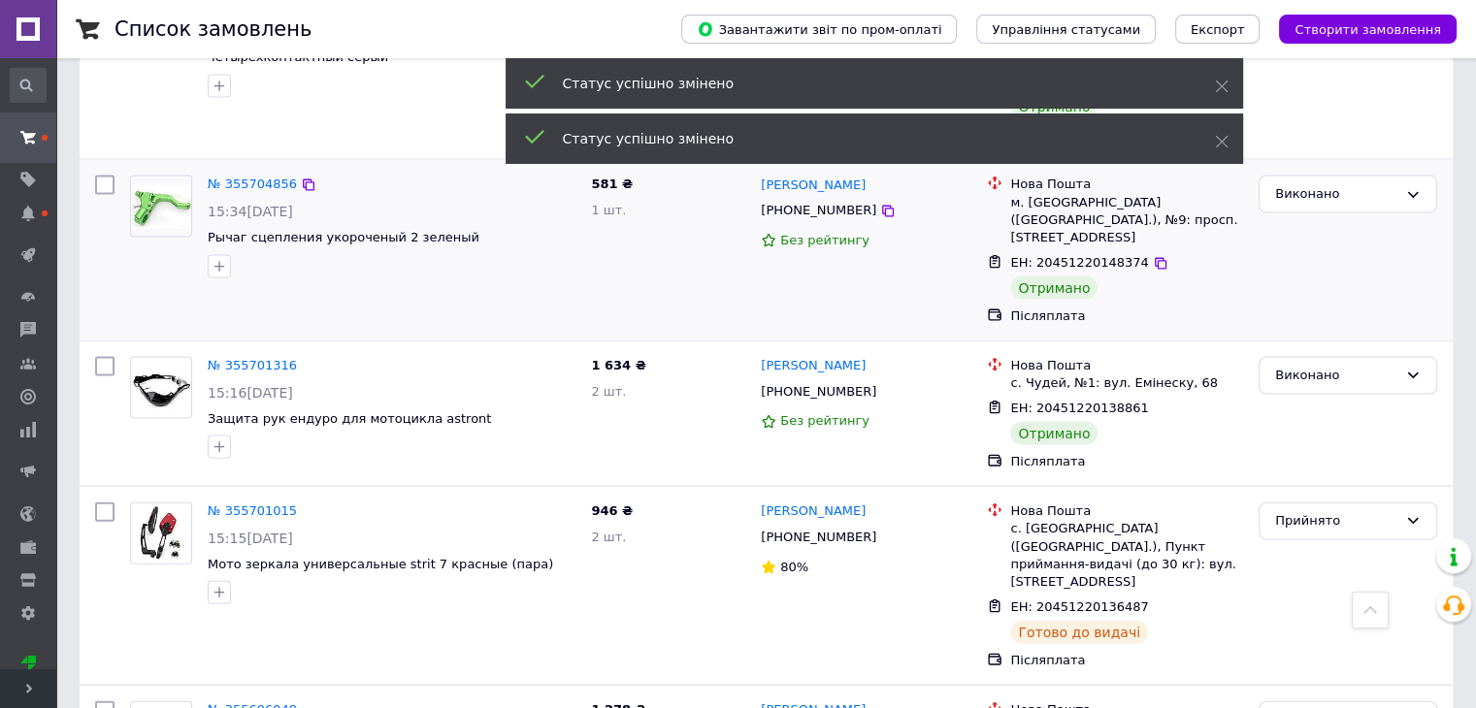
scroll to position [11835, 0]
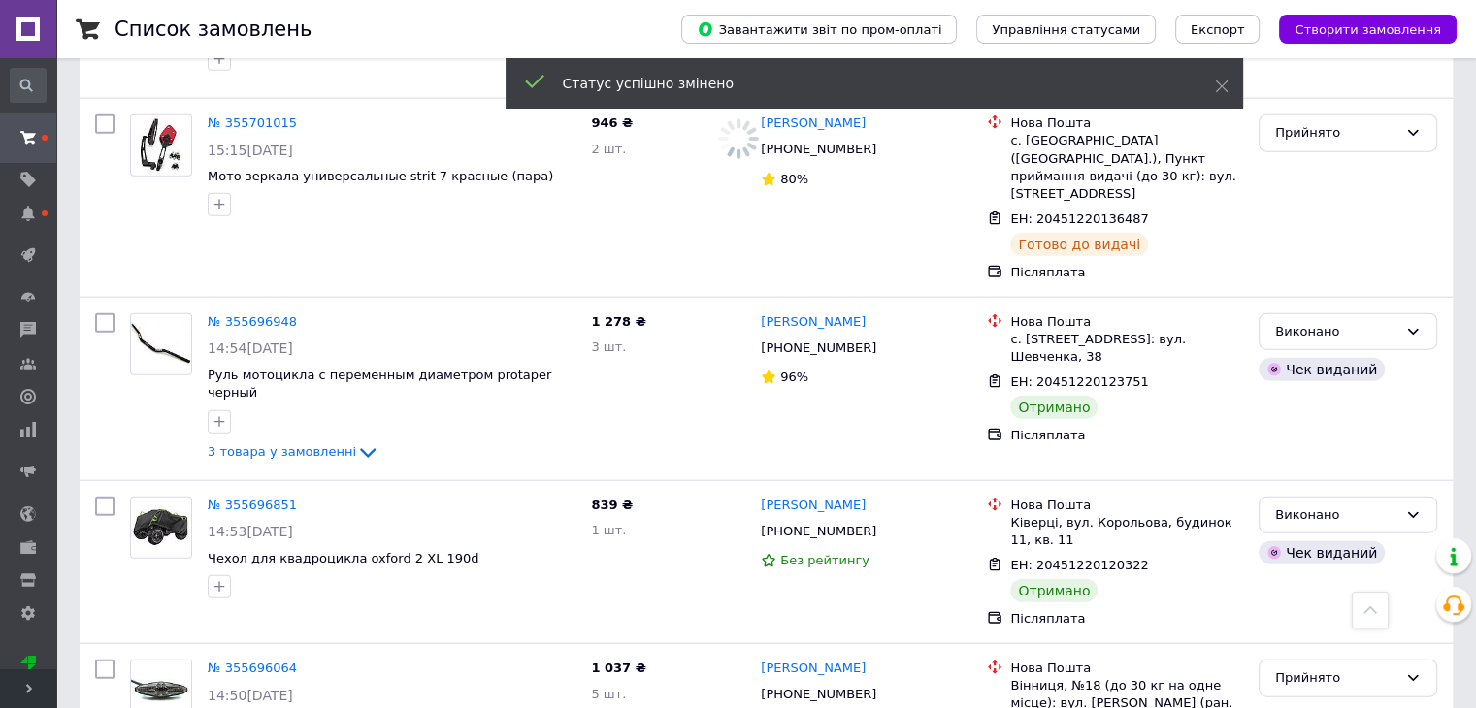
scroll to position [12029, 0]
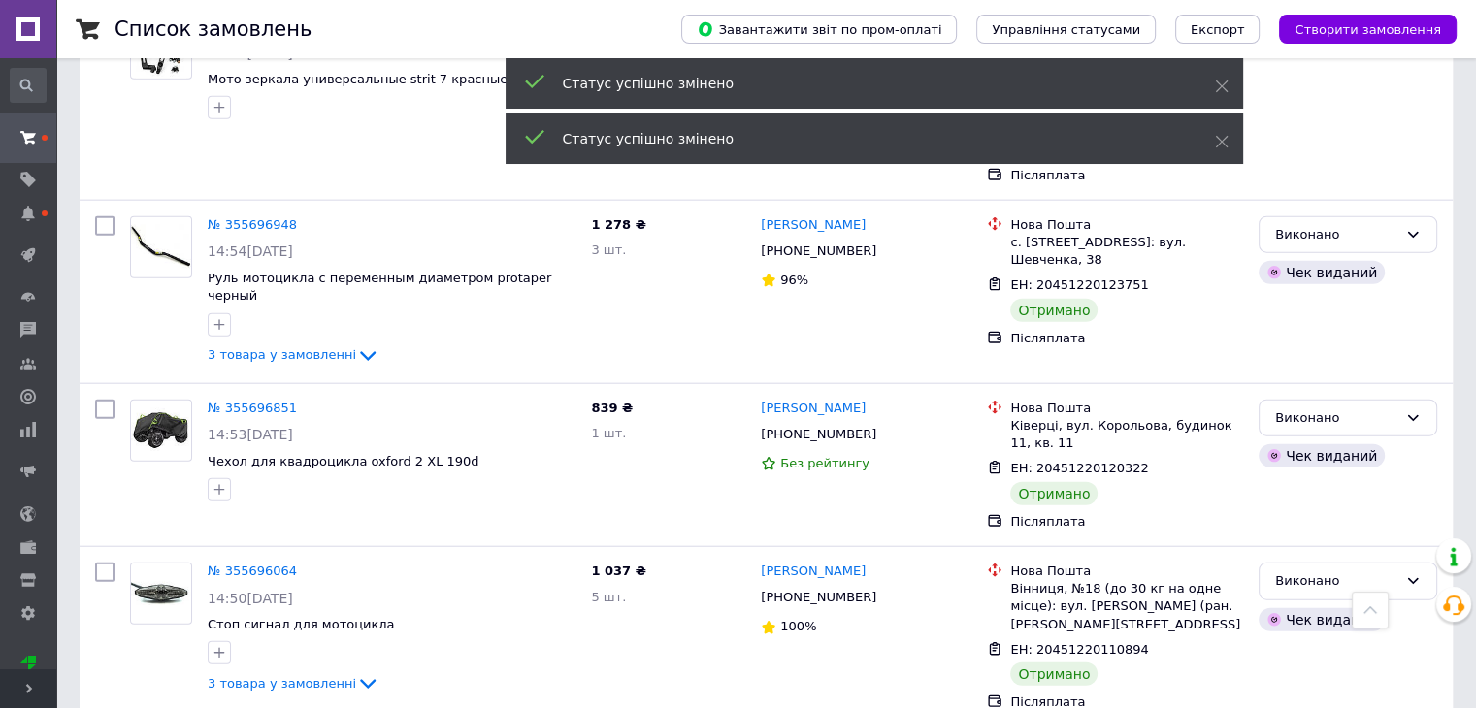
scroll to position [12223, 0]
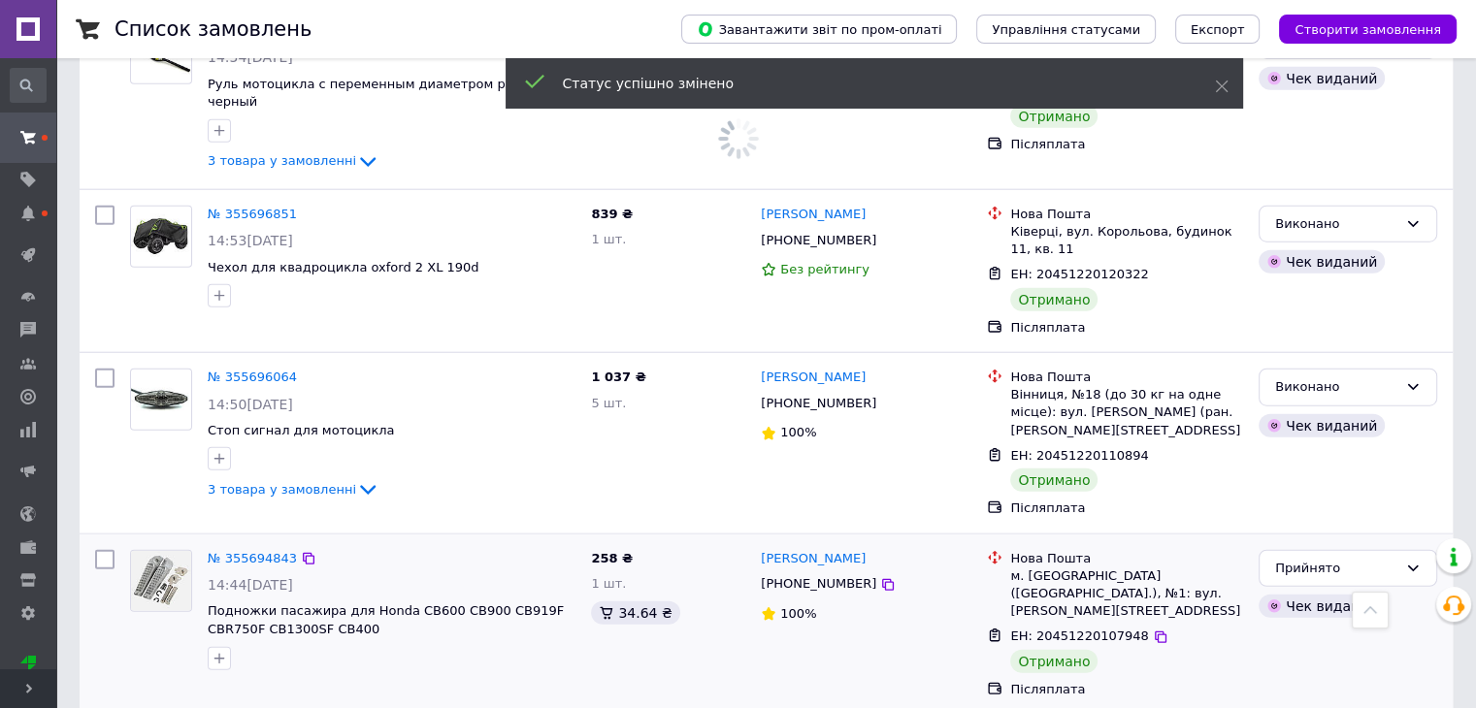
scroll to position [12321, 0]
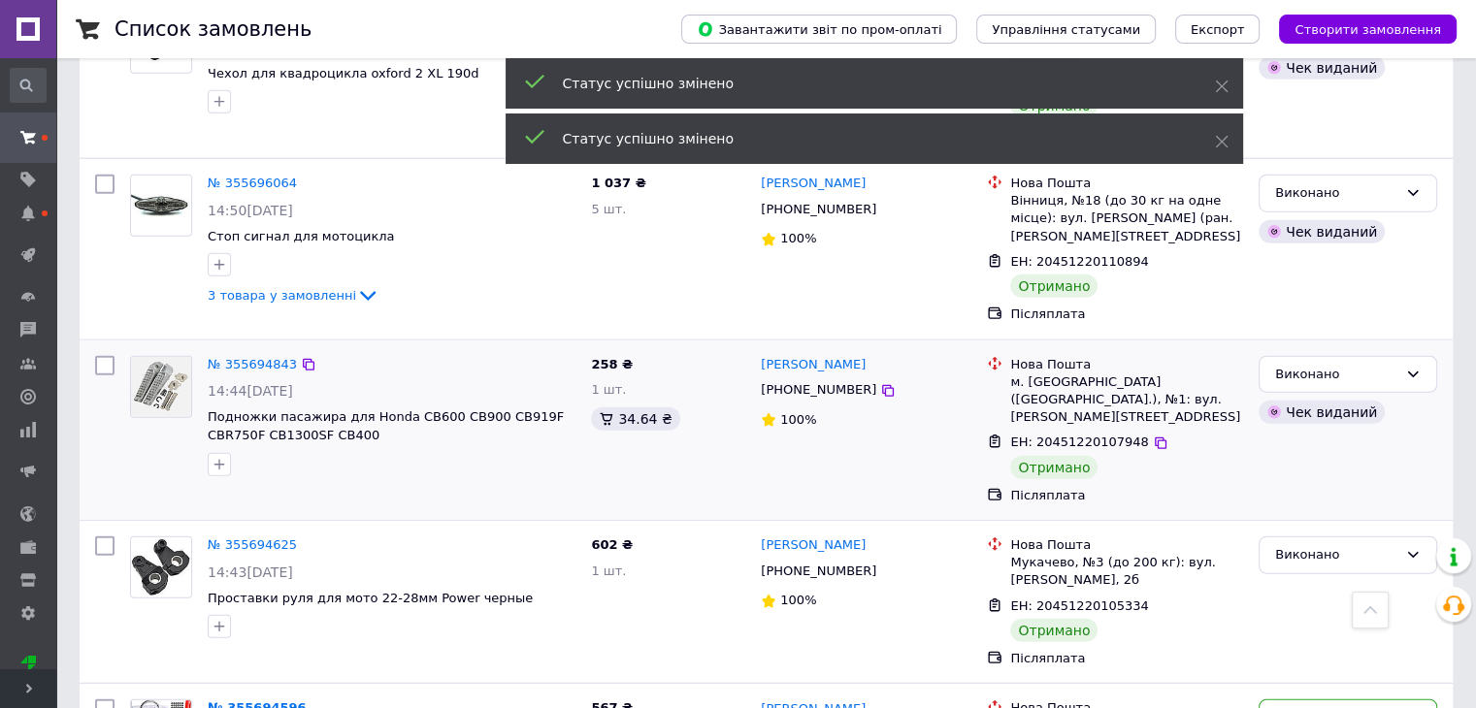
scroll to position [12515, 0]
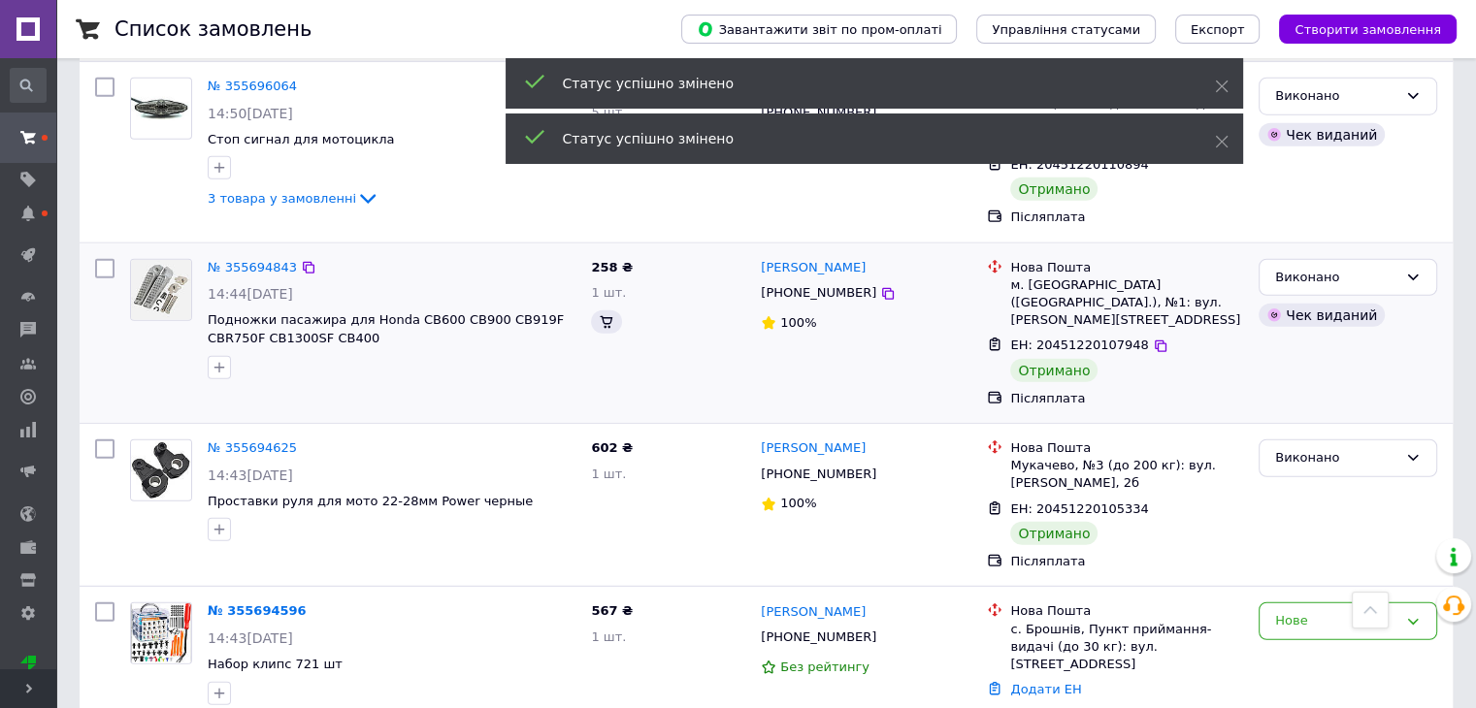
scroll to position [12709, 0]
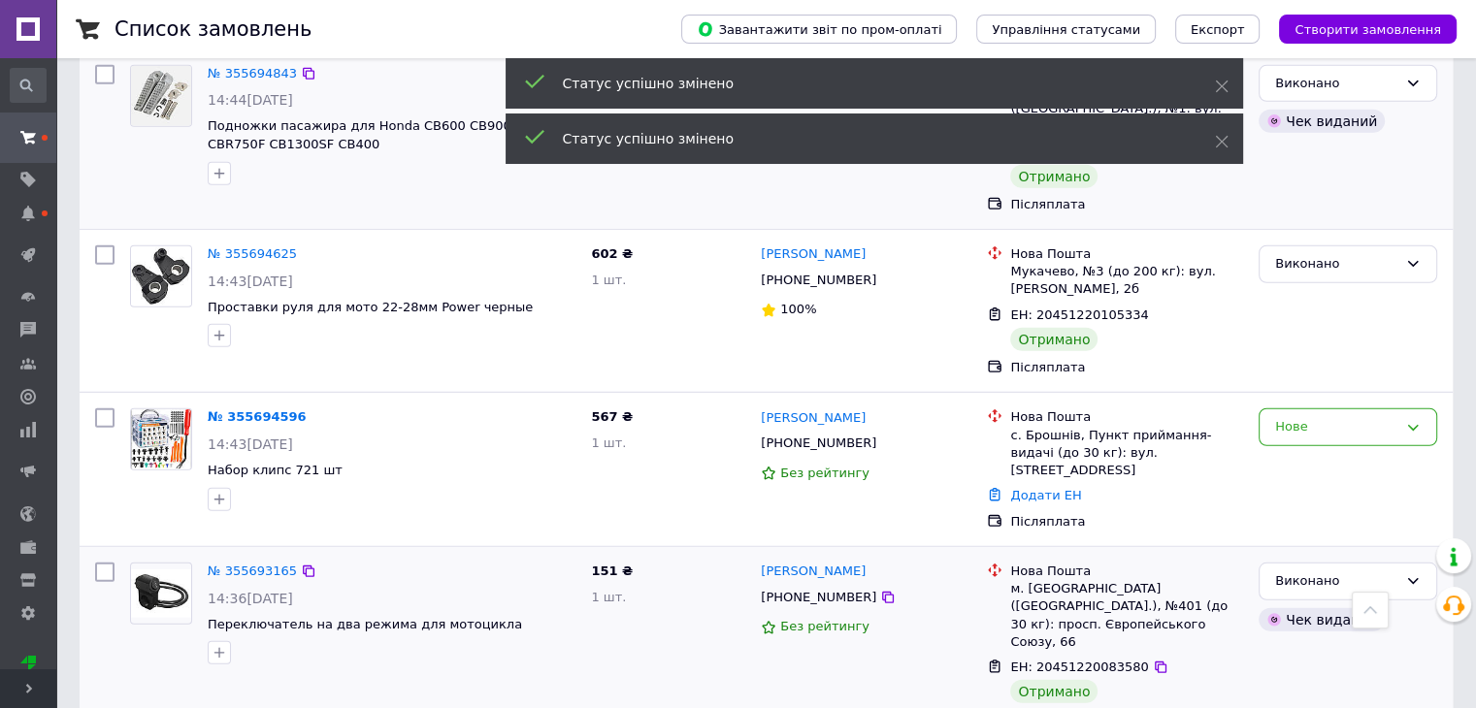
scroll to position [12806, 0]
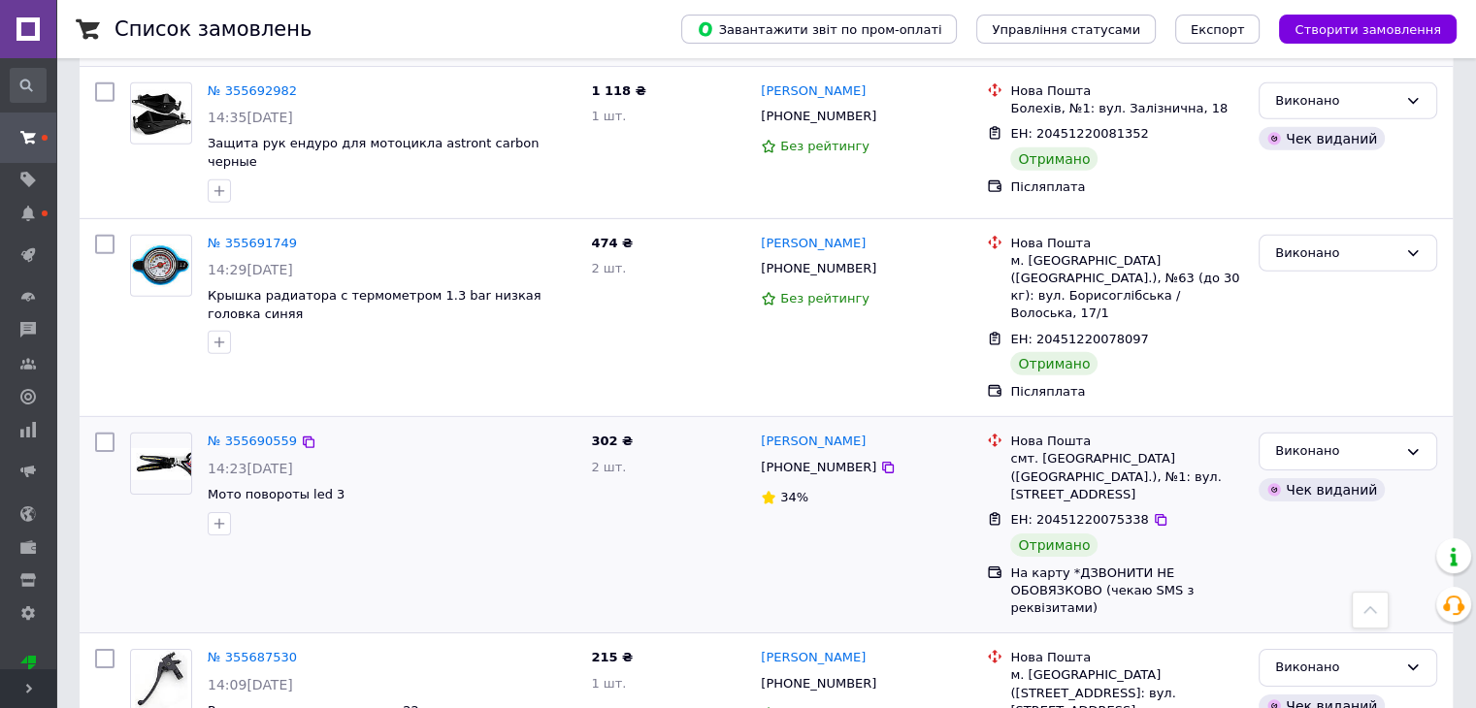
scroll to position [13582, 0]
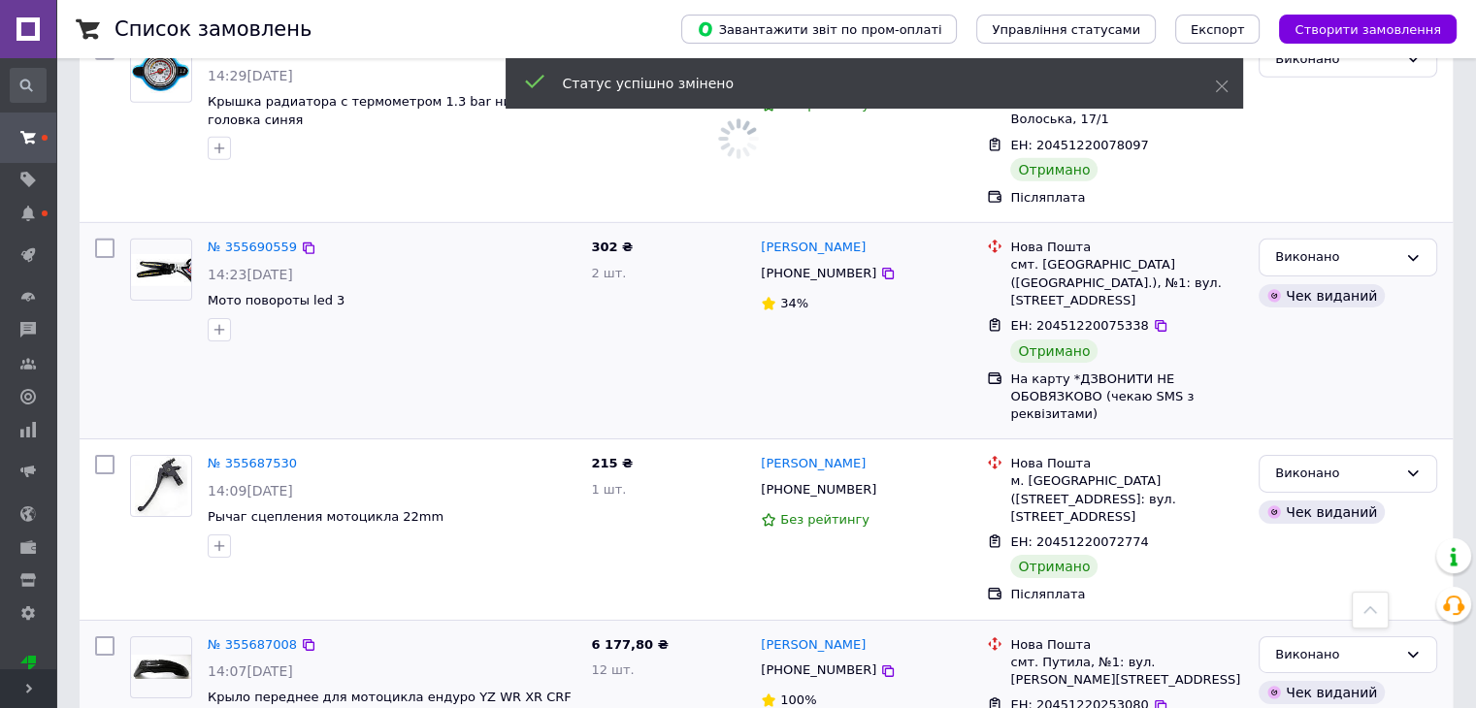
scroll to position [13679, 0]
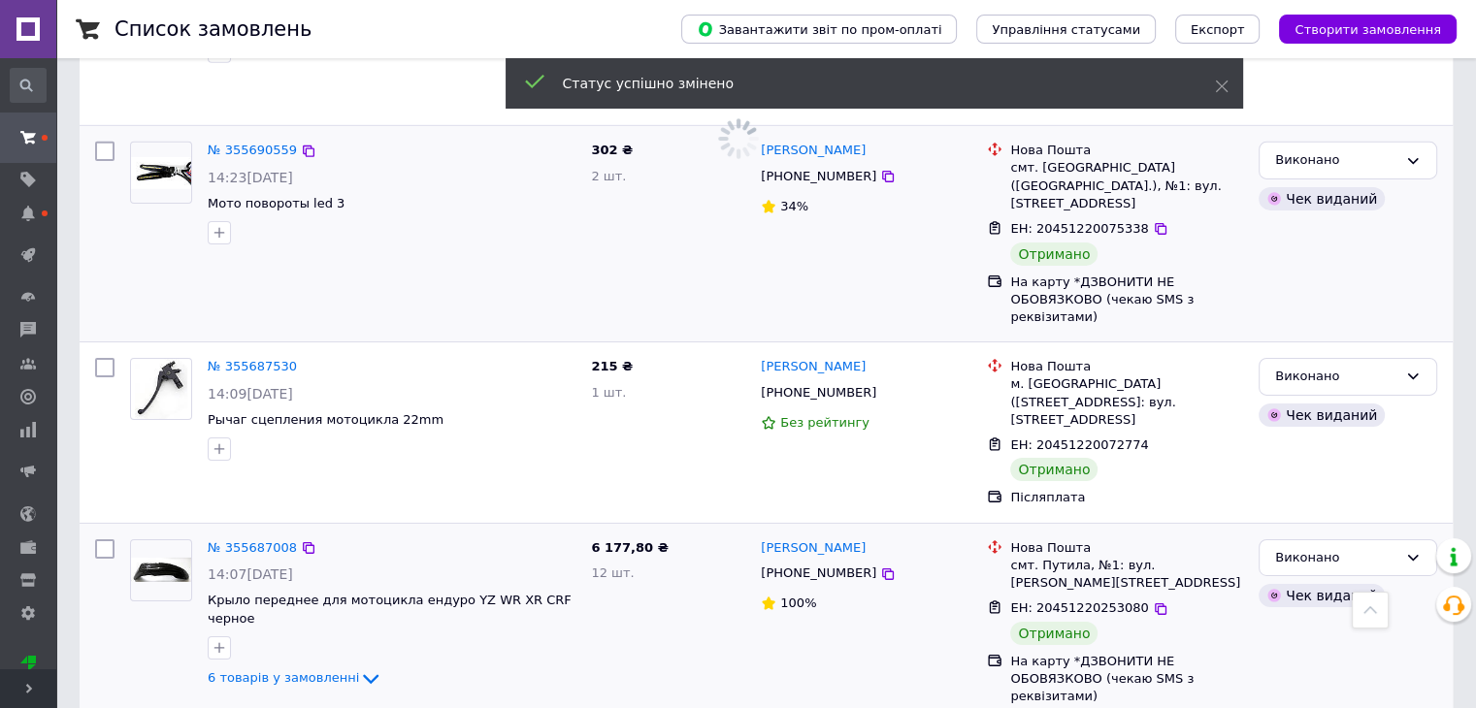
scroll to position [13776, 0]
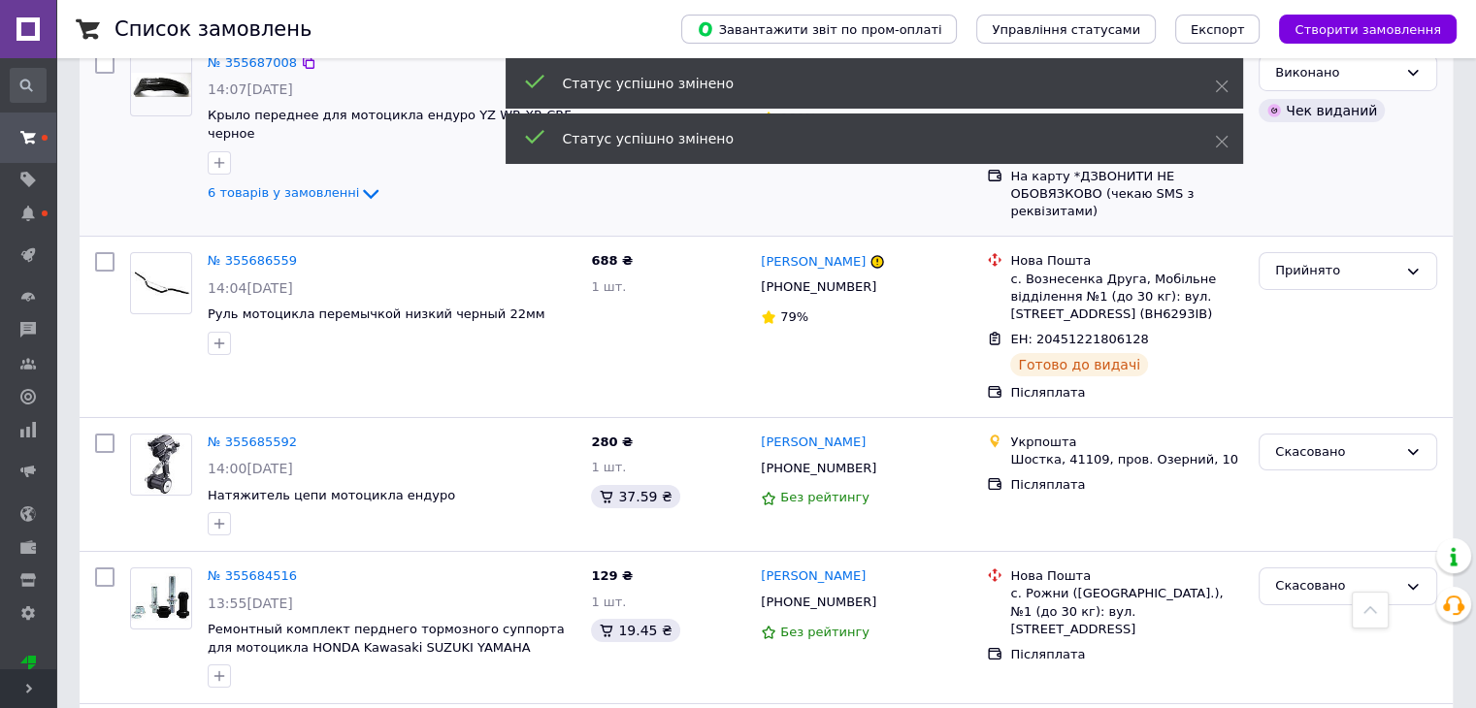
scroll to position [14261, 0]
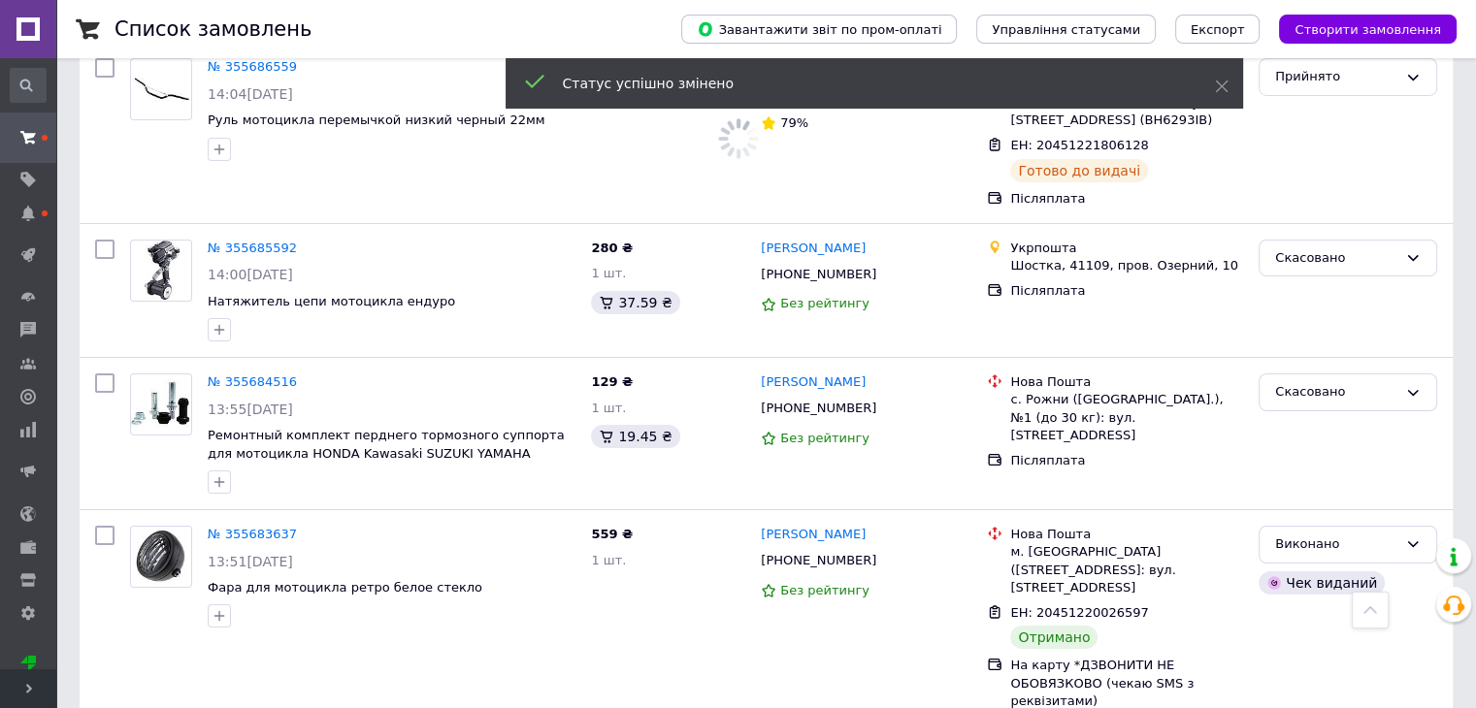
scroll to position [14455, 0]
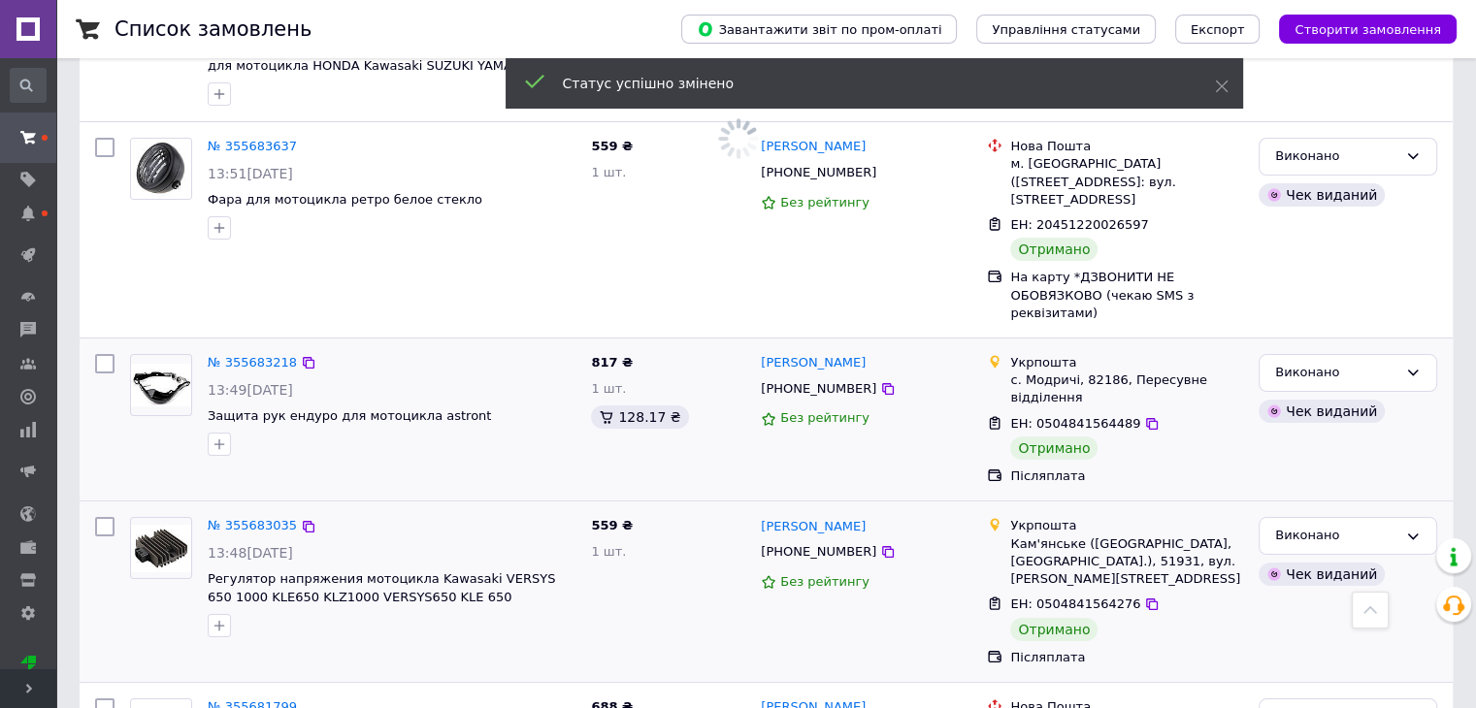
scroll to position [14843, 0]
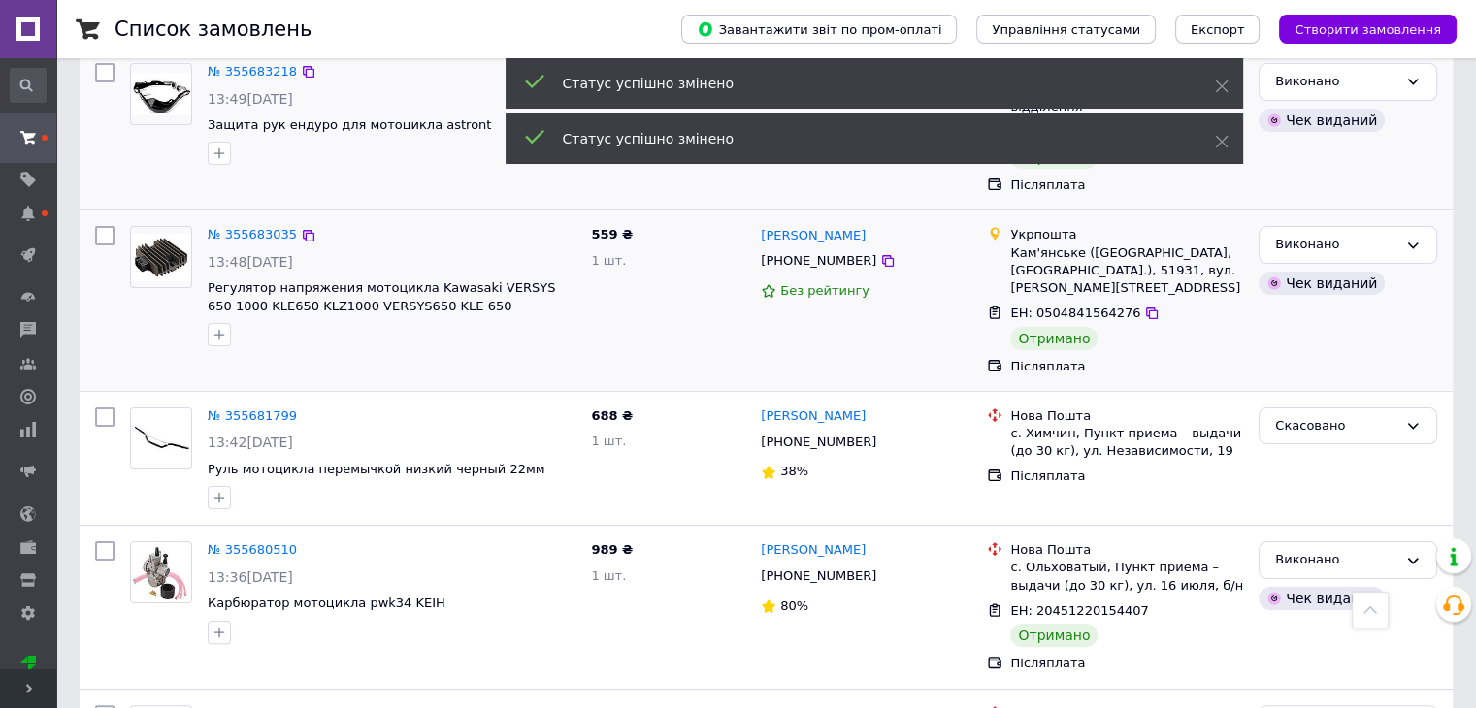
scroll to position [15231, 0]
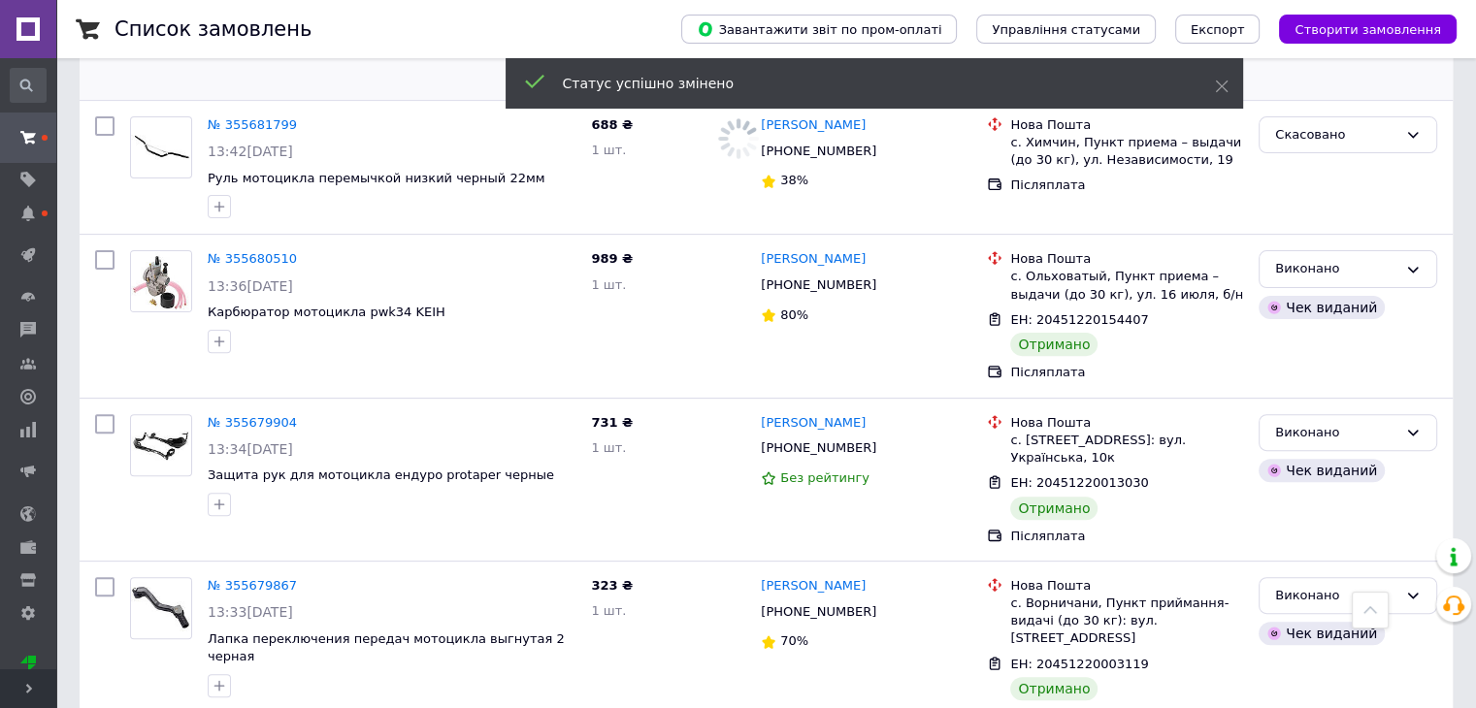
scroll to position [15425, 0]
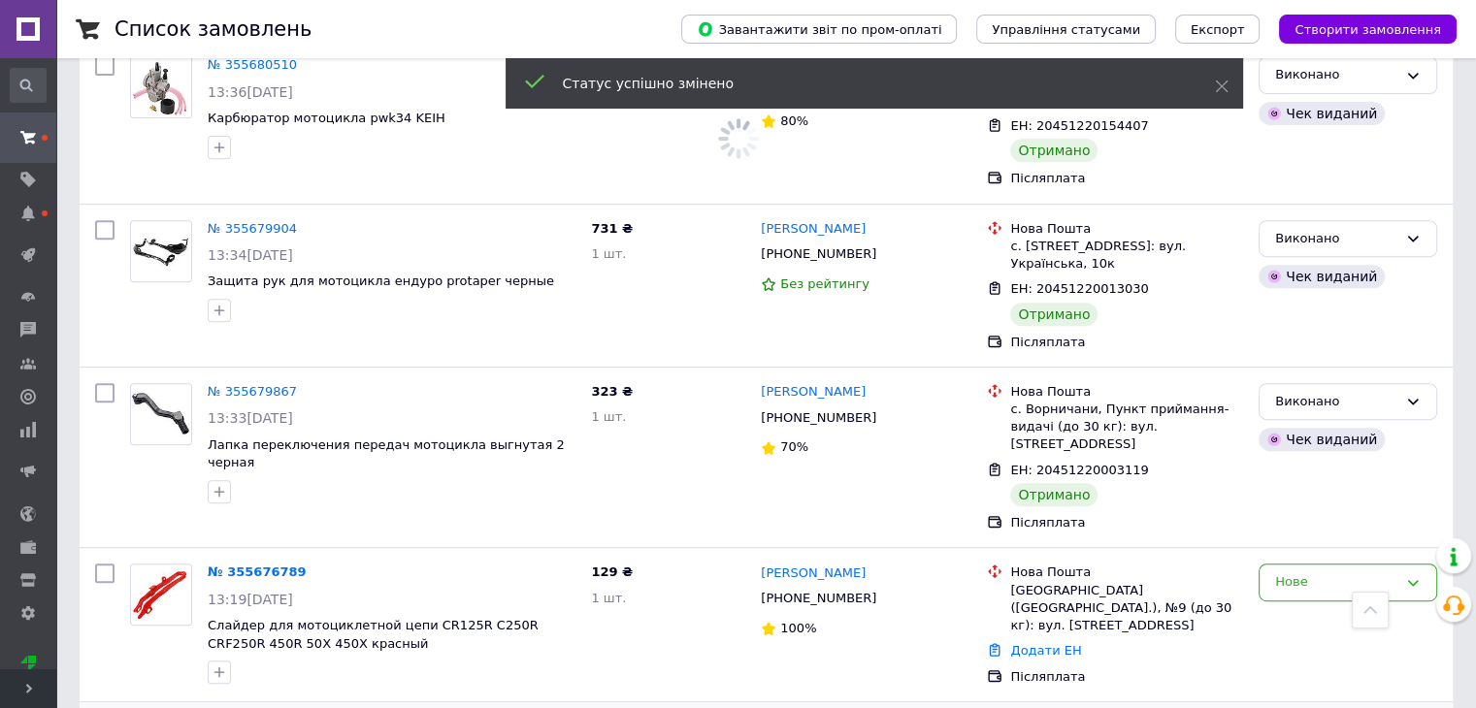
scroll to position [15619, 0]
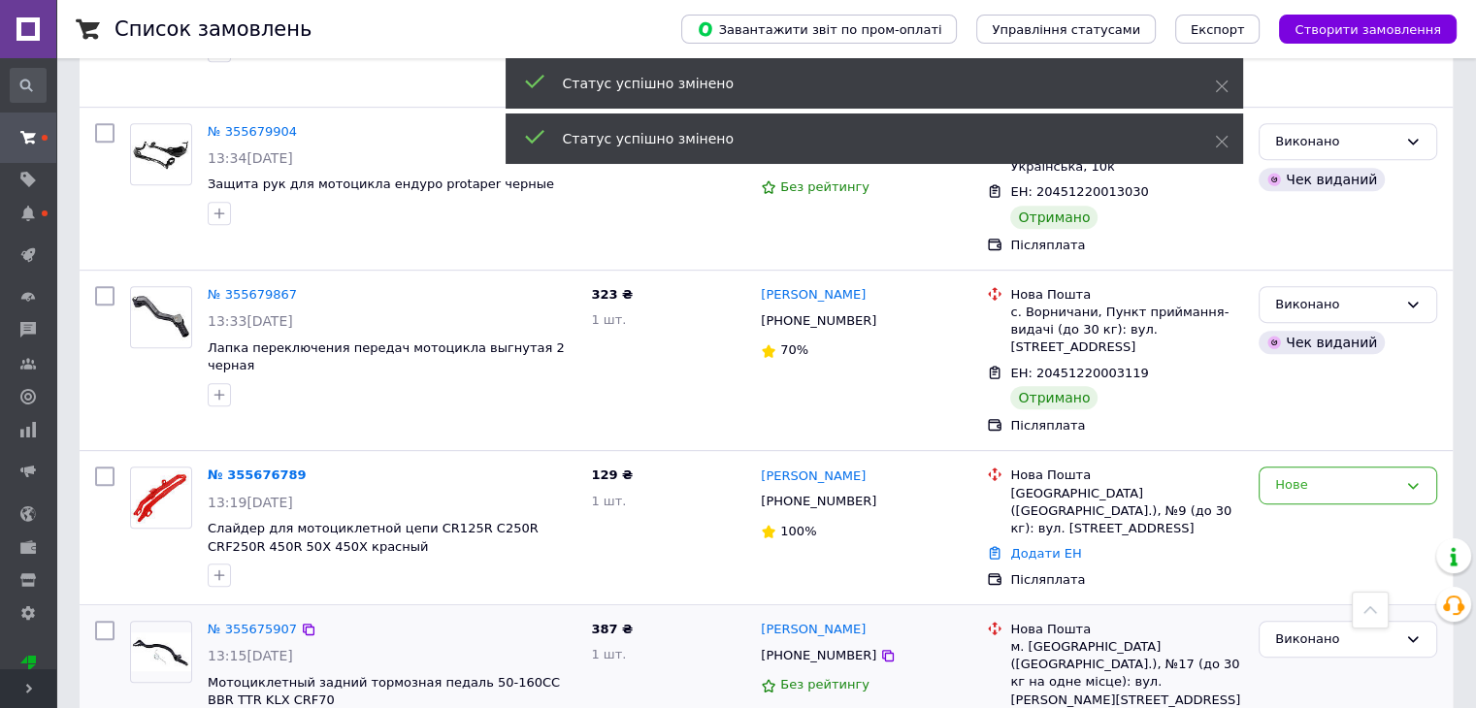
scroll to position [15716, 0]
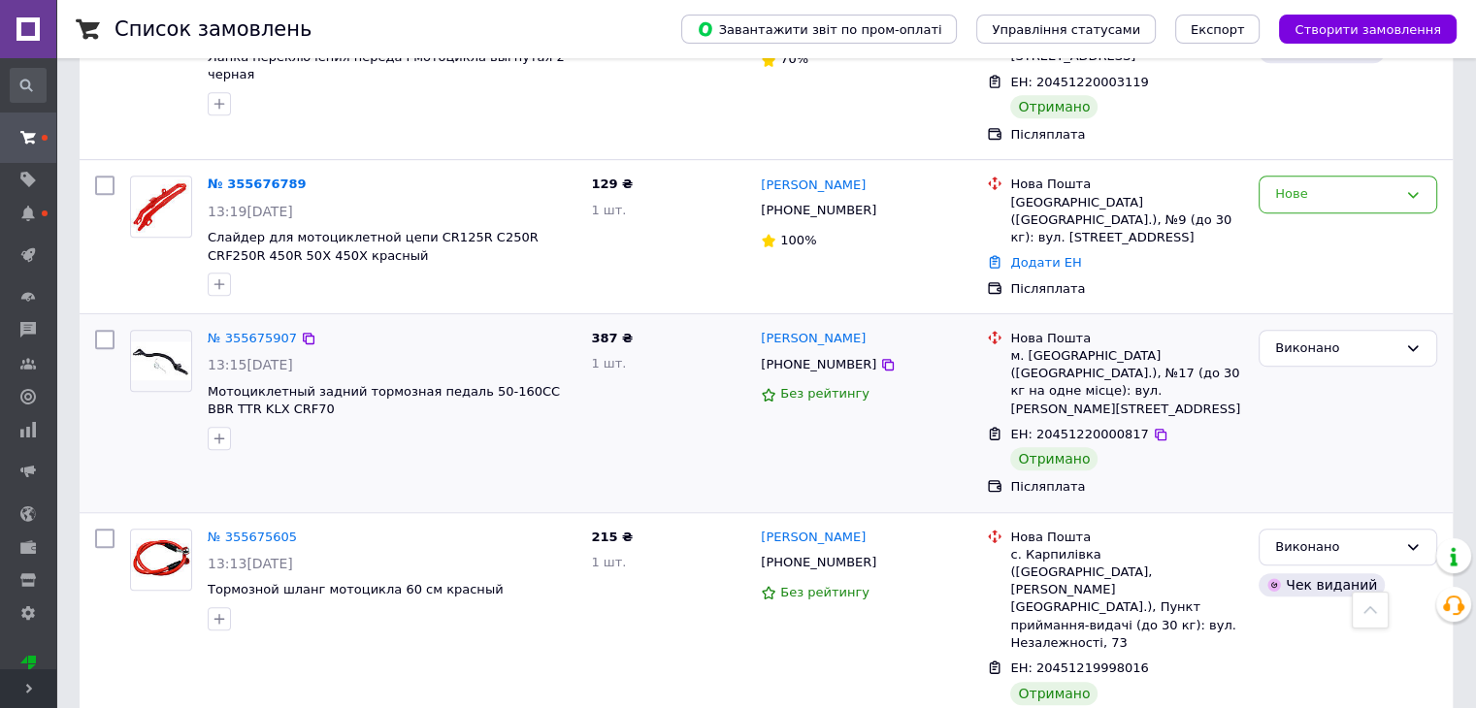
scroll to position [15942, 0]
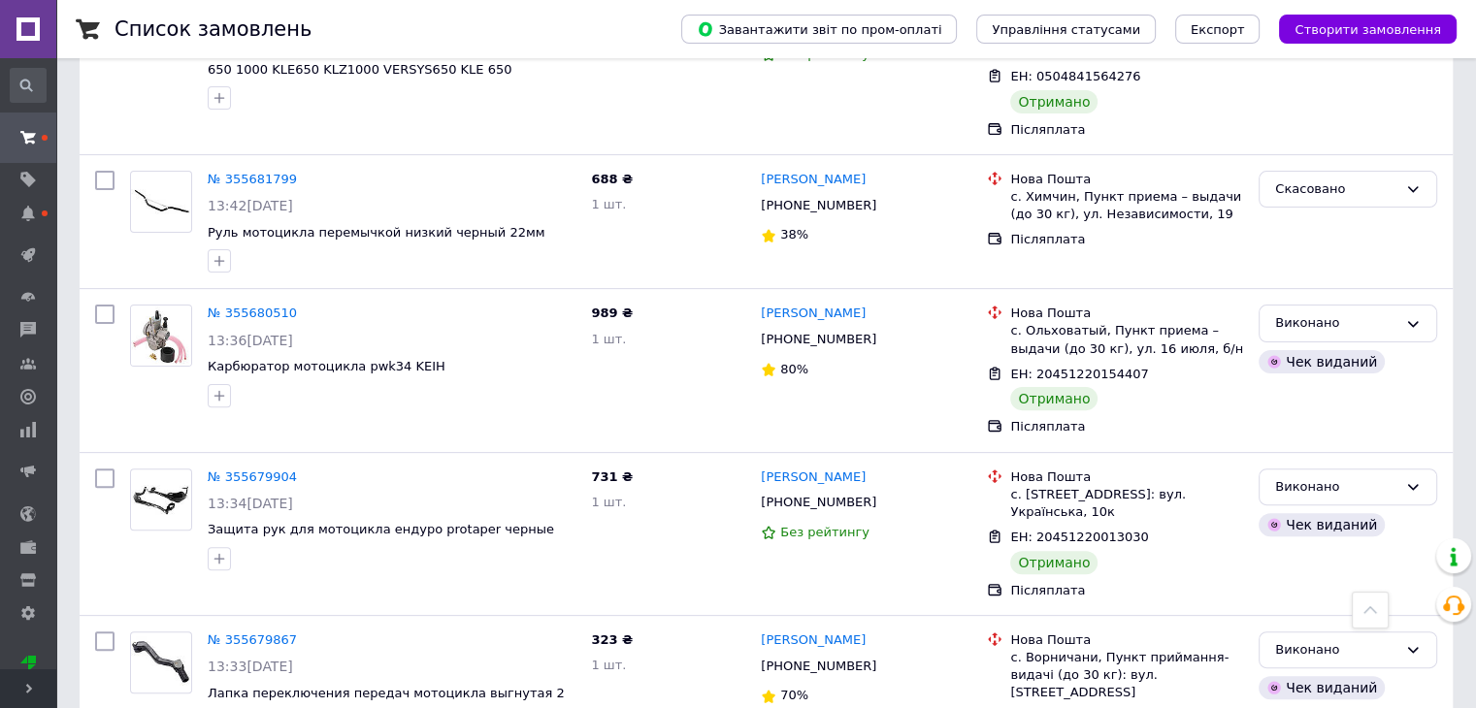
scroll to position [15942, 0]
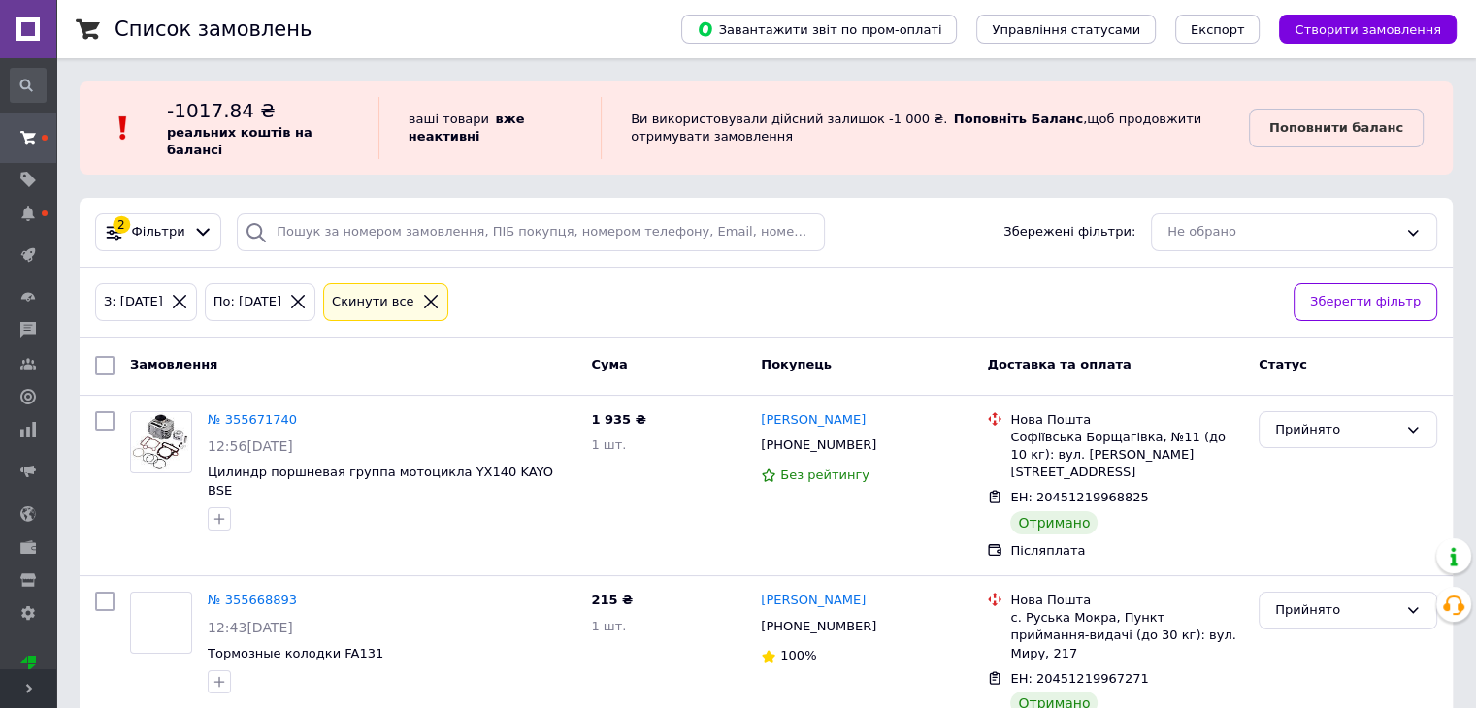
scroll to position [194, 0]
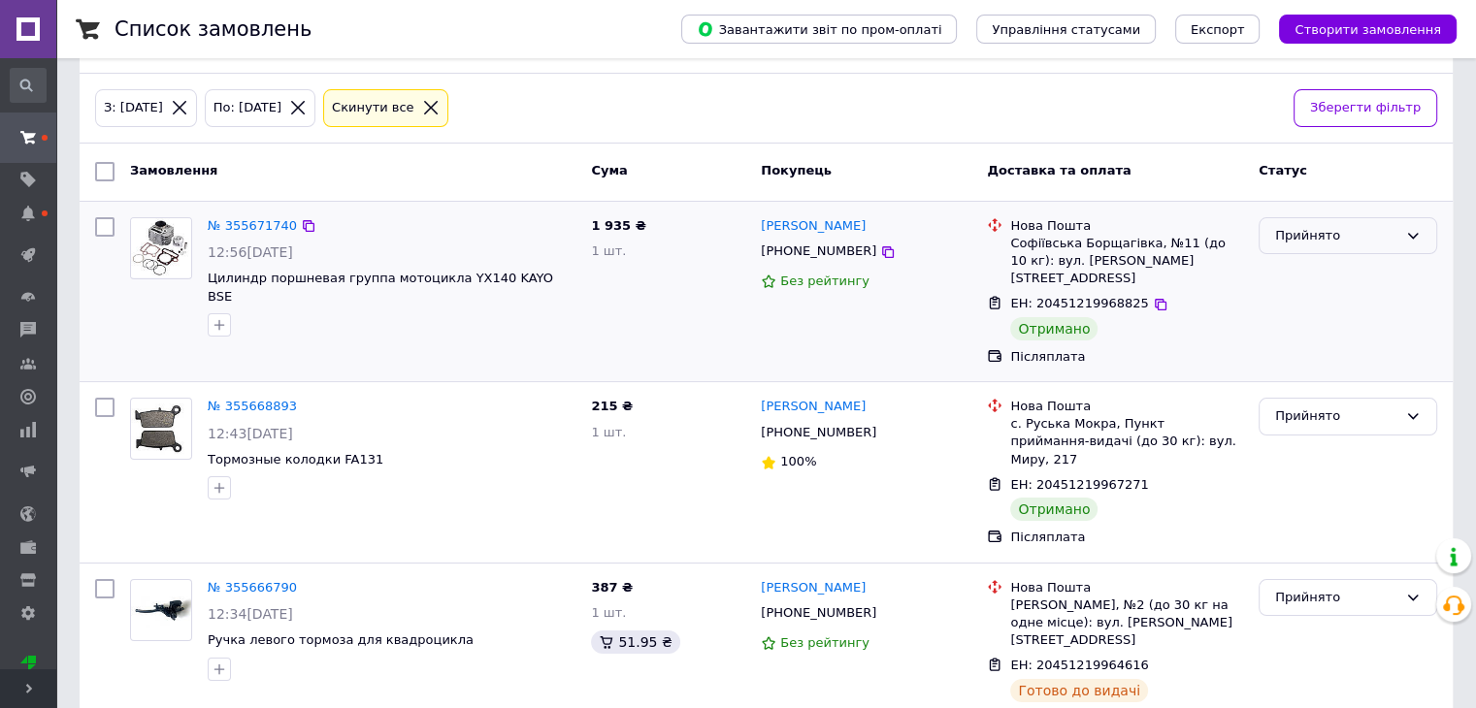
click at [1331, 230] on div "Прийнято" at bounding box center [1336, 236] width 122 height 20
click at [1357, 274] on li "Виконано" at bounding box center [1347, 276] width 177 height 36
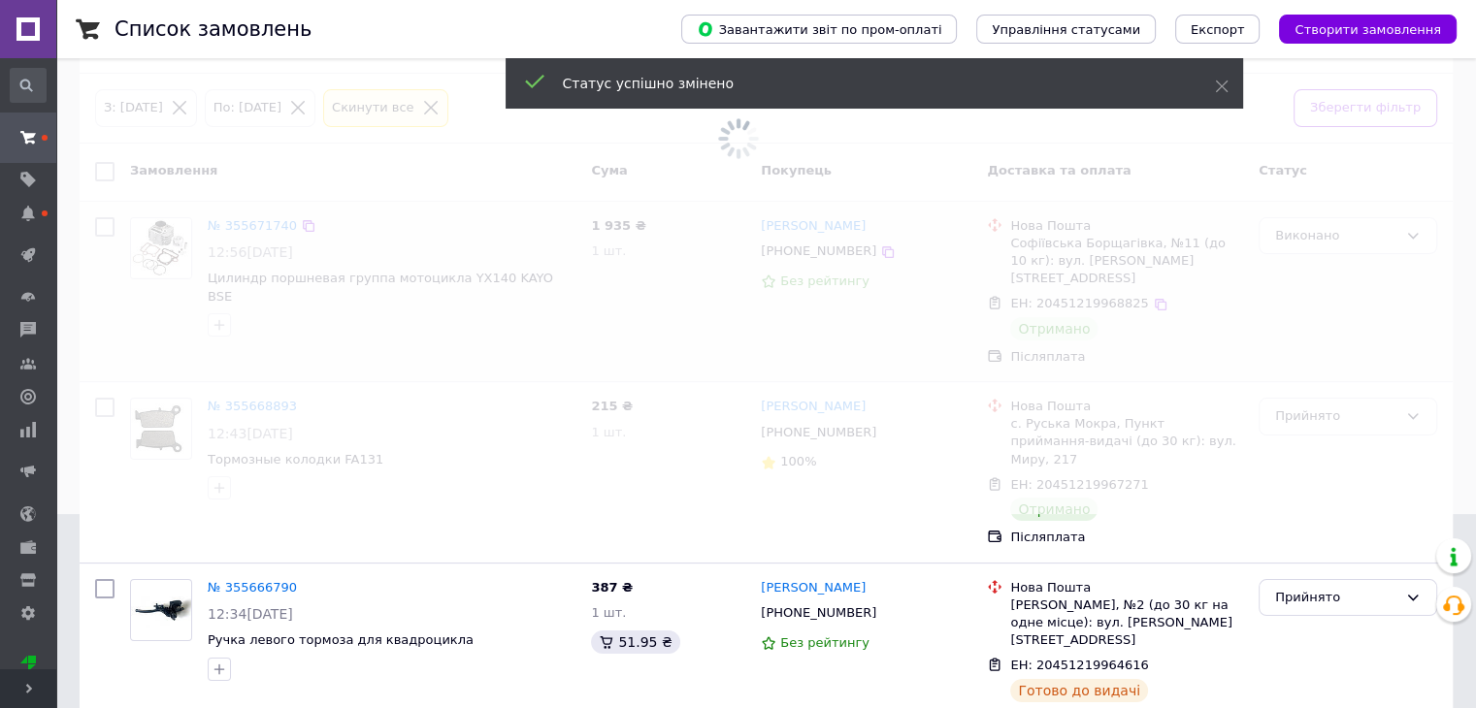
scroll to position [291, 0]
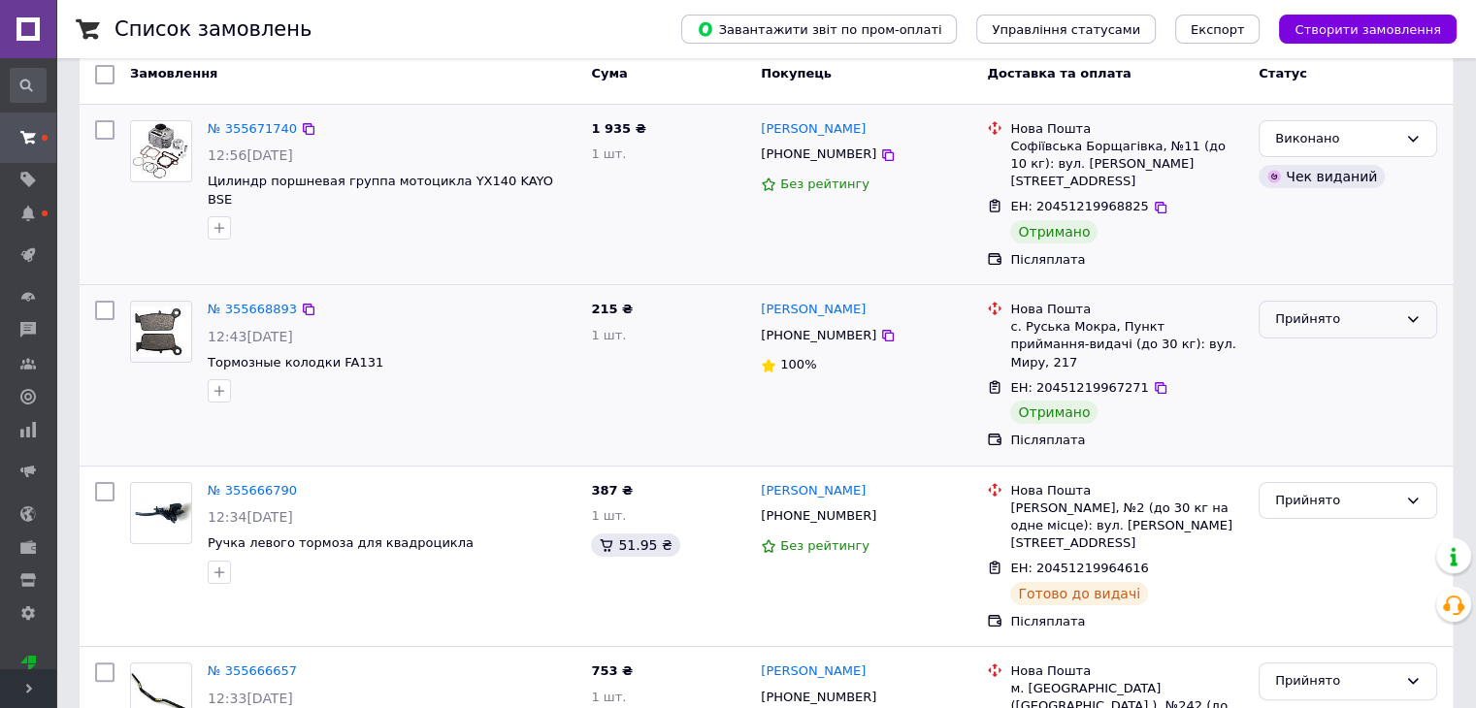
click at [1412, 311] on icon at bounding box center [1413, 319] width 16 height 16
click at [1383, 342] on li "Виконано" at bounding box center [1347, 360] width 177 height 36
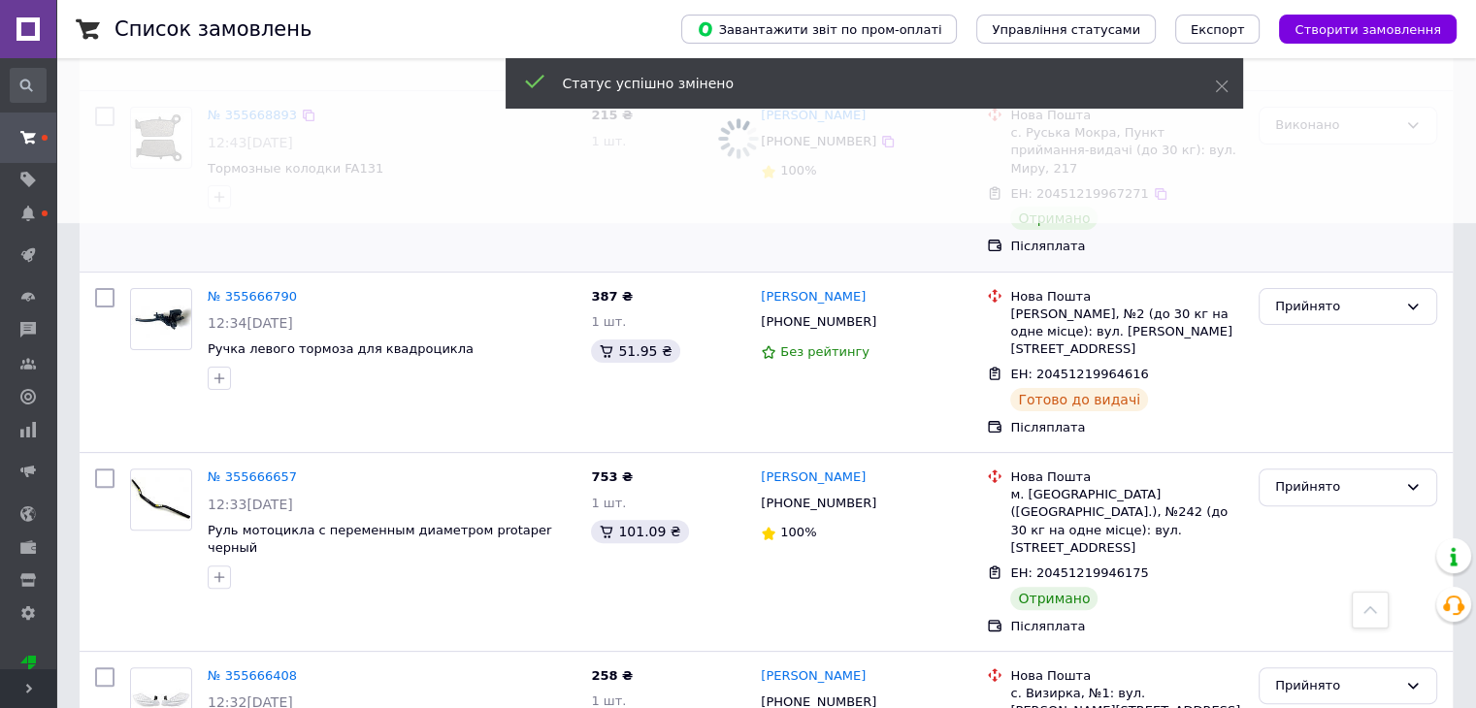
scroll to position [582, 0]
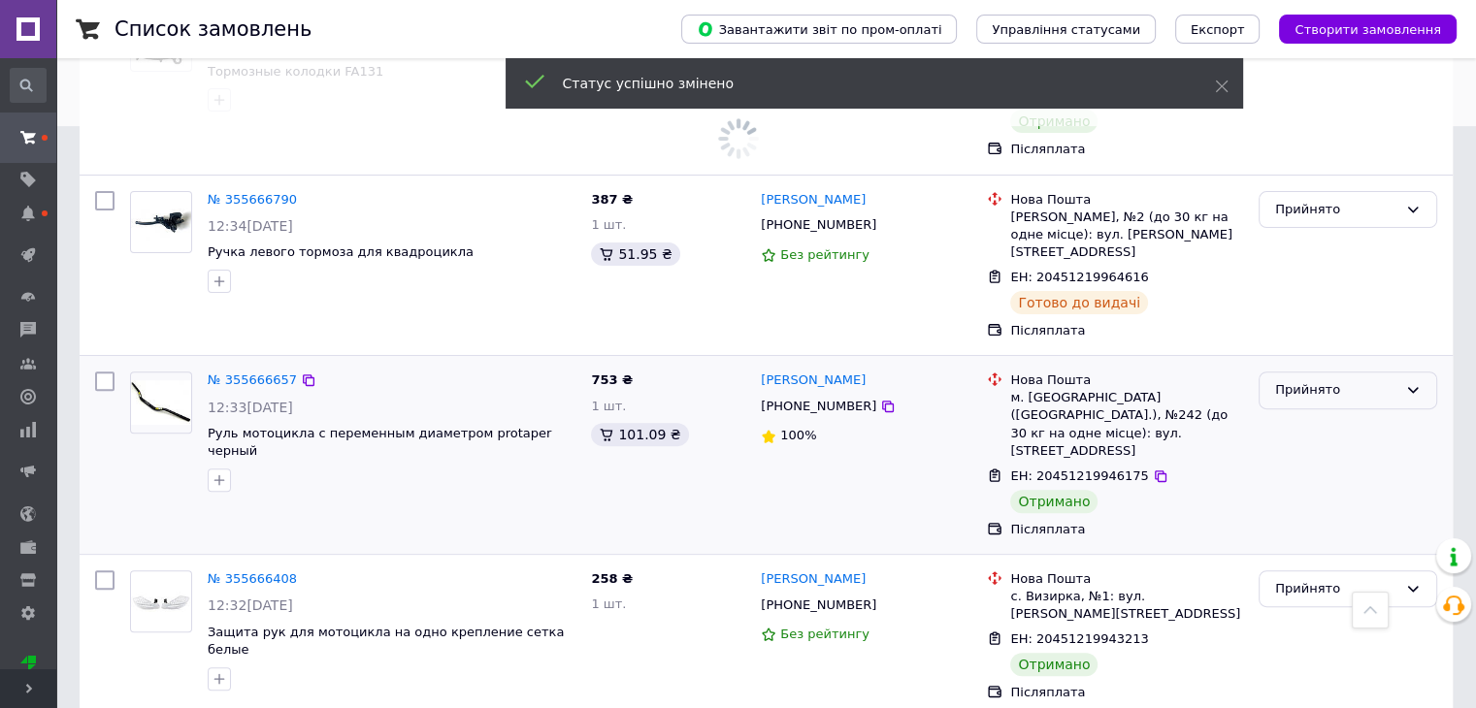
click at [1376, 380] on div "Прийнято" at bounding box center [1336, 390] width 122 height 20
click at [1361, 413] on li "Виконано" at bounding box center [1347, 431] width 177 height 36
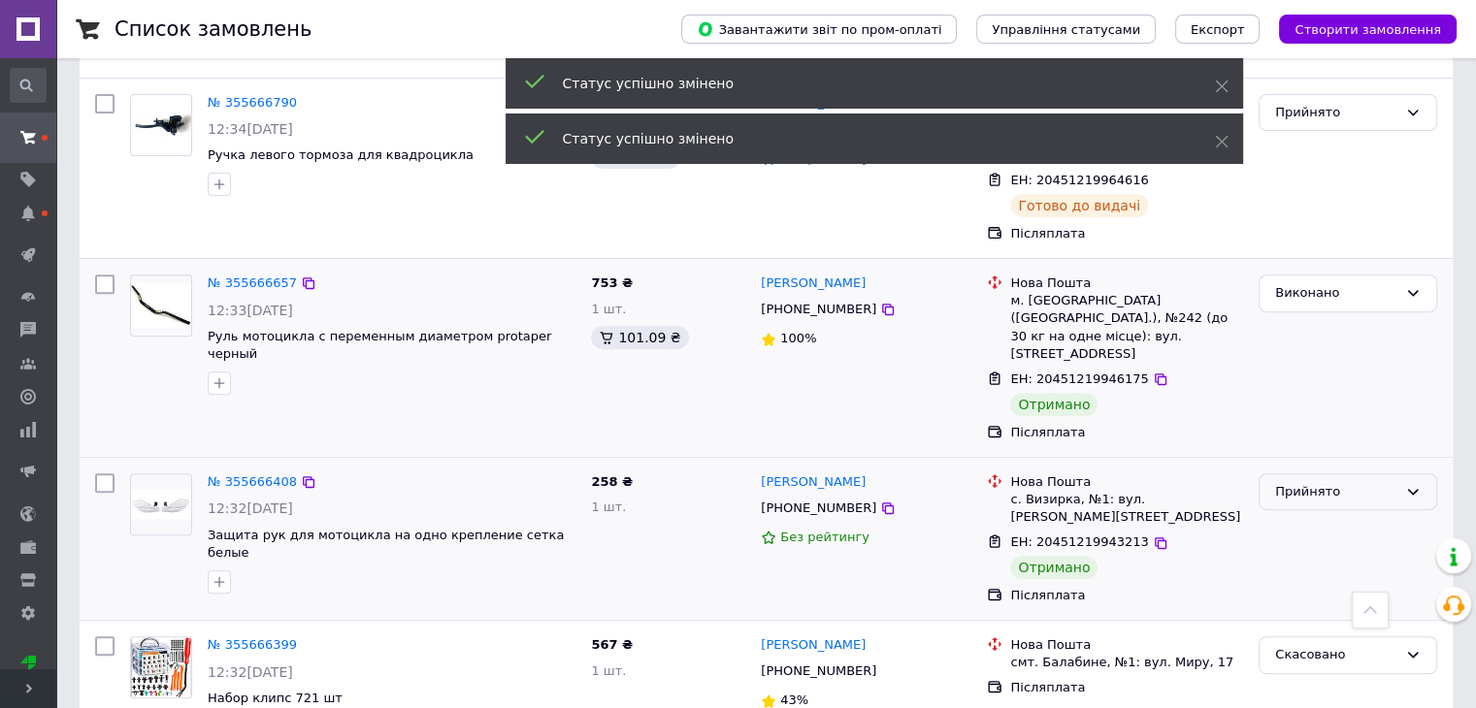
click at [1354, 482] on div "Прийнято" at bounding box center [1336, 492] width 122 height 20
click at [1326, 514] on li "Виконано" at bounding box center [1347, 532] width 177 height 36
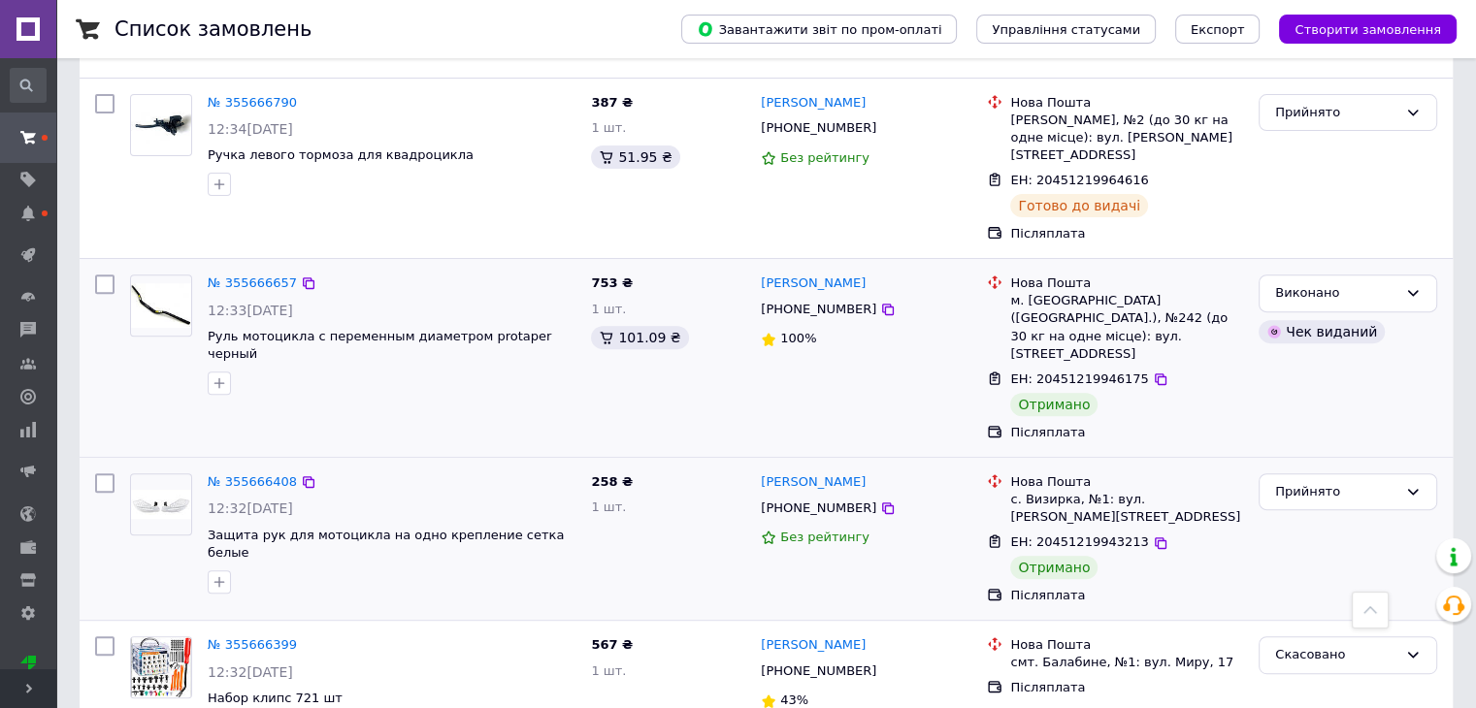
scroll to position [776, 0]
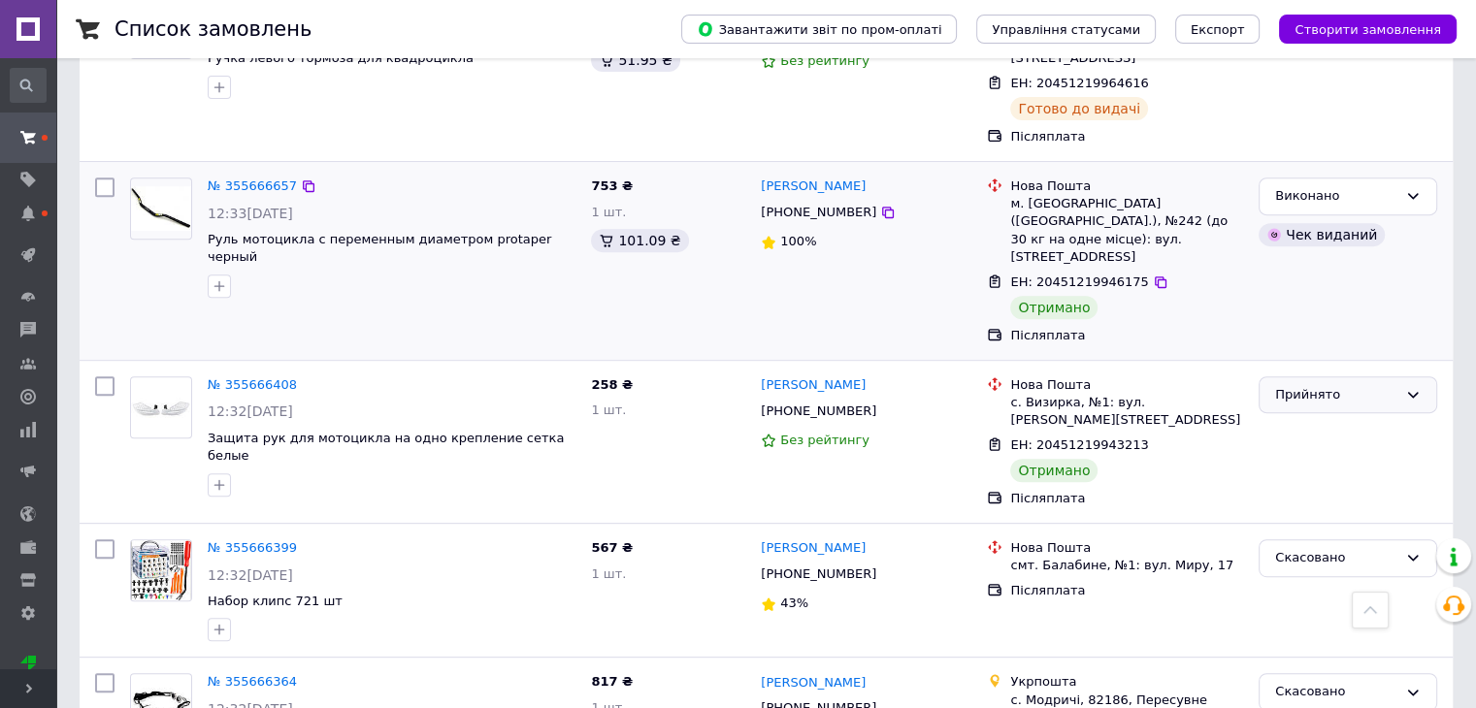
click at [1313, 385] on div "Прийнято" at bounding box center [1336, 395] width 122 height 20
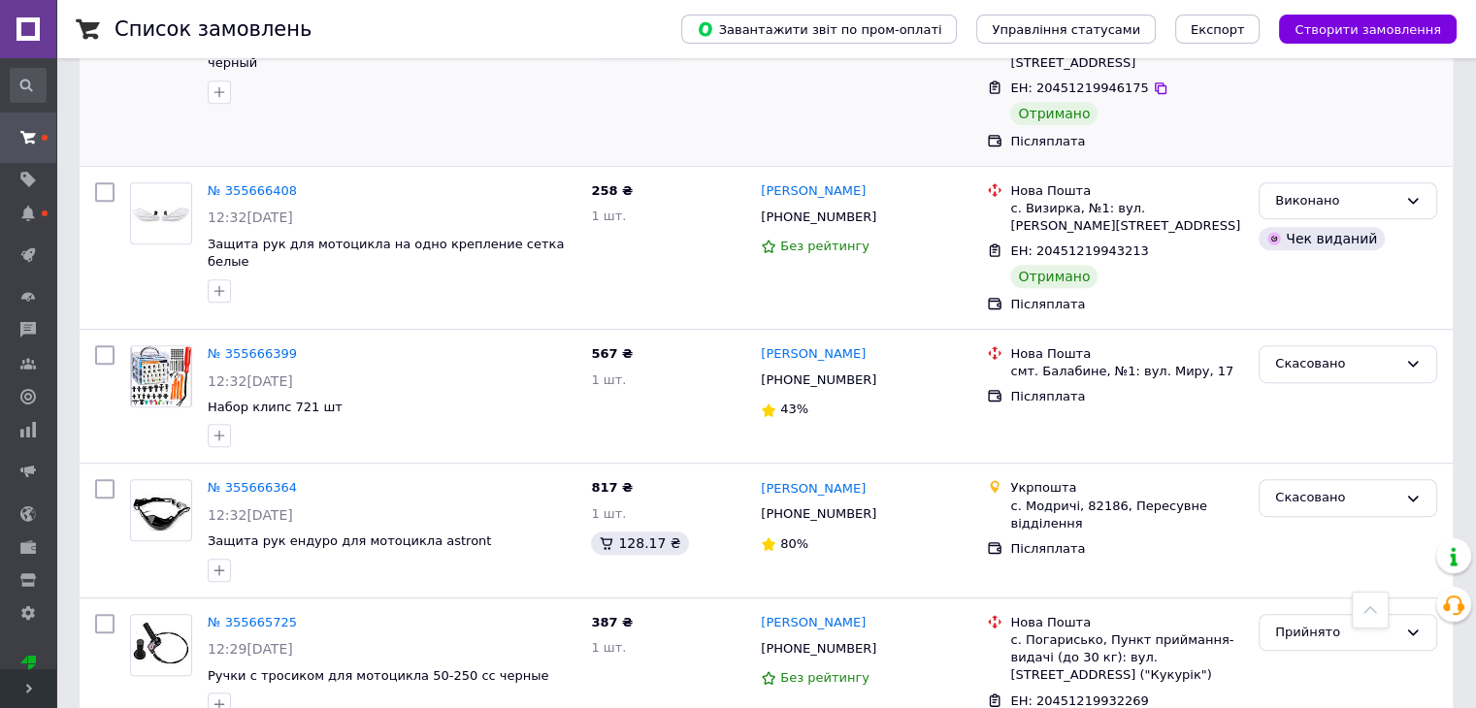
scroll to position [1164, 0]
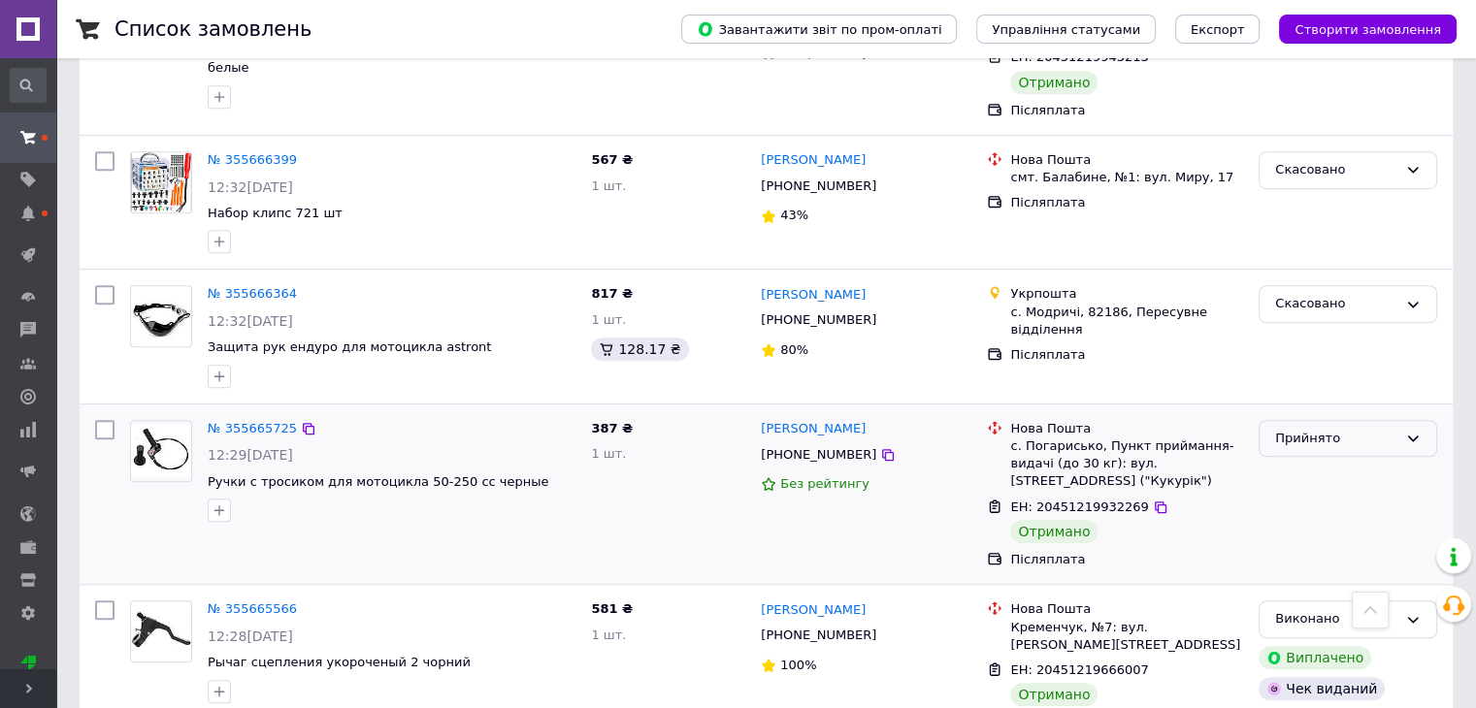
click at [1343, 429] on div "Прийнято" at bounding box center [1336, 439] width 122 height 20
click at [1322, 461] on li "Виконано" at bounding box center [1347, 479] width 177 height 36
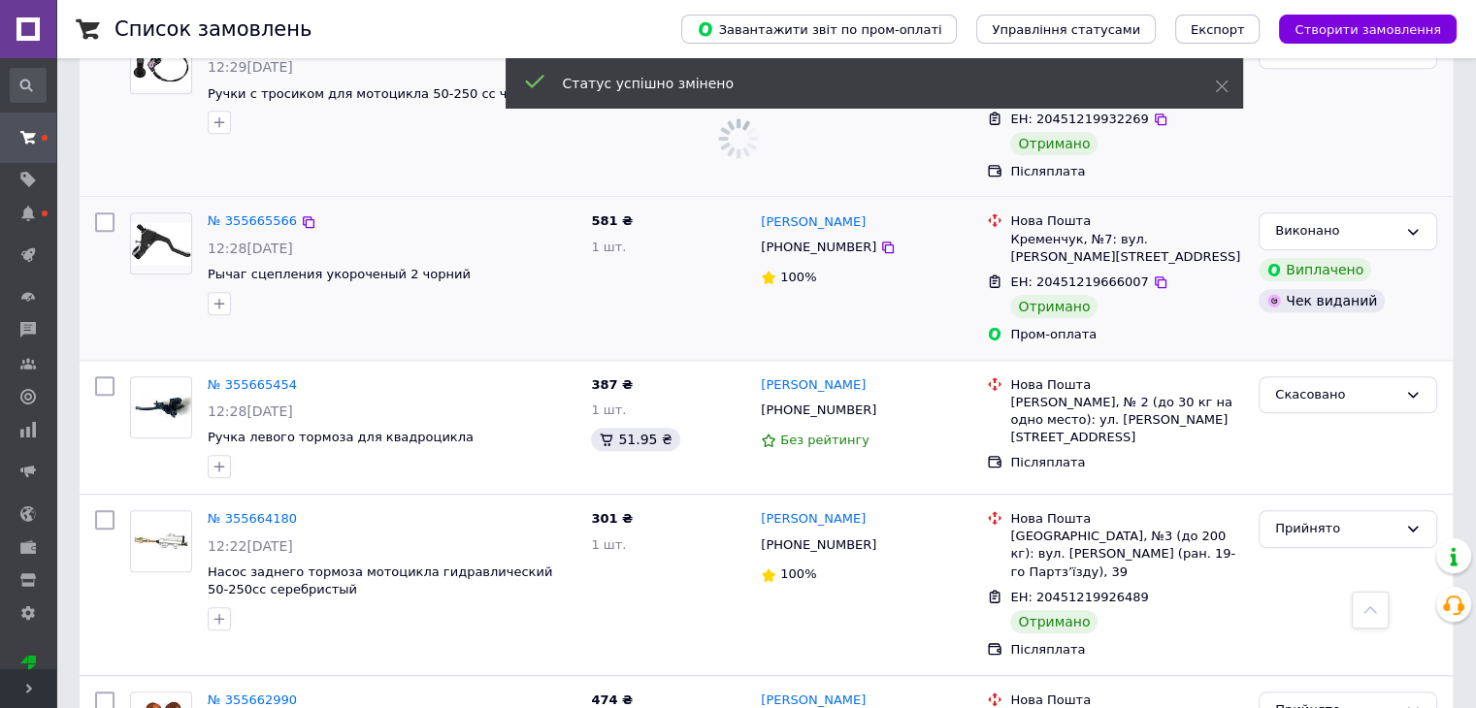
scroll to position [1649, 0]
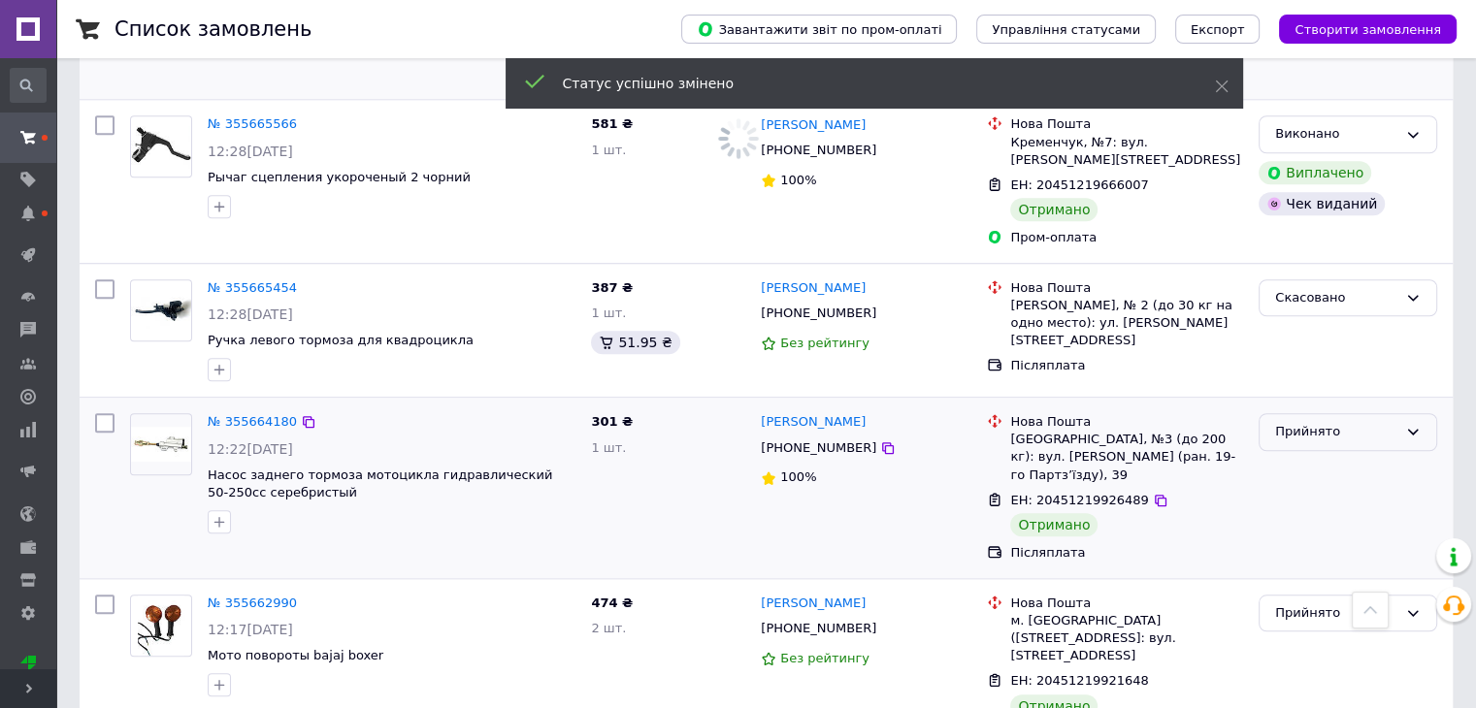
click at [1378, 422] on div "Прийнято" at bounding box center [1336, 432] width 122 height 20
click at [1350, 455] on li "Виконано" at bounding box center [1347, 473] width 177 height 36
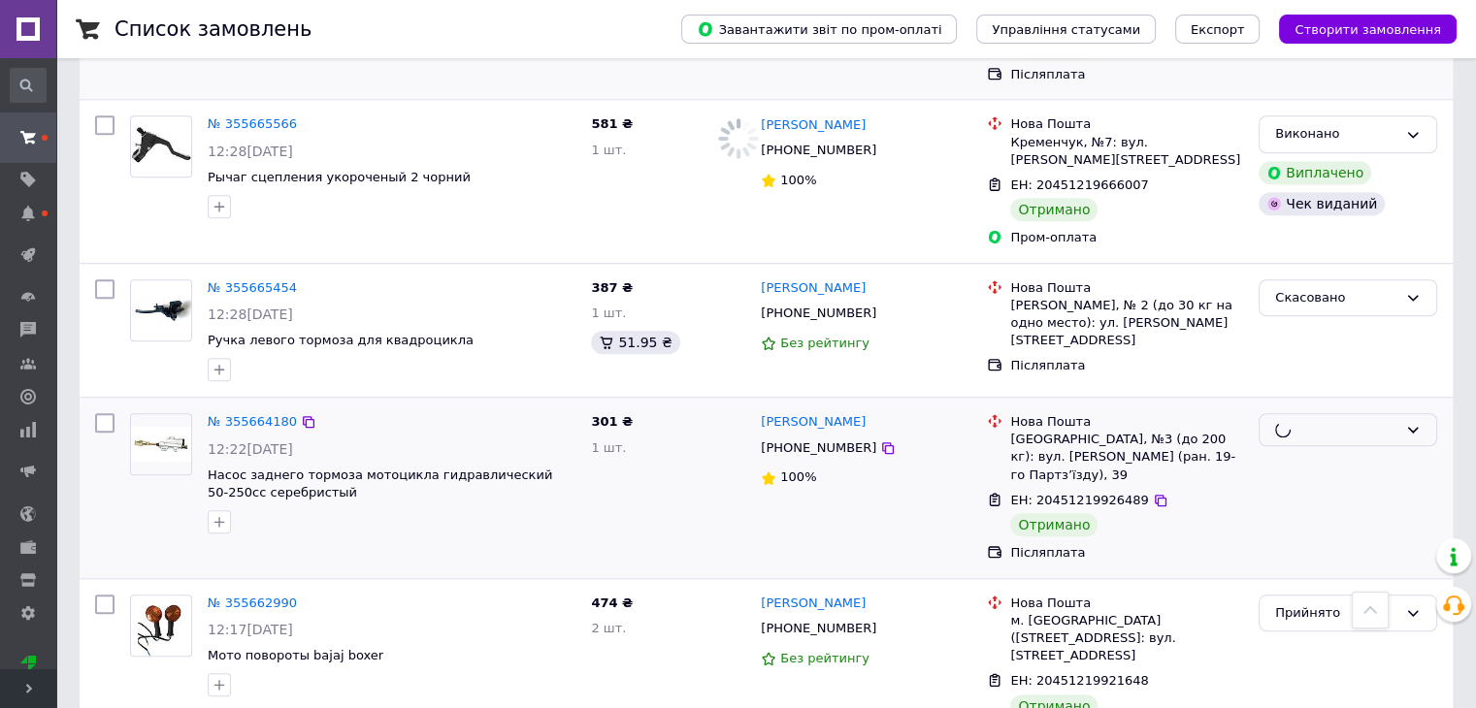
scroll to position [1746, 0]
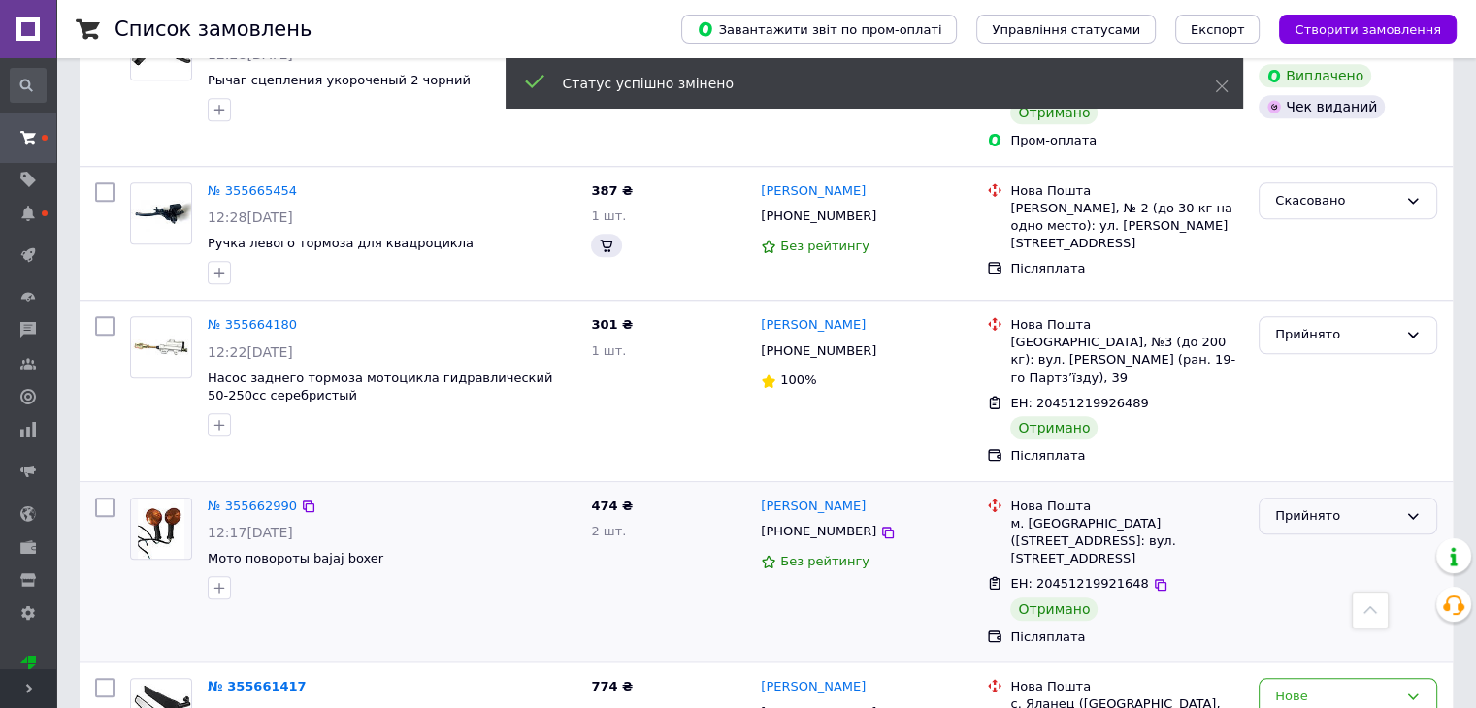
click at [1324, 506] on div "Прийнято" at bounding box center [1336, 516] width 122 height 20
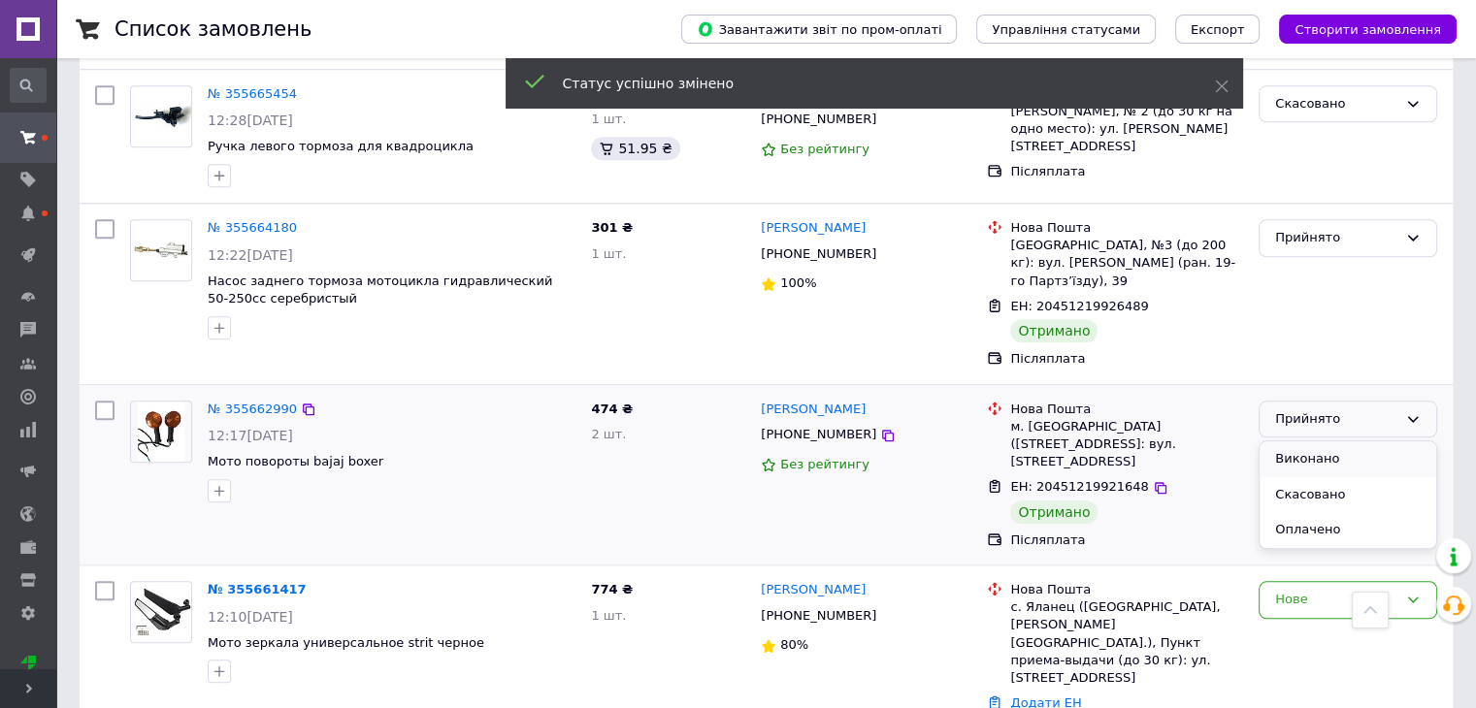
click at [1328, 441] on li "Виконано" at bounding box center [1347, 459] width 177 height 36
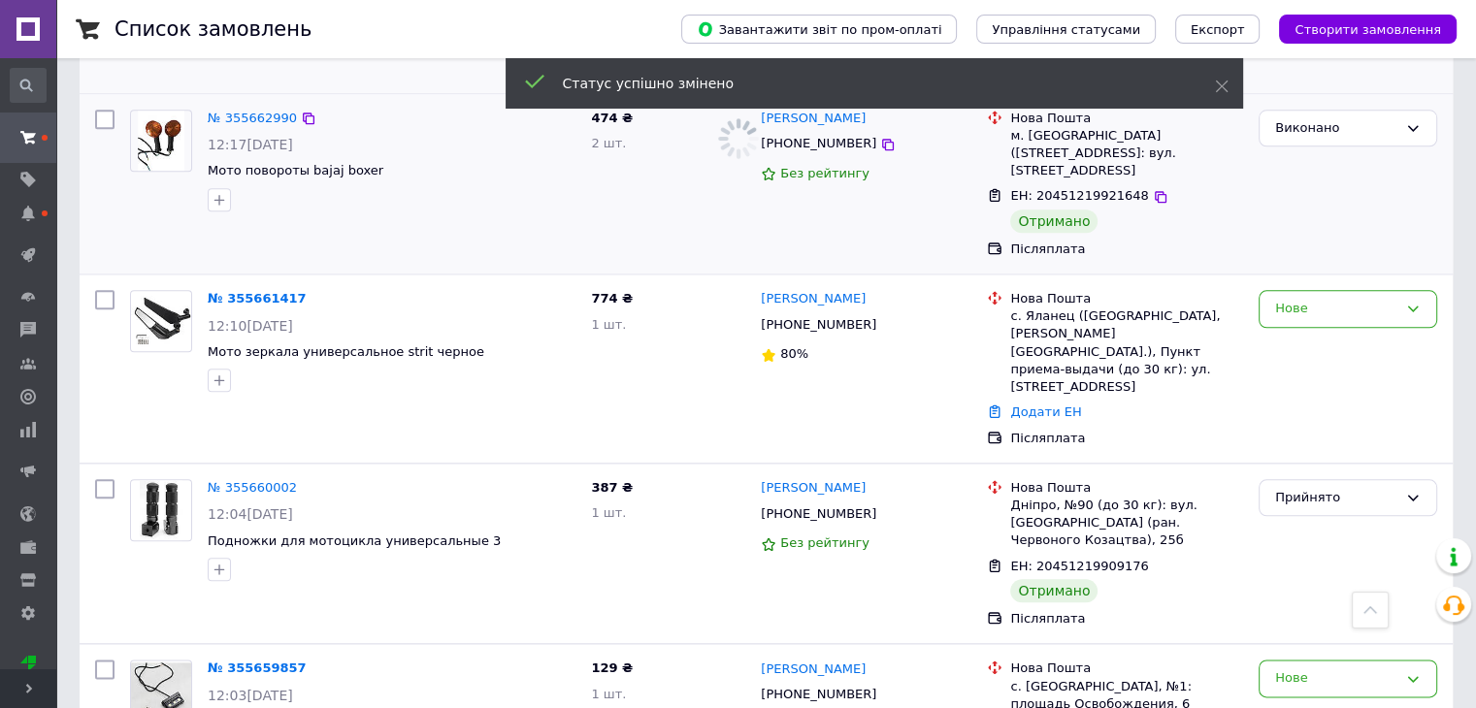
scroll to position [2231, 0]
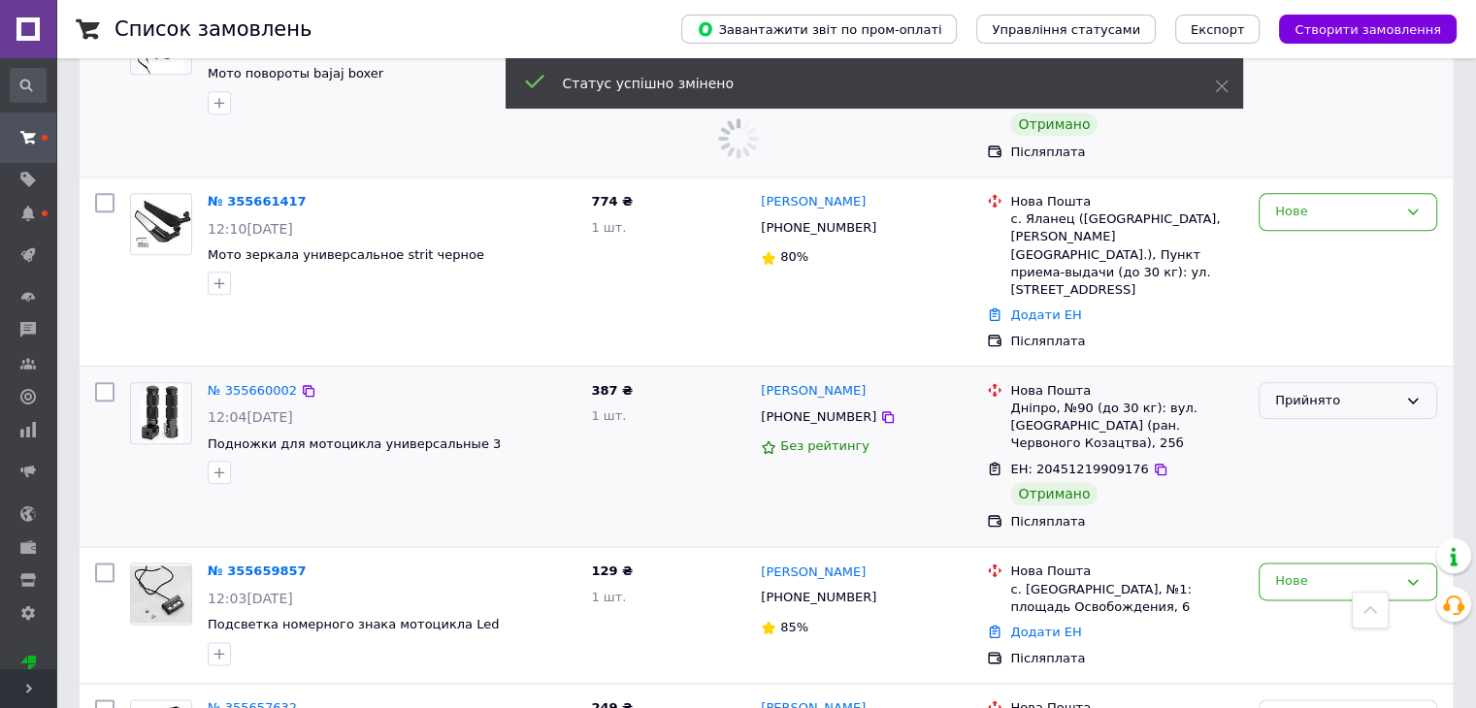
click at [1337, 391] on div "Прийнято" at bounding box center [1336, 401] width 122 height 20
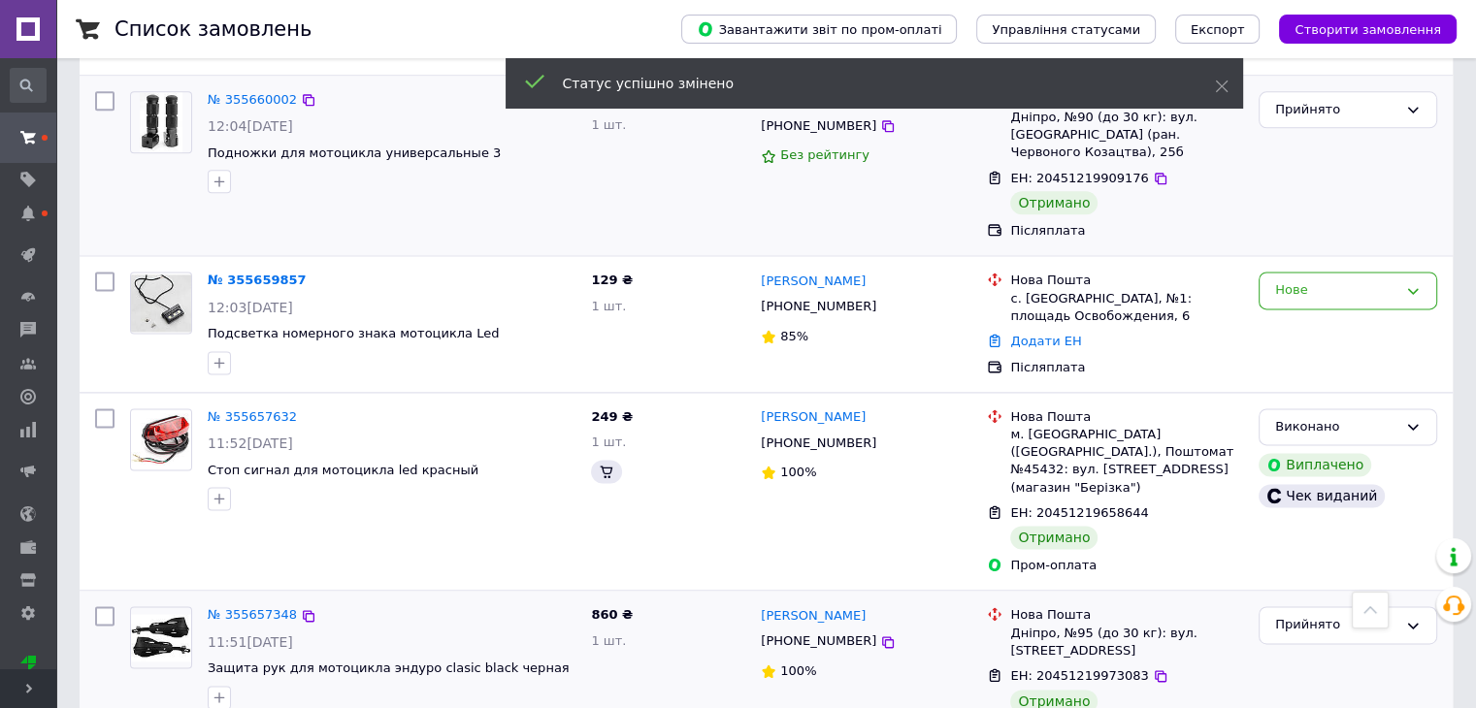
scroll to position [2716, 0]
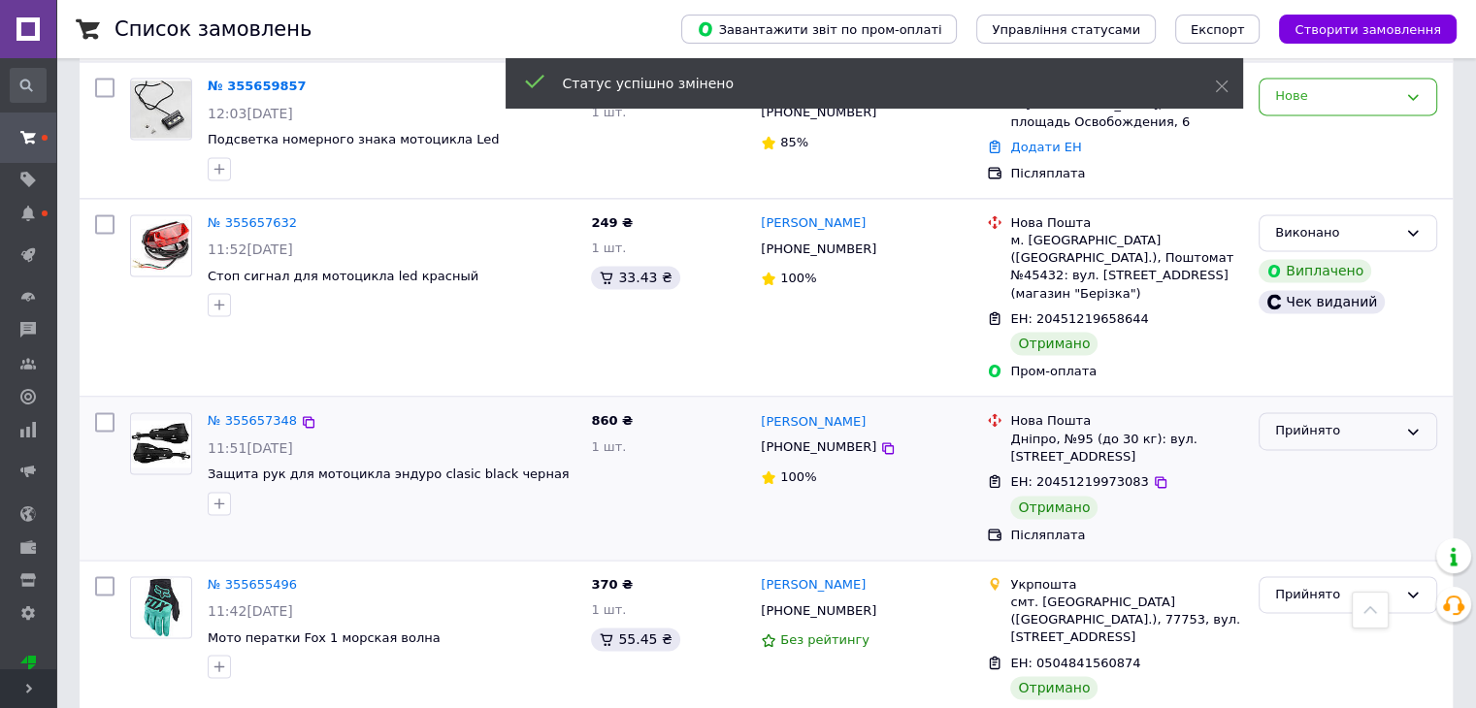
click at [1319, 421] on div "Прийнято" at bounding box center [1336, 431] width 122 height 20
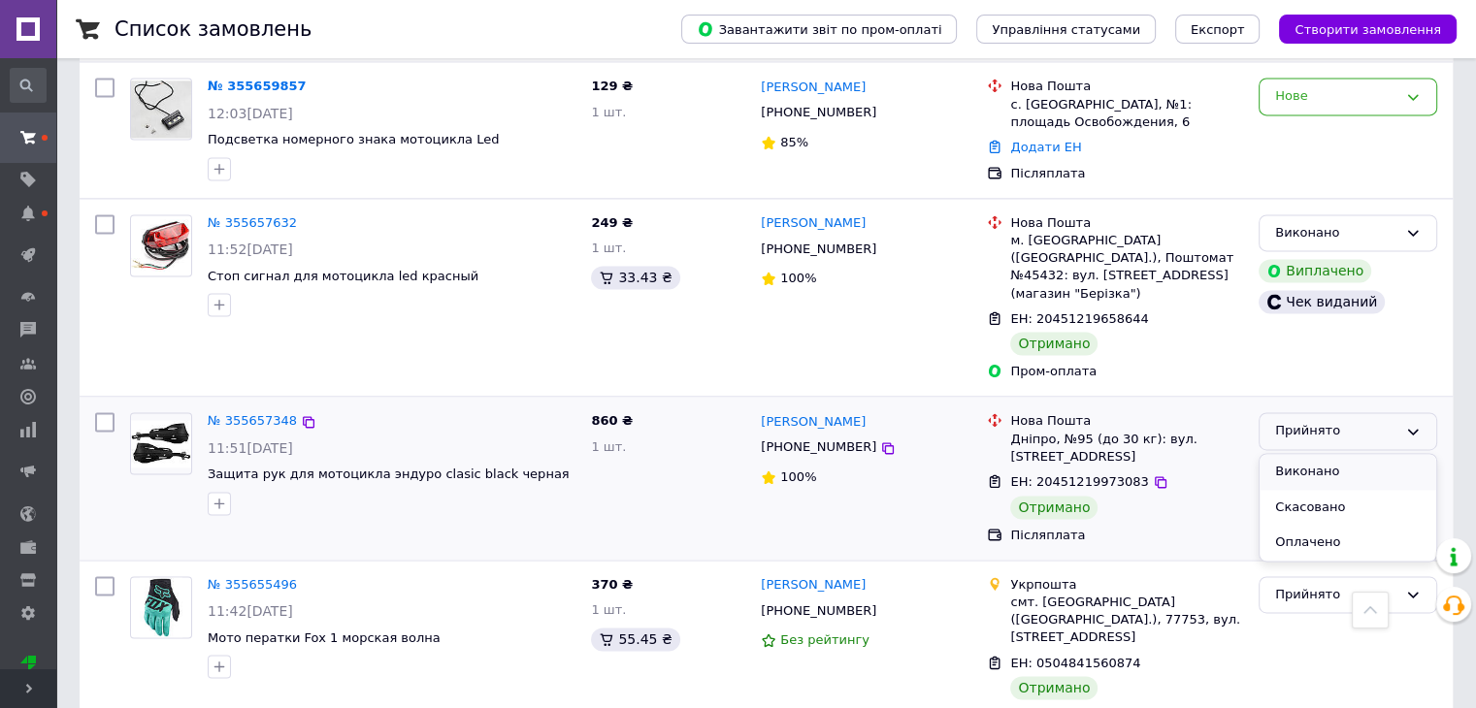
click at [1316, 454] on li "Виконано" at bounding box center [1347, 472] width 177 height 36
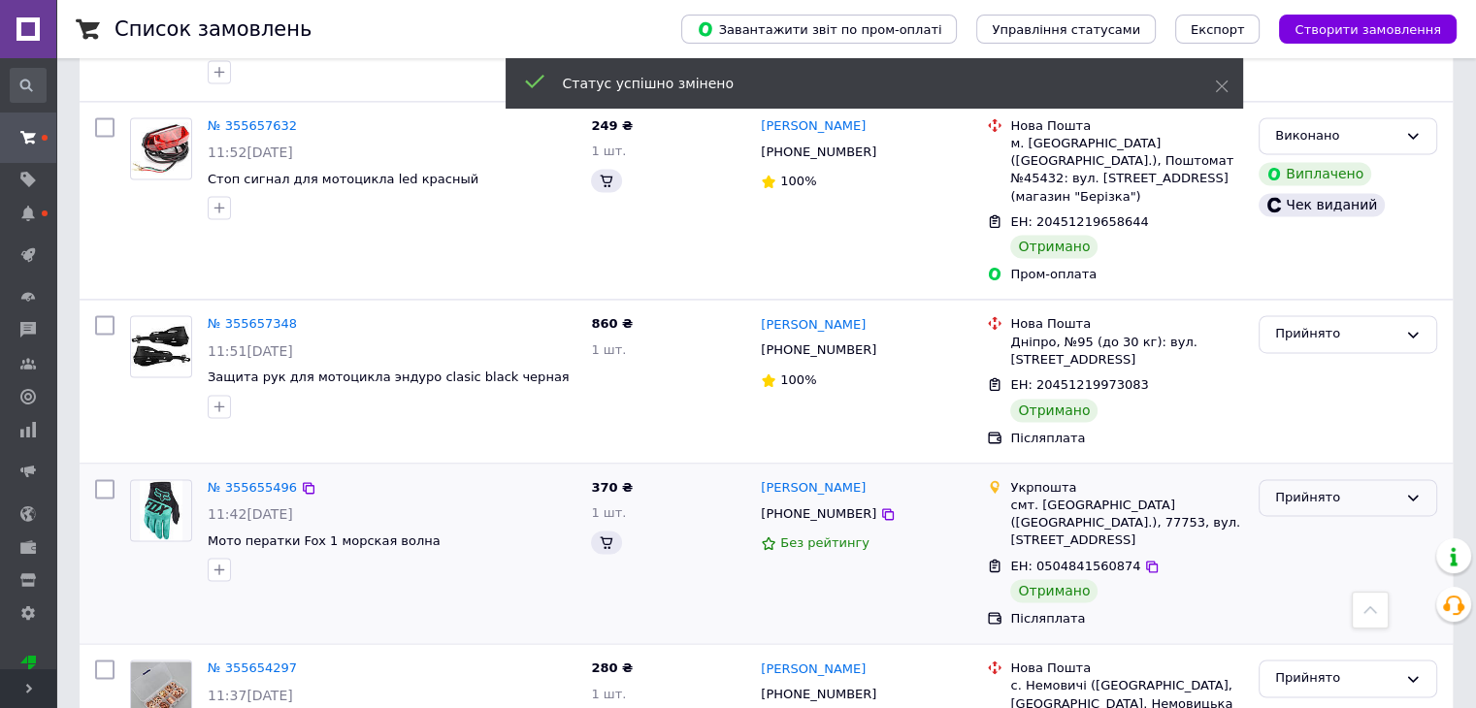
click at [1322, 488] on div "Прийнято" at bounding box center [1336, 498] width 122 height 20
click at [1322, 520] on li "Виконано" at bounding box center [1347, 538] width 177 height 36
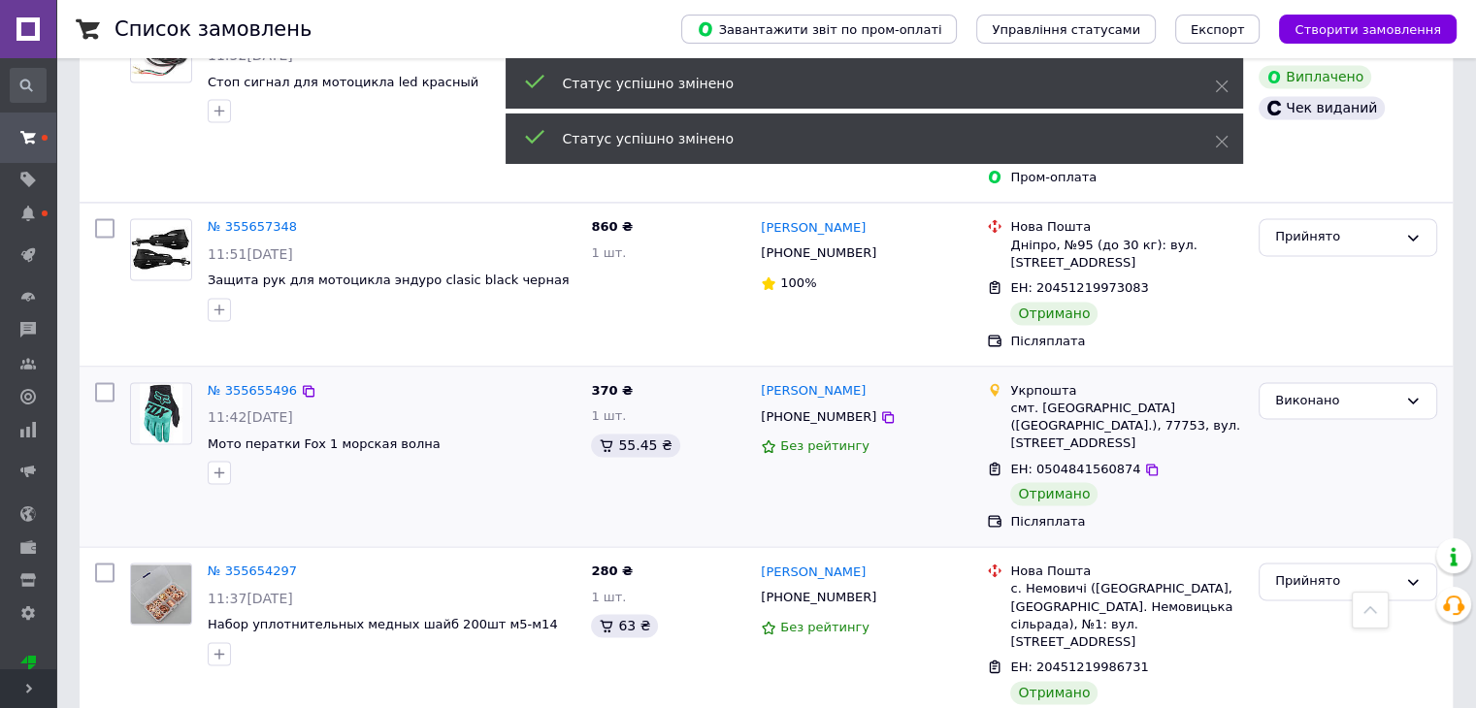
scroll to position [3007, 0]
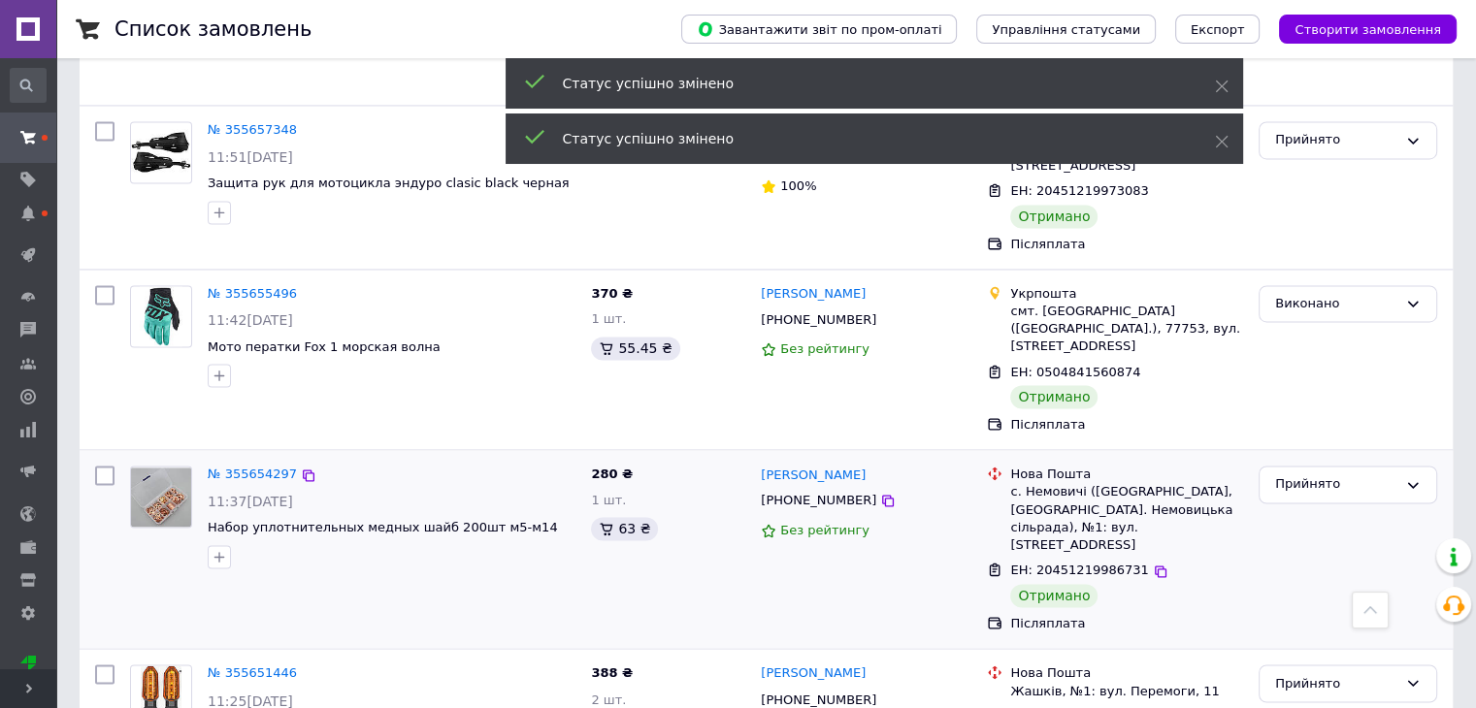
click at [1324, 474] on div "Прийнято" at bounding box center [1336, 484] width 122 height 20
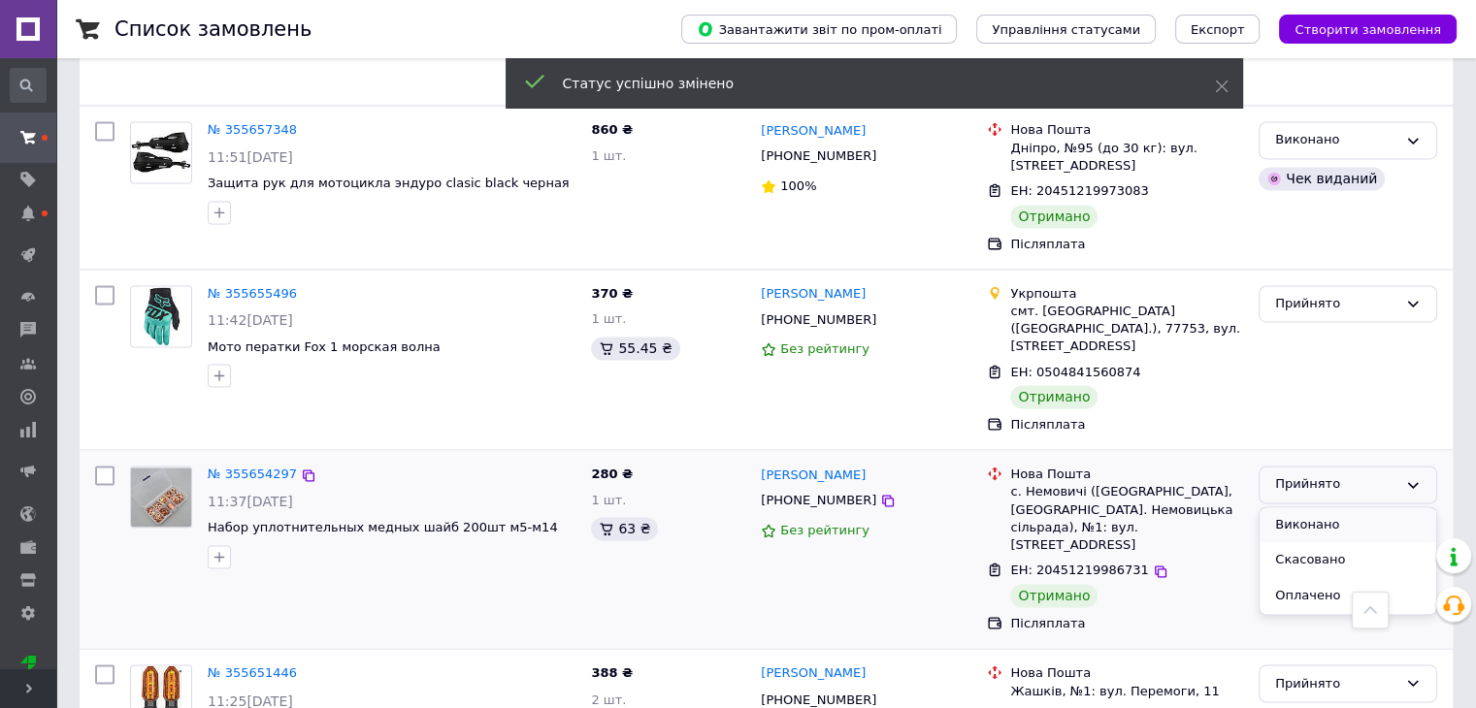
click at [1315, 507] on li "Виконано" at bounding box center [1347, 525] width 177 height 36
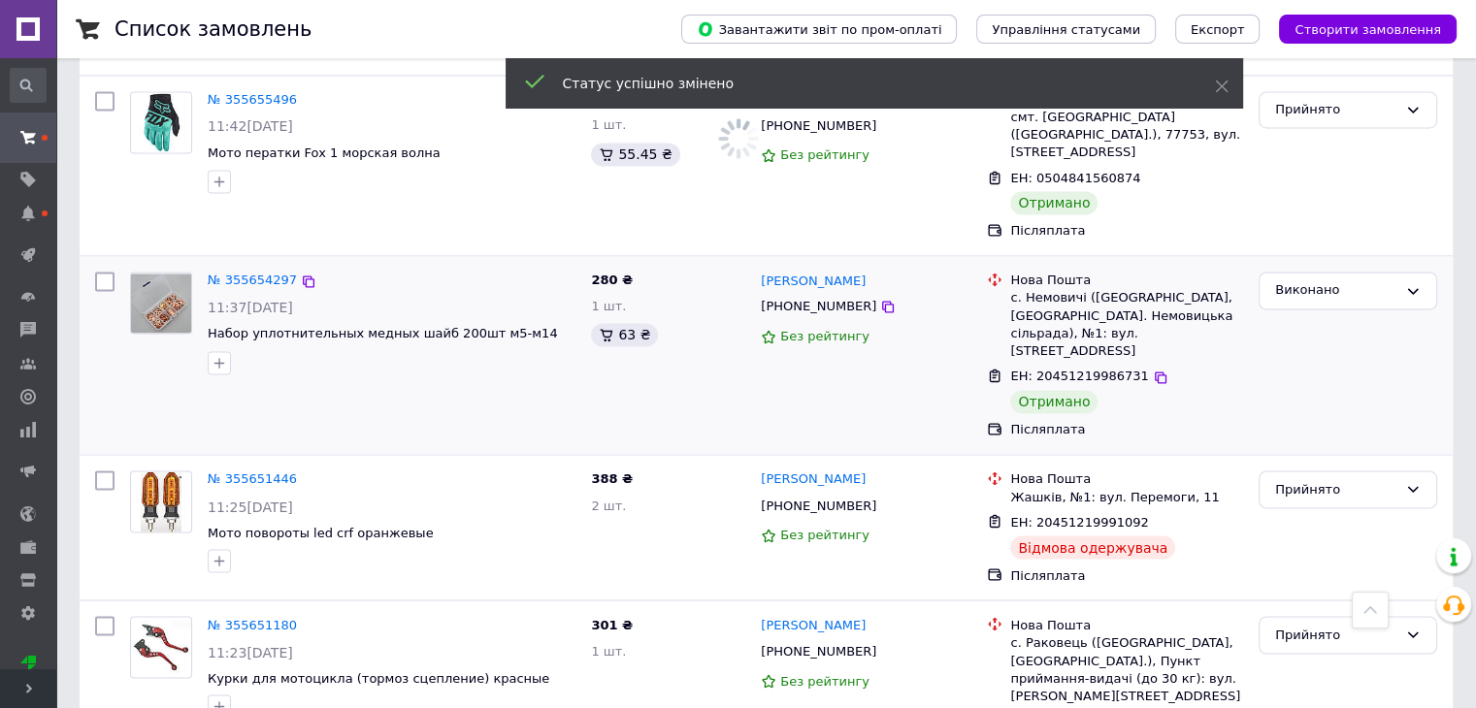
scroll to position [3298, 0]
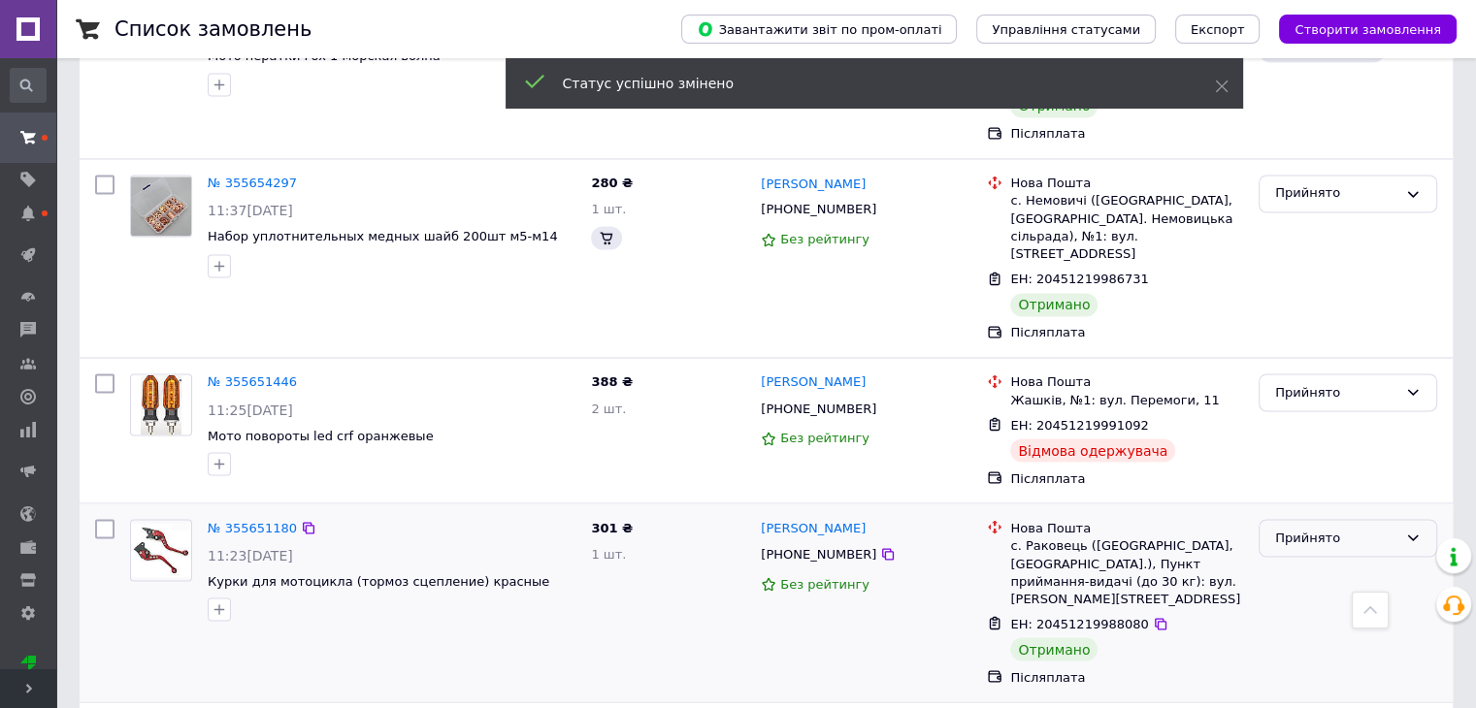
click at [1314, 528] on div "Прийнято" at bounding box center [1336, 538] width 122 height 20
click at [1312, 561] on li "Виконано" at bounding box center [1347, 579] width 177 height 36
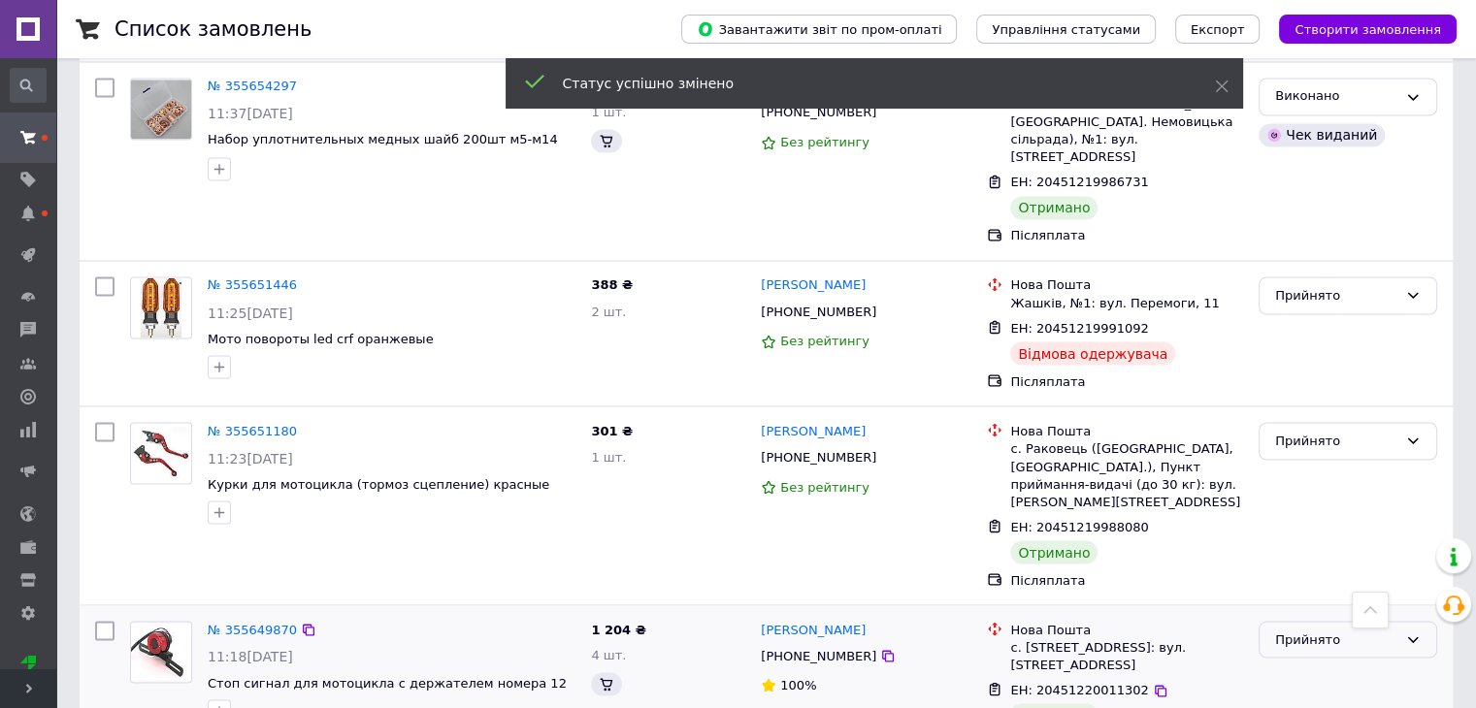
scroll to position [3492, 0]
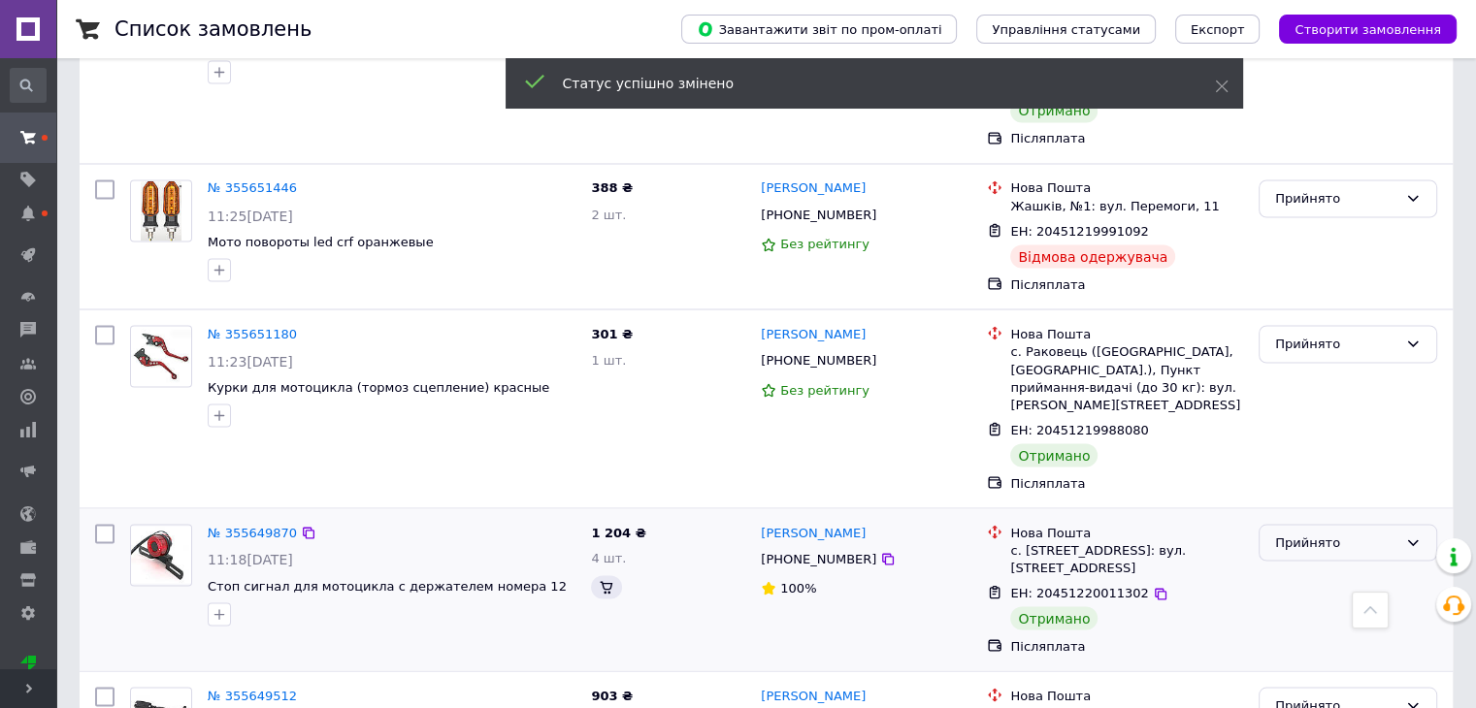
click at [1294, 533] on div "Прийнято" at bounding box center [1336, 543] width 122 height 20
click at [1314, 565] on li "Виконано" at bounding box center [1347, 583] width 177 height 36
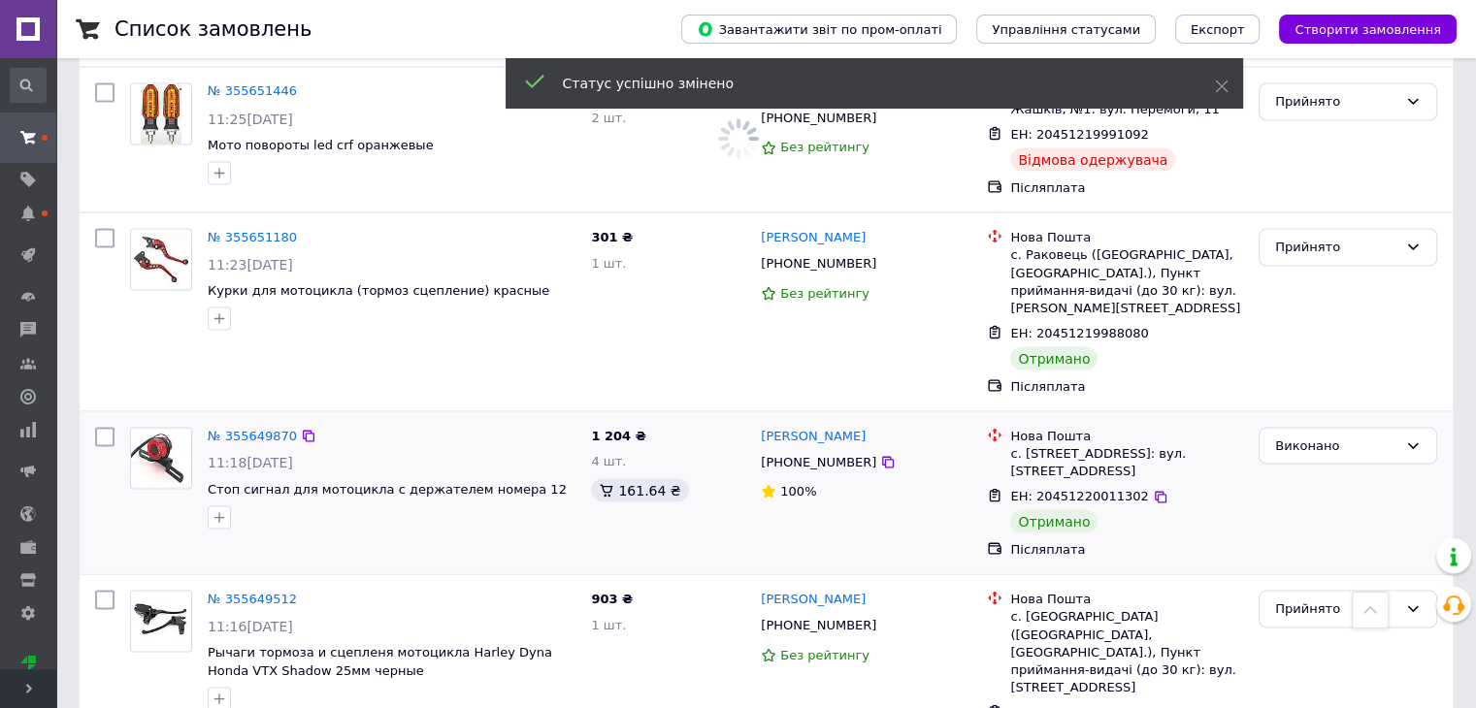
scroll to position [3686, 0]
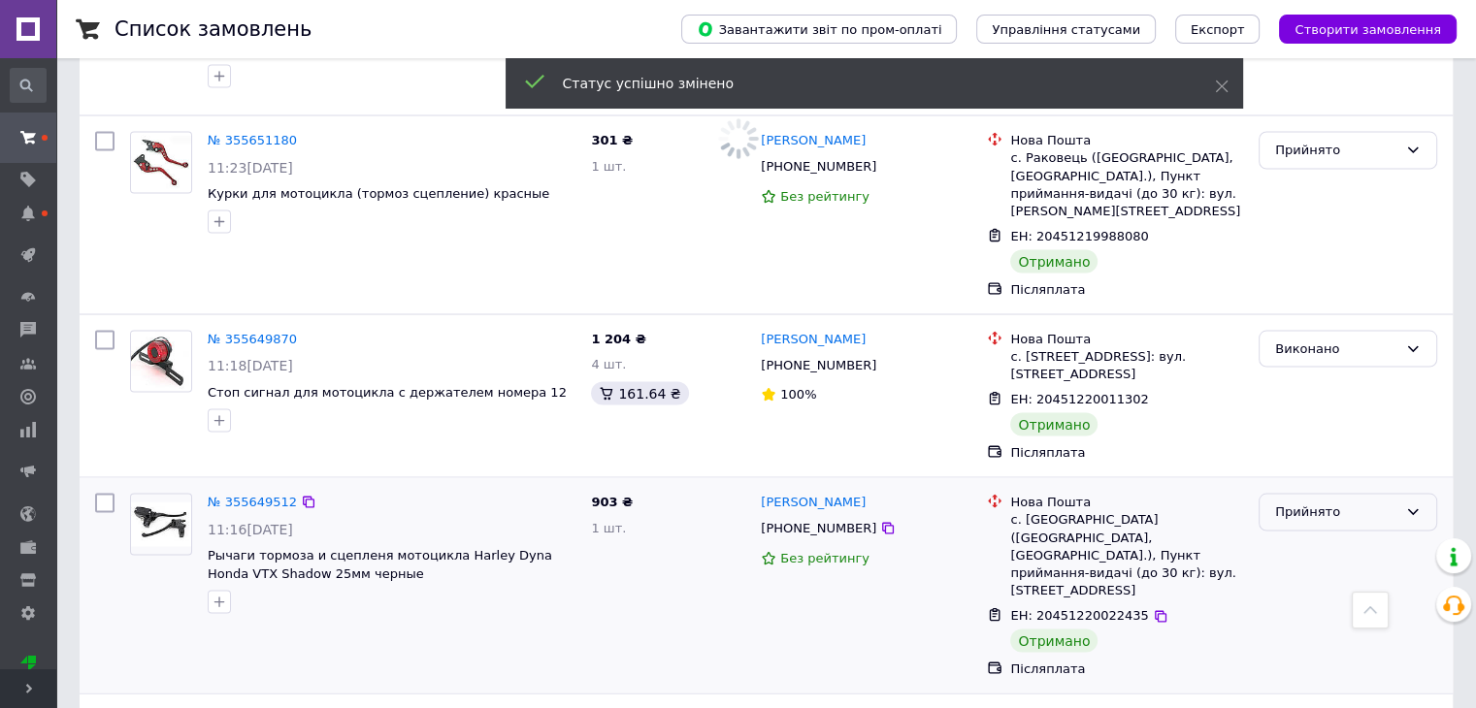
click at [1335, 502] on div "Прийнято" at bounding box center [1336, 512] width 122 height 20
click at [1328, 535] on li "Виконано" at bounding box center [1347, 553] width 177 height 36
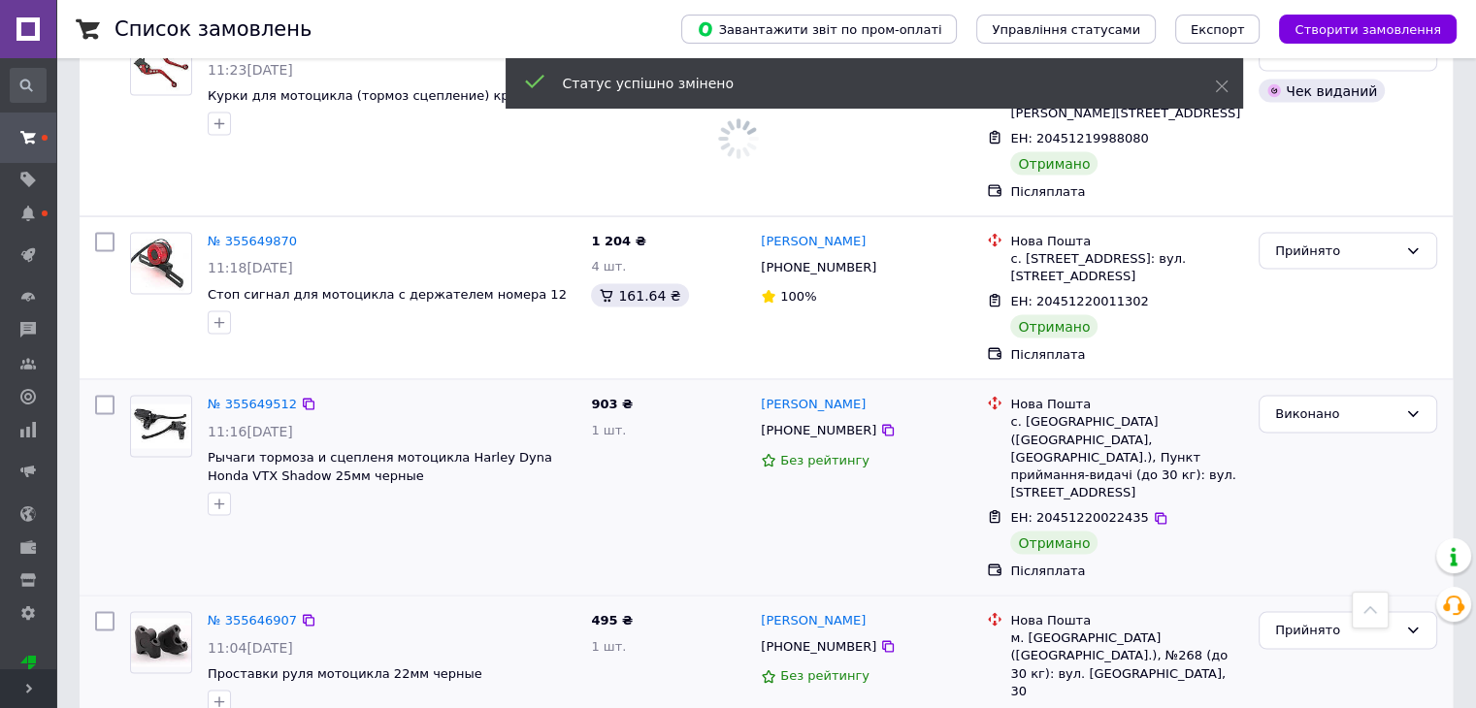
scroll to position [3880, 0]
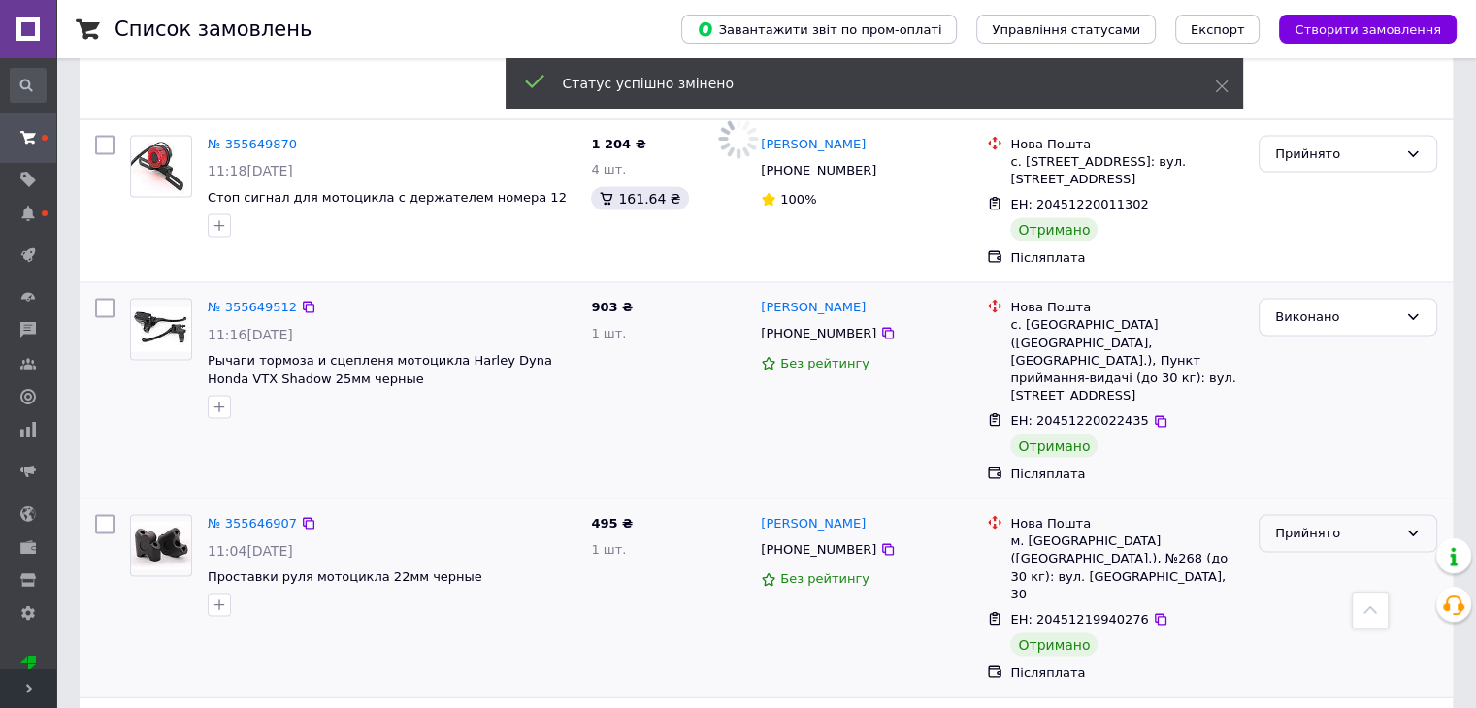
click at [1323, 524] on div "Прийнято" at bounding box center [1336, 534] width 122 height 20
click at [1322, 557] on li "Виконано" at bounding box center [1347, 575] width 177 height 36
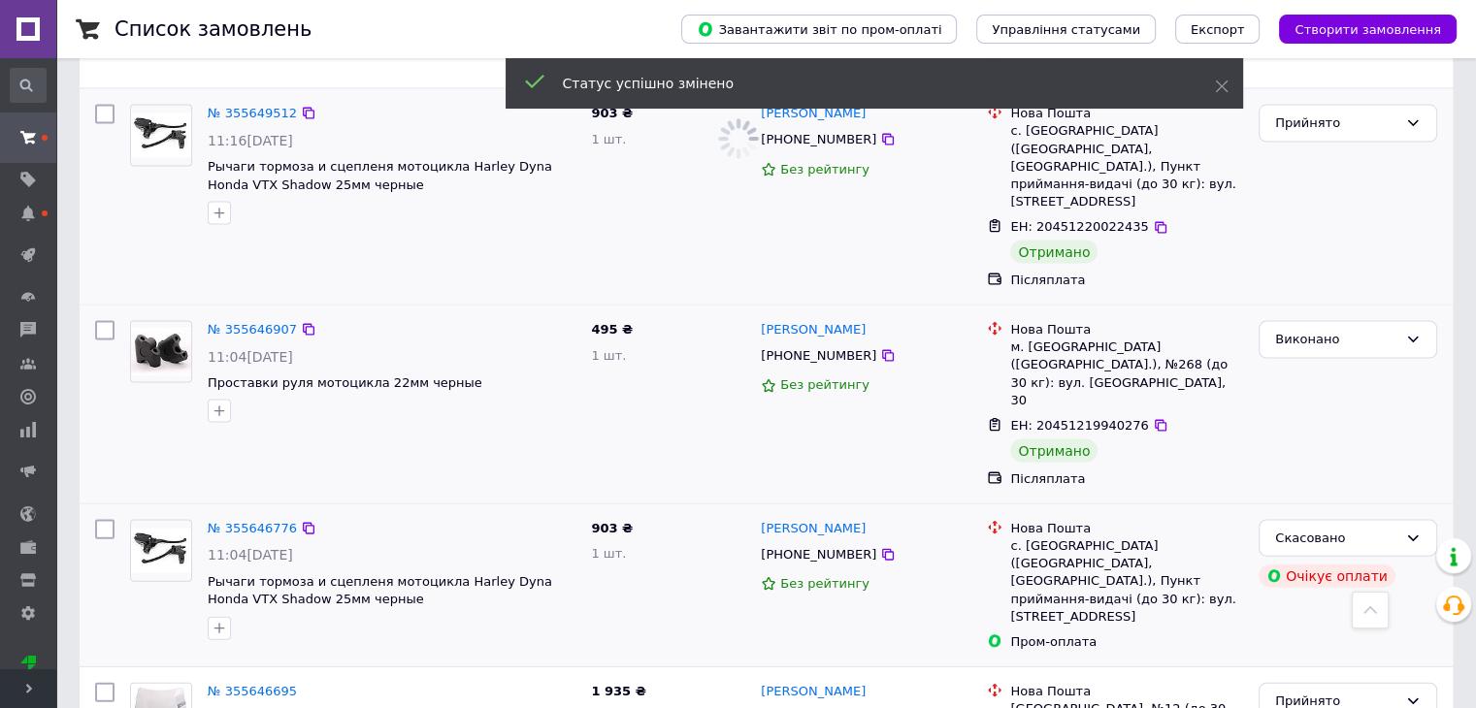
scroll to position [4172, 0]
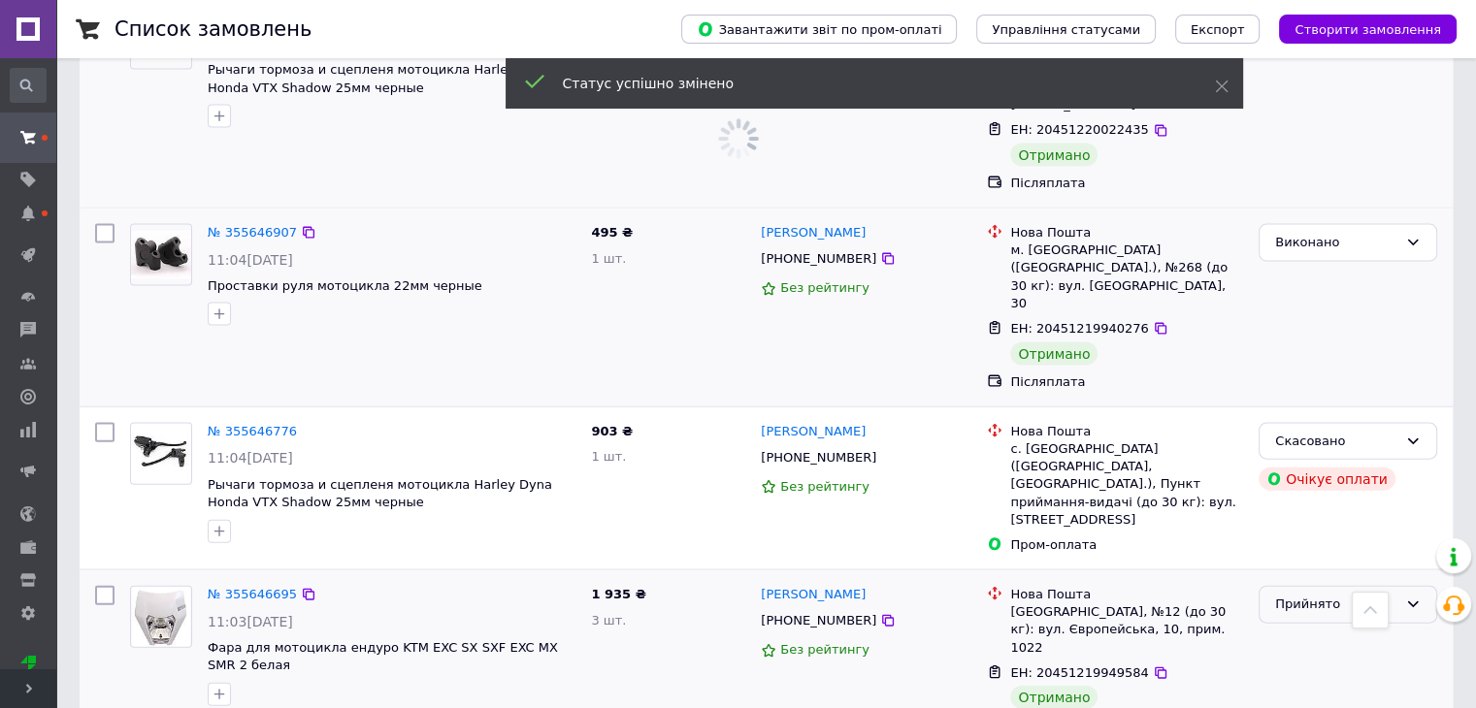
click at [1326, 595] on div "Прийнято" at bounding box center [1336, 605] width 122 height 20
click at [1329, 628] on li "Виконано" at bounding box center [1347, 646] width 177 height 36
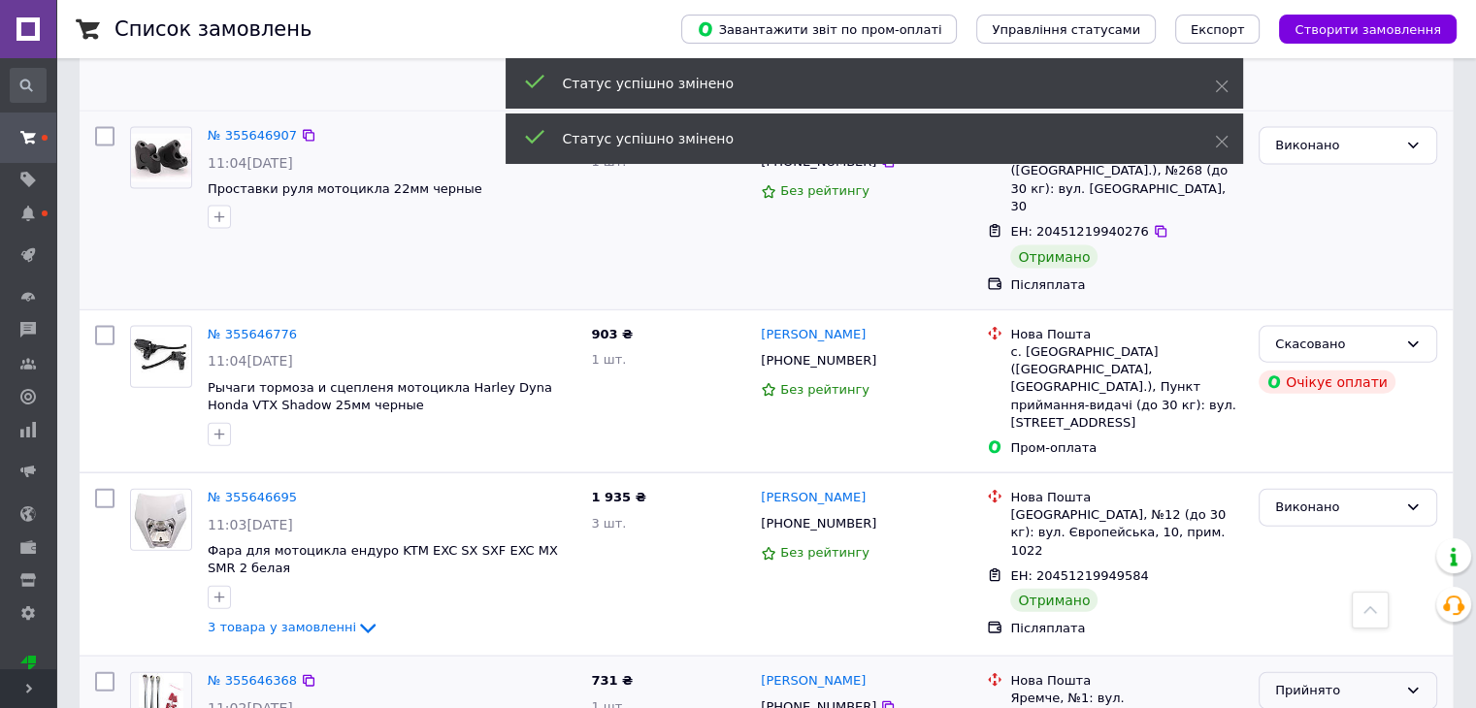
click at [1333, 681] on div "Прийнято" at bounding box center [1336, 691] width 122 height 20
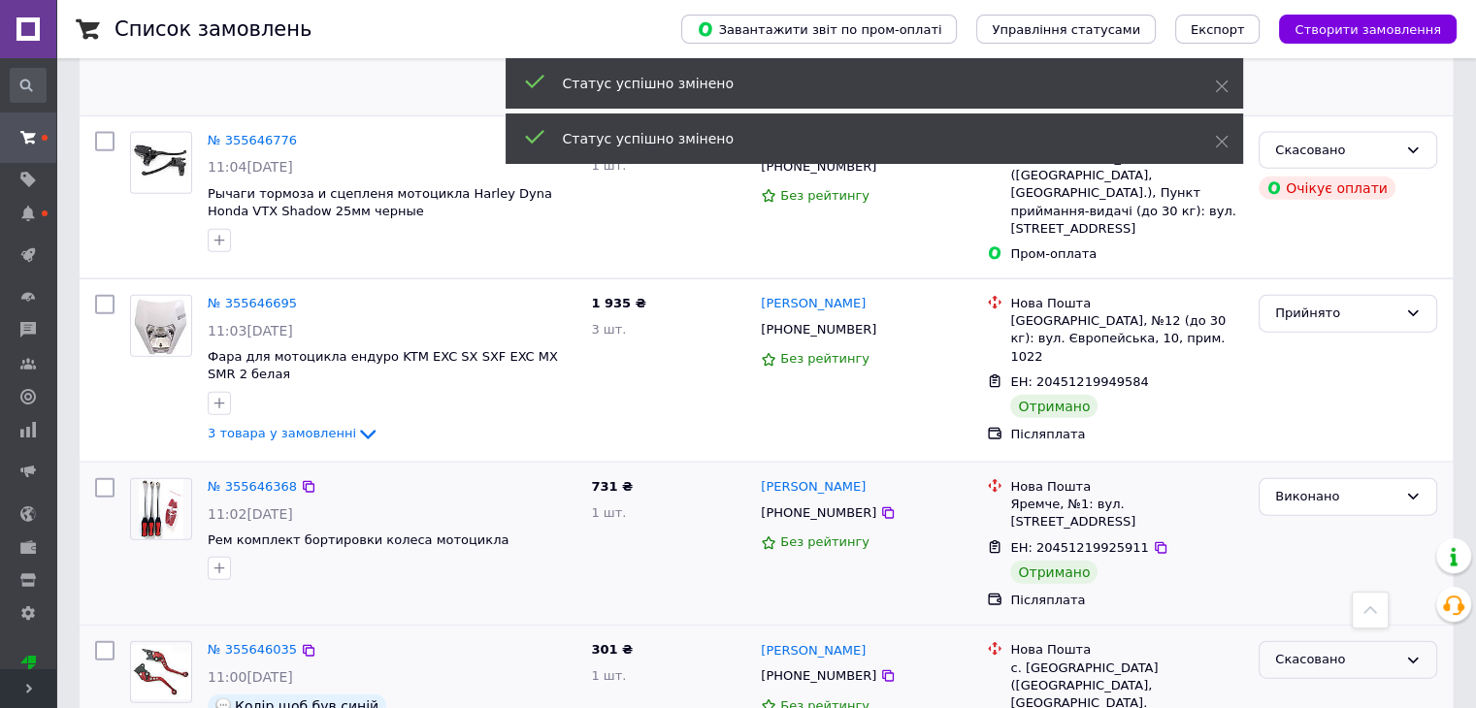
click at [1374, 650] on div "Скасовано" at bounding box center [1336, 660] width 122 height 20
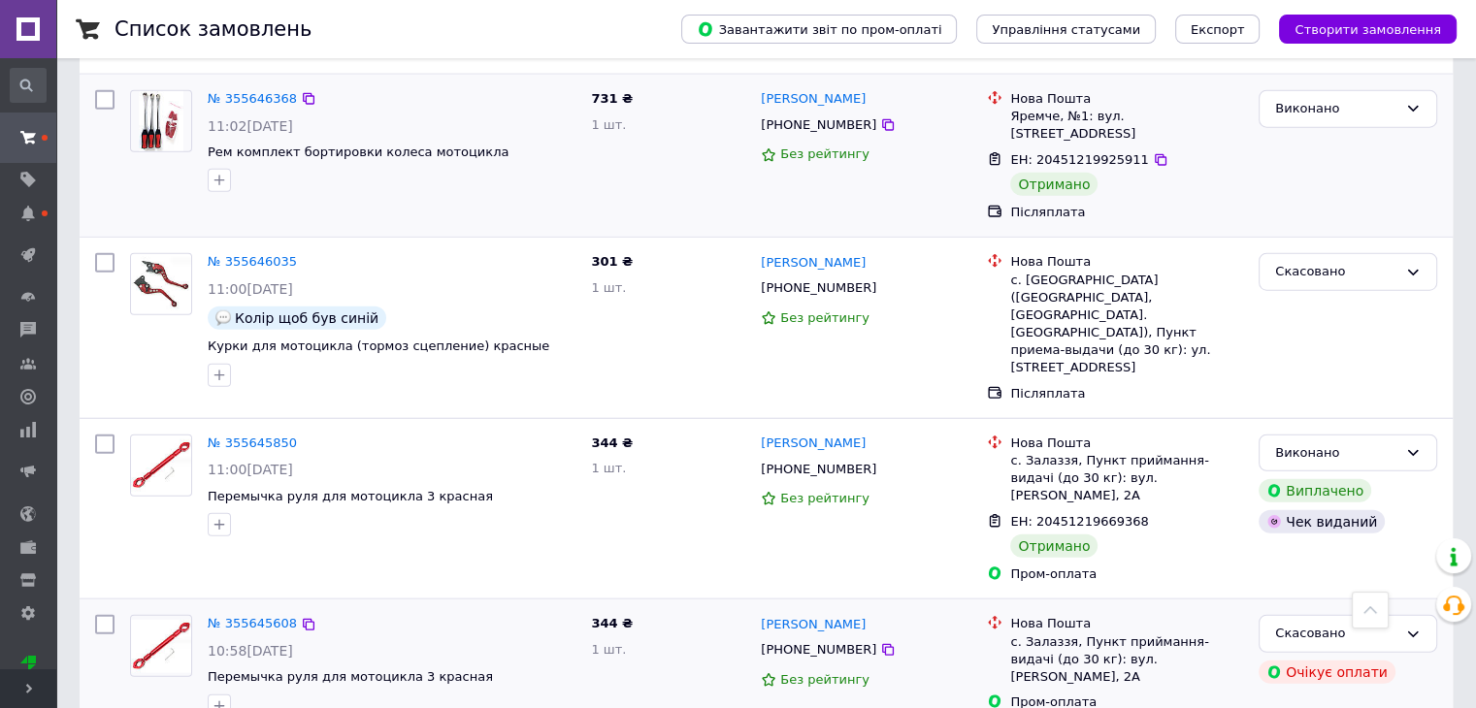
scroll to position [5045, 0]
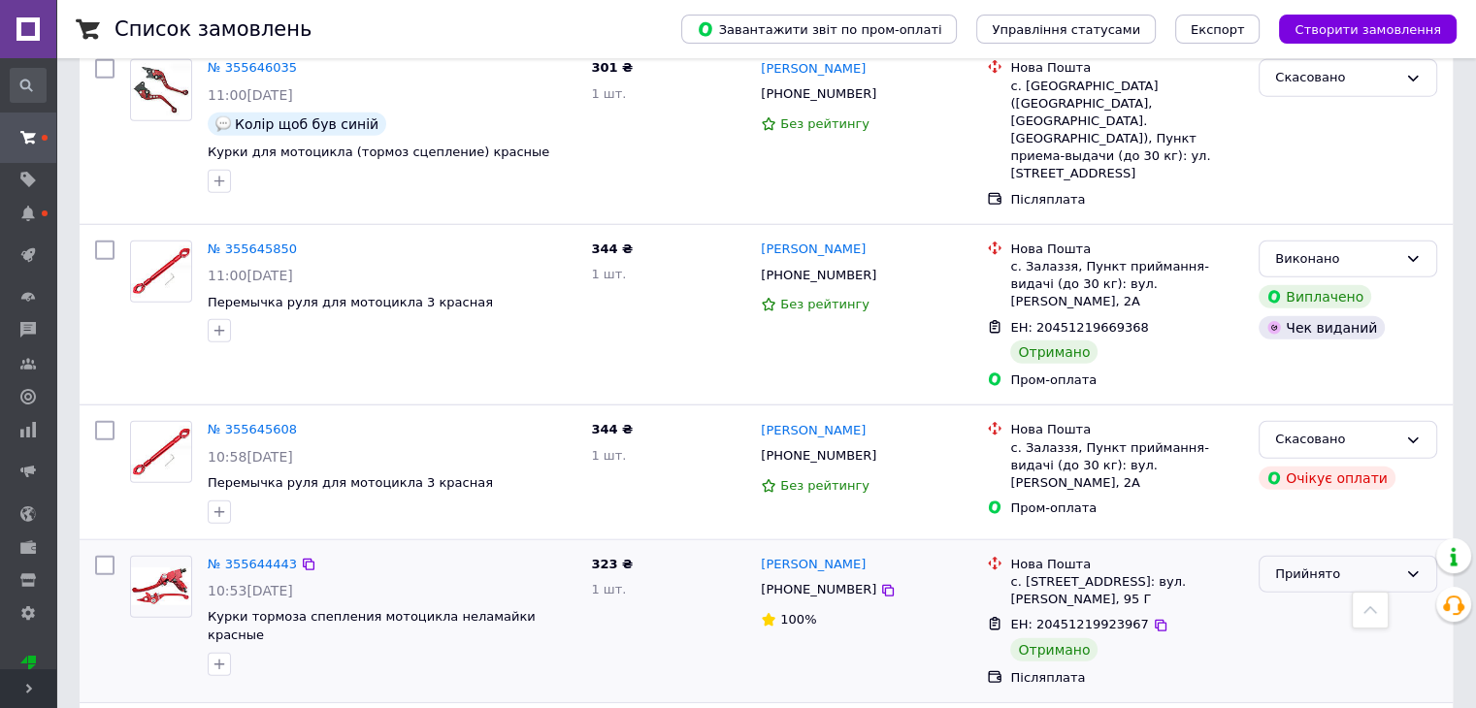
click at [1338, 565] on div "Прийнято" at bounding box center [1336, 575] width 122 height 20
click at [1335, 597] on li "Виконано" at bounding box center [1347, 615] width 177 height 36
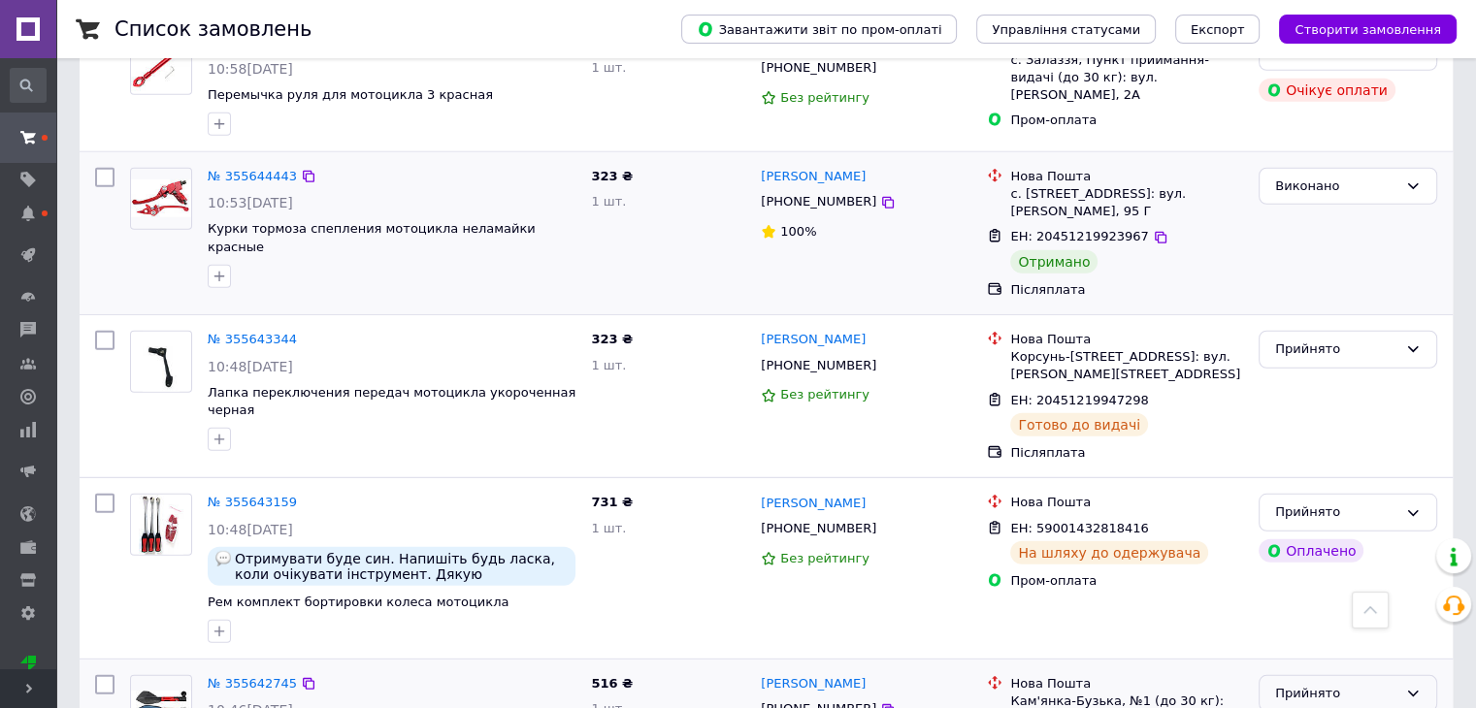
scroll to position [5530, 0]
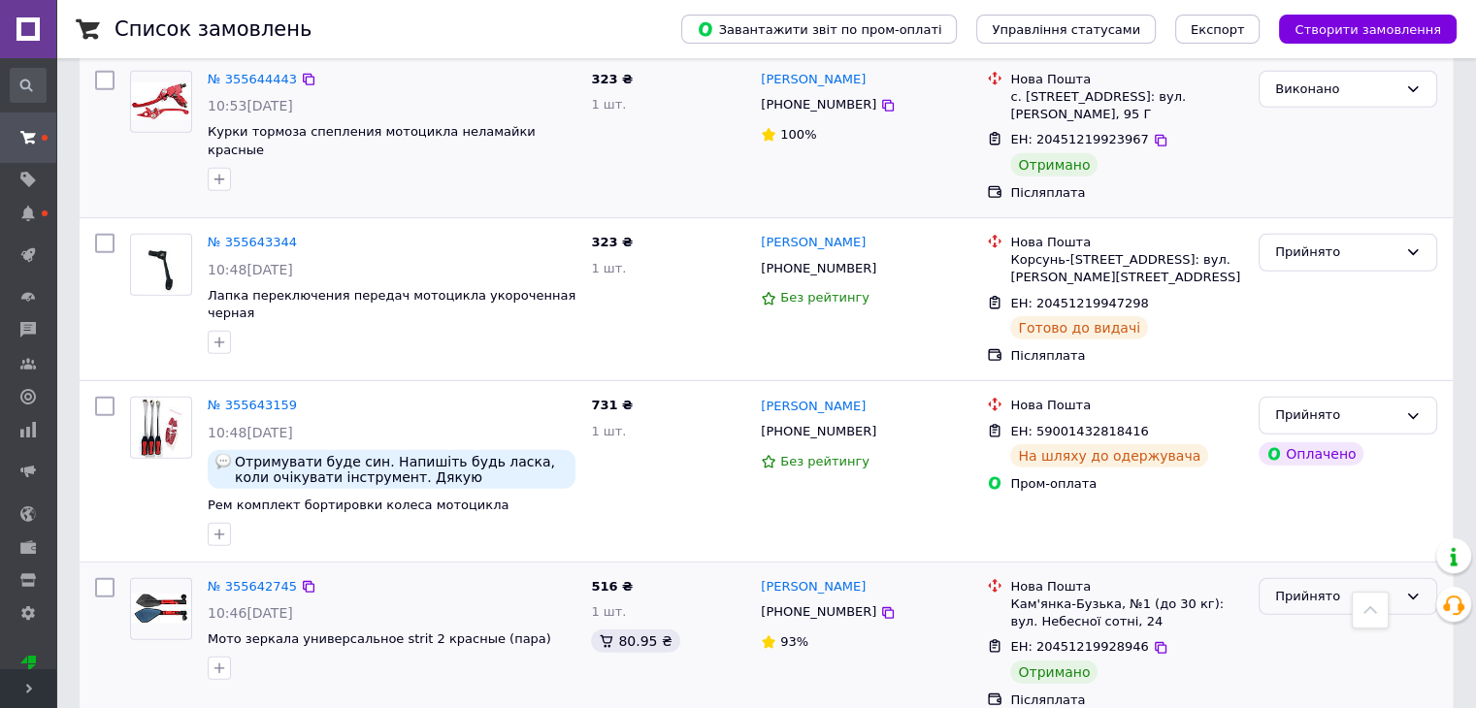
click at [1354, 587] on div "Прийнято" at bounding box center [1336, 597] width 122 height 20
click at [1347, 619] on li "Виконано" at bounding box center [1347, 637] width 177 height 36
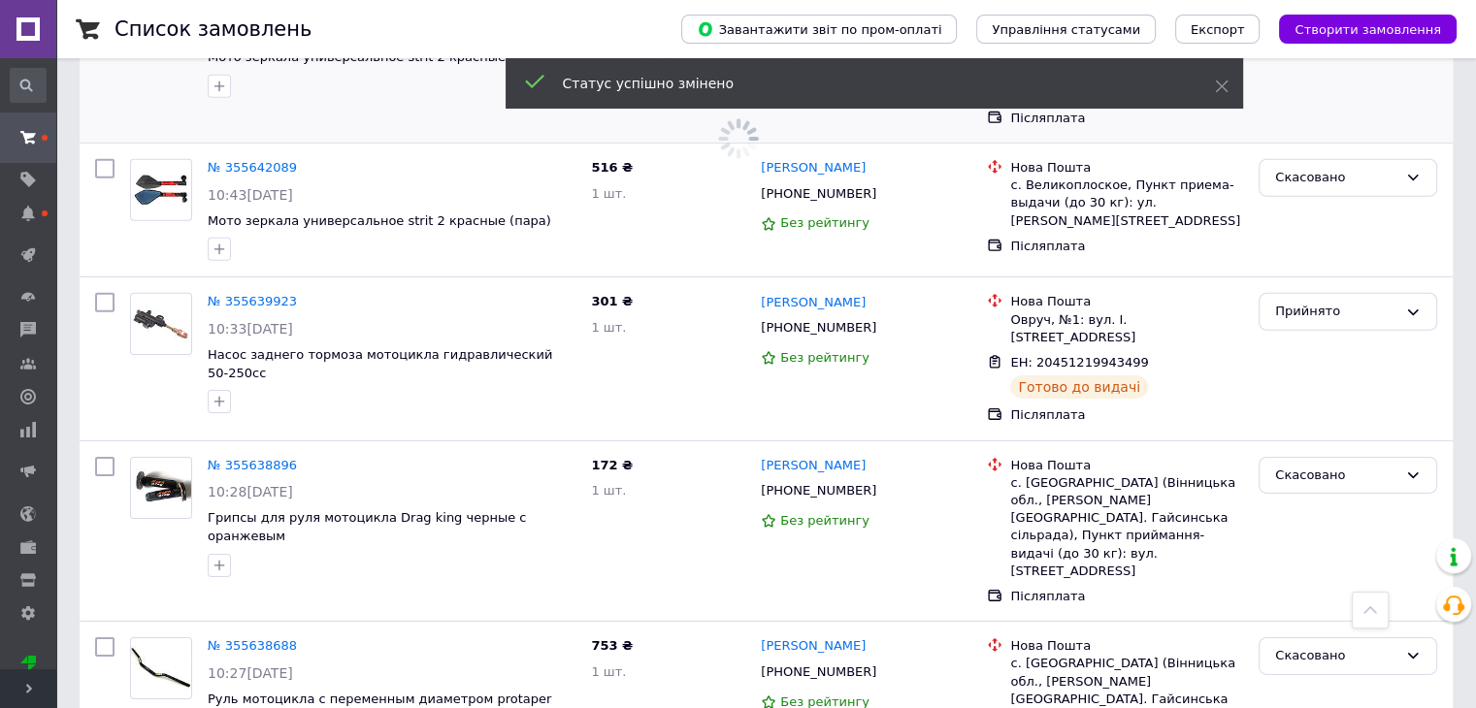
scroll to position [6209, 0]
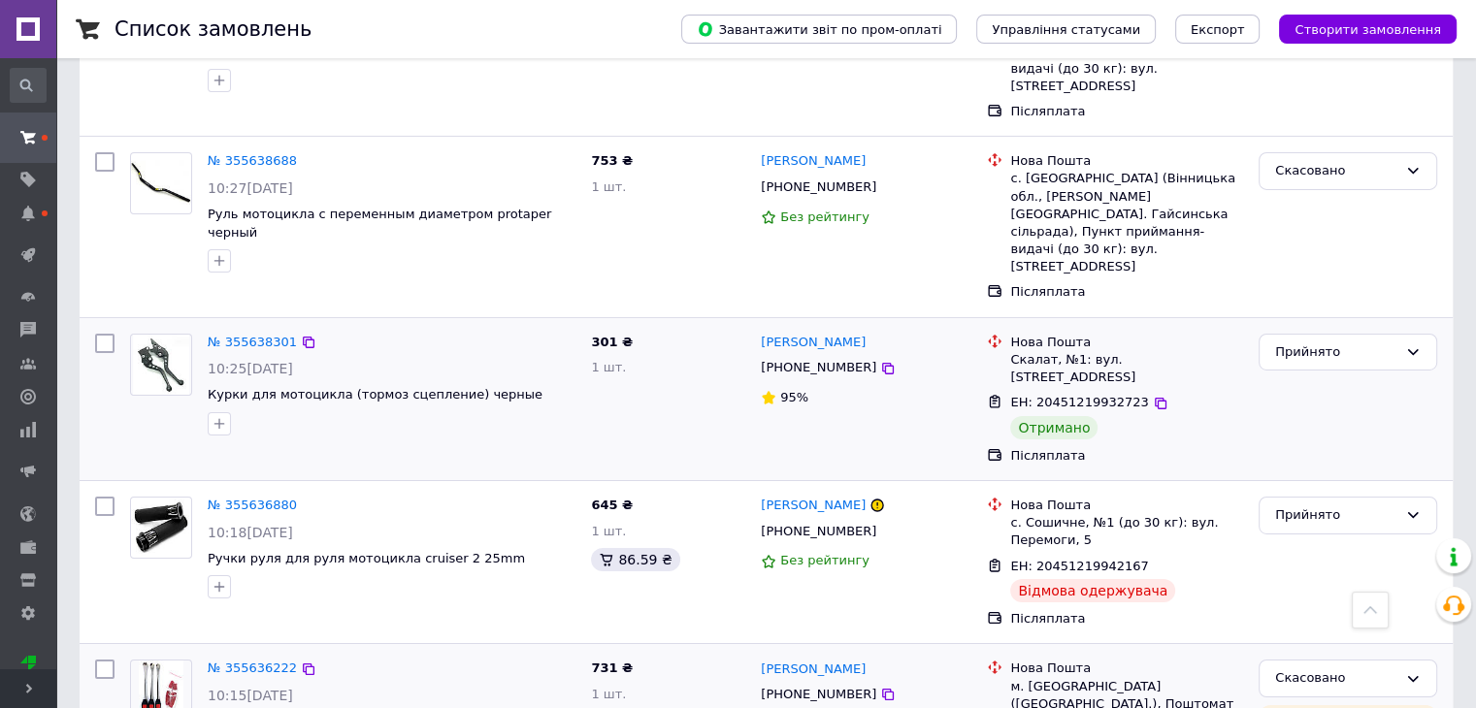
scroll to position [6694, 0]
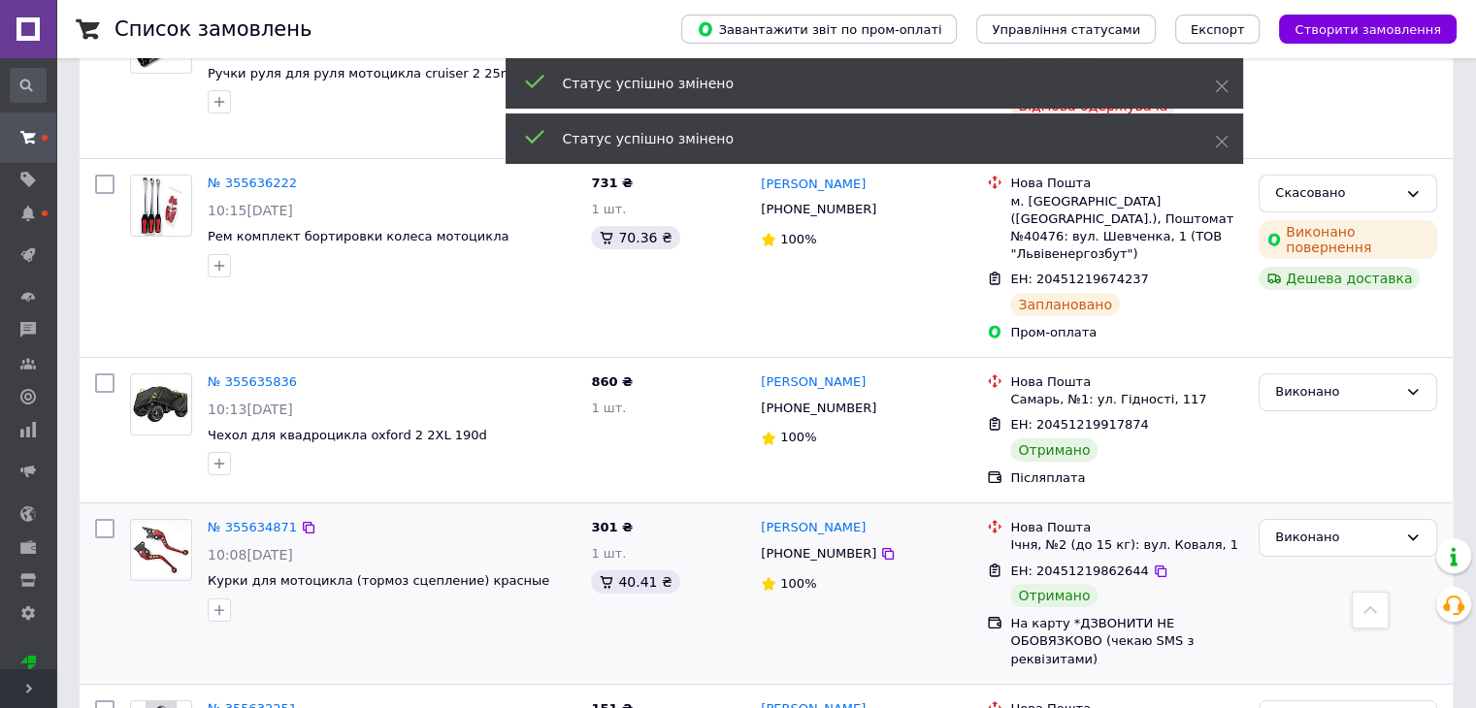
scroll to position [7276, 0]
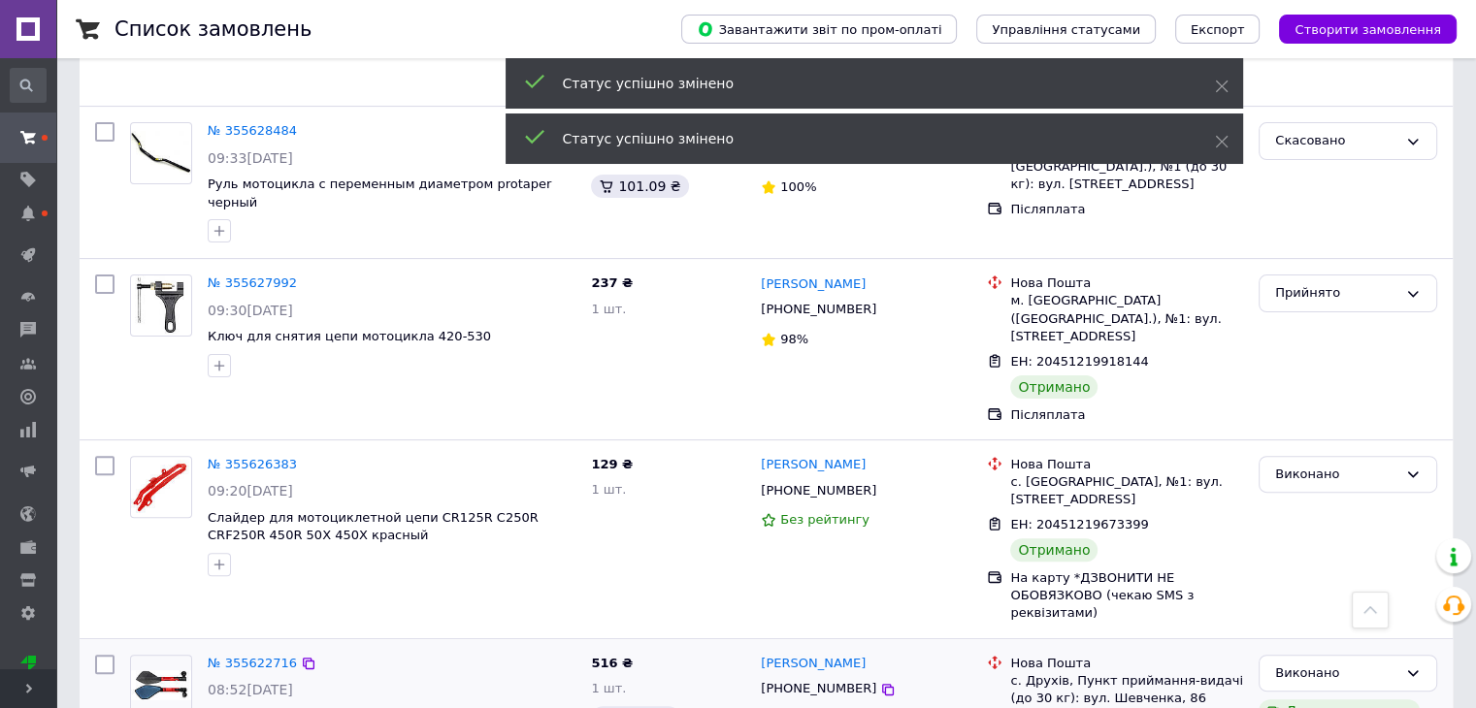
scroll to position [7955, 0]
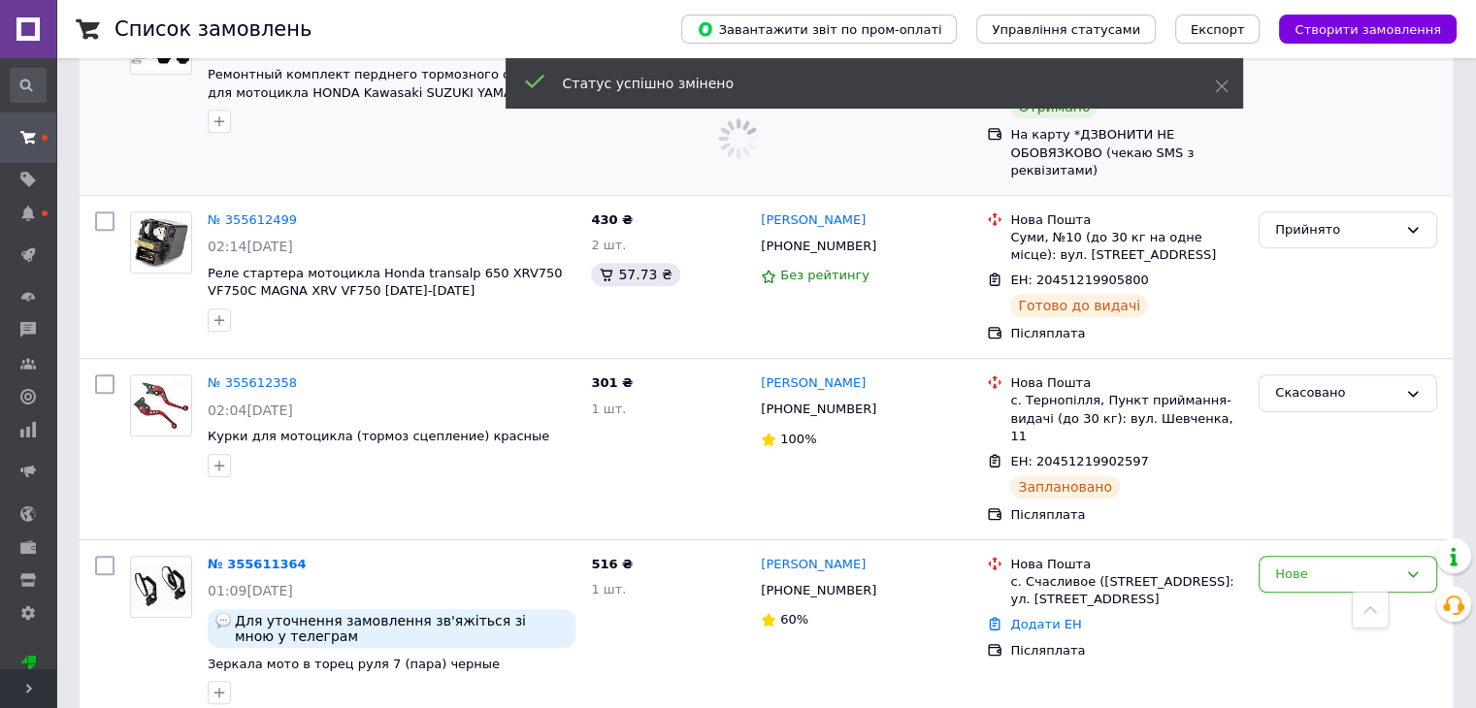
scroll to position [9022, 0]
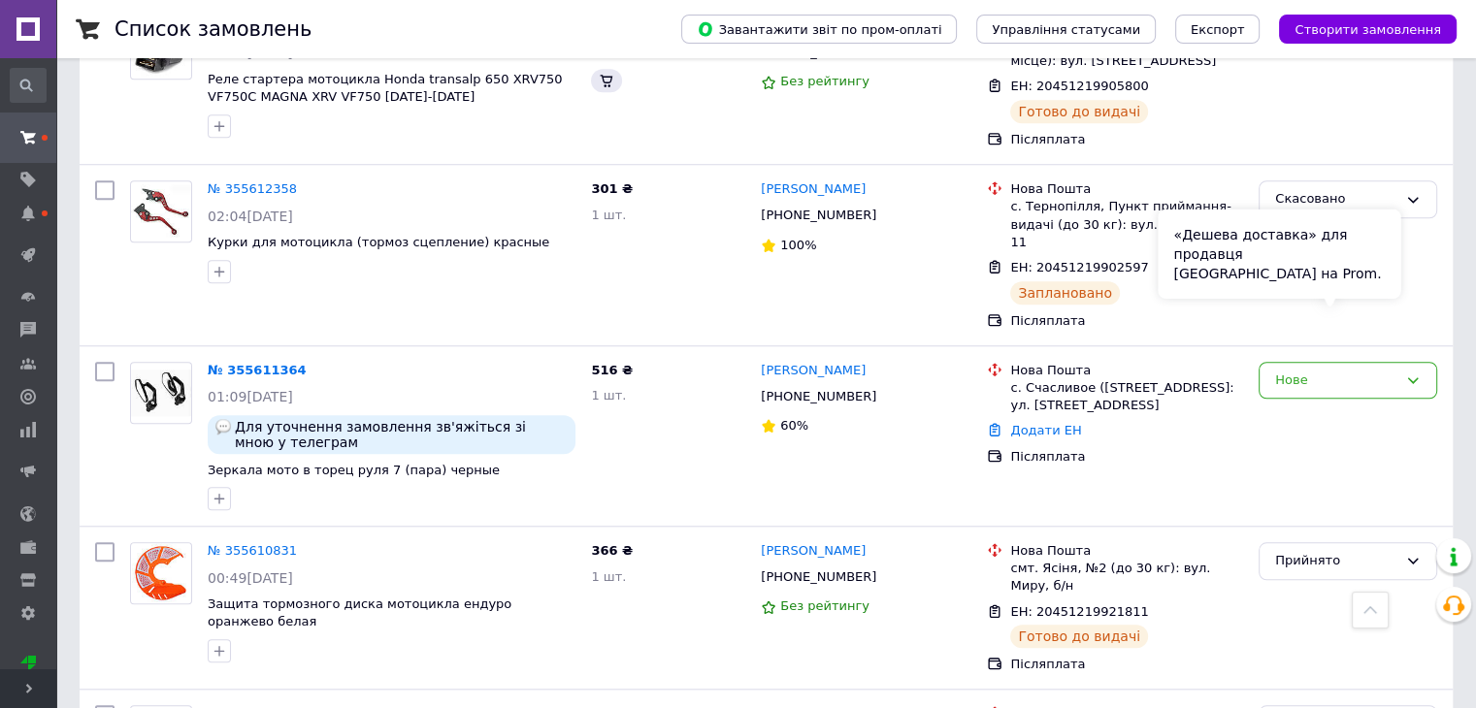
click at [1379, 292] on div "«Дешева доставка» для продавця Новою Поштою на Prom." at bounding box center [1278, 254] width 243 height 89
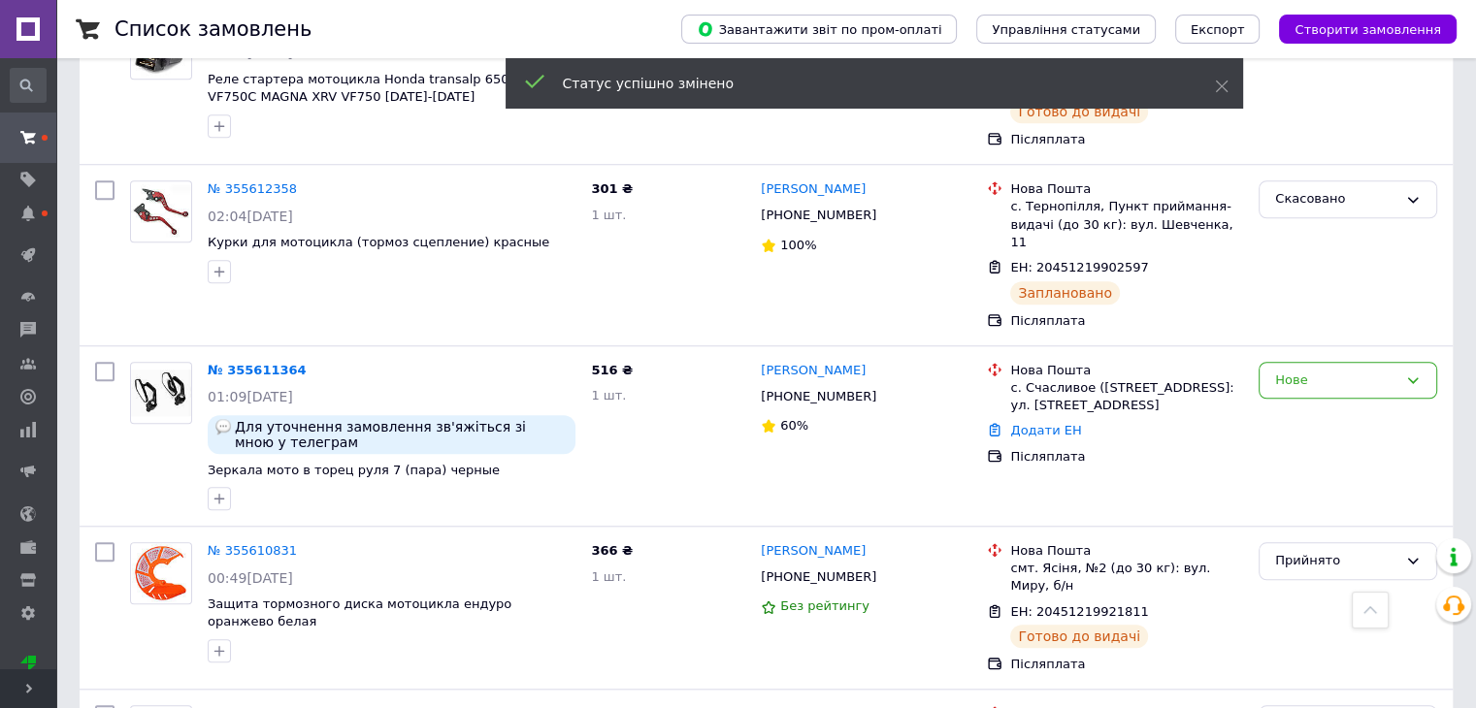
scroll to position [9119, 0]
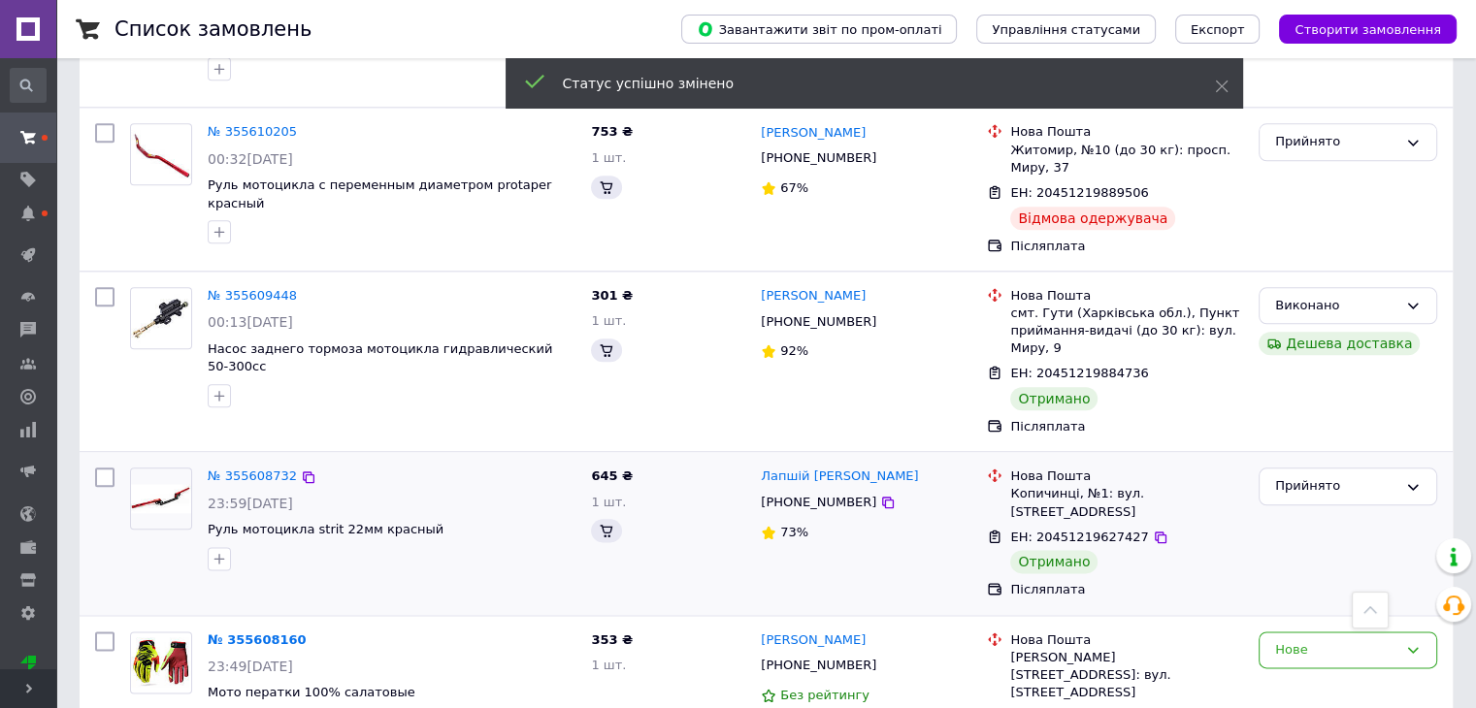
scroll to position [9701, 0]
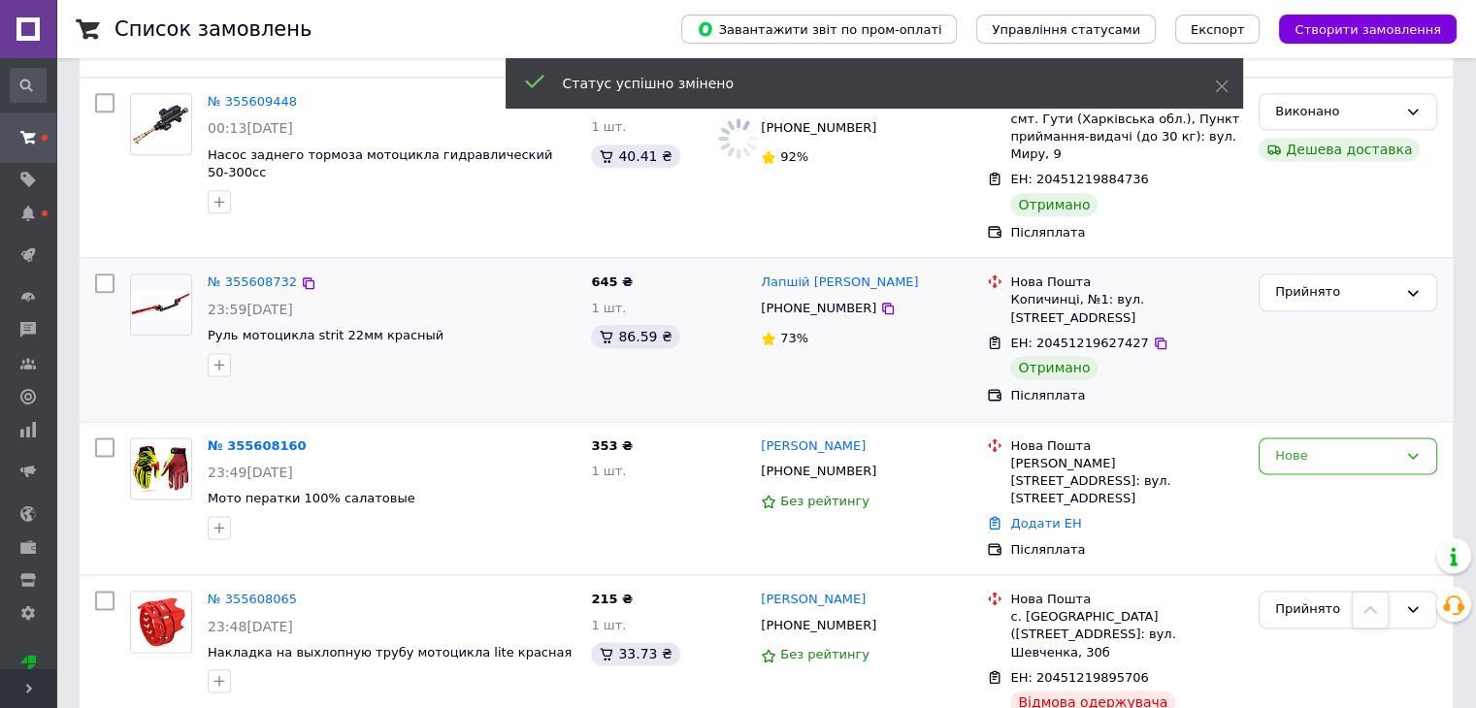
scroll to position [9895, 0]
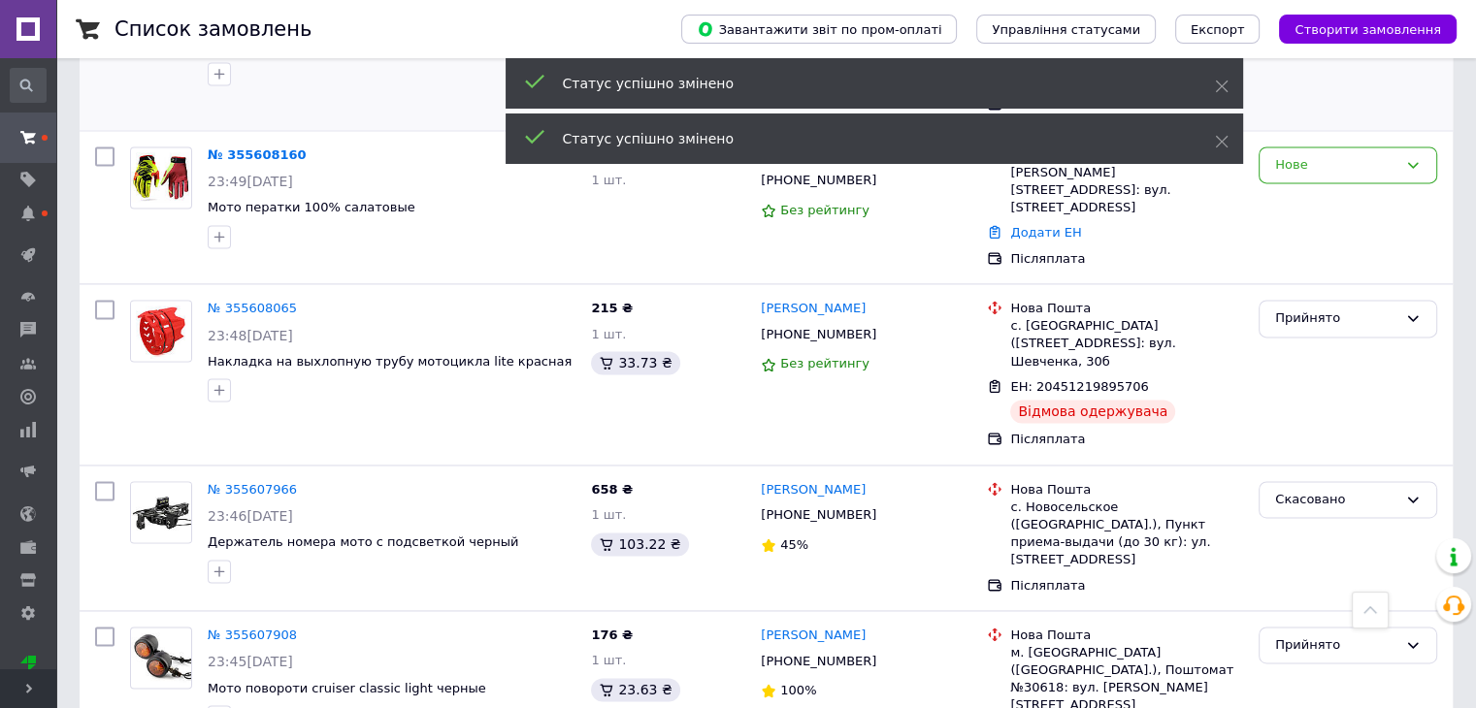
scroll to position [10186, 0]
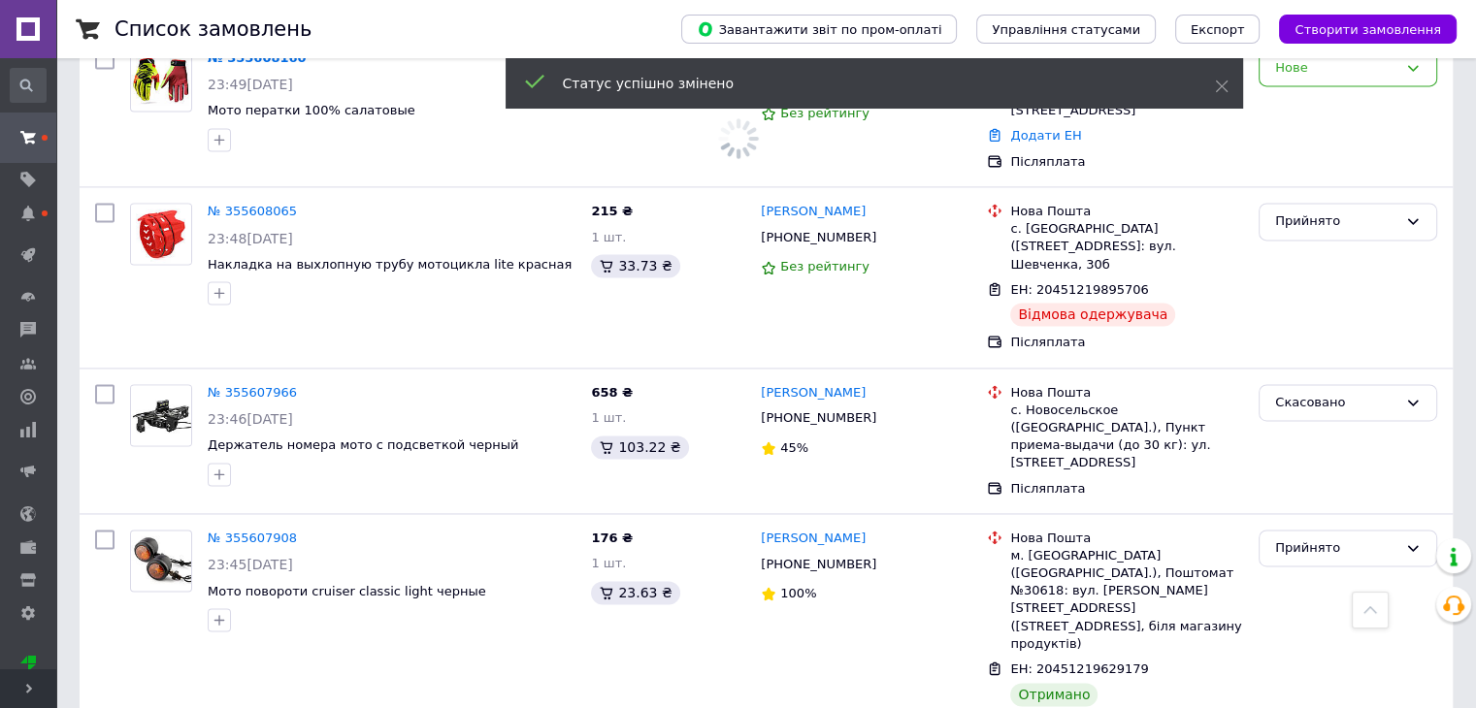
drag, startPoint x: 1316, startPoint y: 411, endPoint x: 1242, endPoint y: 388, distance: 78.2
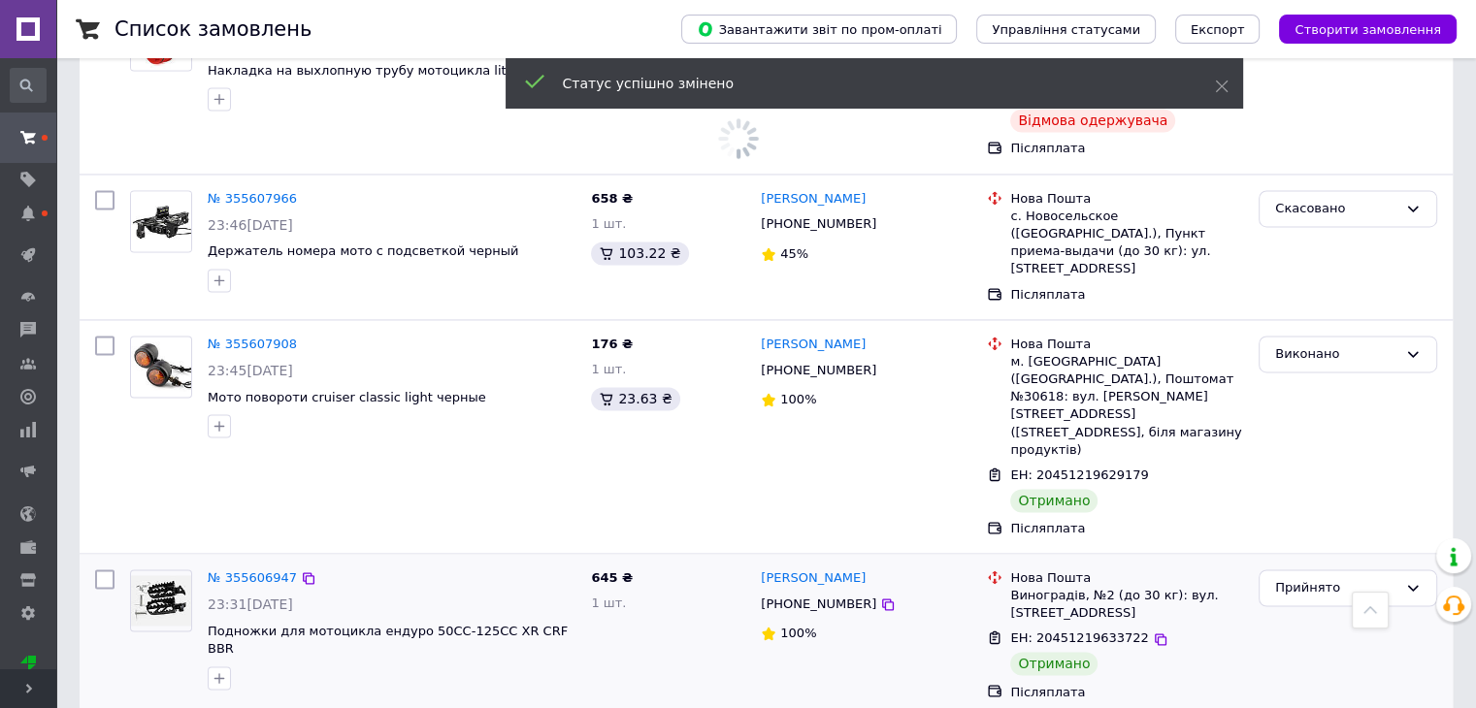
scroll to position [10477, 0]
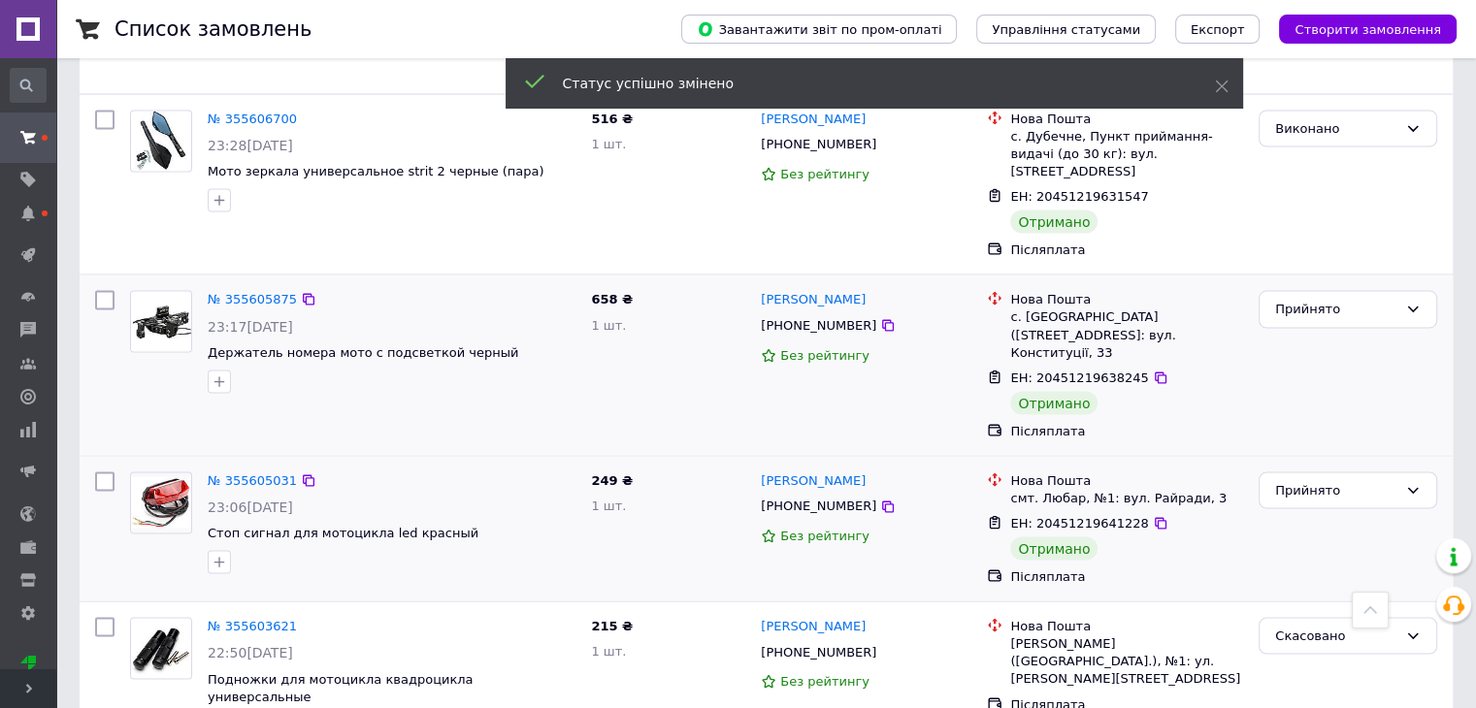
scroll to position [11253, 0]
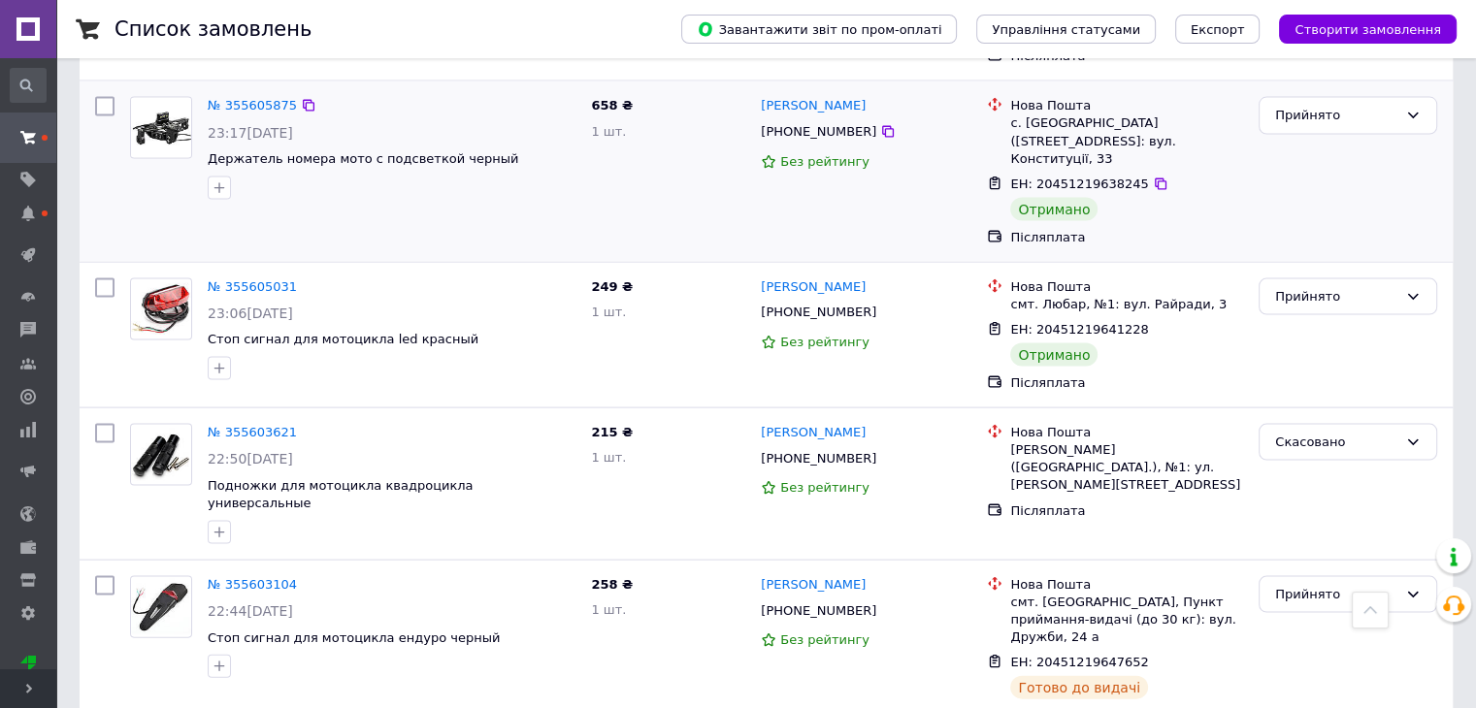
scroll to position [11447, 0]
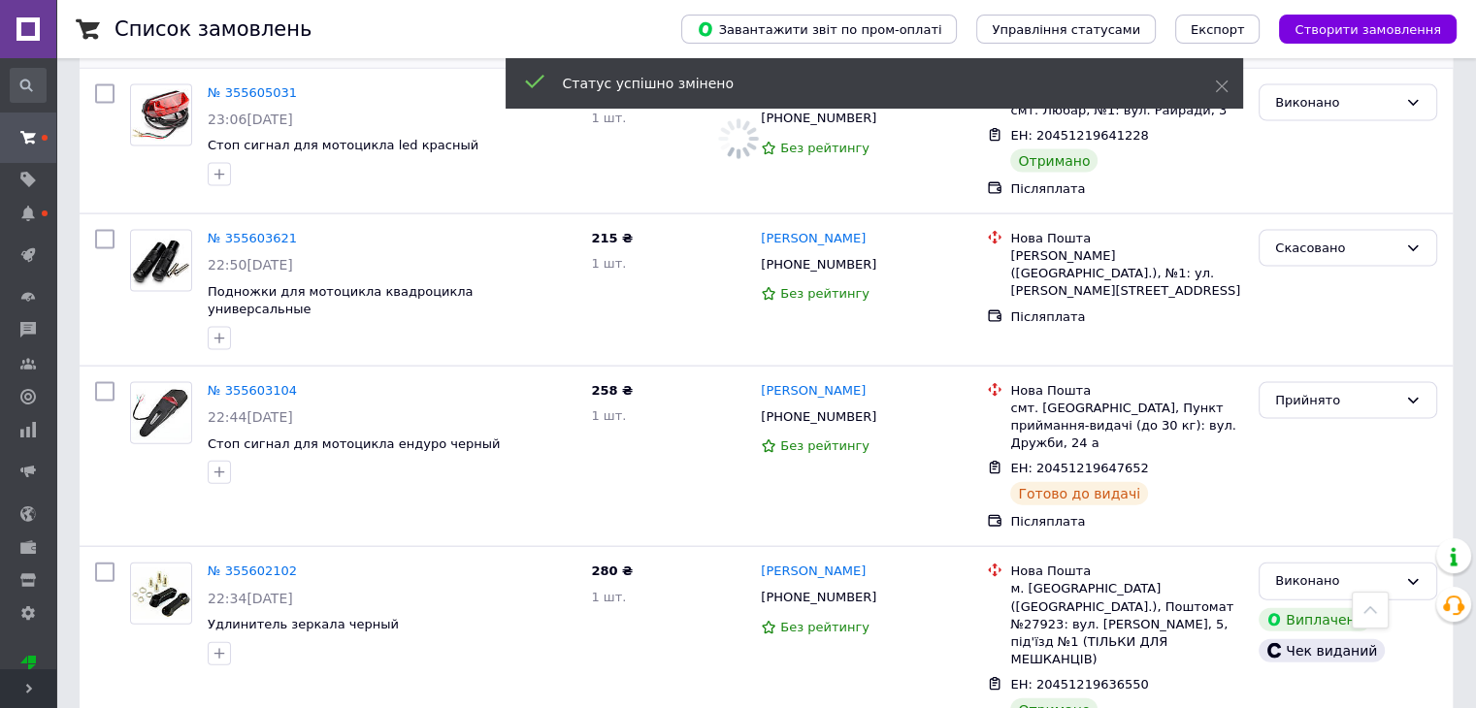
scroll to position [11738, 0]
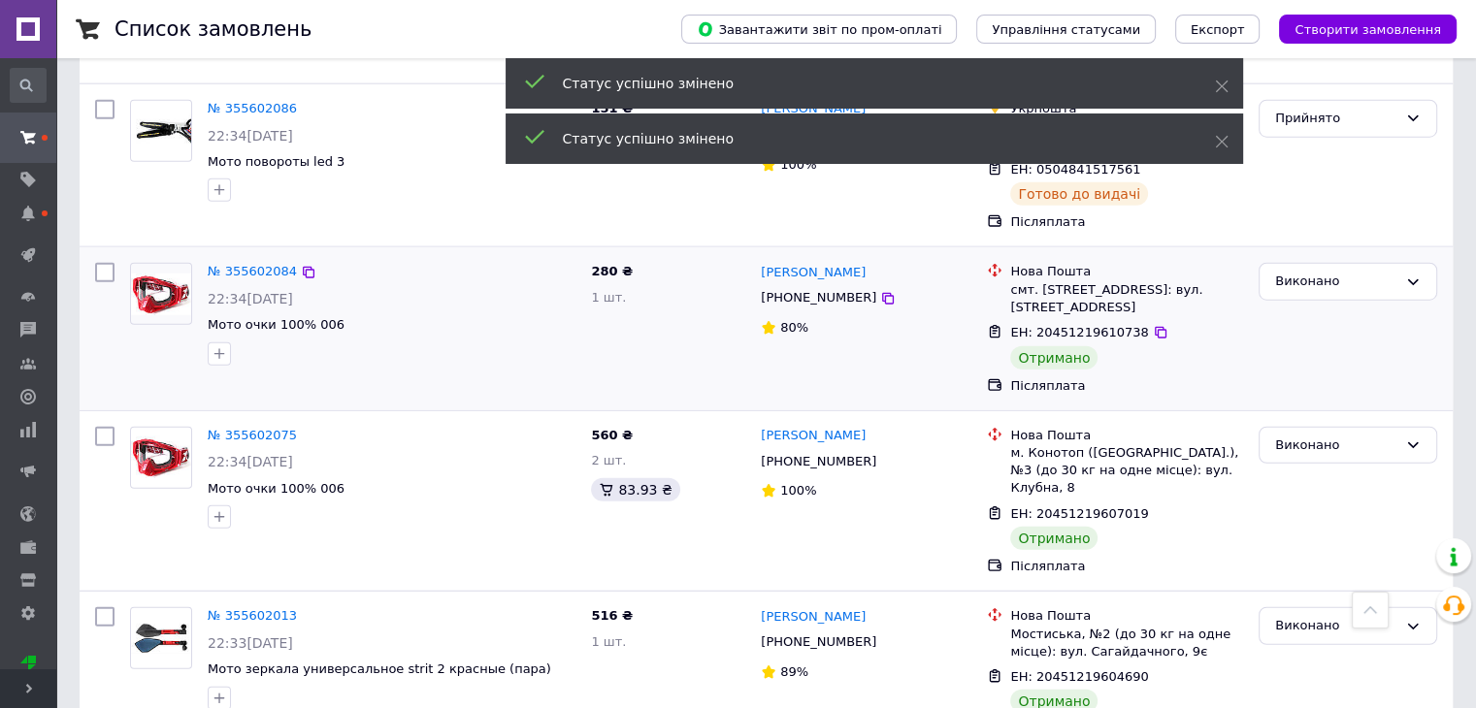
scroll to position [12418, 0]
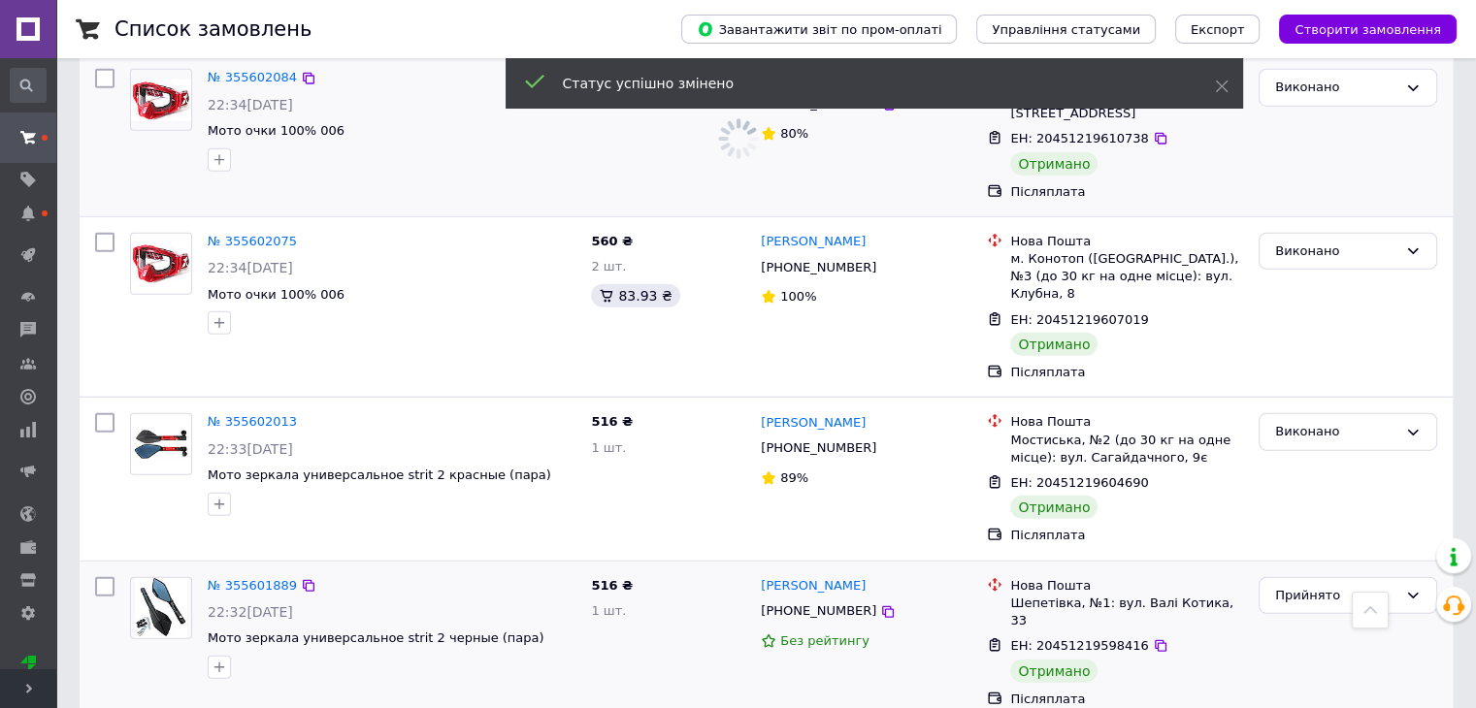
scroll to position [12515, 0]
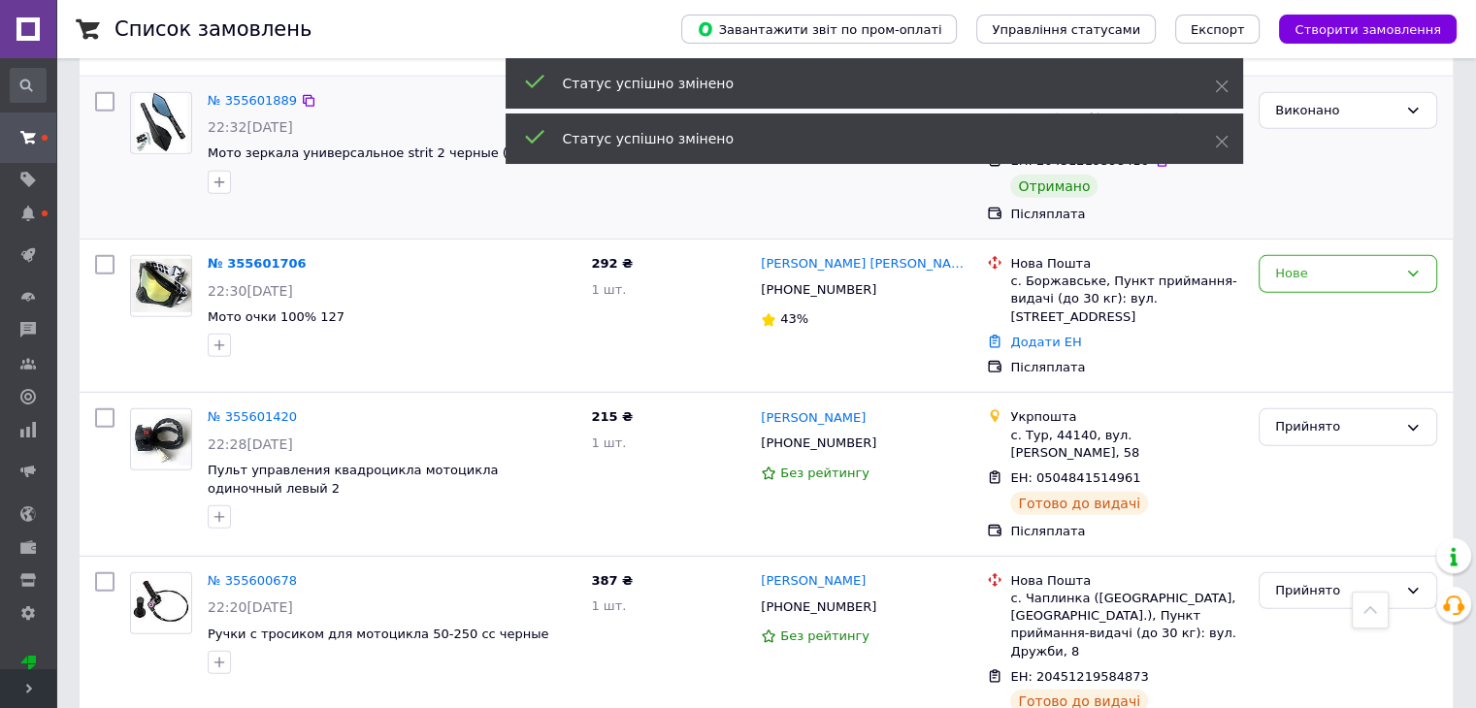
scroll to position [13097, 0]
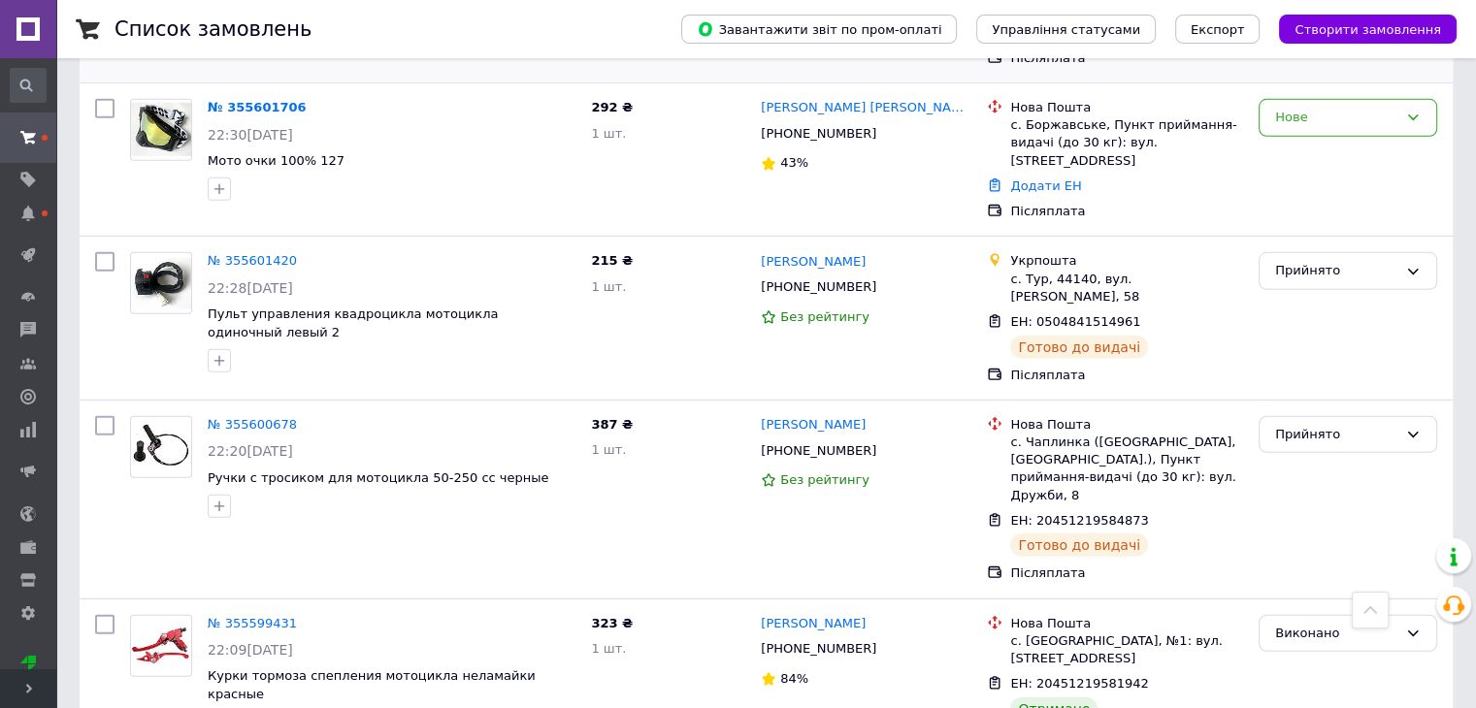
scroll to position [13156, 0]
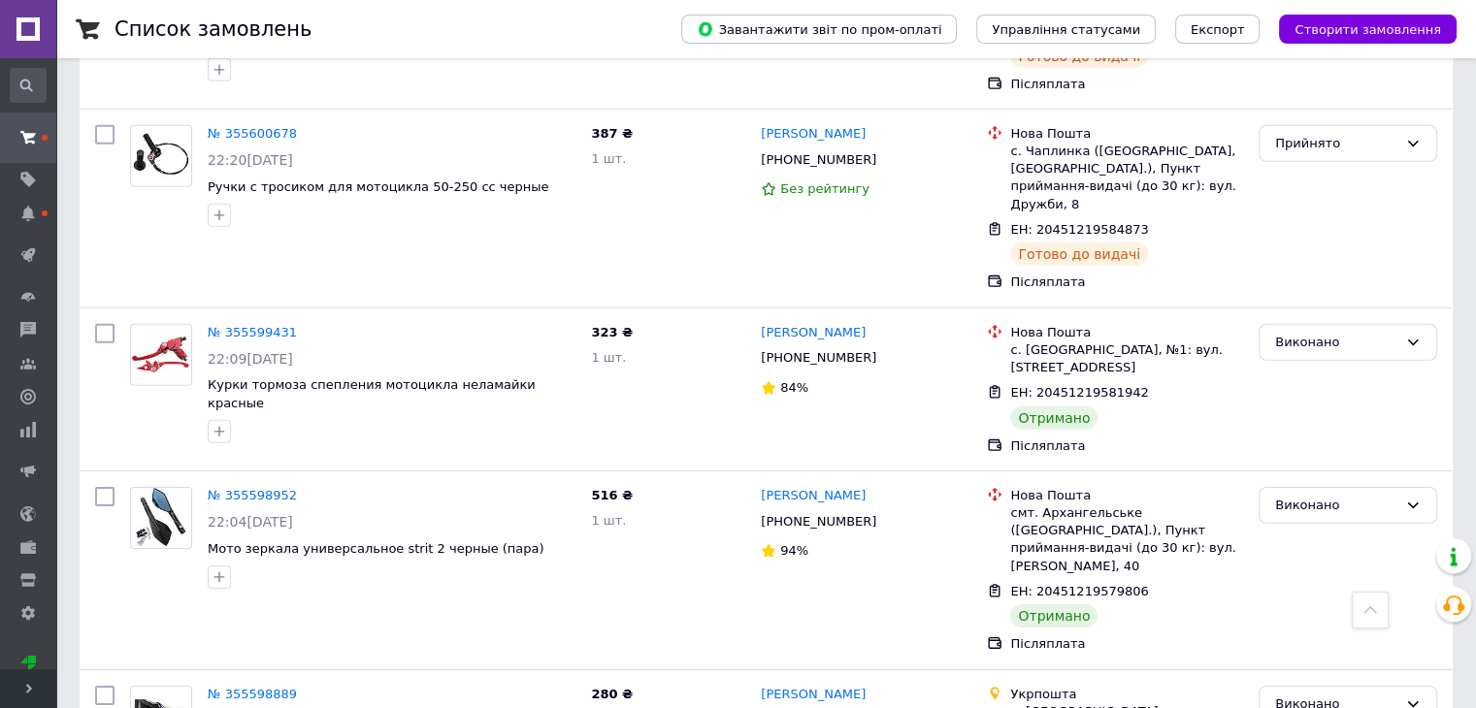
scroll to position [13447, 0]
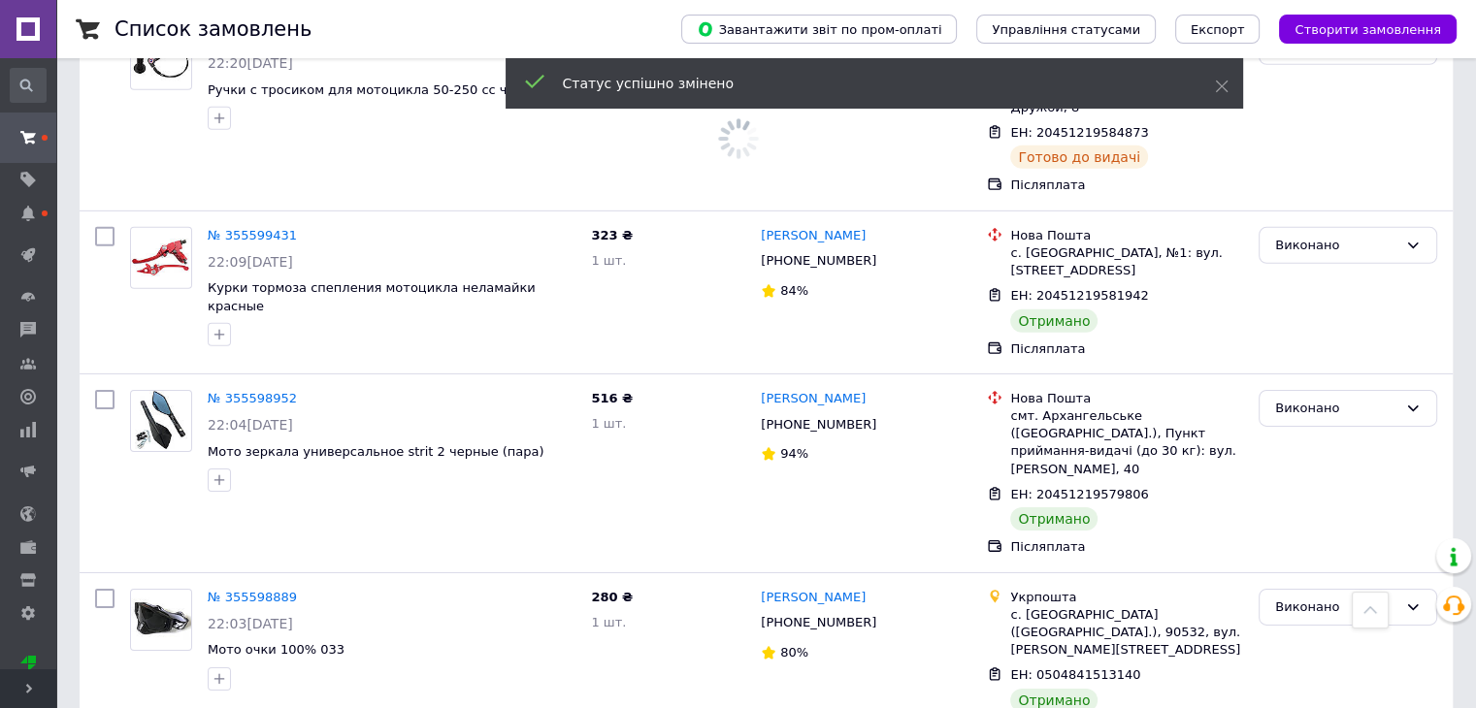
scroll to position [13544, 0]
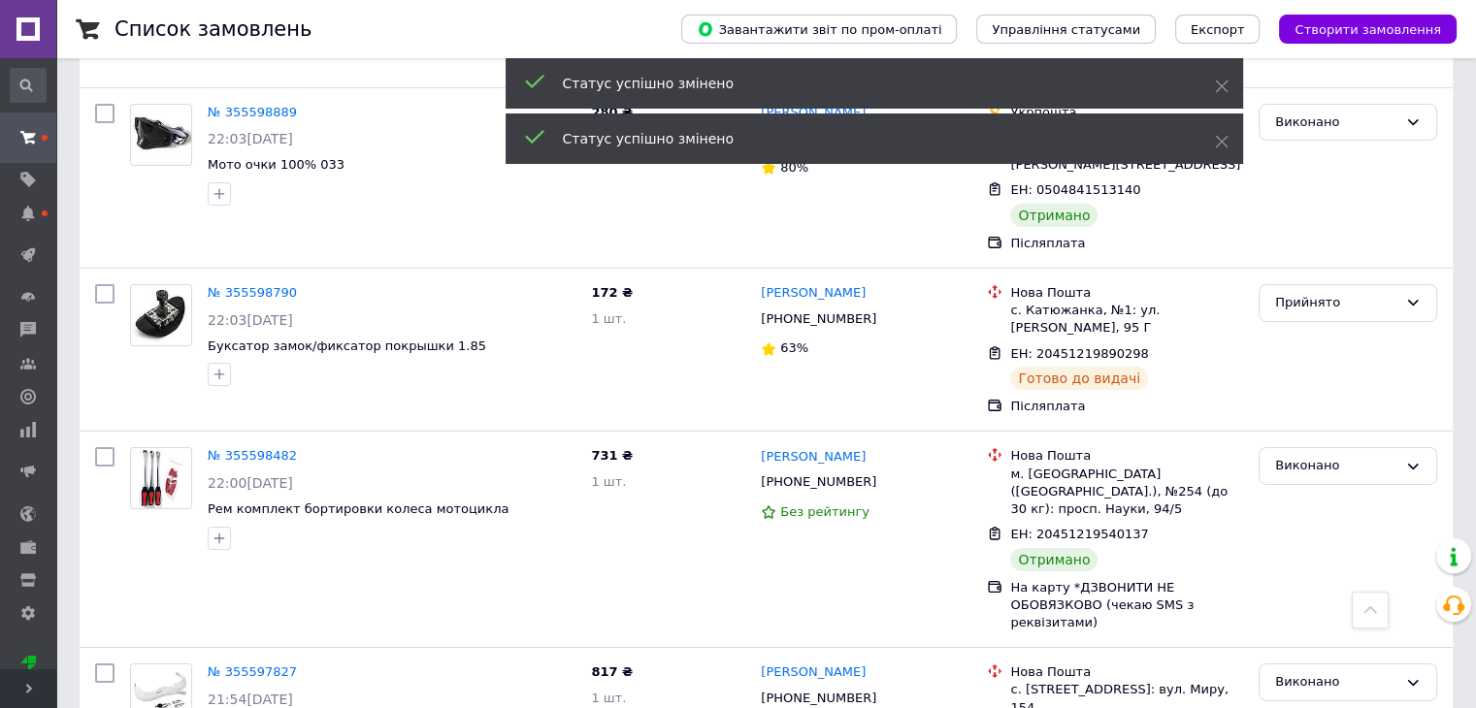
scroll to position [14029, 0]
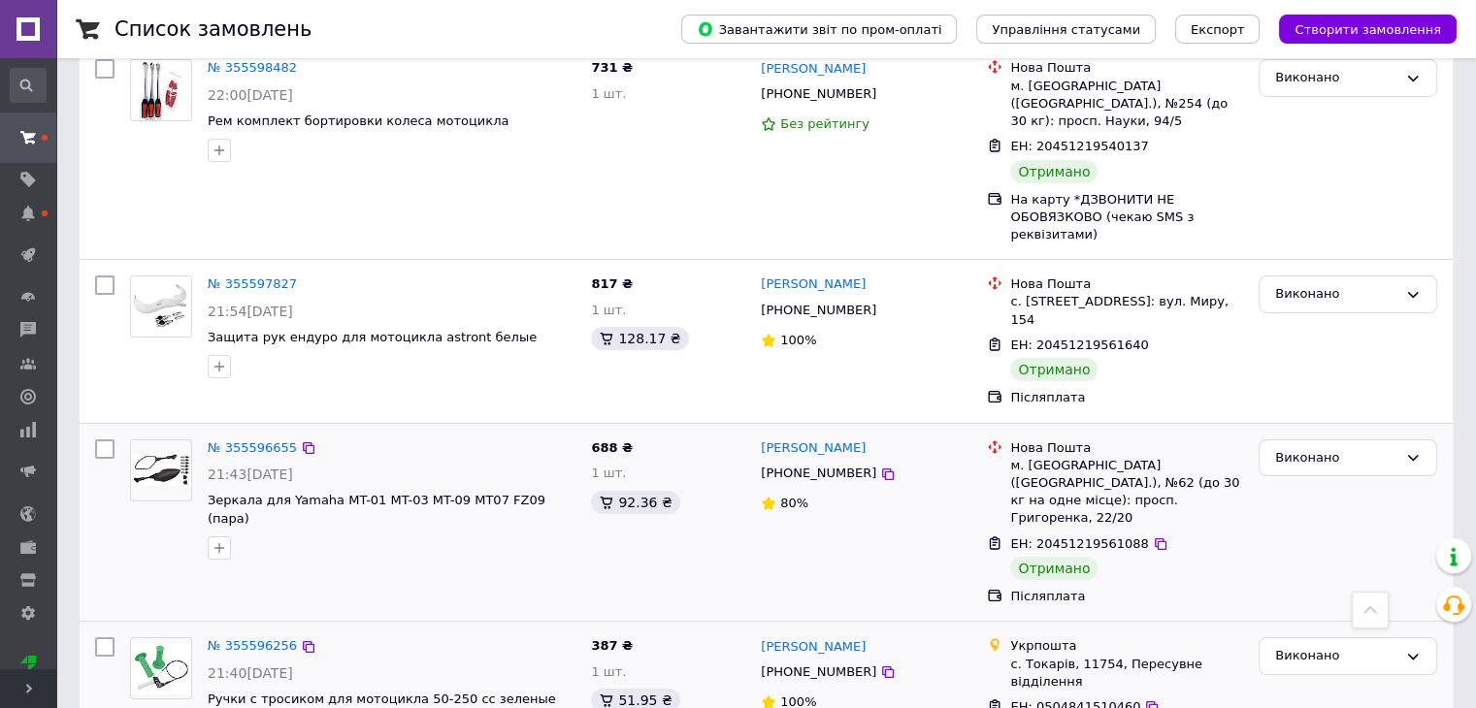
scroll to position [14417, 0]
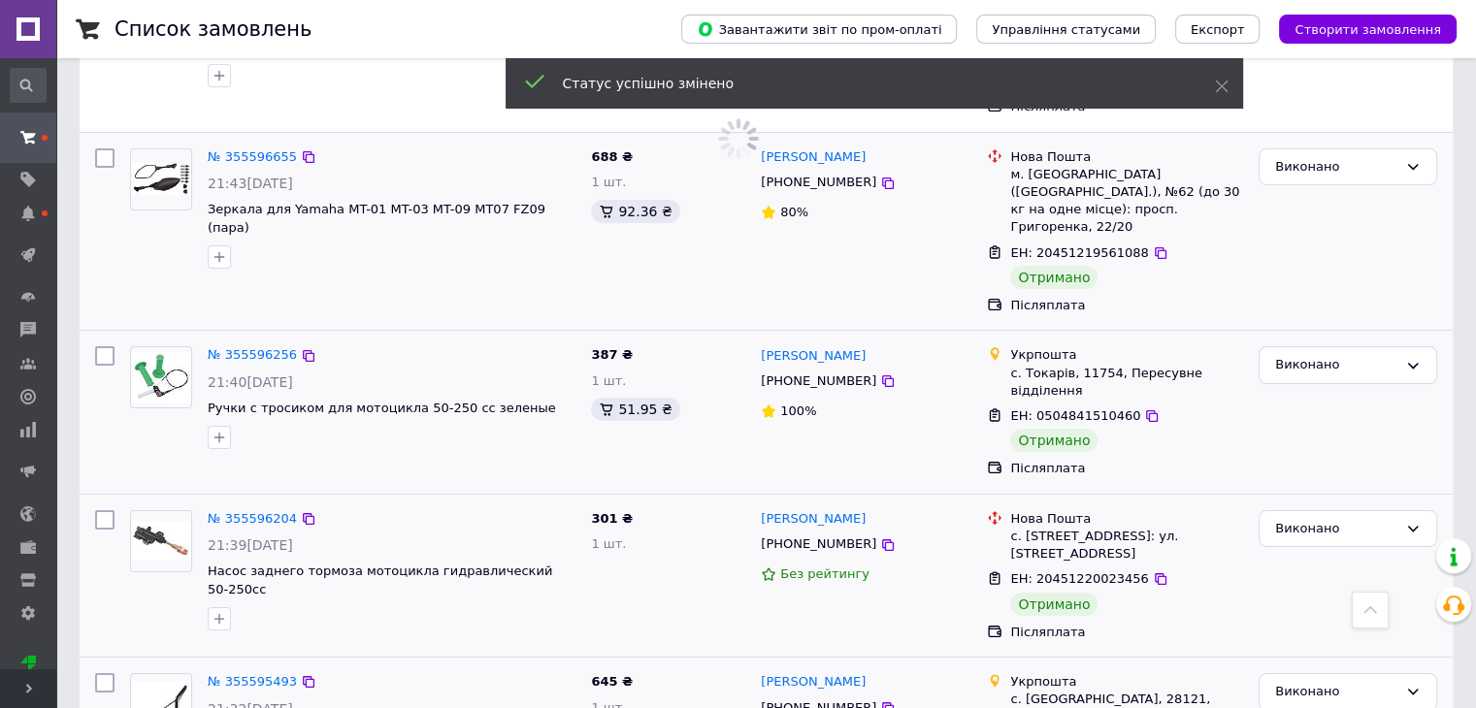
scroll to position [14708, 0]
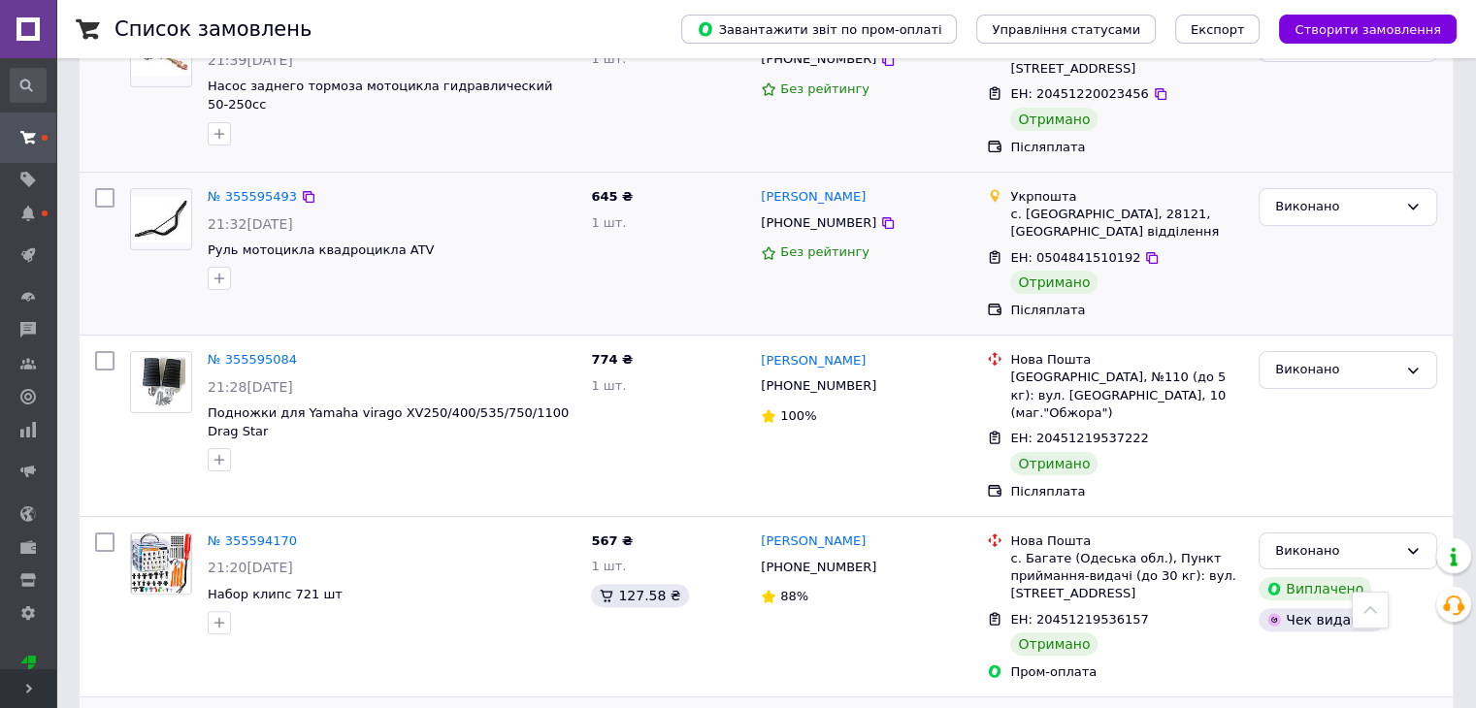
scroll to position [15193, 0]
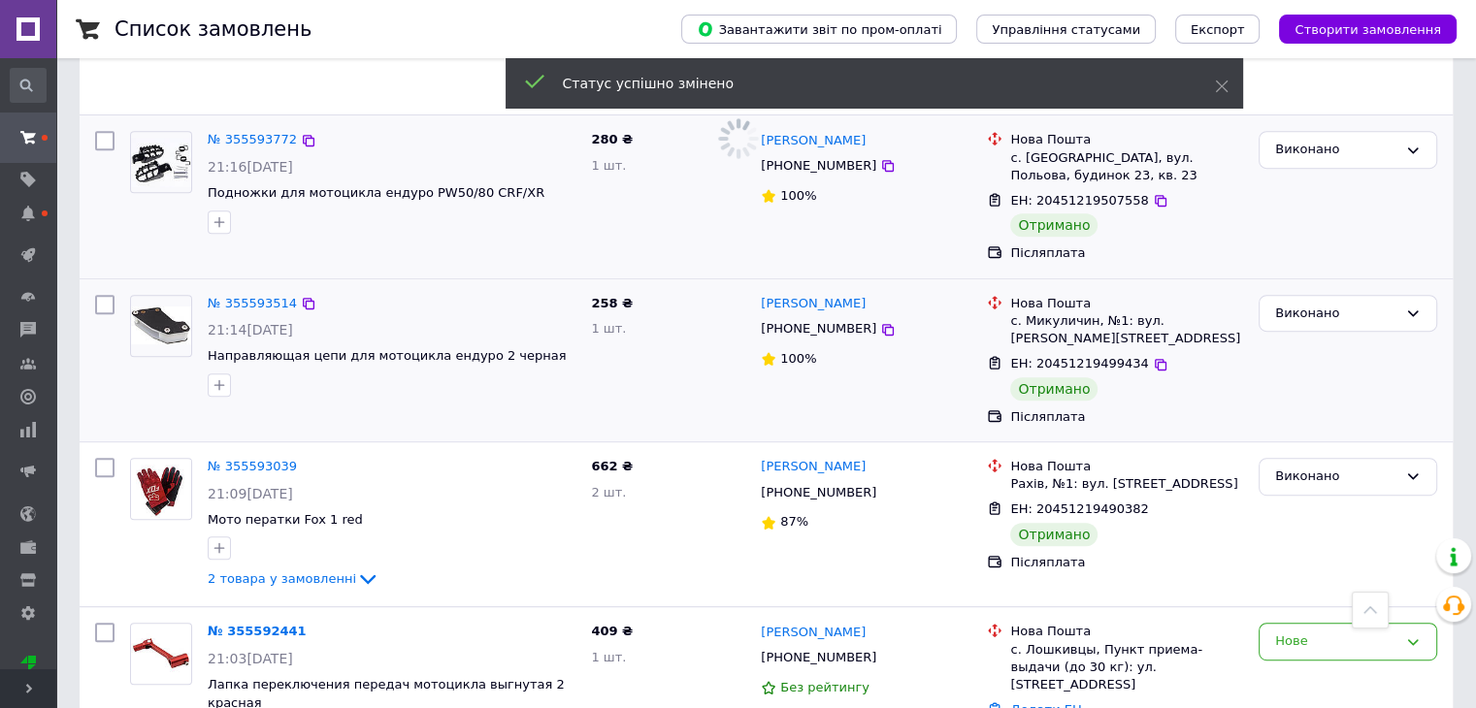
scroll to position [15767, 0]
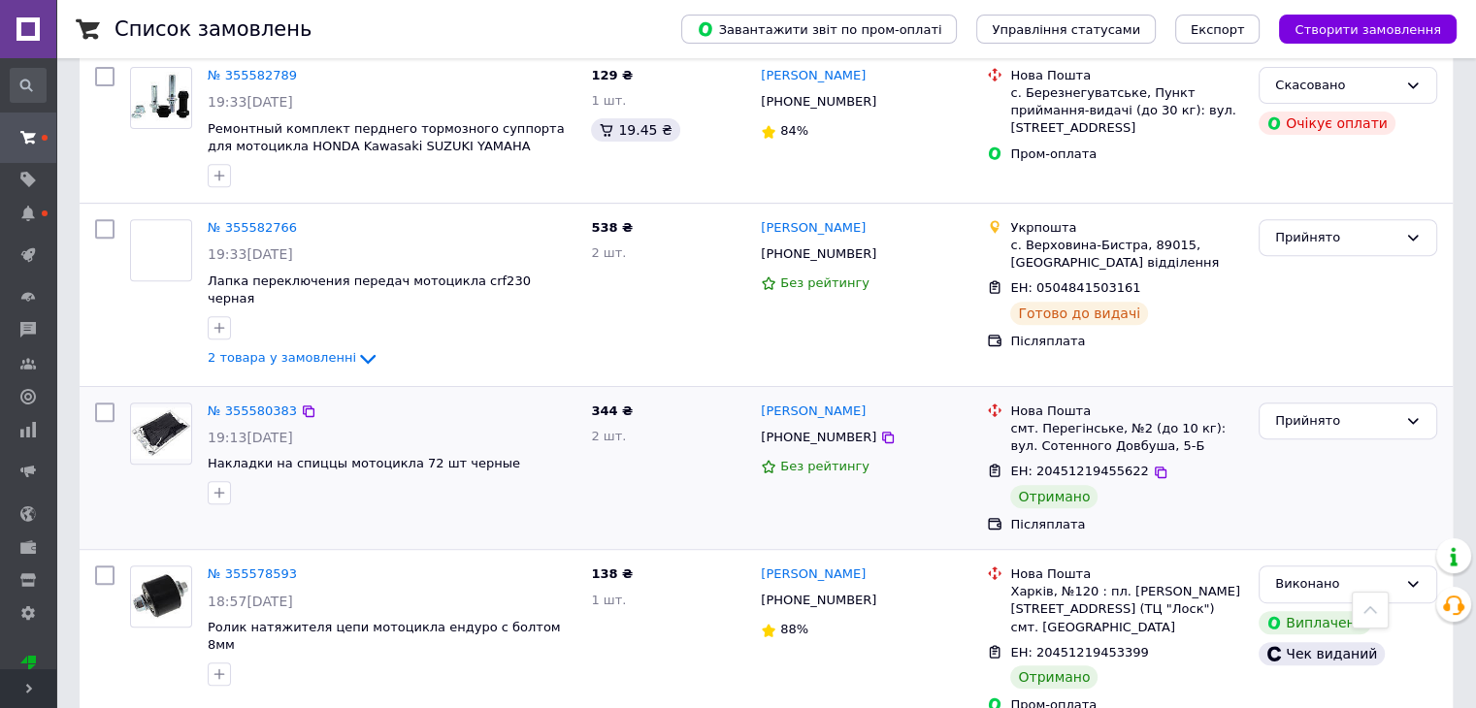
scroll to position [873, 0]
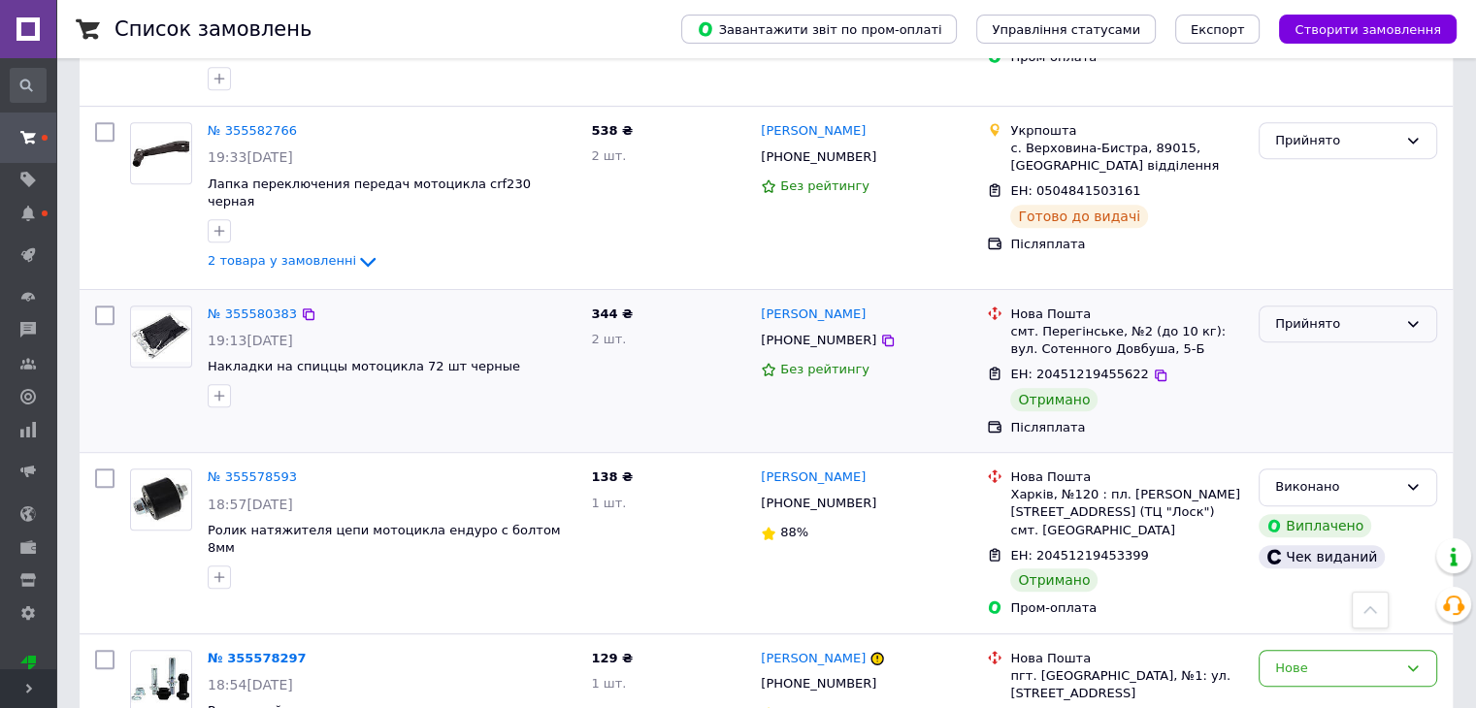
click at [1362, 314] on div "Прийнято" at bounding box center [1336, 324] width 122 height 20
click at [1358, 346] on li "Виконано" at bounding box center [1347, 364] width 177 height 36
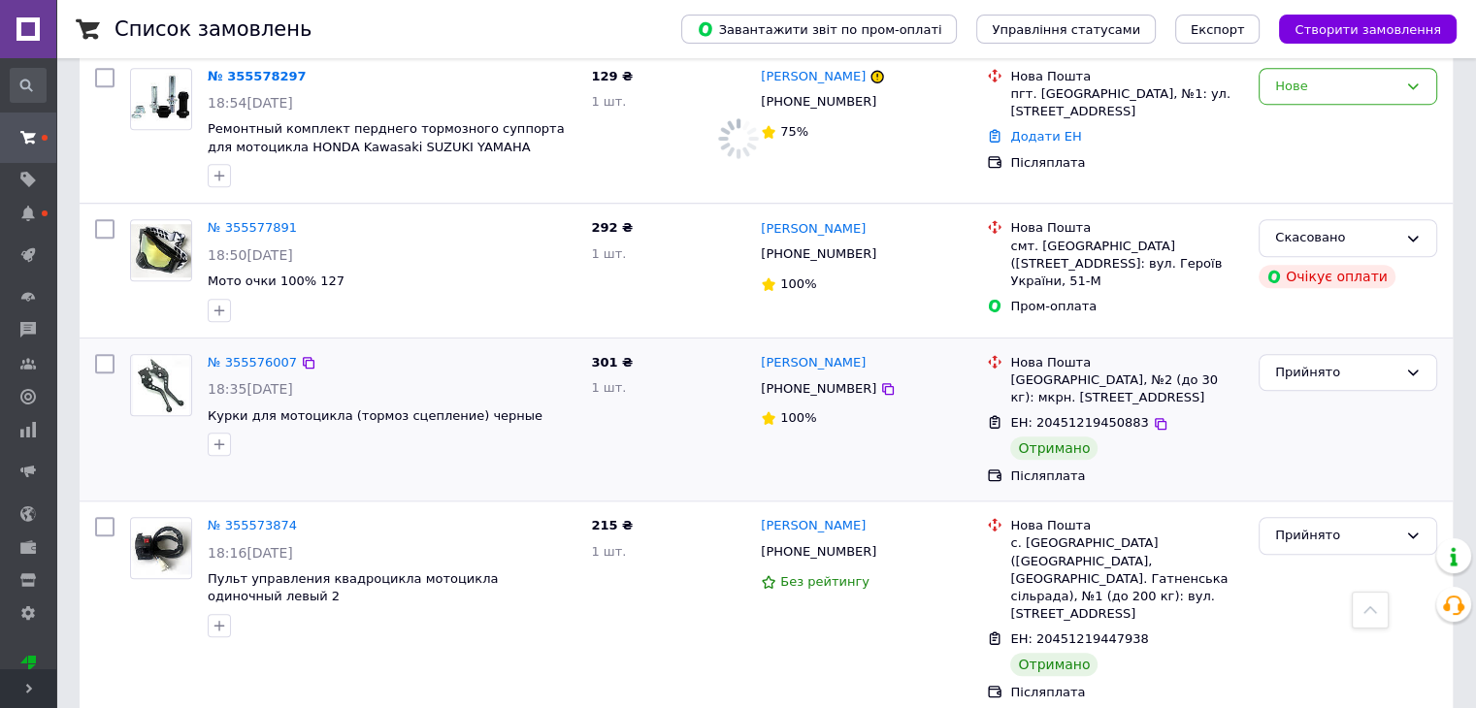
scroll to position [1552, 0]
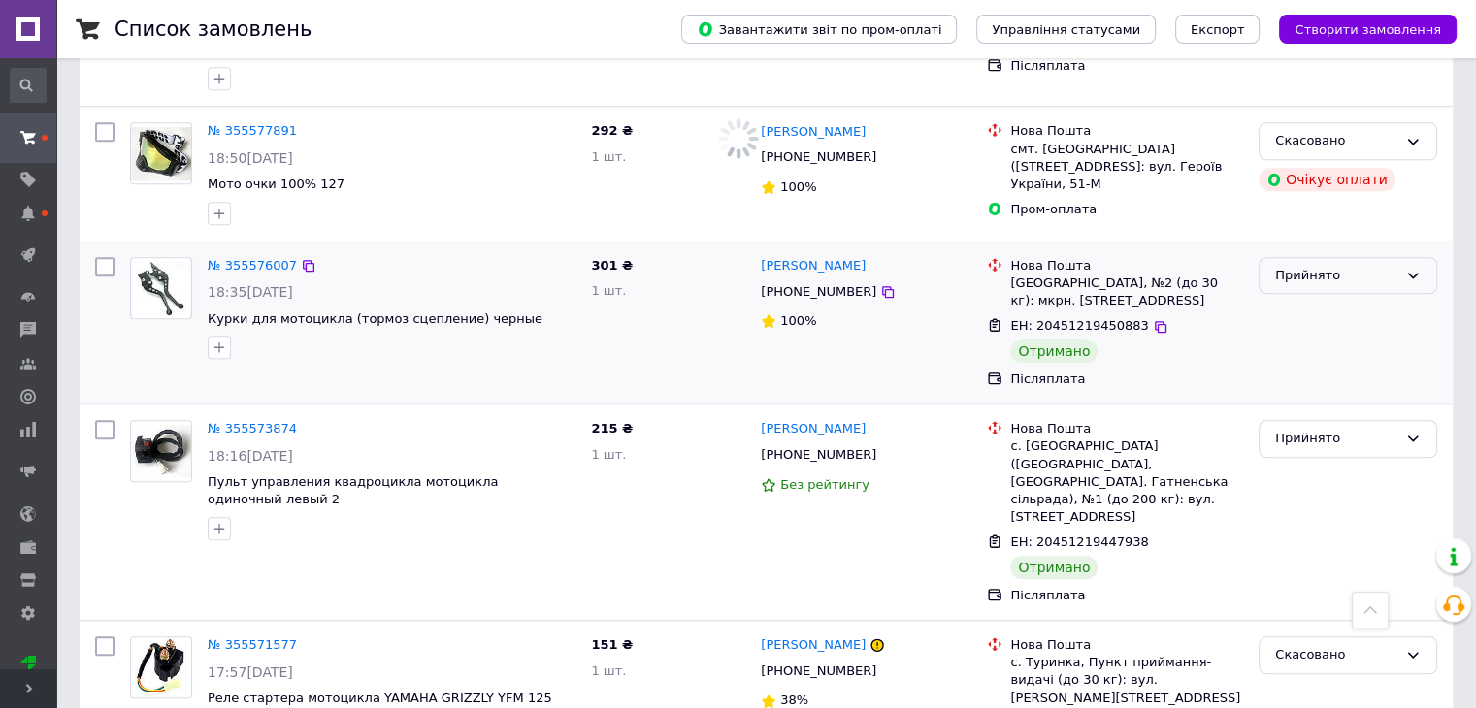
click at [1364, 266] on div "Прийнято" at bounding box center [1336, 276] width 122 height 20
click at [1354, 298] on li "Виконано" at bounding box center [1347, 316] width 177 height 36
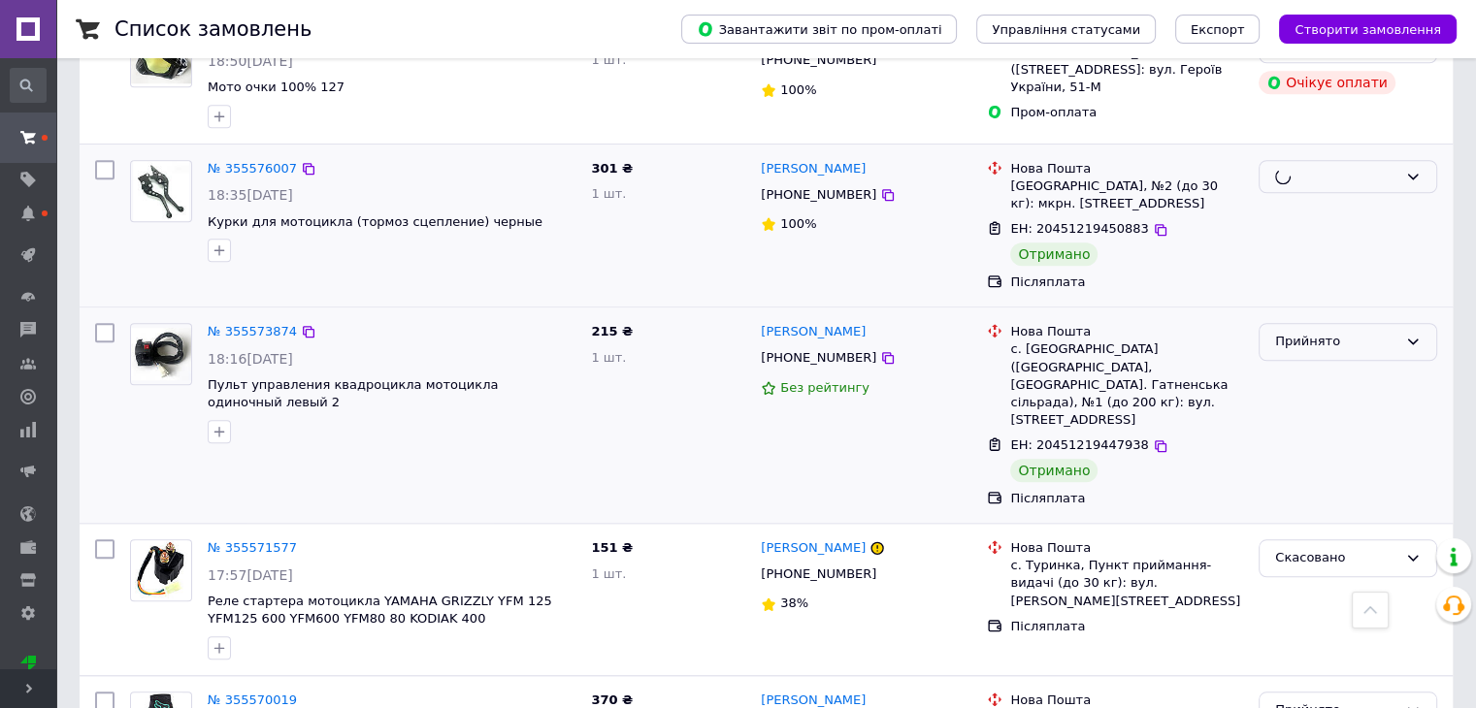
click at [1354, 323] on div "Прийнято" at bounding box center [1347, 342] width 179 height 38
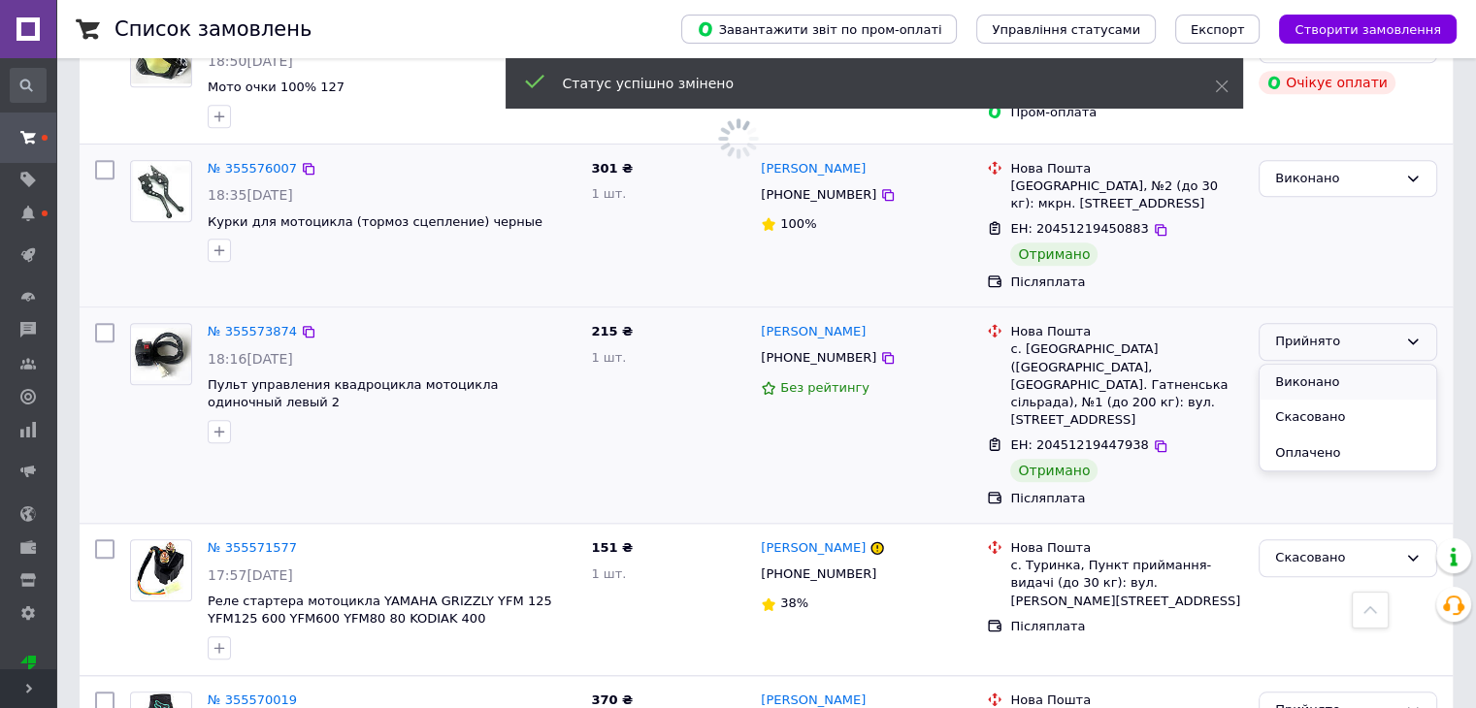
click at [1338, 365] on li "Виконано" at bounding box center [1347, 383] width 177 height 36
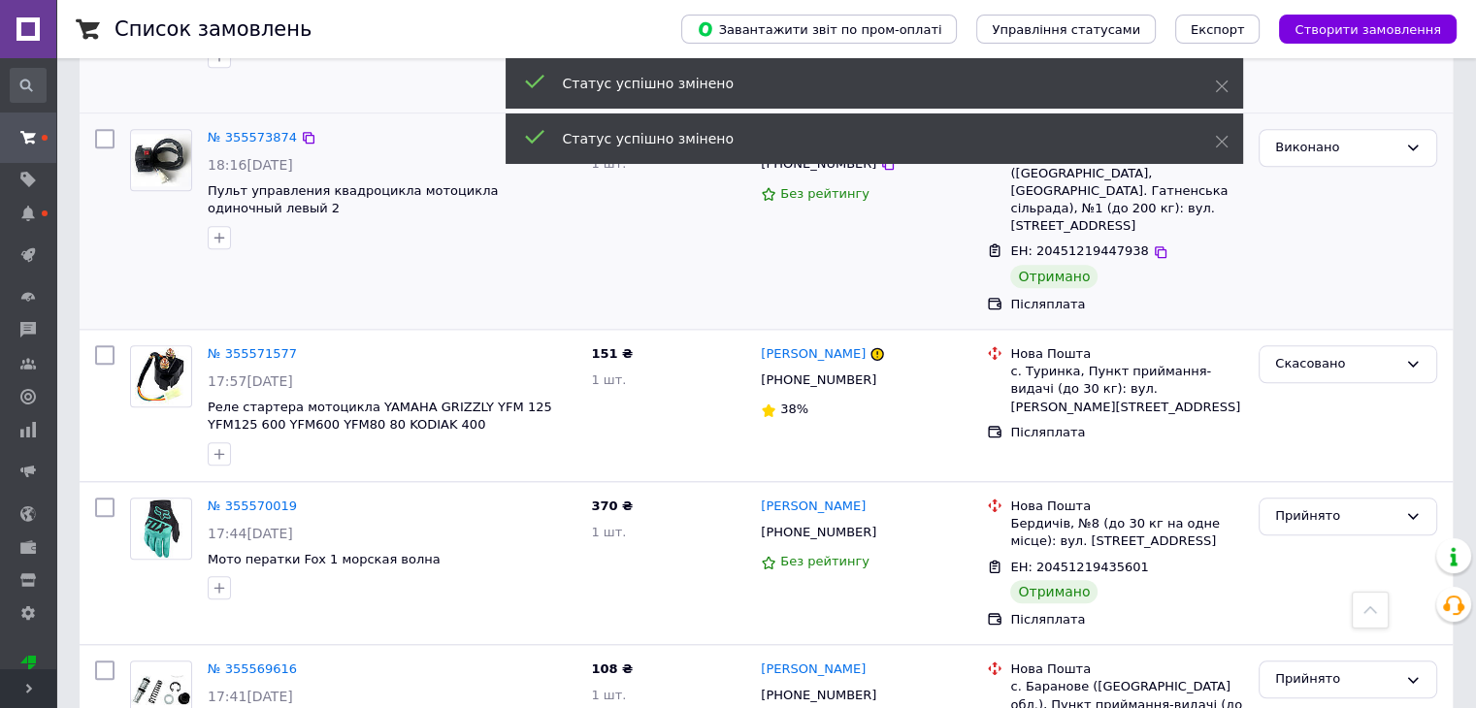
scroll to position [1940, 0]
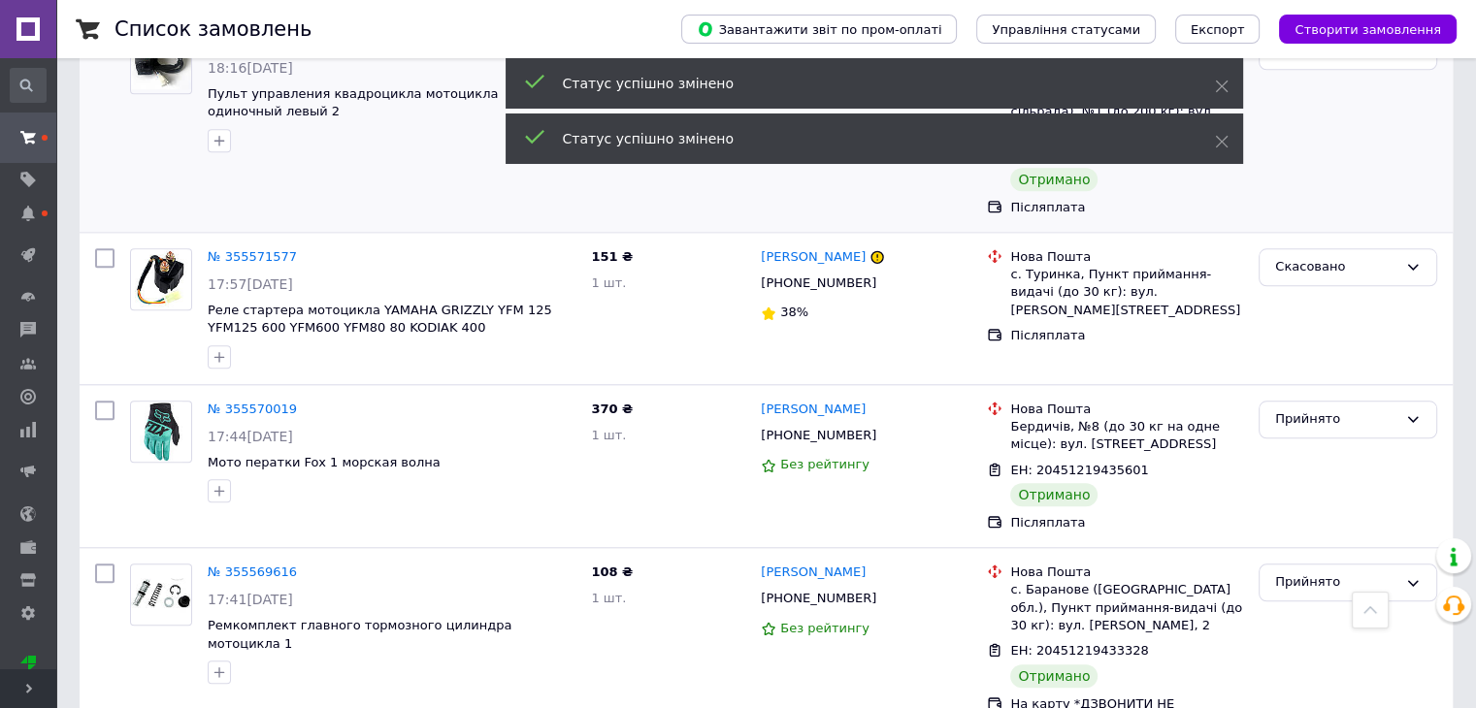
click at [1338, 409] on div "Прийнято" at bounding box center [1336, 419] width 122 height 20
click at [1331, 442] on li "Виконано" at bounding box center [1347, 460] width 177 height 36
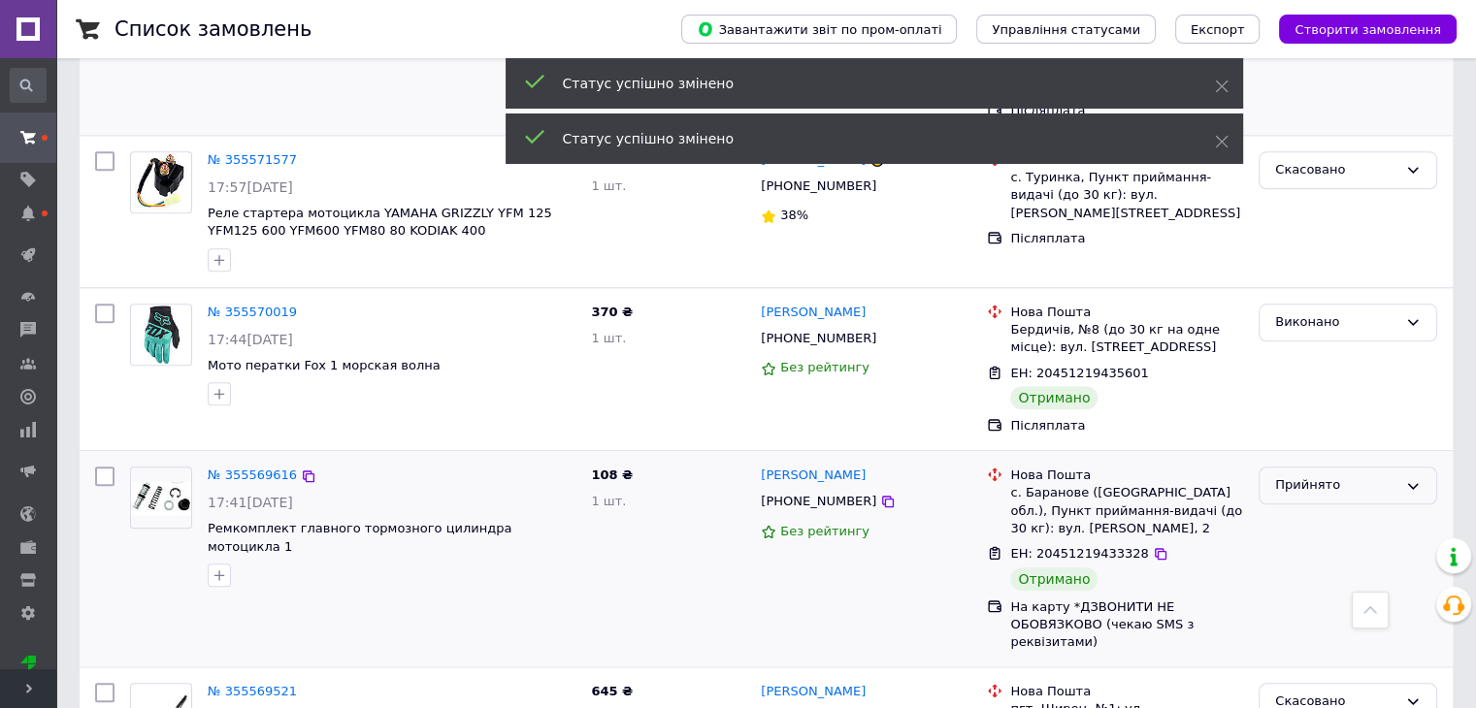
click at [1335, 475] on div "Прийнято" at bounding box center [1336, 485] width 122 height 20
click at [1315, 508] on li "Виконано" at bounding box center [1347, 526] width 177 height 36
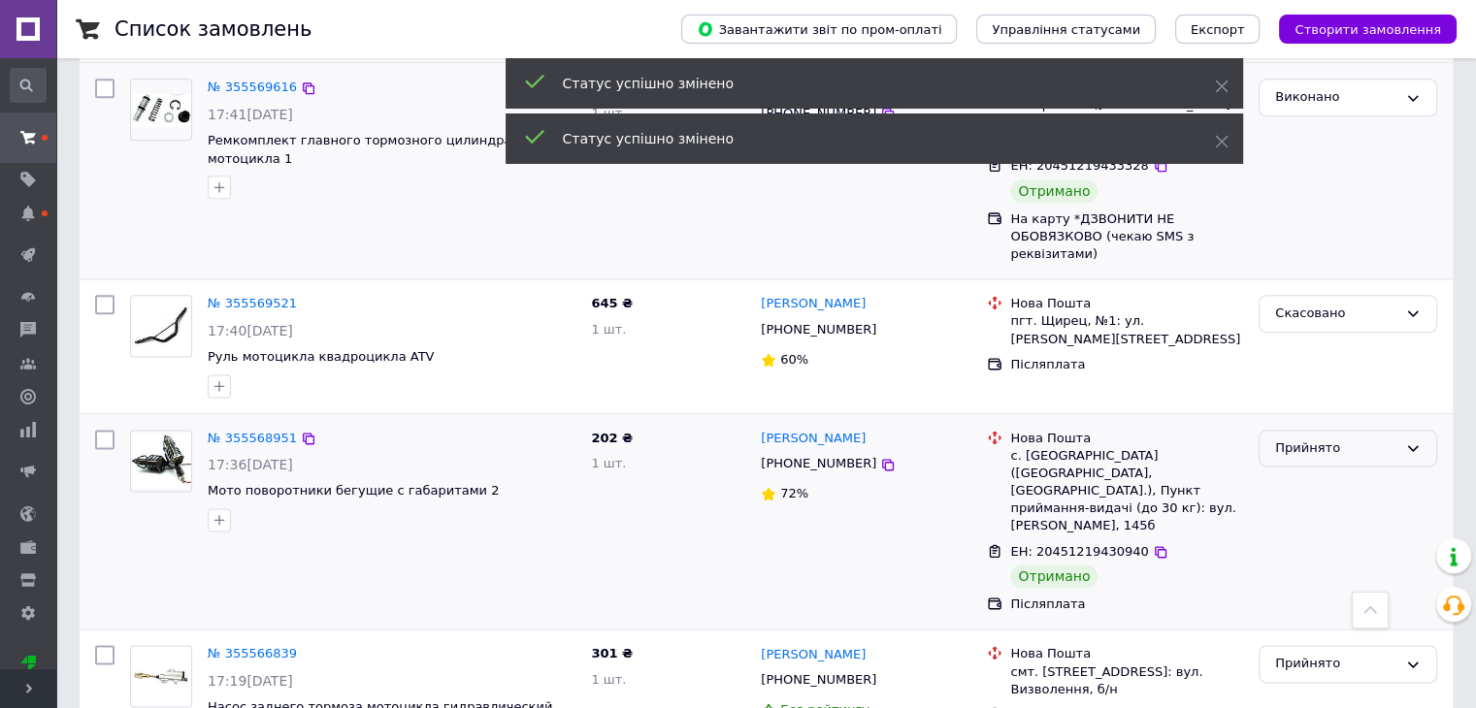
click at [1338, 438] on div "Прийнято" at bounding box center [1336, 448] width 122 height 20
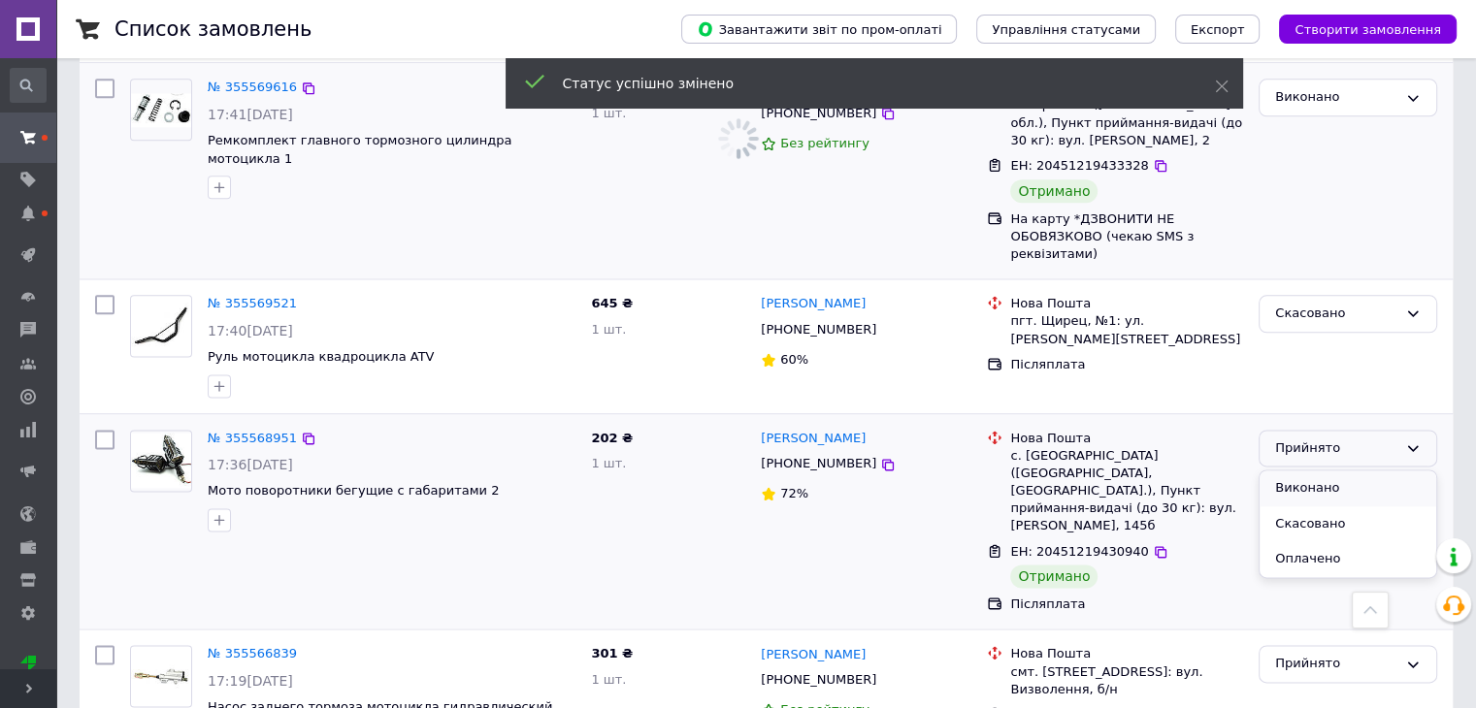
click at [1338, 471] on li "Виконано" at bounding box center [1347, 489] width 177 height 36
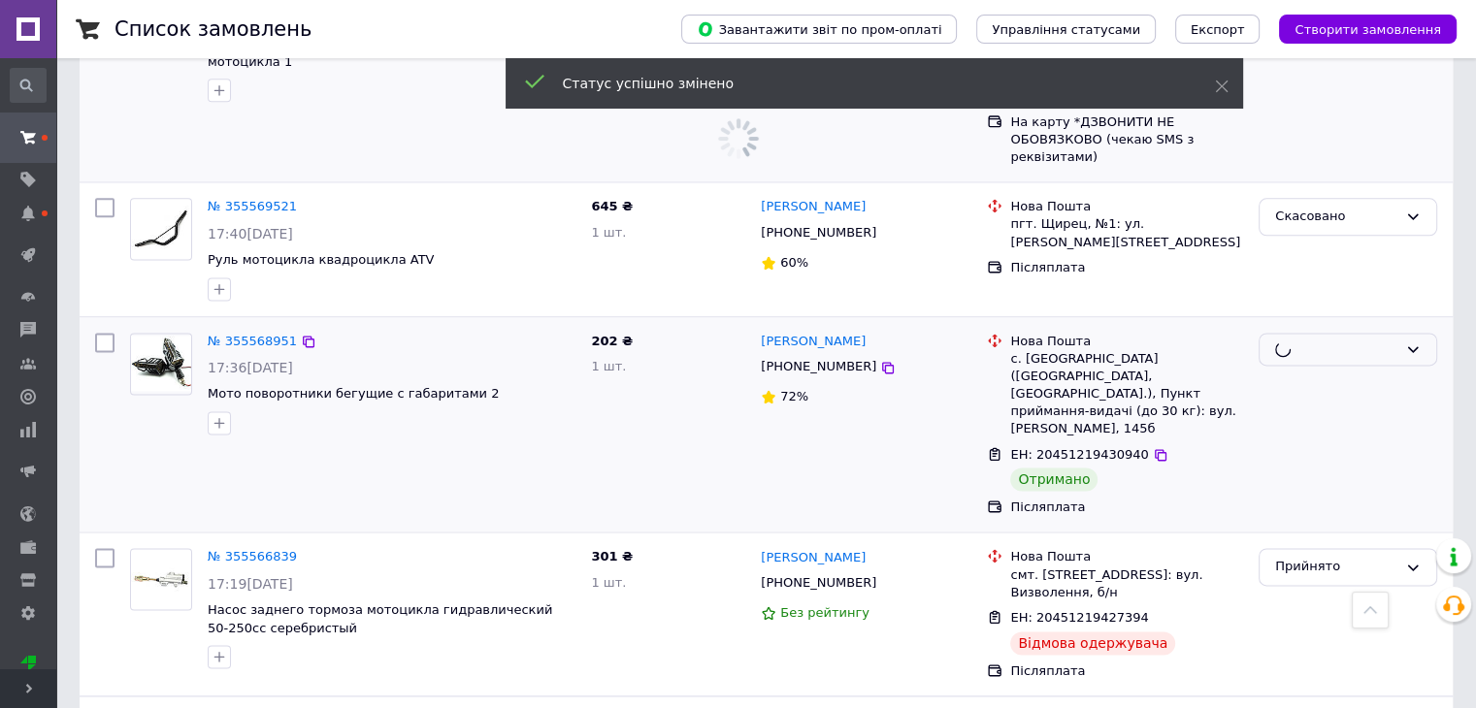
scroll to position [2716, 0]
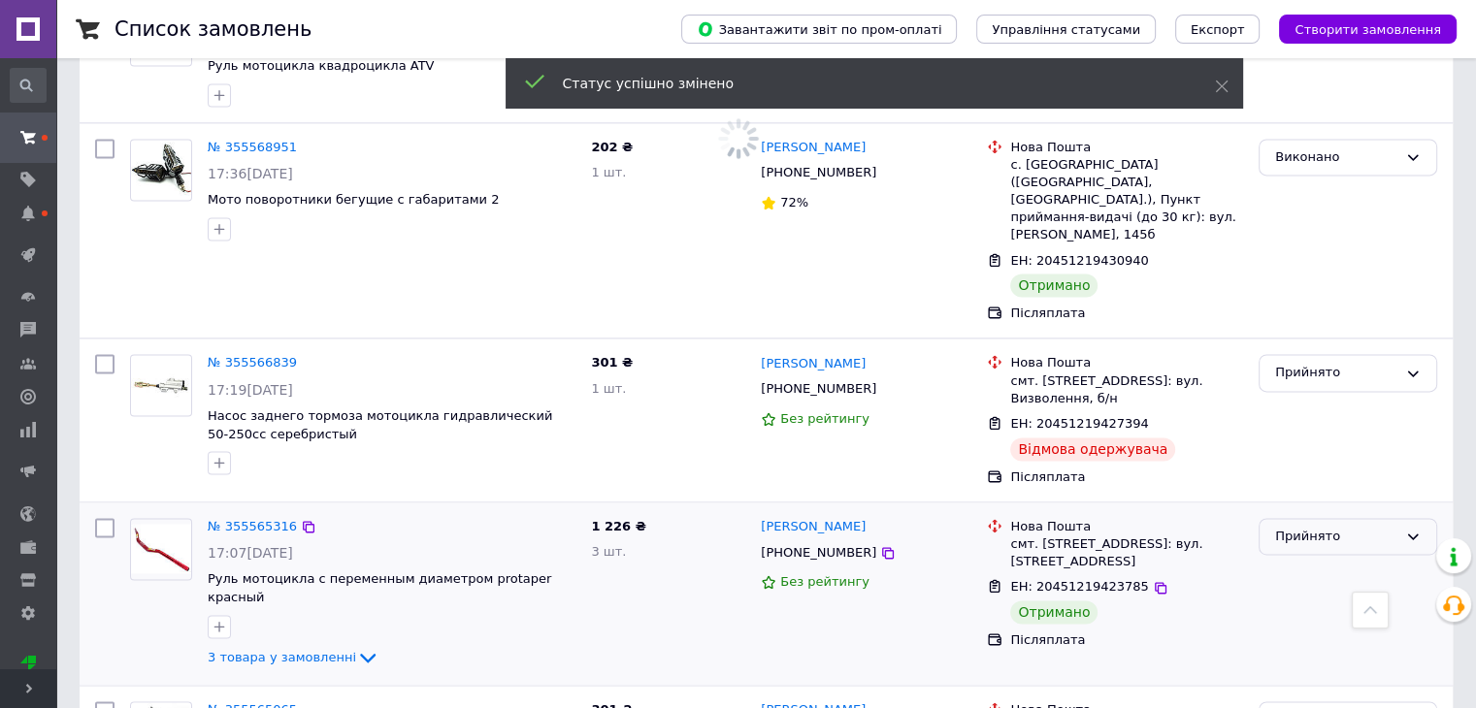
click at [1320, 527] on div "Прийнято" at bounding box center [1336, 537] width 122 height 20
click at [1309, 559] on li "Виконано" at bounding box center [1347, 577] width 177 height 36
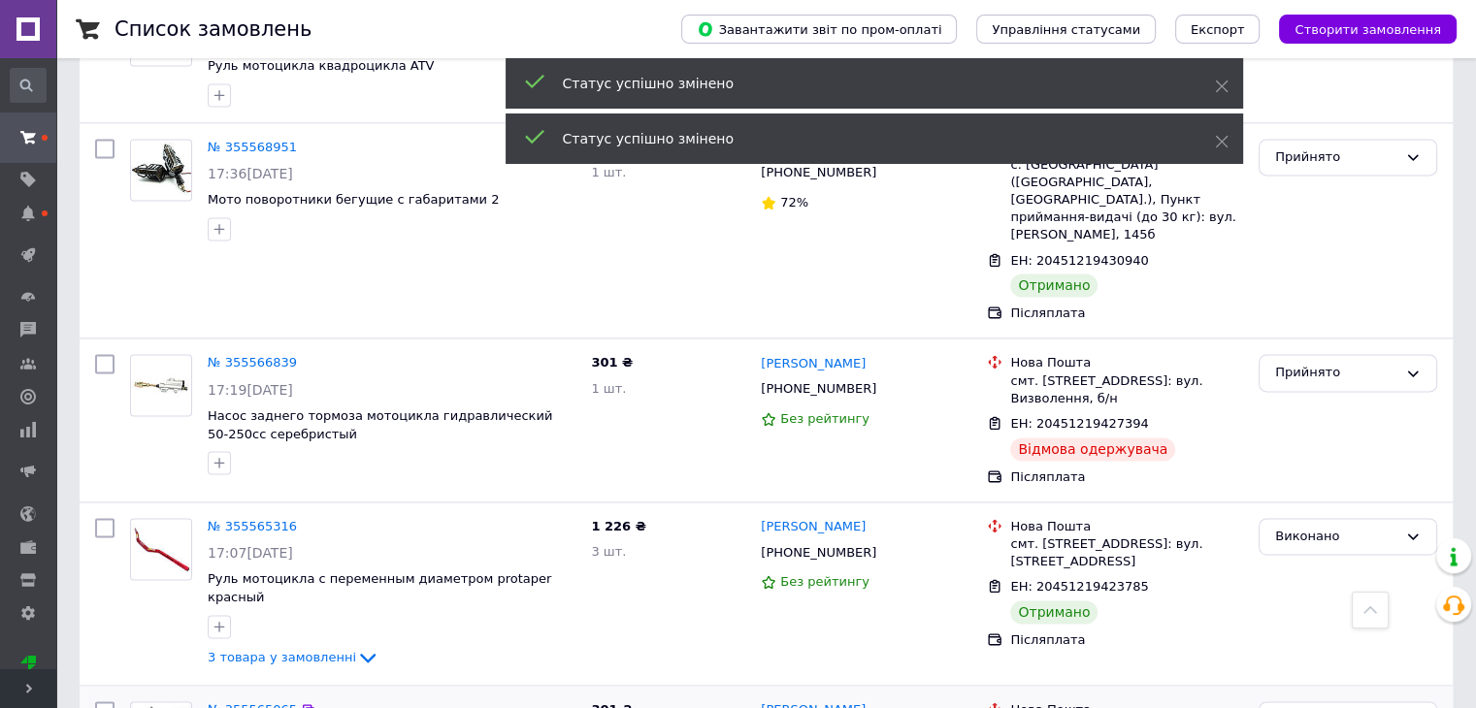
scroll to position [3007, 0]
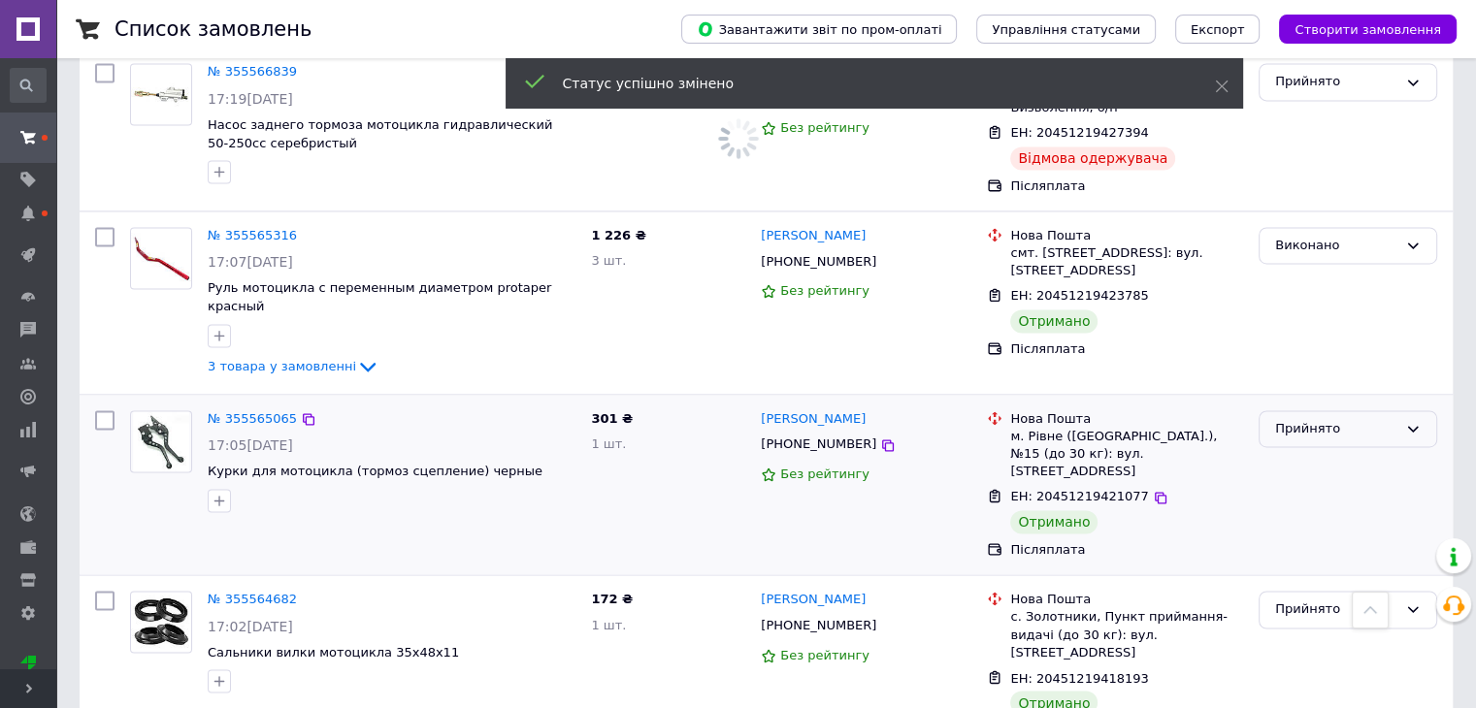
click at [1331, 419] on div "Прийнято" at bounding box center [1336, 429] width 122 height 20
click at [1328, 451] on li "Виконано" at bounding box center [1347, 469] width 177 height 36
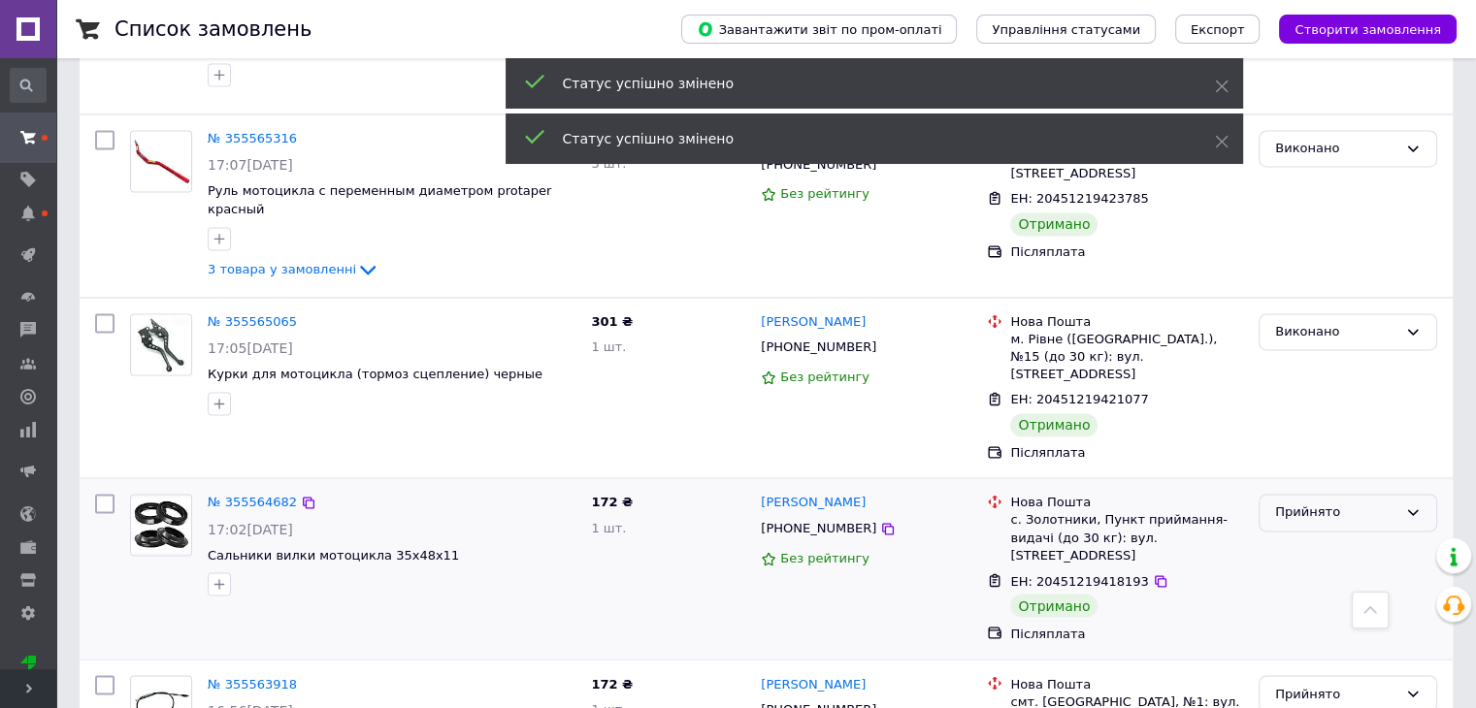
click at [1333, 503] on div "Прийнято" at bounding box center [1336, 513] width 122 height 20
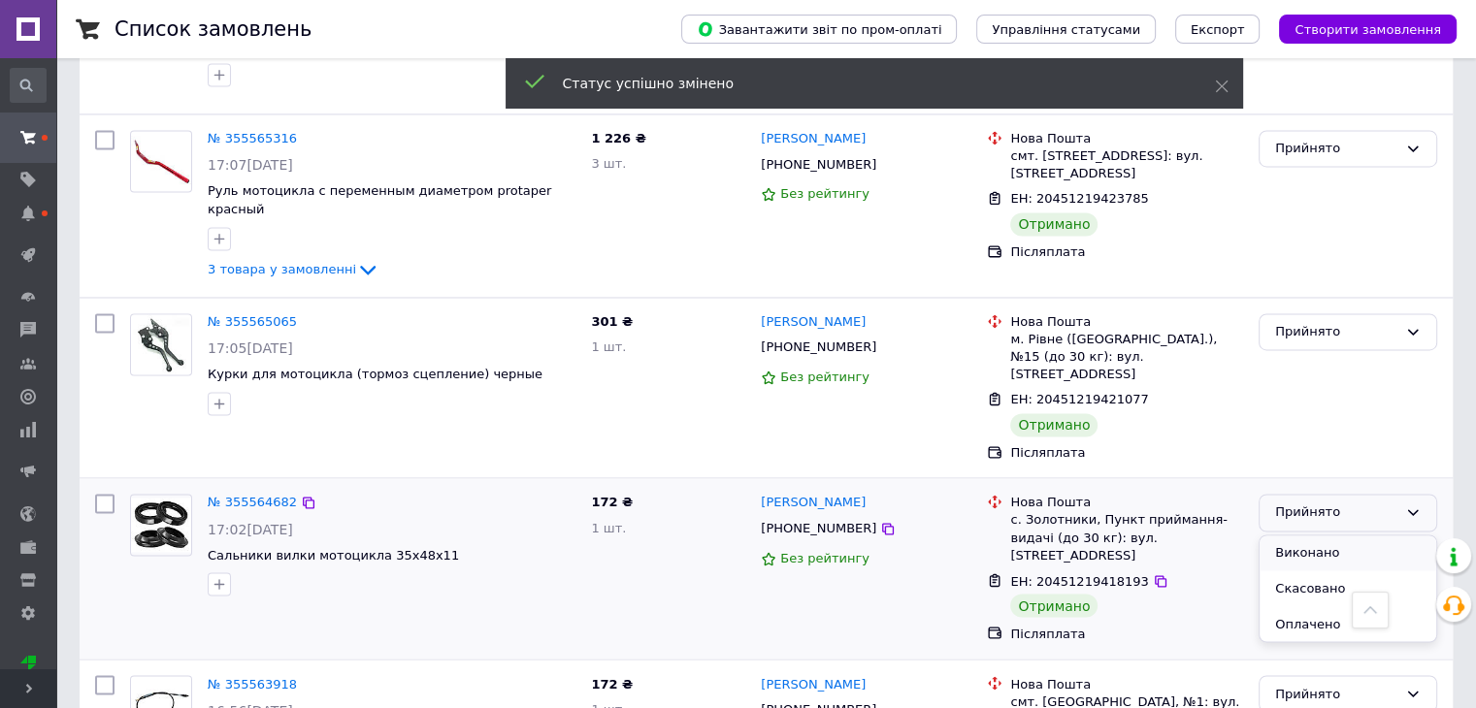
click at [1313, 536] on li "Виконано" at bounding box center [1347, 554] width 177 height 36
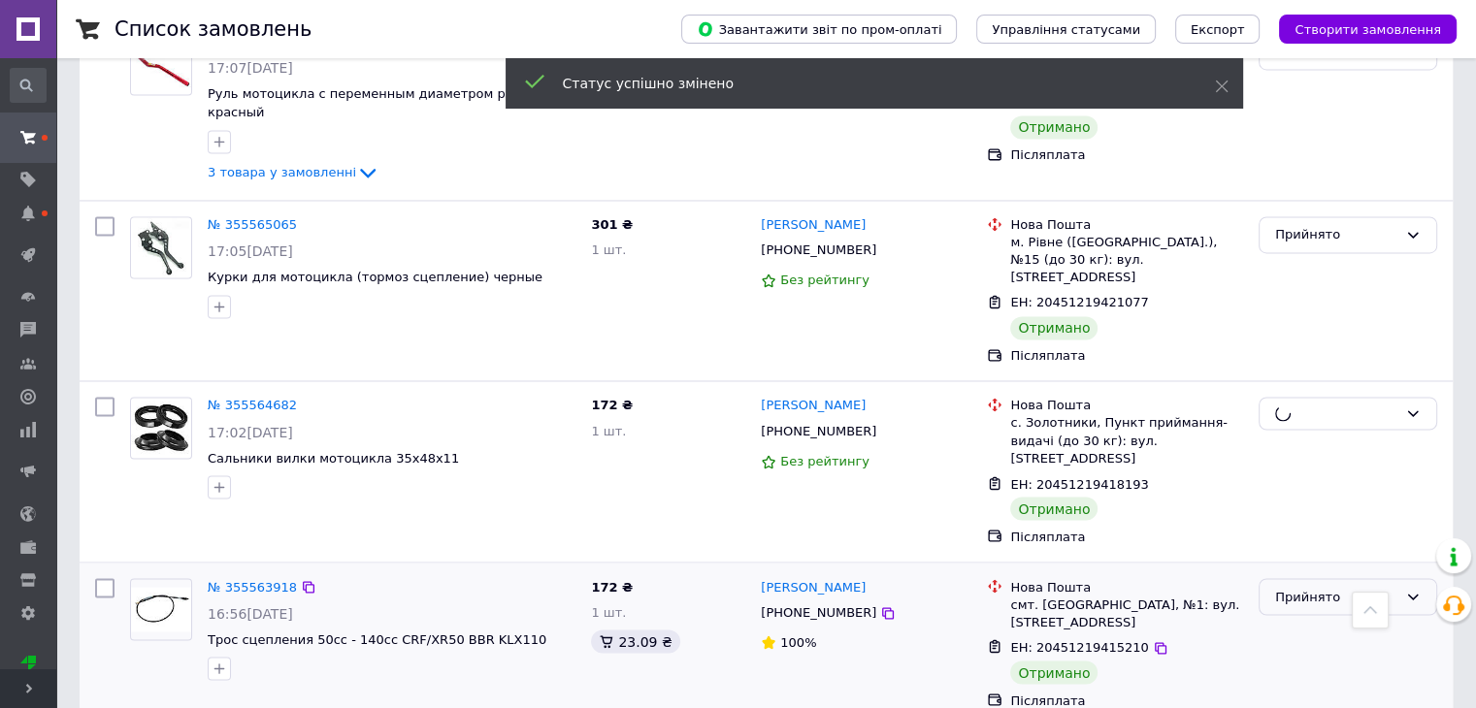
click at [1326, 587] on div "Прийнято" at bounding box center [1336, 597] width 122 height 20
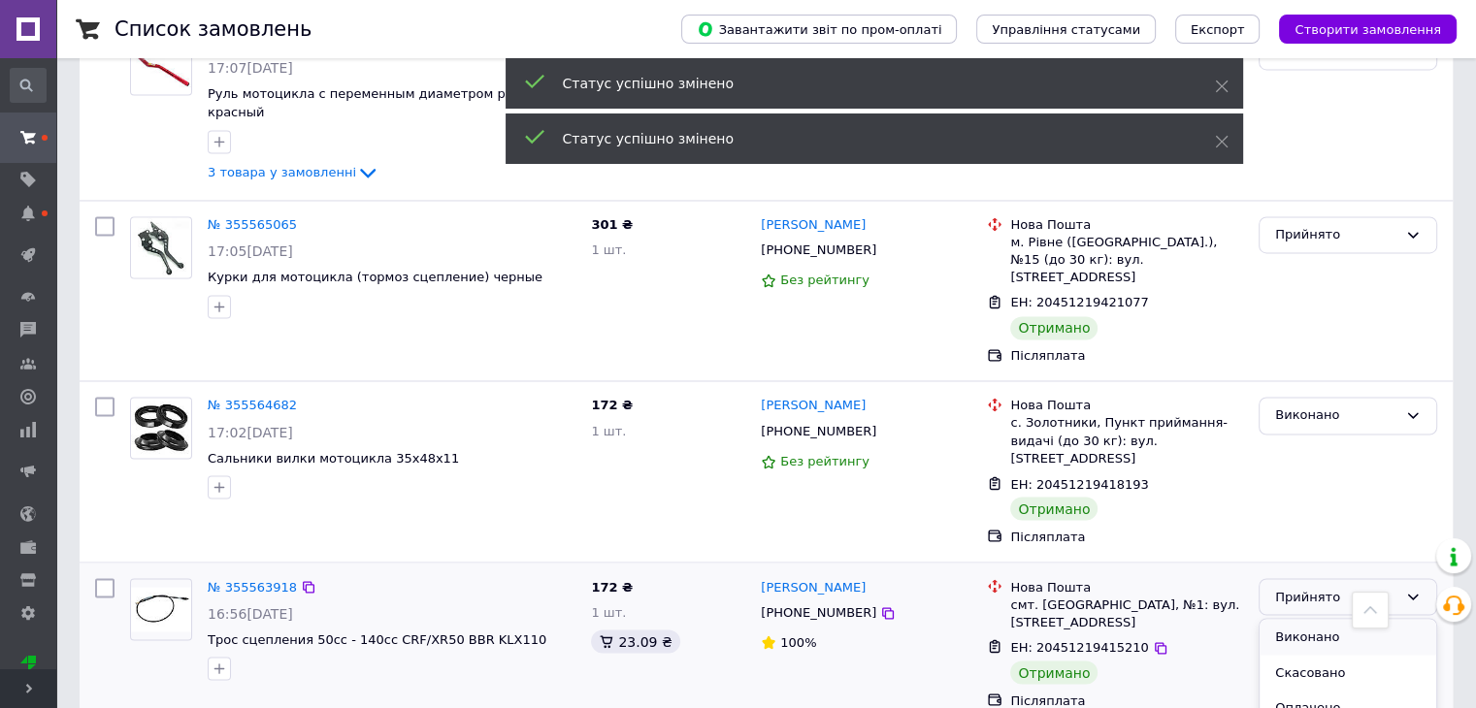
click at [1319, 619] on li "Виконано" at bounding box center [1347, 637] width 177 height 36
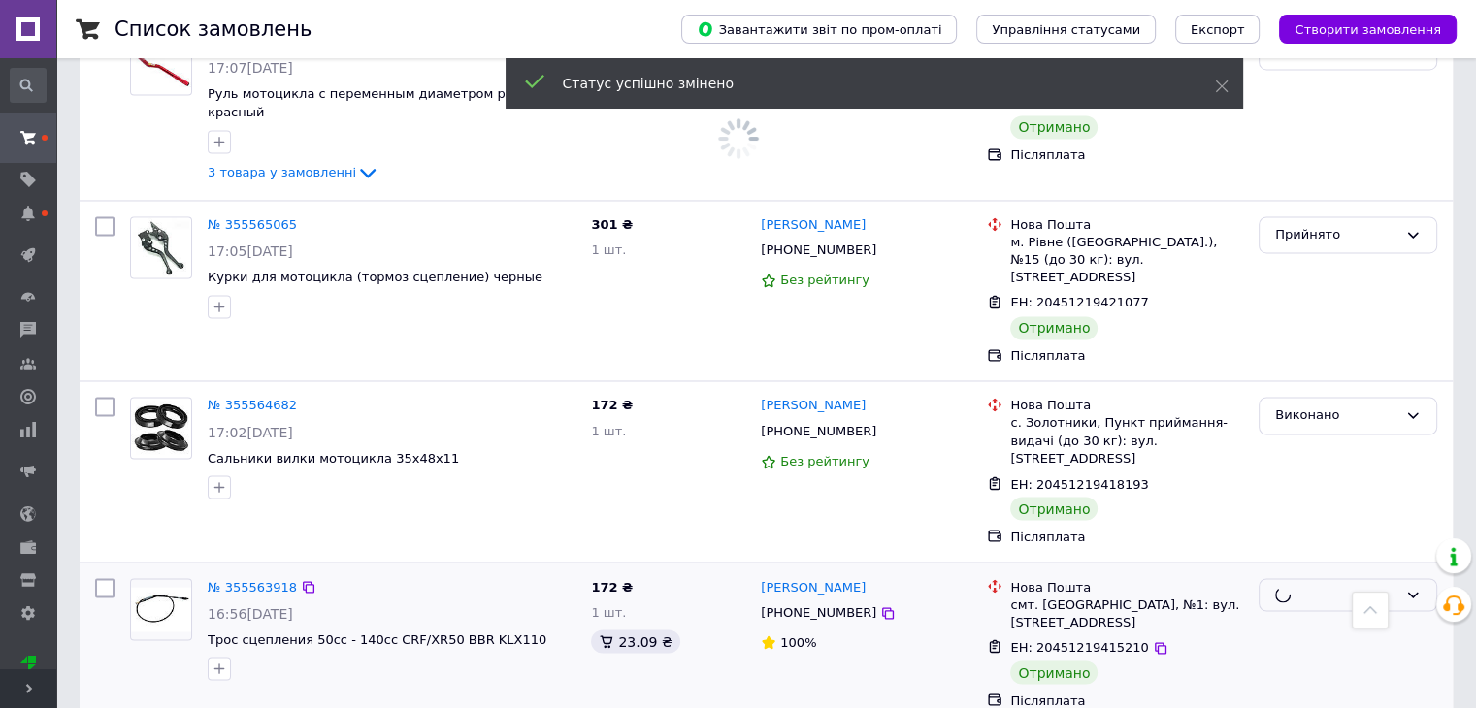
scroll to position [3395, 0]
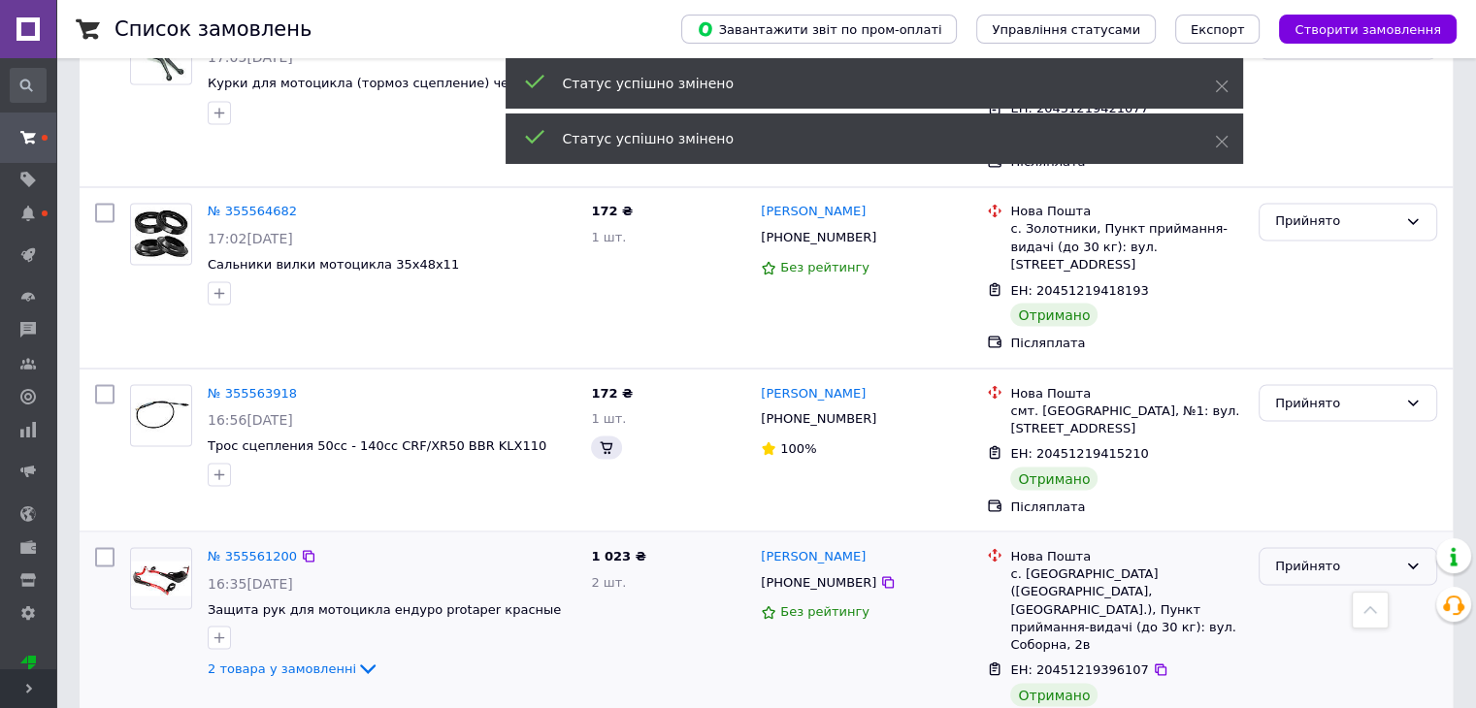
click at [1337, 556] on div "Прийнято" at bounding box center [1336, 566] width 122 height 20
click at [1321, 589] on li "Виконано" at bounding box center [1347, 607] width 177 height 36
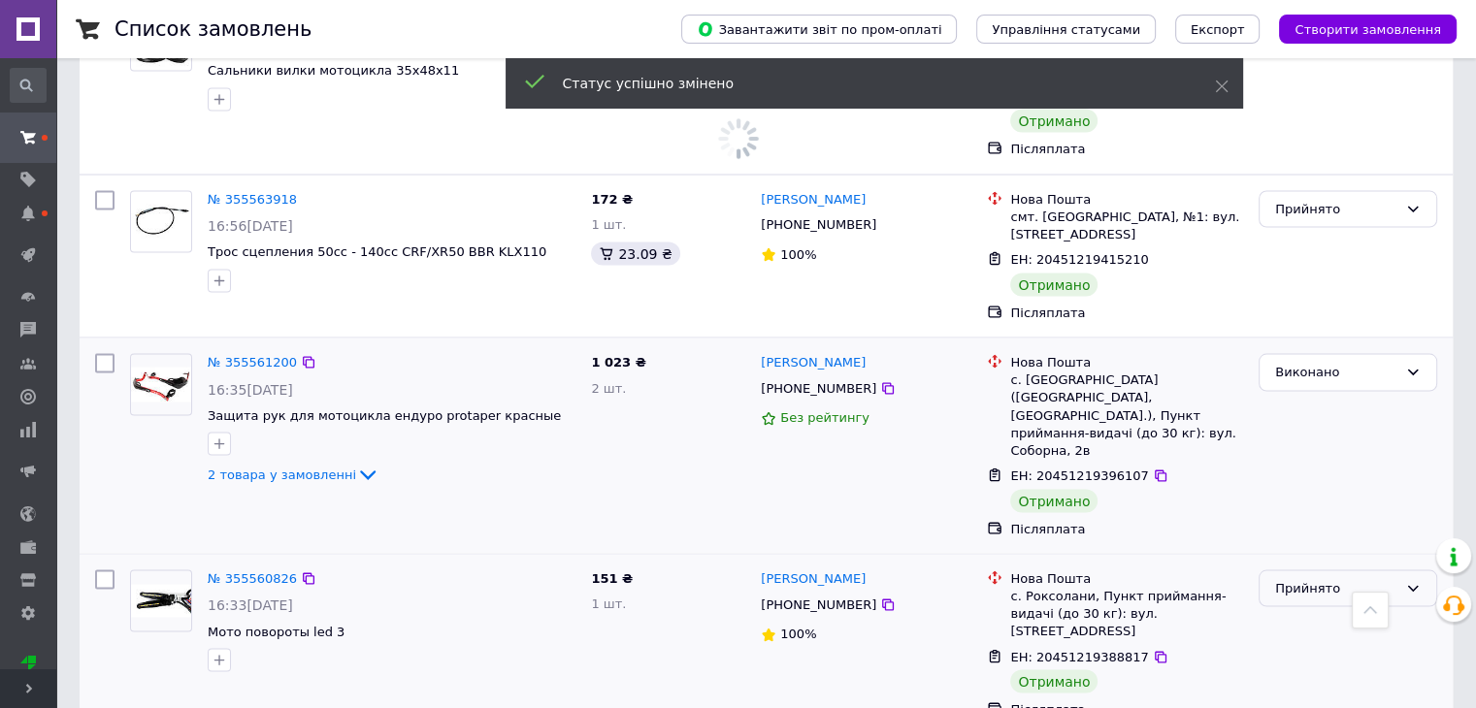
click at [1347, 578] on div "Прийнято" at bounding box center [1336, 588] width 122 height 20
click at [1321, 610] on li "Виконано" at bounding box center [1347, 628] width 177 height 36
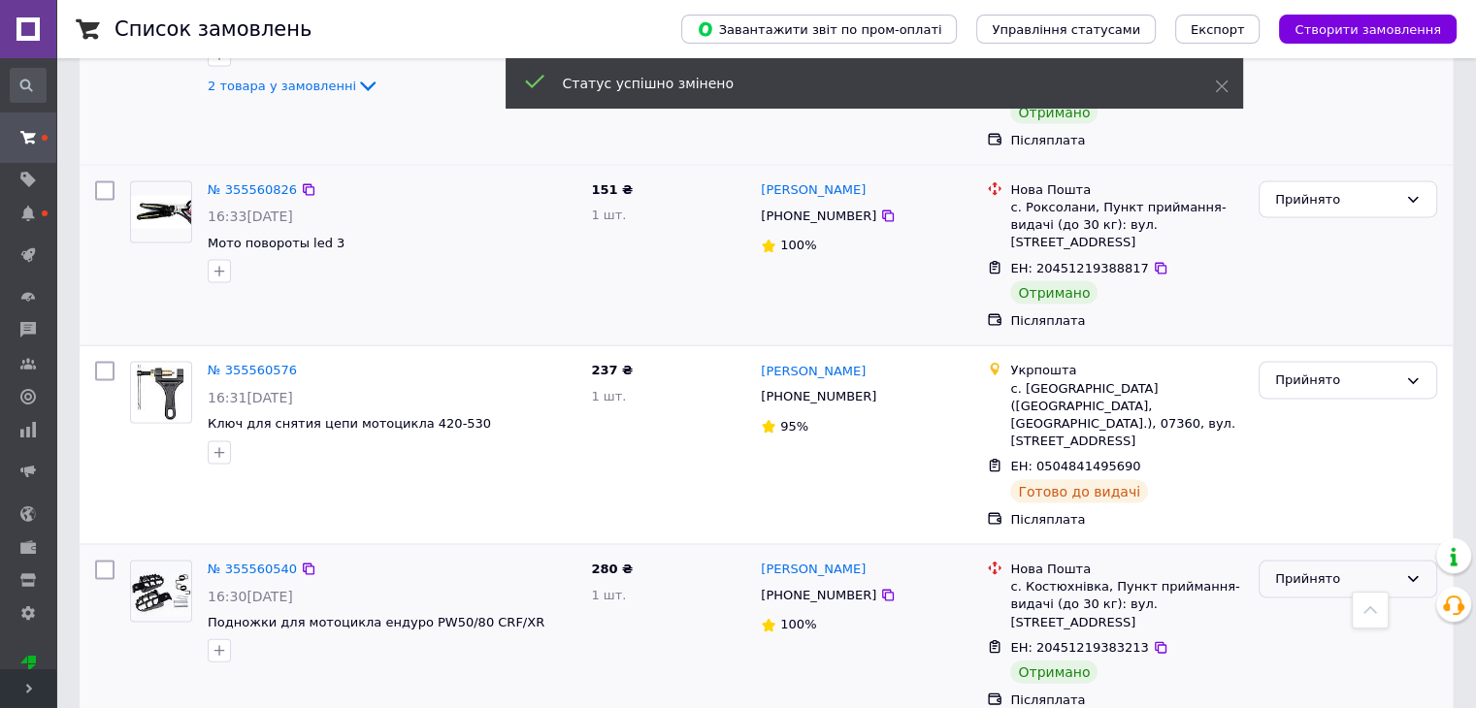
click at [1330, 569] on div "Прийнято" at bounding box center [1336, 579] width 122 height 20
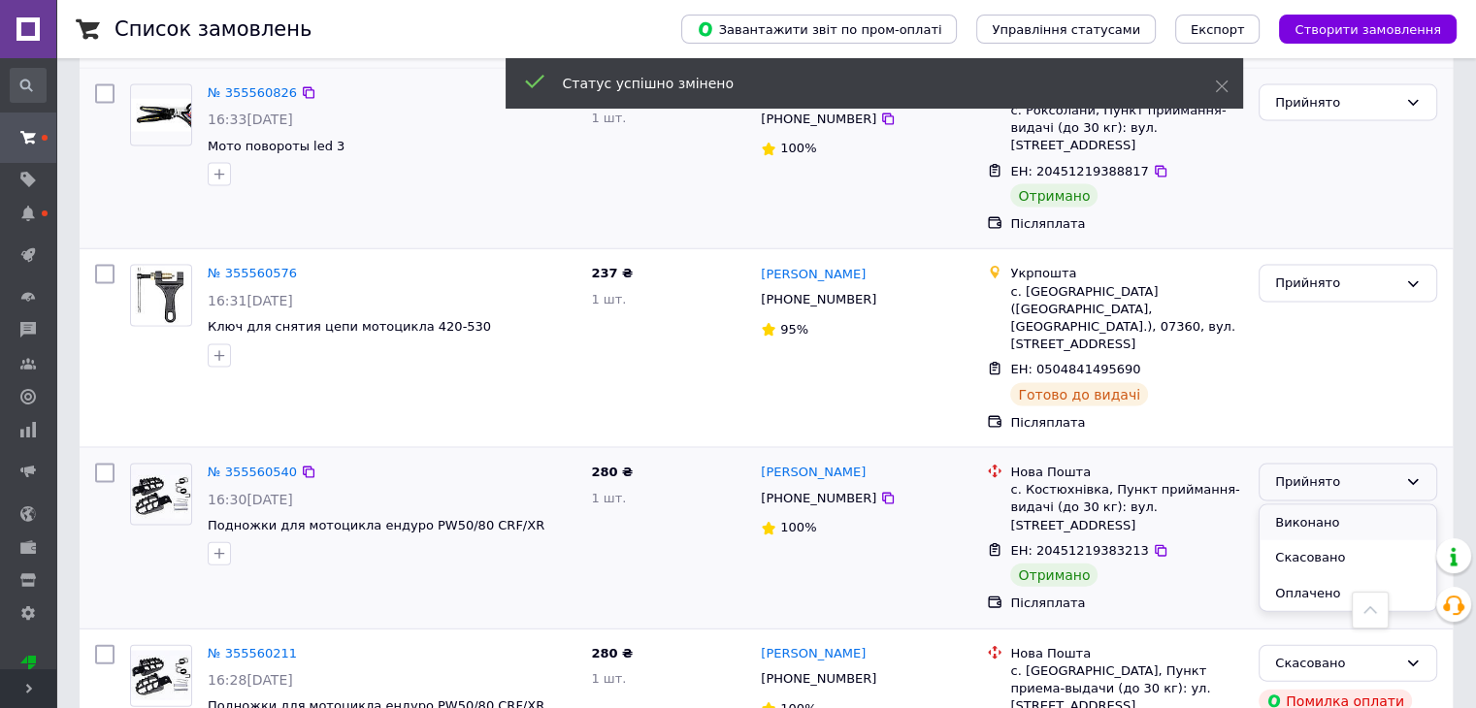
click at [1328, 505] on li "Виконано" at bounding box center [1347, 523] width 177 height 36
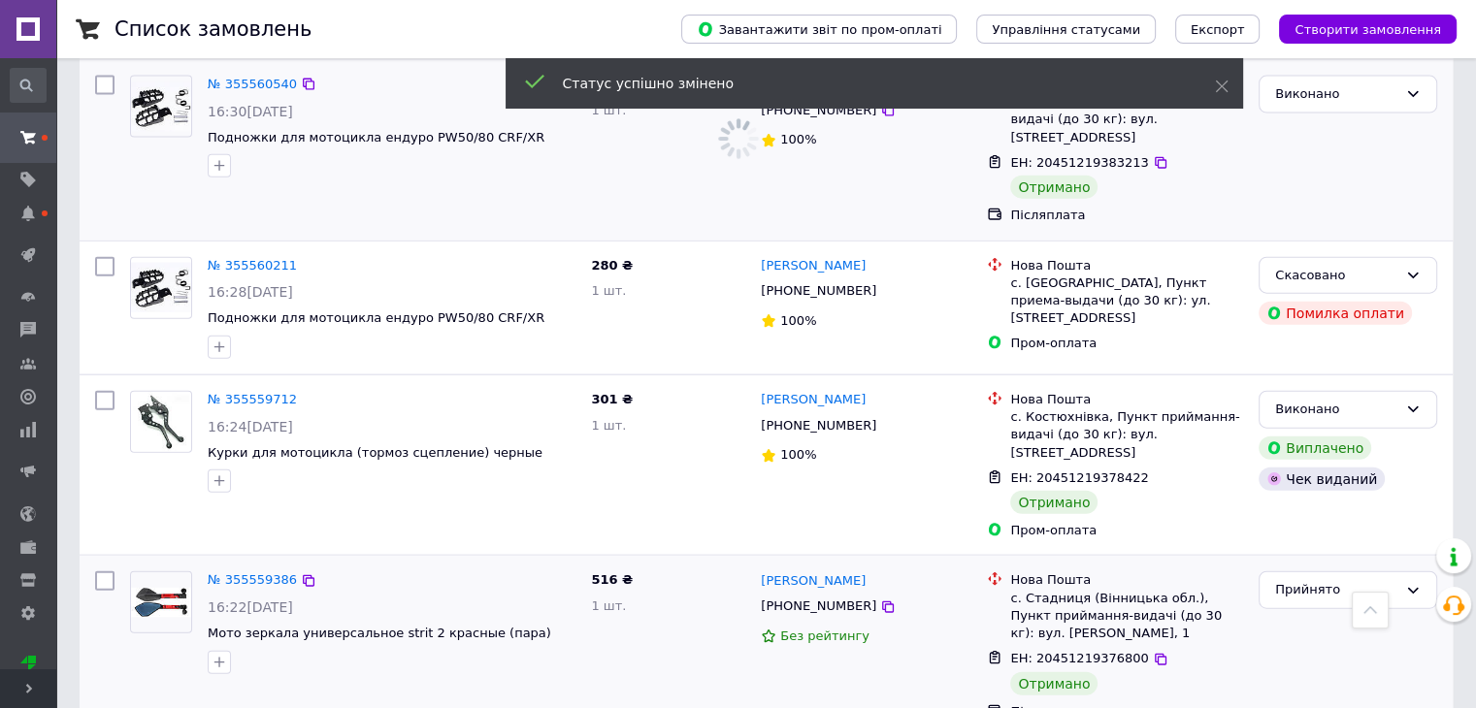
scroll to position [4560, 0]
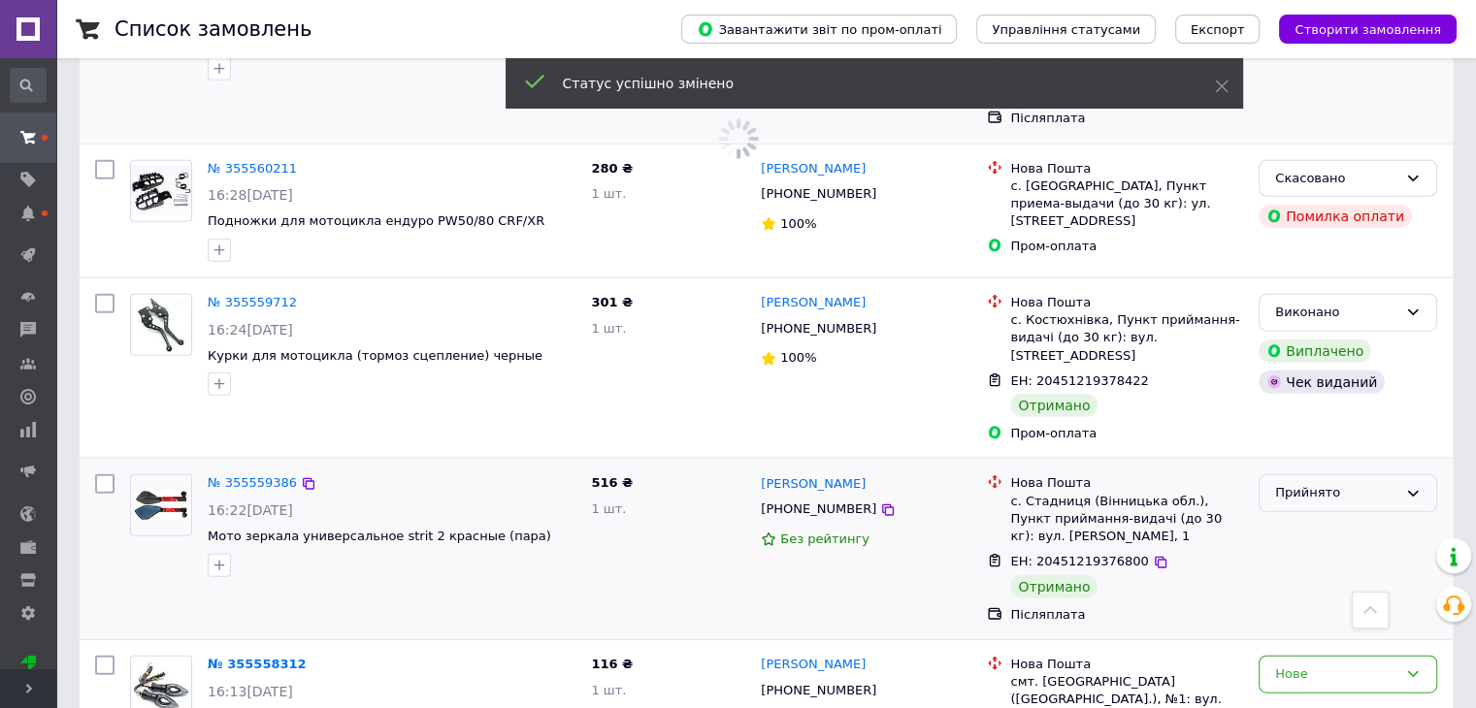
click at [1362, 483] on div "Прийнято" at bounding box center [1336, 493] width 122 height 20
click at [1351, 516] on li "Виконано" at bounding box center [1347, 534] width 177 height 36
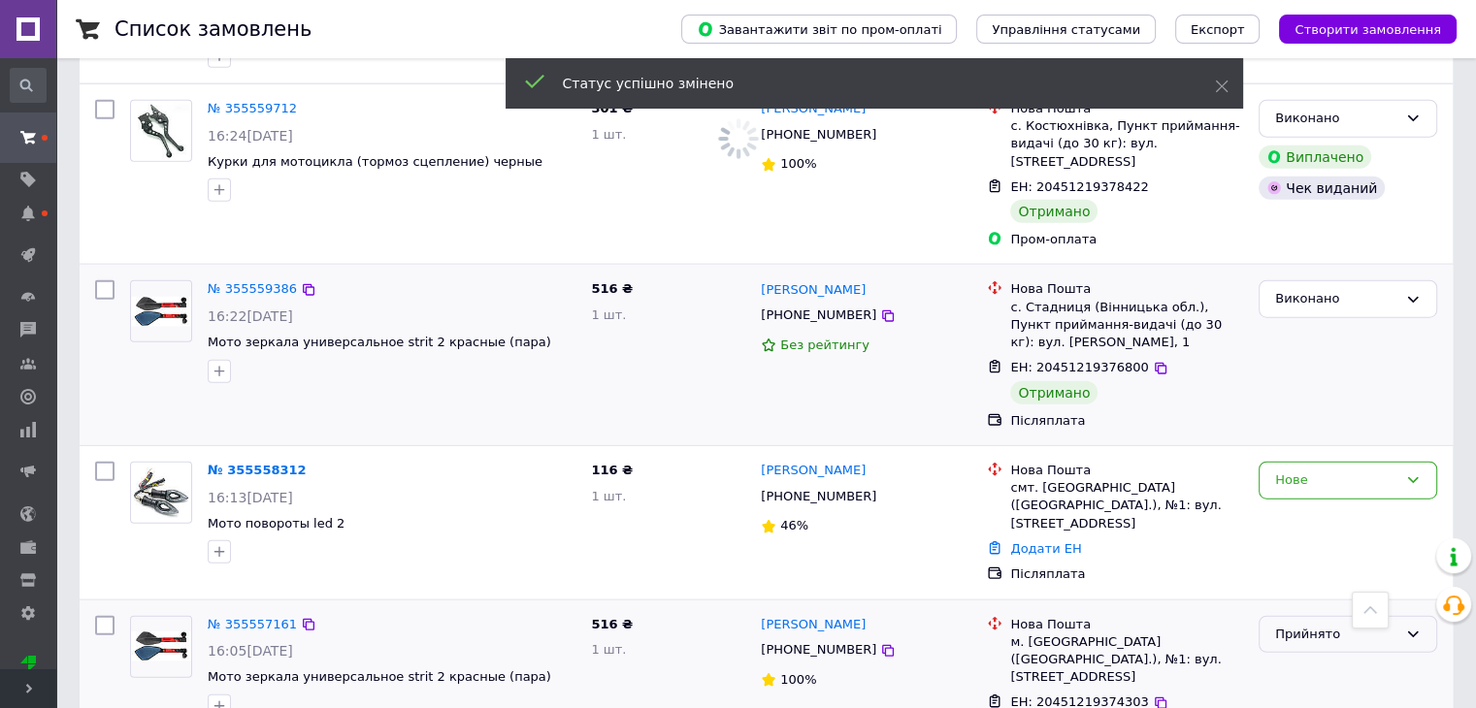
scroll to position [4851, 0]
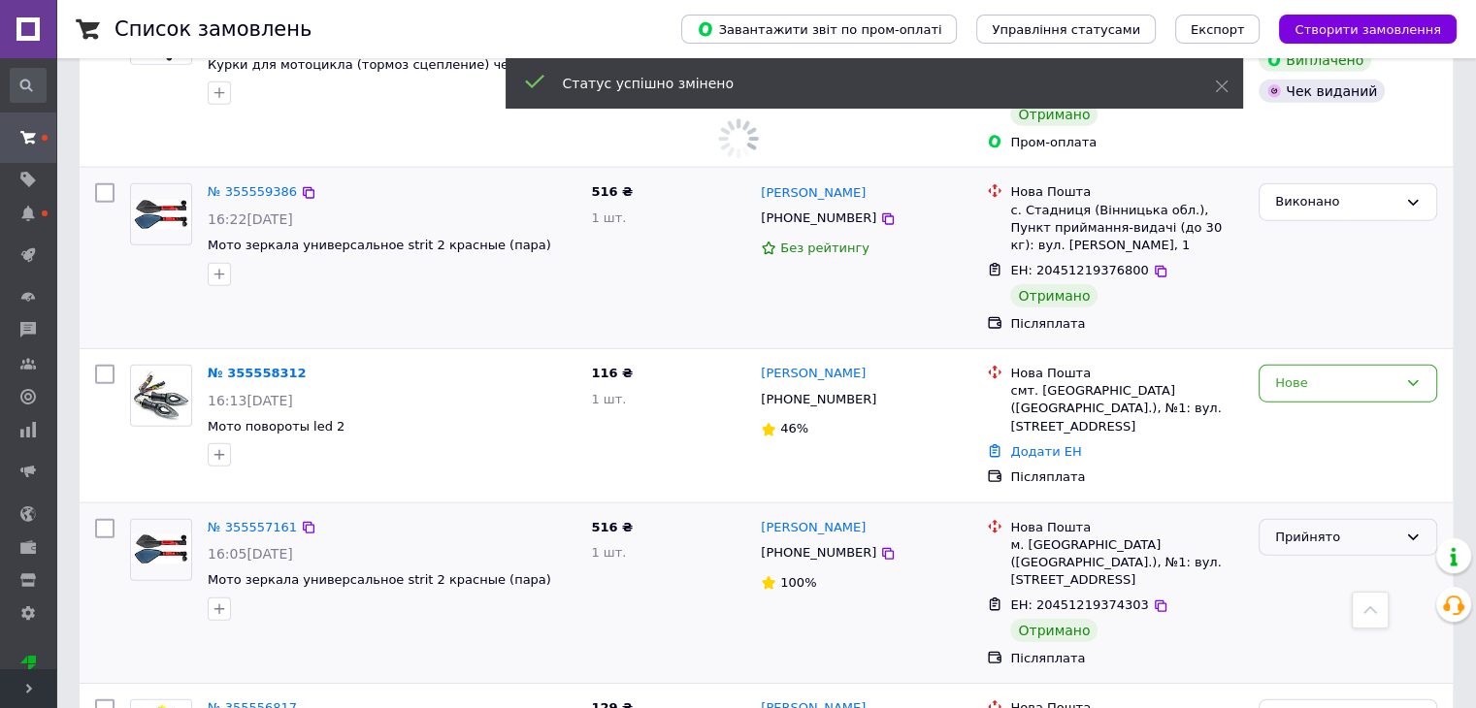
click at [1407, 519] on div "Прийнято" at bounding box center [1347, 538] width 179 height 38
click at [1370, 560] on li "Виконано" at bounding box center [1347, 578] width 177 height 36
click at [1408, 707] on icon at bounding box center [1413, 718] width 16 height 16
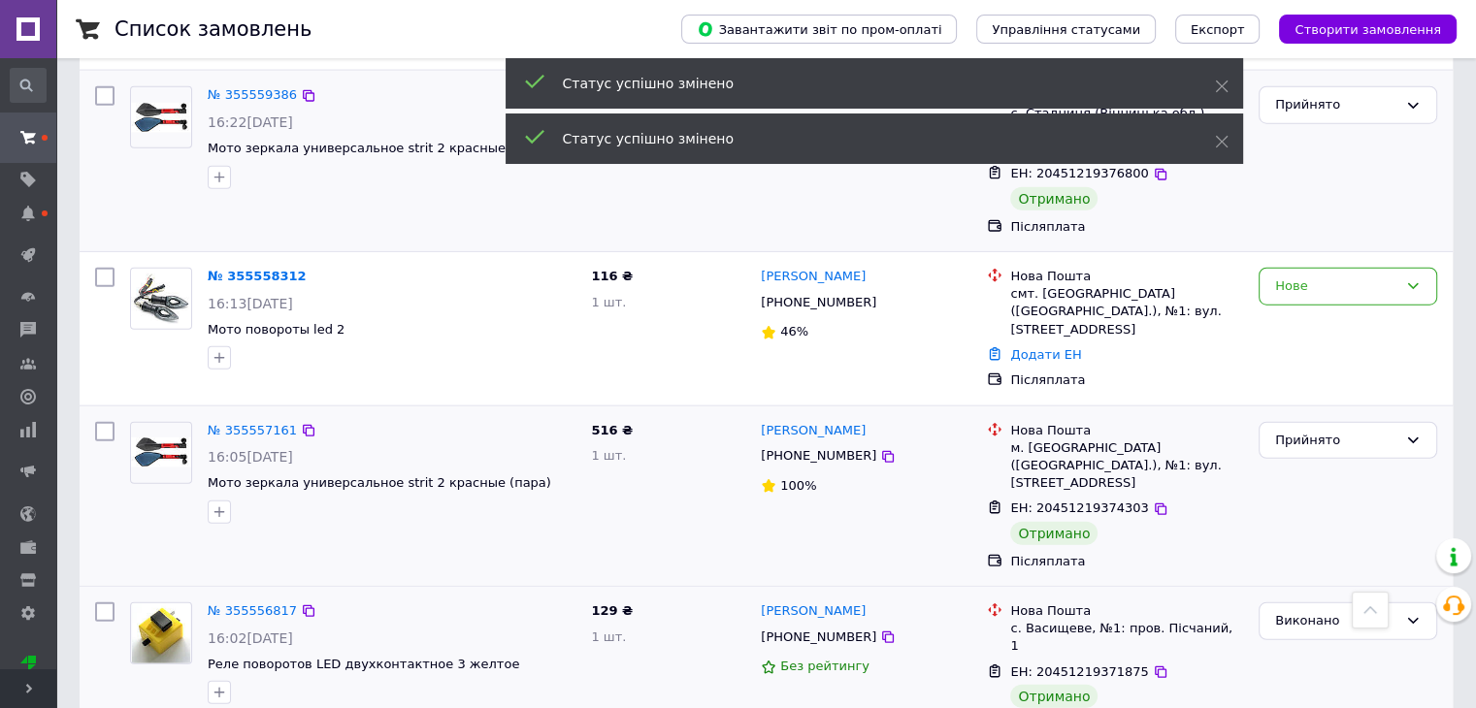
scroll to position [5142, 0]
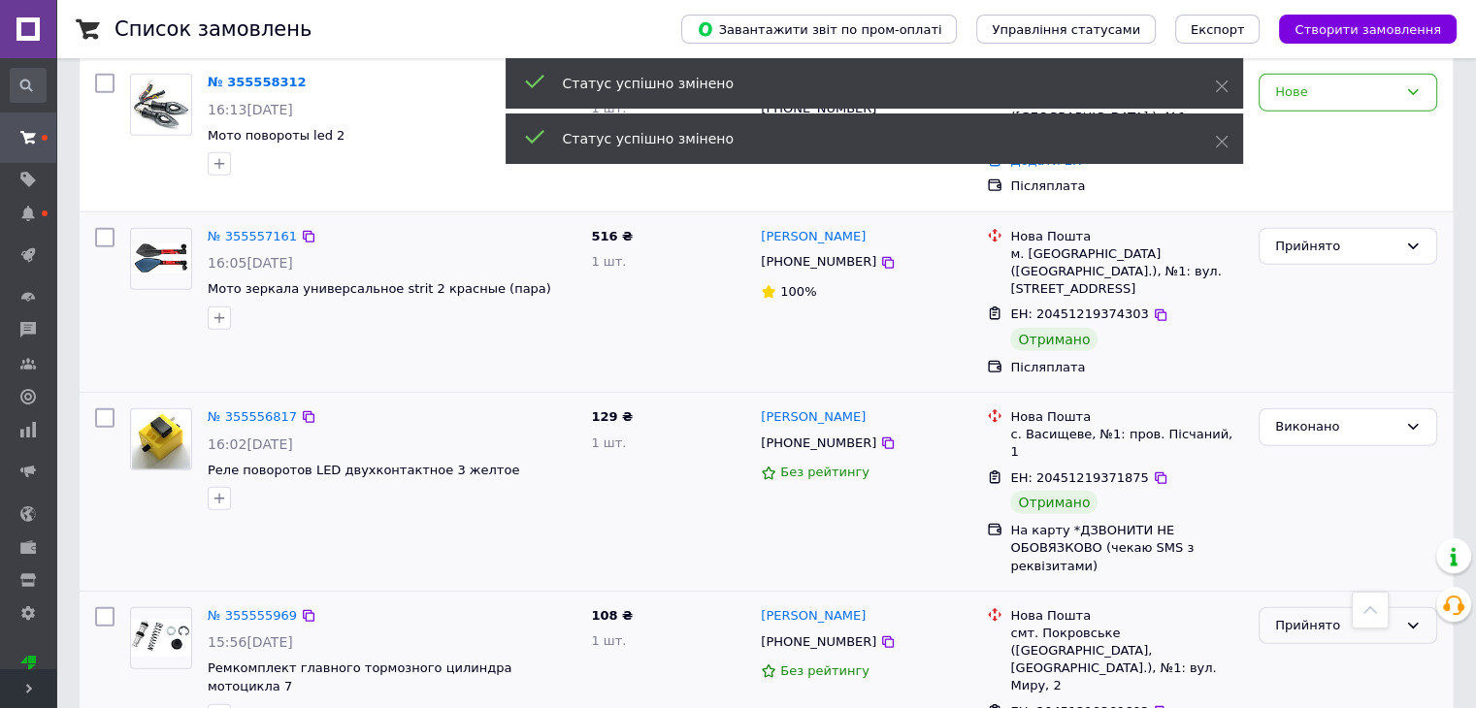
click at [1405, 618] on icon at bounding box center [1413, 626] width 16 height 16
click at [1361, 648] on li "Виконано" at bounding box center [1347, 666] width 177 height 36
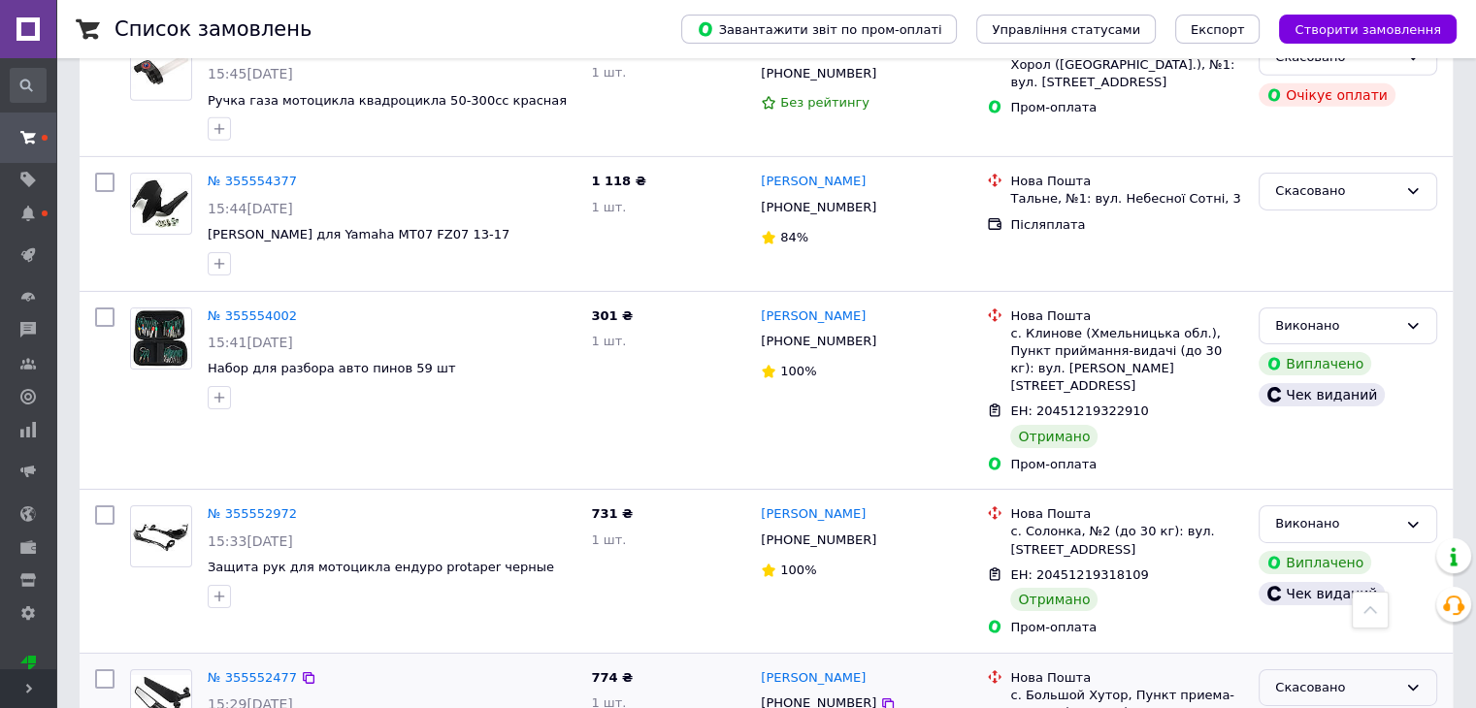
scroll to position [6403, 0]
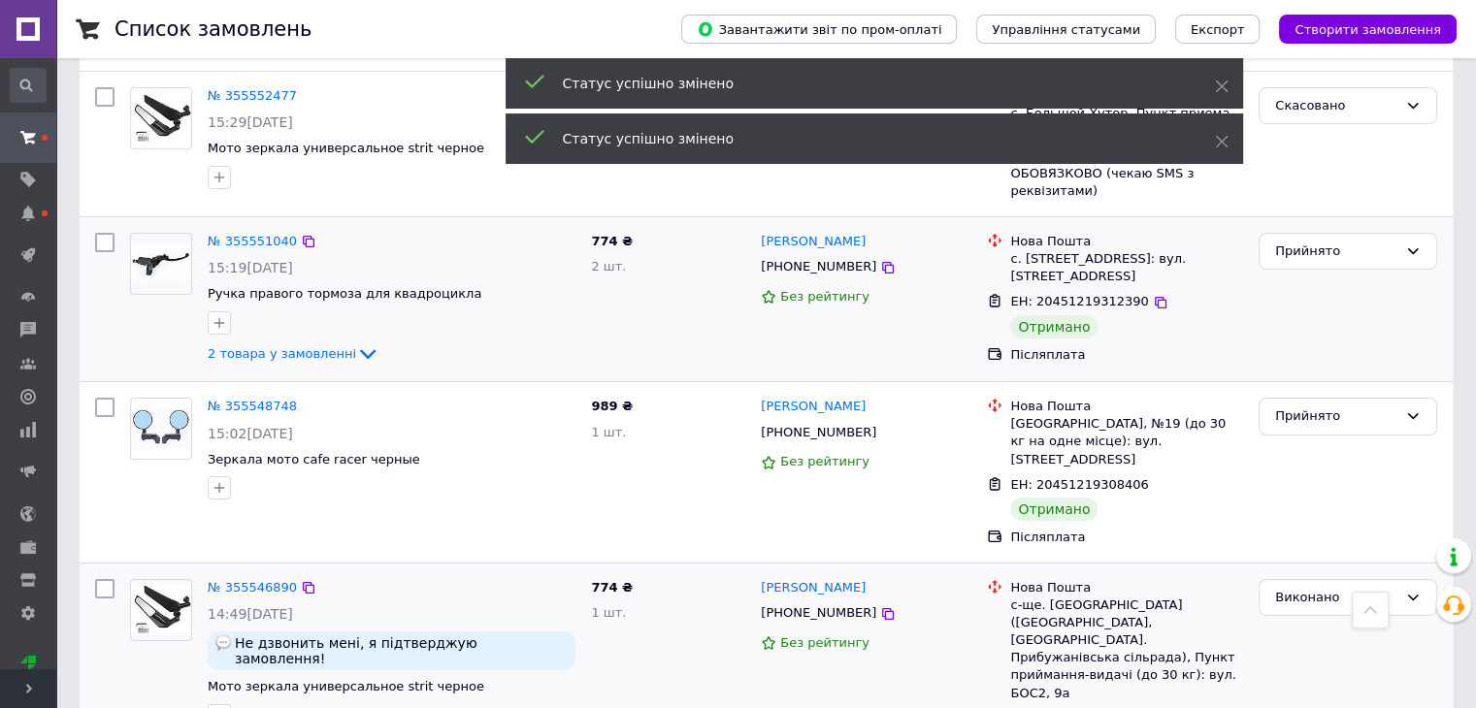
scroll to position [7276, 0]
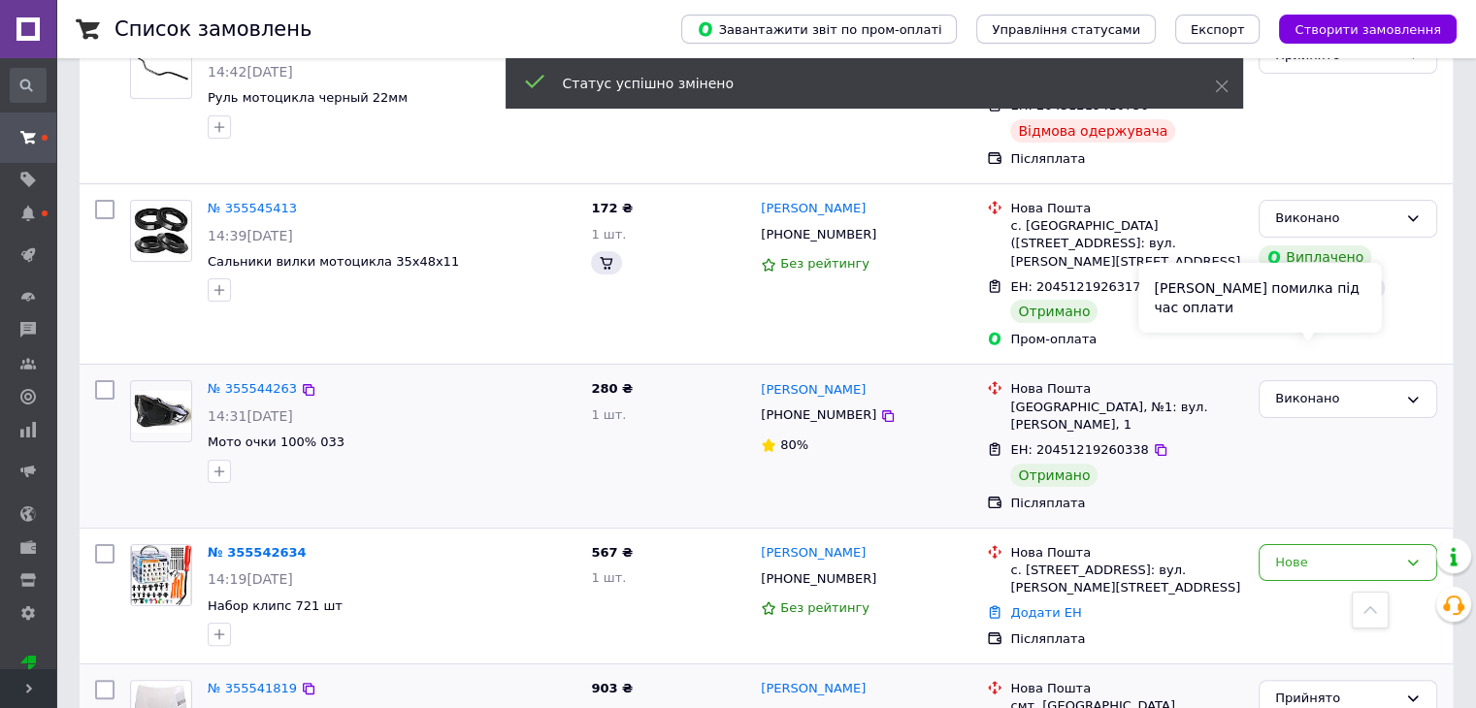
scroll to position [7858, 0]
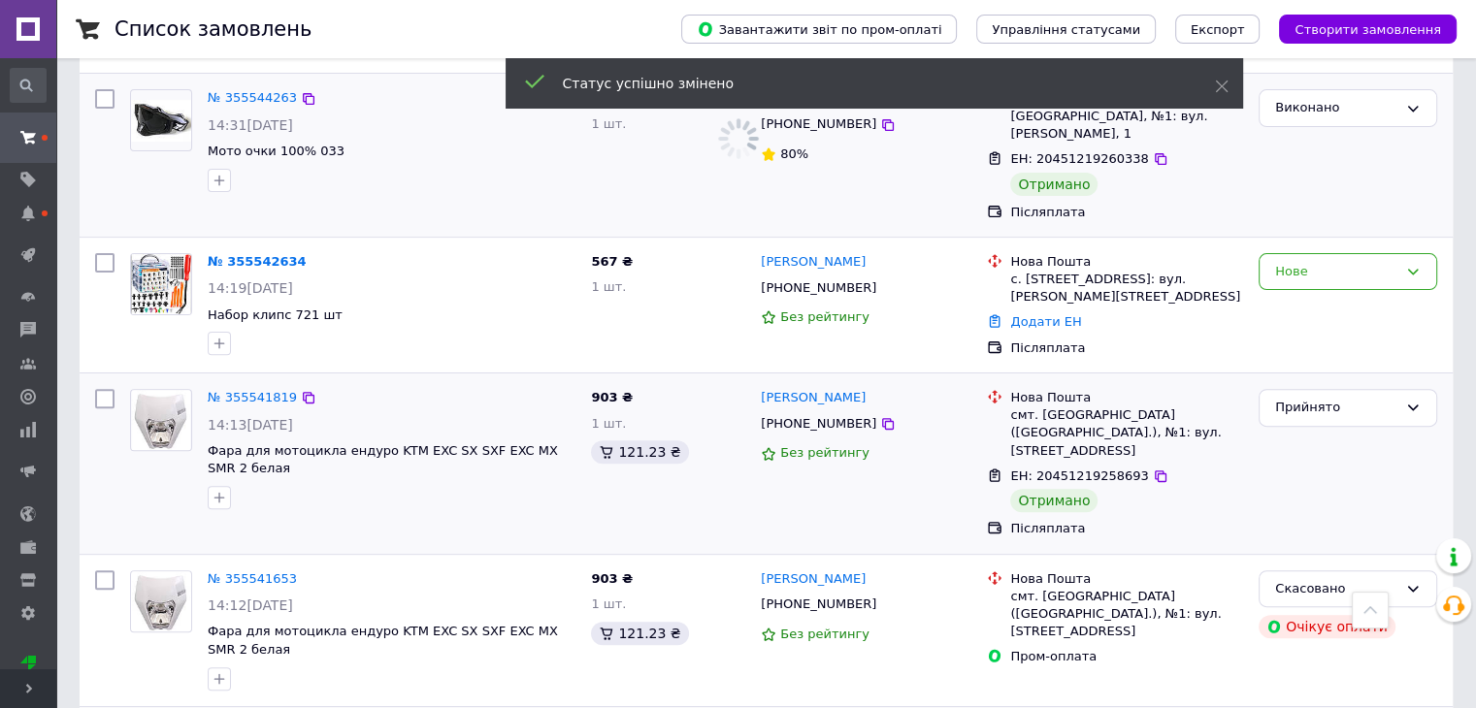
scroll to position [8052, 0]
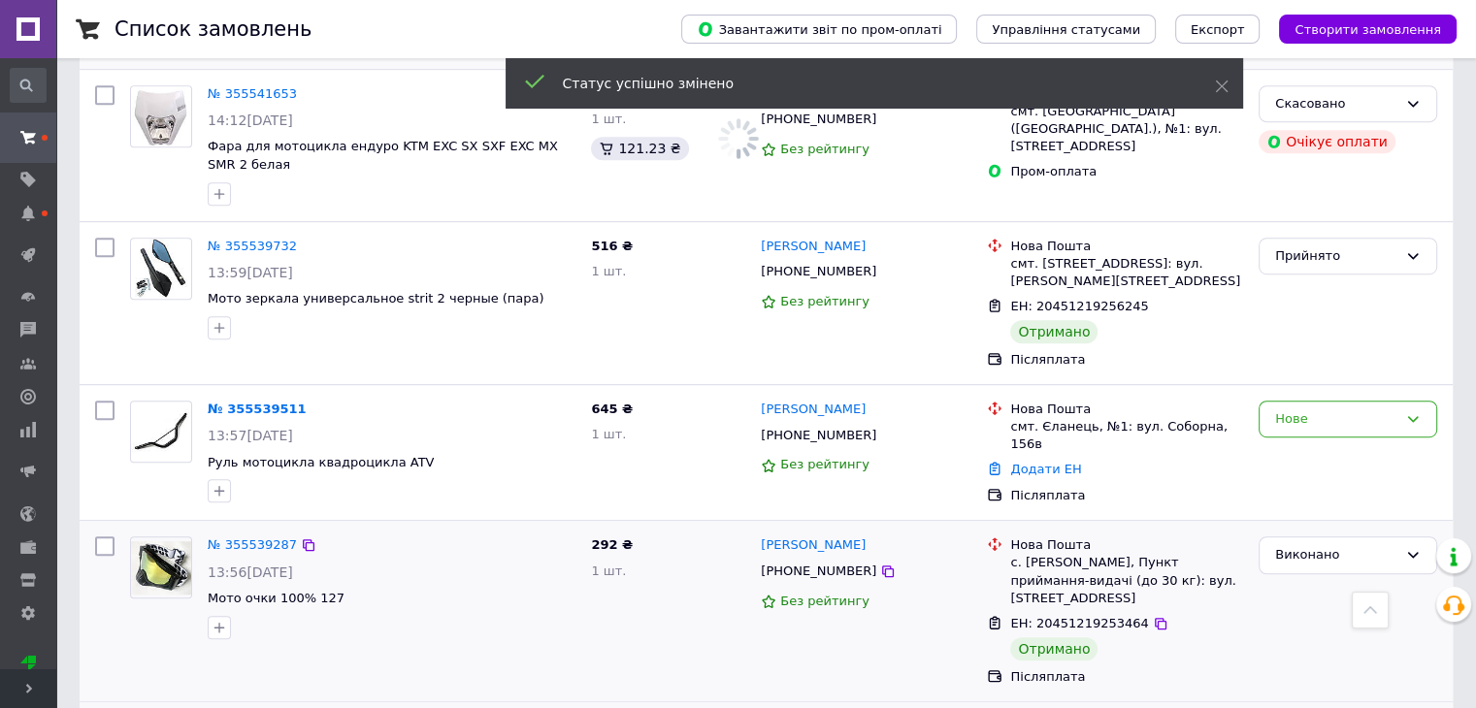
scroll to position [8537, 0]
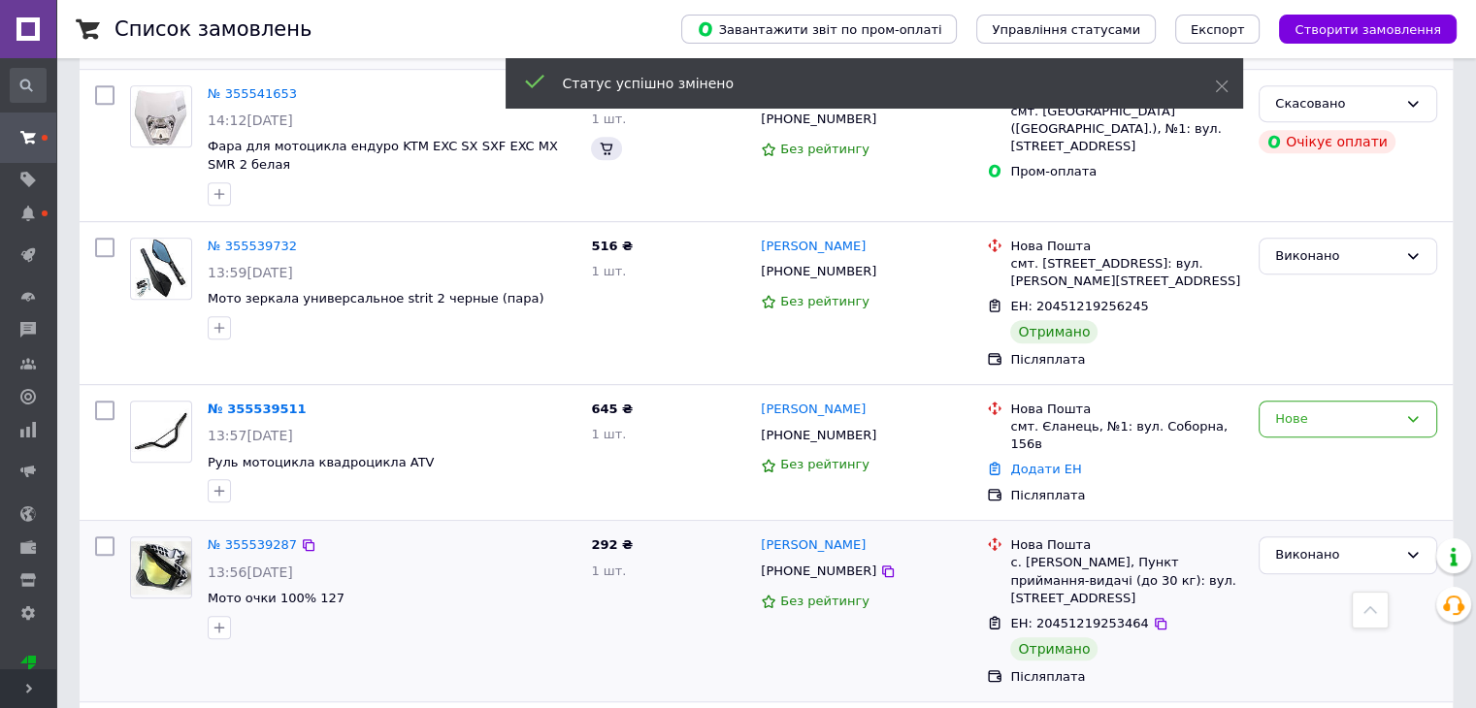
scroll to position [8634, 0]
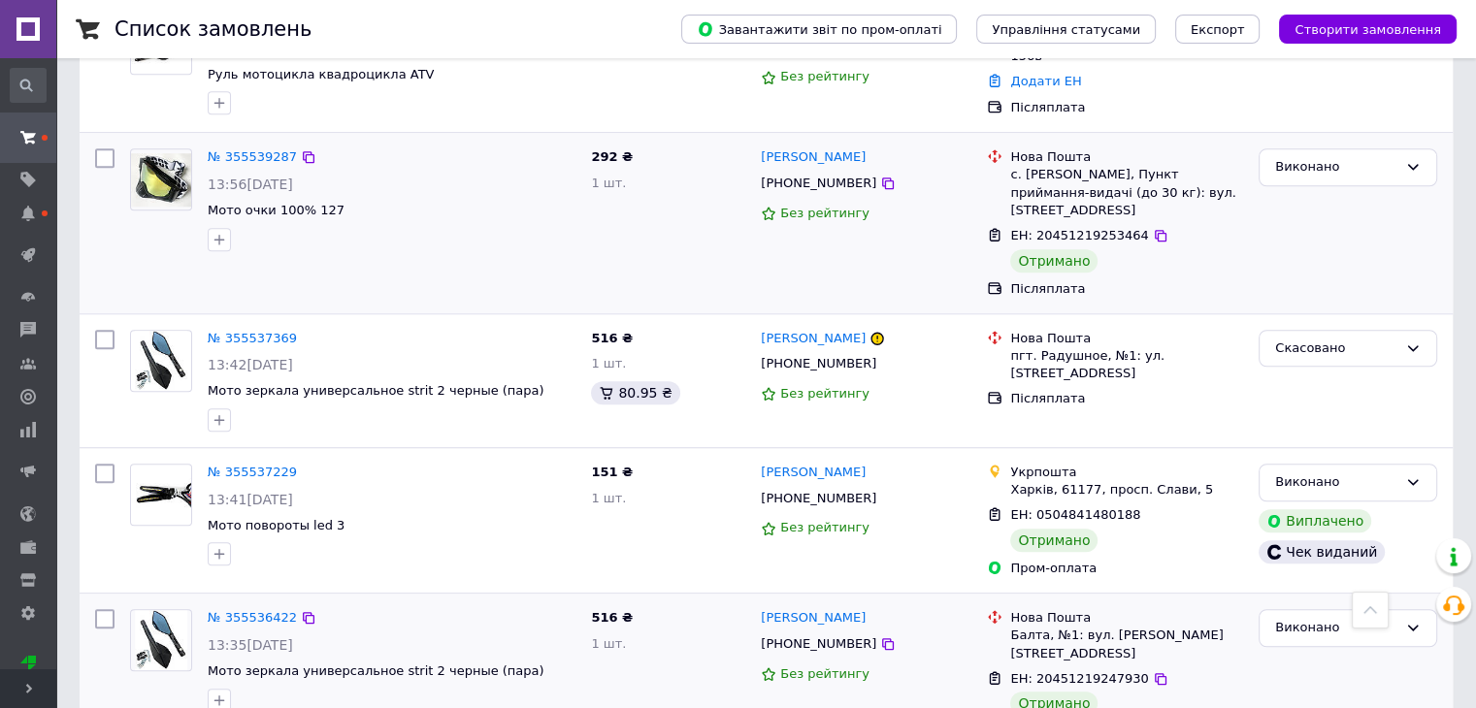
scroll to position [9022, 0]
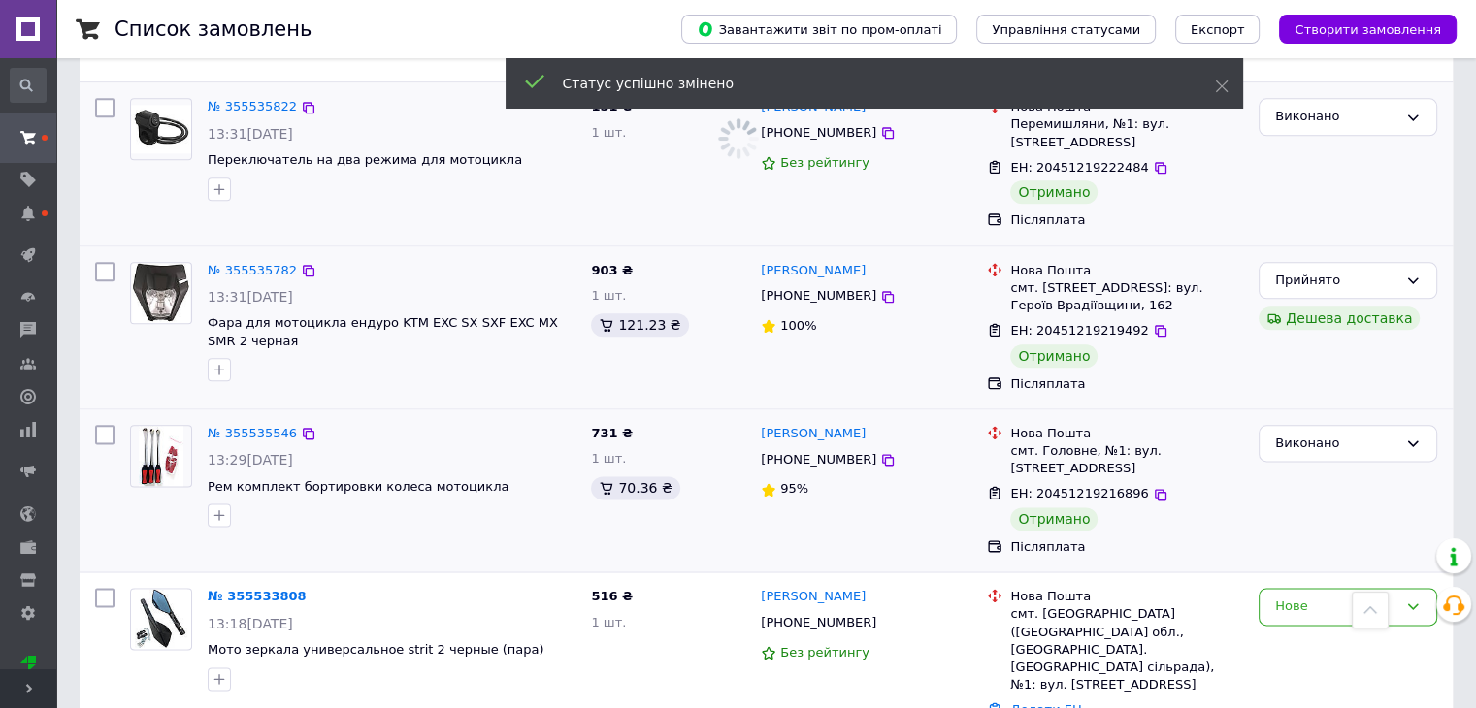
scroll to position [9895, 0]
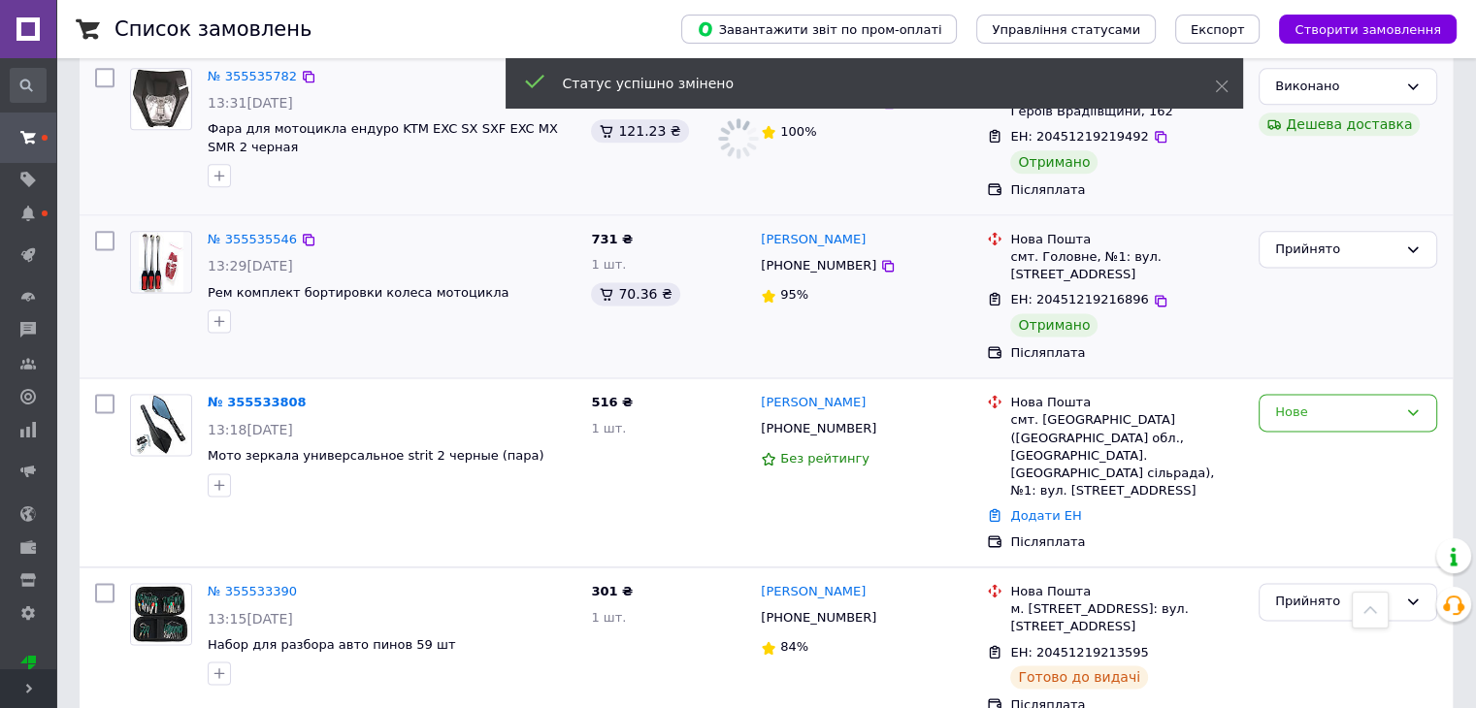
scroll to position [10089, 0]
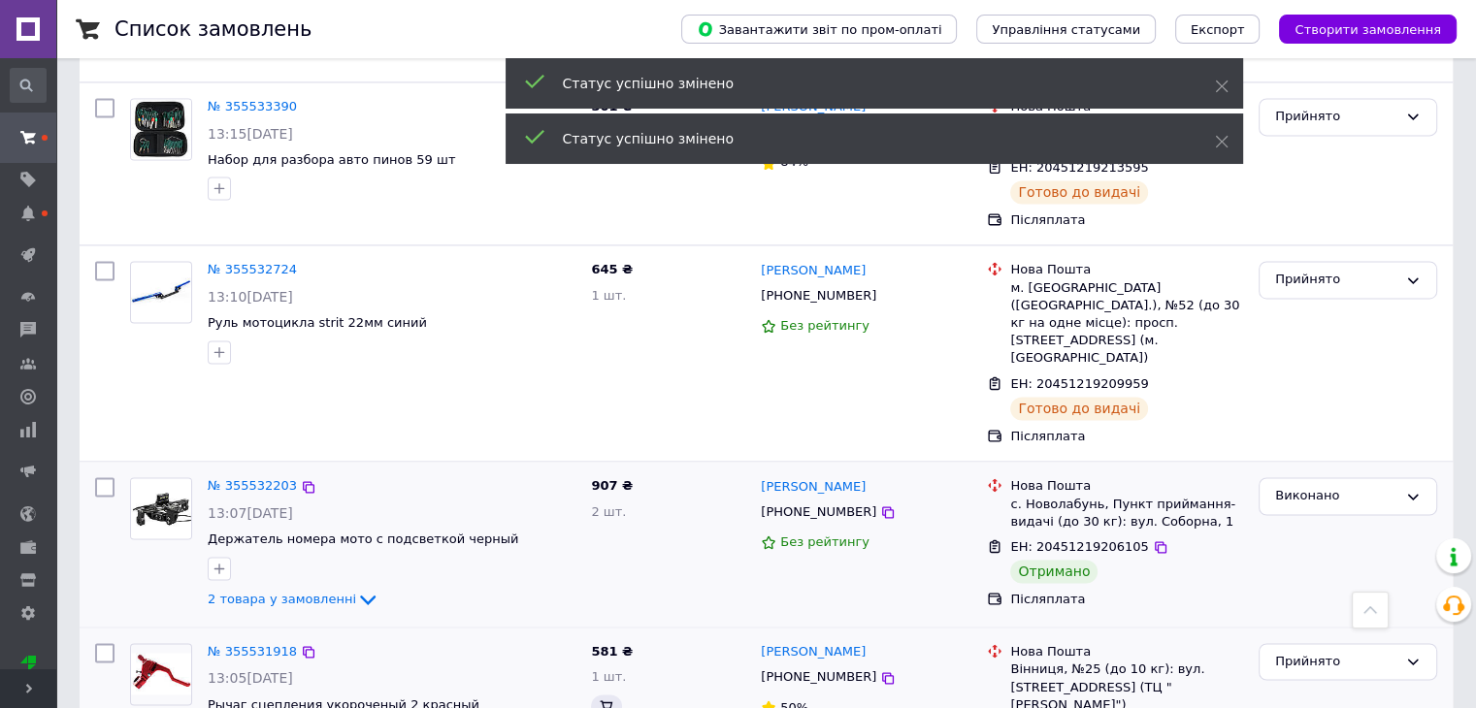
scroll to position [10477, 0]
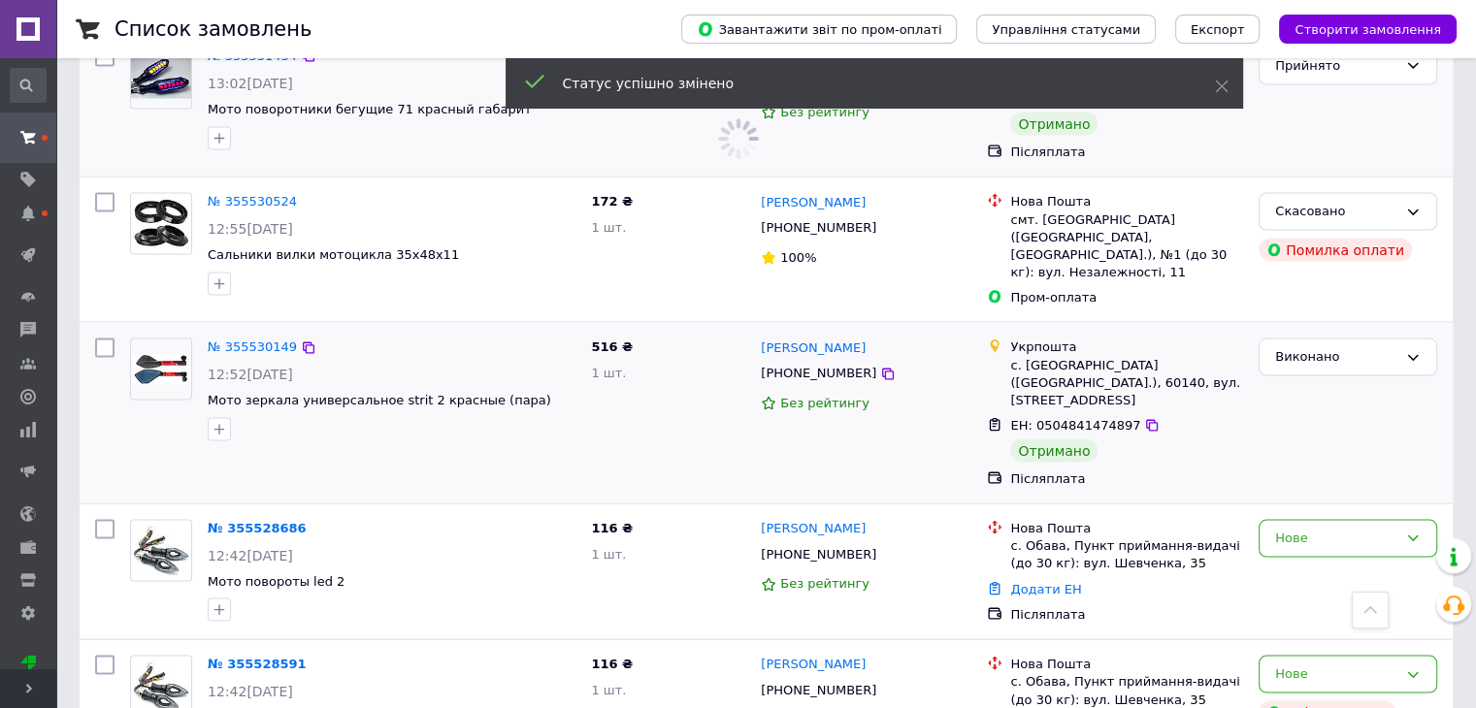
scroll to position [11350, 0]
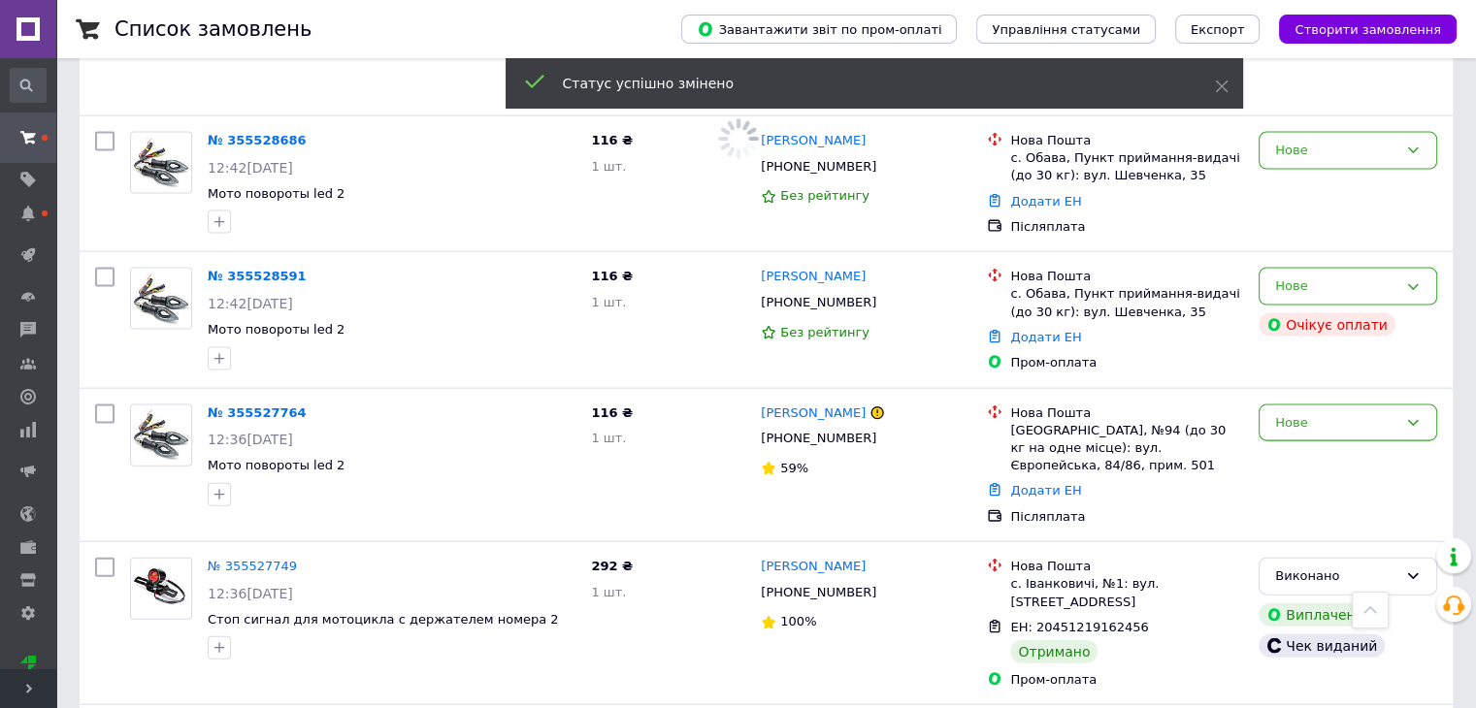
scroll to position [11641, 0]
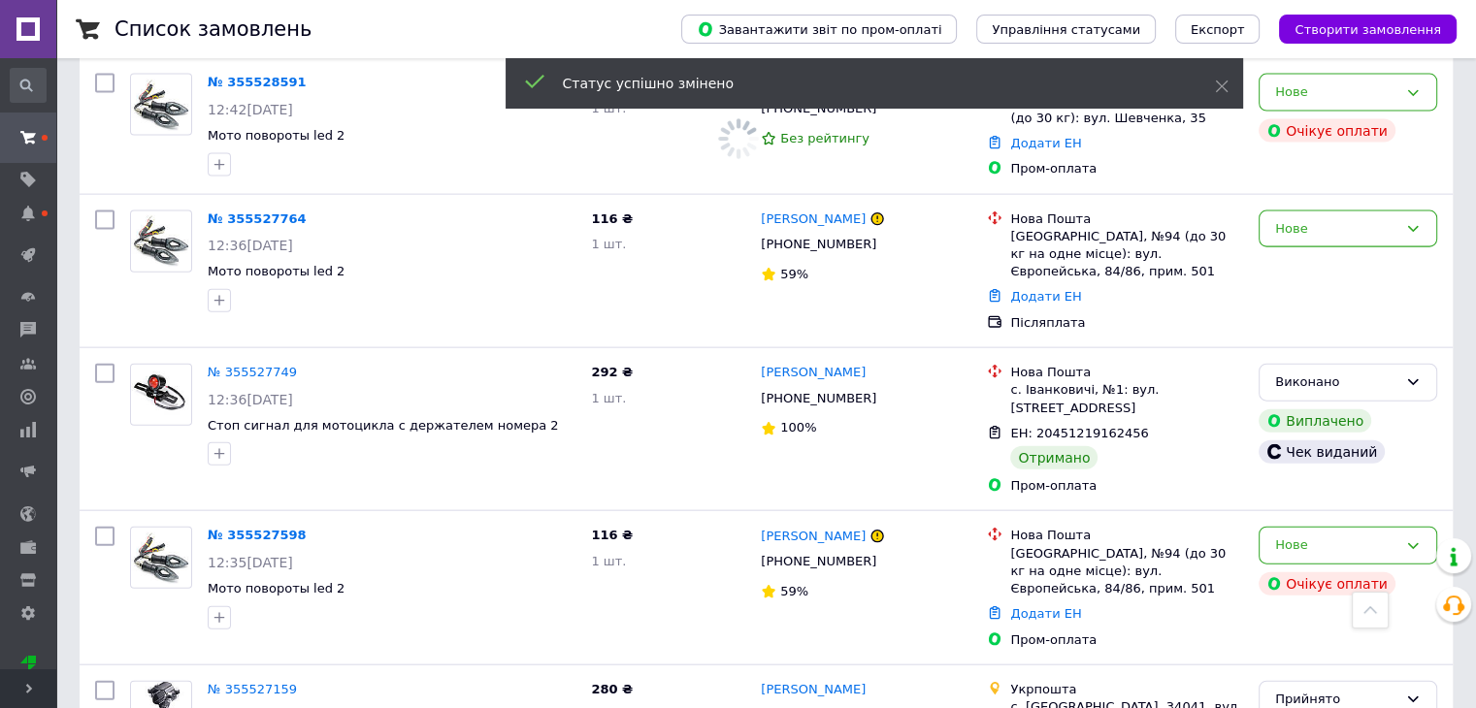
scroll to position [11835, 0]
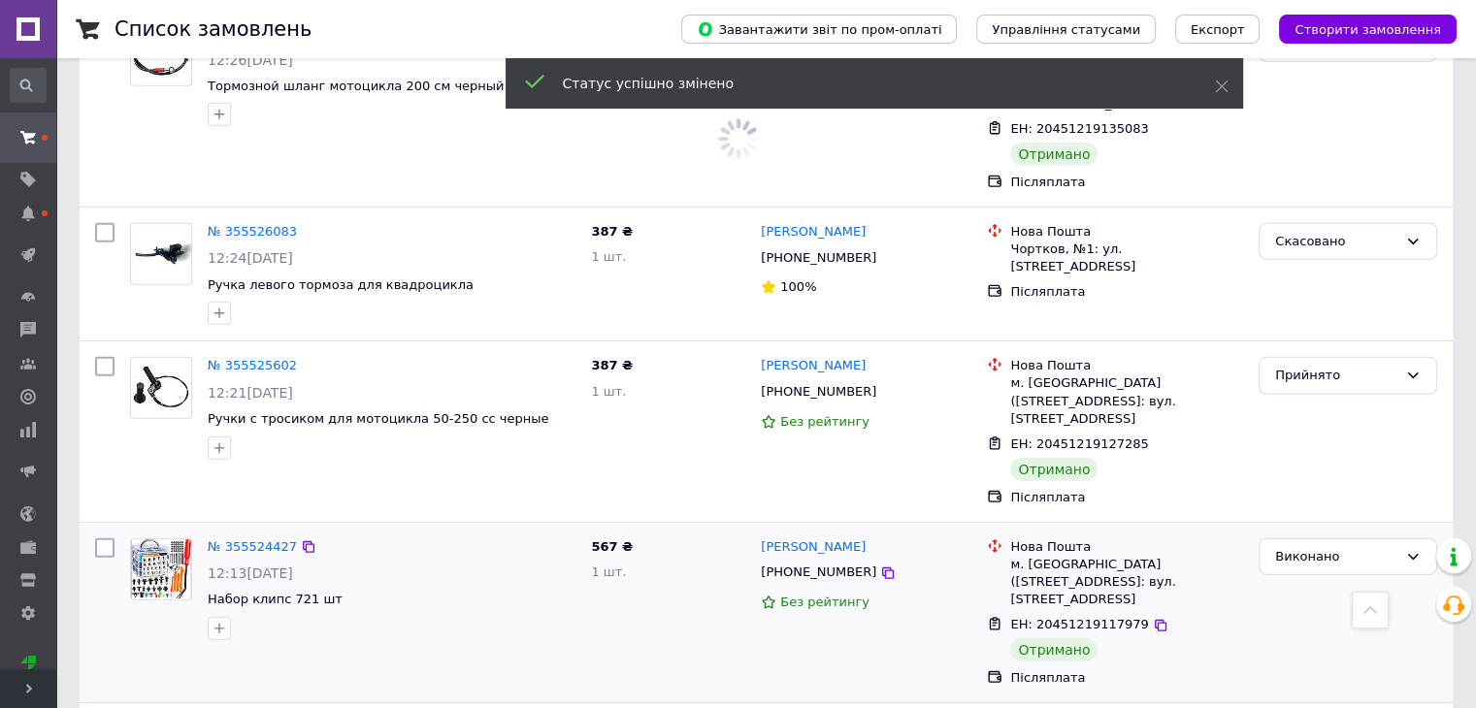
scroll to position [13000, 0]
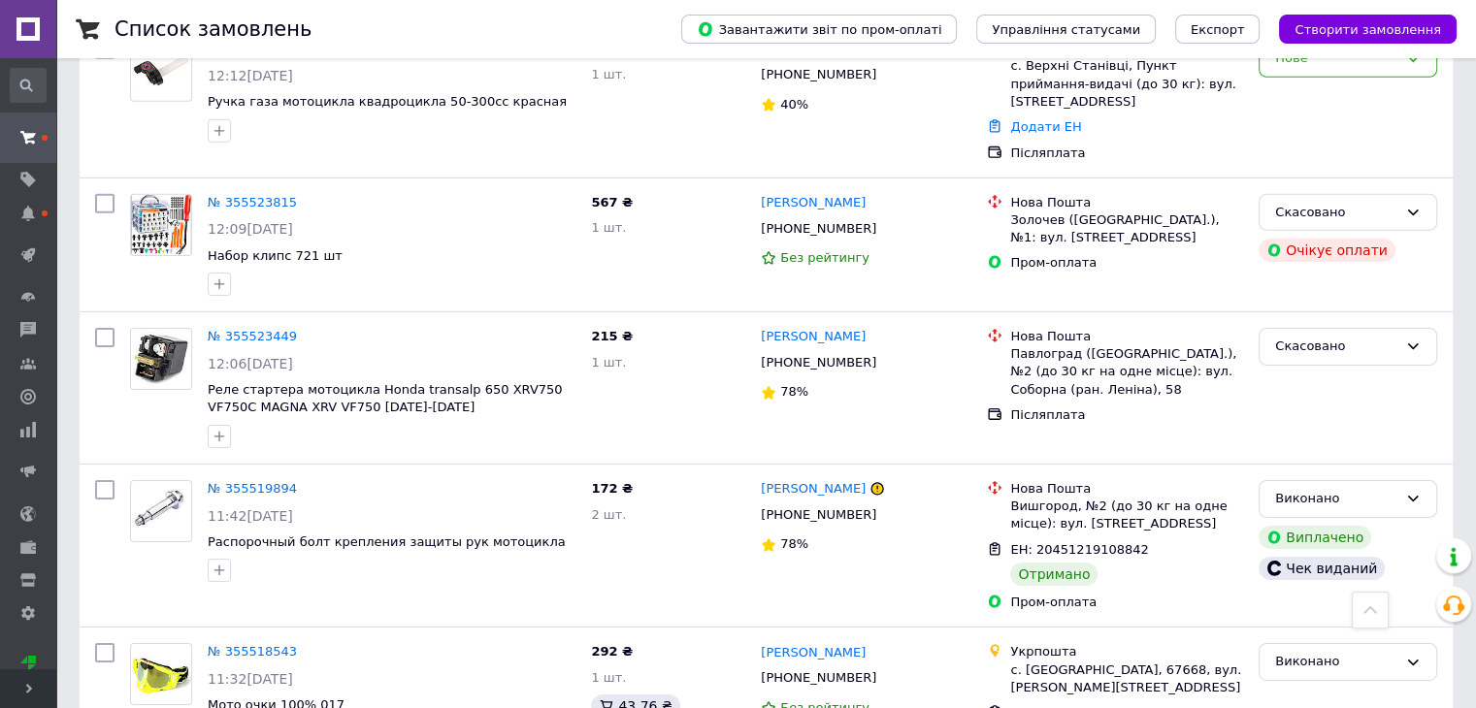
scroll to position [13776, 0]
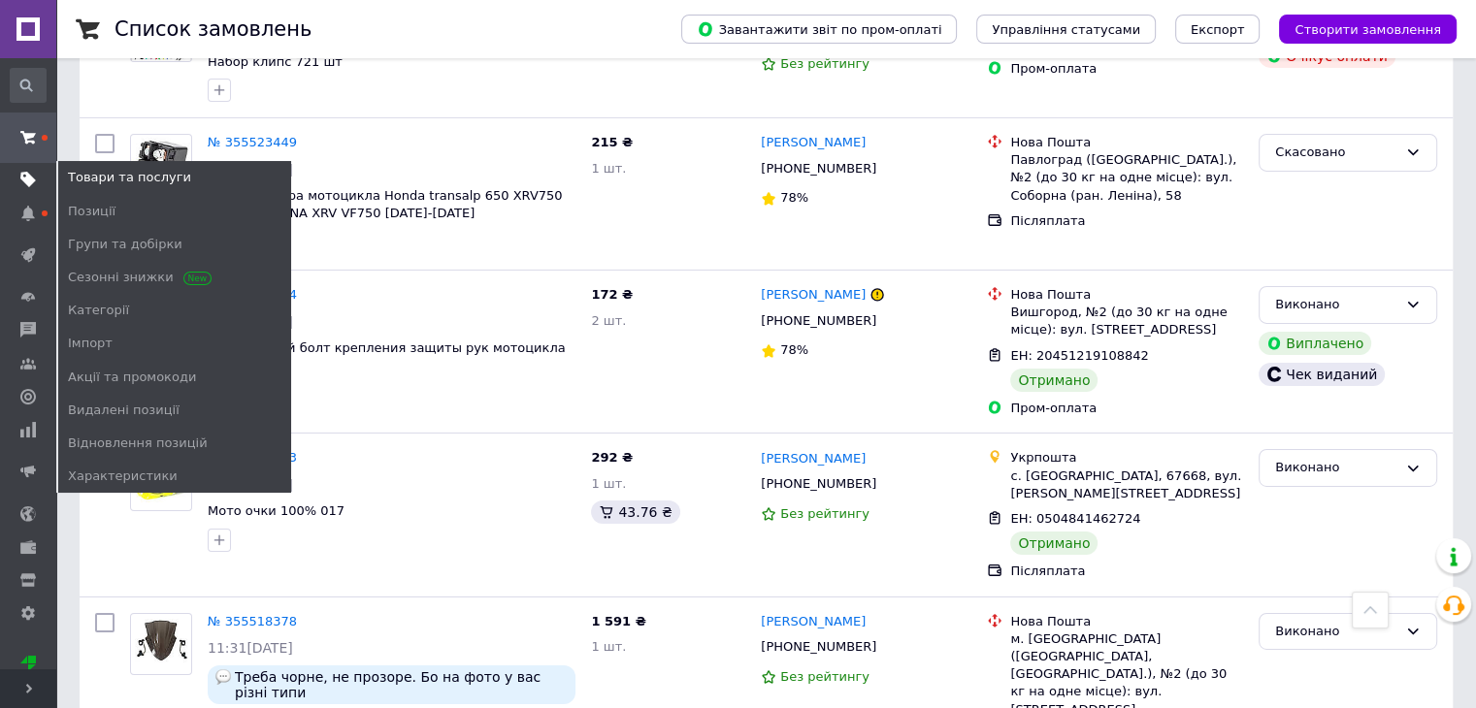
click at [41, 179] on span at bounding box center [28, 179] width 56 height 17
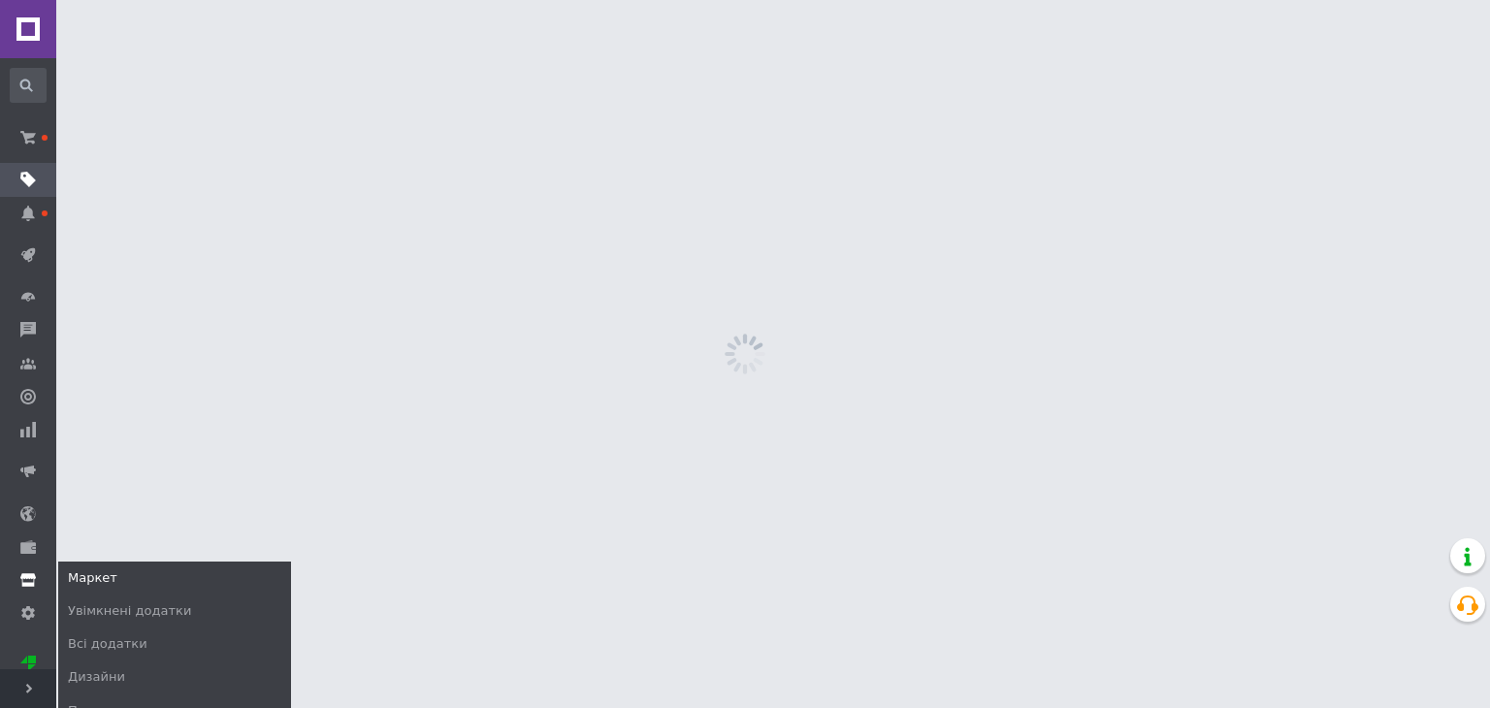
click at [20, 572] on icon at bounding box center [28, 580] width 16 height 16
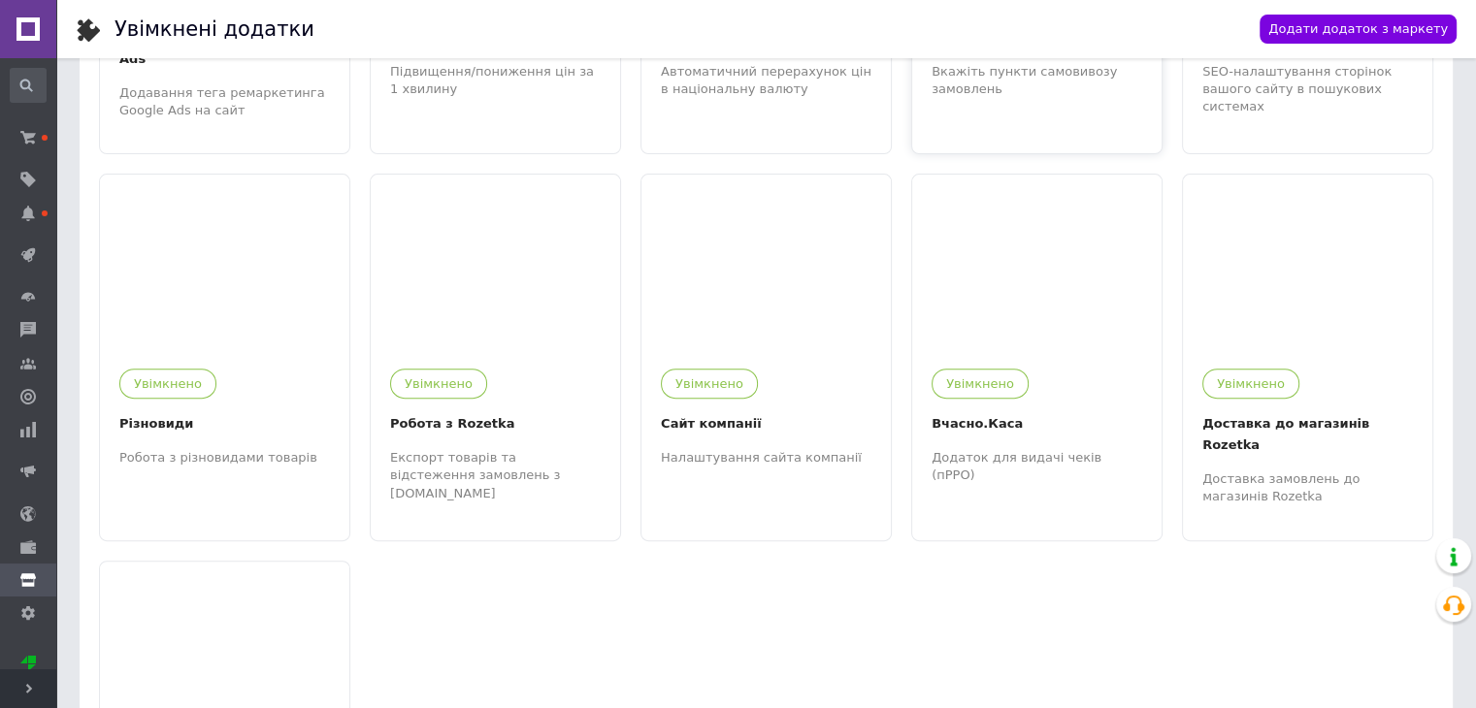
scroll to position [776, 0]
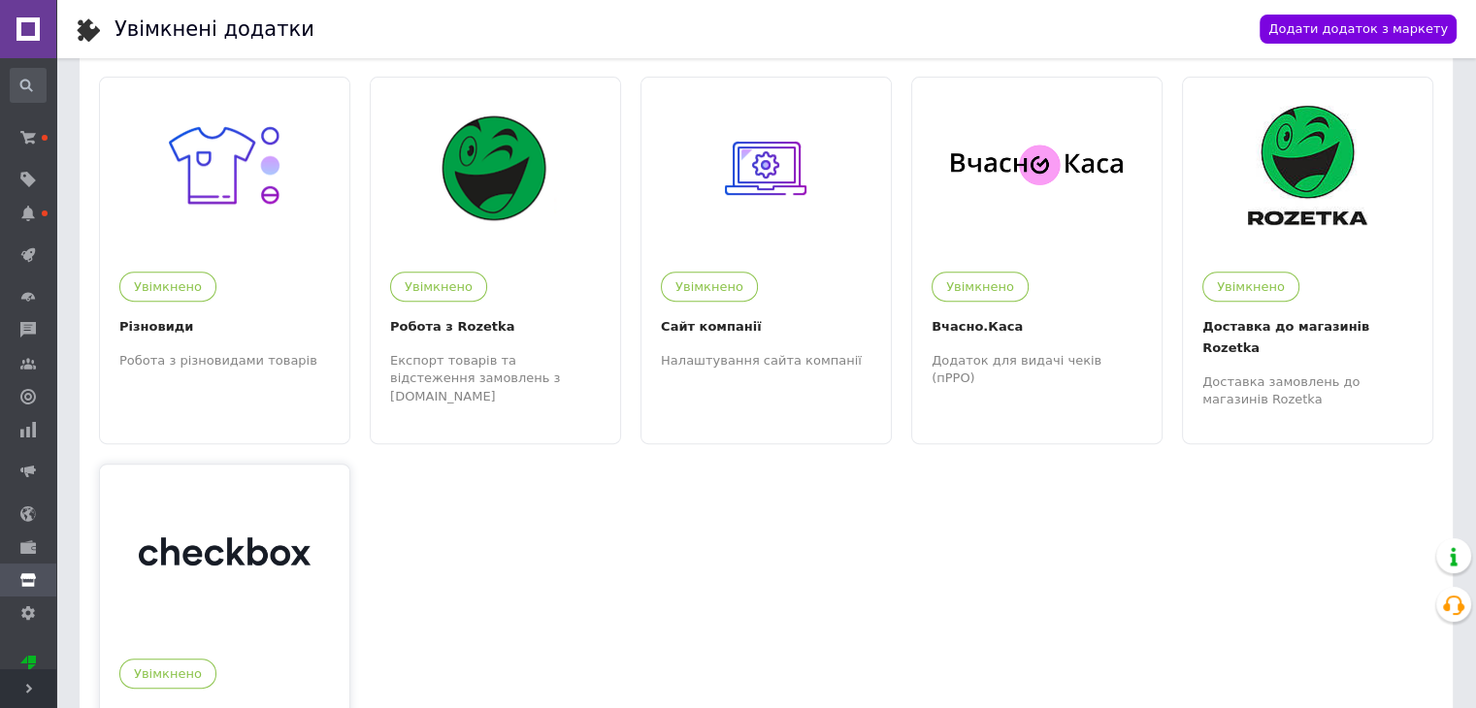
click at [314, 639] on div "Увімкнено Checkbox Додаток для видачі чеків (пРРО)" at bounding box center [224, 706] width 249 height 135
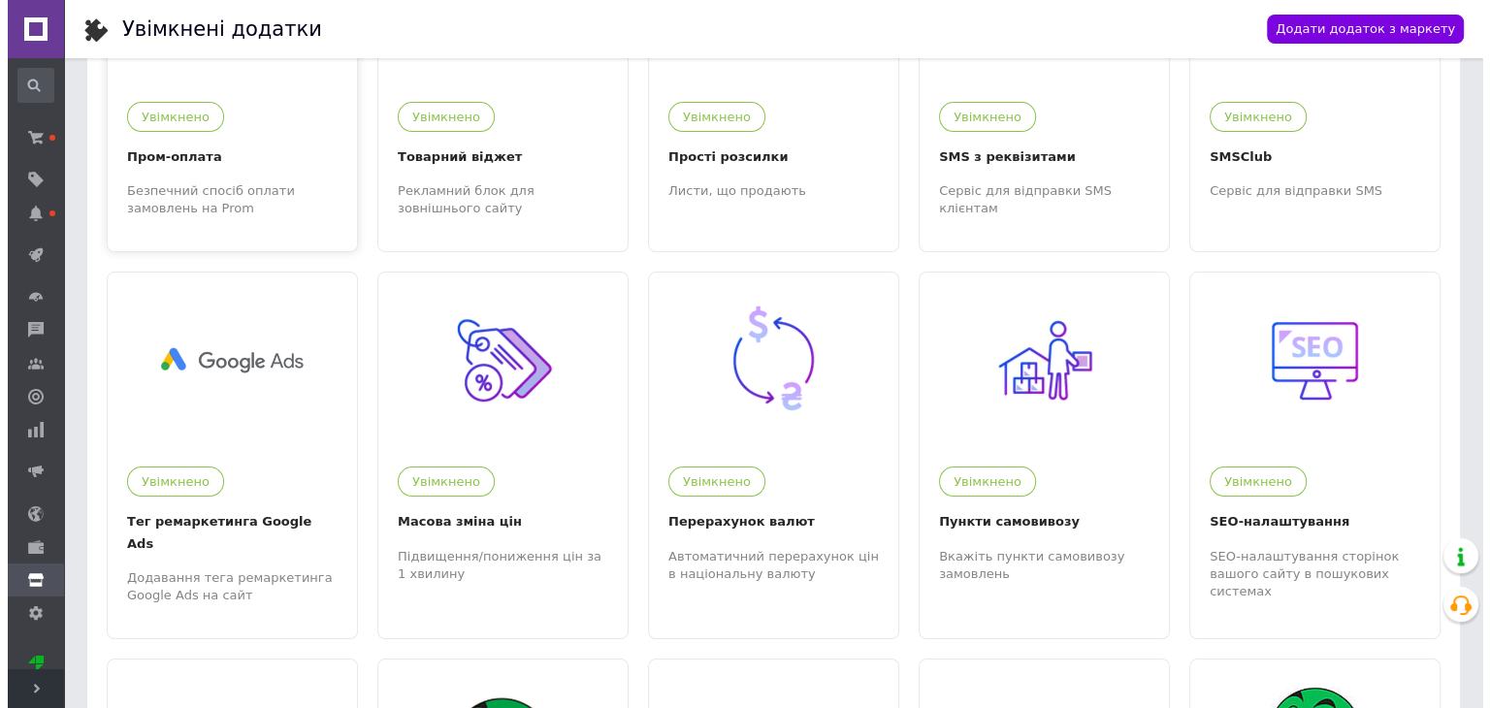
scroll to position [0, 0]
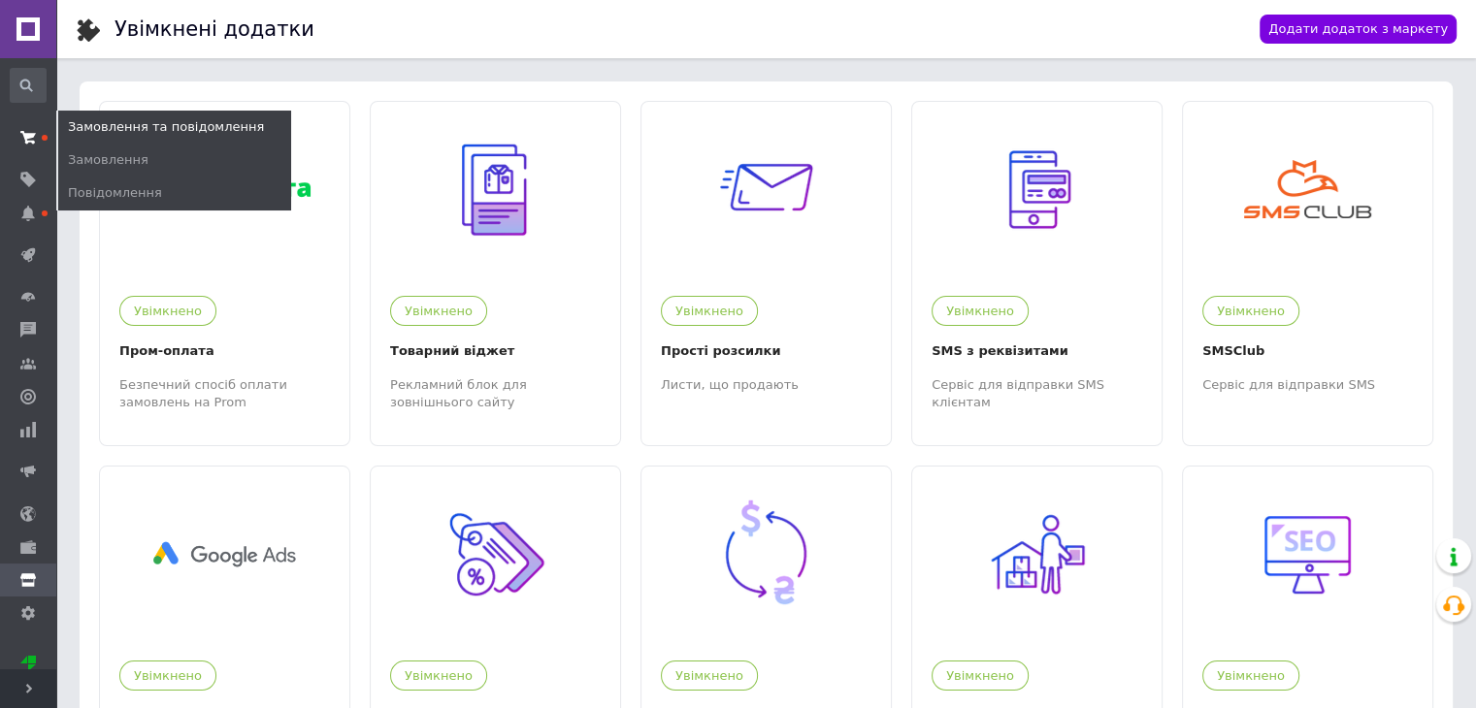
click at [39, 151] on span at bounding box center [28, 137] width 56 height 35
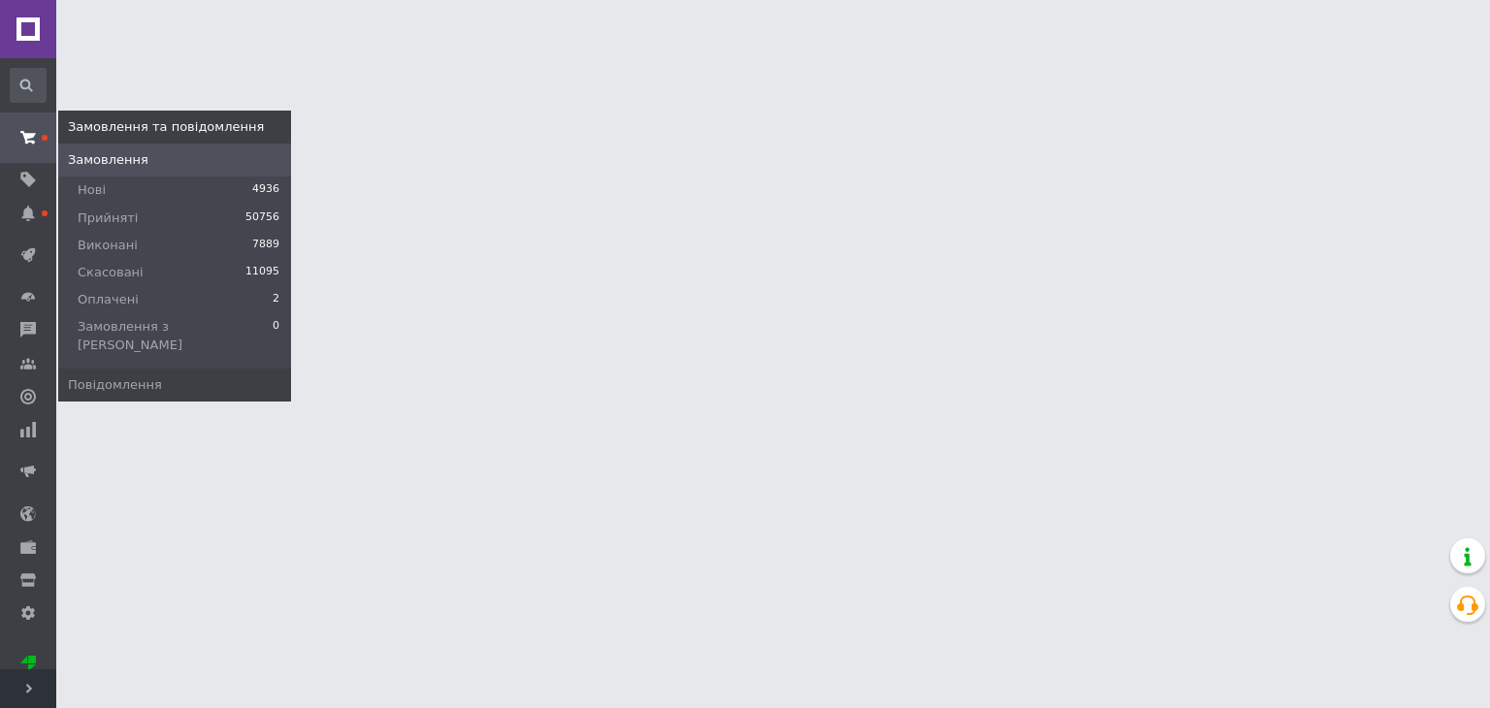
click at [65, 162] on span "Замовлення" at bounding box center [174, 159] width 233 height 17
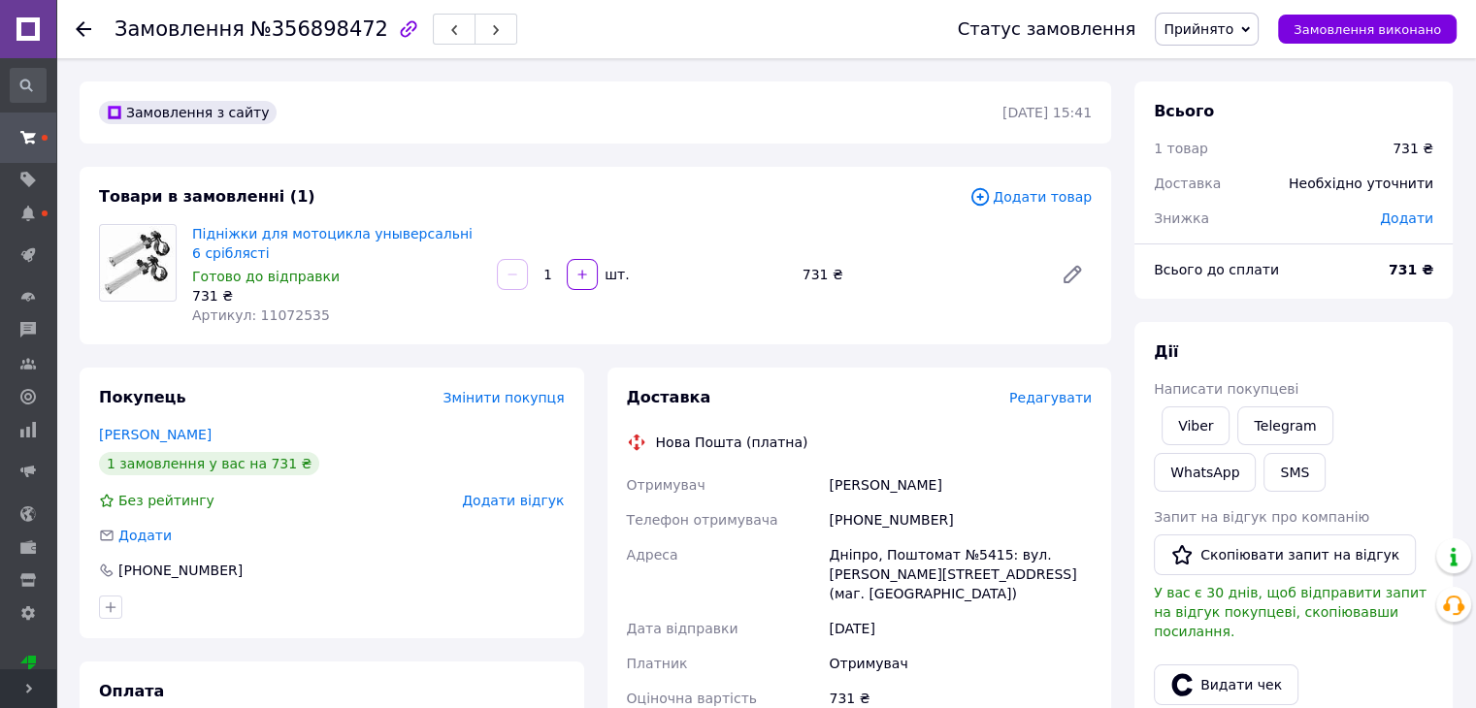
scroll to position [388, 0]
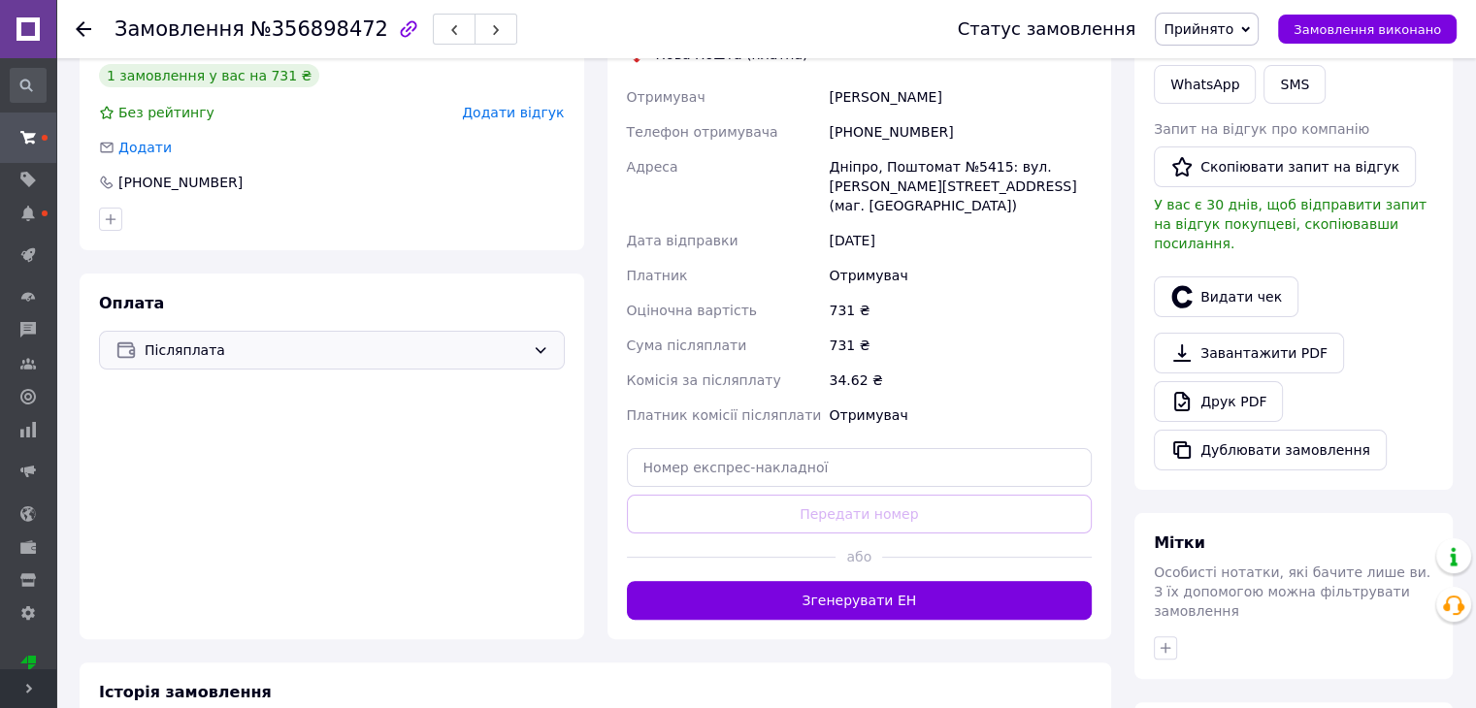
click at [285, 338] on div "Післяплата" at bounding box center [332, 350] width 466 height 39
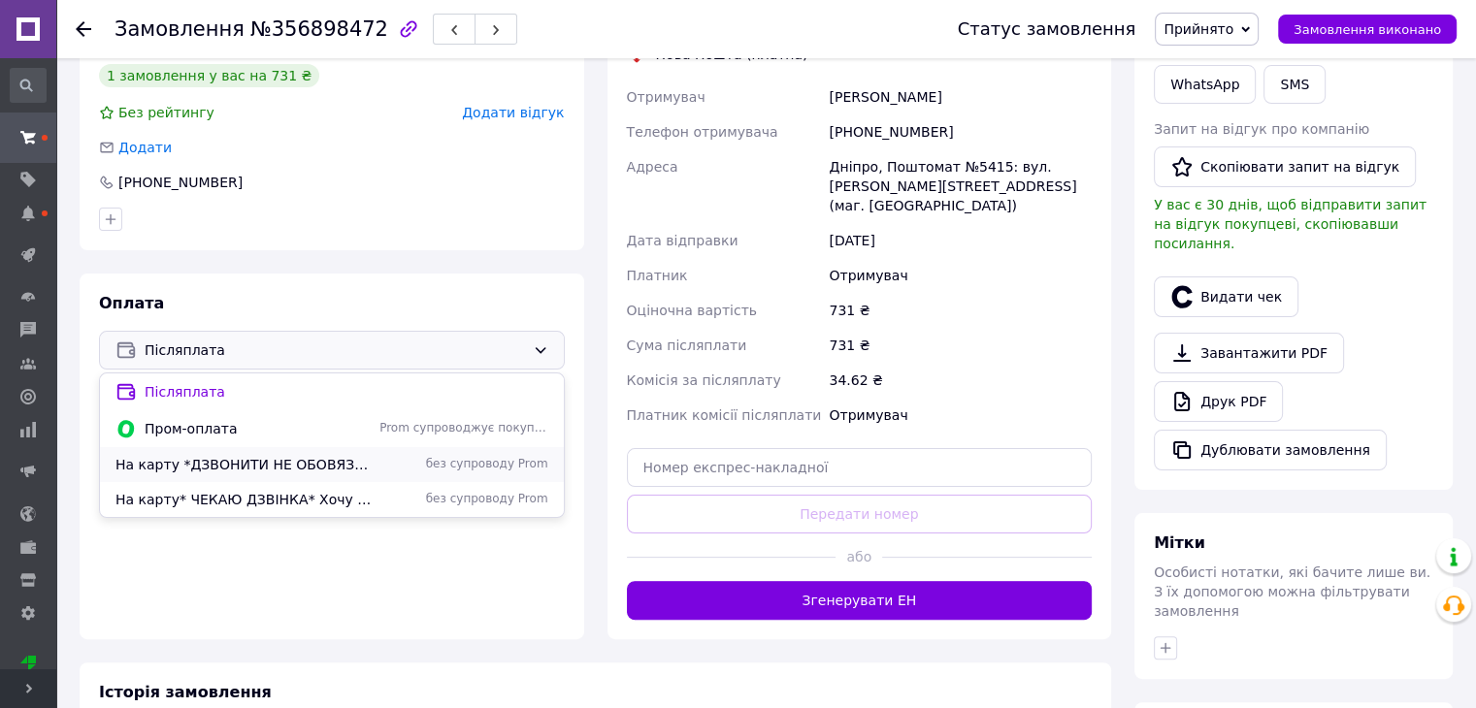
click at [253, 470] on span "На карту *ДЗВОНИТИ НЕ ОБОВЯЗКОВО (чекаю SMS з реквізитами)" at bounding box center [243, 464] width 256 height 19
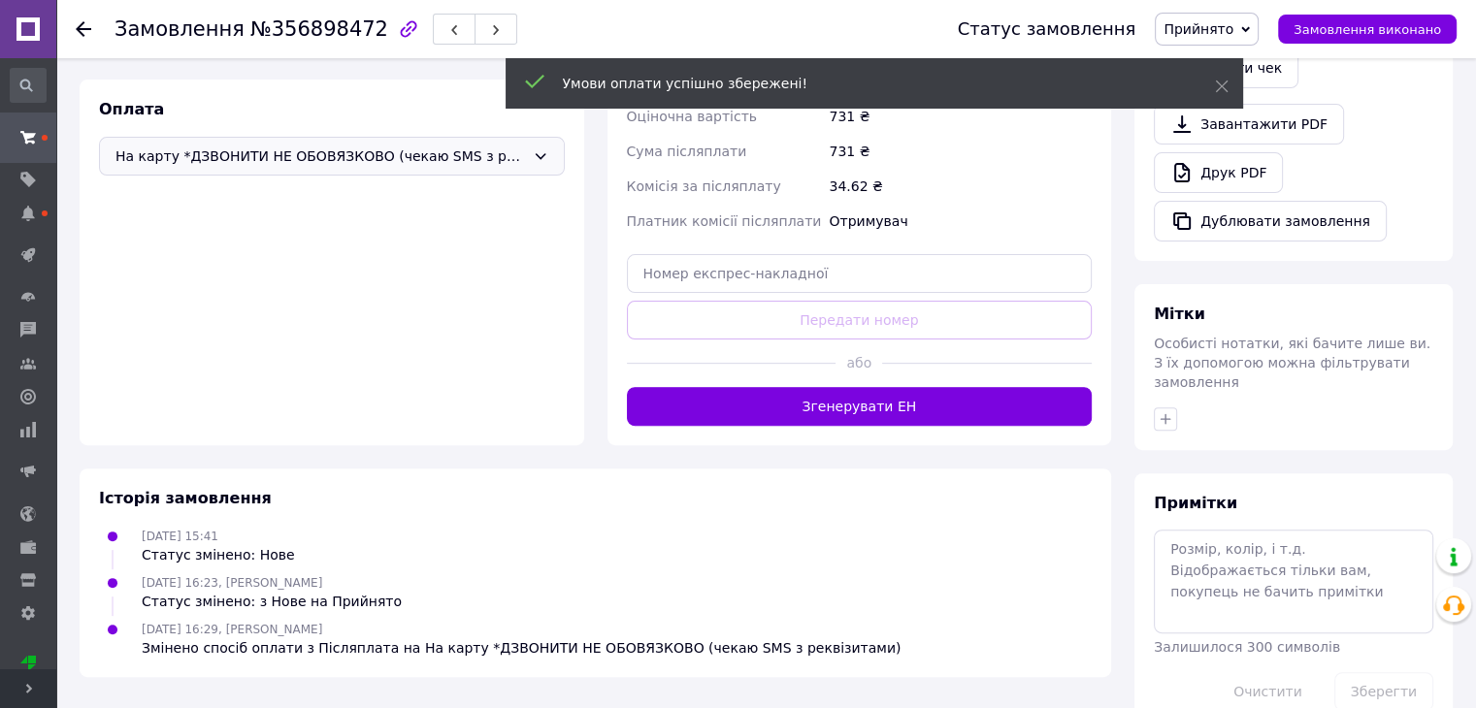
scroll to position [586, 0]
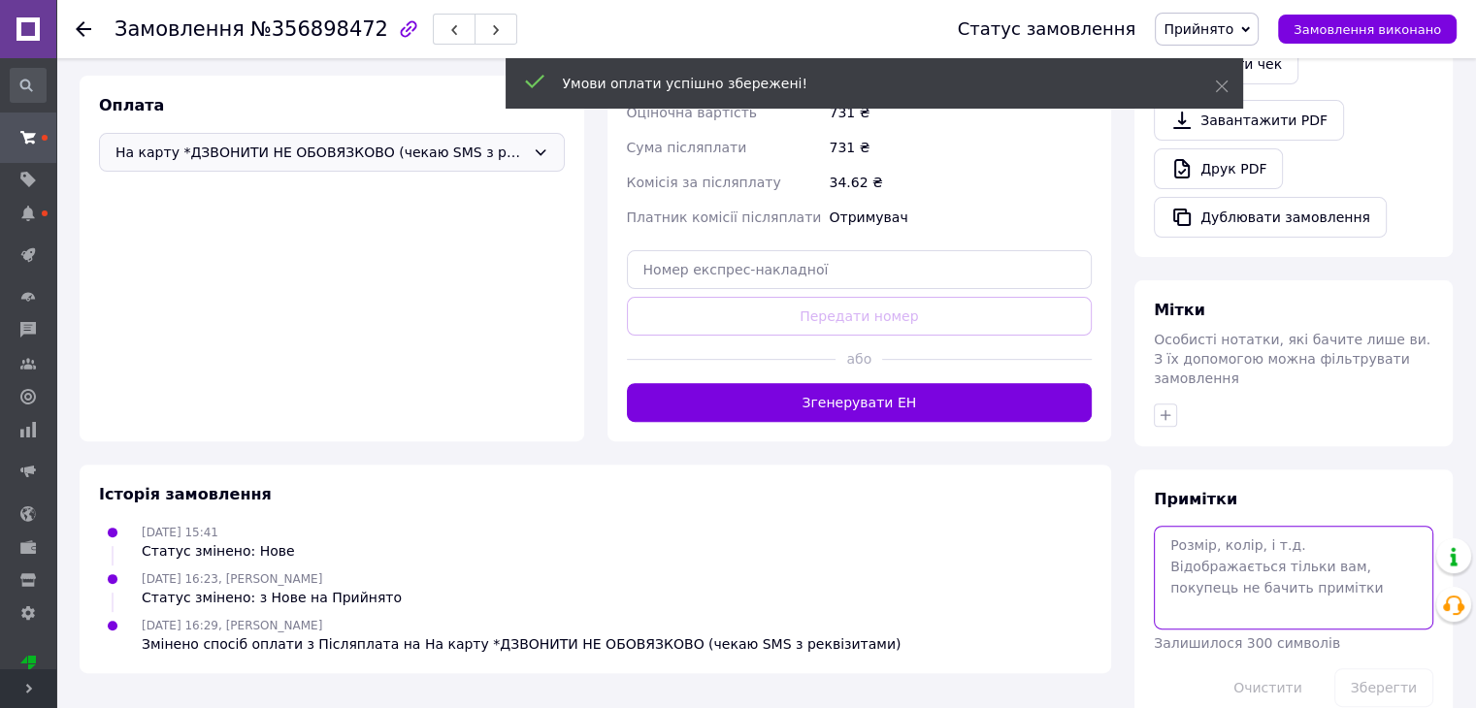
click at [1258, 553] on textarea at bounding box center [1292, 577] width 279 height 103
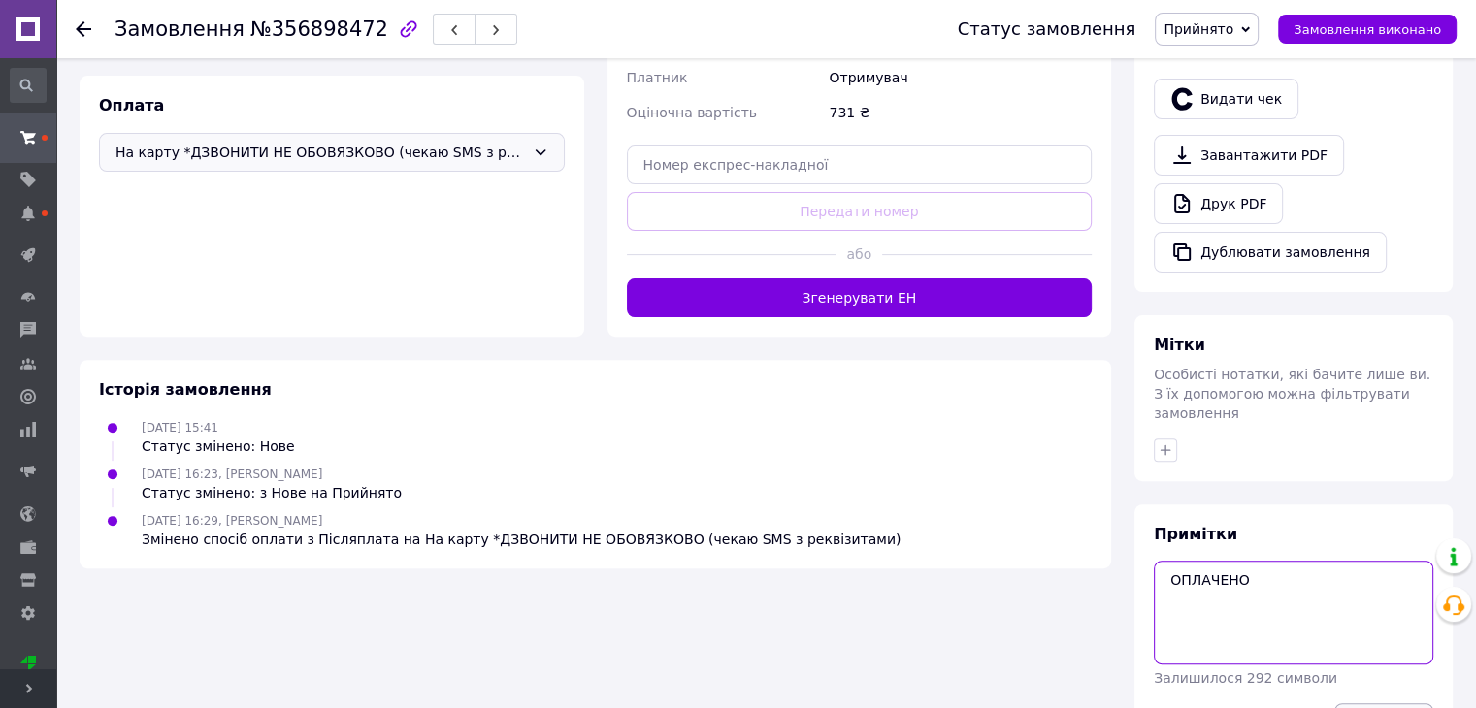
type textarea "ОПЛАЧЕНО"
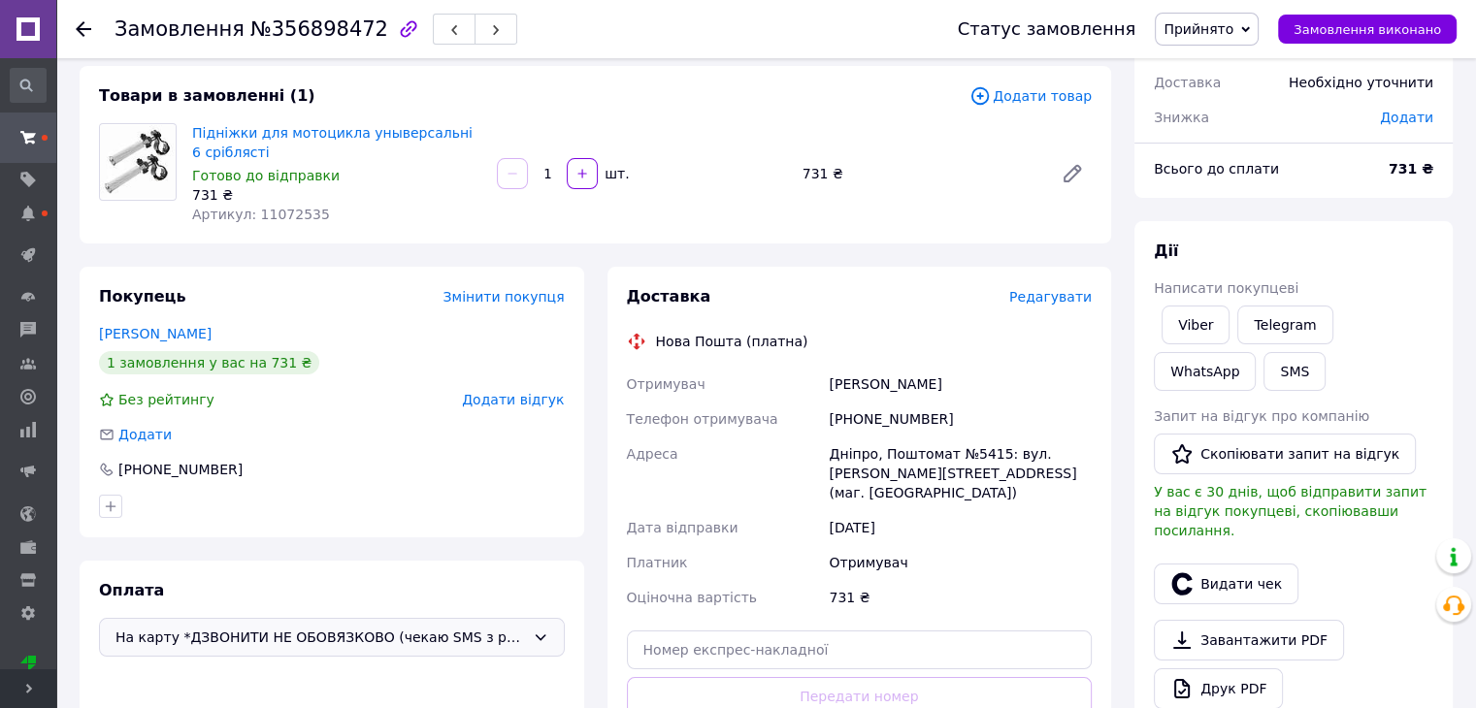
scroll to position [4, 0]
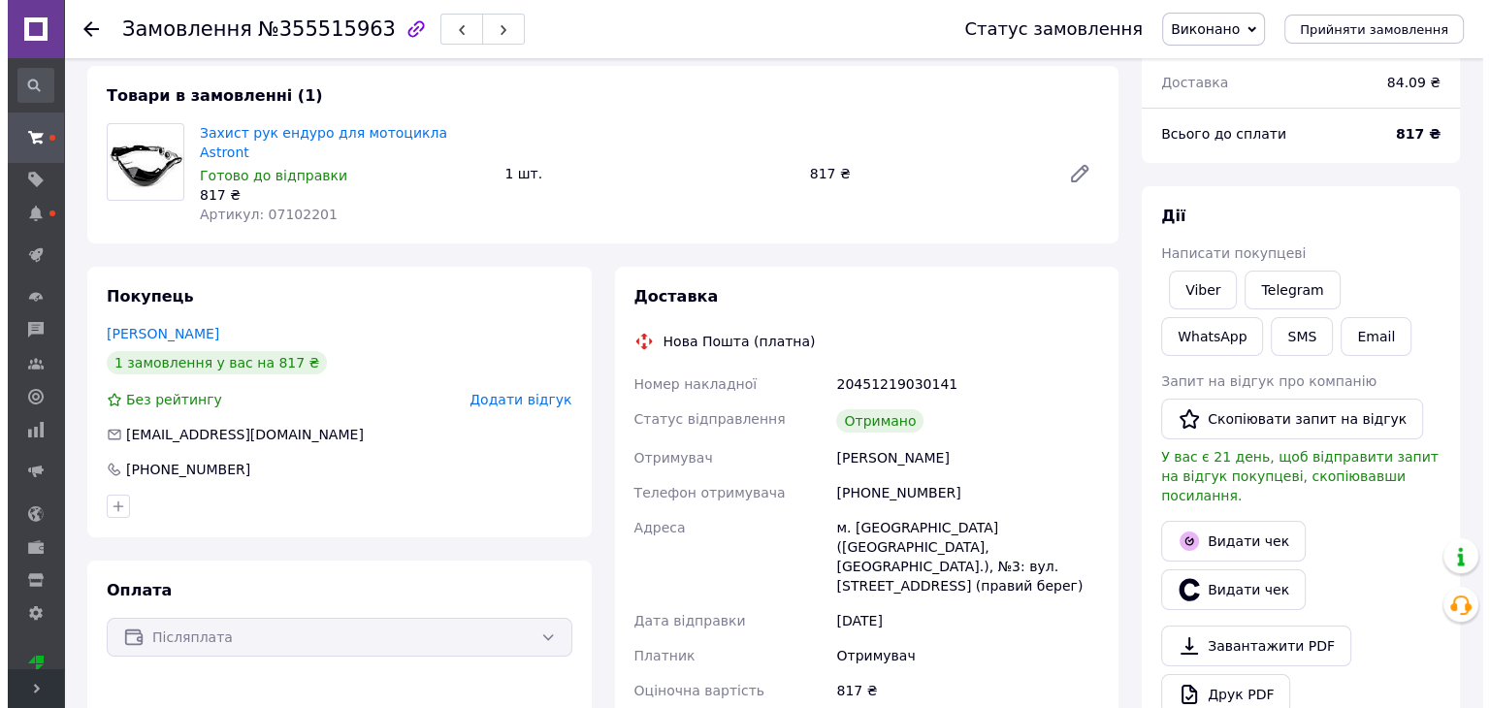
scroll to position [392, 0]
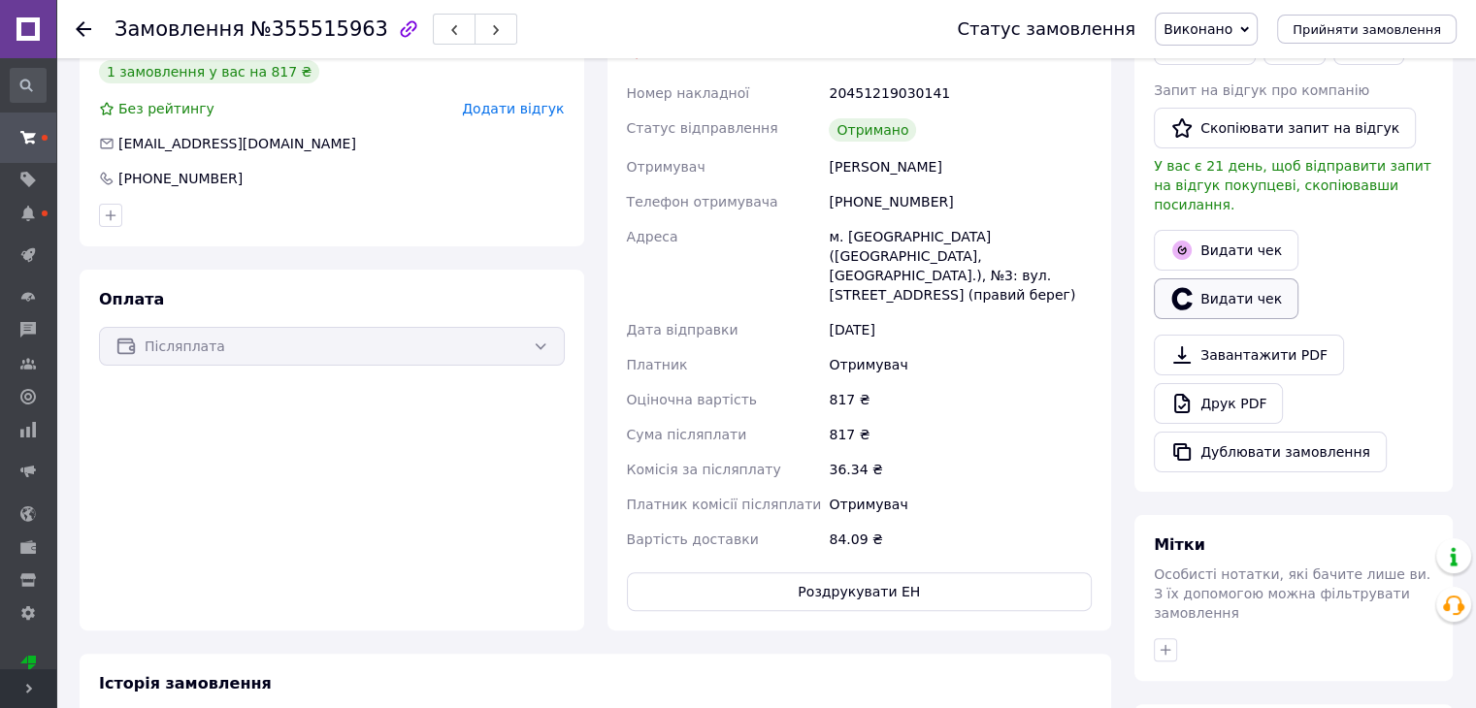
click at [1210, 284] on button "Видати чек" at bounding box center [1225, 298] width 145 height 41
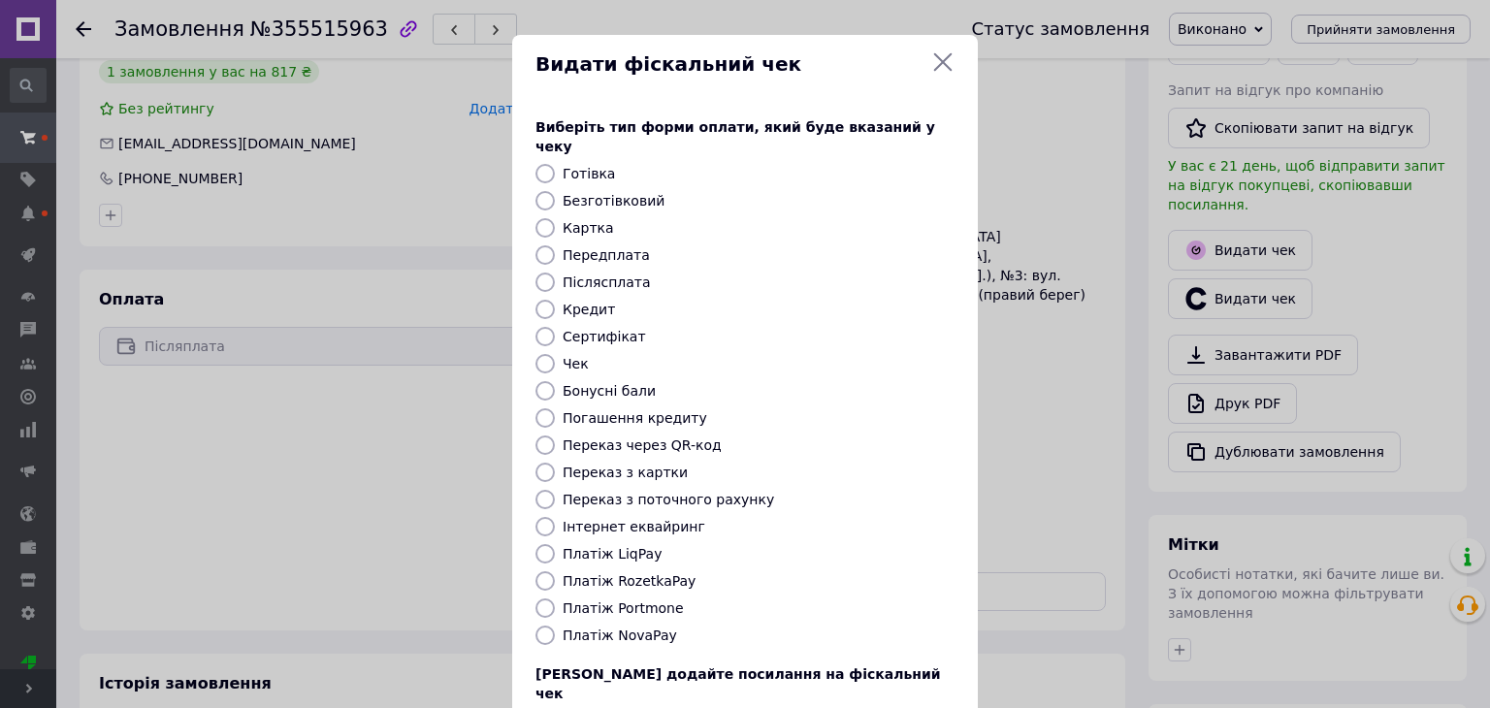
click at [574, 356] on label "Чек" at bounding box center [576, 364] width 26 height 16
click at [555, 354] on input "Чек" at bounding box center [545, 363] width 19 height 19
radio input "true"
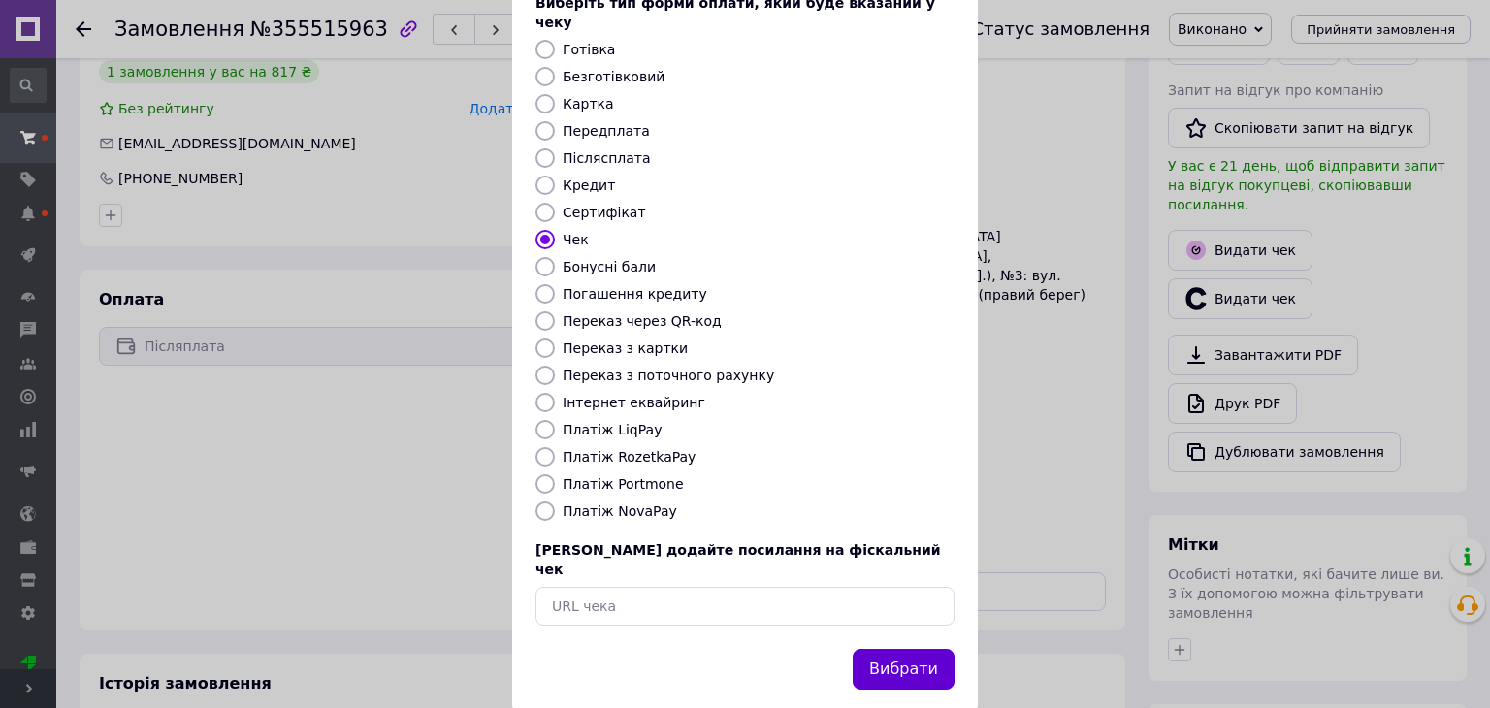
click at [929, 649] on button "Вибрати" at bounding box center [904, 670] width 102 height 42
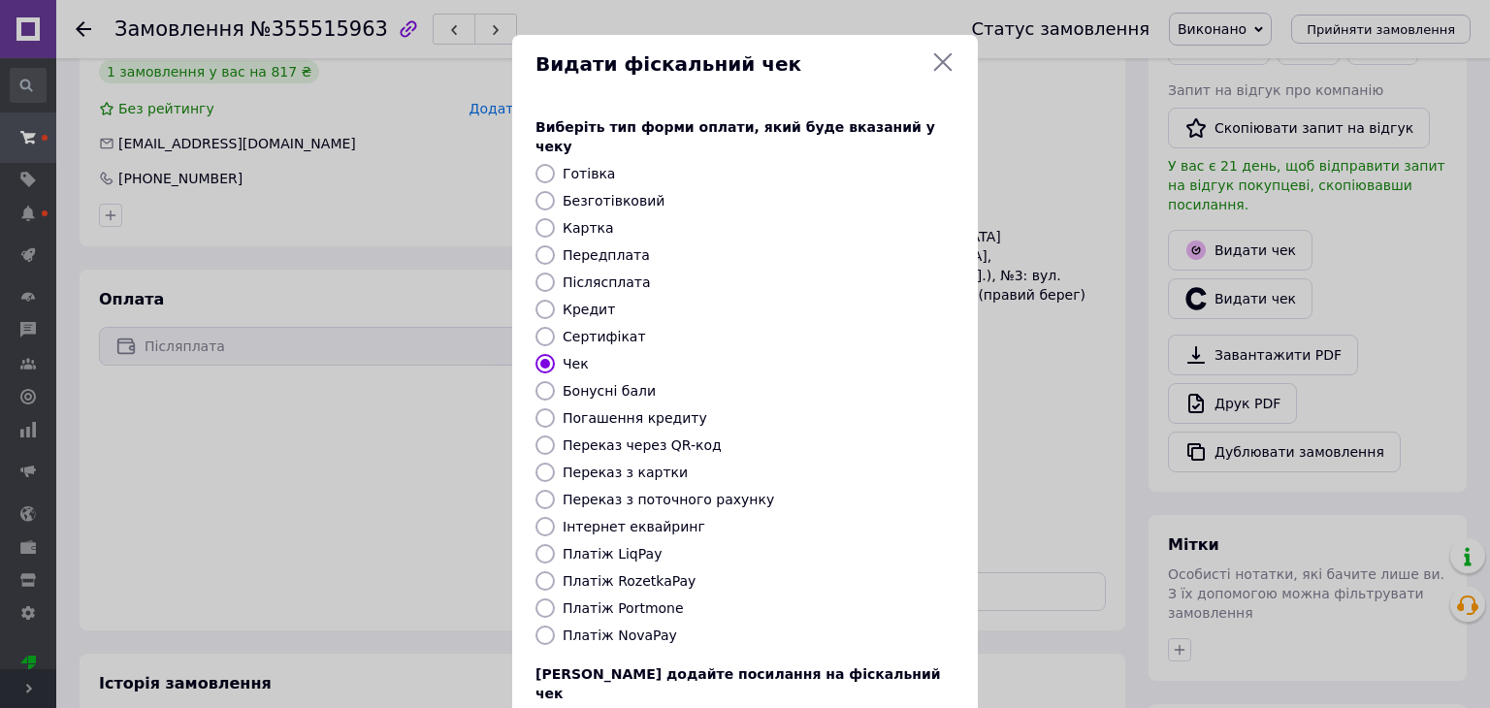
click at [541, 626] on input "Платіж NovaPay" at bounding box center [545, 635] width 19 height 19
radio input "true"
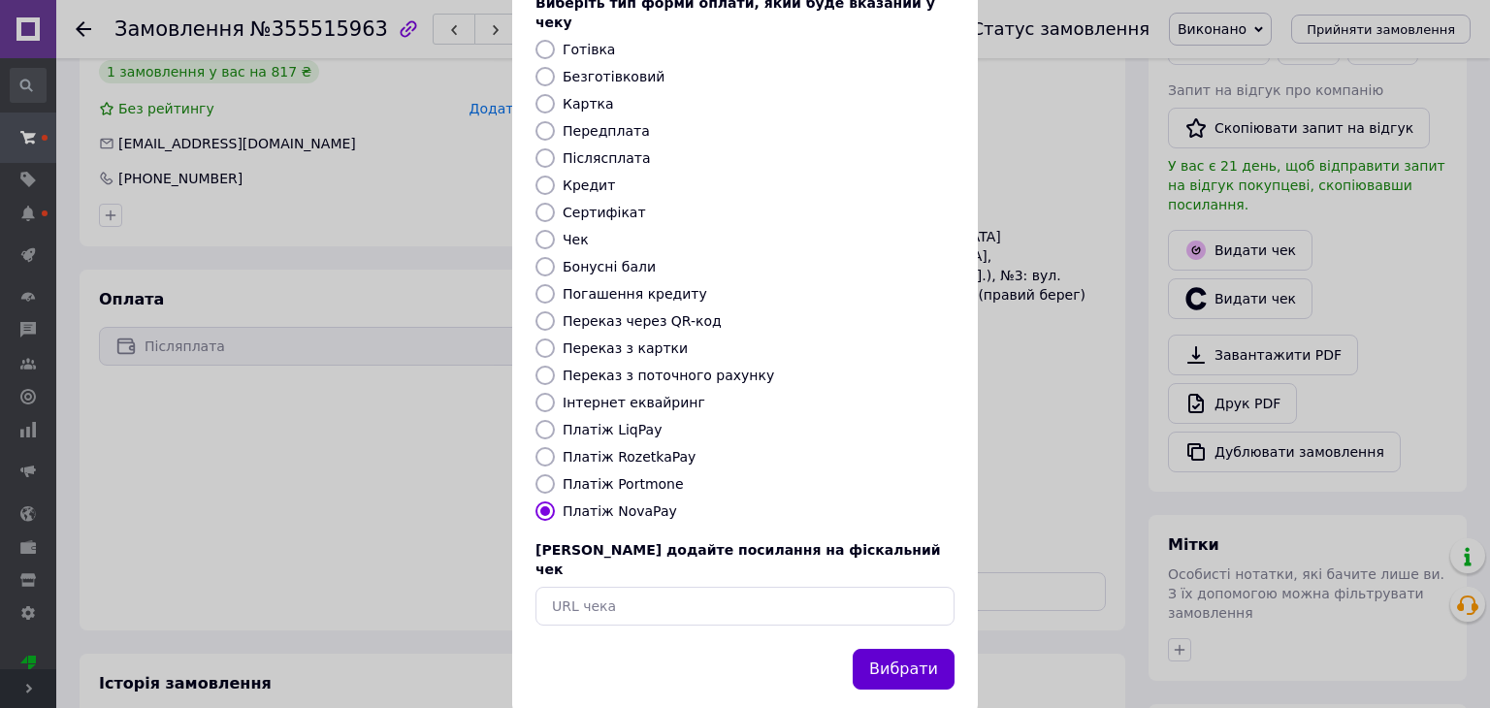
click at [882, 649] on button "Вибрати" at bounding box center [904, 670] width 102 height 42
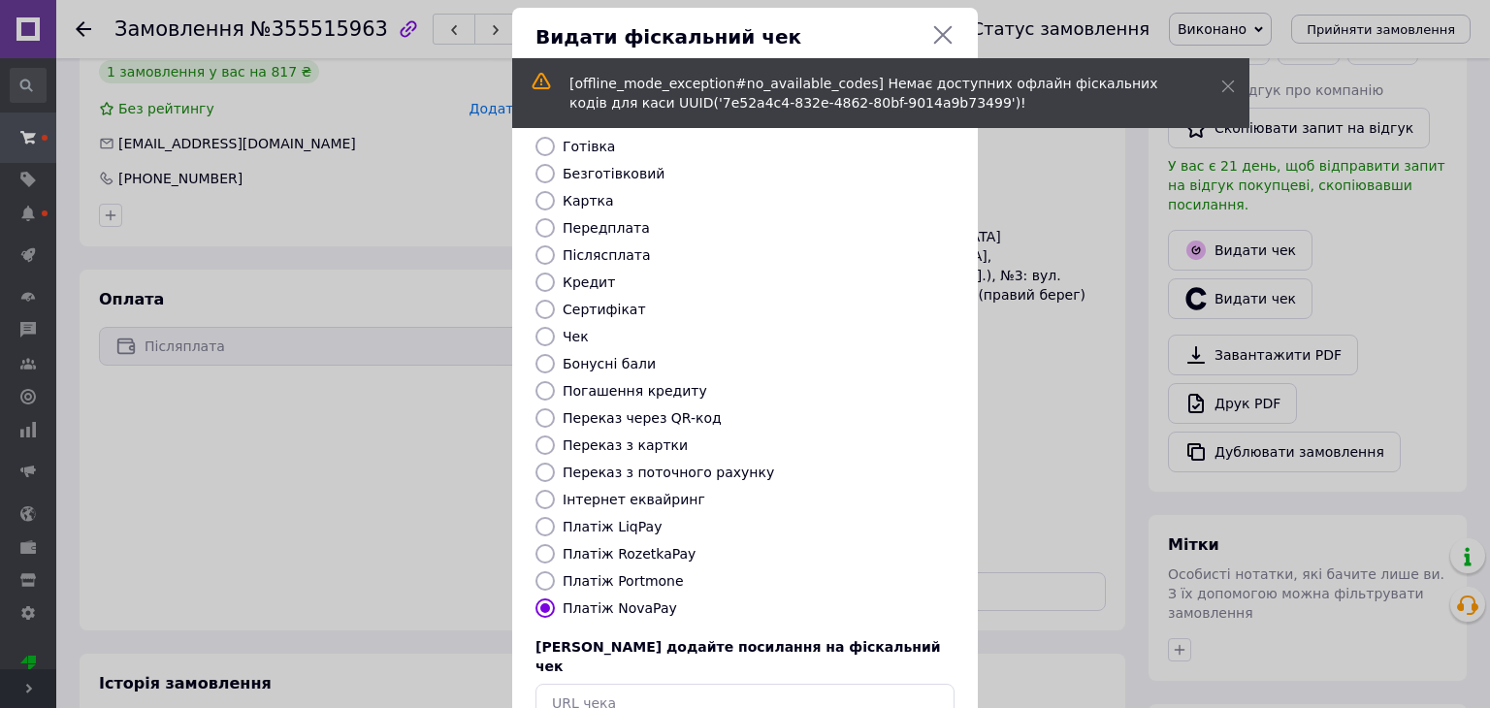
scroll to position [0, 0]
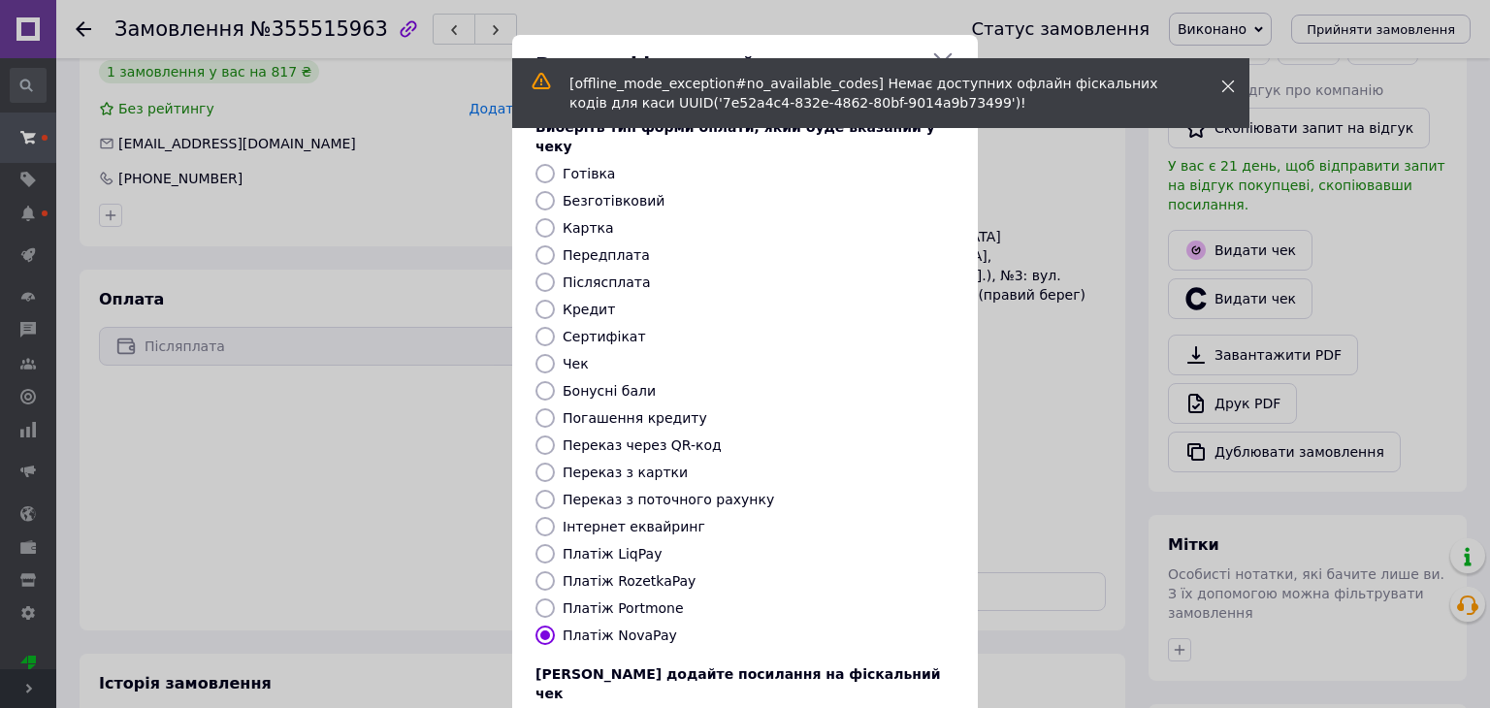
click at [1231, 83] on icon at bounding box center [1228, 87] width 14 height 14
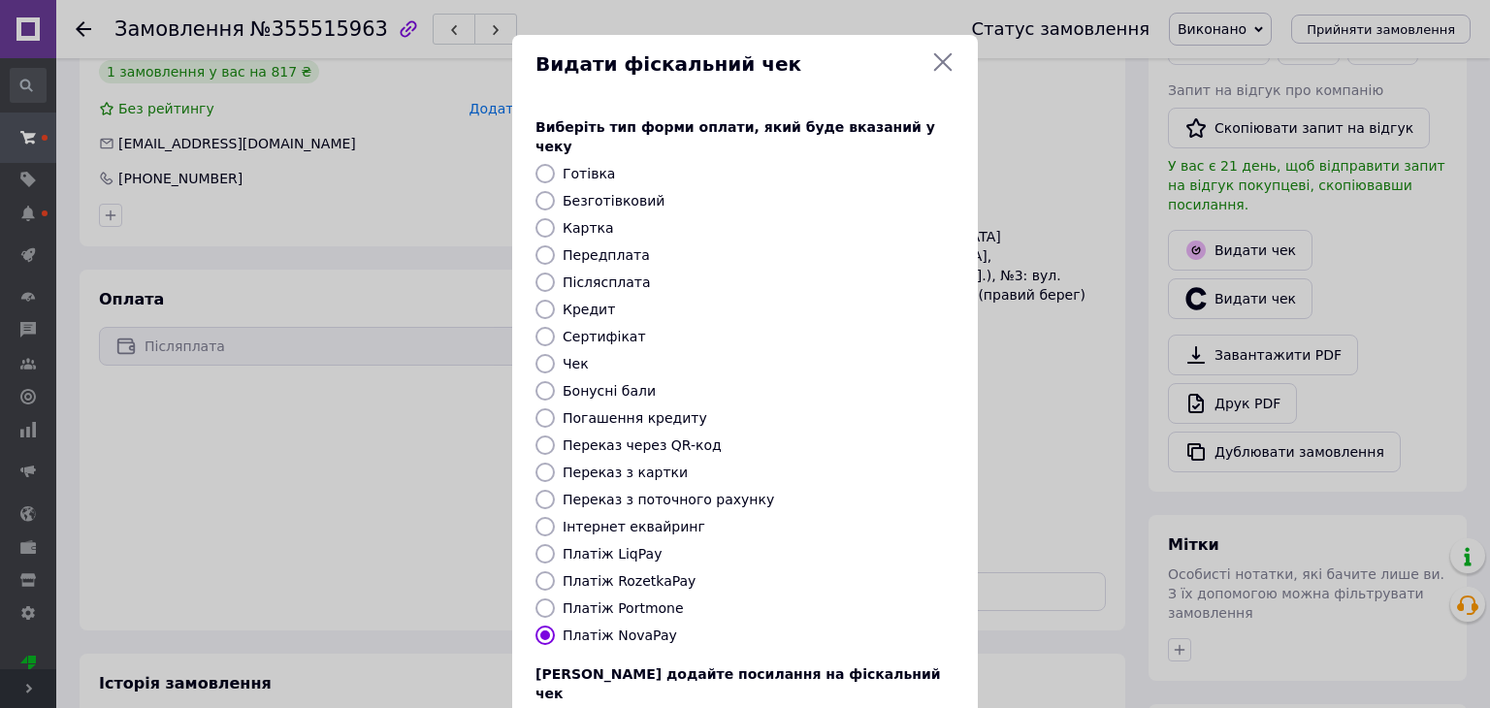
click at [948, 63] on icon at bounding box center [942, 61] width 23 height 23
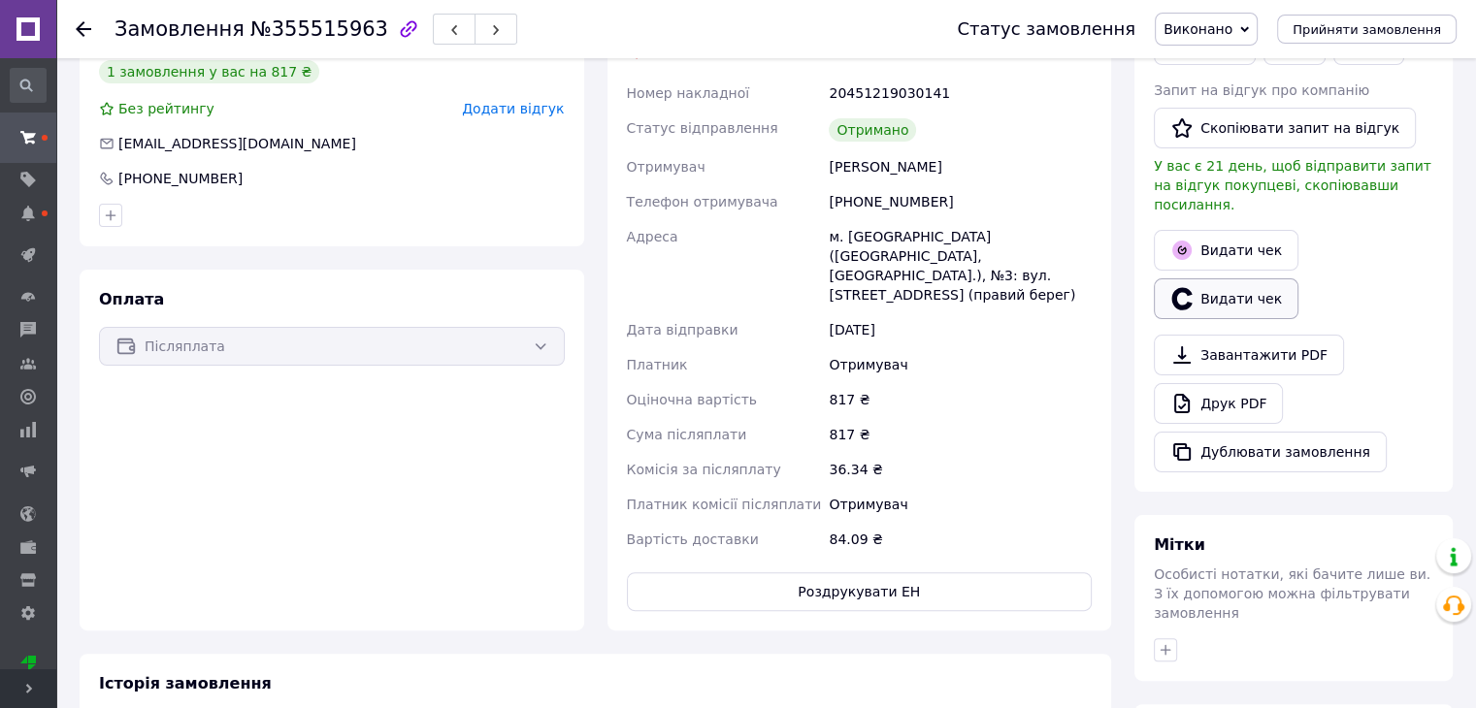
click at [1202, 278] on button "Видати чек" at bounding box center [1225, 298] width 145 height 41
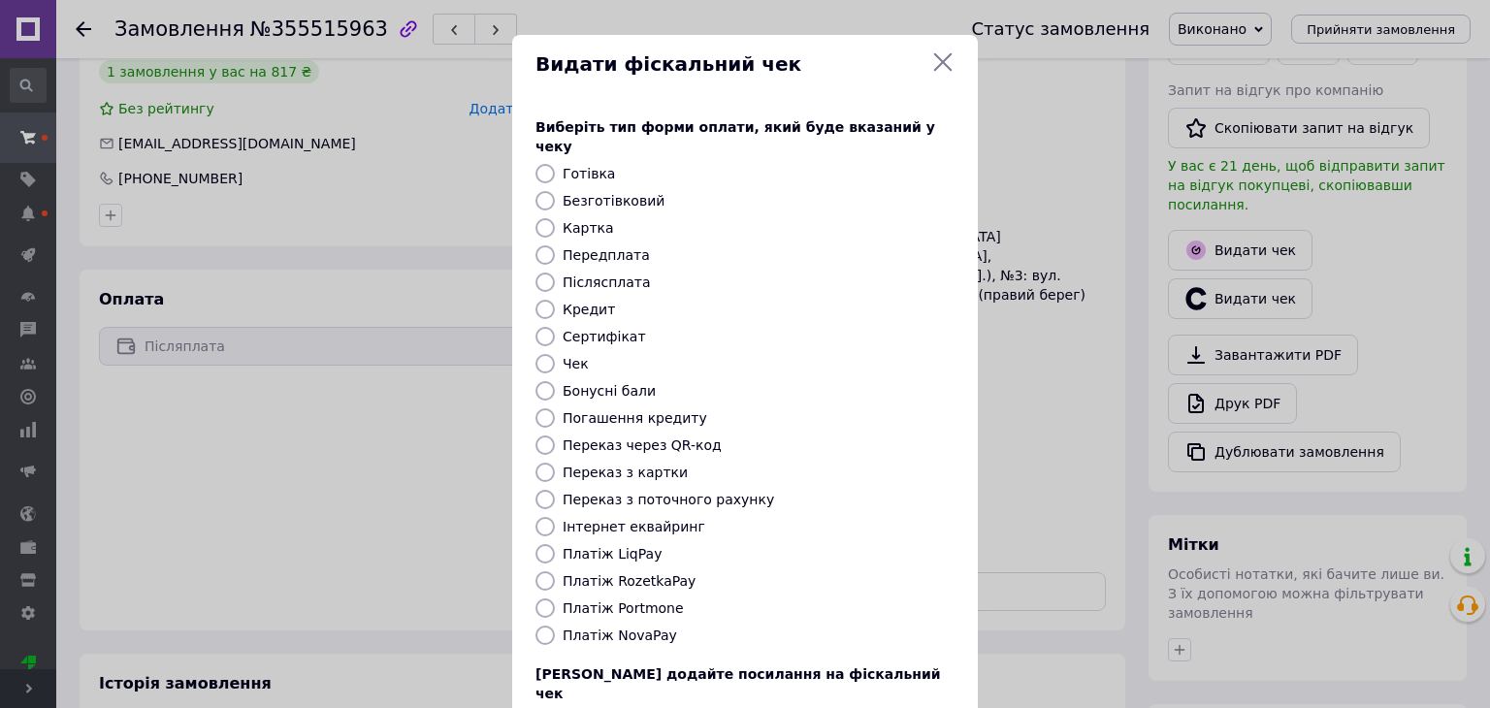
click at [542, 626] on input "Платіж NovaPay" at bounding box center [545, 635] width 19 height 19
radio input "true"
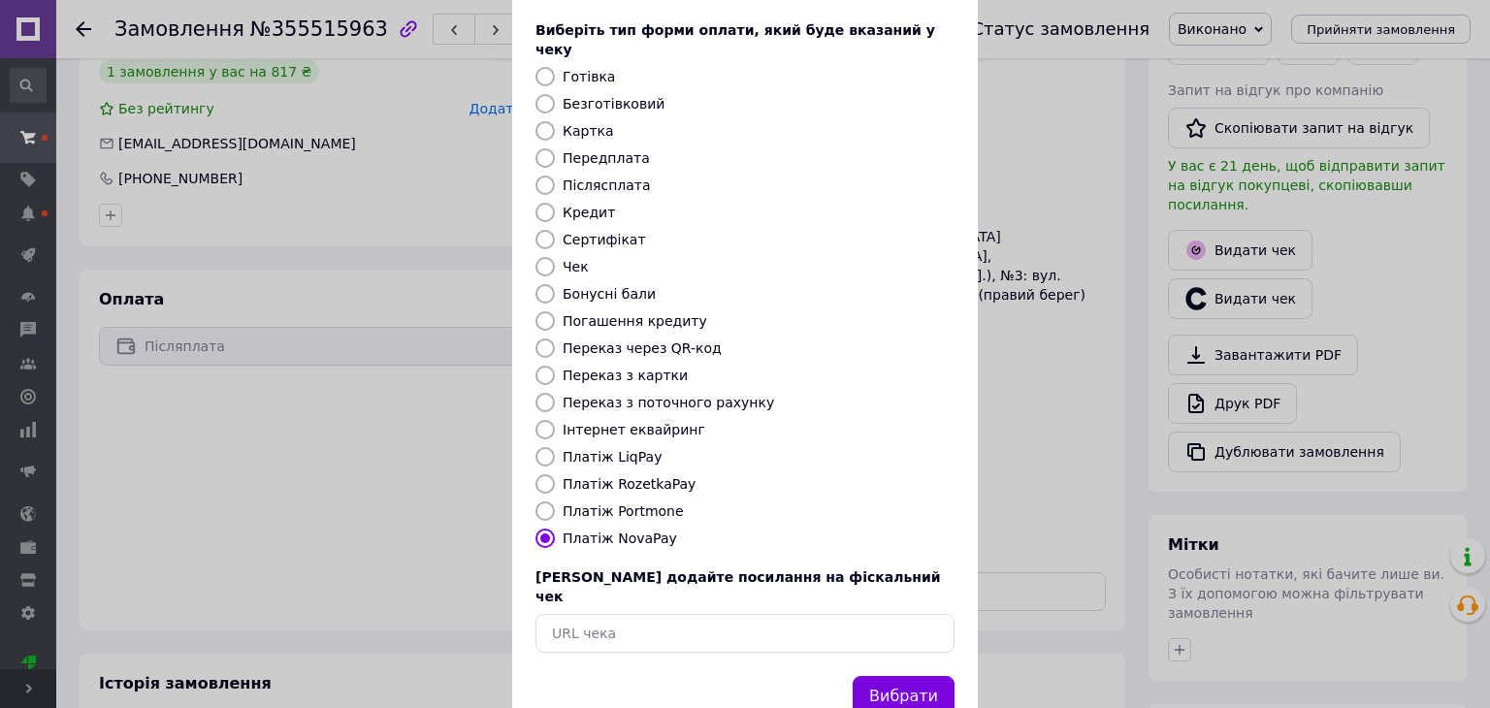
click at [1028, 568] on div "Видати фіскальний чек Виберіть тип форми оплати, який буде вказаний у чеку Готі…" at bounding box center [745, 339] width 1490 height 872
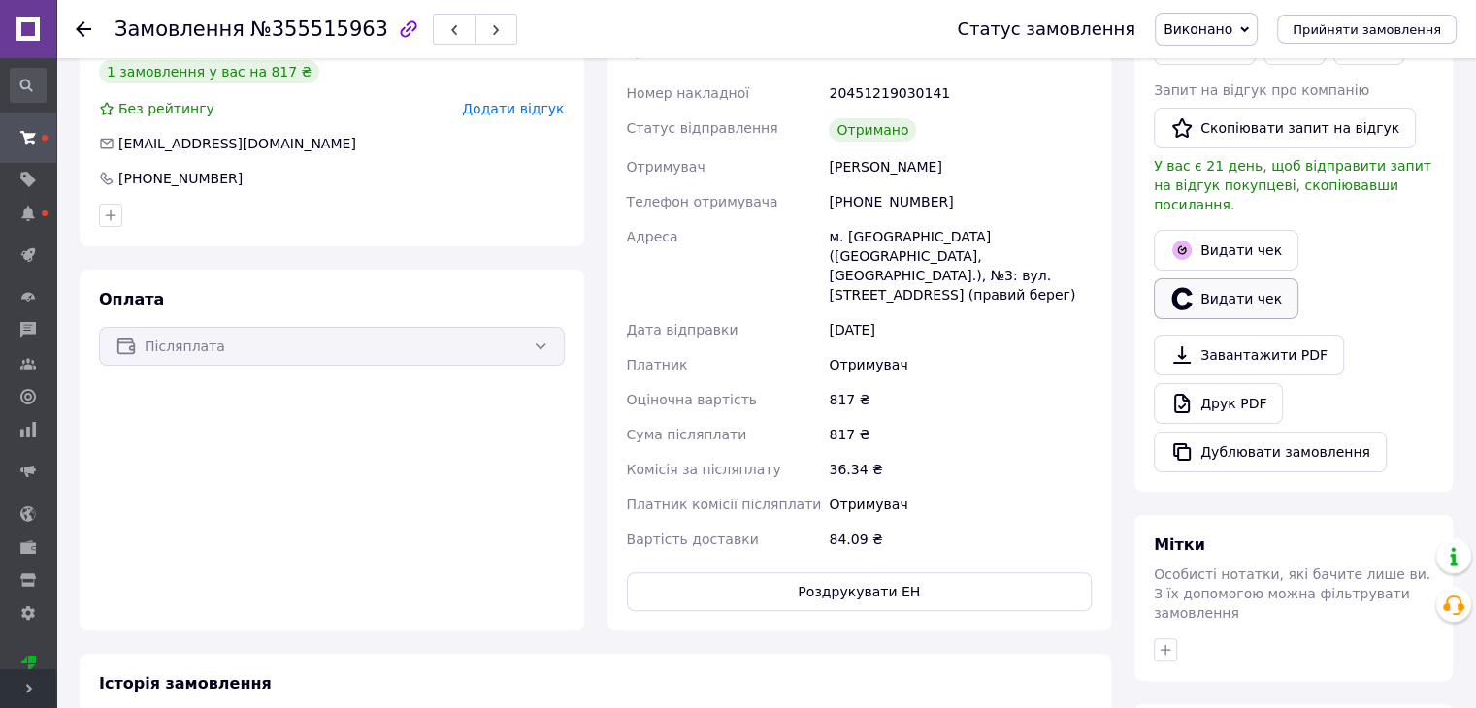
click at [1233, 296] on button "Видати чек" at bounding box center [1225, 298] width 145 height 41
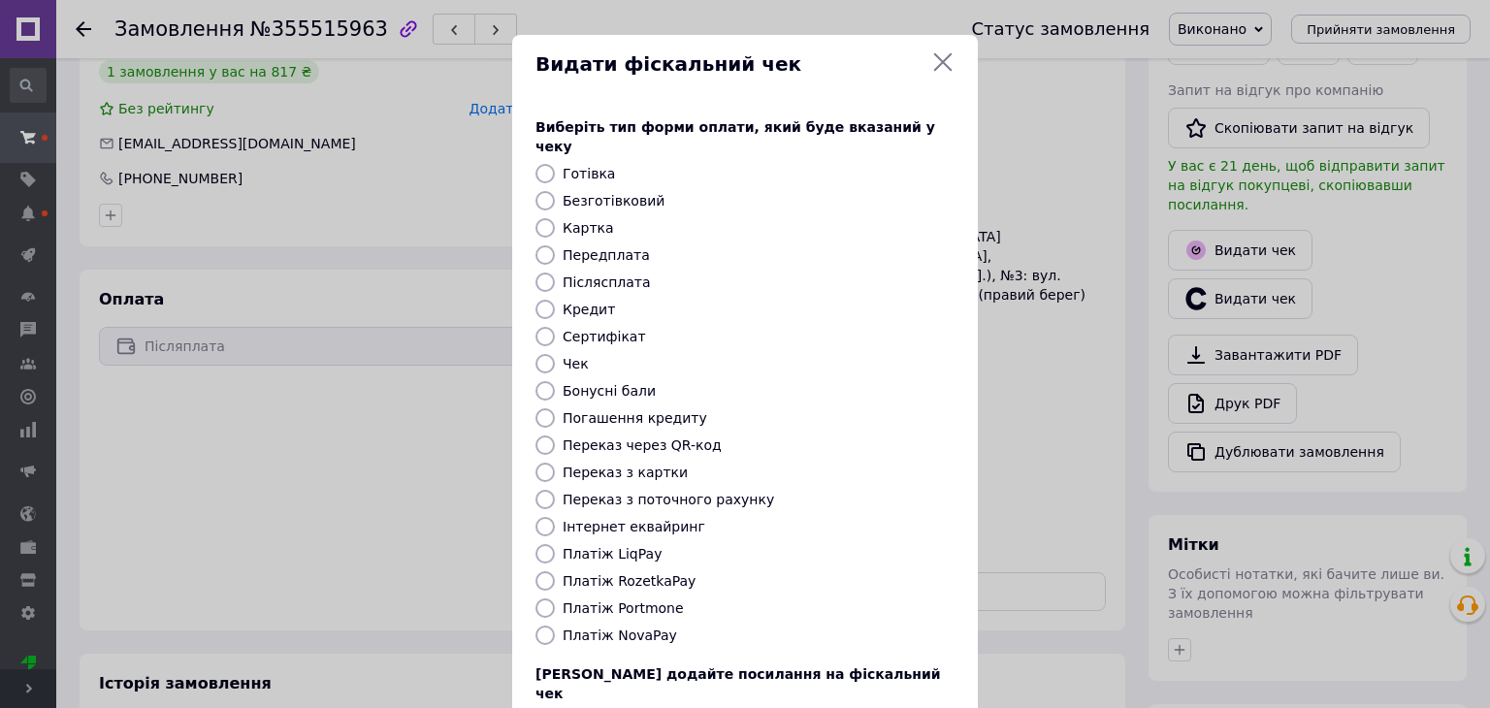
click at [551, 354] on input "Чек" at bounding box center [545, 363] width 19 height 19
radio input "true"
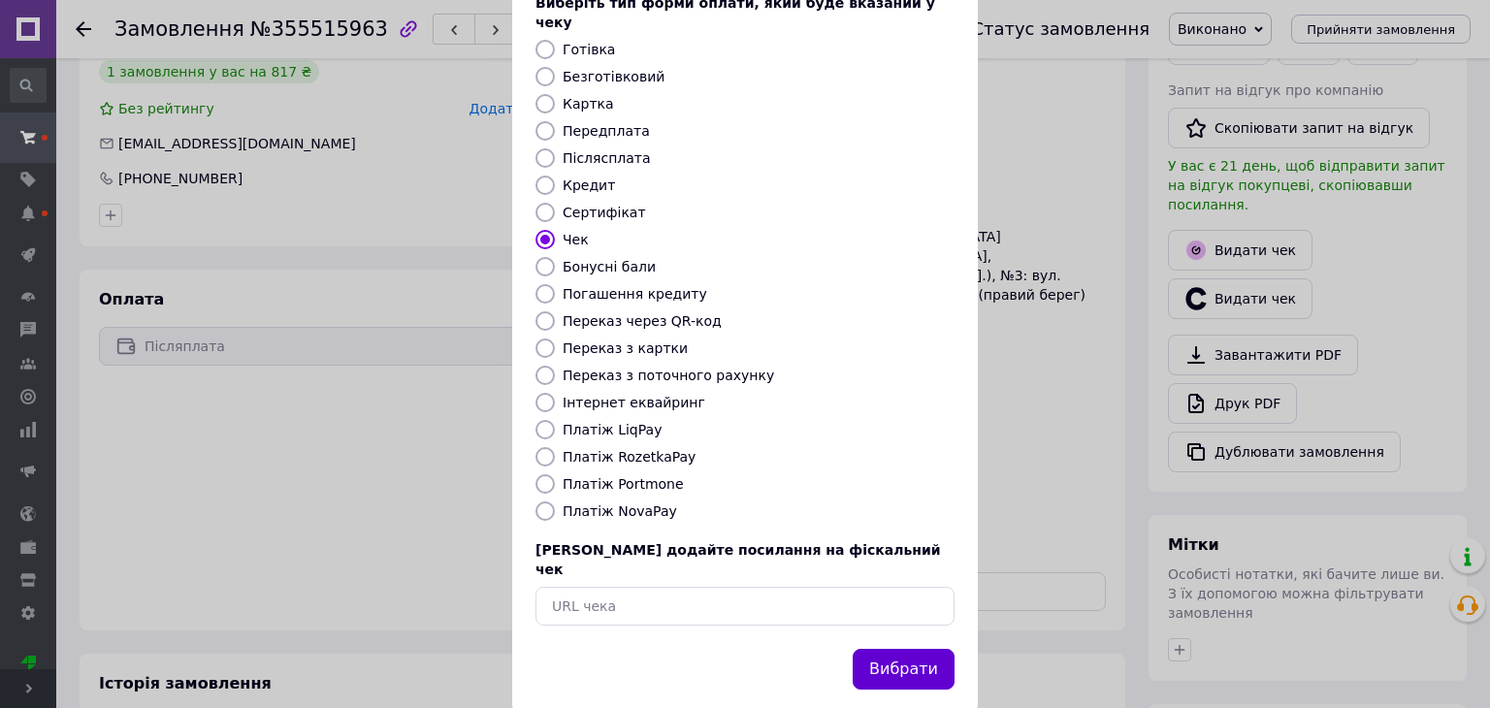
click at [905, 649] on button "Вибрати" at bounding box center [904, 670] width 102 height 42
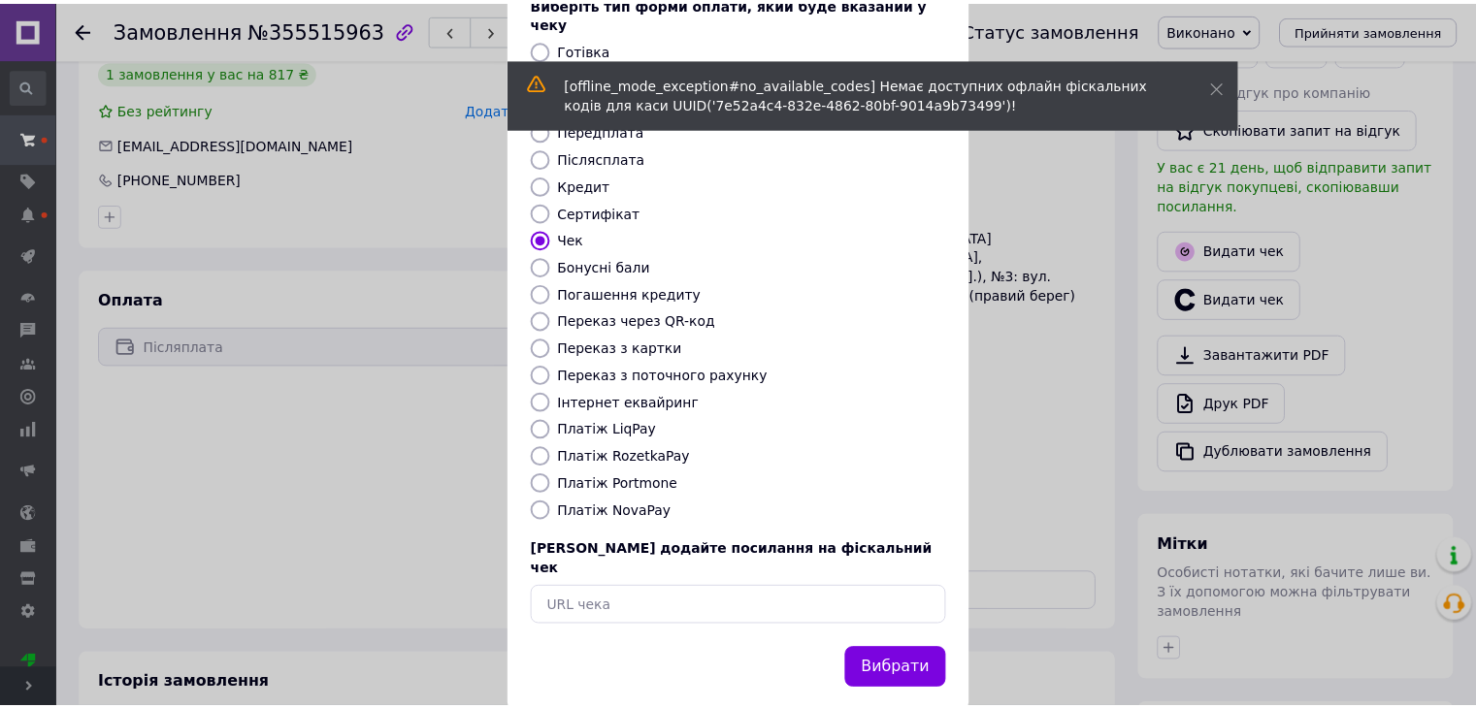
scroll to position [0, 0]
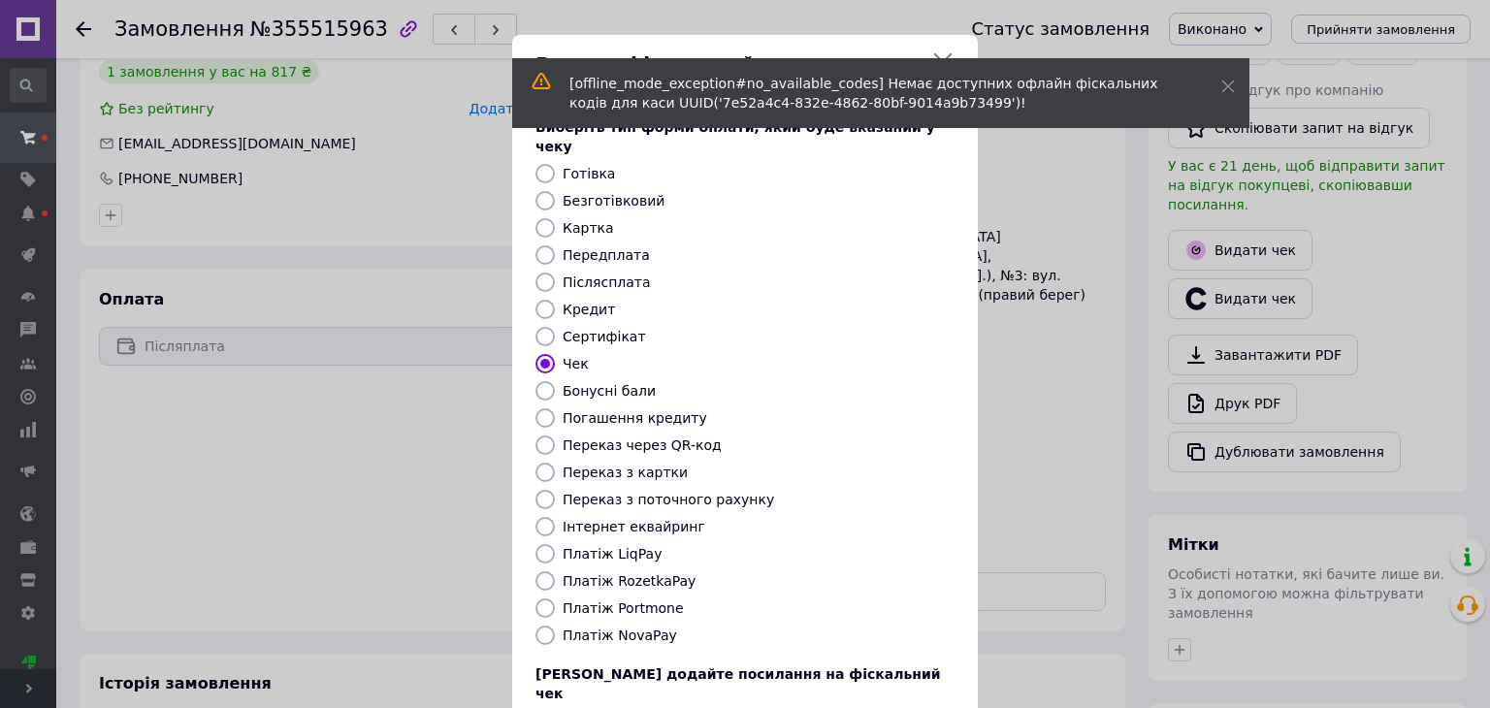
click at [1058, 221] on div "Видати фіскальний чек Виберіть тип форми оплати, який буде вказаний у чеку Готі…" at bounding box center [745, 436] width 1490 height 872
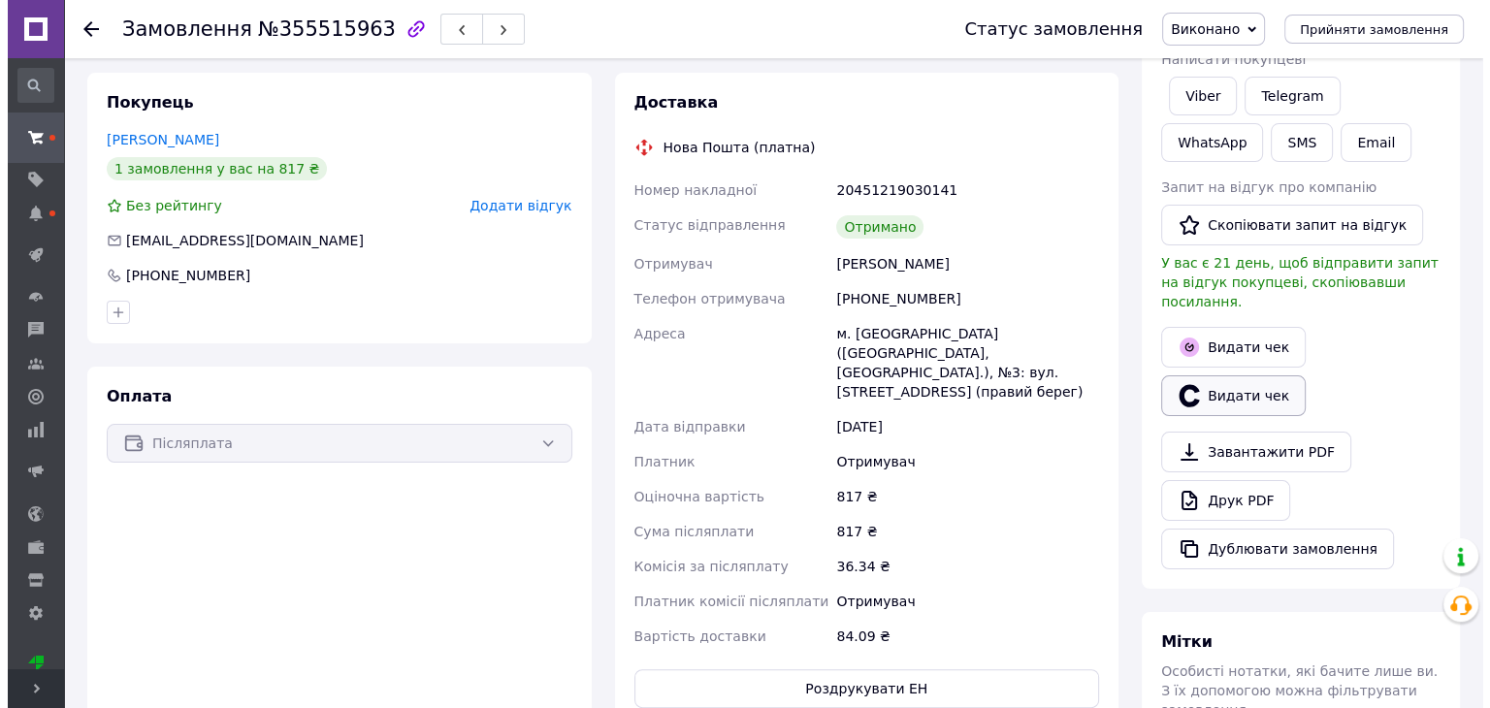
scroll to position [198, 0]
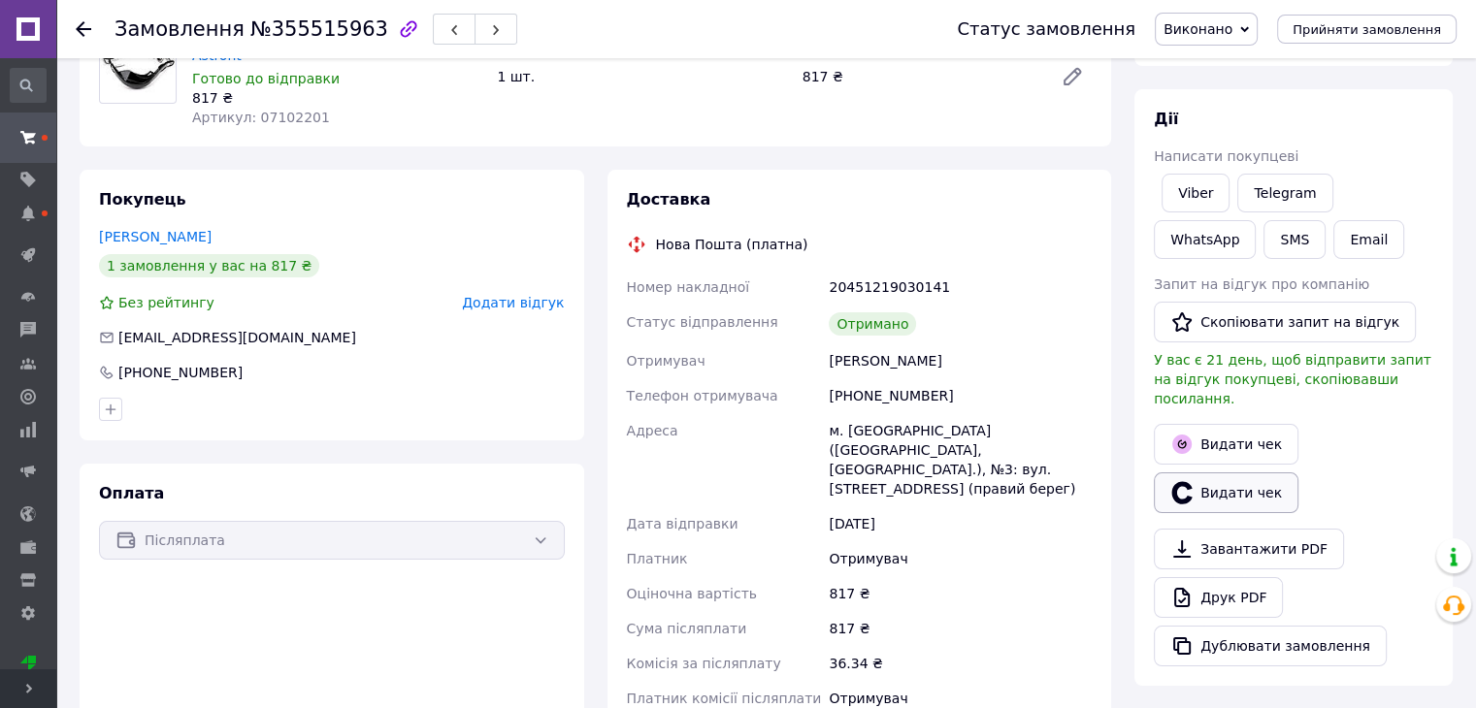
click at [1203, 472] on button "Видати чек" at bounding box center [1225, 492] width 145 height 41
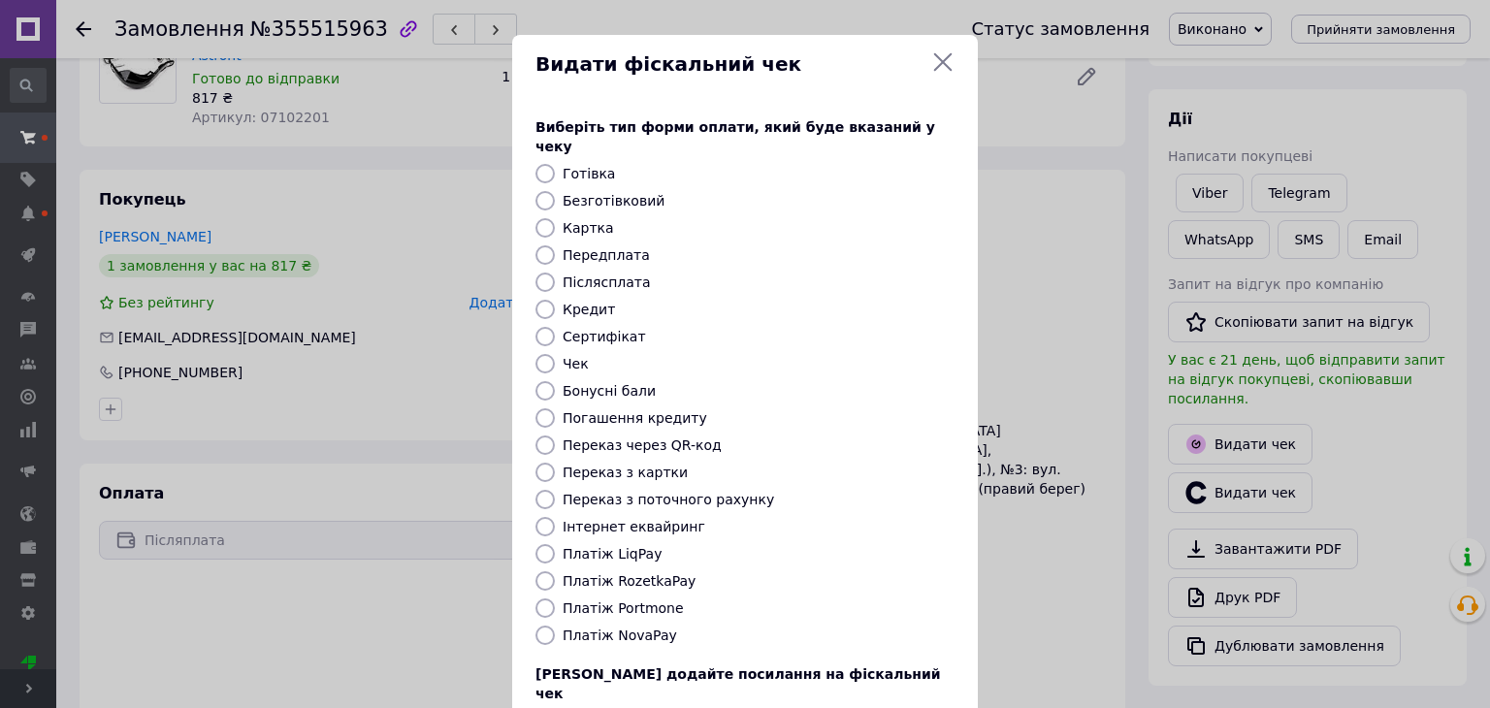
scroll to position [124, 0]
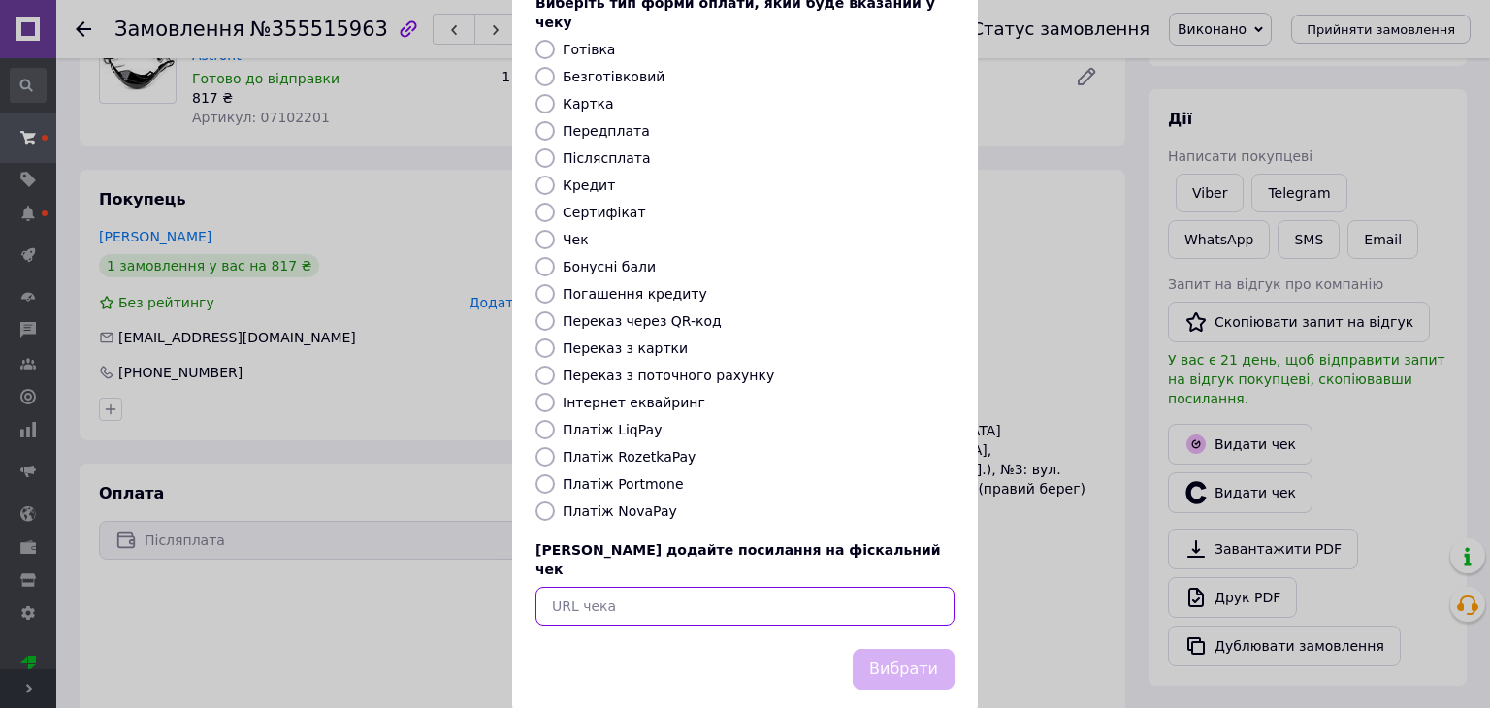
click at [667, 587] on input "text" at bounding box center [745, 606] width 419 height 39
click at [1067, 332] on div "Видати фіскальний чек Виберіть тип форми оплати, який буде вказаний у чеку Готі…" at bounding box center [745, 312] width 1490 height 872
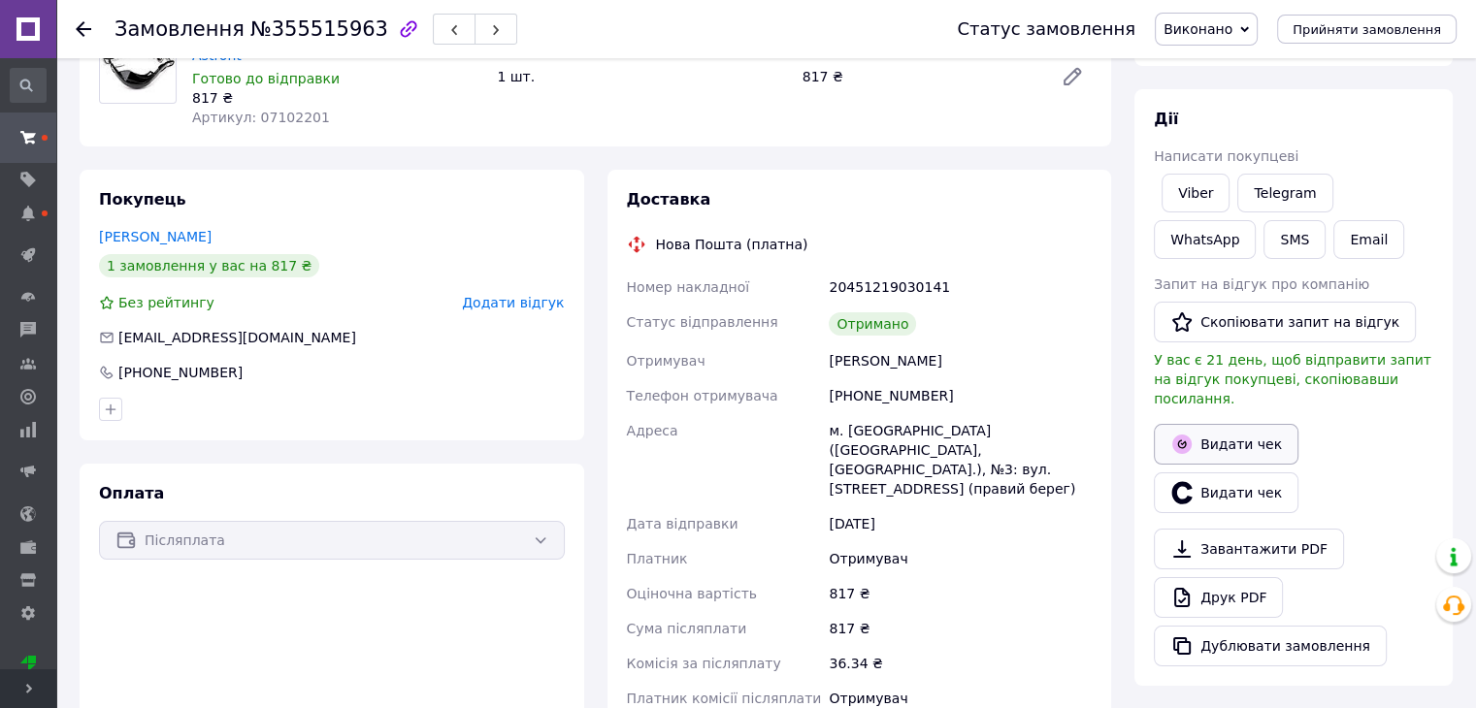
click at [1250, 424] on button "Видати чек" at bounding box center [1225, 444] width 145 height 41
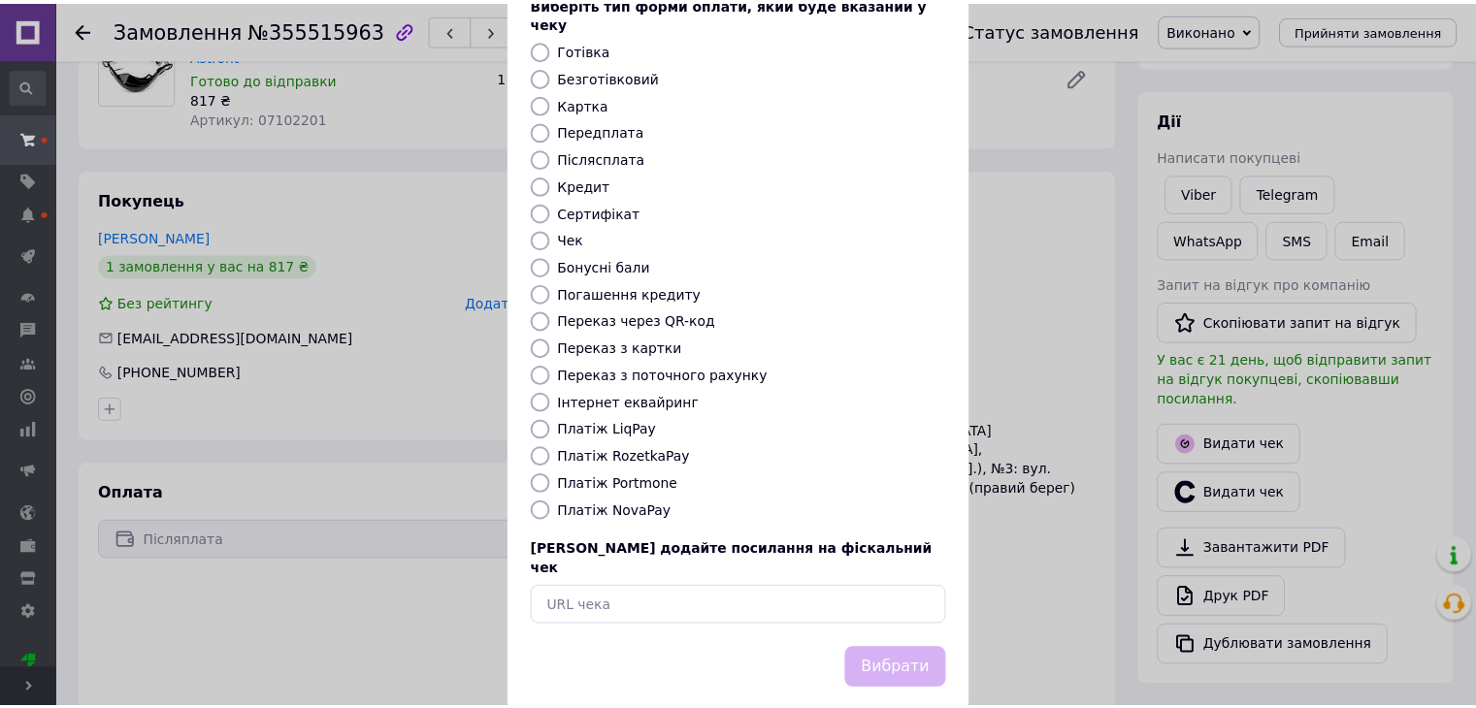
scroll to position [0, 0]
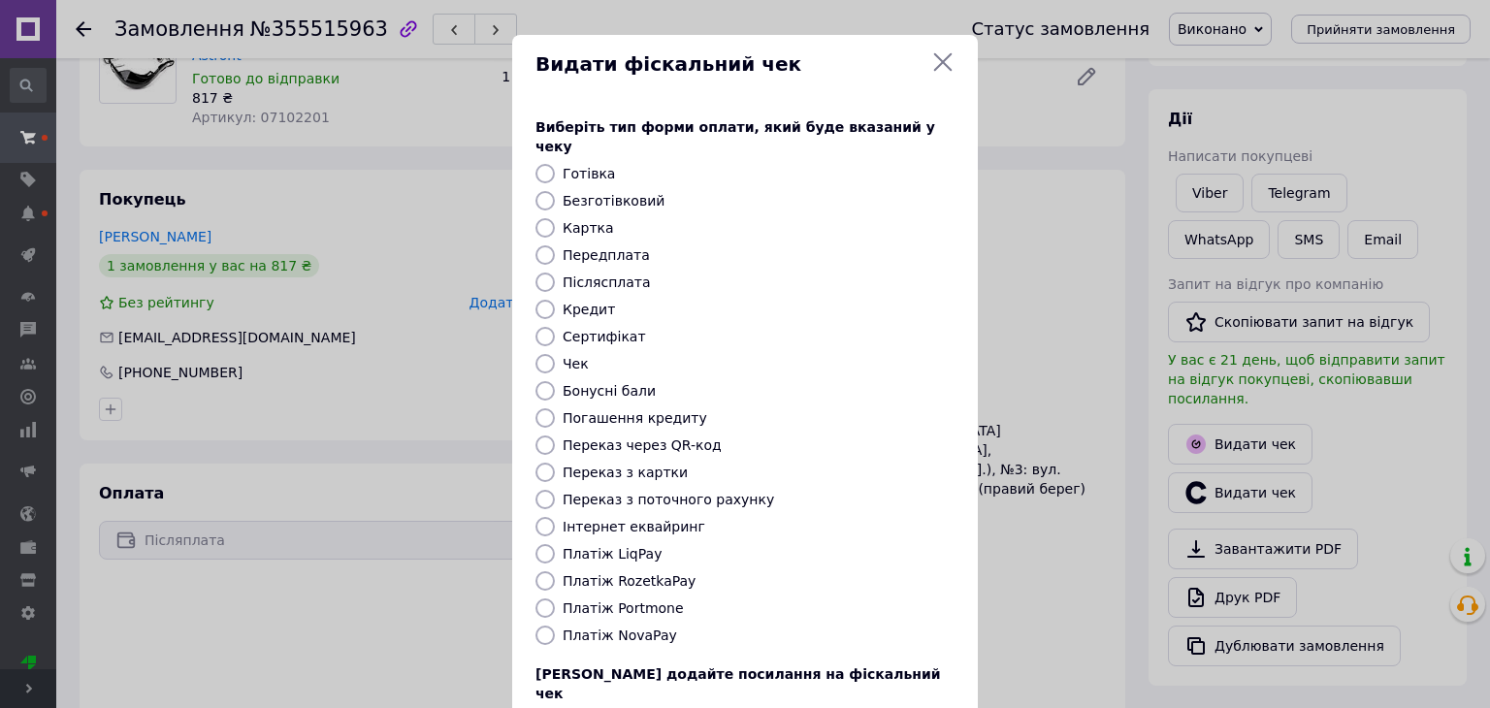
click at [942, 64] on icon at bounding box center [943, 62] width 18 height 18
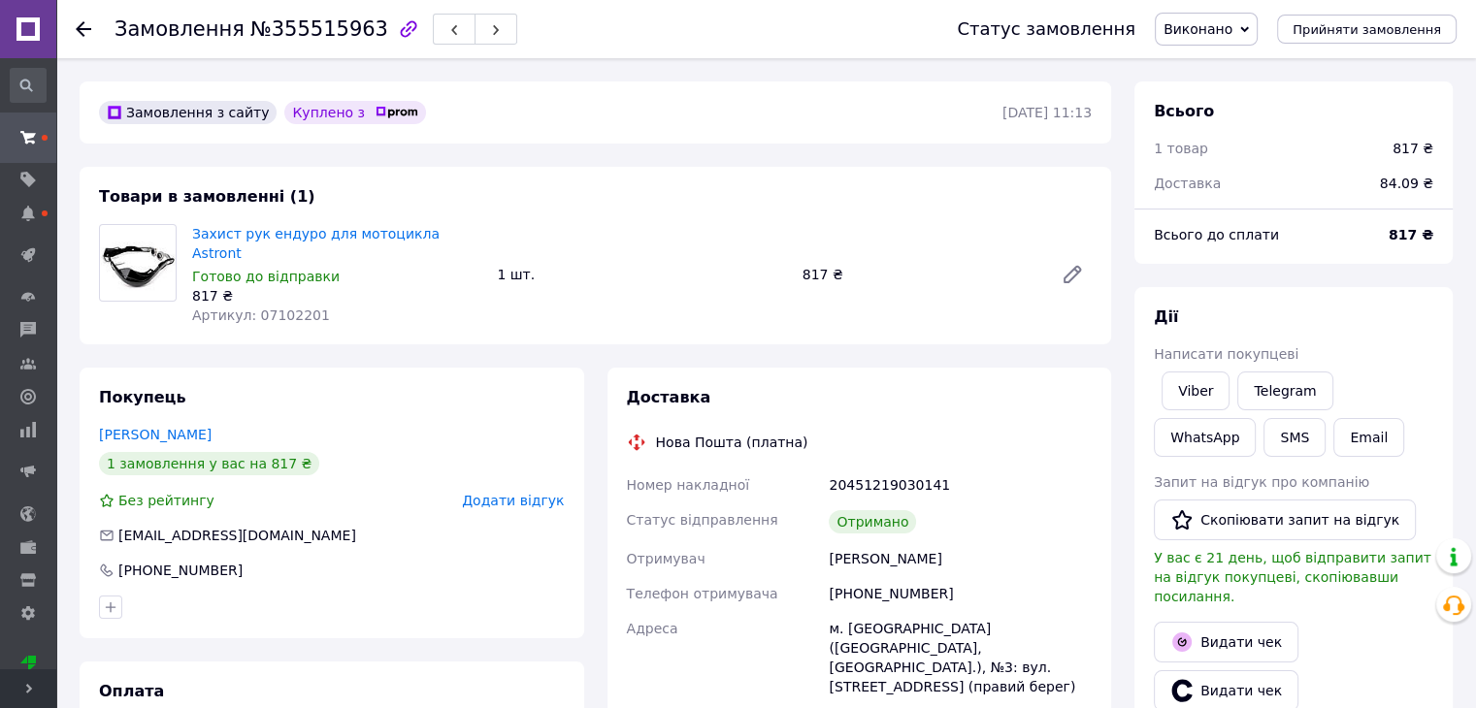
click at [73, 28] on div "Замовлення №355515963 Статус замовлення Виконано Прийнято Скасовано Оплачено Пр…" at bounding box center [765, 29] width 1419 height 58
click at [84, 27] on icon at bounding box center [84, 29] width 16 height 16
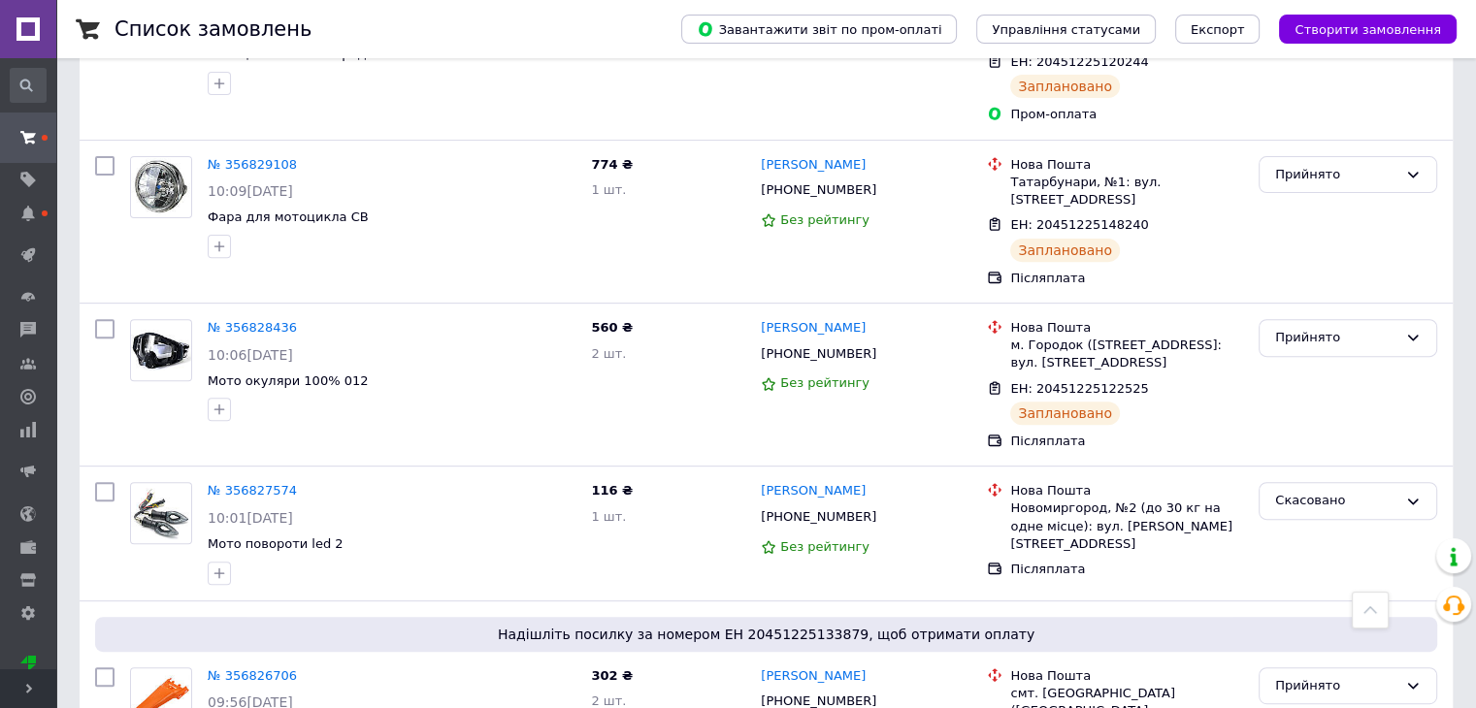
scroll to position [15514, 0]
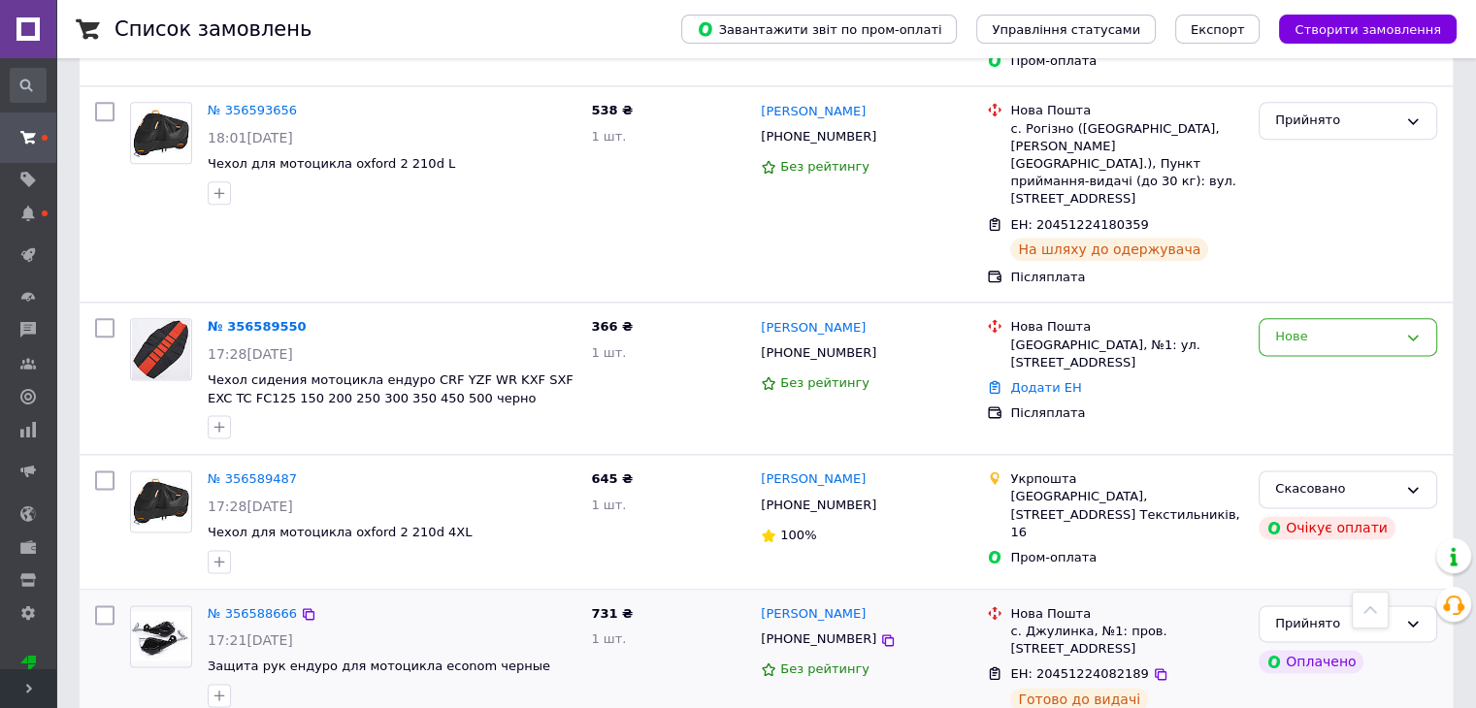
scroll to position [2716, 0]
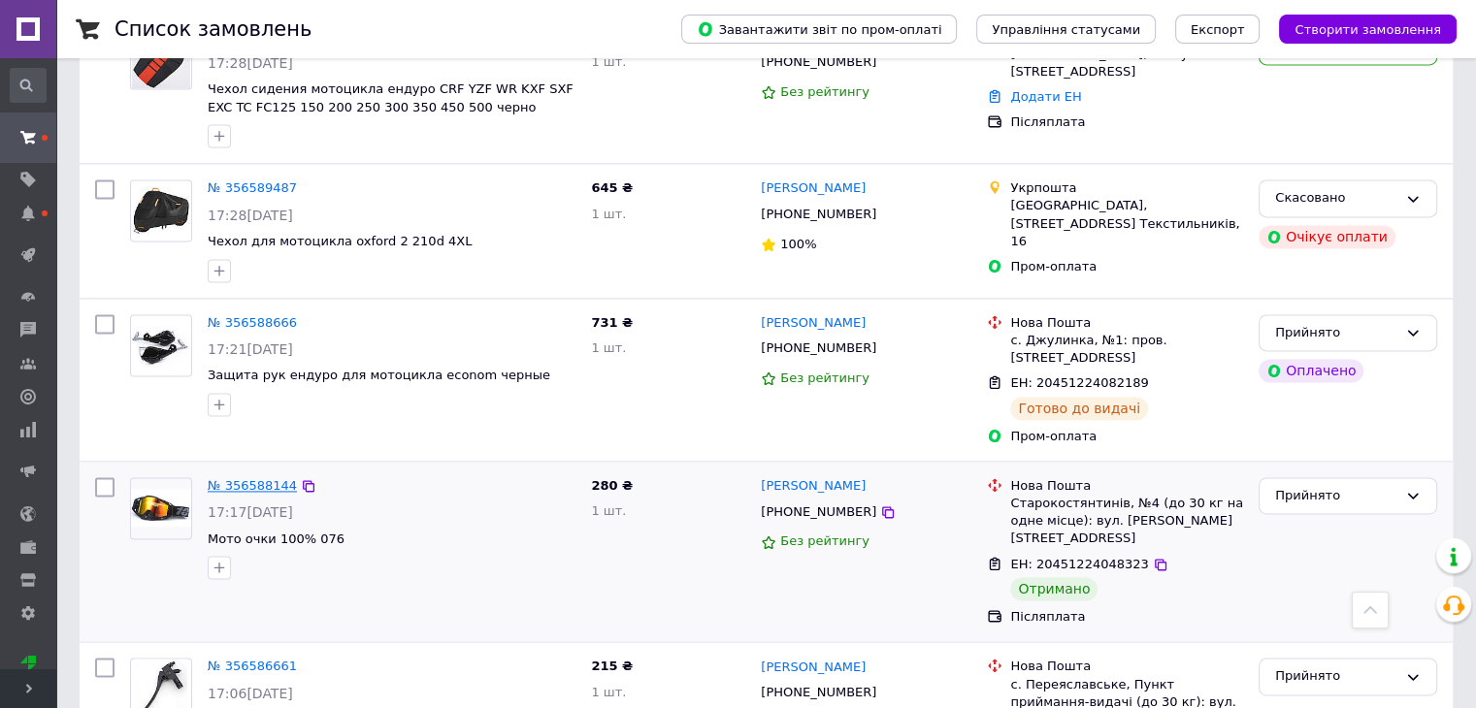
click at [217, 478] on link "№ 356588144" at bounding box center [252, 485] width 89 height 15
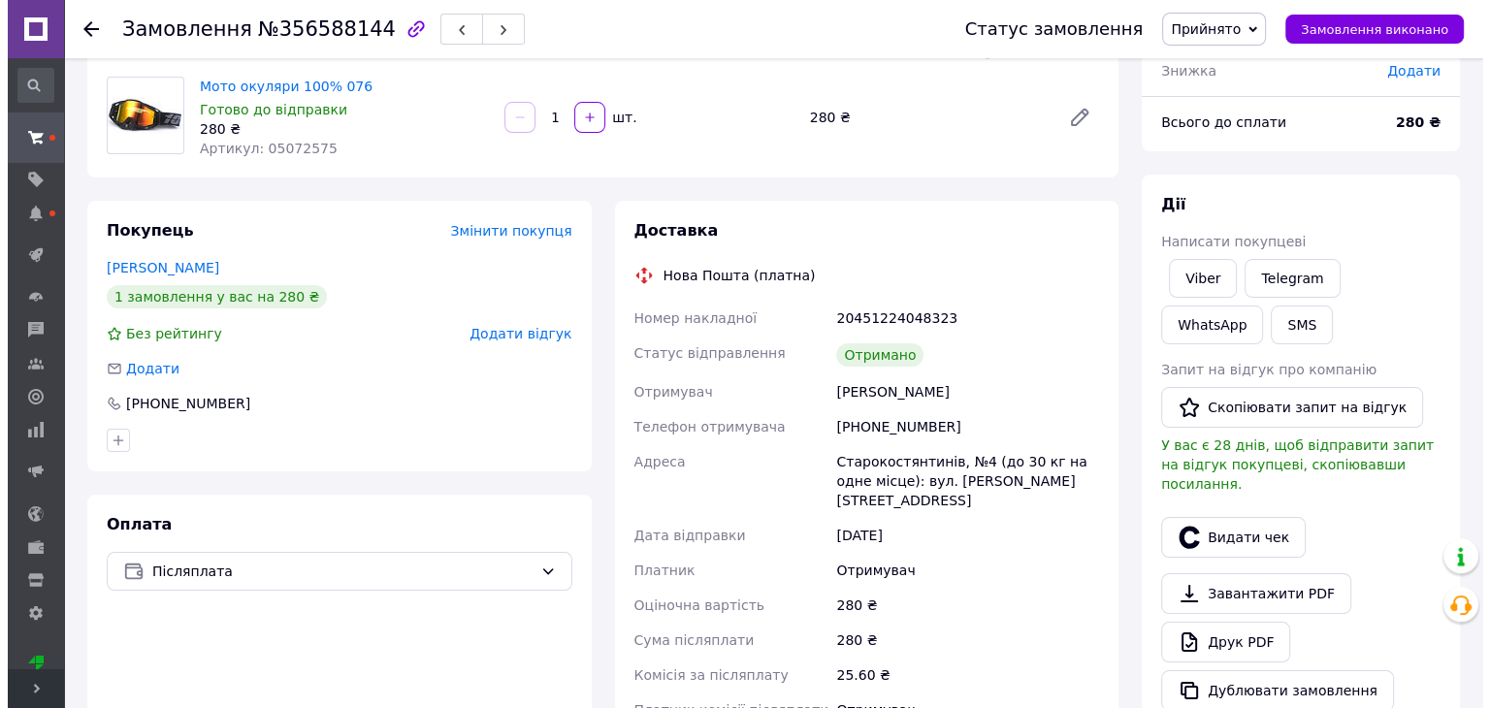
scroll to position [244, 0]
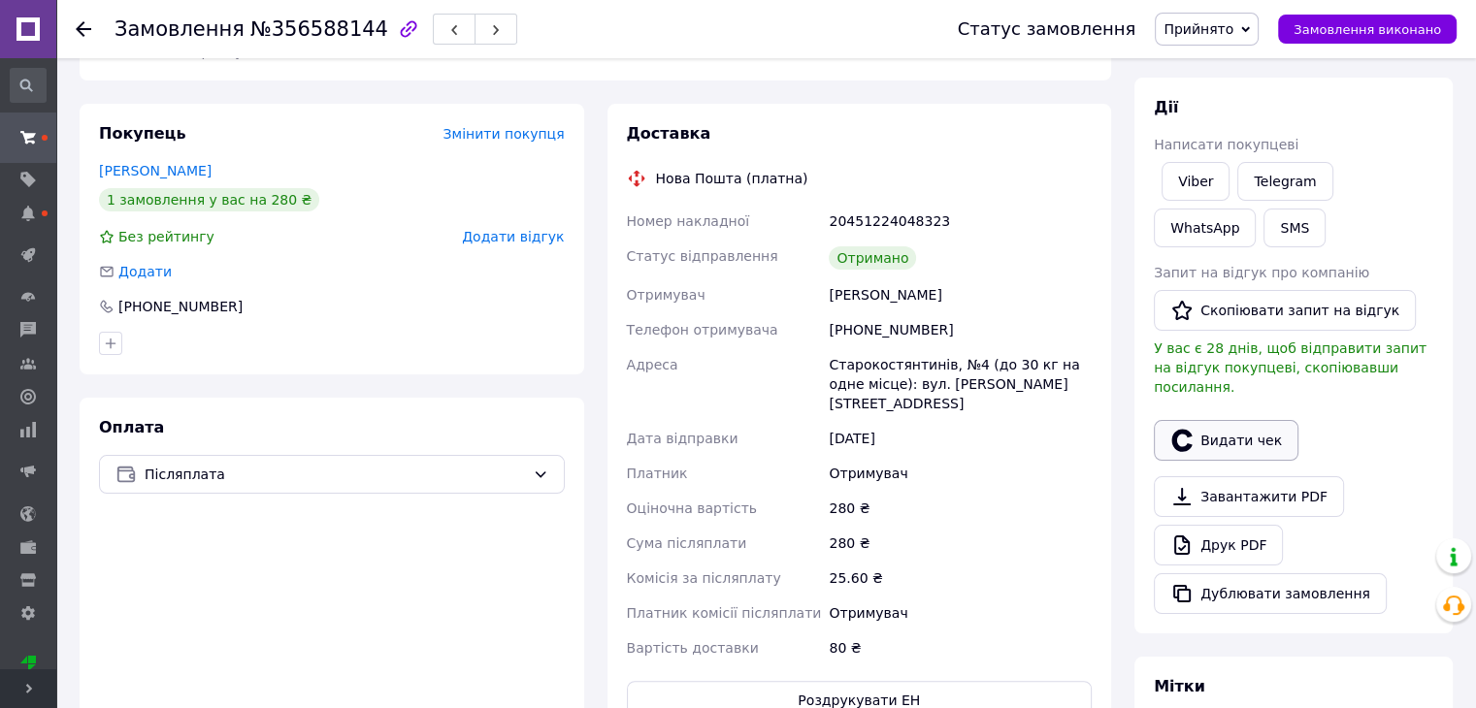
click at [1225, 420] on button "Видати чек" at bounding box center [1225, 440] width 145 height 41
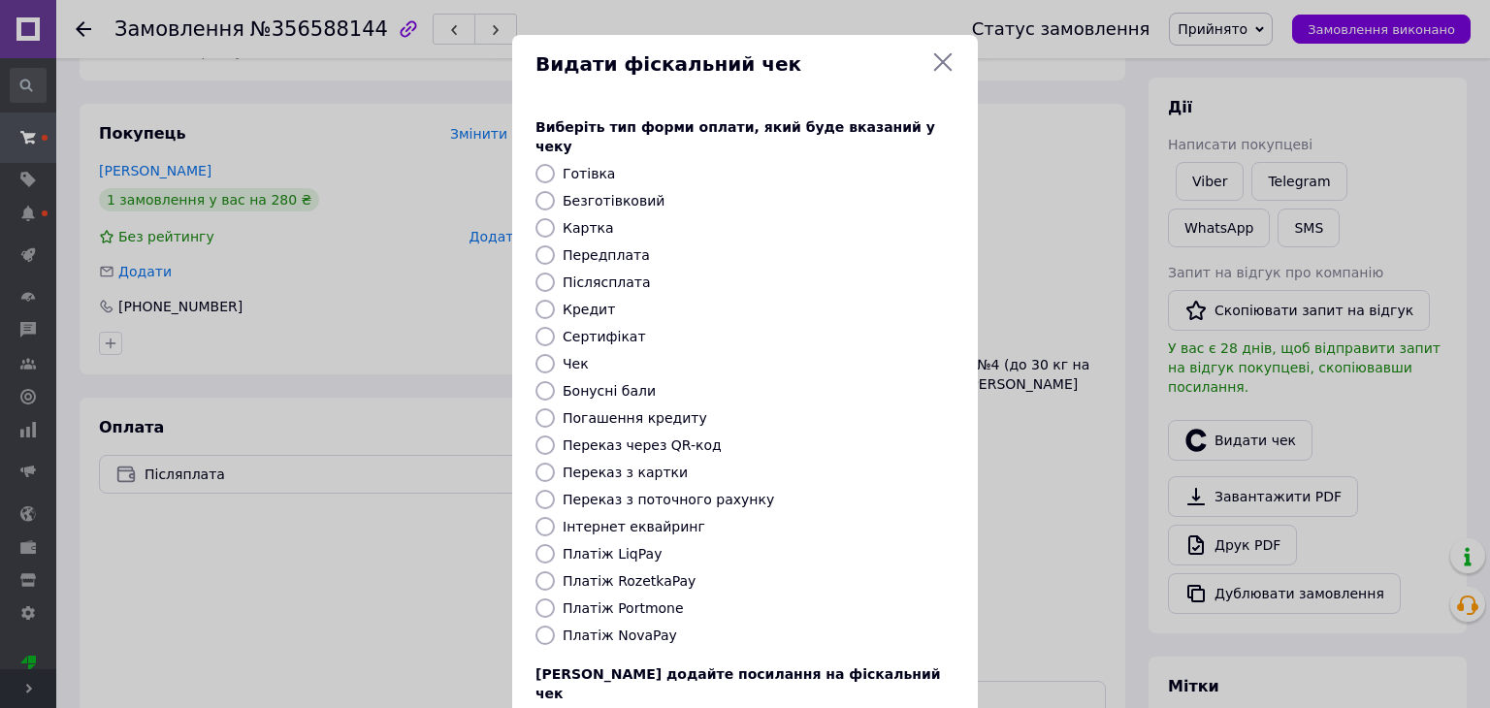
click at [549, 354] on input "Чек" at bounding box center [545, 363] width 19 height 19
radio input "true"
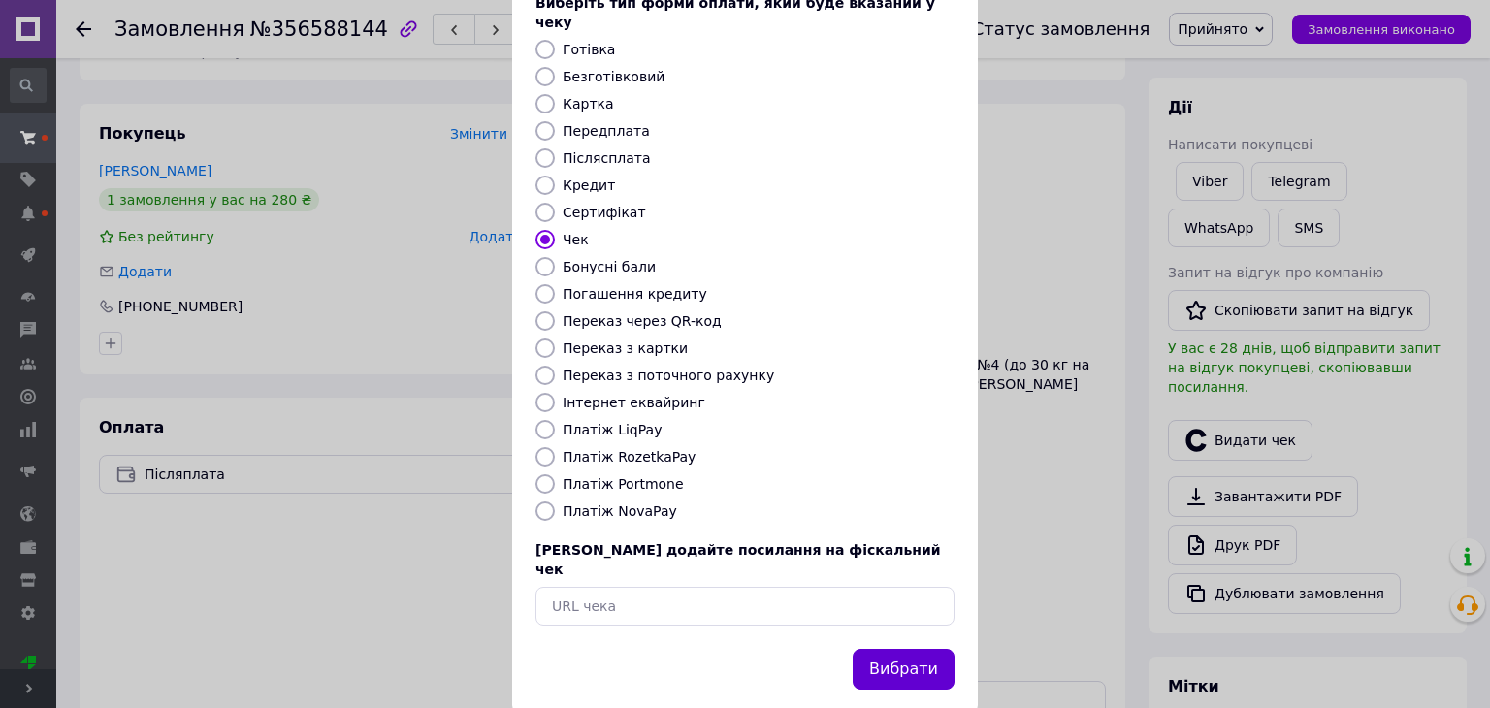
click at [893, 649] on button "Вибрати" at bounding box center [904, 670] width 102 height 42
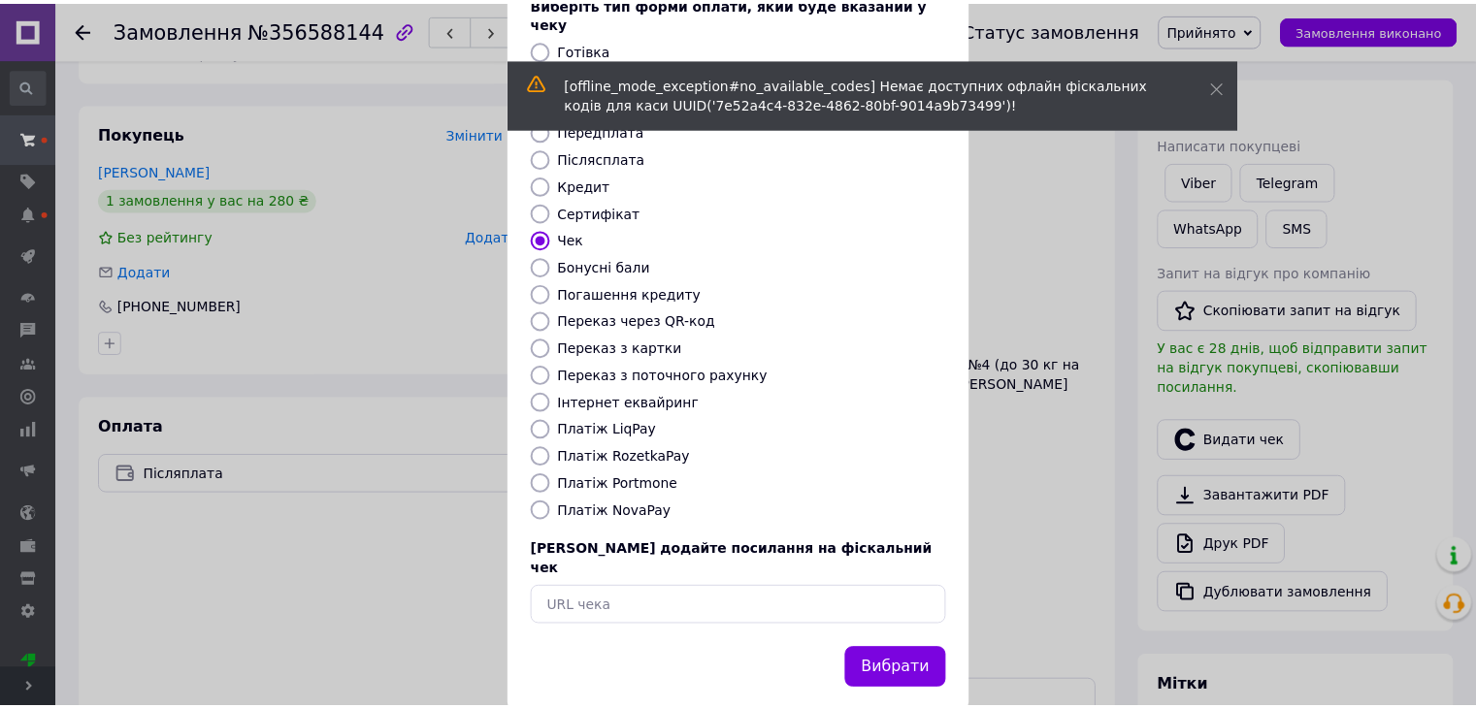
scroll to position [0, 0]
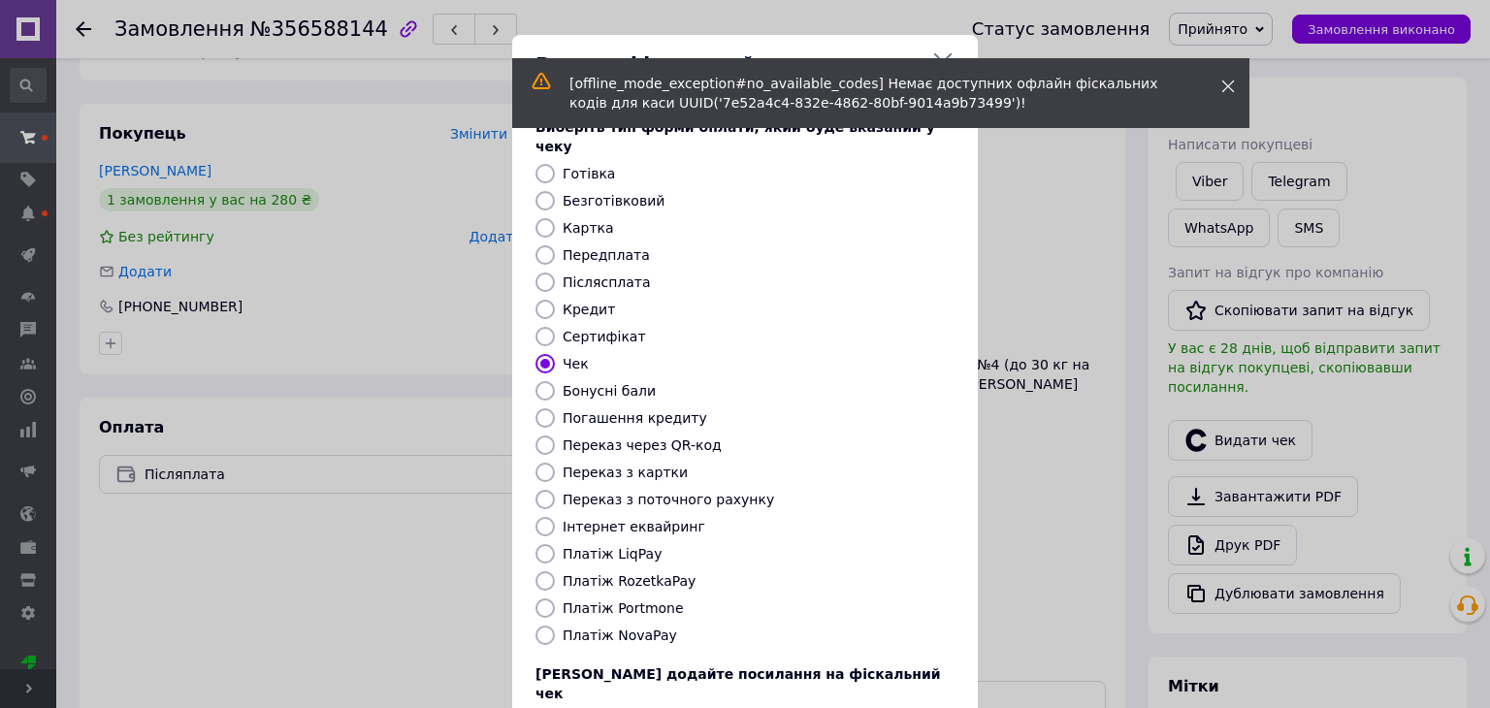
click at [1228, 83] on icon at bounding box center [1228, 87] width 14 height 14
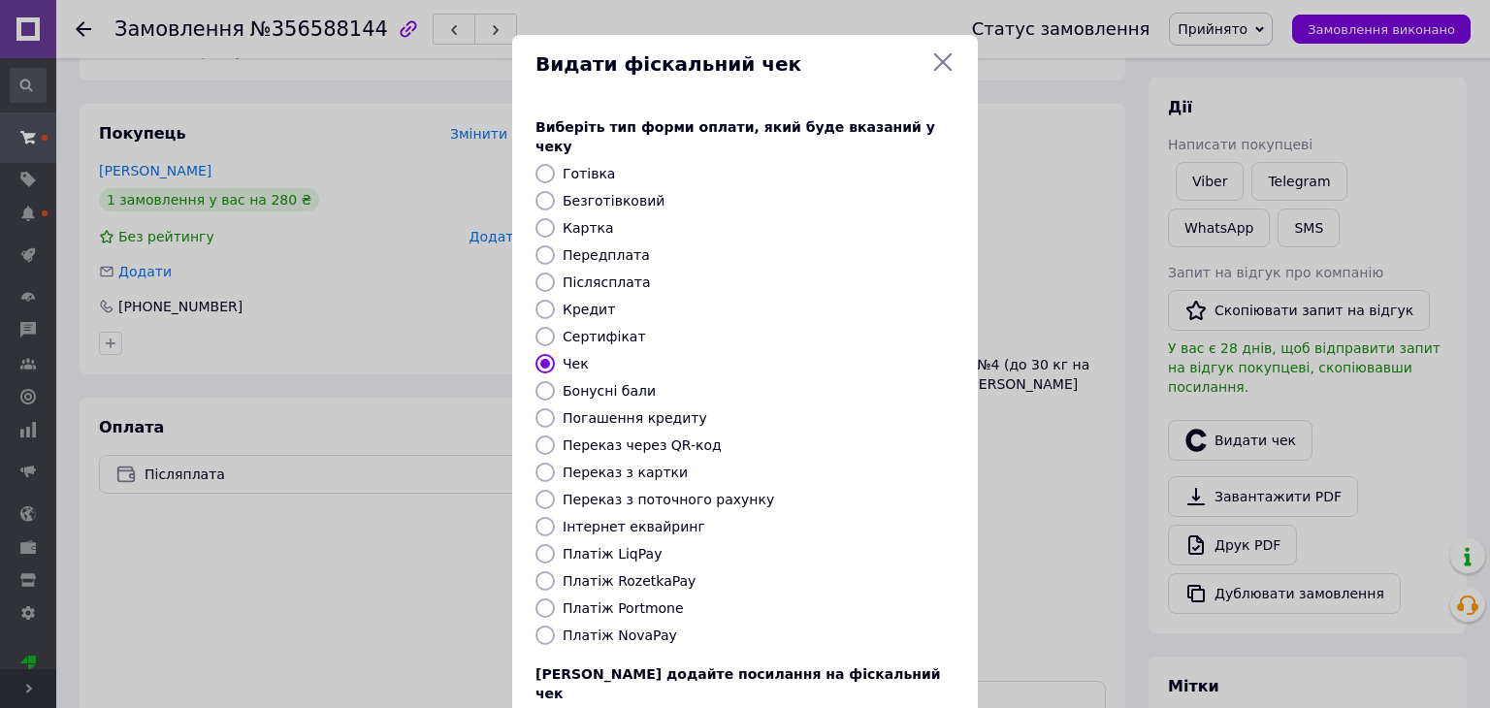
click at [949, 56] on icon at bounding box center [942, 61] width 23 height 23
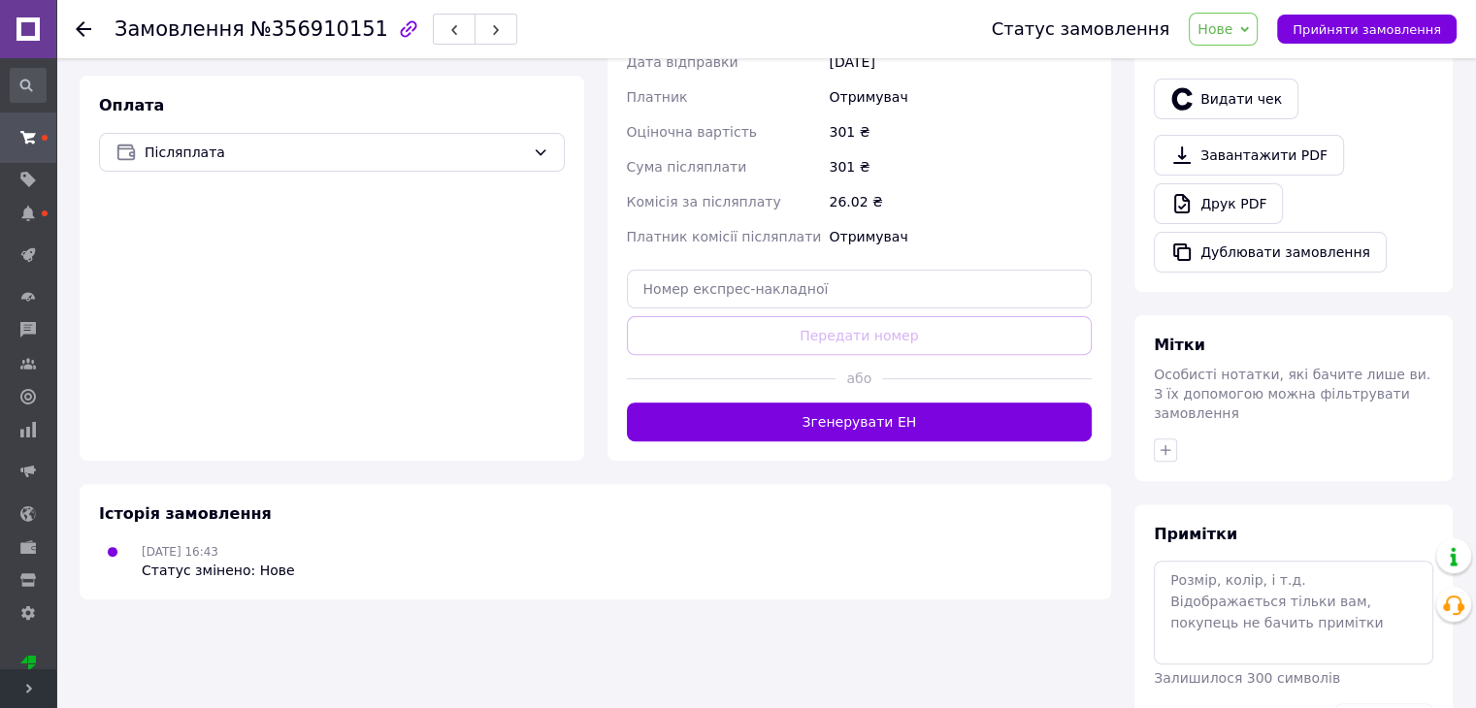
scroll to position [621, 0]
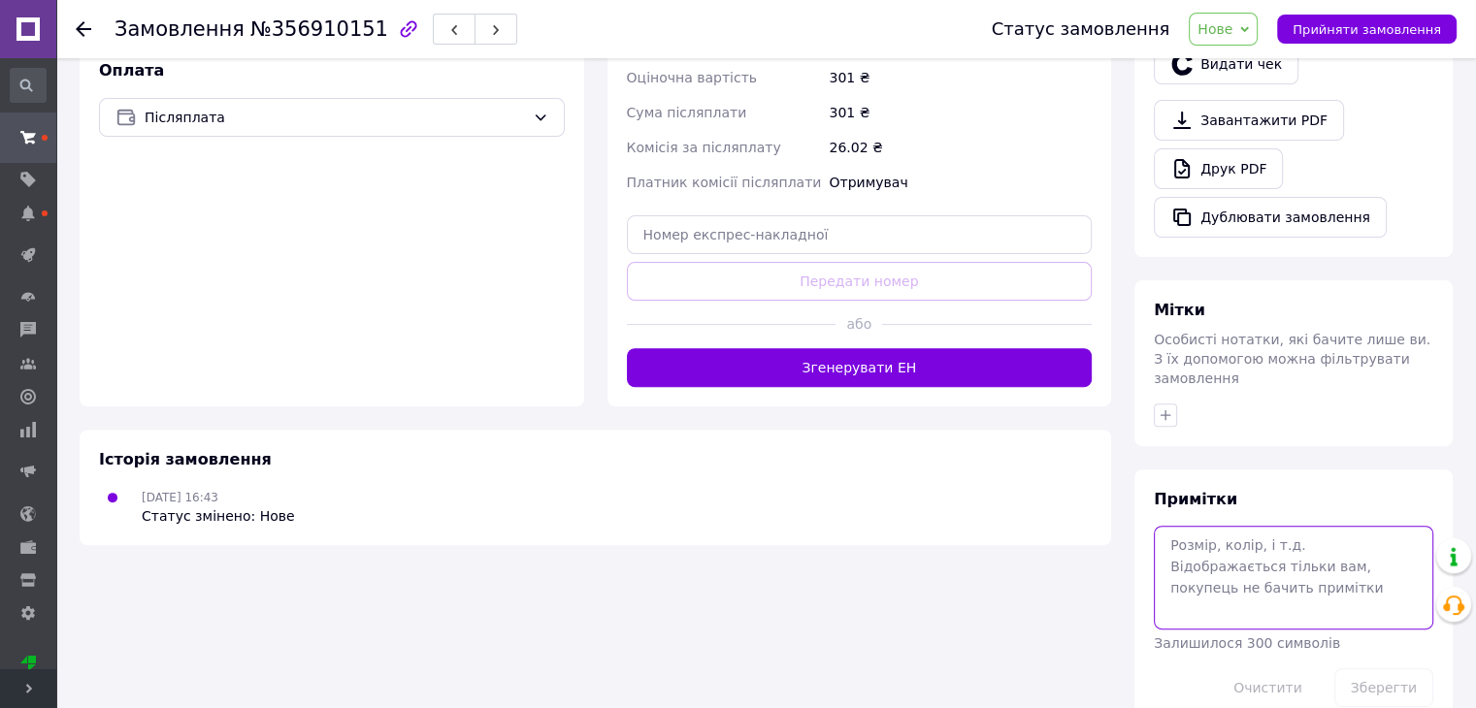
click at [1330, 526] on textarea at bounding box center [1292, 577] width 279 height 103
type textarea "100 пред"
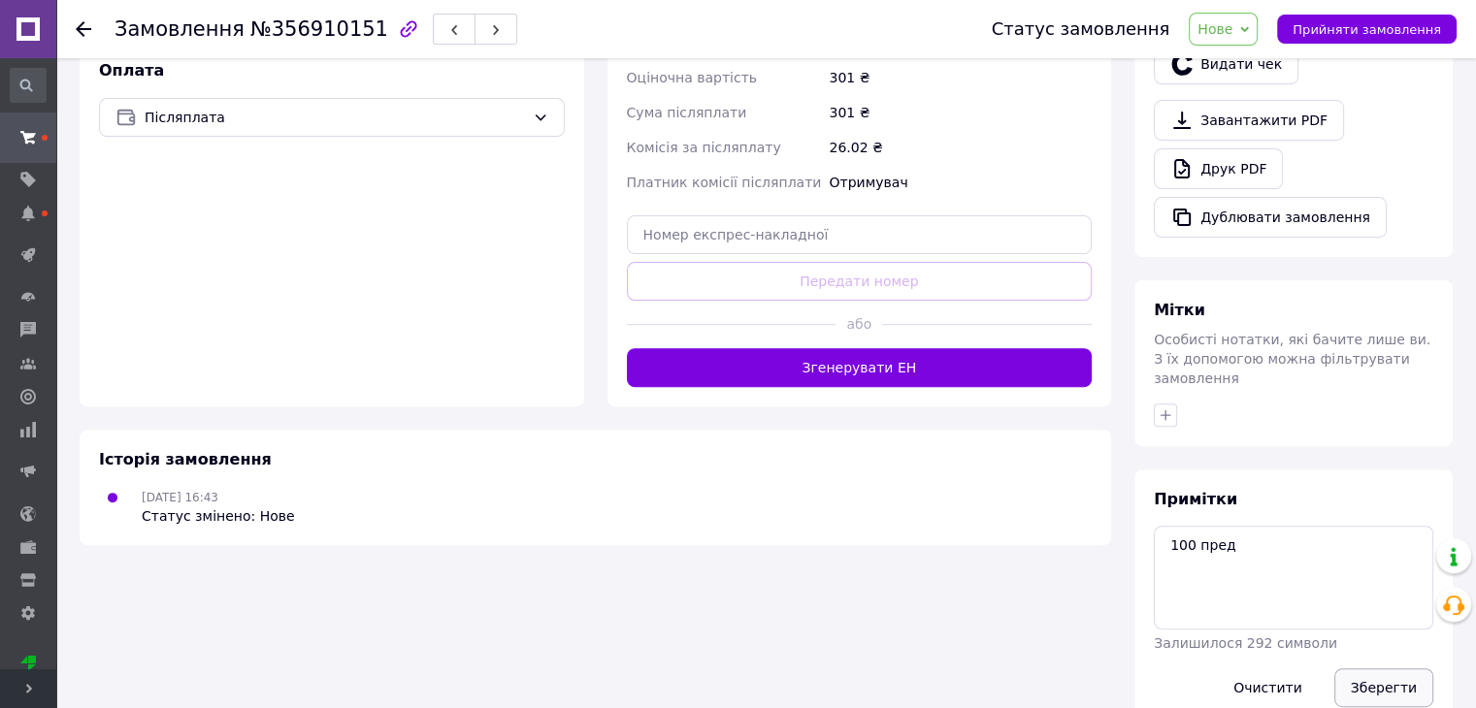
click at [1412, 668] on button "Зберегти" at bounding box center [1383, 687] width 99 height 39
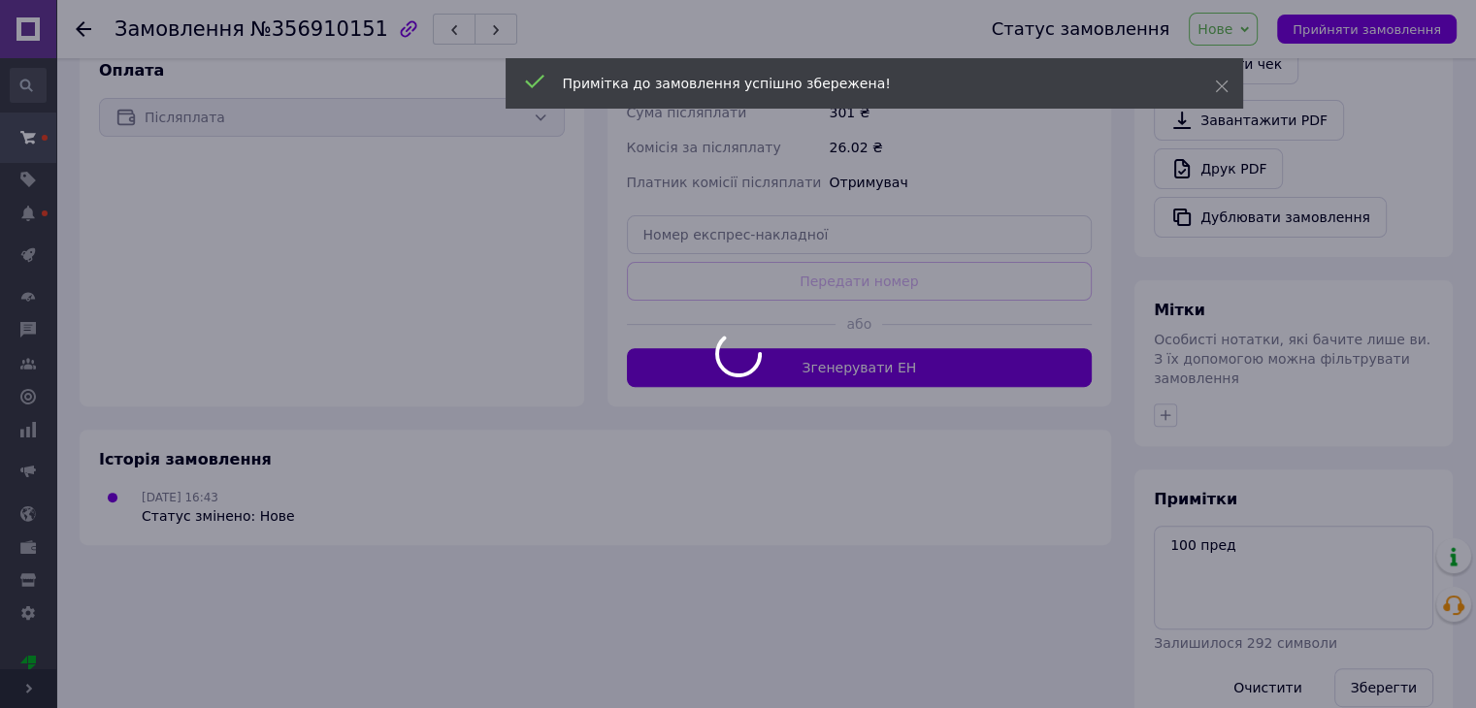
scroll to position [233, 0]
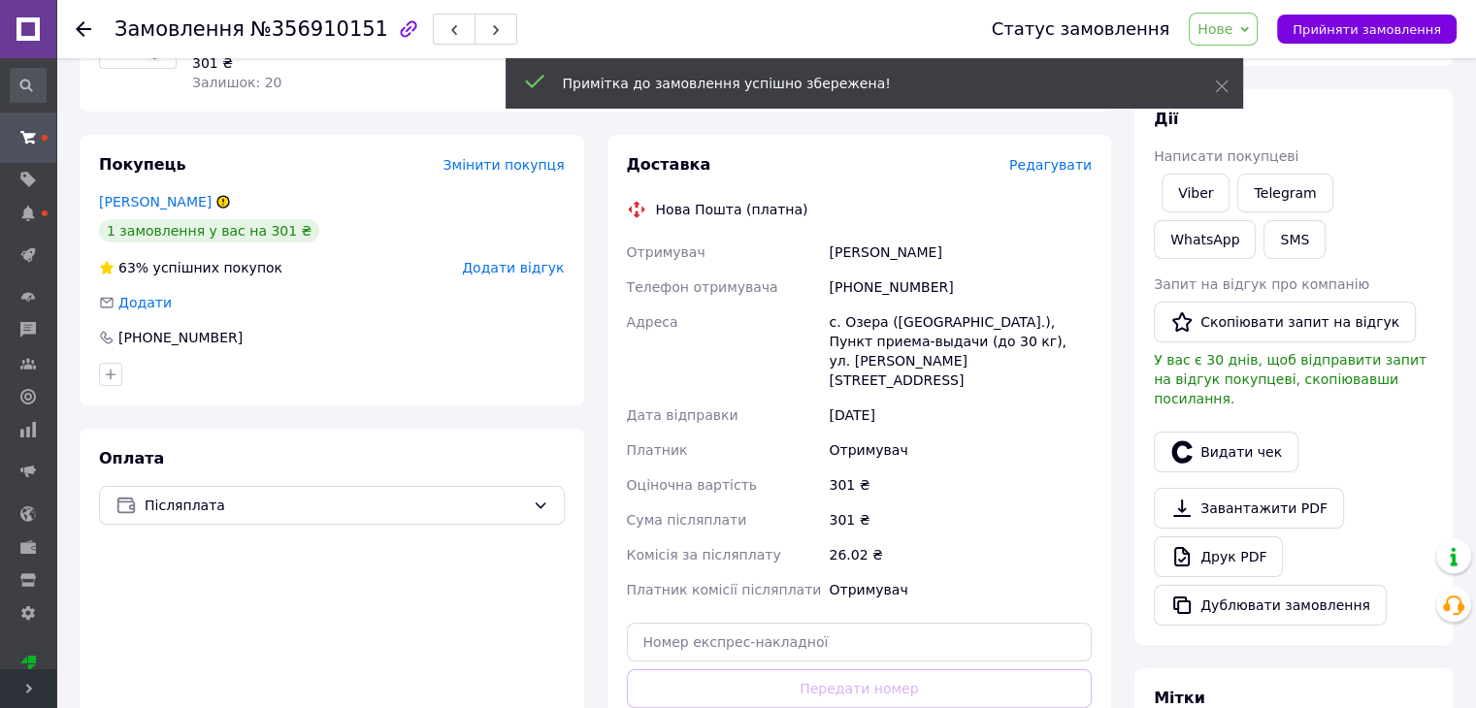
click at [1254, 23] on span "Нове" at bounding box center [1222, 29] width 69 height 33
click at [1268, 70] on li "Прийнято" at bounding box center [1233, 67] width 89 height 29
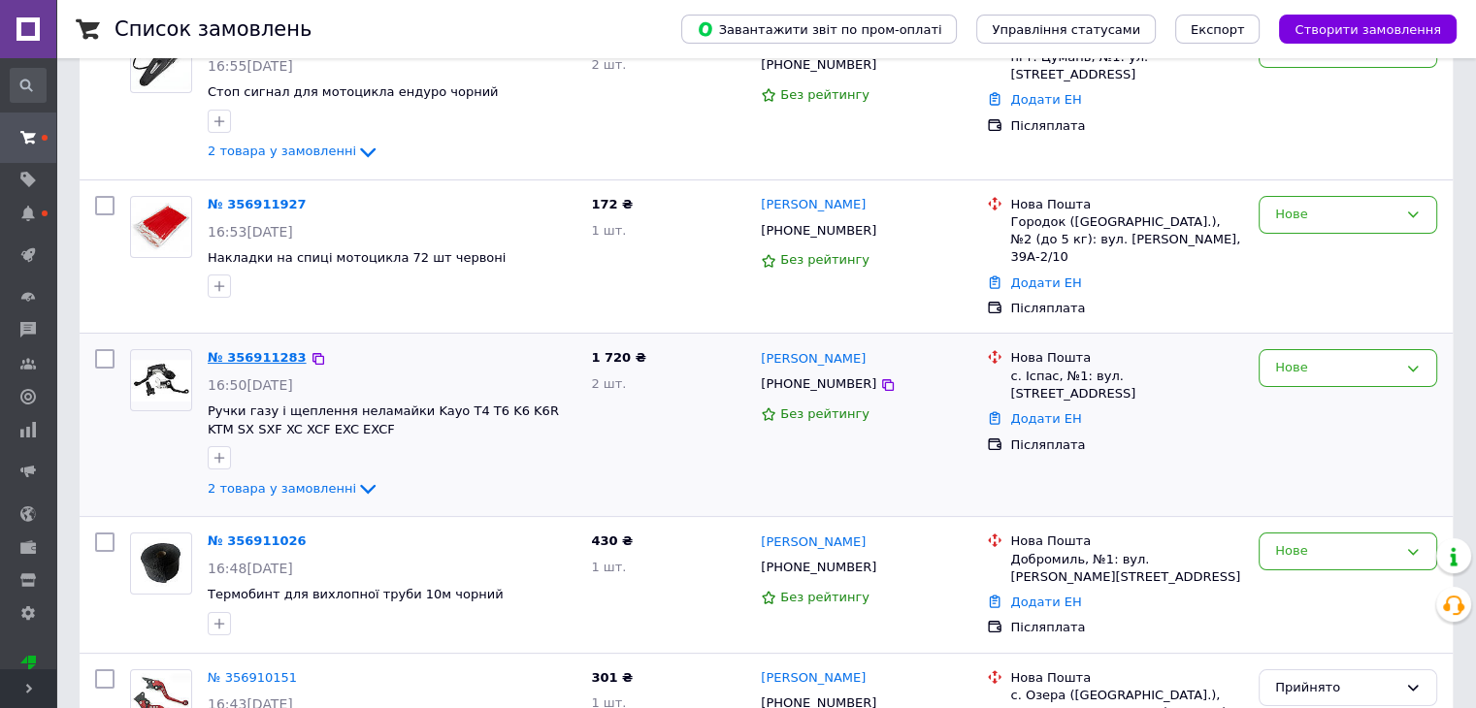
scroll to position [388, 0]
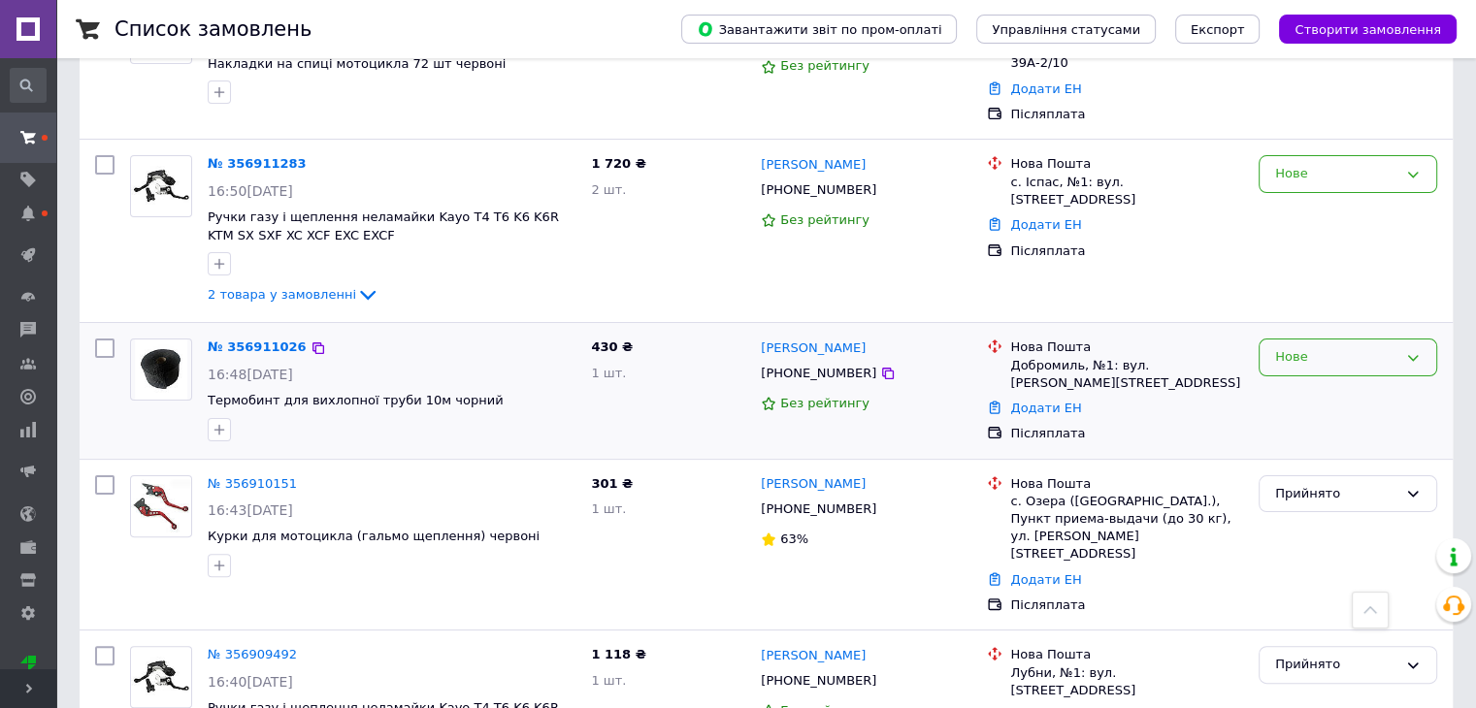
click at [1330, 348] on div "Нове" at bounding box center [1347, 358] width 179 height 38
click at [1329, 385] on li "Прийнято" at bounding box center [1347, 398] width 177 height 36
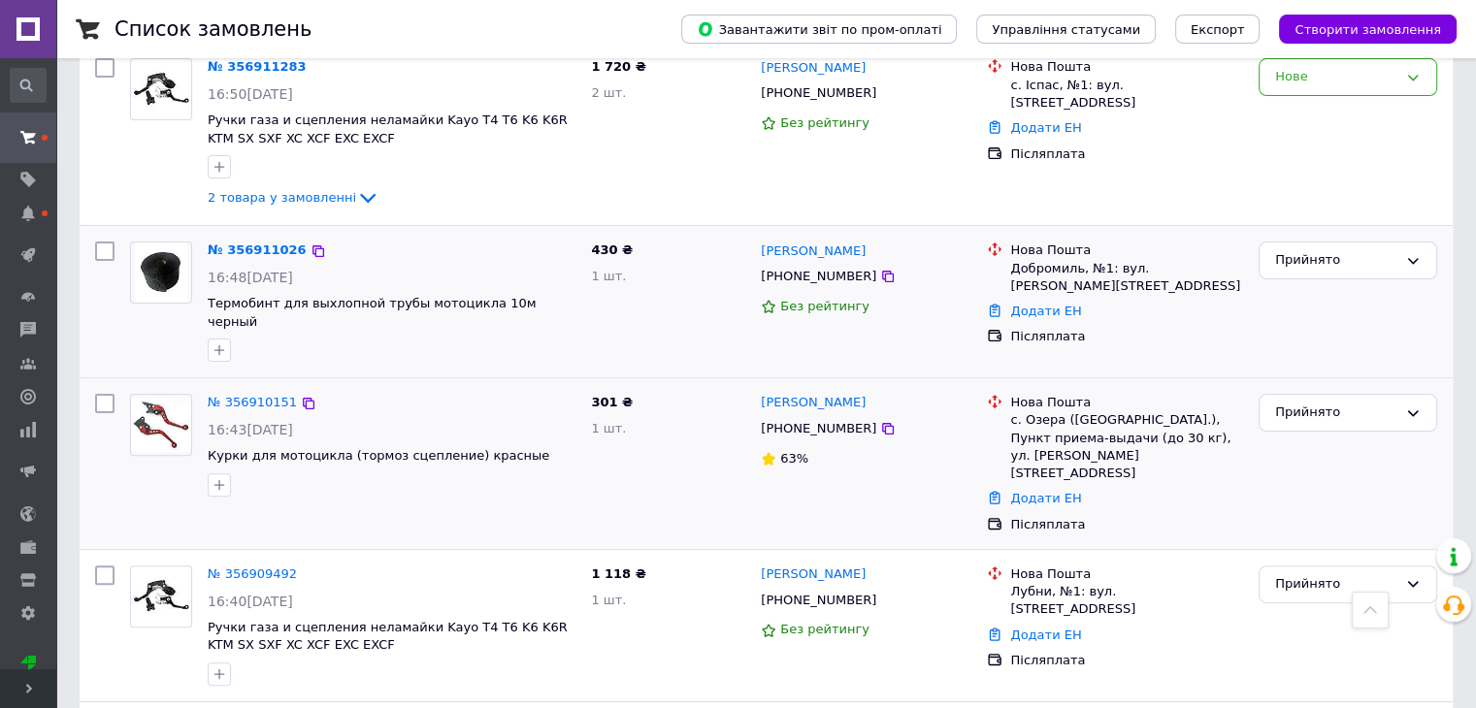
scroll to position [291, 0]
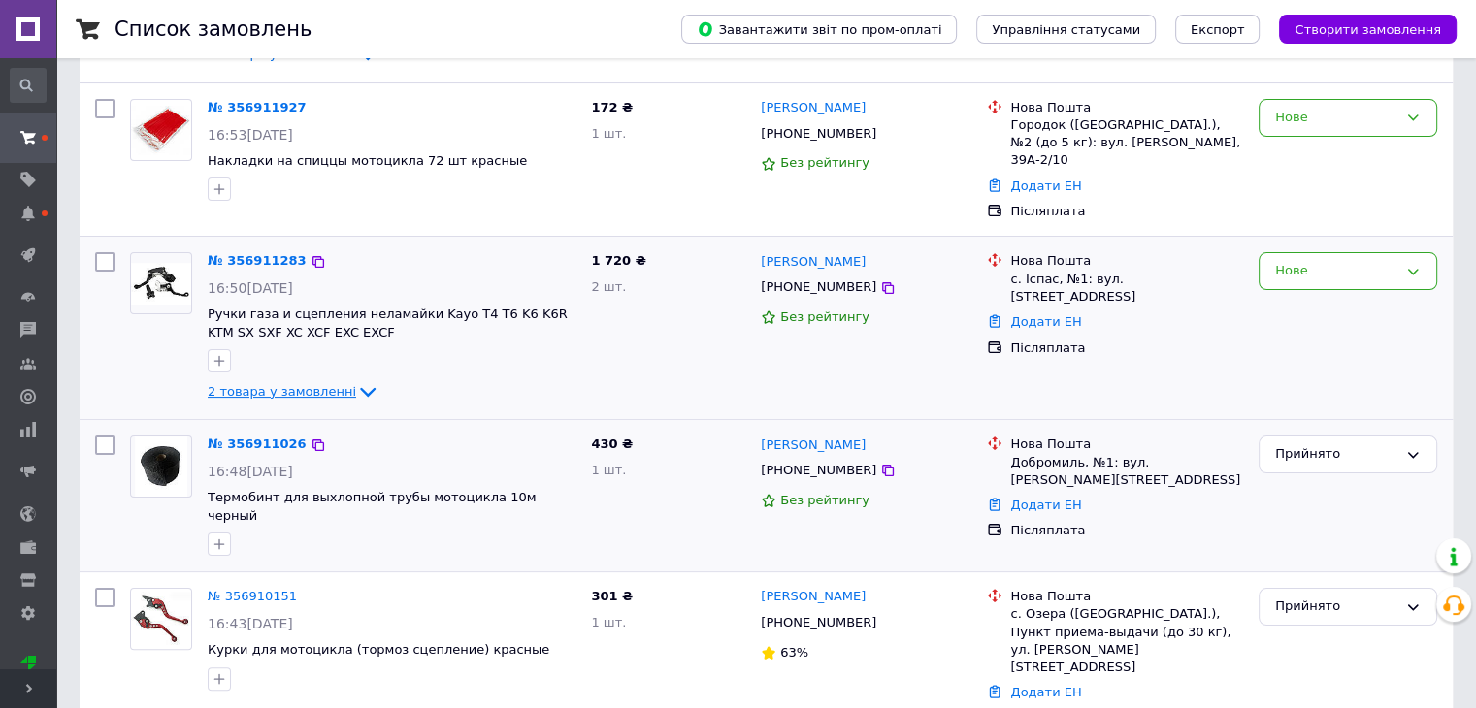
click at [356, 381] on icon at bounding box center [367, 391] width 23 height 23
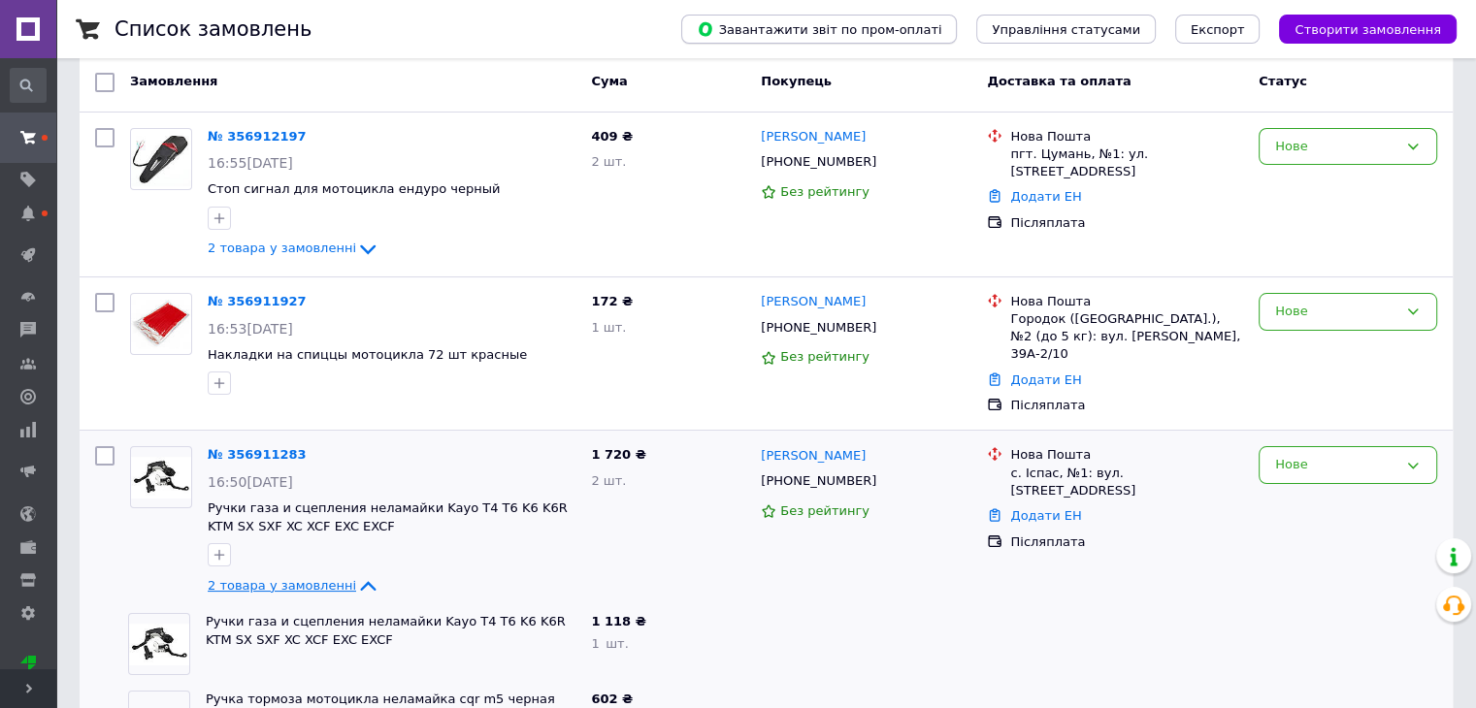
scroll to position [0, 0]
